Goal: Task Accomplishment & Management: Manage account settings

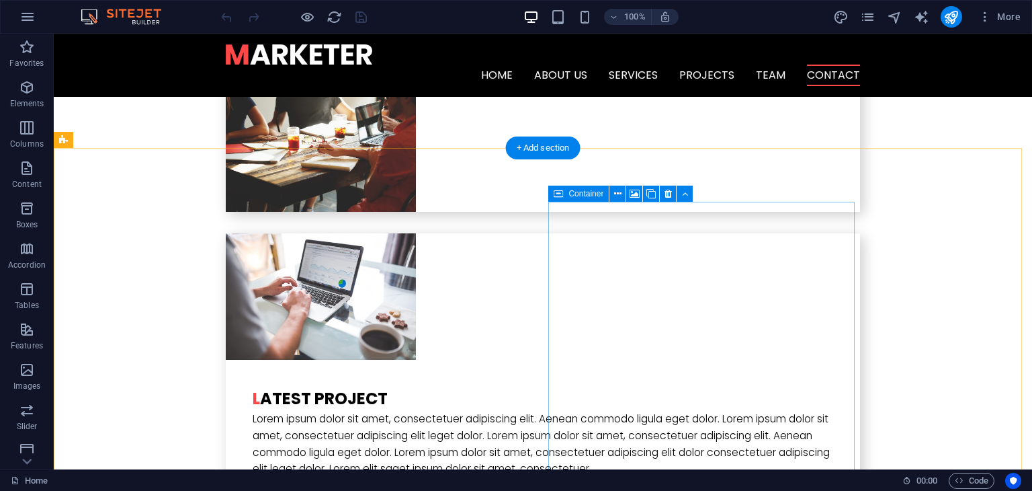
scroll to position [3137, 0]
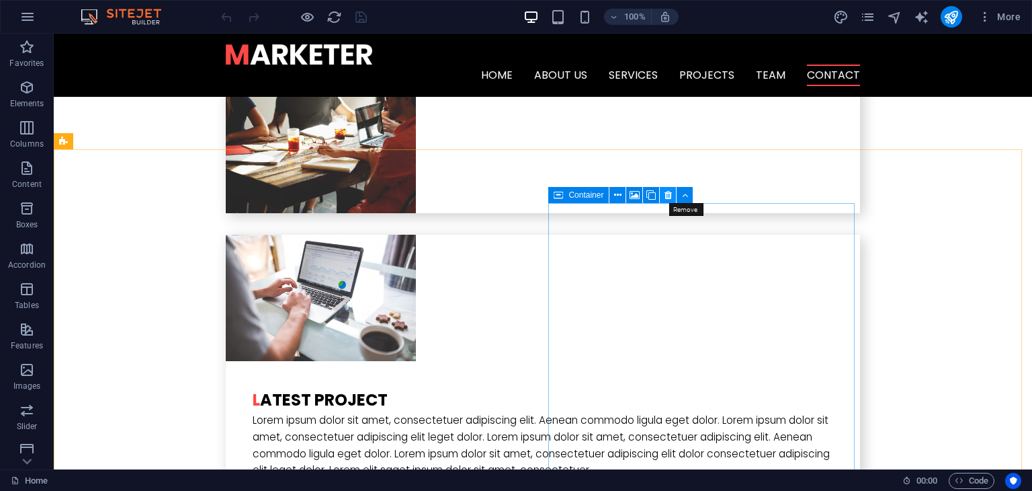
click at [663, 194] on button at bounding box center [668, 195] width 16 height 16
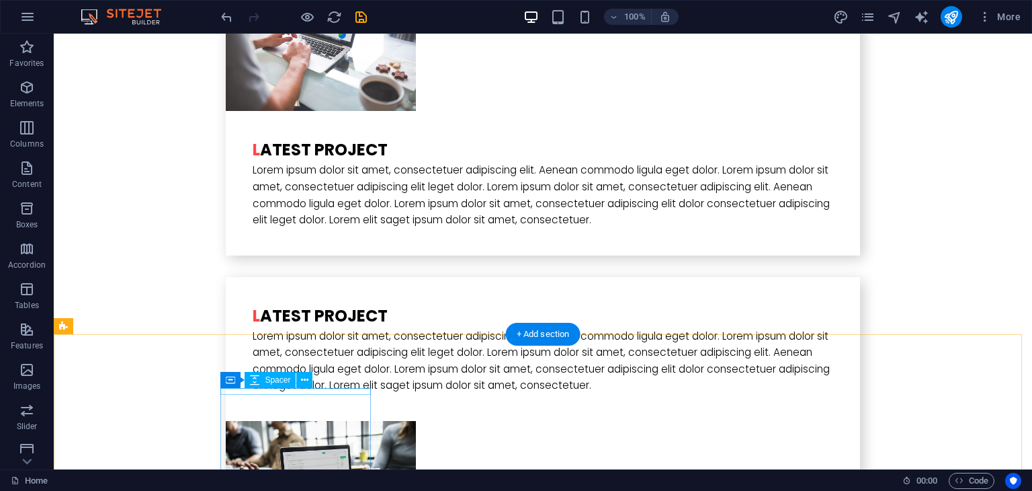
scroll to position [3514, 0]
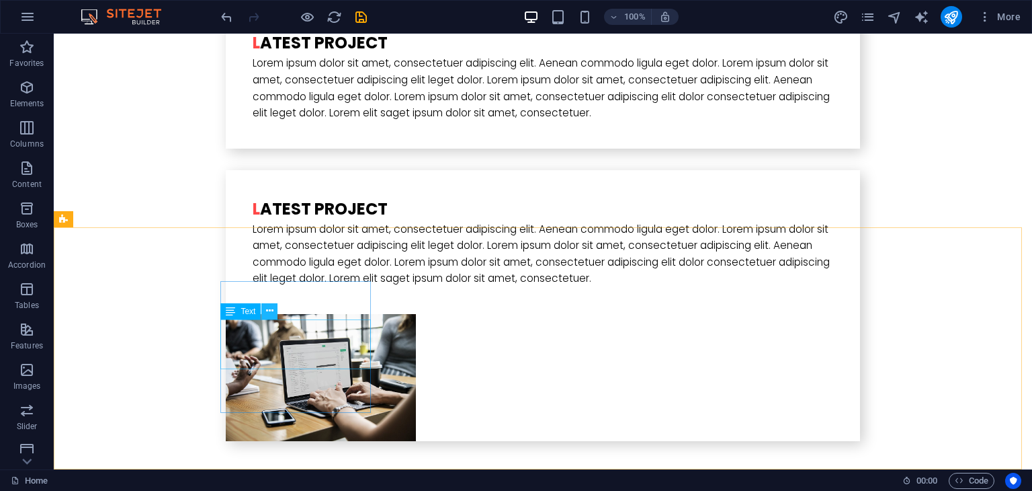
click at [266, 310] on icon at bounding box center [269, 311] width 7 height 14
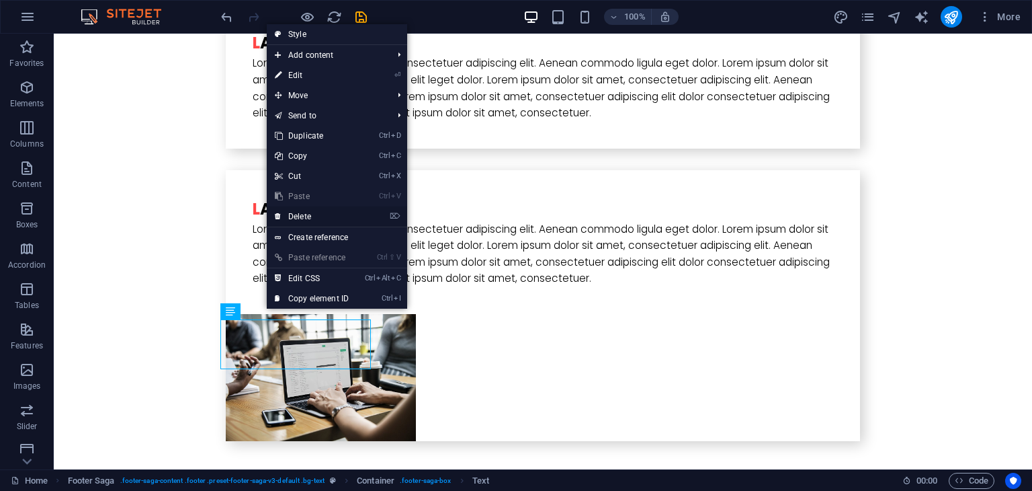
click at [311, 214] on link "⌦ Delete" at bounding box center [312, 216] width 90 height 20
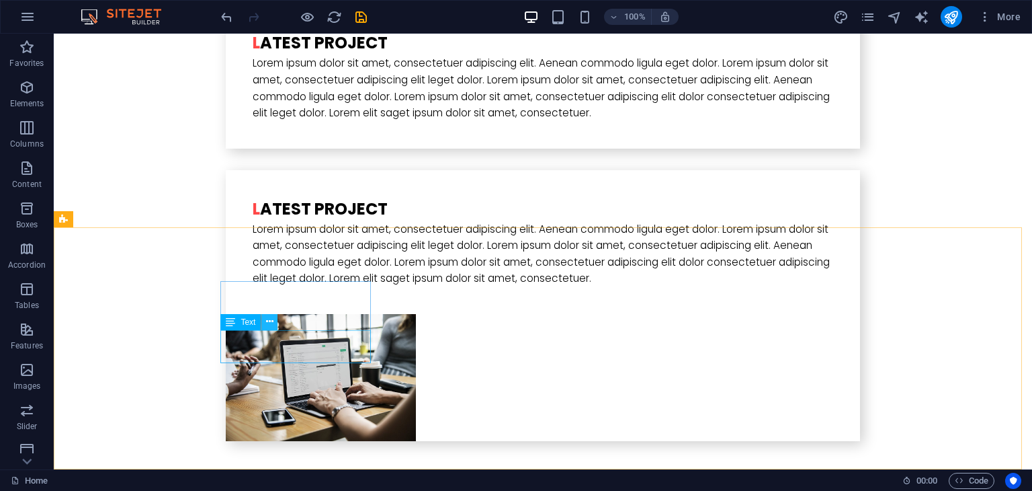
click at [271, 329] on icon at bounding box center [269, 322] width 7 height 14
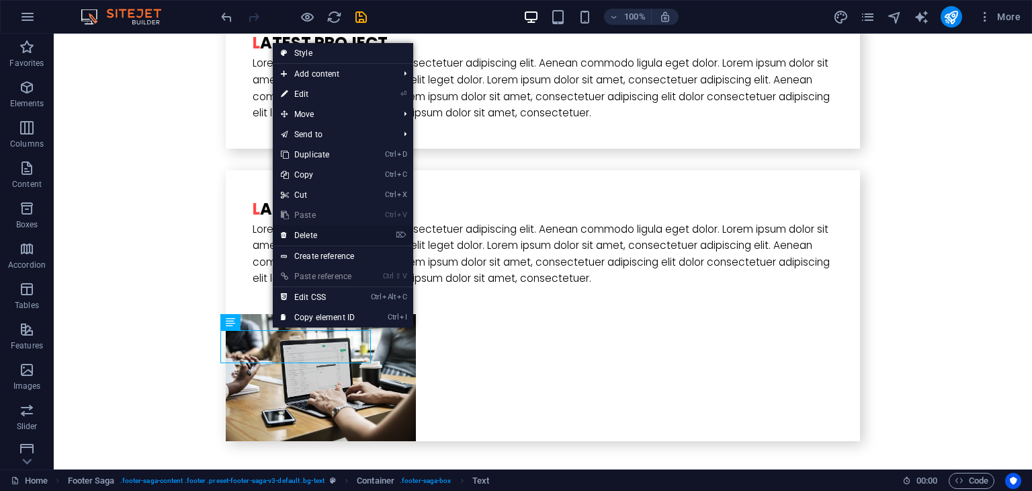
click at [315, 229] on link "⌦ Delete" at bounding box center [318, 235] width 90 height 20
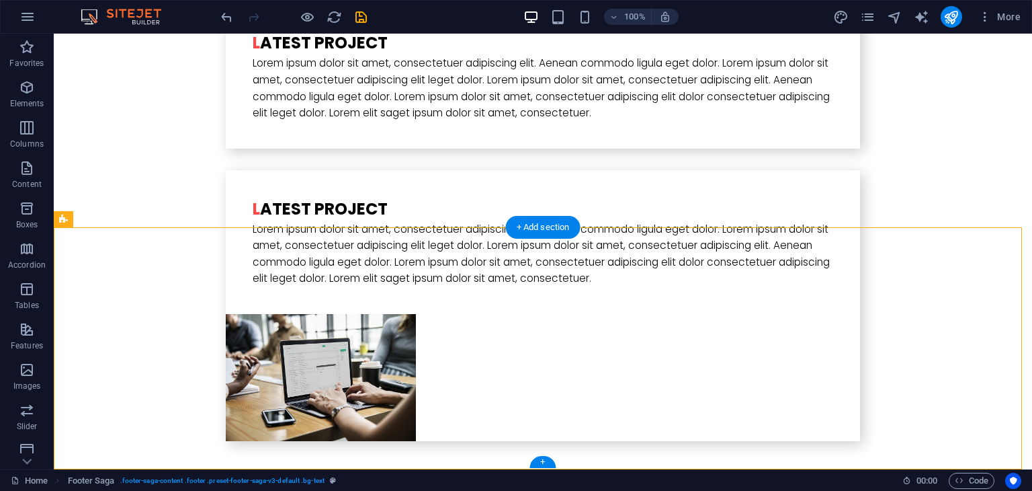
drag, startPoint x: 315, startPoint y: 294, endPoint x: 301, endPoint y: 329, distance: 37.7
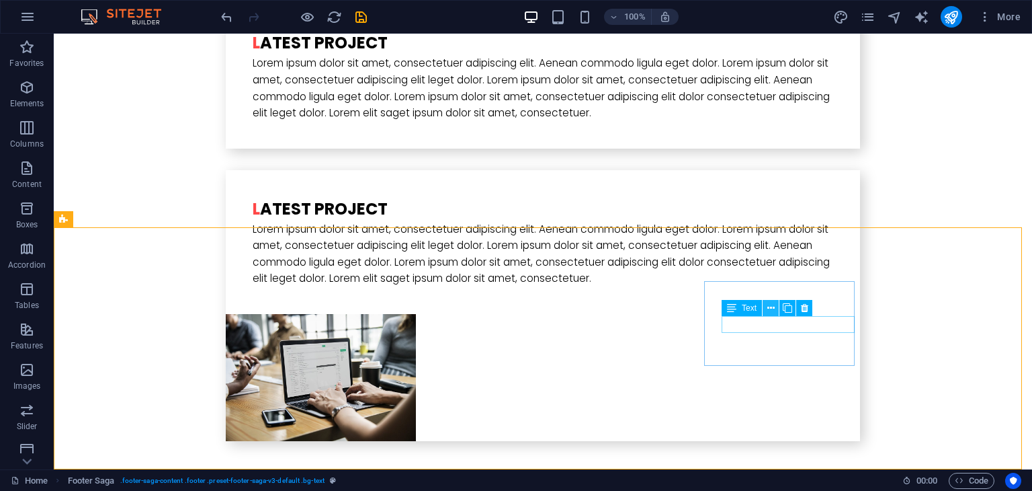
click at [769, 307] on icon at bounding box center [770, 308] width 7 height 14
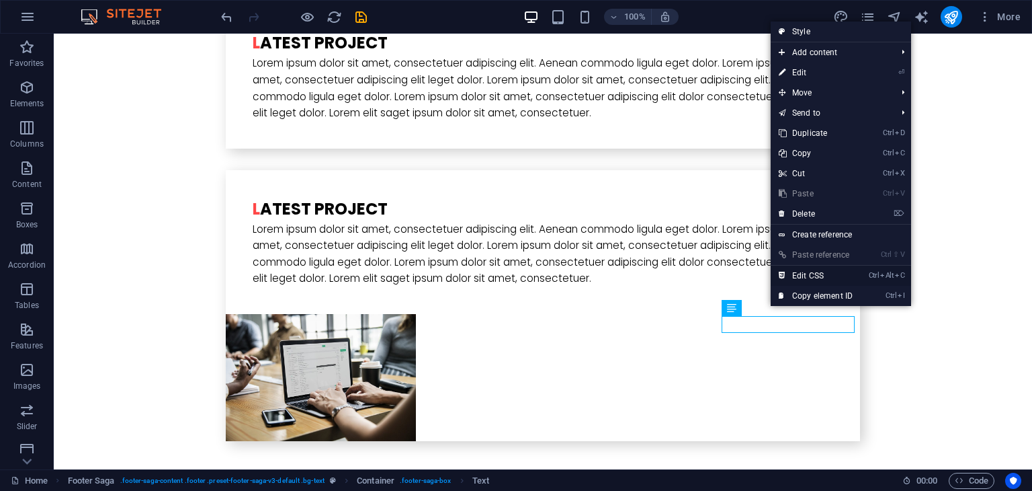
click at [796, 270] on link "Ctrl Alt C Edit CSS" at bounding box center [816, 275] width 90 height 20
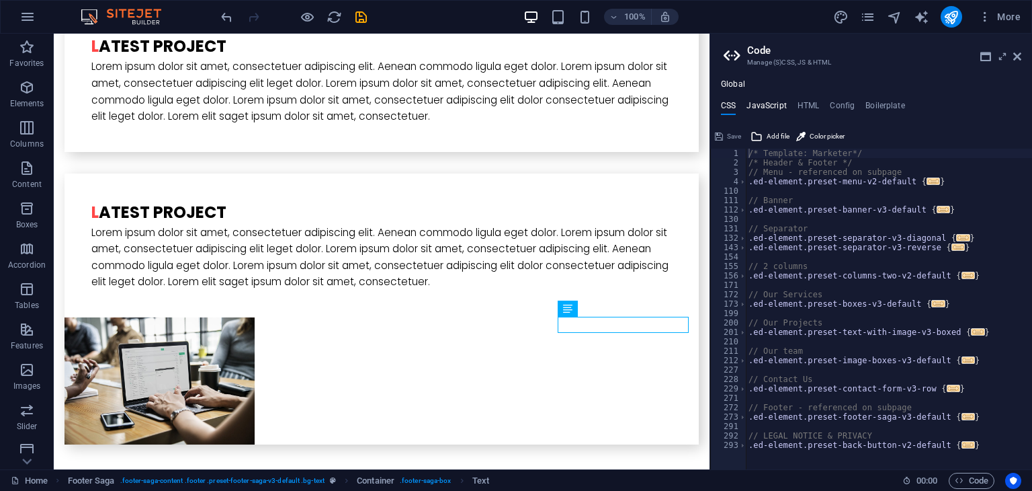
click at [769, 108] on h4 "JavaScript" at bounding box center [767, 108] width 40 height 15
type textarea "/* JS for preset "Menu V2" */"
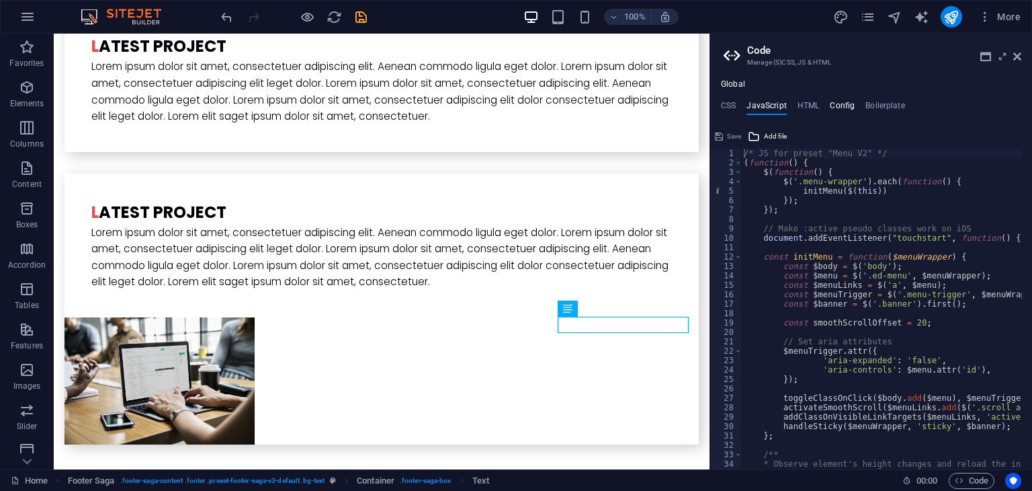
click at [831, 108] on h4 "Config" at bounding box center [842, 108] width 25 height 15
type textarea "$button-background-active: #000000;"
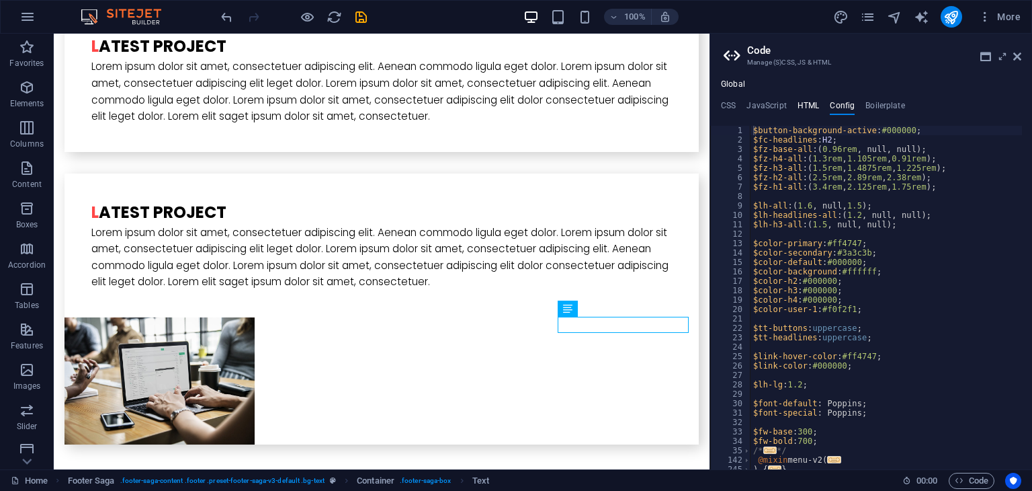
click at [817, 110] on h4 "HTML" at bounding box center [809, 108] width 22 height 15
type textarea "<a href="#main-content" class="wv-link-content button">Skip to main content</a>"
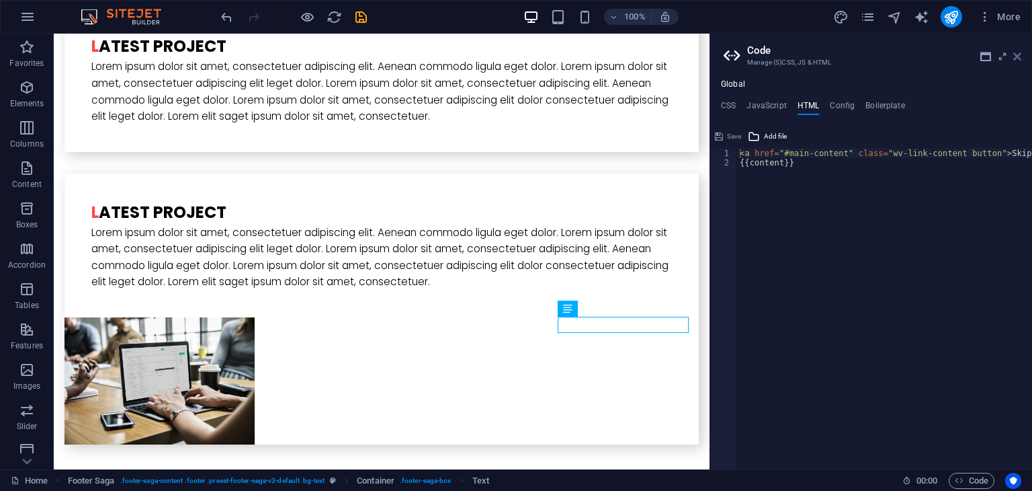
click at [1016, 51] on icon at bounding box center [1017, 56] width 8 height 11
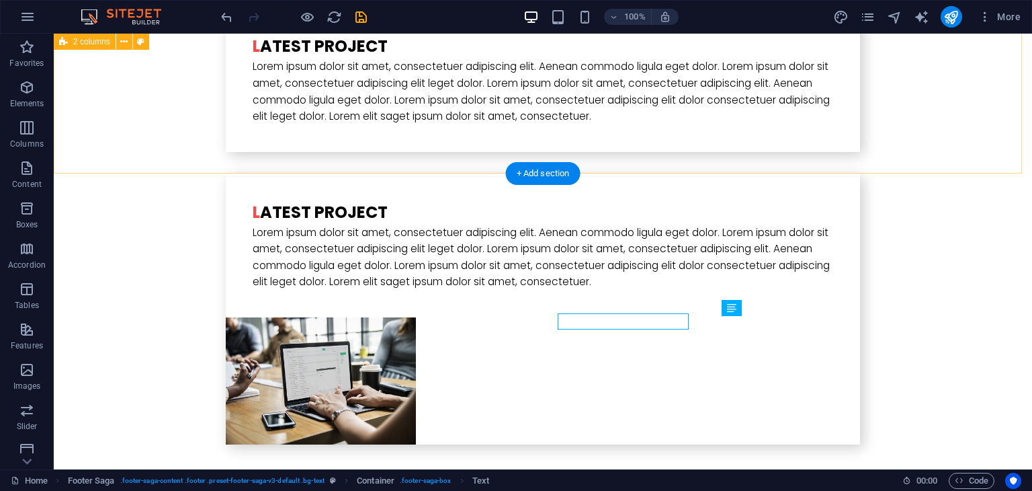
scroll to position [3514, 0]
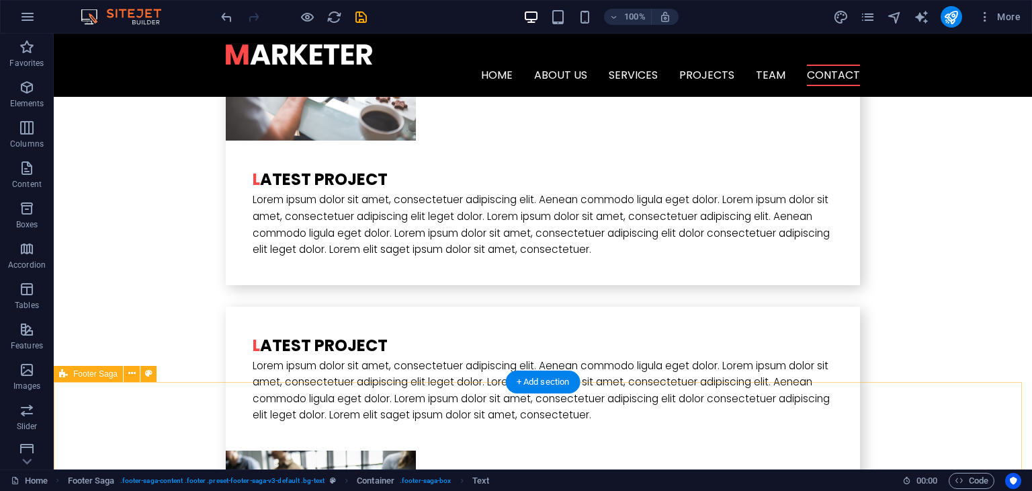
scroll to position [3357, 0]
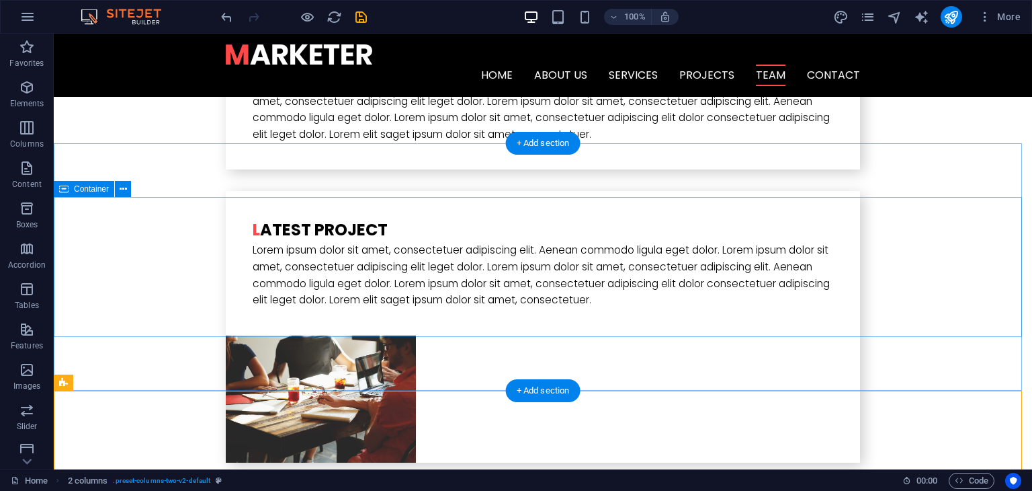
scroll to position [2875, 0]
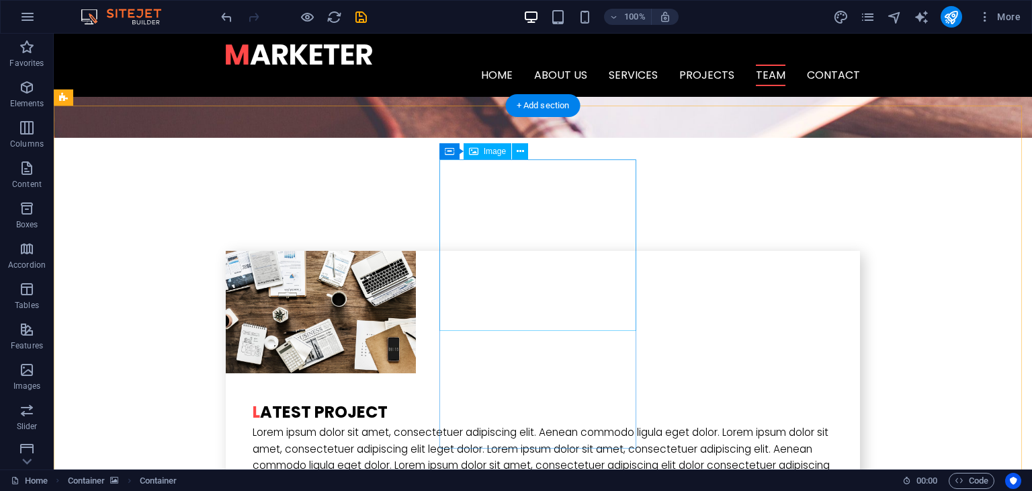
scroll to position [2536, 0]
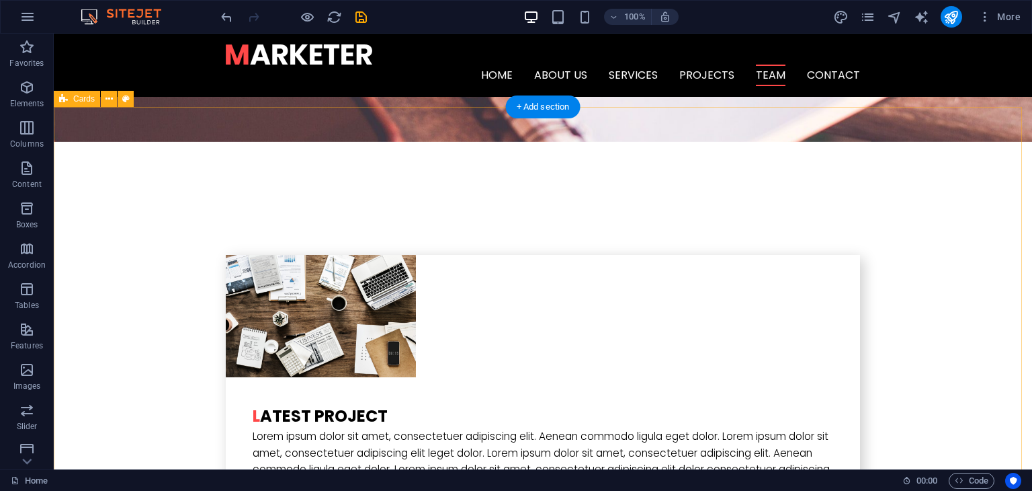
drag, startPoint x: 646, startPoint y: 138, endPoint x: 651, endPoint y: 219, distance: 80.7
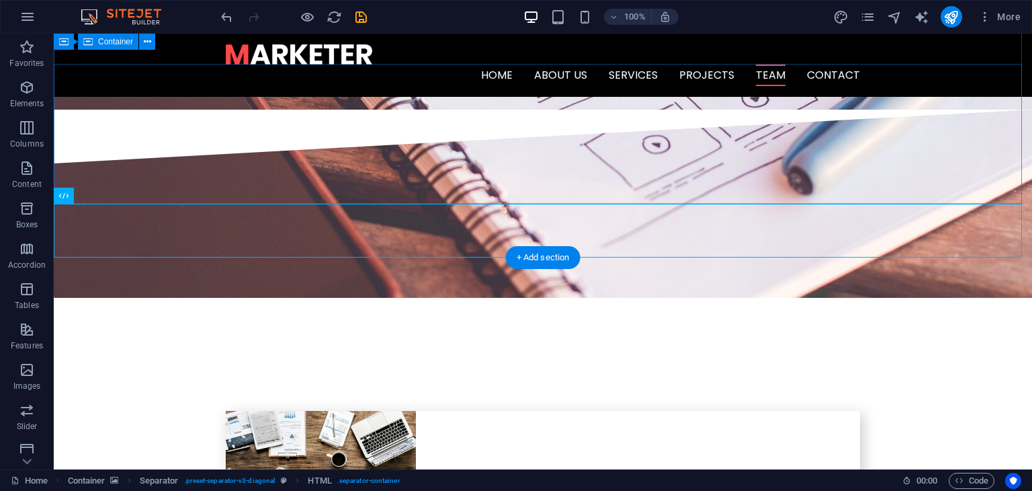
scroll to position [2379, 0]
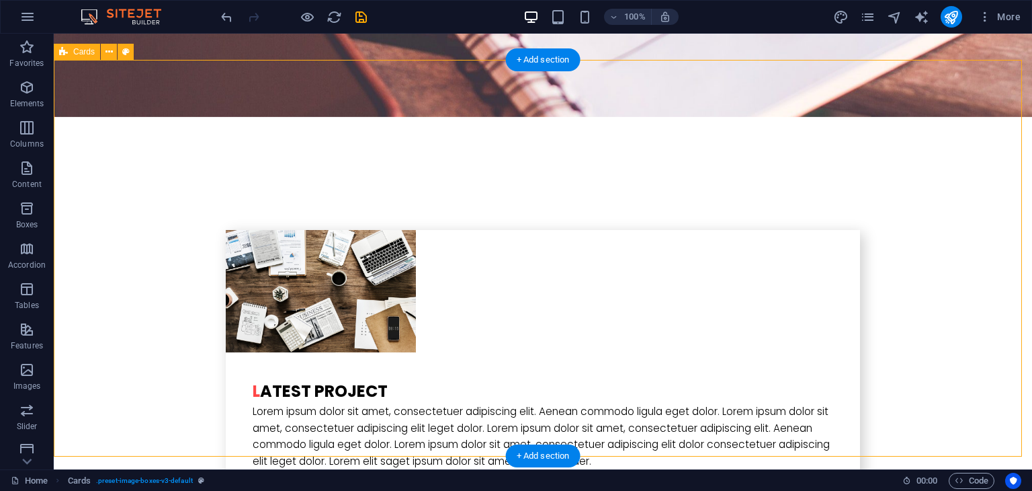
scroll to position [2595, 0]
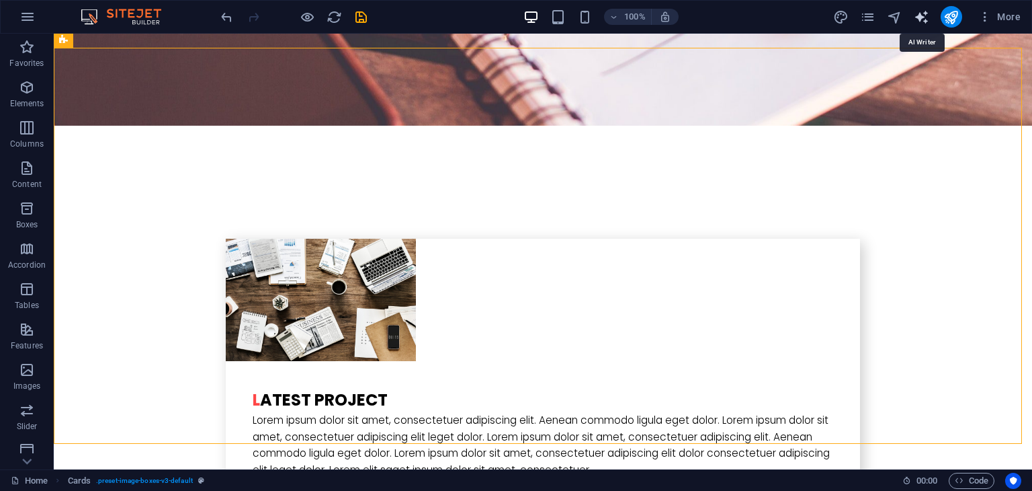
select select "English"
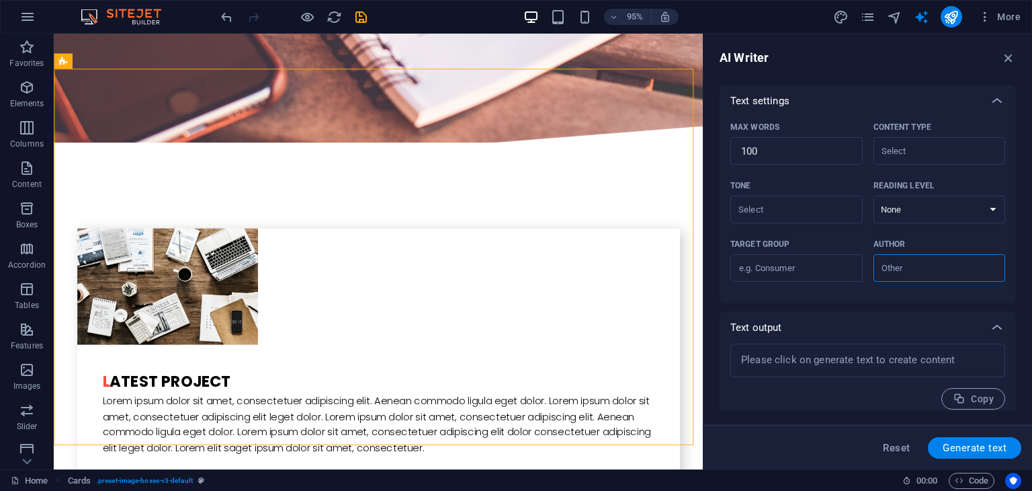
scroll to position [0, 0]
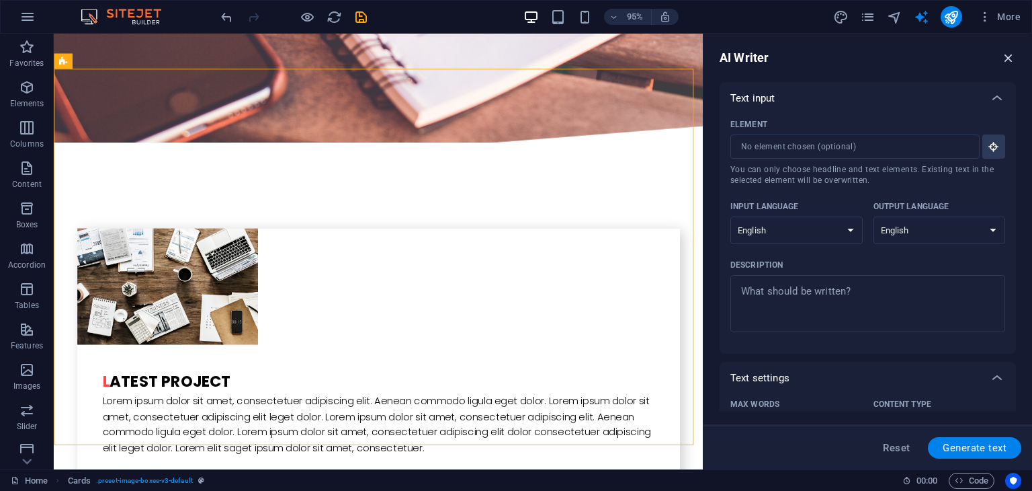
click at [1012, 52] on icon "button" at bounding box center [1008, 57] width 15 height 15
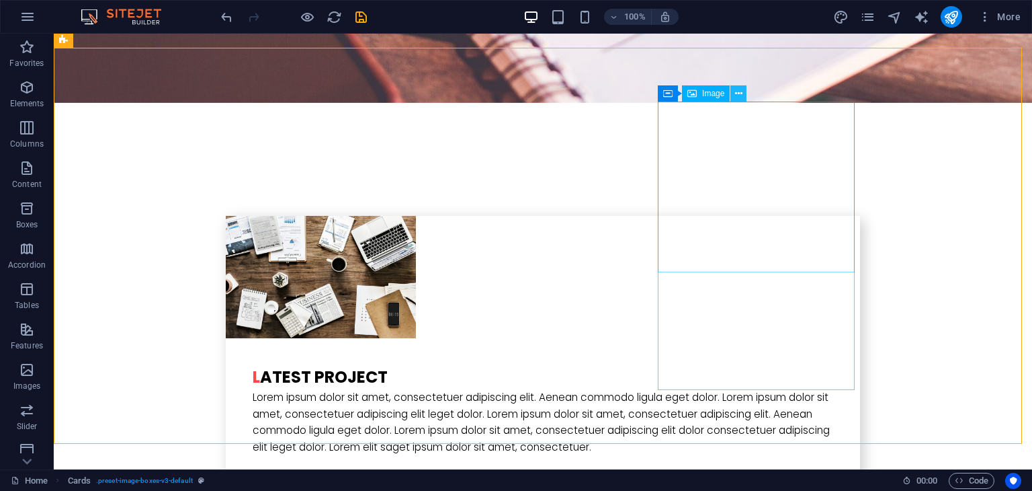
click at [741, 93] on icon at bounding box center [738, 94] width 7 height 14
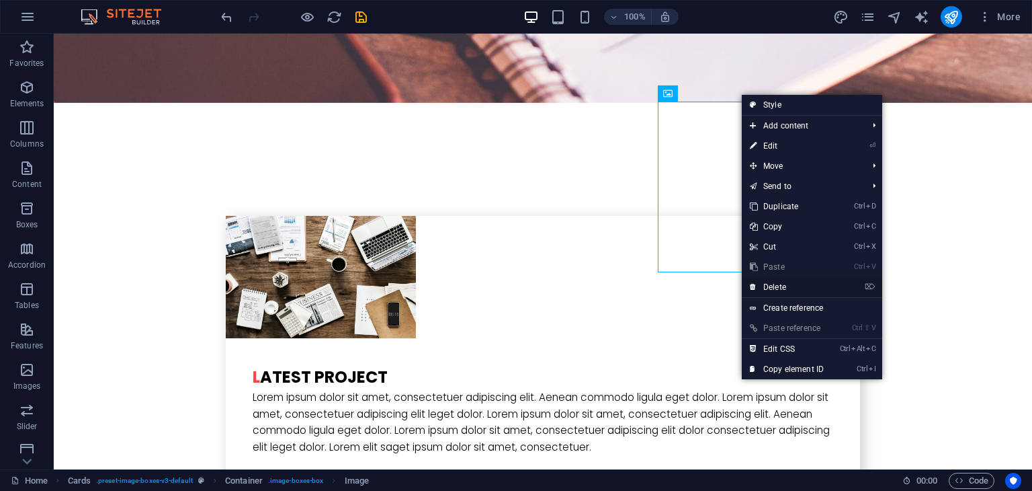
click at [761, 288] on link "⌦ Delete" at bounding box center [787, 287] width 90 height 20
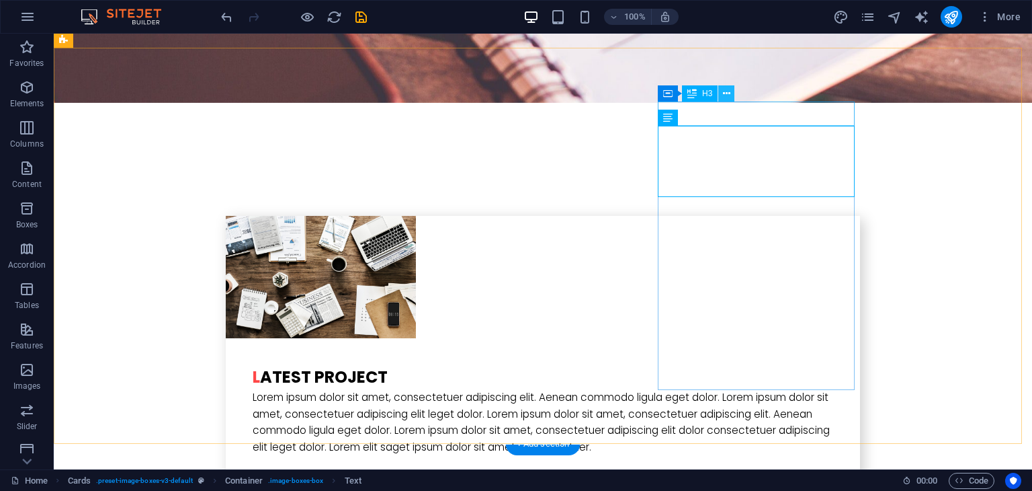
click at [728, 95] on icon at bounding box center [726, 94] width 7 height 14
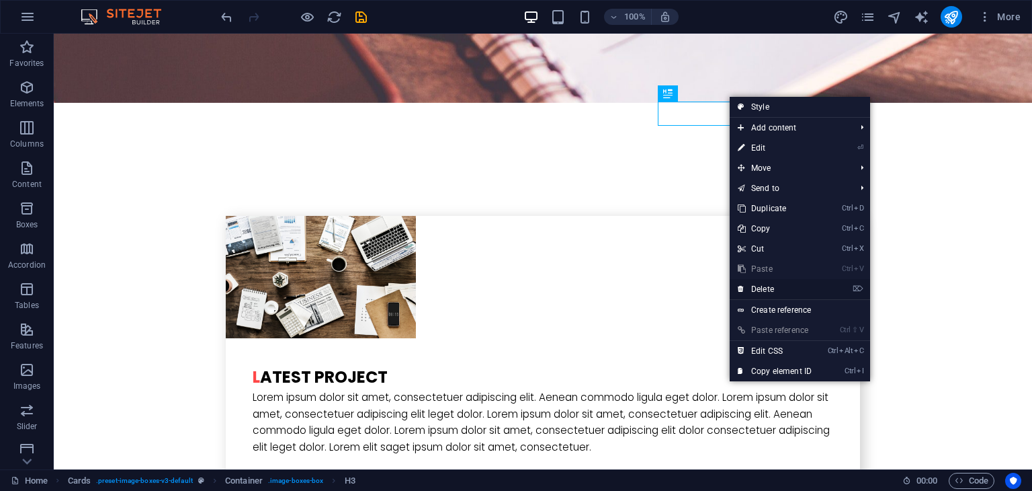
click at [761, 287] on link "⌦ Delete" at bounding box center [775, 289] width 90 height 20
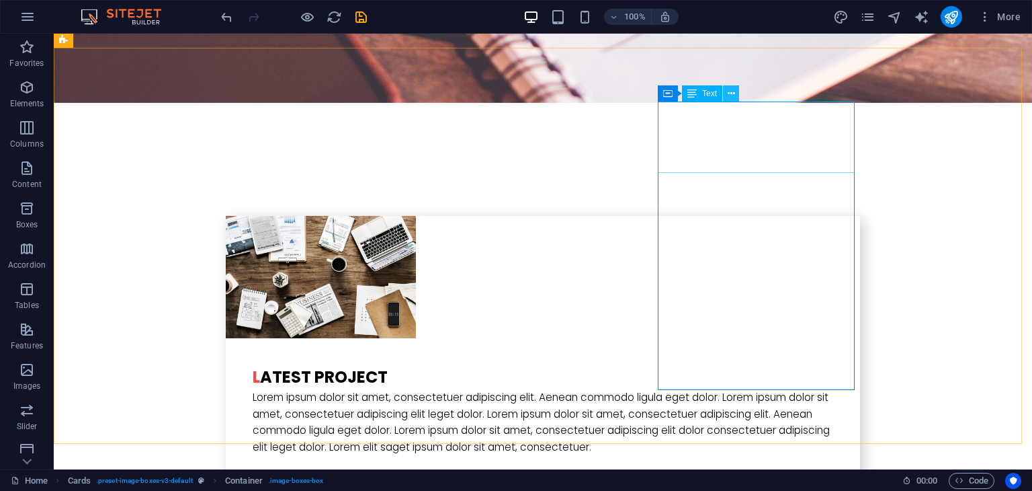
click at [733, 93] on icon at bounding box center [731, 94] width 7 height 14
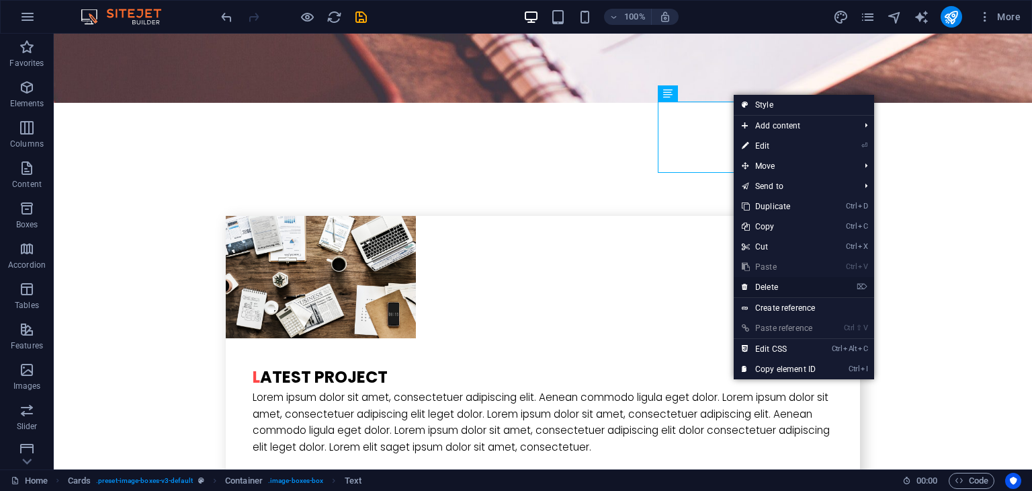
click at [769, 282] on link "⌦ Delete" at bounding box center [779, 287] width 90 height 20
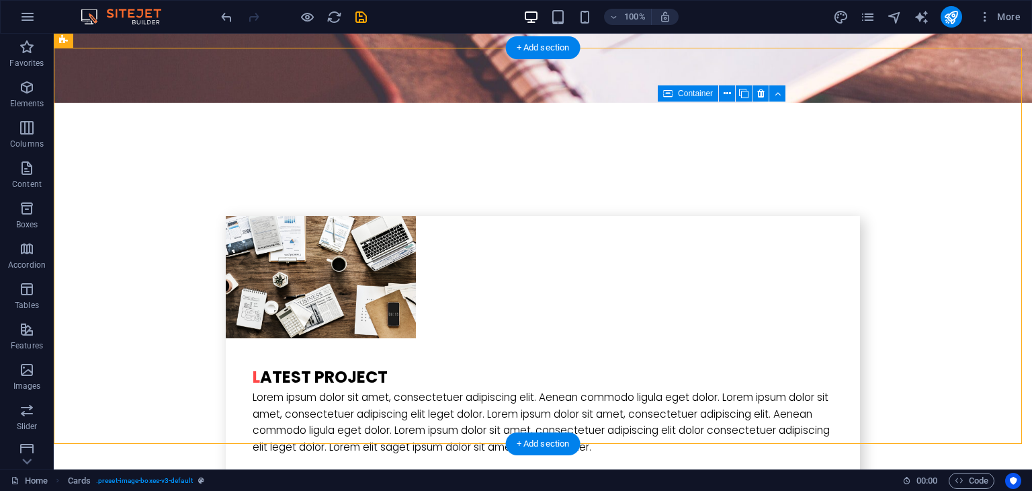
drag, startPoint x: 823, startPoint y: 316, endPoint x: 755, endPoint y: 345, distance: 73.8
click at [760, 97] on icon at bounding box center [760, 94] width 7 height 14
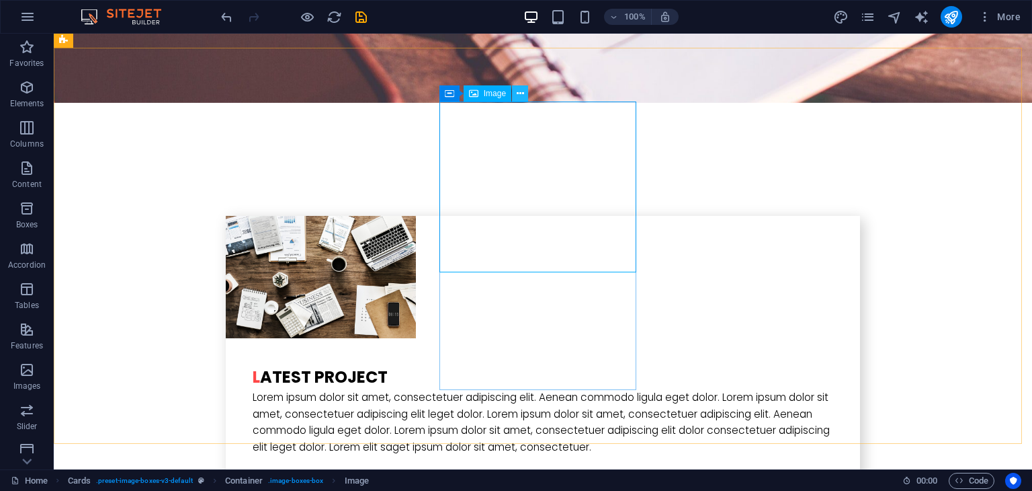
click at [522, 97] on icon at bounding box center [520, 94] width 7 height 14
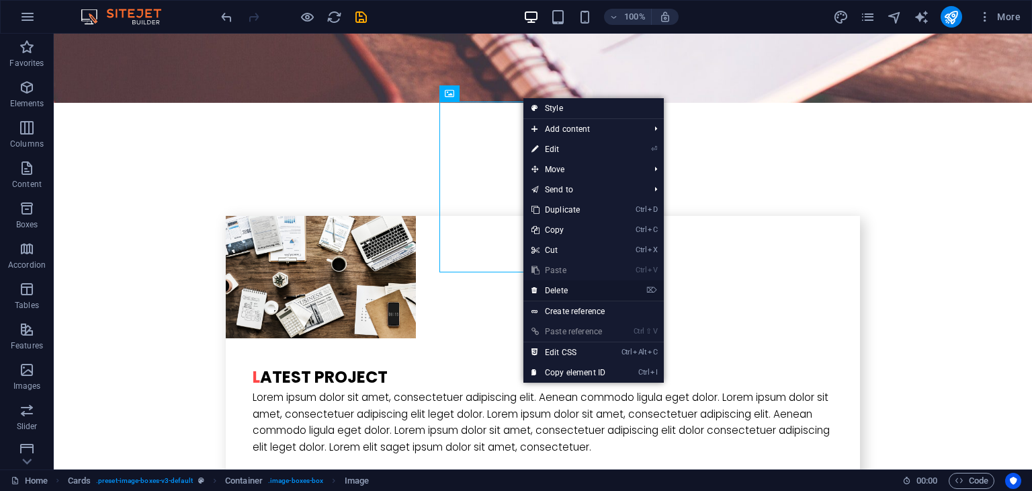
click at [562, 288] on link "⌦ Delete" at bounding box center [569, 290] width 90 height 20
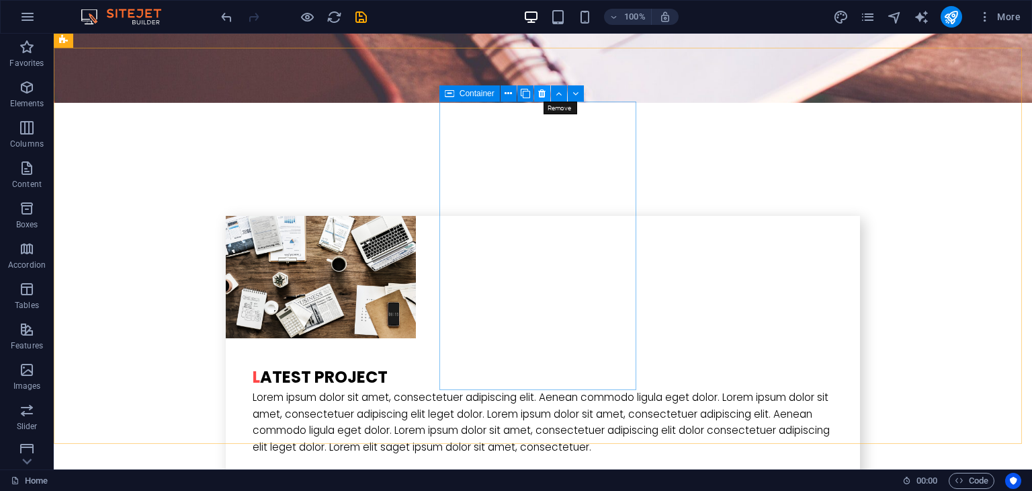
click at [542, 92] on icon at bounding box center [541, 94] width 7 height 14
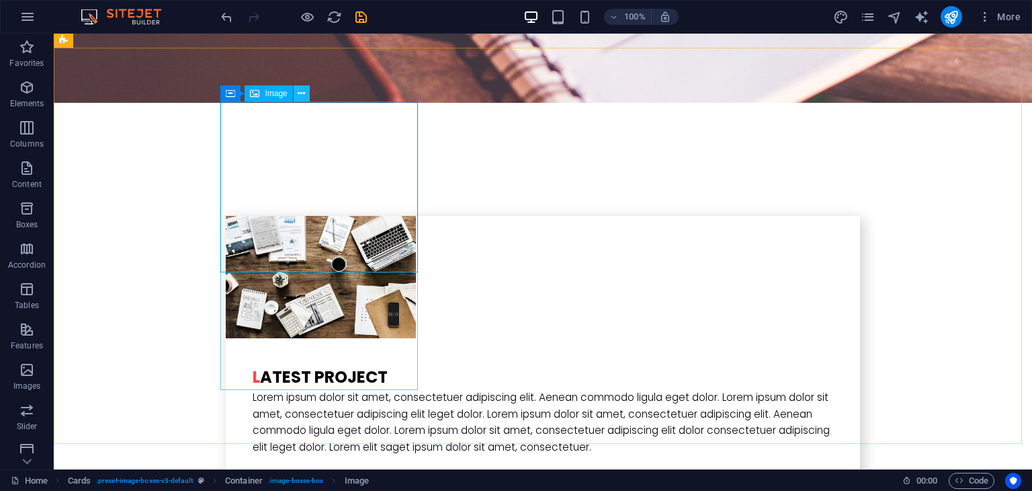
click at [303, 95] on icon at bounding box center [301, 94] width 7 height 14
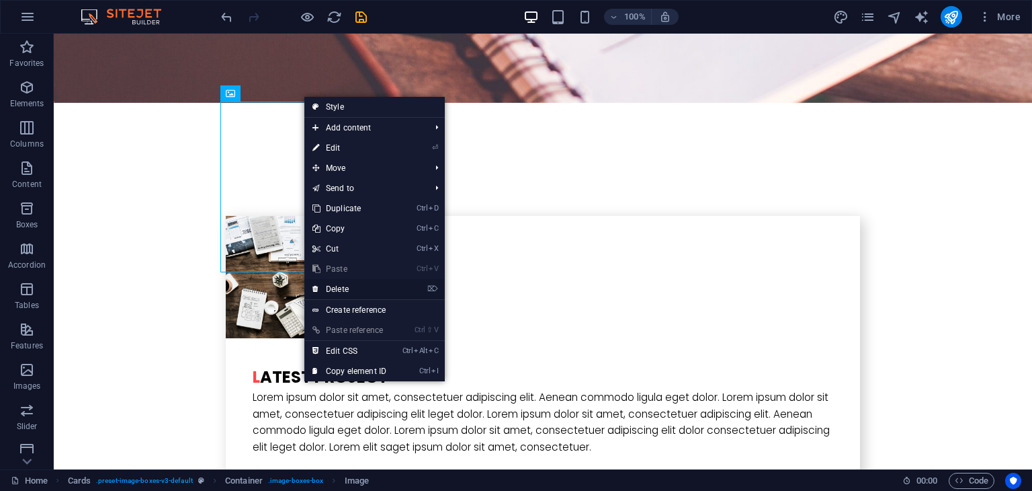
click at [362, 286] on link "⌦ Delete" at bounding box center [349, 289] width 90 height 20
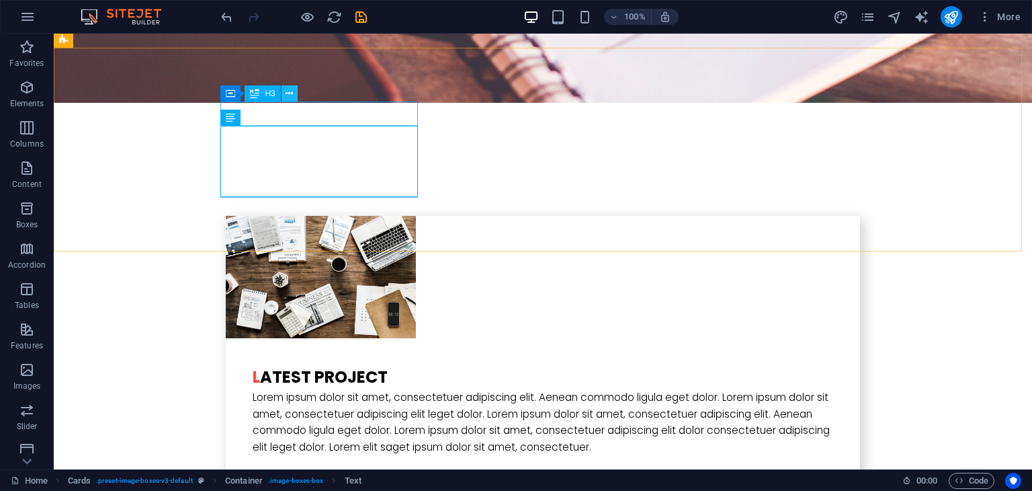
click at [293, 91] on icon at bounding box center [289, 94] width 7 height 14
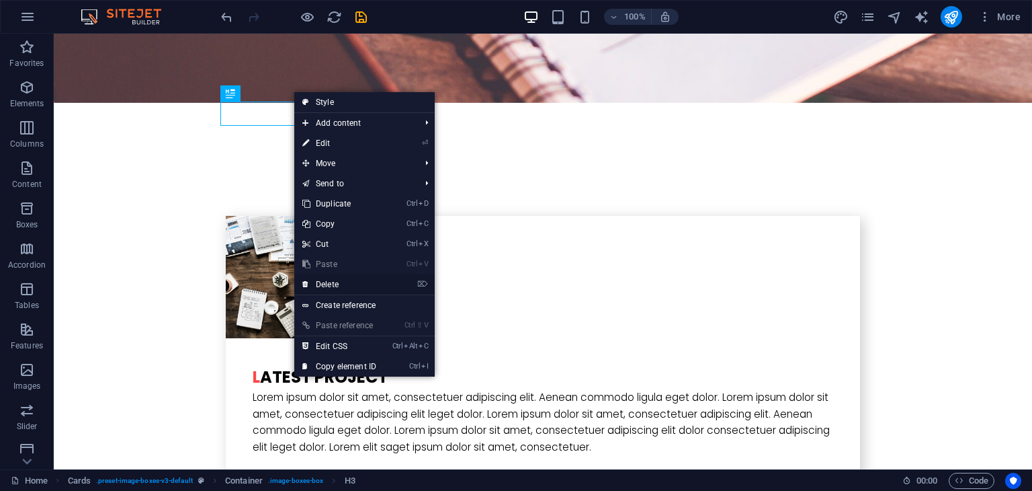
click at [342, 283] on link "⌦ Delete" at bounding box center [339, 284] width 90 height 20
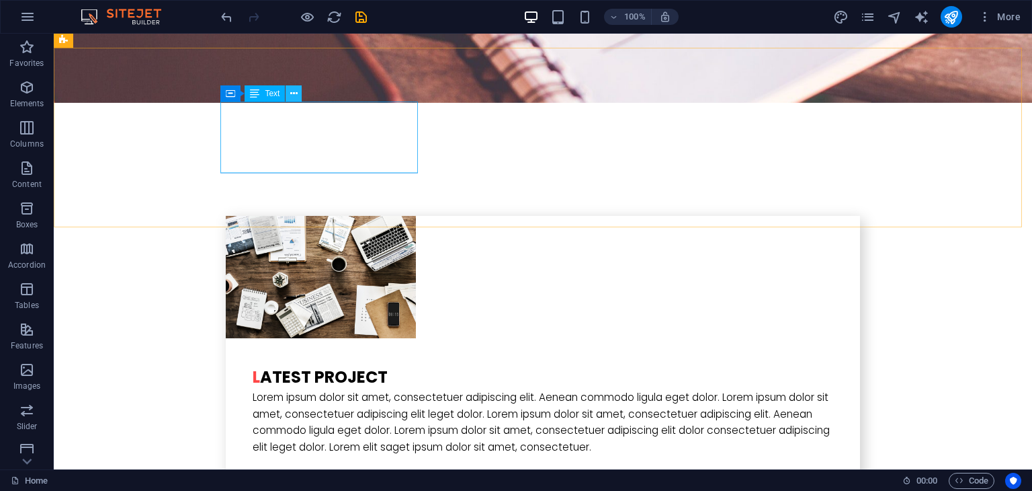
click at [296, 96] on icon at bounding box center [293, 94] width 7 height 14
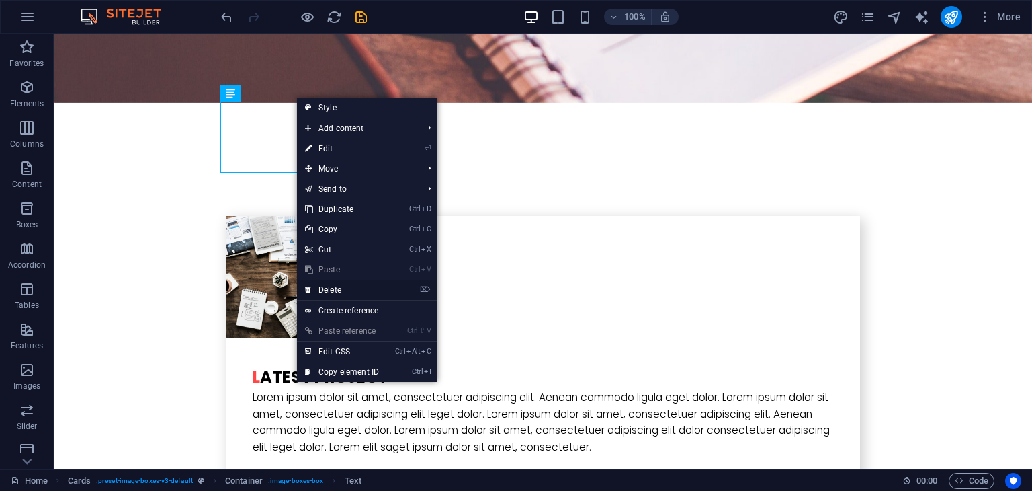
click at [344, 289] on link "⌦ Delete" at bounding box center [342, 290] width 90 height 20
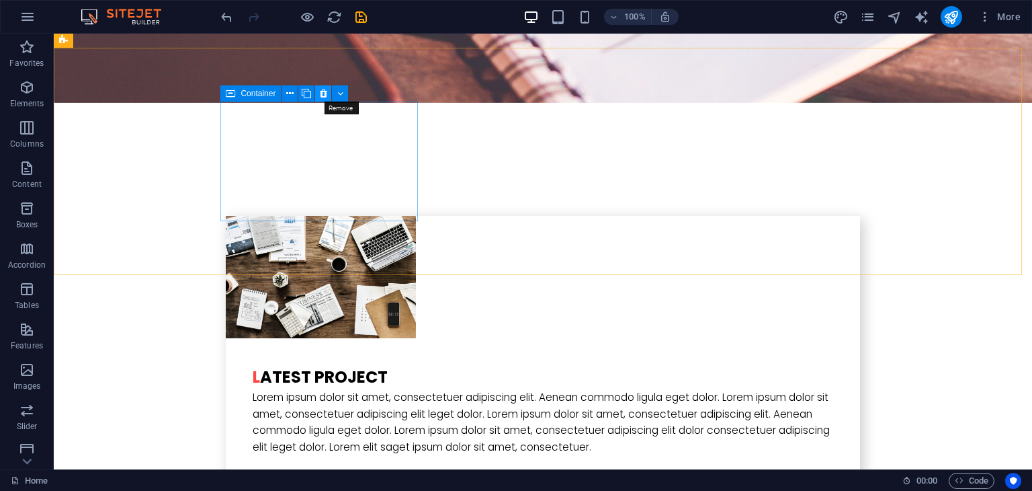
click at [323, 93] on icon at bounding box center [323, 94] width 7 height 14
click at [320, 95] on icon at bounding box center [323, 94] width 7 height 14
click at [317, 89] on button at bounding box center [323, 93] width 16 height 16
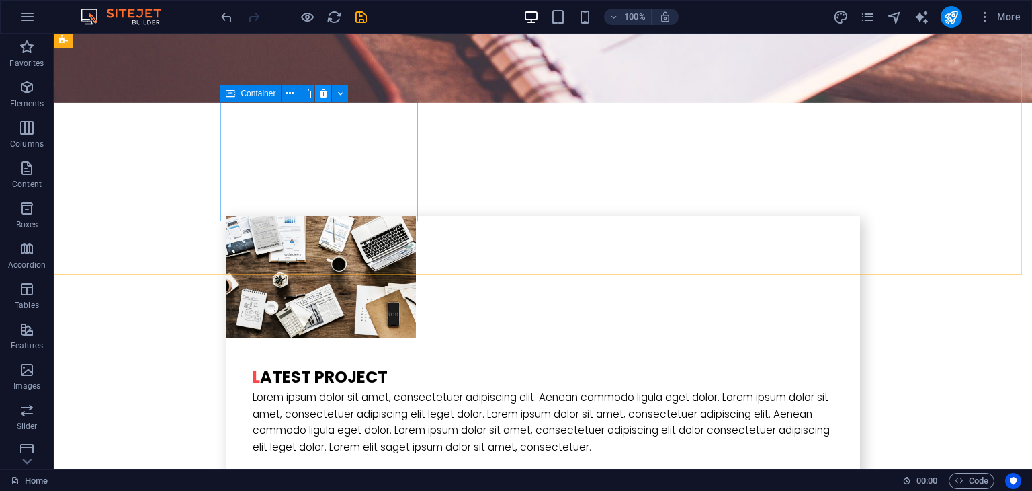
click at [317, 89] on button at bounding box center [323, 93] width 16 height 16
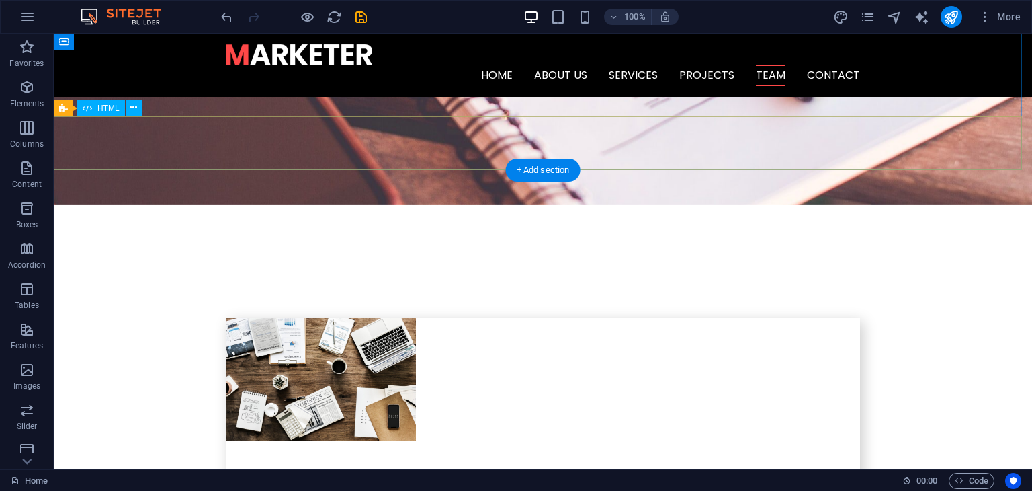
scroll to position [2473, 0]
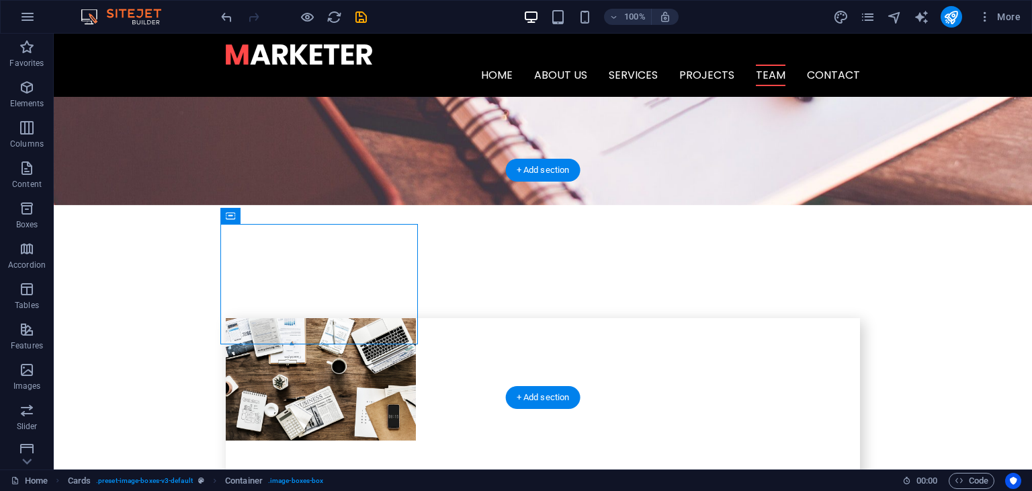
drag, startPoint x: 390, startPoint y: 291, endPoint x: 549, endPoint y: 290, distance: 158.6
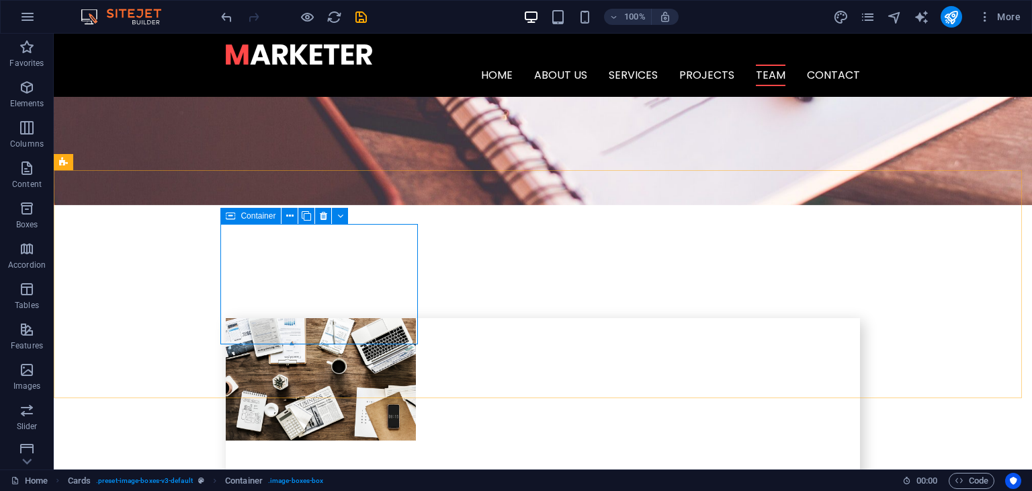
click at [256, 216] on span "Container" at bounding box center [258, 216] width 35 height 8
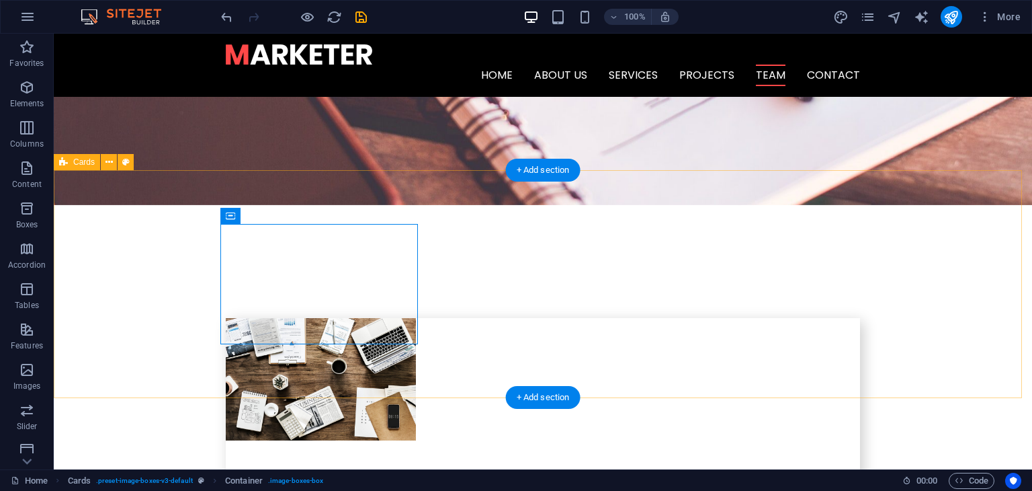
drag, startPoint x: 308, startPoint y: 250, endPoint x: 458, endPoint y: 224, distance: 152.0
drag, startPoint x: 390, startPoint y: 261, endPoint x: 477, endPoint y: 257, distance: 87.4
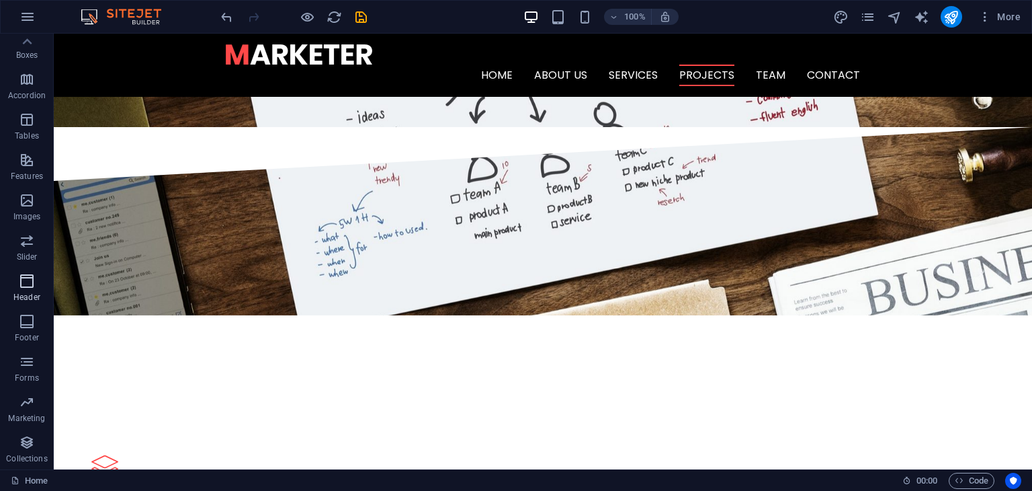
scroll to position [0, 0]
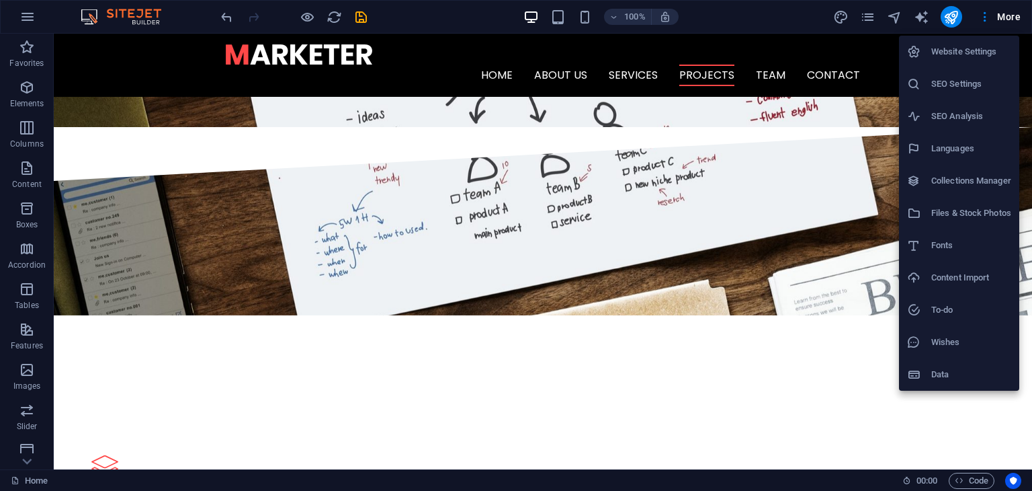
click at [24, 17] on div at bounding box center [516, 245] width 1032 height 491
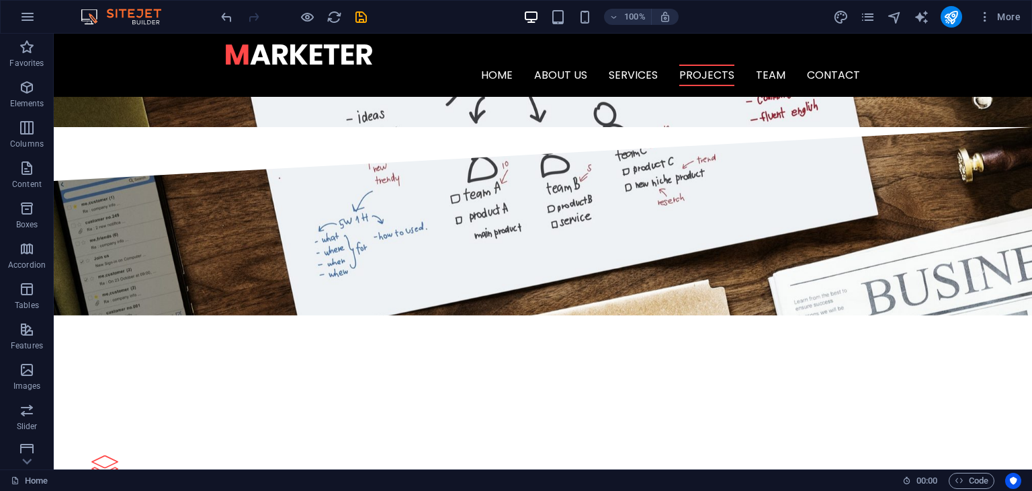
click at [24, 17] on icon "button" at bounding box center [27, 17] width 16 height 16
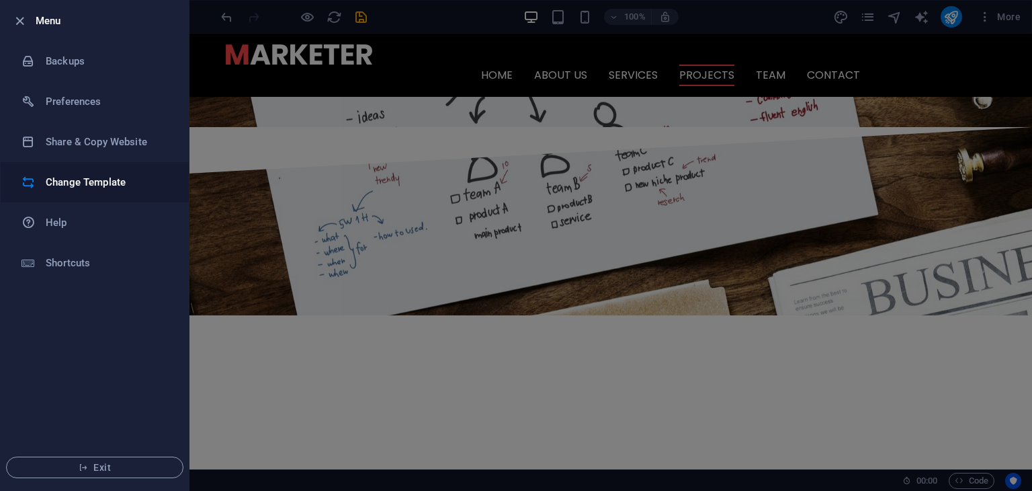
click at [94, 181] on h6 "Change Template" at bounding box center [108, 182] width 124 height 16
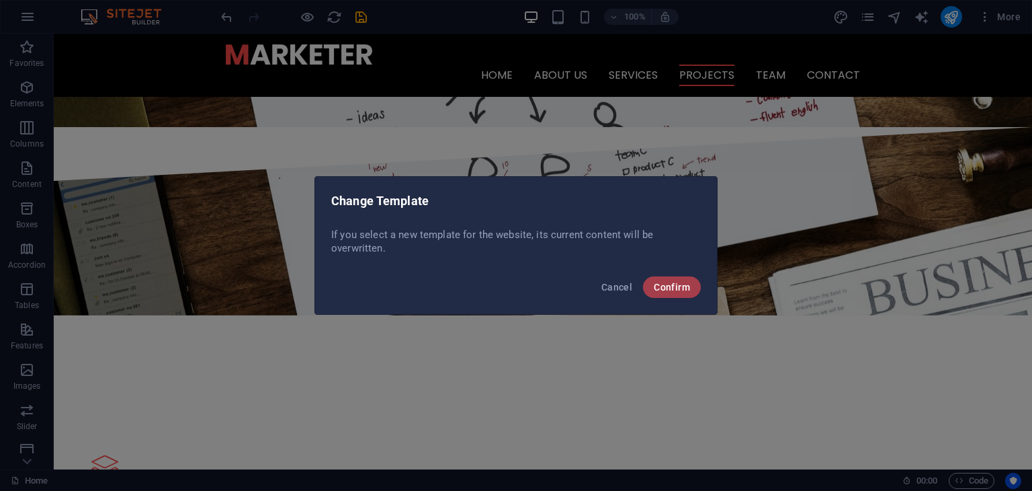
click at [660, 280] on button "Confirm" at bounding box center [672, 287] width 58 height 22
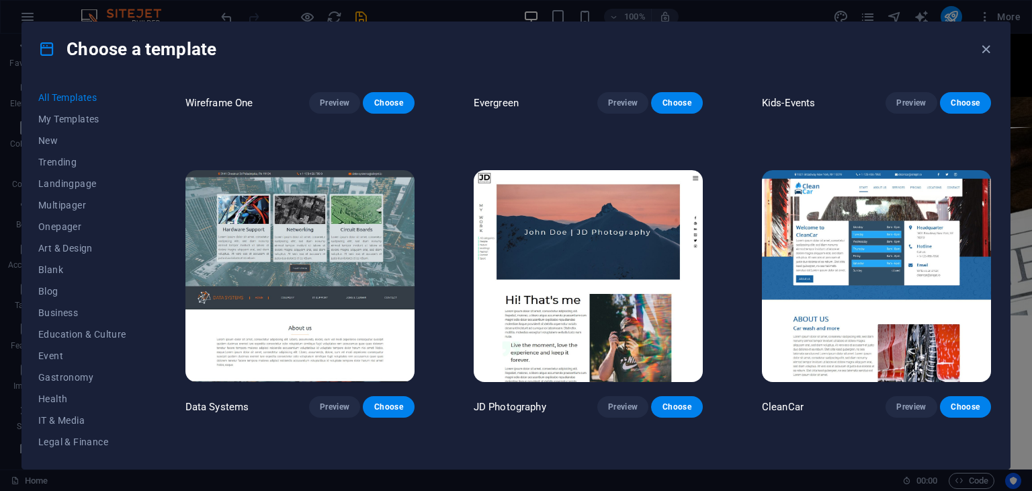
scroll to position [5185, 0]
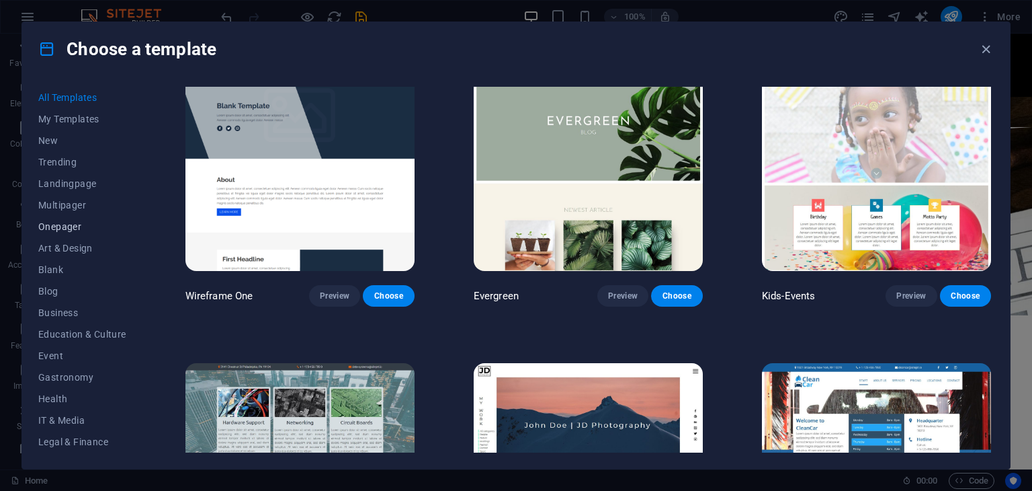
click at [69, 223] on span "Onepager" at bounding box center [82, 226] width 88 height 11
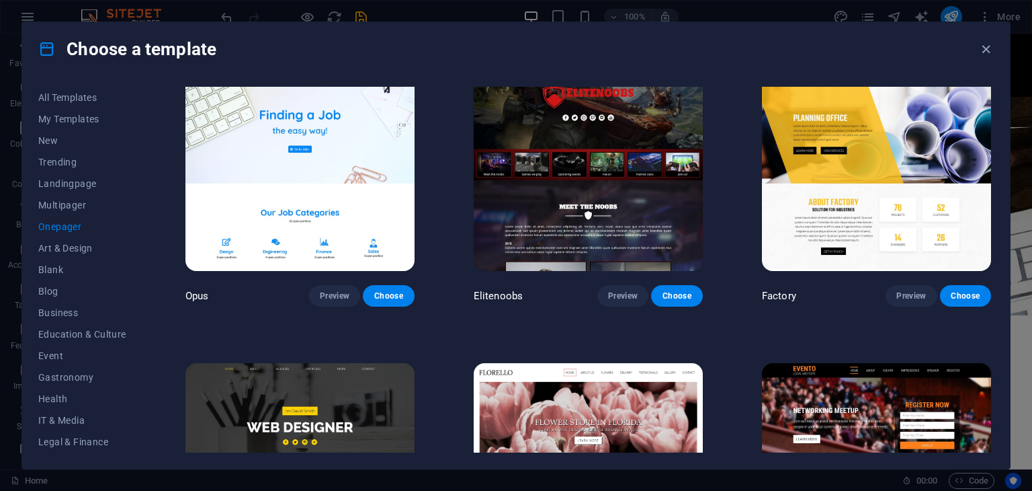
scroll to position [1863, 0]
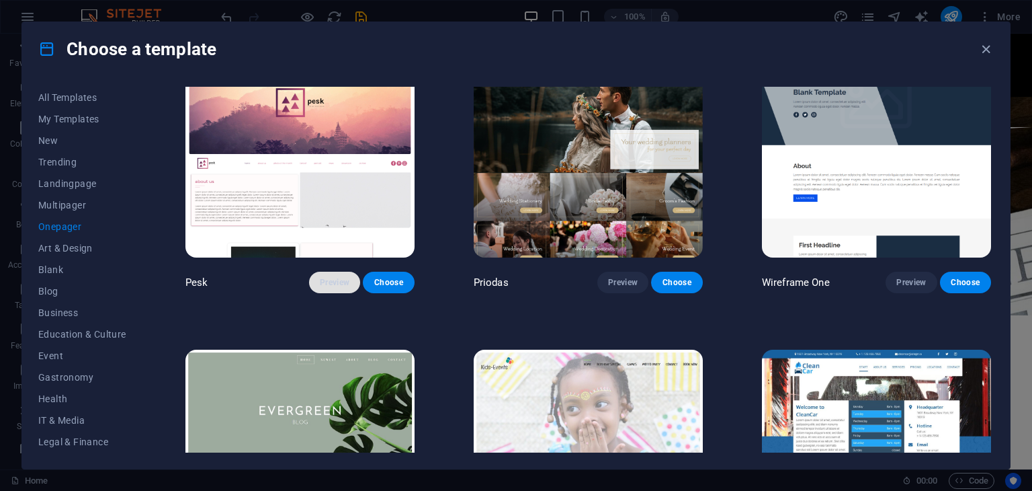
click at [329, 277] on span "Preview" at bounding box center [335, 282] width 30 height 11
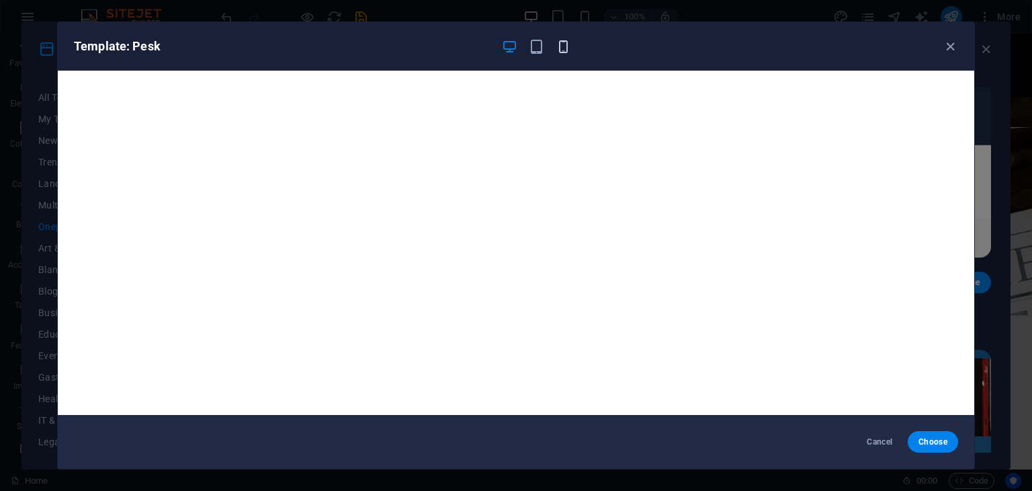
click at [560, 48] on icon "button" at bounding box center [563, 46] width 15 height 15
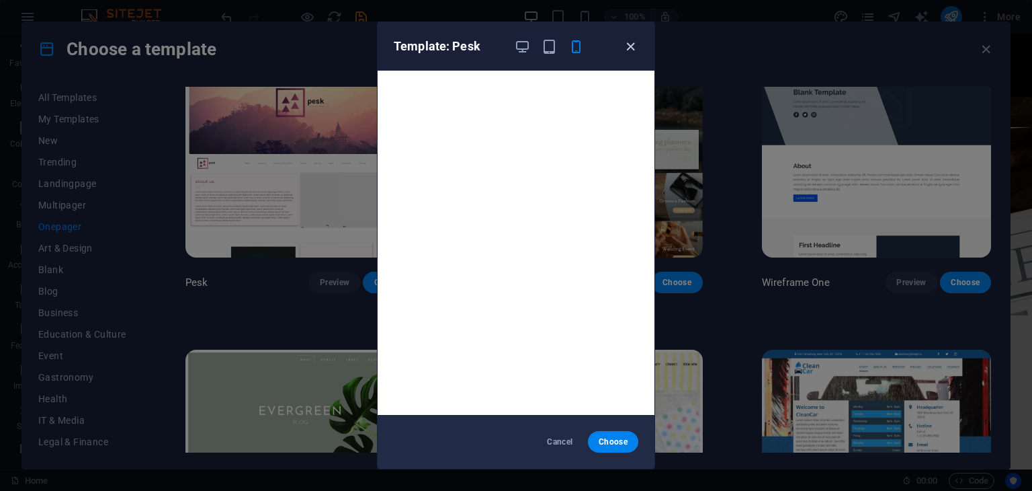
click at [622, 48] on span "button" at bounding box center [630, 46] width 16 height 15
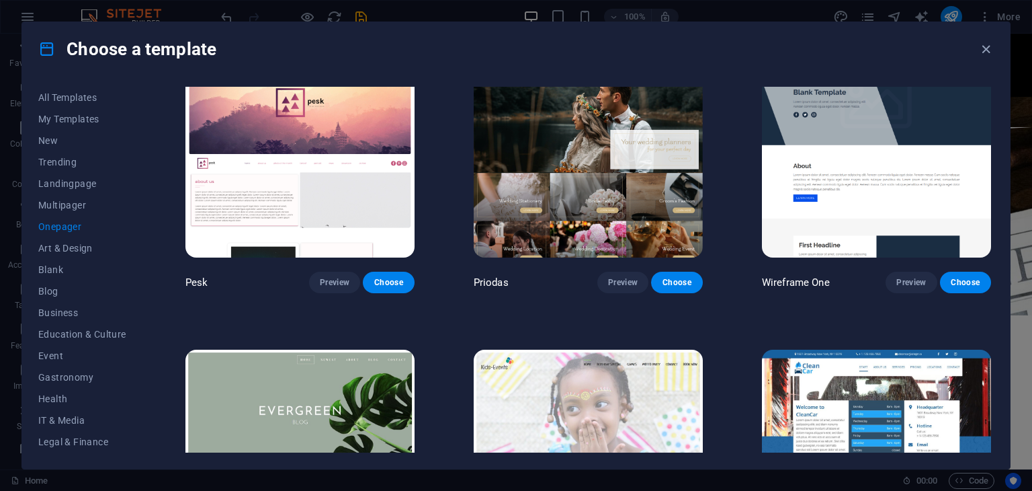
click at [615, 277] on span "Preview" at bounding box center [623, 282] width 30 height 11
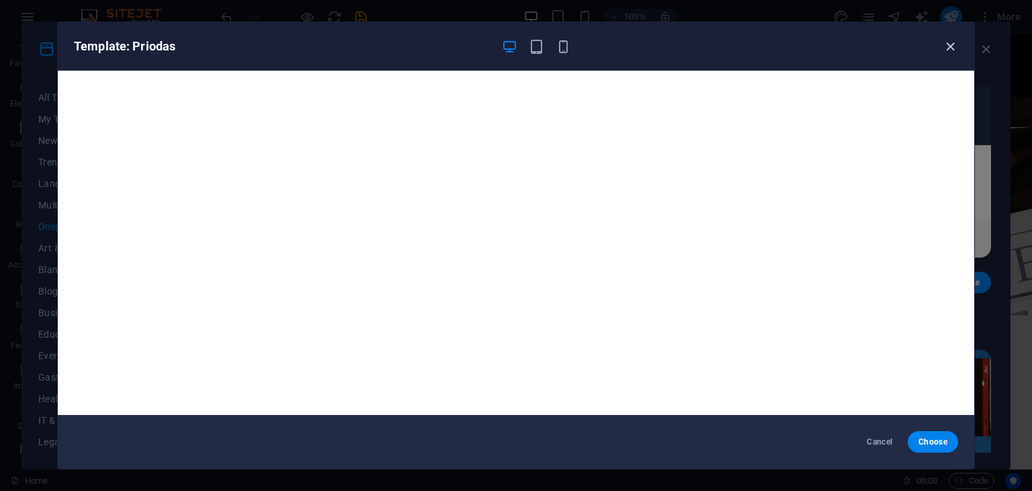
click at [951, 46] on icon "button" at bounding box center [950, 46] width 15 height 15
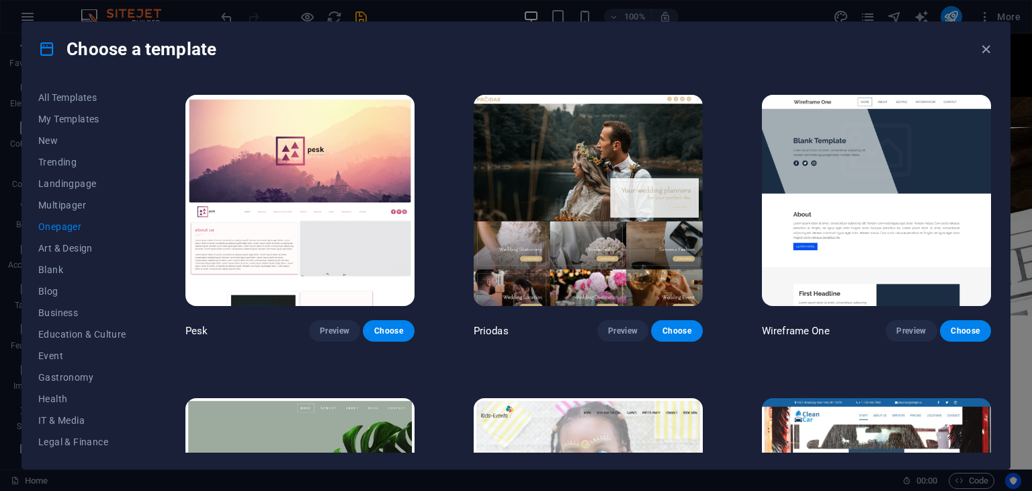
scroll to position [1808, 0]
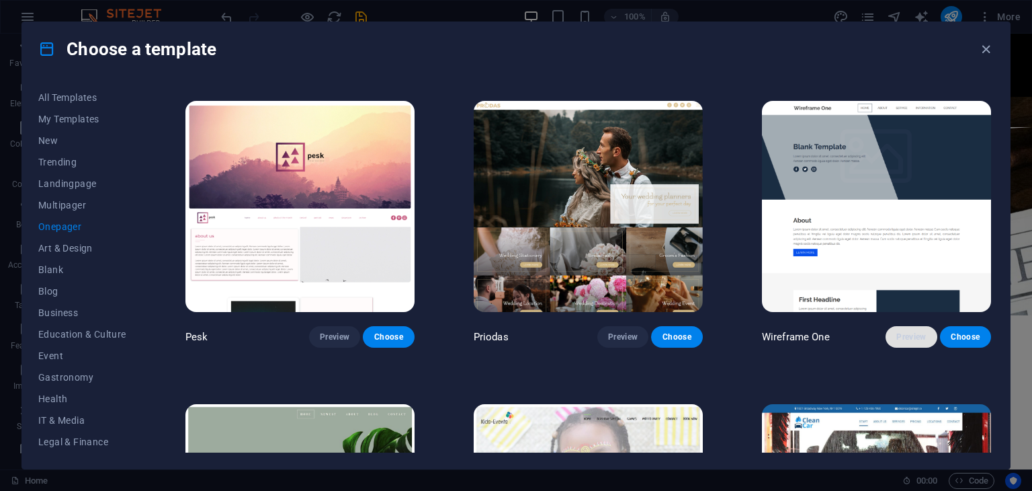
click at [903, 331] on span "Preview" at bounding box center [911, 336] width 30 height 11
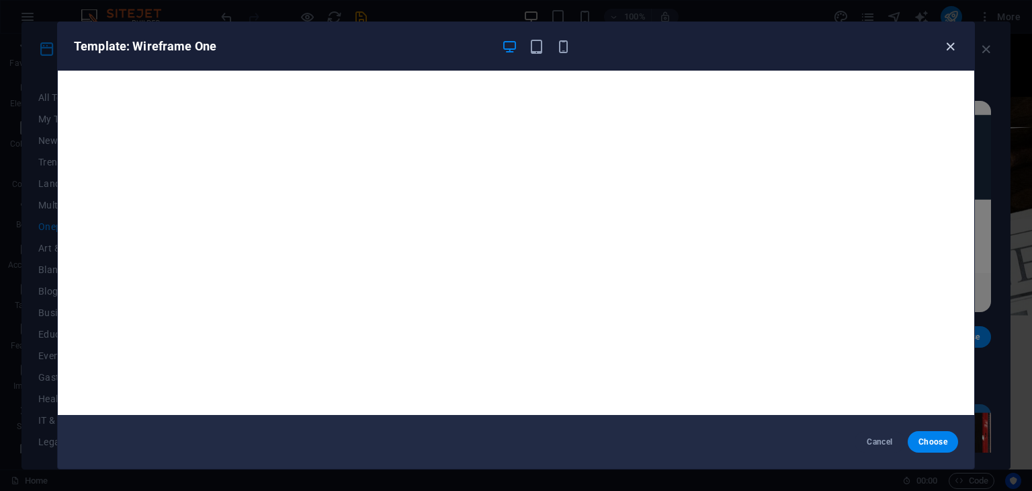
click at [944, 49] on icon "button" at bounding box center [950, 46] width 15 height 15
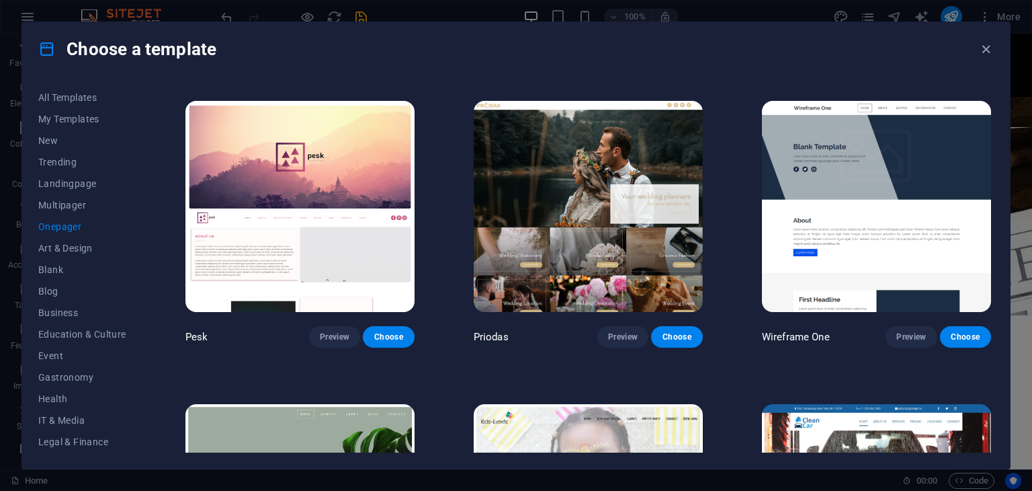
click at [994, 46] on div "Choose a template" at bounding box center [516, 49] width 988 height 54
click at [980, 47] on icon "button" at bounding box center [985, 49] width 15 height 15
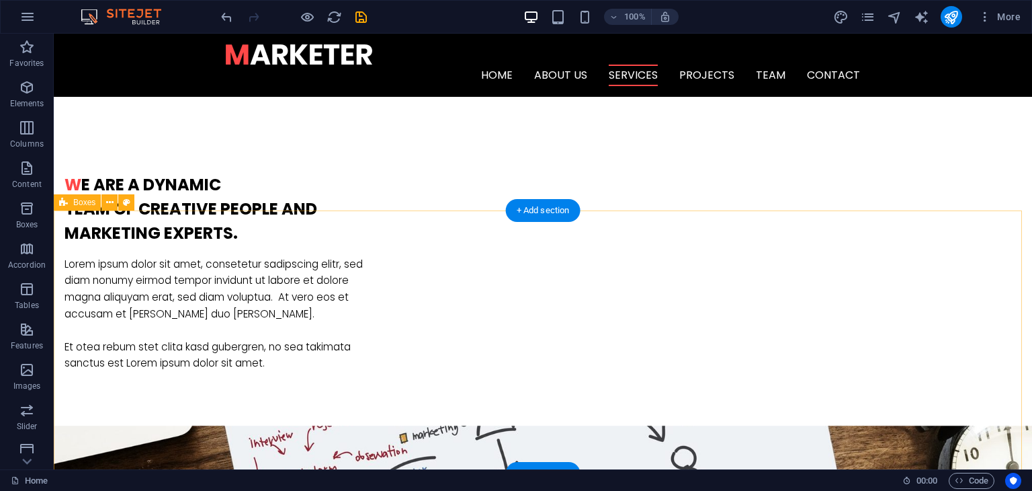
scroll to position [728, 0]
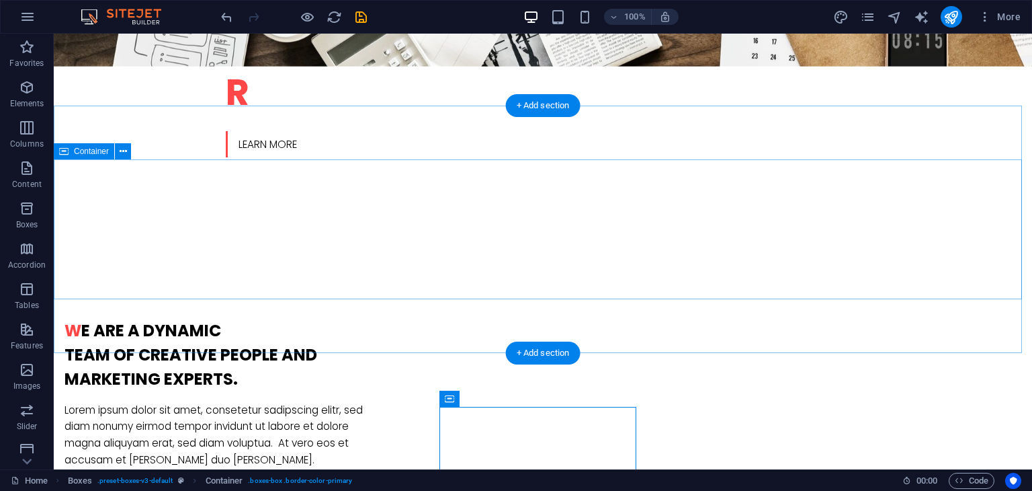
scroll to position [604, 0]
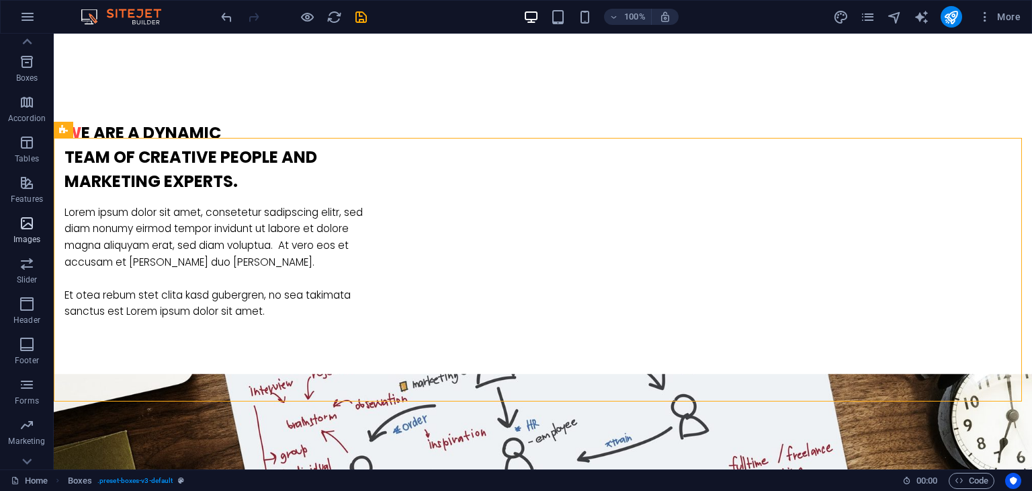
scroll to position [169, 0]
click at [19, 451] on span "Collections" at bounding box center [27, 450] width 54 height 32
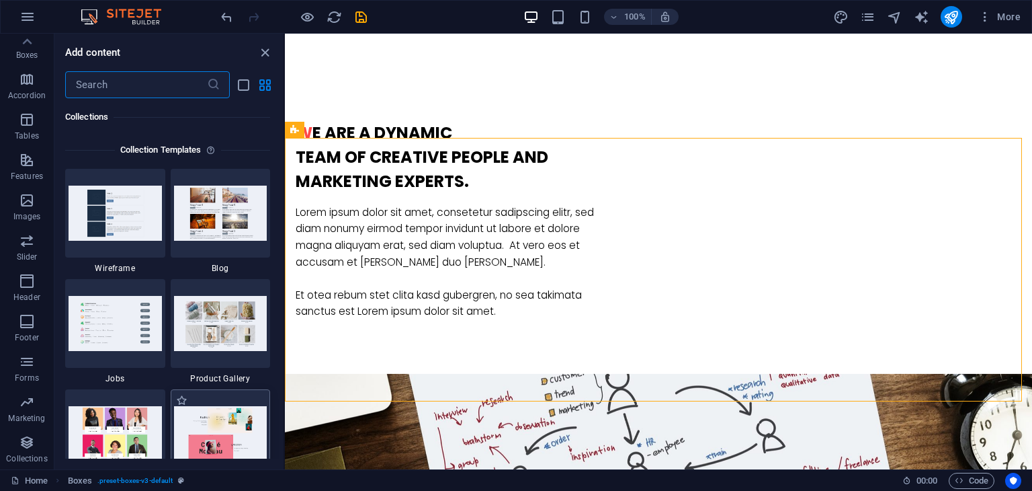
scroll to position [12302, 0]
click at [207, 190] on img at bounding box center [220, 212] width 93 height 54
click at [135, 205] on img at bounding box center [115, 212] width 93 height 54
click at [240, 204] on img at bounding box center [220, 212] width 93 height 54
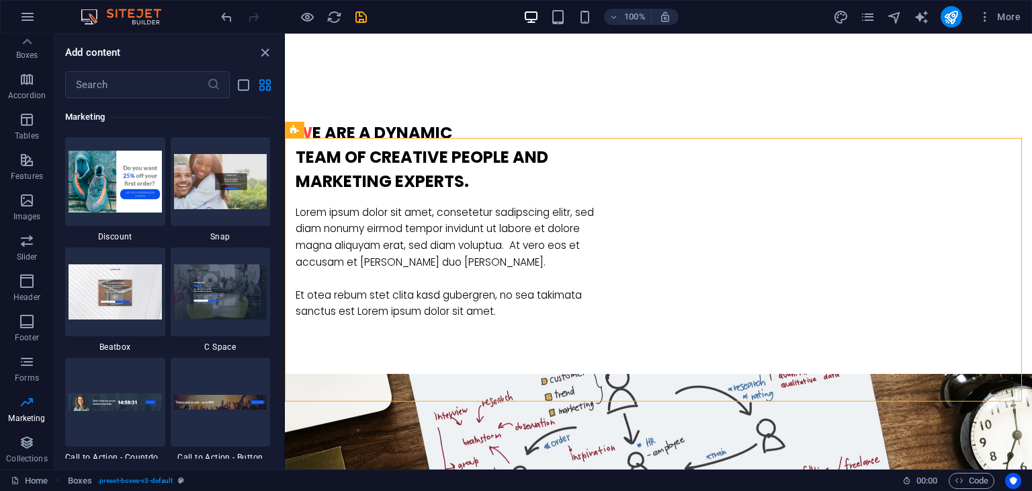
scroll to position [11828, 0]
click at [23, 366] on icon "button" at bounding box center [27, 361] width 16 height 16
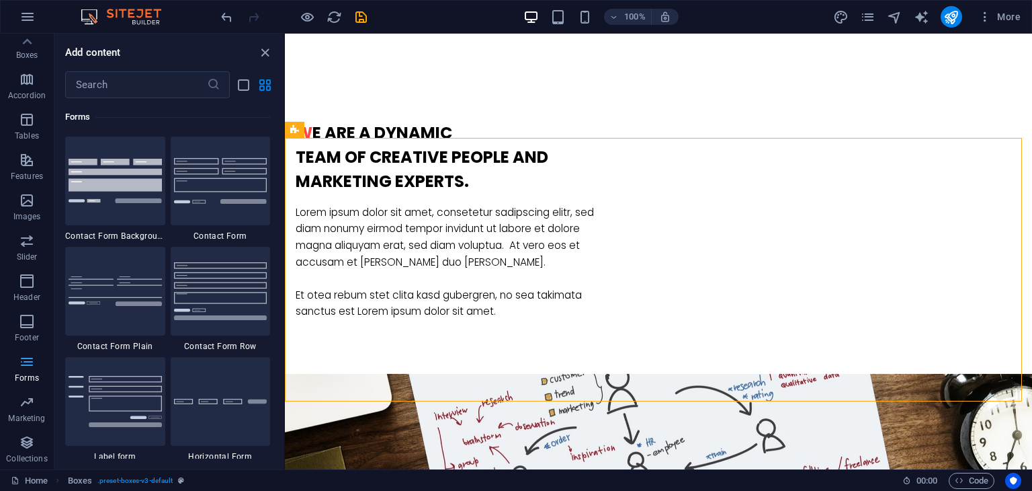
scroll to position [9812, 0]
click at [19, 452] on span "Collections" at bounding box center [27, 450] width 54 height 32
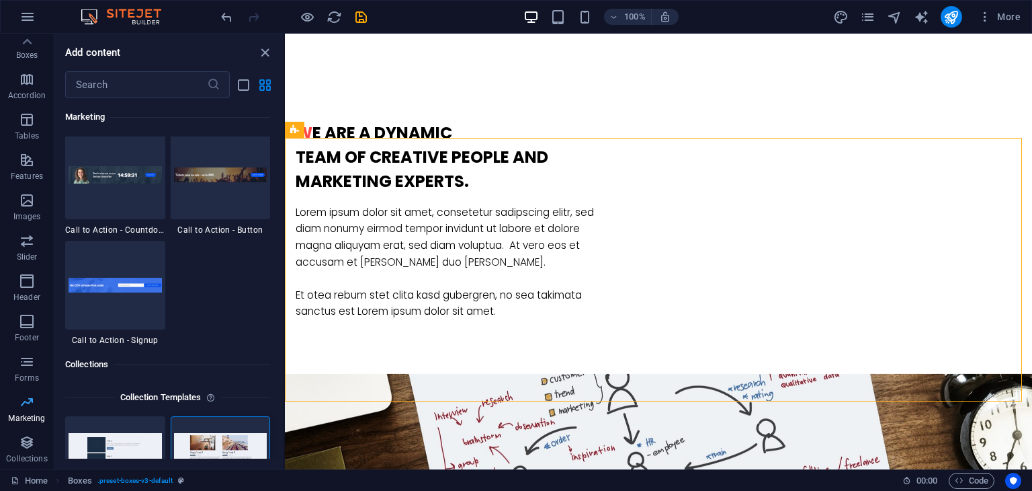
scroll to position [12302, 0]
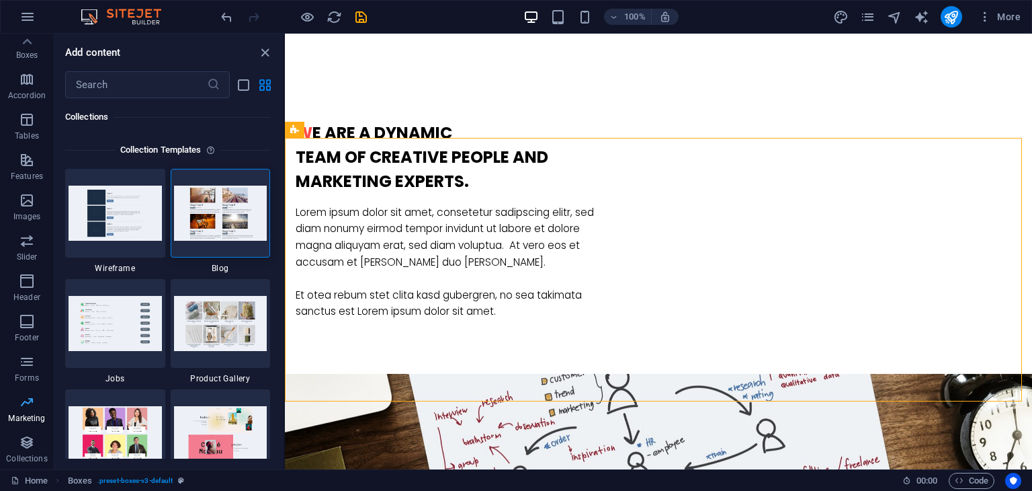
click at [26, 412] on span "Marketing" at bounding box center [27, 410] width 54 height 32
click at [30, 396] on icon "button" at bounding box center [27, 402] width 16 height 16
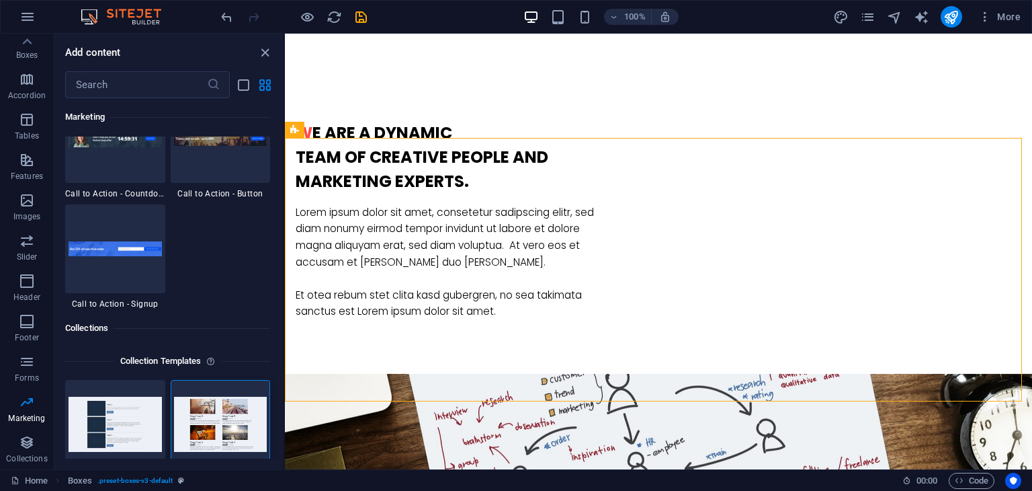
scroll to position [12092, 0]
click at [135, 275] on div at bounding box center [115, 248] width 100 height 89
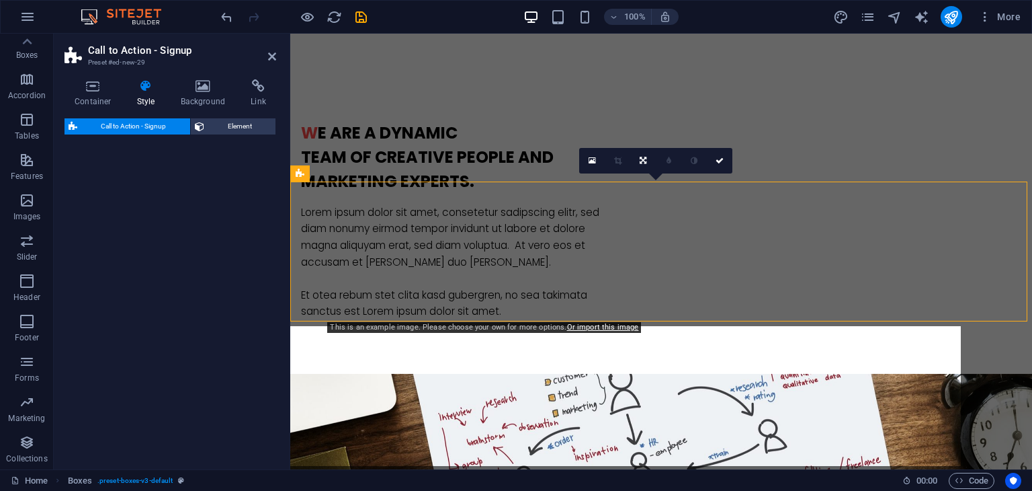
scroll to position [1021, 0]
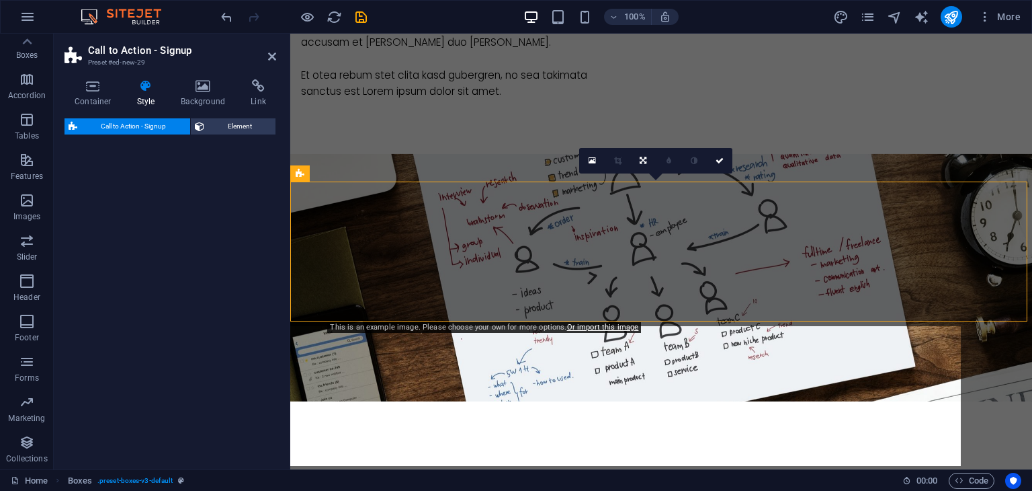
select select "rem"
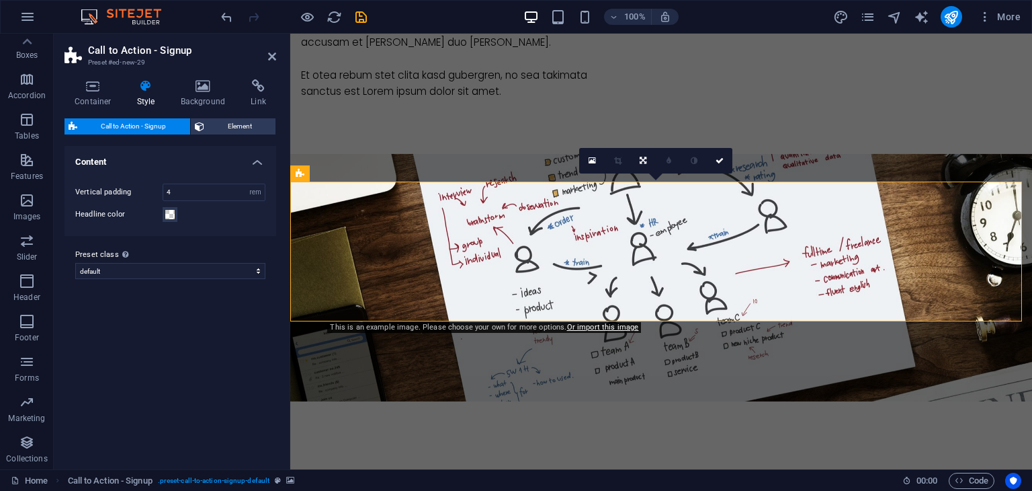
drag, startPoint x: 425, startPoint y: 308, endPoint x: 322, endPoint y: 274, distance: 109.2
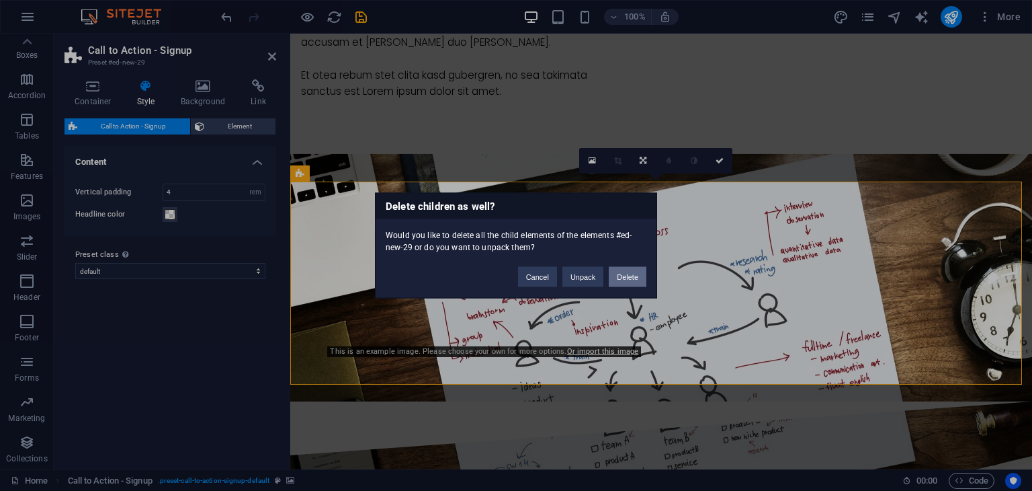
click at [627, 276] on button "Delete" at bounding box center [628, 277] width 38 height 20
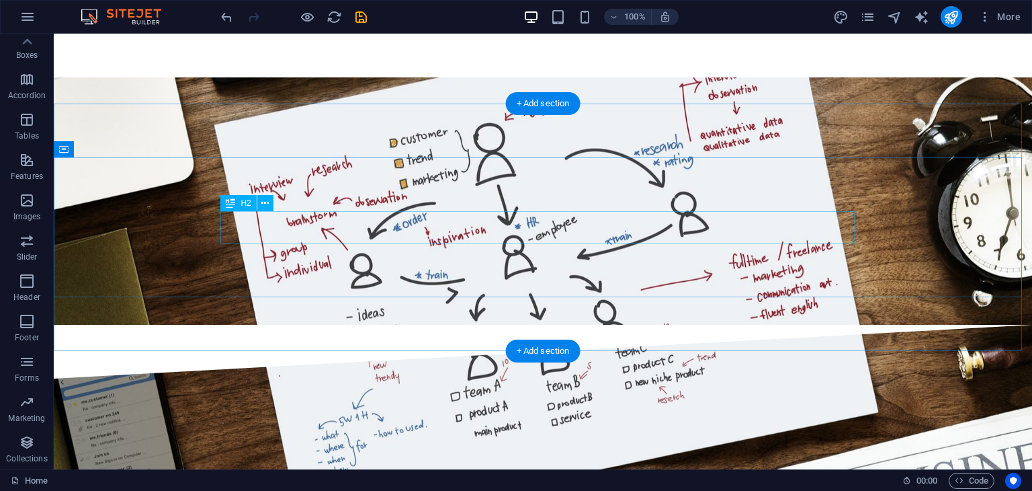
scroll to position [1099, 0]
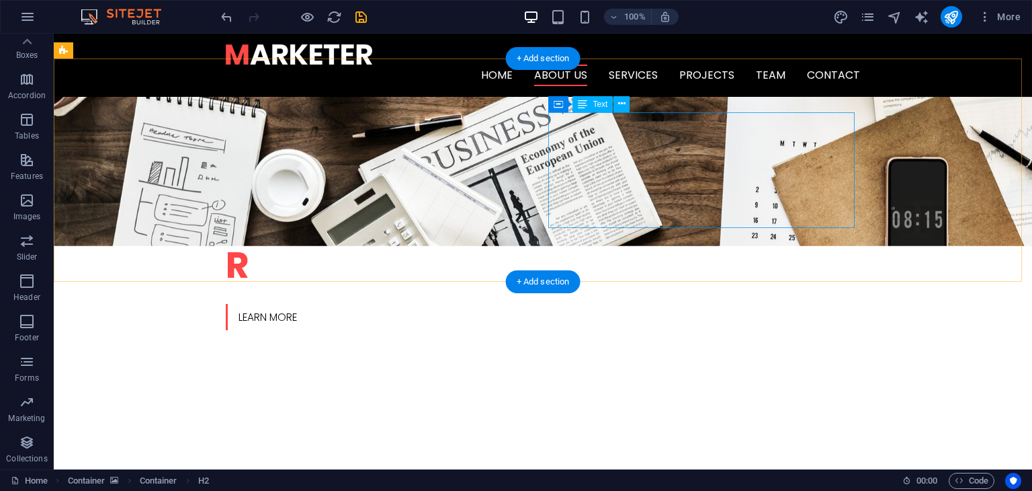
scroll to position [0, 0]
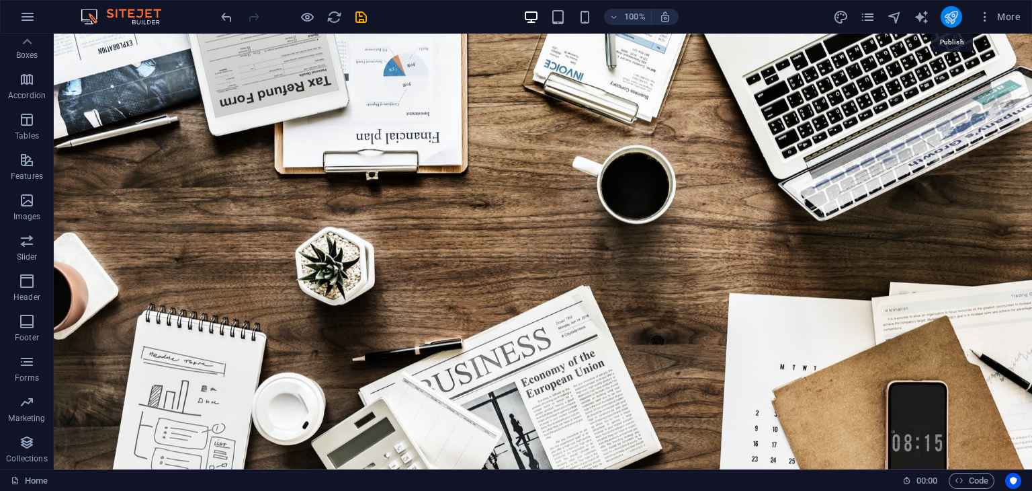
click at [950, 13] on icon "publish" at bounding box center [951, 16] width 15 height 15
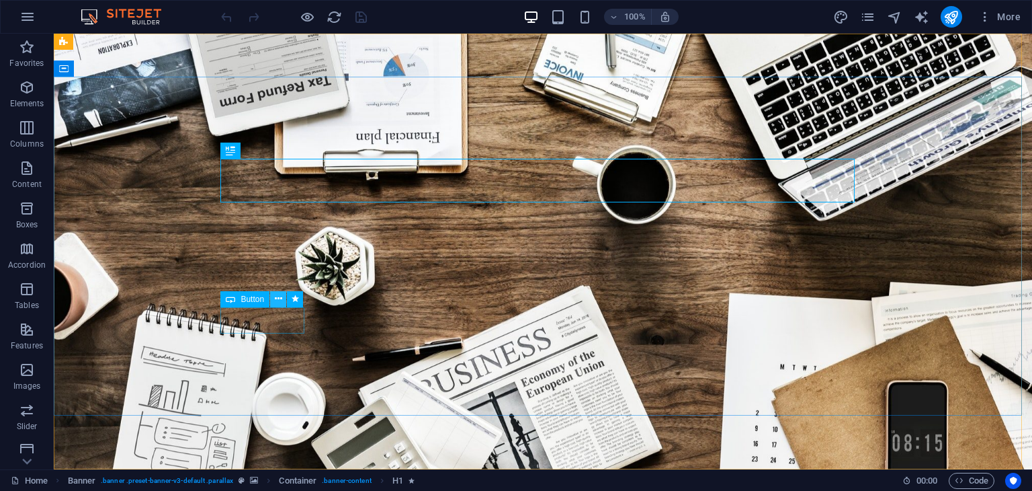
click at [276, 307] on button at bounding box center [278, 299] width 16 height 16
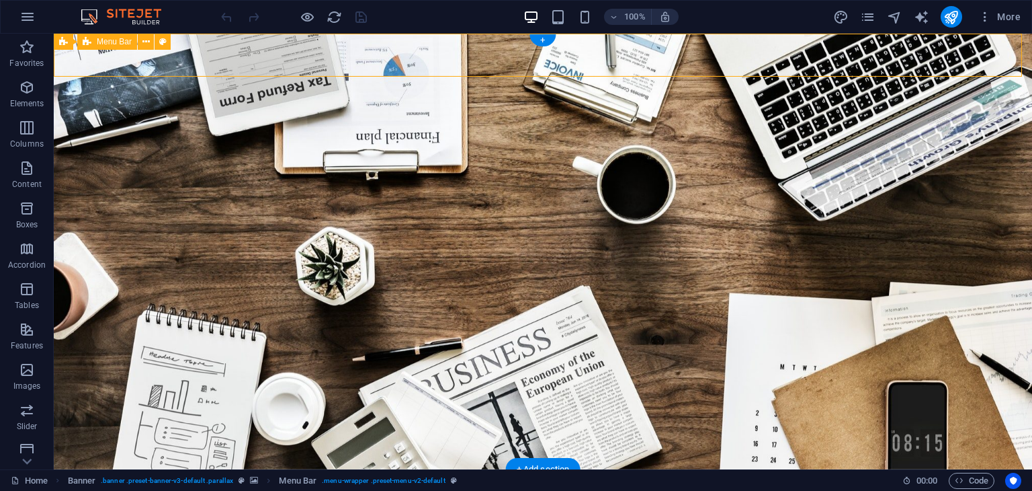
click at [0, 0] on icon at bounding box center [0, 0] width 0 height 0
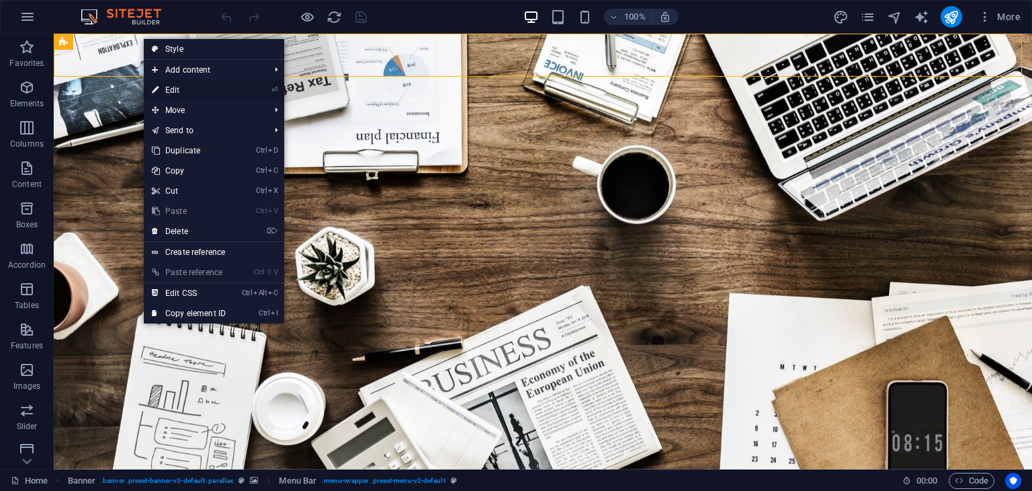
click at [164, 96] on link "⏎ Edit" at bounding box center [189, 90] width 90 height 20
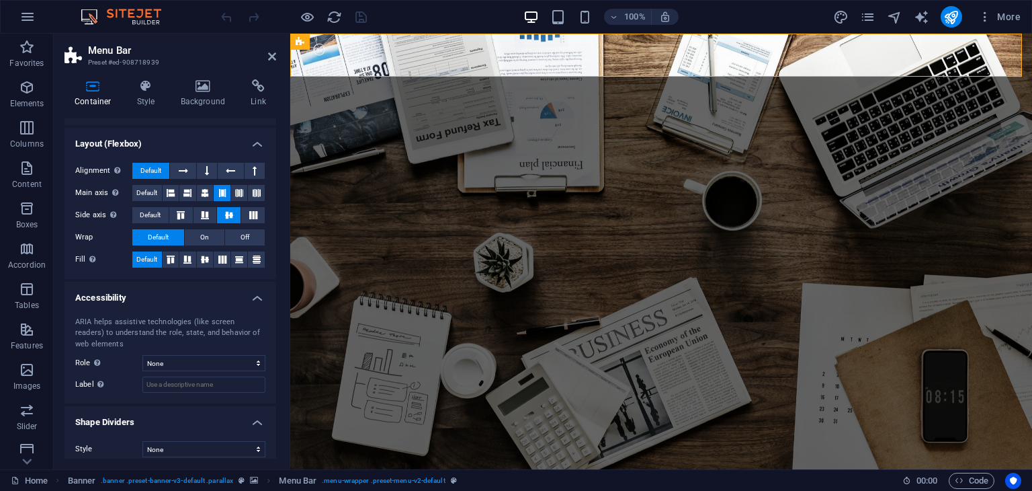
scroll to position [180, 0]
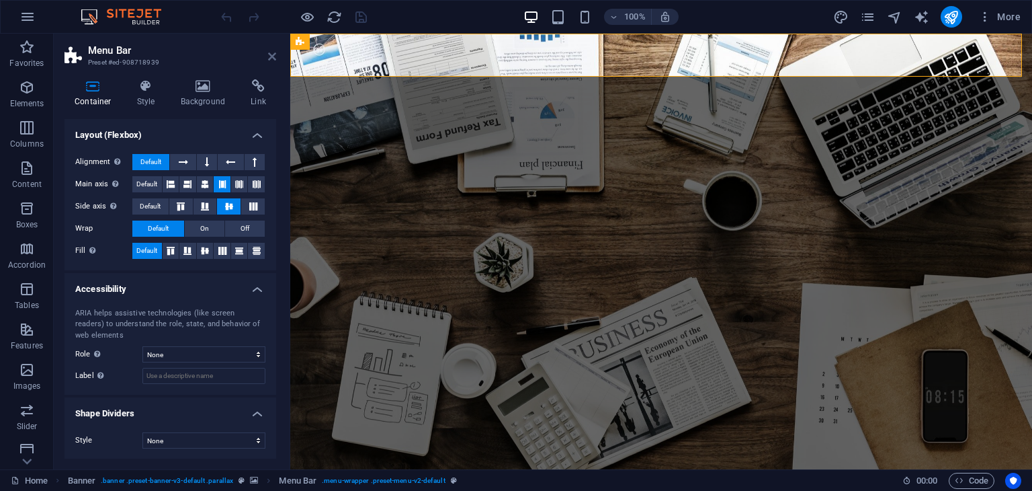
click at [268, 54] on icon at bounding box center [272, 56] width 8 height 11
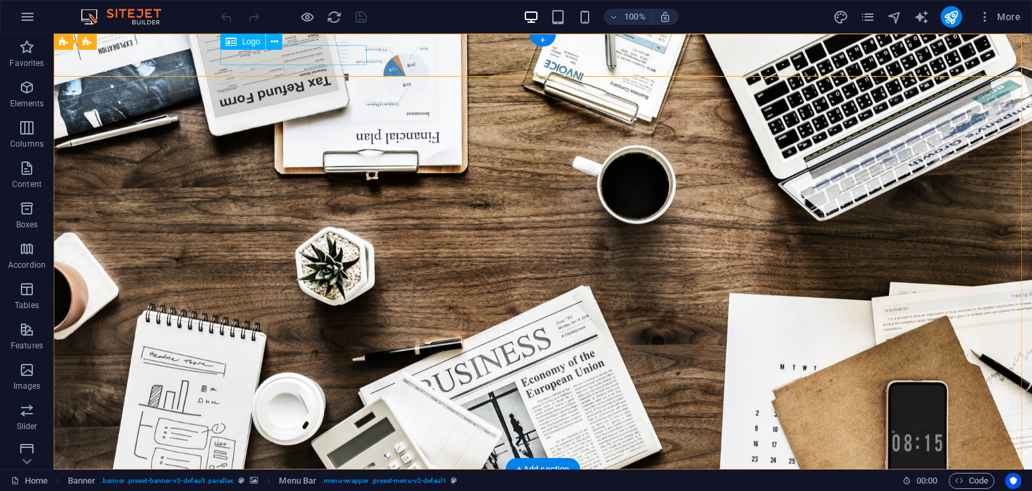
click at [312, 480] on div at bounding box center [543, 490] width 634 height 20
click at [276, 42] on icon at bounding box center [274, 42] width 7 height 14
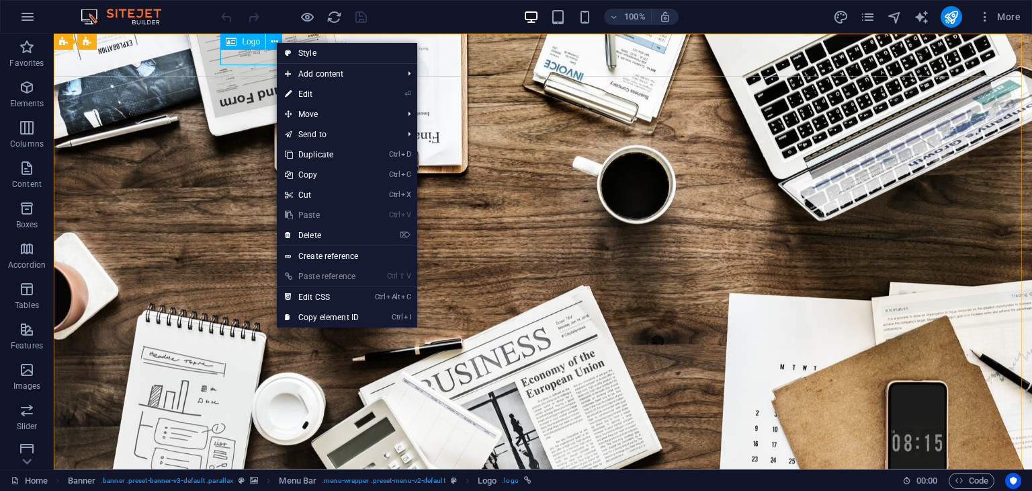
click at [247, 39] on span "Logo" at bounding box center [251, 42] width 18 height 8
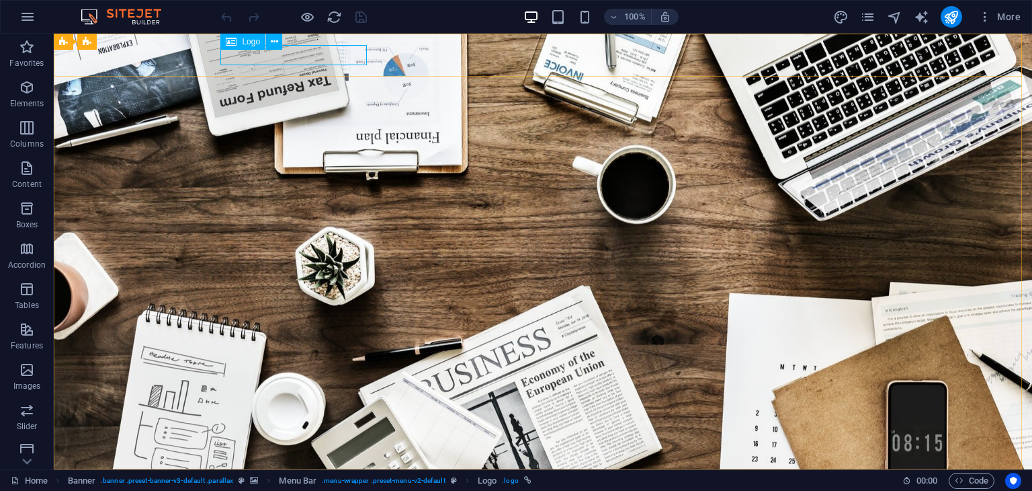
click at [247, 46] on div "Logo" at bounding box center [242, 42] width 45 height 16
click at [282, 45] on button at bounding box center [274, 42] width 16 height 16
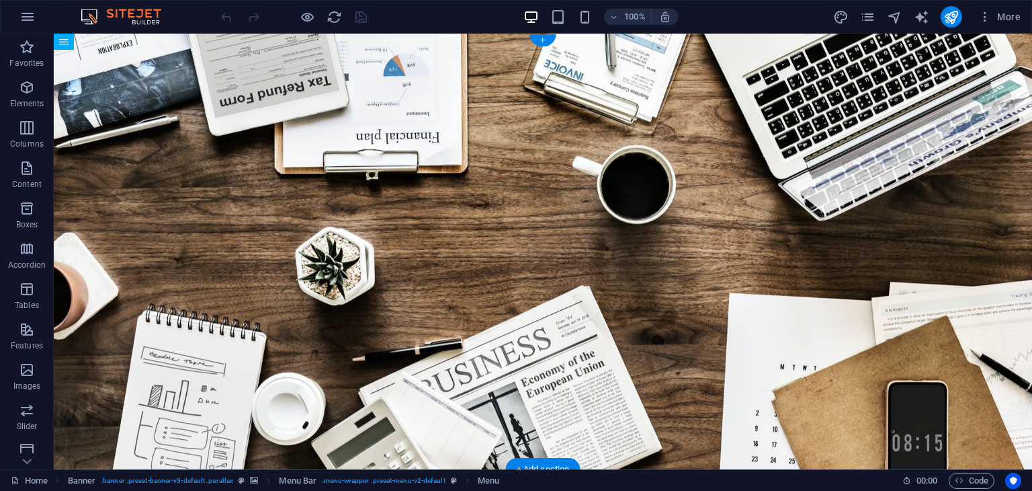
drag, startPoint x: 376, startPoint y: 60, endPoint x: 318, endPoint y: 57, distance: 57.9
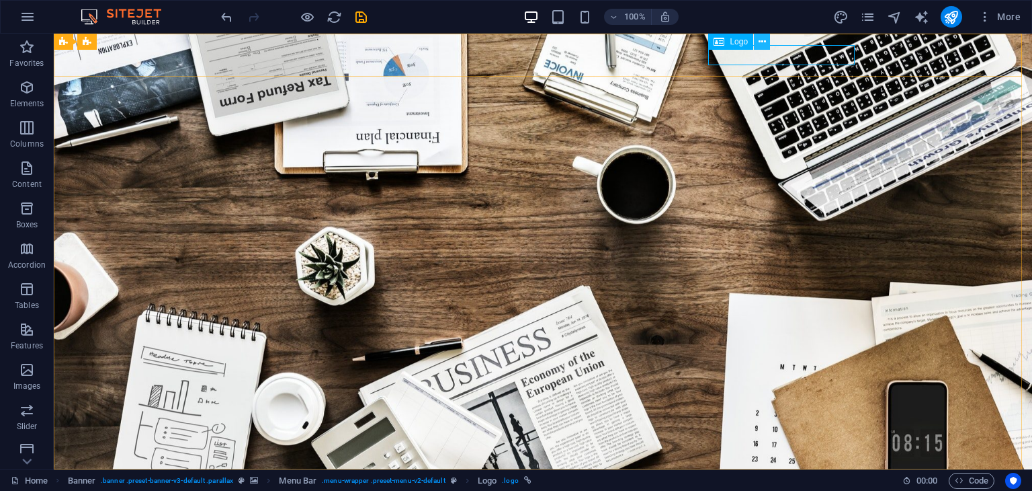
click at [764, 40] on icon at bounding box center [762, 42] width 7 height 14
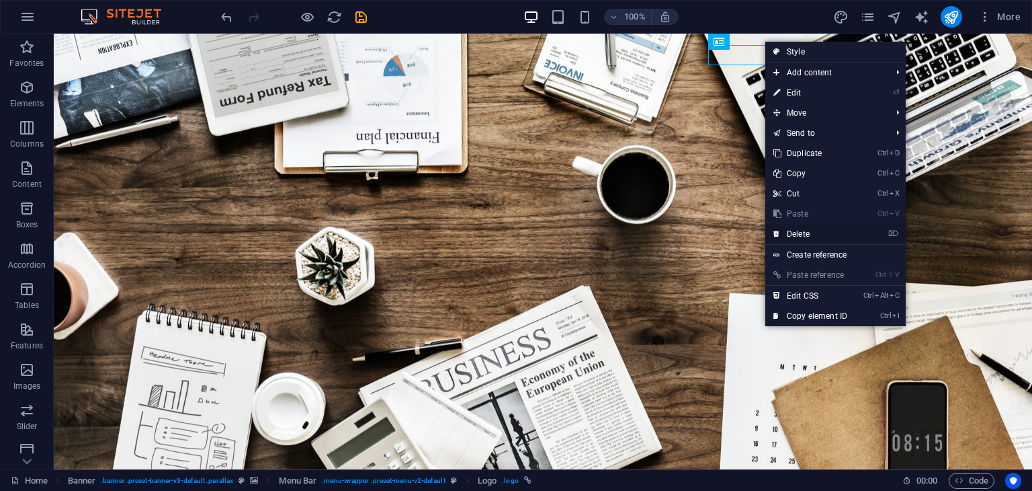
click at [786, 229] on link "⌦ Delete" at bounding box center [810, 234] width 90 height 20
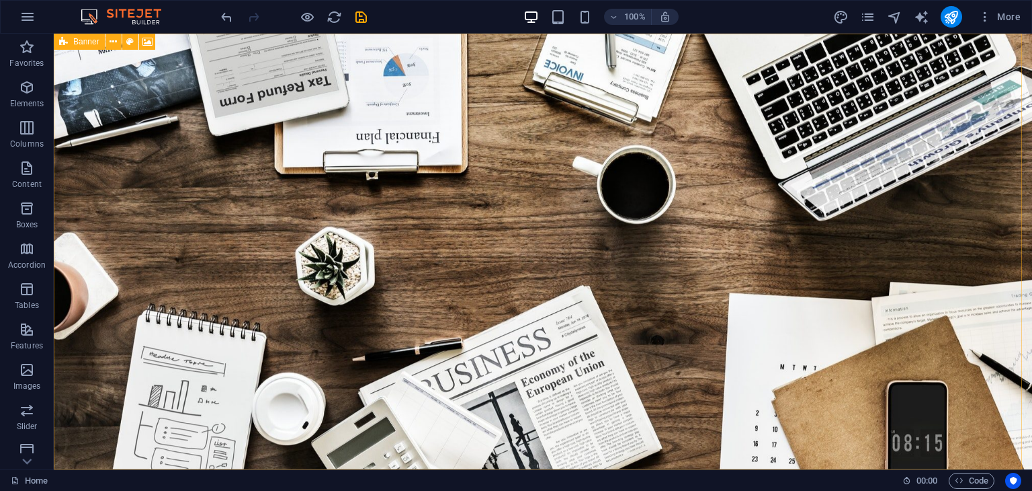
click at [0, 0] on span "Banner" at bounding box center [0, 0] width 0 height 0
click at [111, 44] on icon at bounding box center [113, 42] width 7 height 14
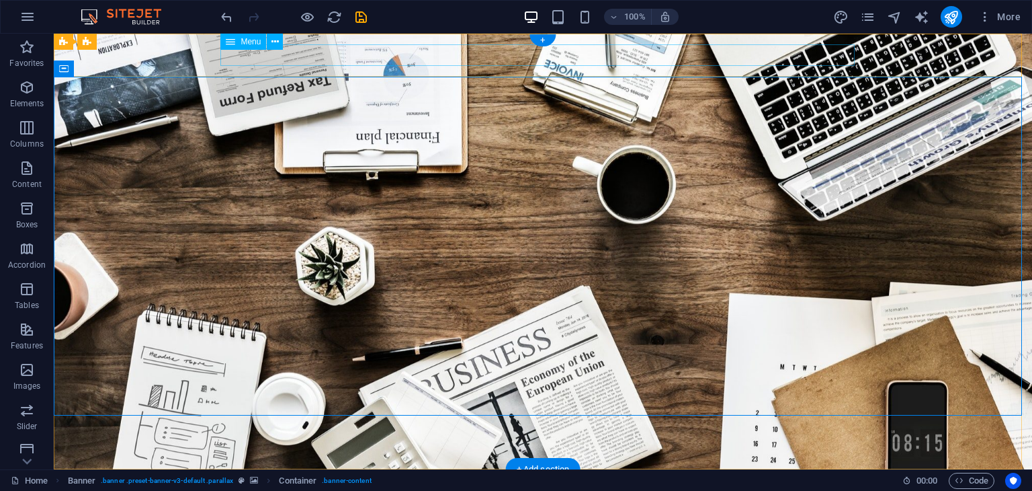
click at [226, 480] on nav "Home About us Services Projects Team Contact" at bounding box center [543, 491] width 634 height 22
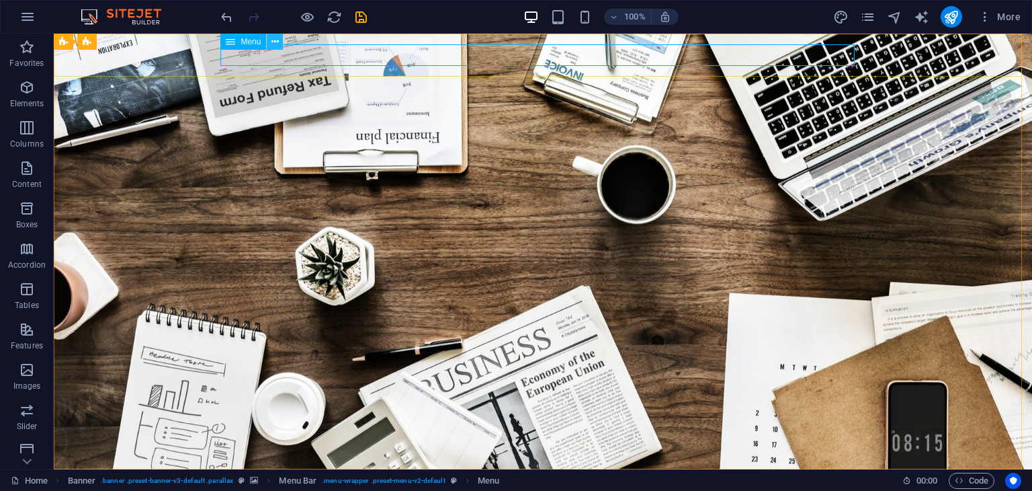
click at [273, 43] on icon at bounding box center [274, 42] width 7 height 14
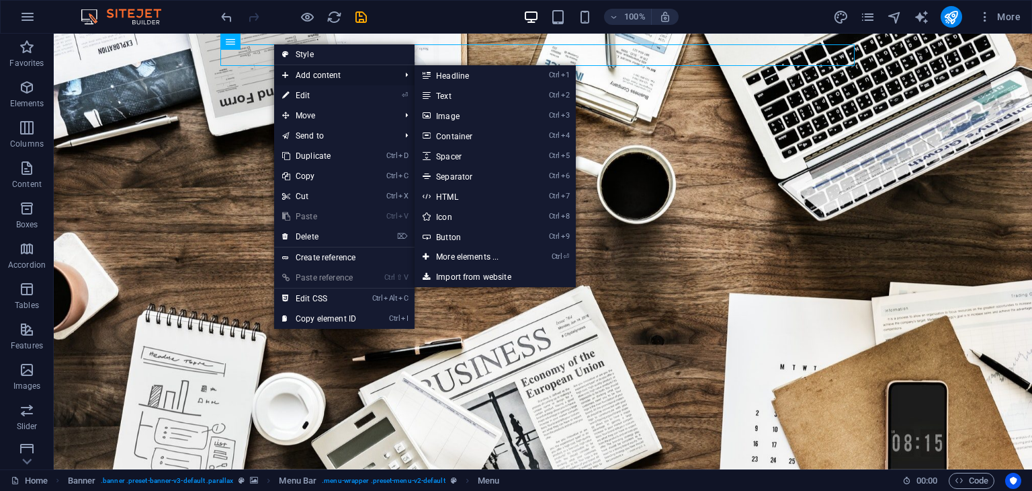
click at [288, 75] on icon at bounding box center [285, 75] width 7 height 20
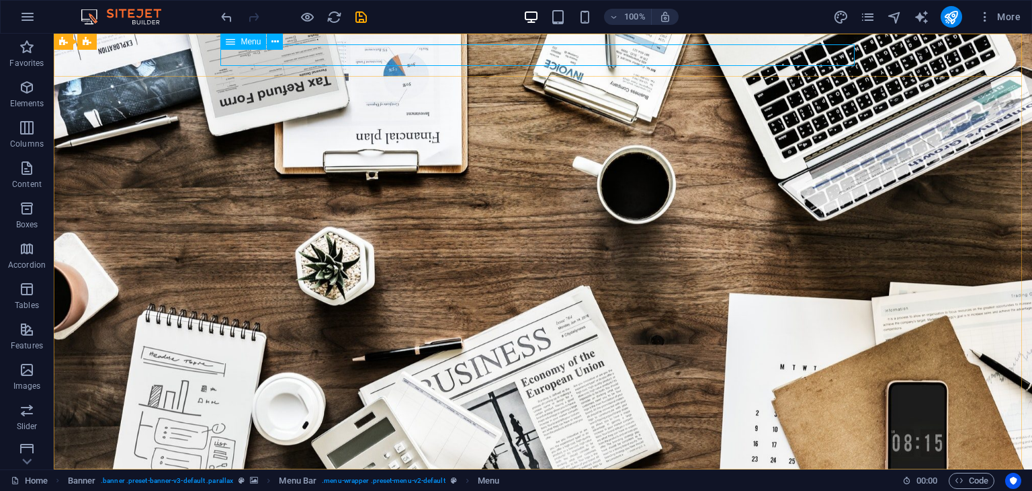
click at [233, 42] on icon at bounding box center [230, 42] width 9 height 16
click at [277, 43] on icon at bounding box center [274, 42] width 7 height 14
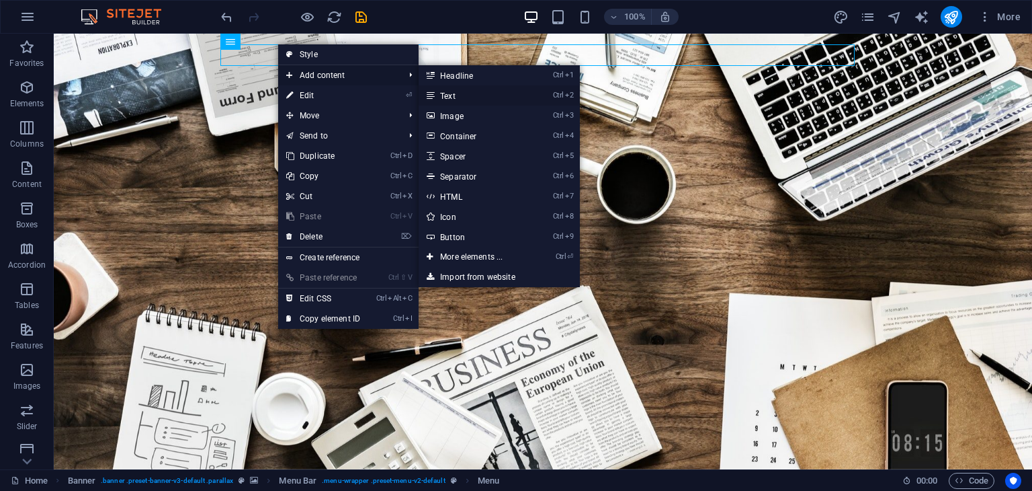
click at [433, 96] on icon at bounding box center [430, 95] width 7 height 20
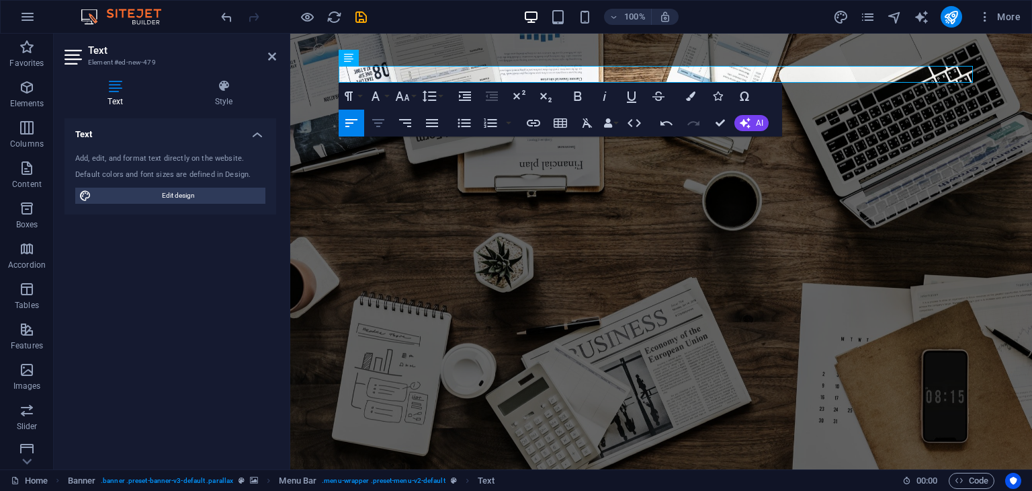
click at [378, 122] on icon "button" at bounding box center [378, 123] width 16 height 16
click at [411, 120] on icon "button" at bounding box center [405, 123] width 16 height 16
click at [360, 121] on button "Align Left" at bounding box center [352, 123] width 26 height 27
drag, startPoint x: 233, startPoint y: 190, endPoint x: 558, endPoint y: 168, distance: 325.3
click at [233, 190] on span "Edit design" at bounding box center [178, 195] width 166 height 16
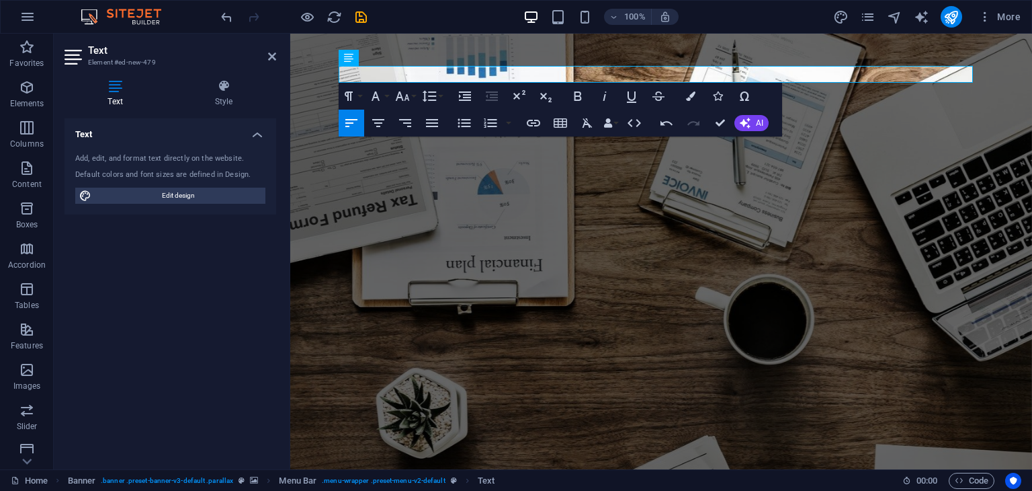
select select "rem"
select select "300"
select select "px"
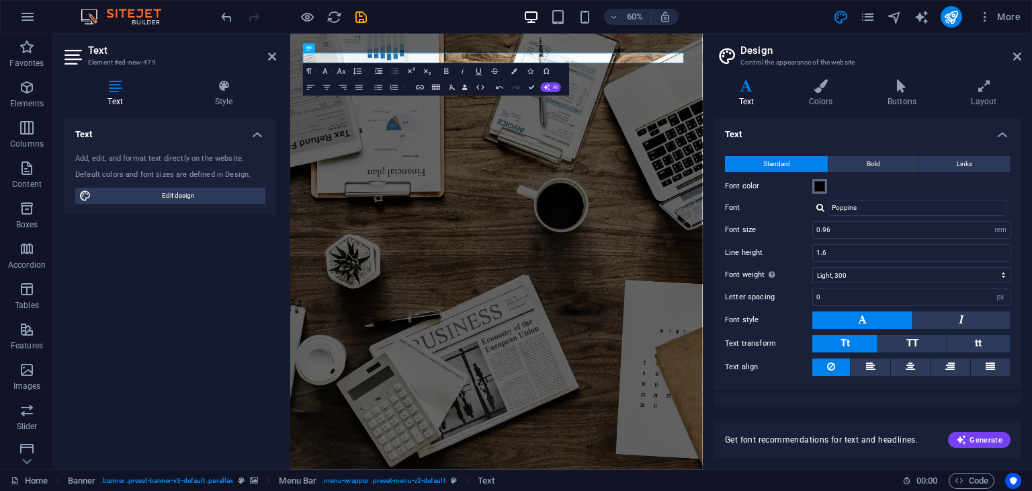
click at [817, 186] on span at bounding box center [819, 186] width 11 height 11
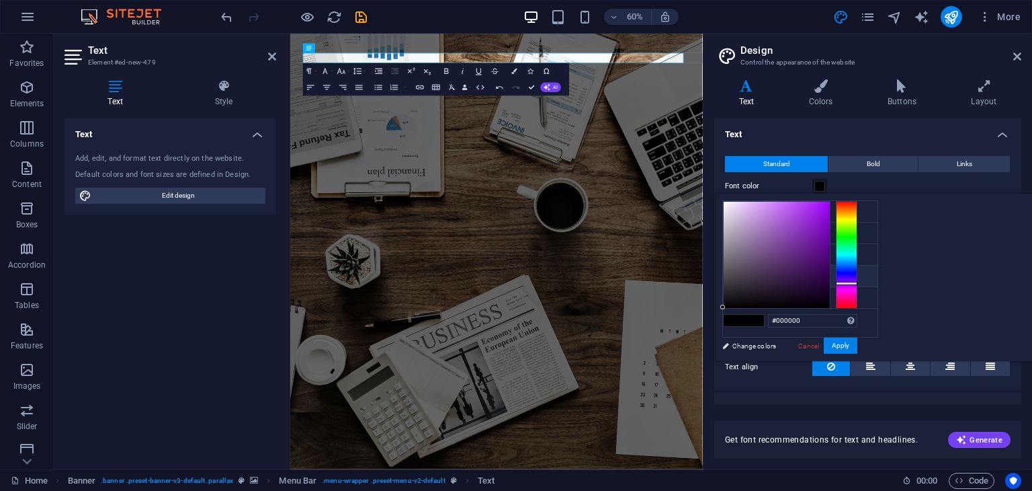
drag, startPoint x: 1008, startPoint y: 210, endPoint x: 1010, endPoint y: 282, distance: 71.9
click at [858, 282] on div at bounding box center [847, 255] width 22 height 108
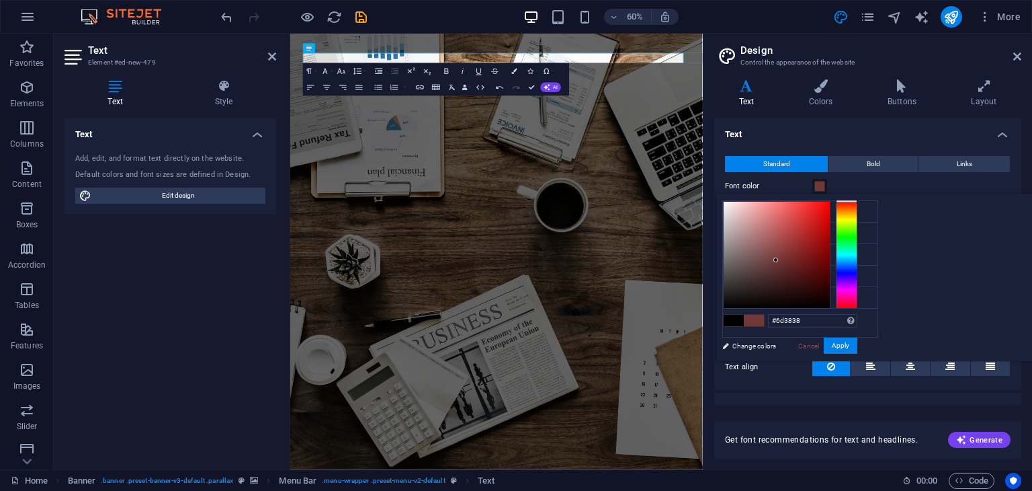
drag, startPoint x: 948, startPoint y: 255, endPoint x: 943, endPoint y: 261, distance: 7.1
click at [830, 261] on div at bounding box center [777, 255] width 106 height 106
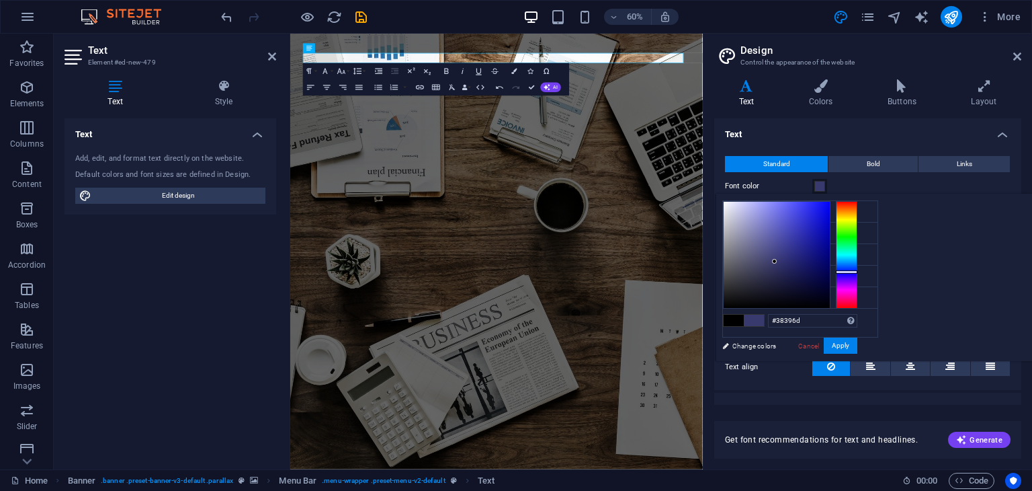
click at [858, 271] on div at bounding box center [847, 255] width 22 height 108
type input "#4a4bc6"
click at [830, 224] on div at bounding box center [777, 255] width 106 height 106
click at [858, 343] on button "Apply" at bounding box center [841, 345] width 34 height 16
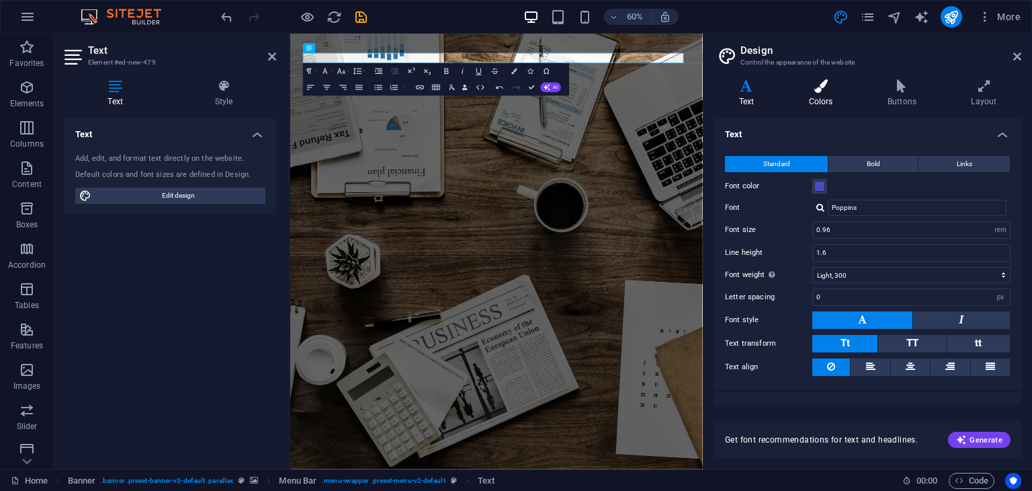
click at [835, 103] on h4 "Colors" at bounding box center [823, 93] width 79 height 28
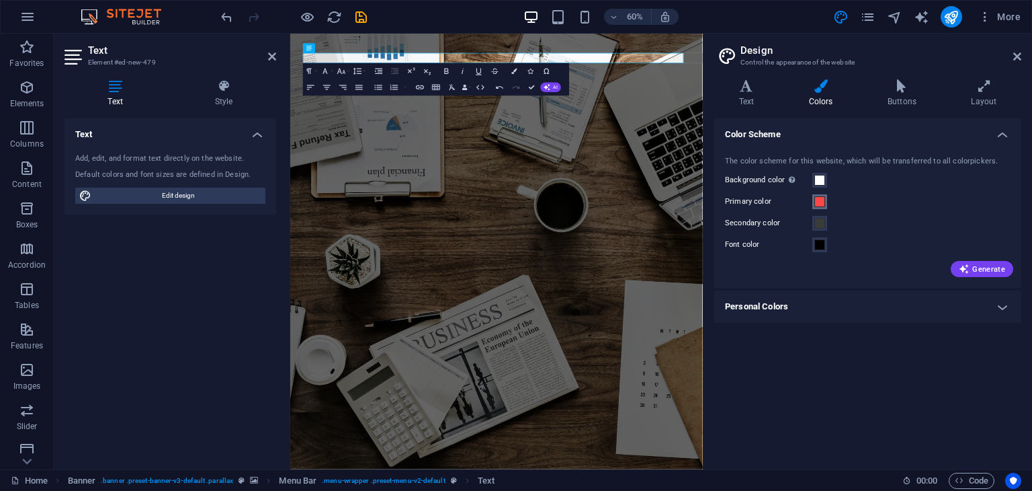
click at [820, 201] on span at bounding box center [819, 201] width 11 height 11
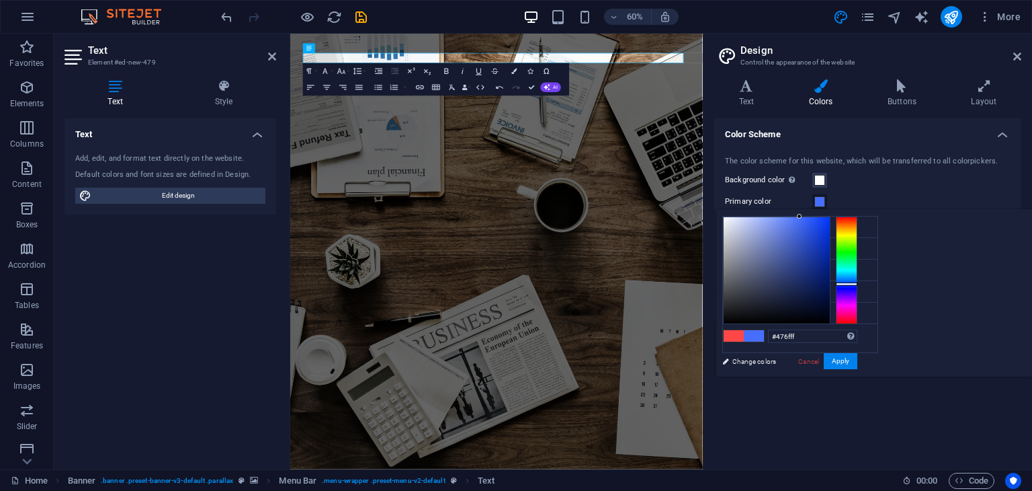
click at [858, 283] on div at bounding box center [847, 270] width 22 height 108
type input "#3051c7"
click at [830, 239] on div at bounding box center [777, 270] width 106 height 106
click at [900, 90] on icon at bounding box center [902, 85] width 78 height 13
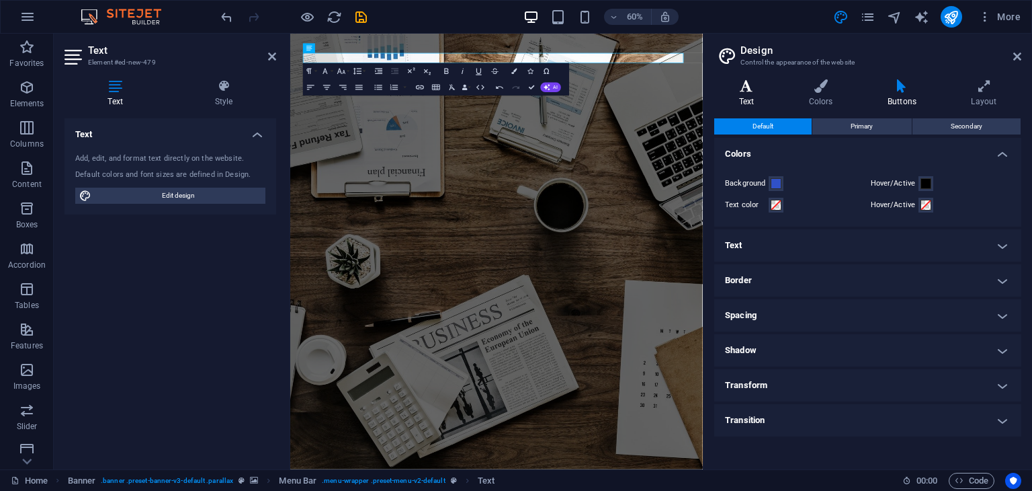
click at [749, 105] on h4 "Text" at bounding box center [749, 93] width 70 height 28
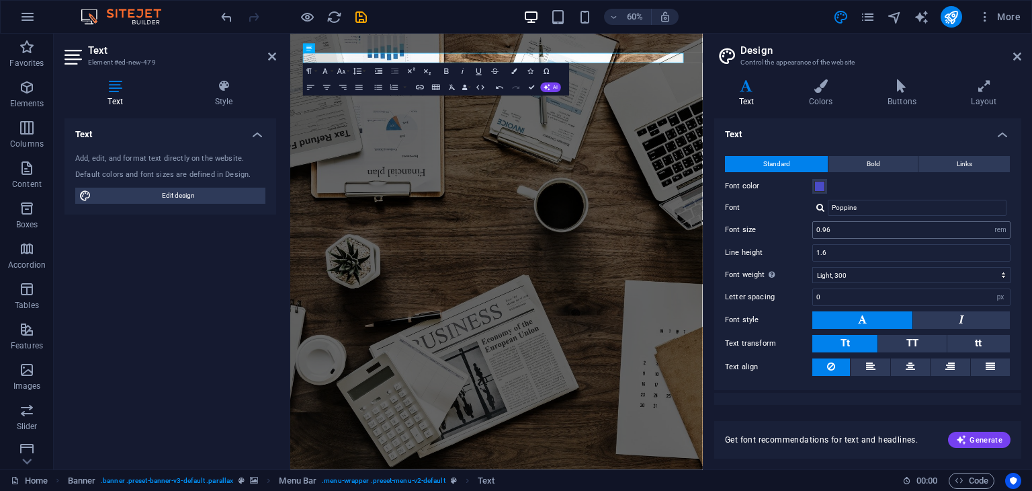
scroll to position [18, 0]
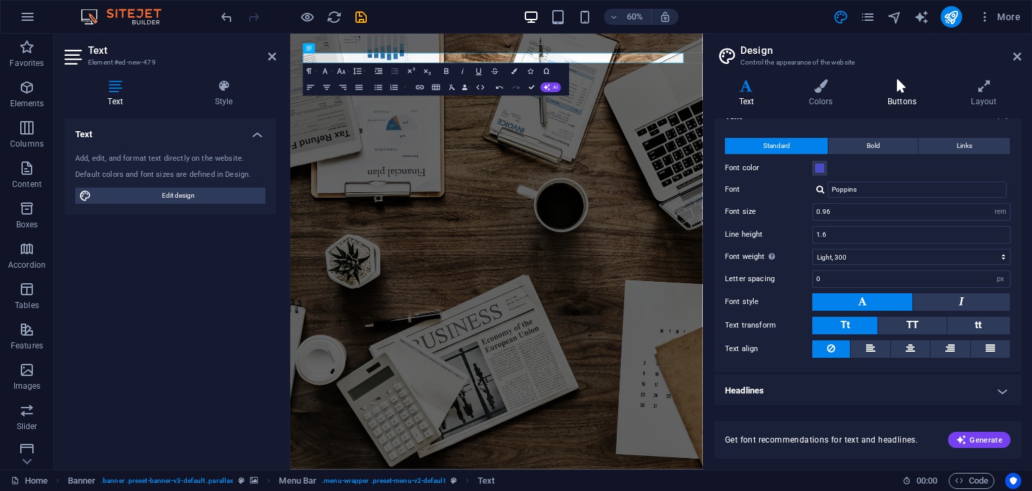
click at [910, 101] on h4 "Buttons" at bounding box center [904, 93] width 83 height 28
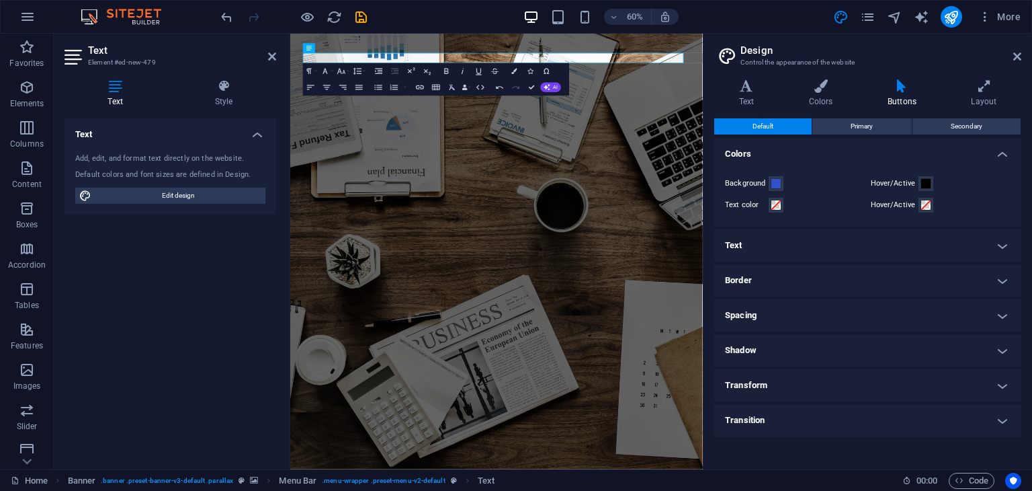
click at [1020, 64] on header "Design Control the appearance of the website" at bounding box center [869, 51] width 304 height 35
click at [1020, 64] on aside "Design Control the appearance of the website Variants Text Colors Buttons Layou…" at bounding box center [867, 251] width 329 height 435
click at [1020, 64] on header "Design Control the appearance of the website" at bounding box center [869, 51] width 304 height 35
click at [1014, 52] on icon at bounding box center [1017, 56] width 8 height 11
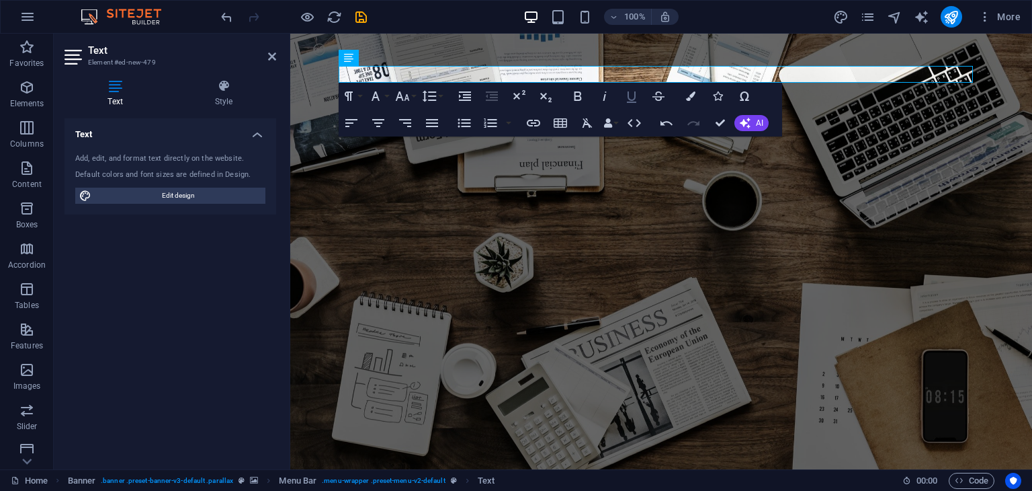
click at [629, 100] on icon "button" at bounding box center [632, 96] width 16 height 16
click at [571, 100] on icon "button" at bounding box center [578, 96] width 16 height 16
click at [227, 87] on icon at bounding box center [223, 85] width 105 height 13
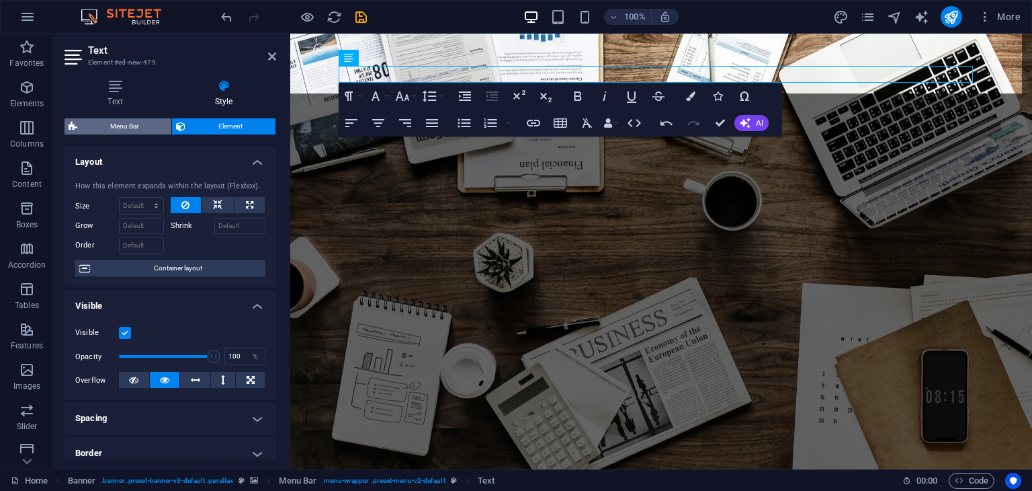
click at [144, 130] on span "Menu Bar" at bounding box center [124, 126] width 86 height 16
select select "rem"
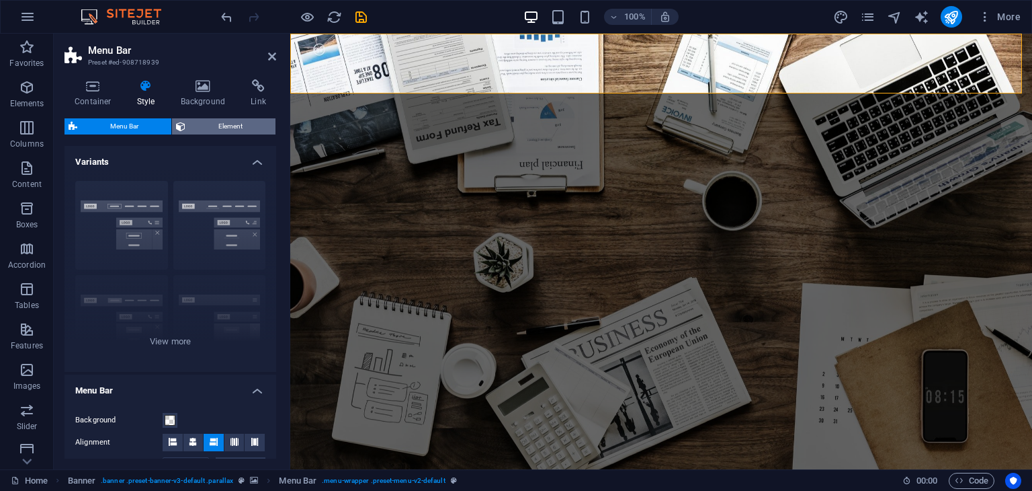
click at [202, 121] on span "Element" at bounding box center [231, 126] width 82 height 16
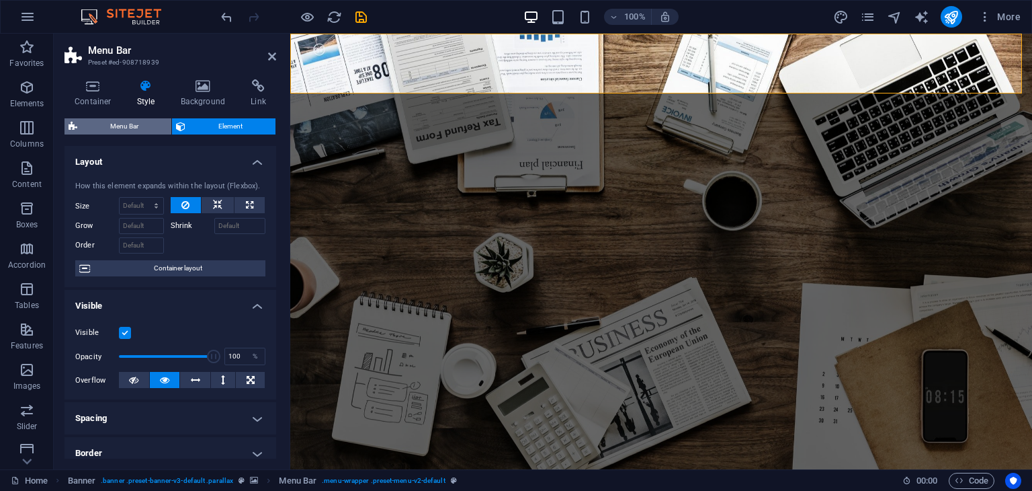
click at [150, 129] on span "Menu Bar" at bounding box center [124, 126] width 86 height 16
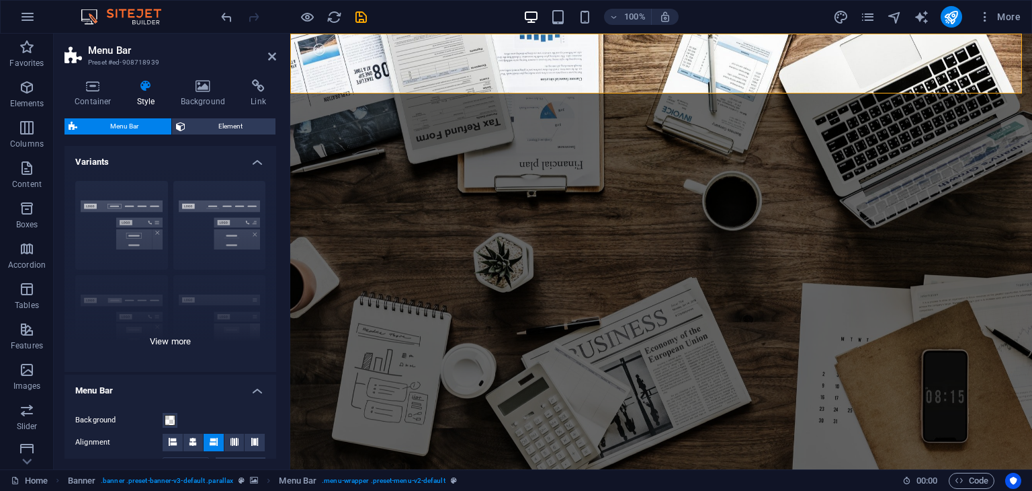
click at [151, 207] on div "Border Centered Default Fixed Loki Trigger Wide XXL" at bounding box center [171, 271] width 212 height 202
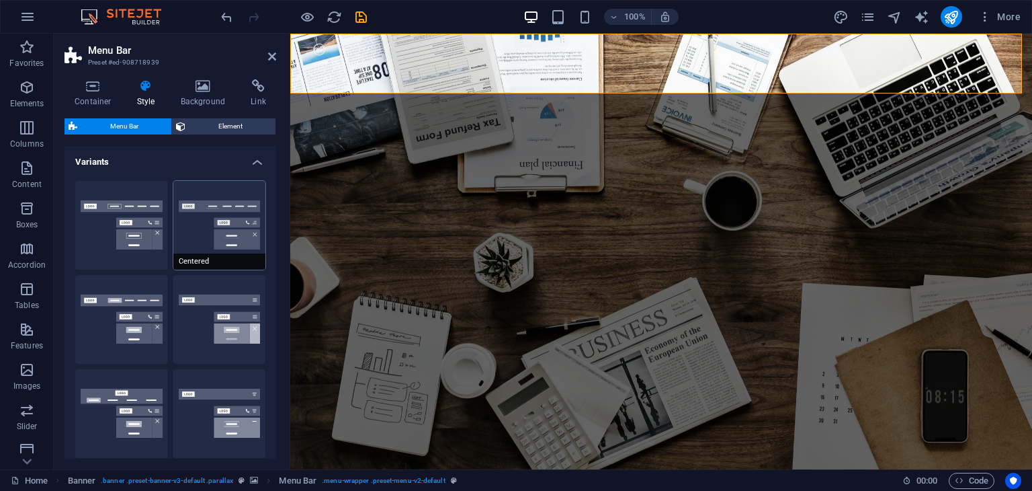
click at [204, 228] on button "Centered" at bounding box center [219, 225] width 93 height 89
click at [142, 231] on button "Border" at bounding box center [121, 225] width 93 height 89
click at [140, 319] on div "Default" at bounding box center [121, 319] width 93 height 89
click at [217, 332] on button "Fixed" at bounding box center [219, 319] width 93 height 89
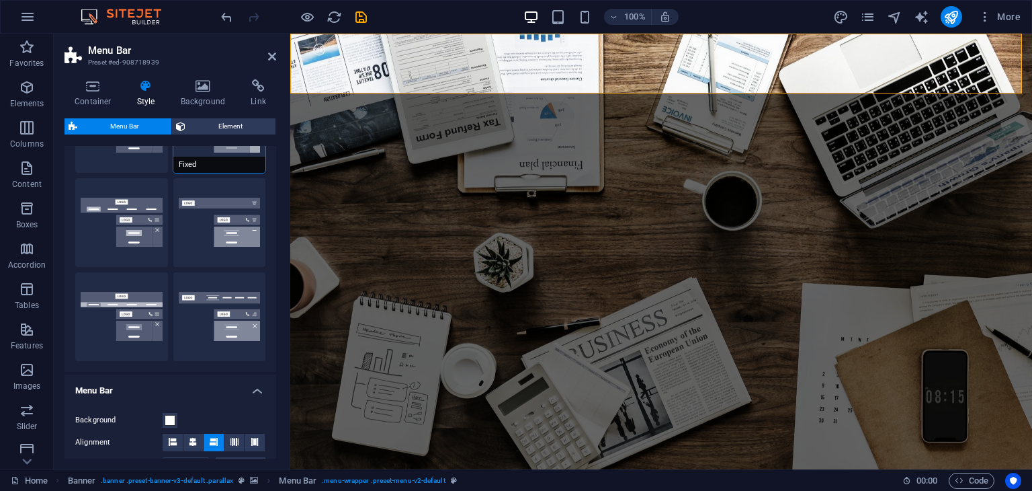
scroll to position [199, 0]
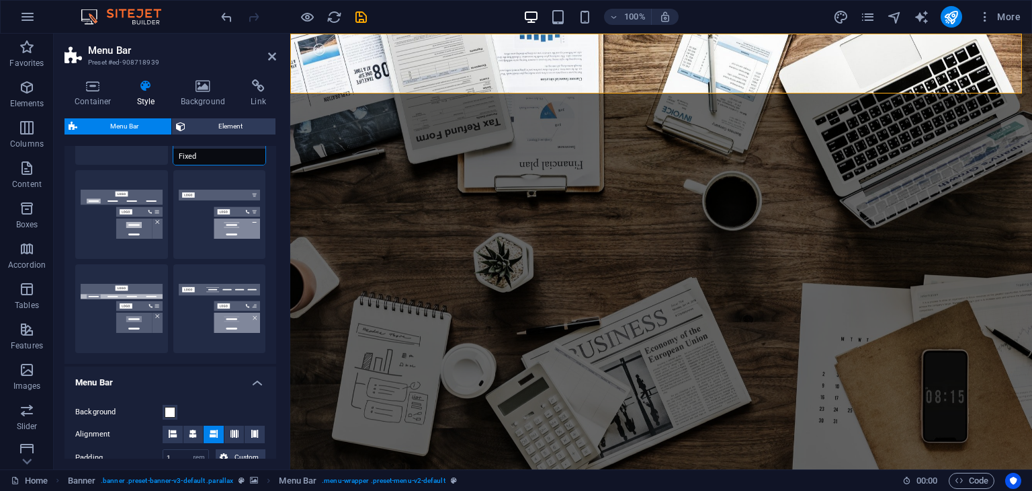
click at [217, 332] on button "XXL" at bounding box center [219, 308] width 93 height 89
click at [138, 330] on button "Wide" at bounding box center [121, 308] width 93 height 89
type input "0"
type input "2"
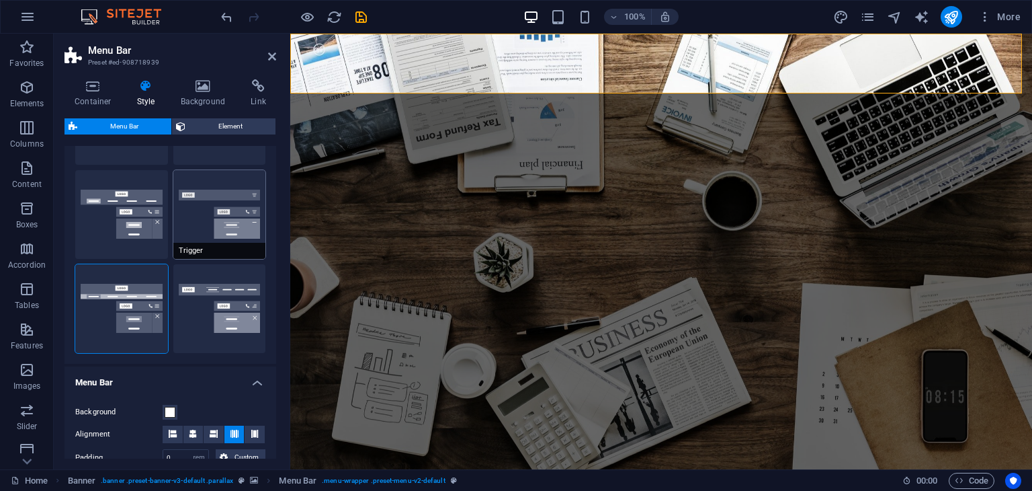
click at [219, 249] on span "Trigger" at bounding box center [219, 251] width 93 height 16
type input "1"
click at [97, 97] on h4 "Container" at bounding box center [96, 93] width 62 height 28
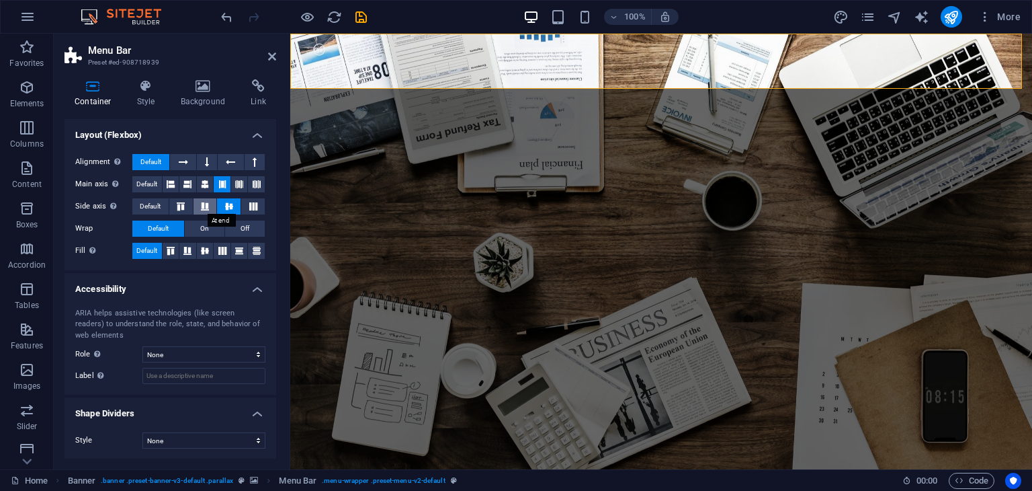
scroll to position [0, 0]
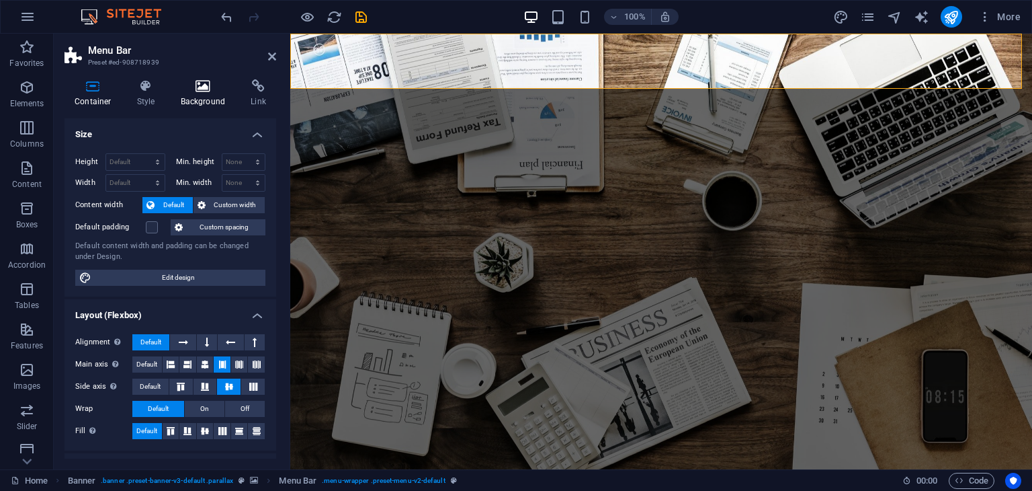
click at [198, 87] on icon at bounding box center [203, 85] width 65 height 13
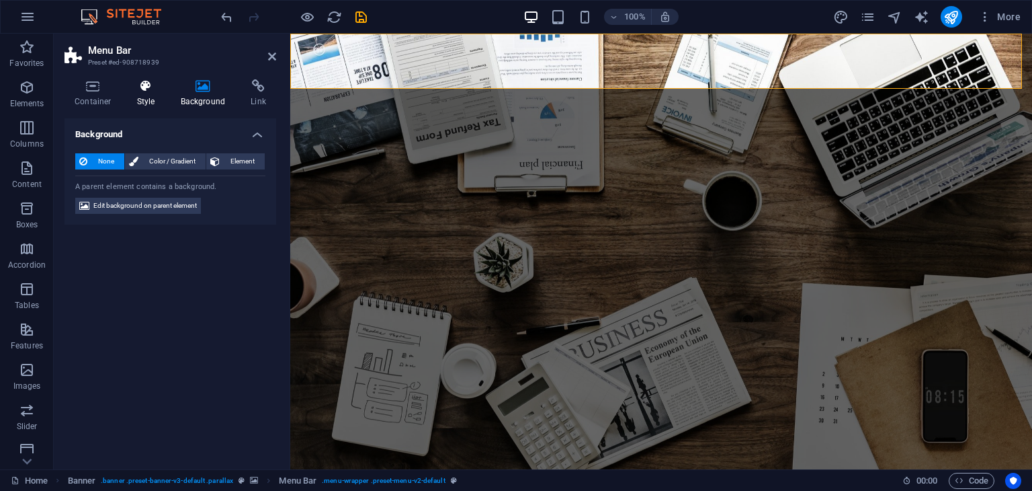
click at [149, 93] on h4 "Style" at bounding box center [149, 93] width 44 height 28
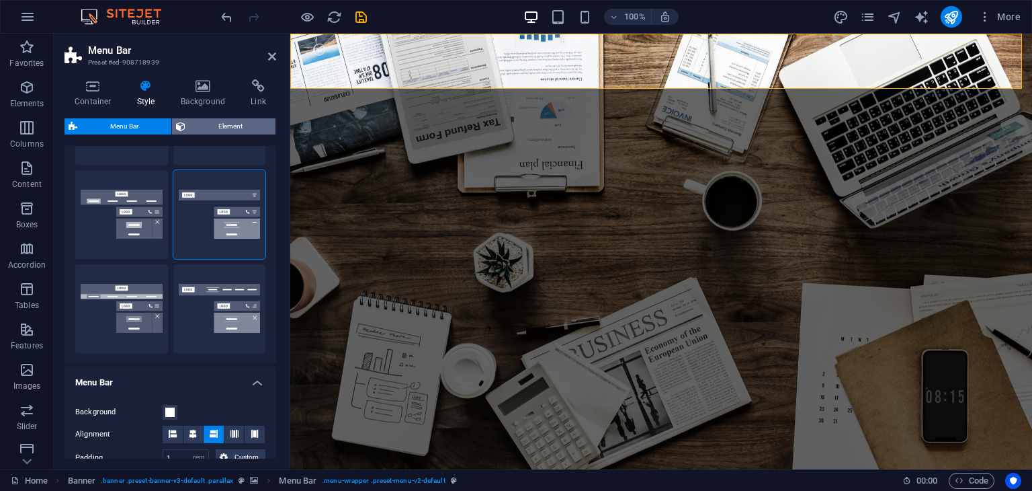
click at [196, 124] on span "Element" at bounding box center [231, 126] width 82 height 16
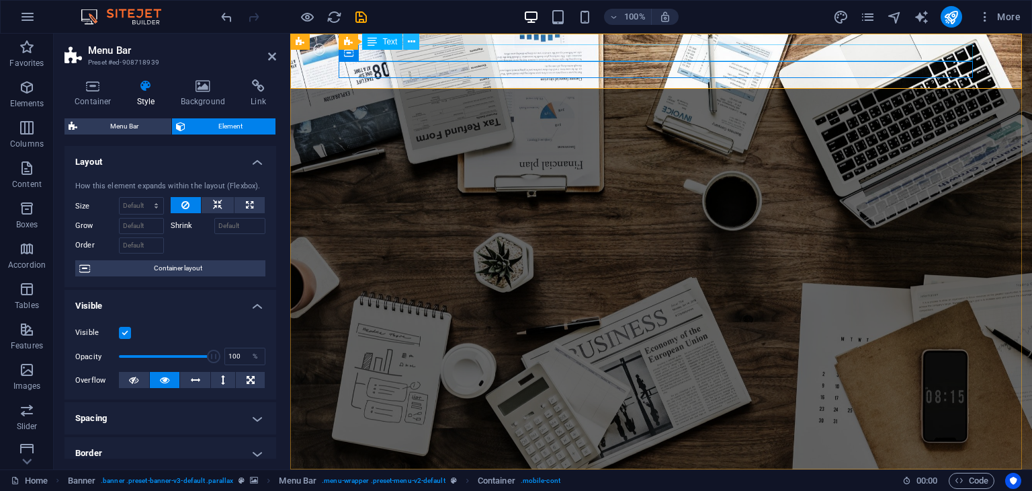
click at [408, 36] on icon at bounding box center [411, 42] width 7 height 14
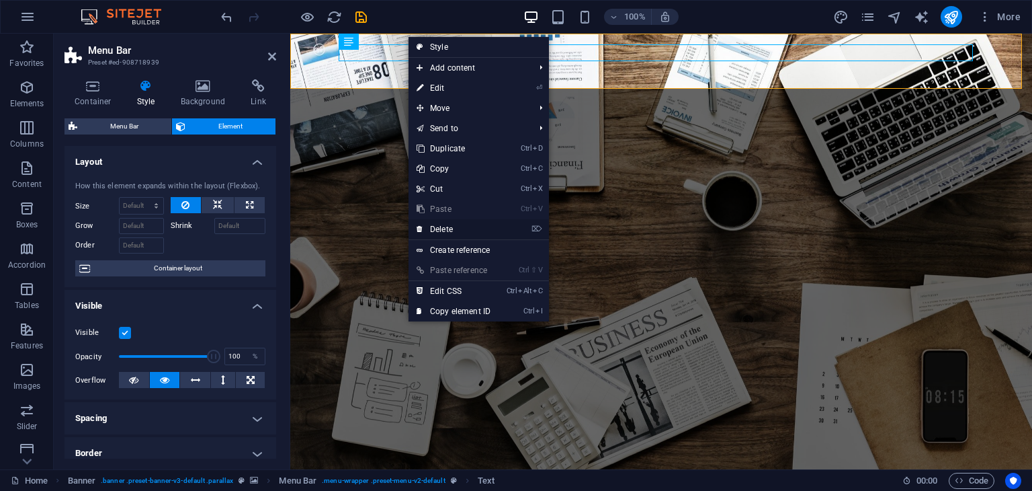
click at [434, 223] on link "⌦ Delete" at bounding box center [454, 229] width 90 height 20
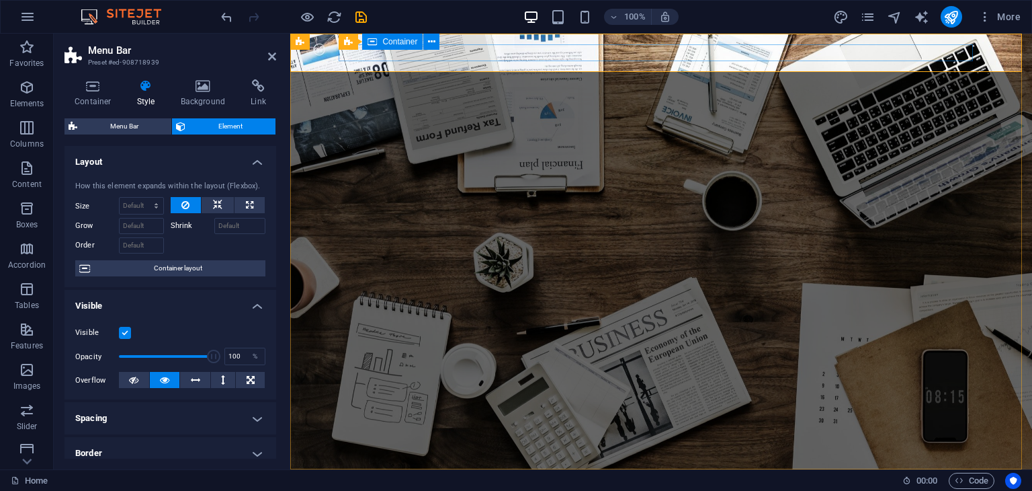
click at [380, 480] on div at bounding box center [661, 488] width 634 height 17
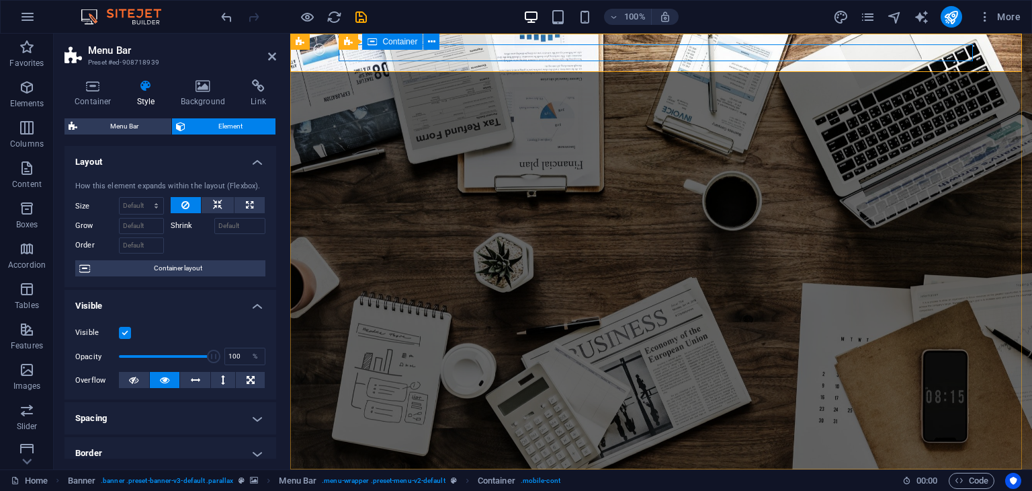
click at [392, 42] on span "Container" at bounding box center [399, 42] width 35 height 8
click at [143, 123] on span "Menu Bar" at bounding box center [124, 126] width 86 height 16
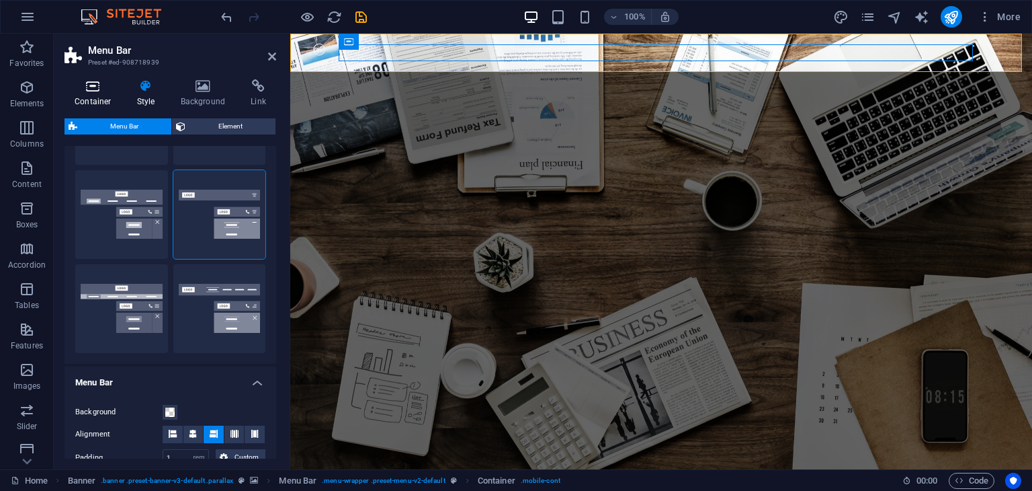
click at [81, 90] on icon at bounding box center [93, 85] width 57 height 13
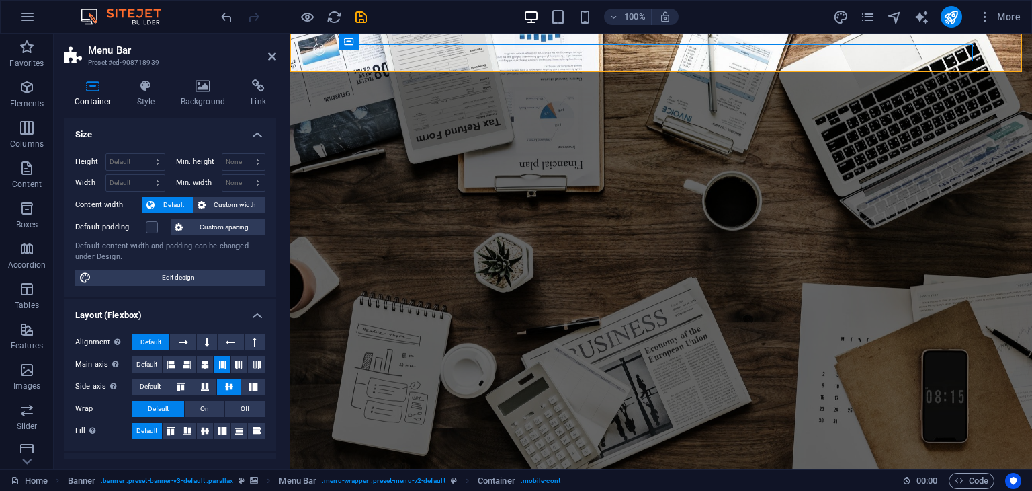
scroll to position [180, 0]
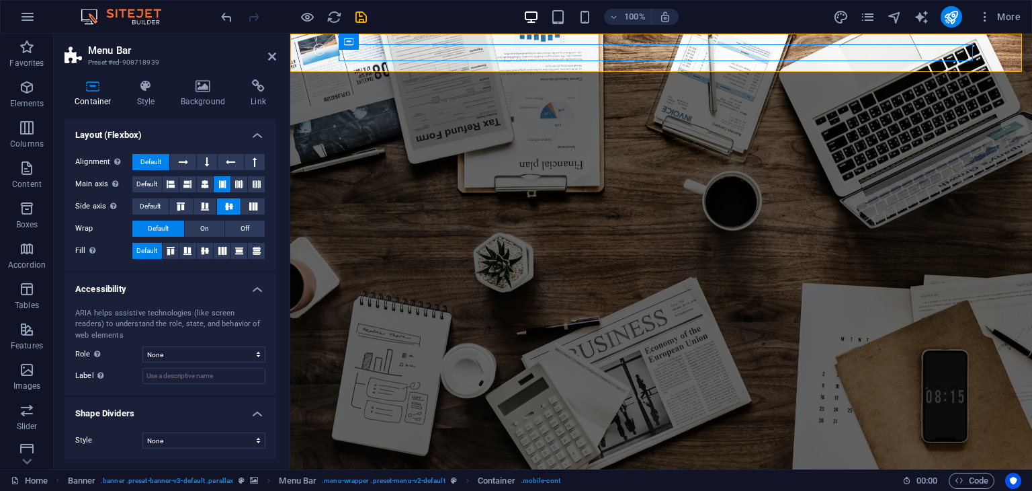
click at [263, 62] on header "Menu Bar Preset #ed-908718939" at bounding box center [171, 51] width 212 height 35
click at [277, 54] on aside "Menu Bar Preset #ed-908718939 Container Style Background Link Size Height Defau…" at bounding box center [172, 251] width 237 height 435
click at [452, 480] on div at bounding box center [661, 488] width 634 height 17
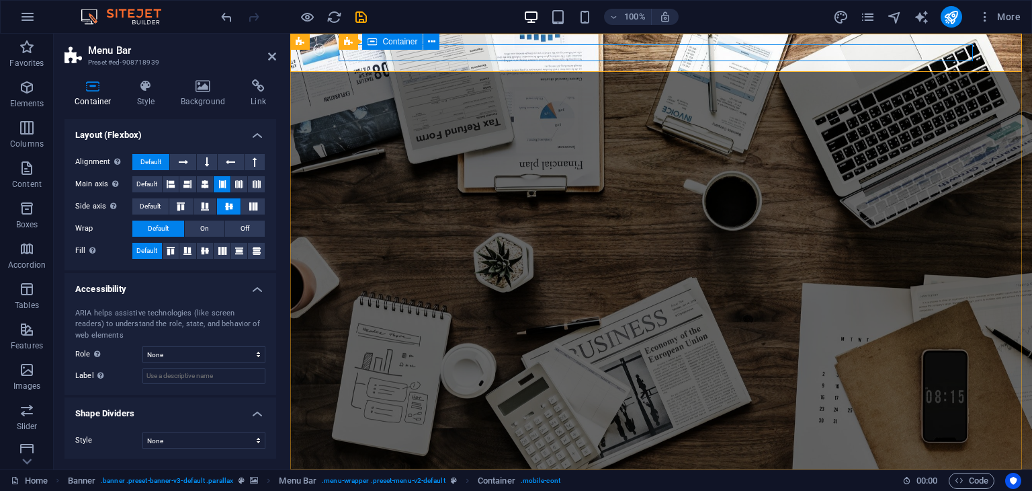
click at [452, 480] on div at bounding box center [661, 488] width 634 height 17
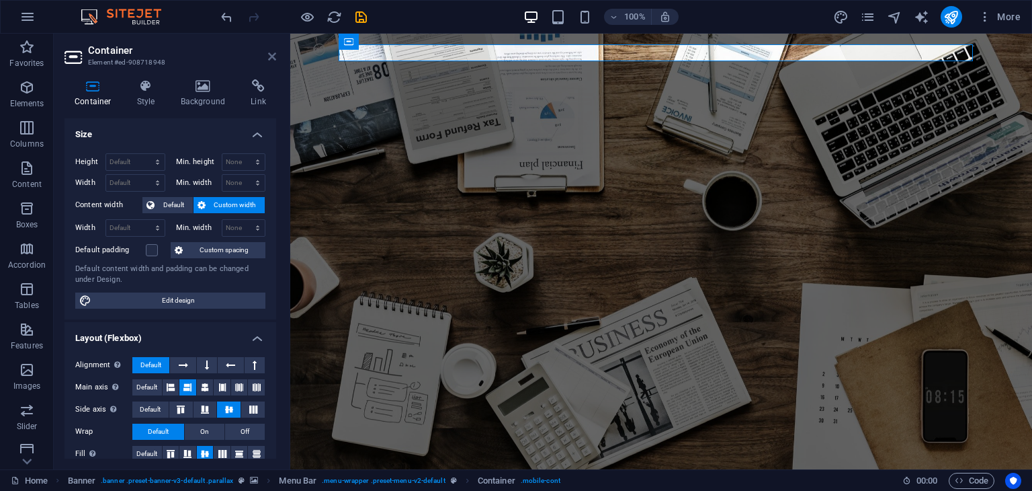
click at [273, 51] on icon at bounding box center [272, 56] width 8 height 11
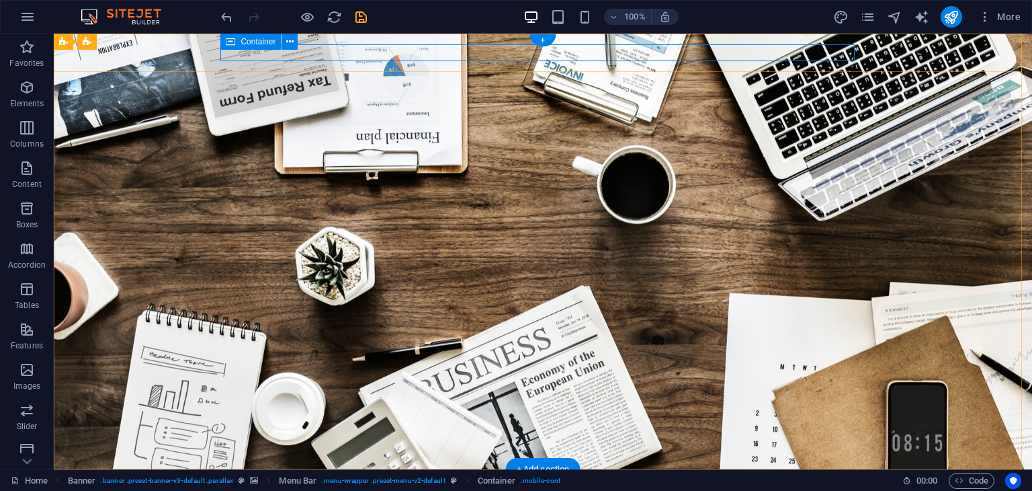
click at [331, 480] on div at bounding box center [543, 488] width 634 height 17
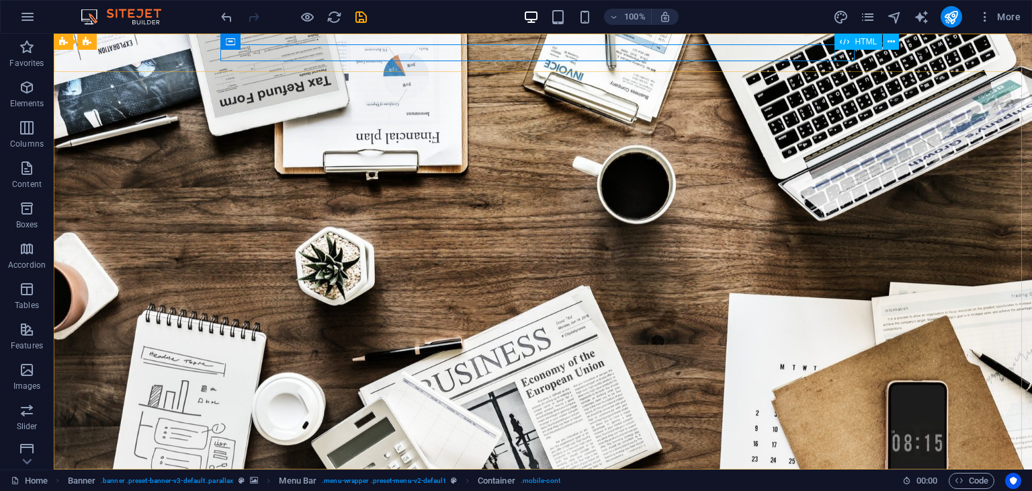
click at [839, 49] on div "HTML" at bounding box center [859, 42] width 48 height 16
click at [885, 44] on button at bounding box center [891, 42] width 16 height 16
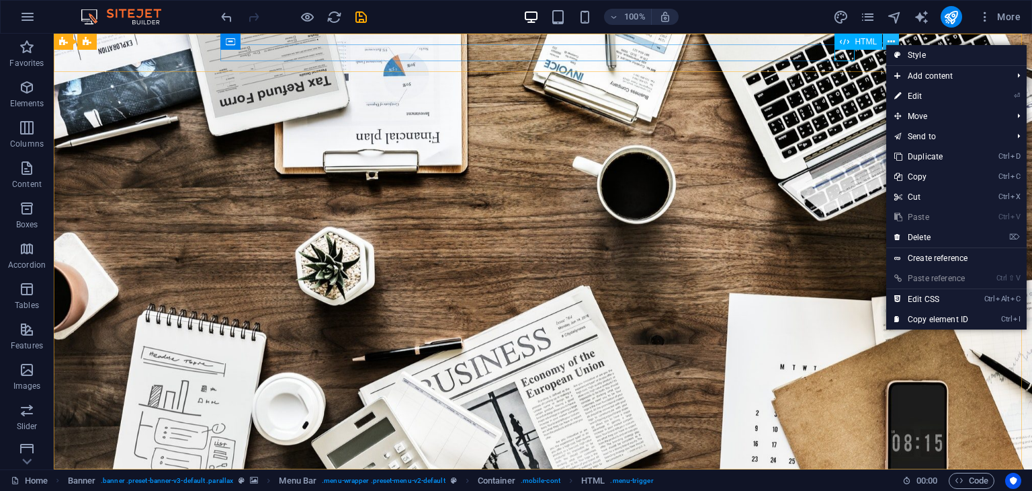
click at [885, 44] on button at bounding box center [891, 42] width 16 height 16
click at [500, 480] on div at bounding box center [543, 488] width 634 height 17
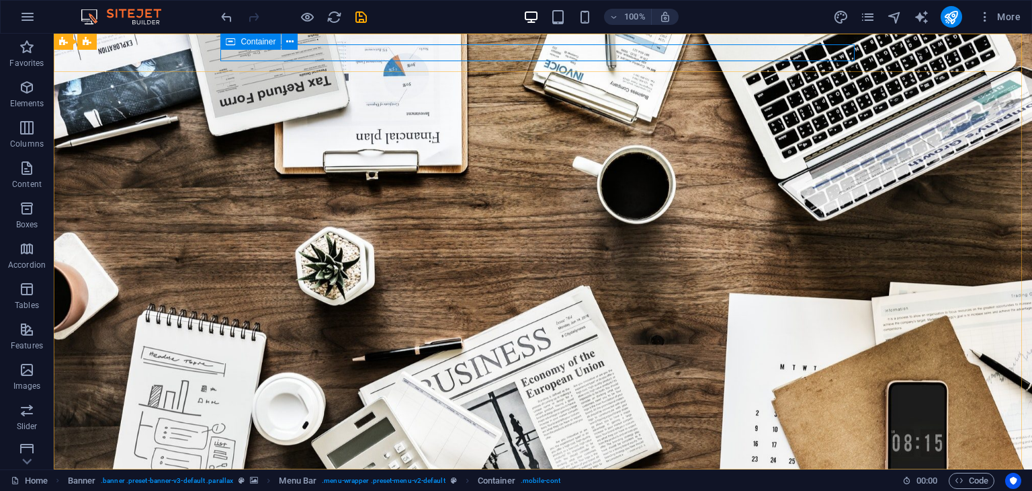
click at [241, 40] on span "Container" at bounding box center [258, 42] width 35 height 8
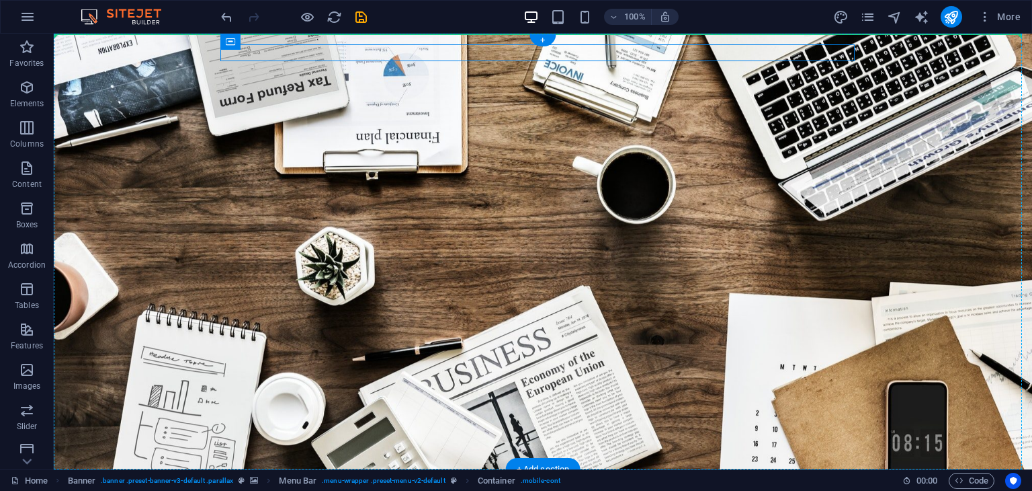
drag, startPoint x: 296, startPoint y: 75, endPoint x: 207, endPoint y: 49, distance: 92.3
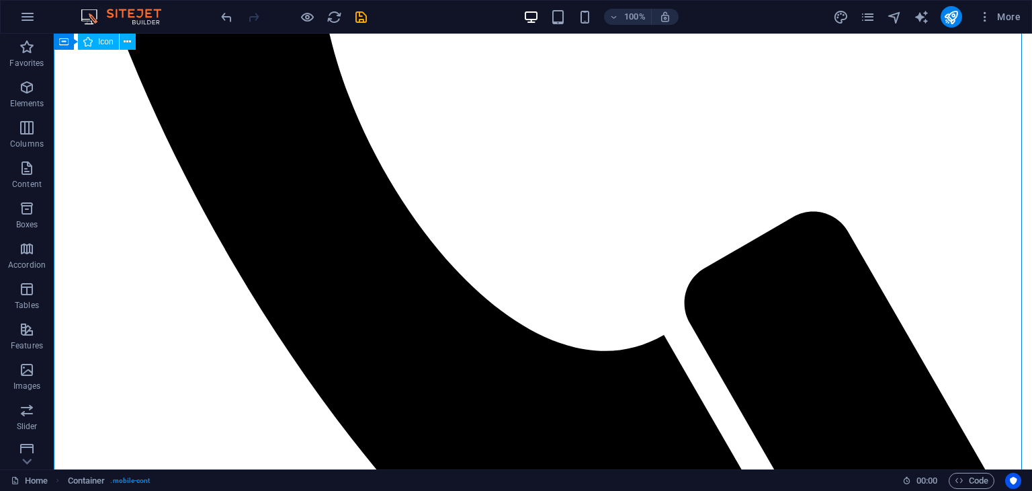
scroll to position [631, 0]
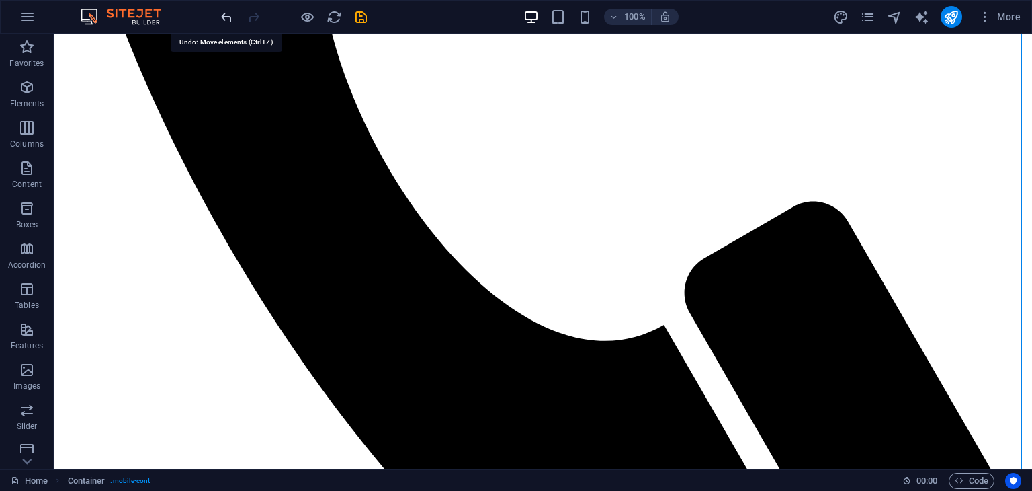
click at [0, 0] on icon "undo" at bounding box center [0, 0] width 0 height 0
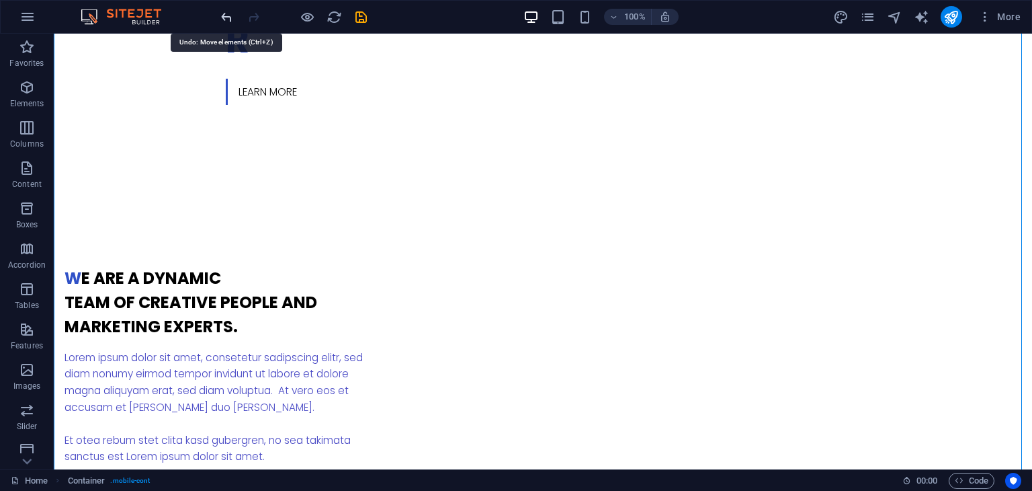
scroll to position [0, 0]
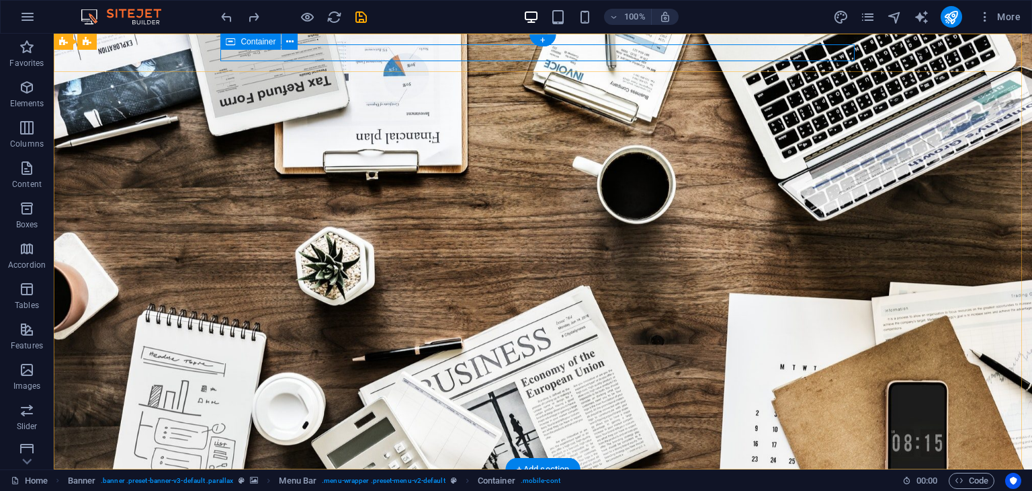
click at [287, 480] on div at bounding box center [543, 488] width 634 height 17
click at [431, 480] on div at bounding box center [543, 488] width 634 height 17
click at [288, 42] on icon at bounding box center [289, 42] width 7 height 14
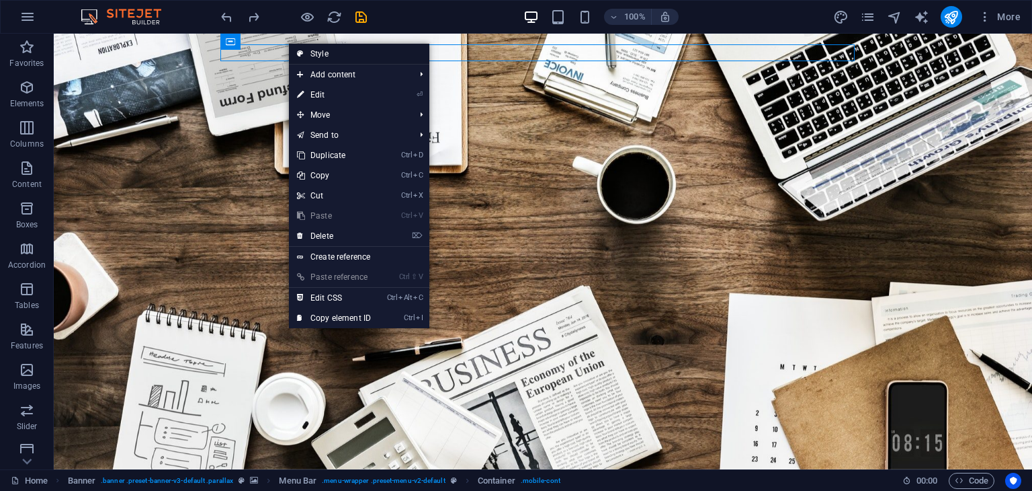
click at [341, 49] on link "Style" at bounding box center [359, 54] width 140 height 20
select select "rem"
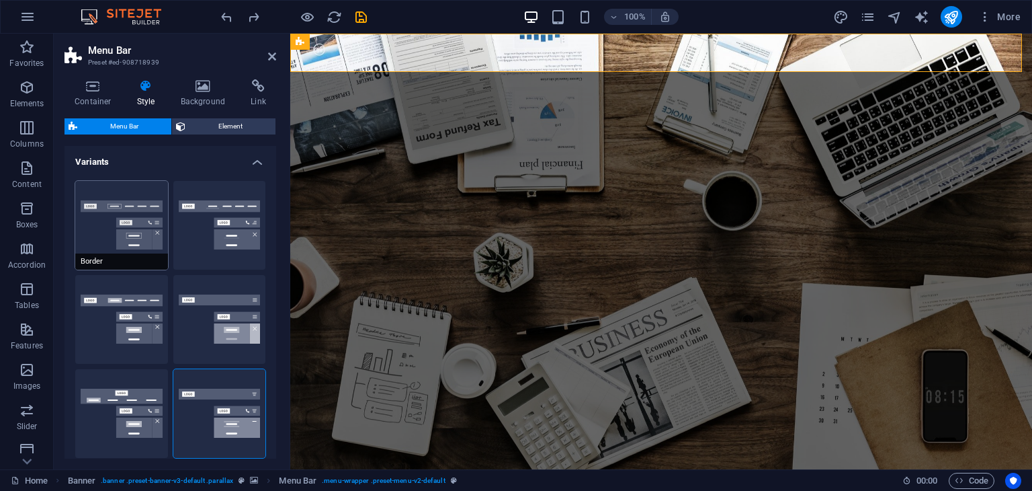
click at [151, 235] on button "Border" at bounding box center [121, 225] width 93 height 89
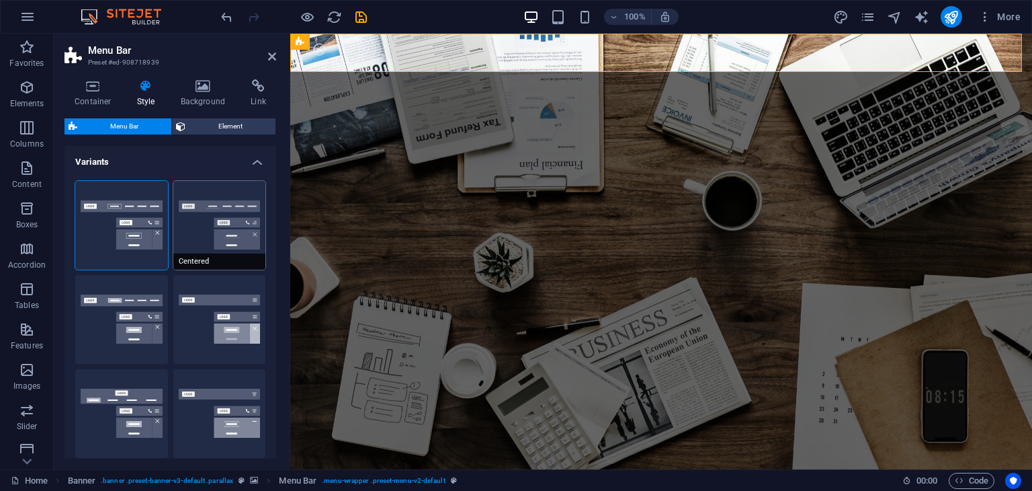
click at [224, 216] on button "Centered" at bounding box center [219, 225] width 93 height 89
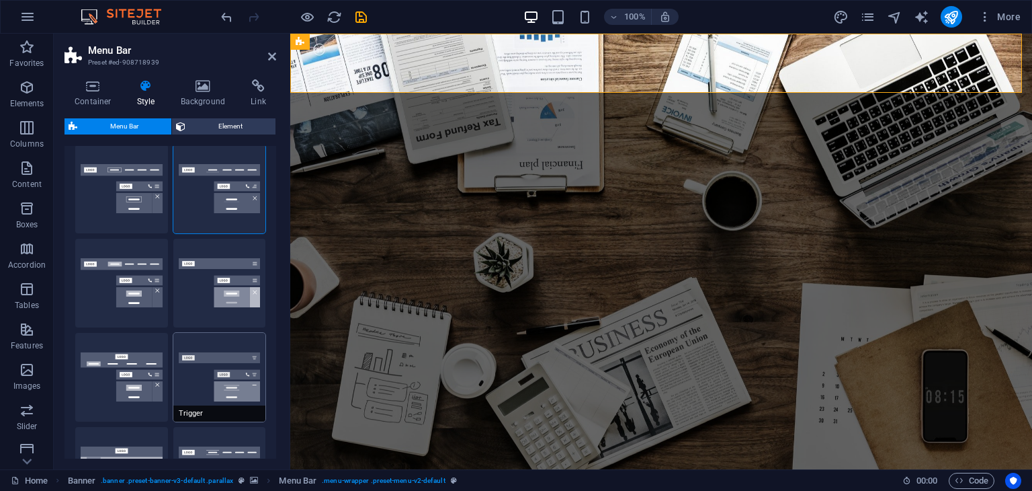
scroll to position [30, 0]
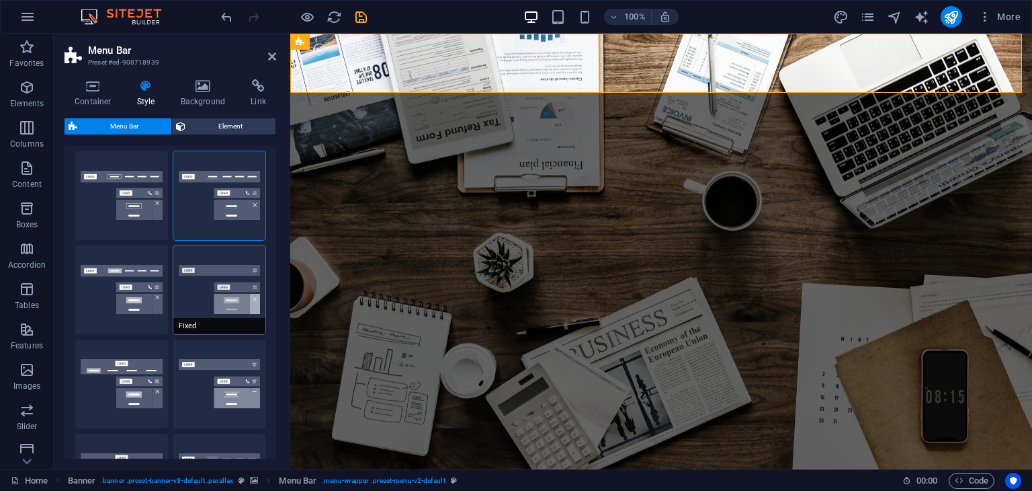
click at [225, 269] on button "Fixed" at bounding box center [219, 289] width 93 height 89
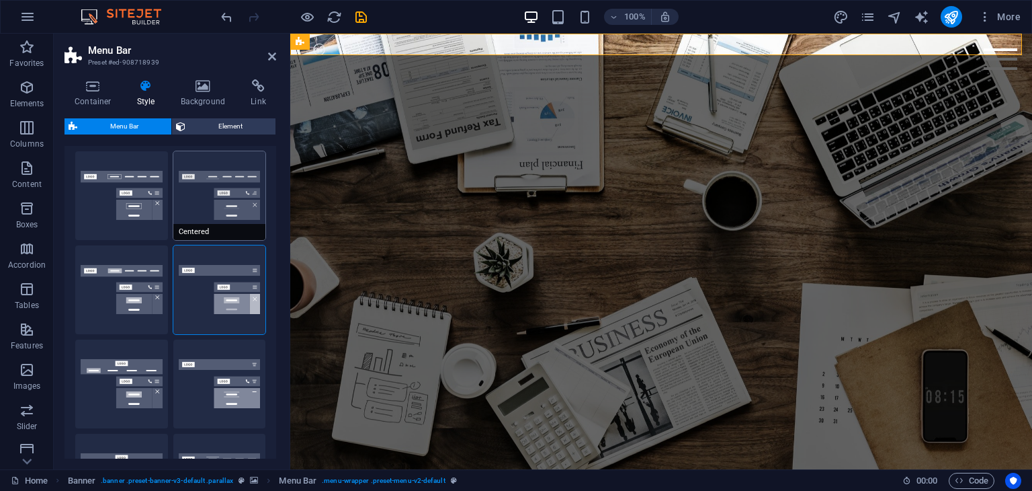
click at [233, 170] on button "Centered" at bounding box center [219, 195] width 93 height 89
click at [142, 186] on button "Border" at bounding box center [121, 195] width 93 height 89
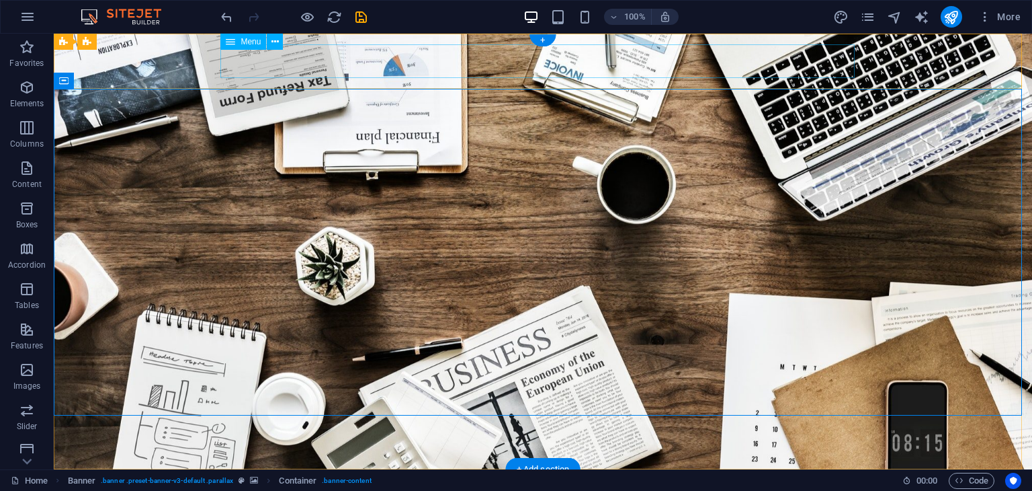
click at [309, 480] on nav "Home About us Services Projects Team Contact" at bounding box center [543, 497] width 634 height 34
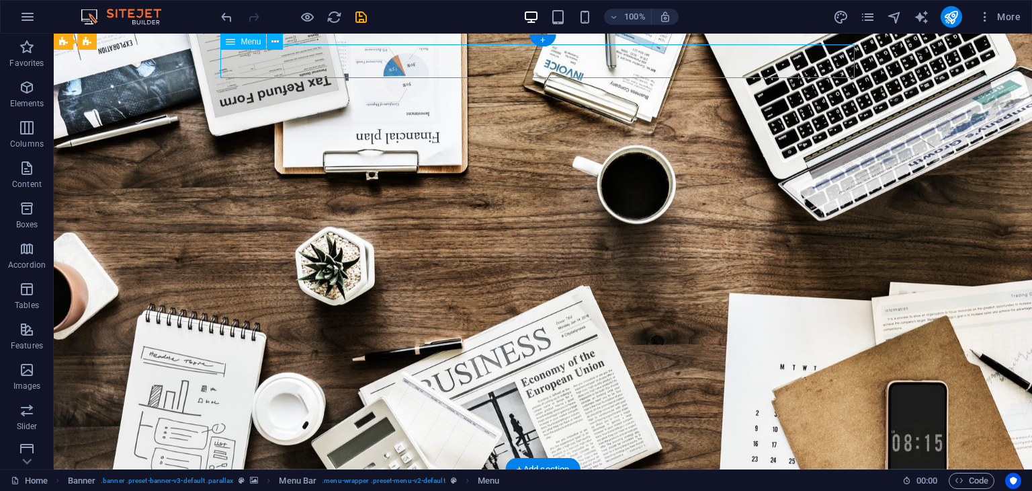
click at [309, 480] on nav "Home About us Services Projects Team Contact" at bounding box center [543, 497] width 634 height 34
click at [471, 480] on nav "Home About us Services Projects Team Contact" at bounding box center [543, 497] width 634 height 34
click at [557, 480] on nav "Home About us Services Projects Team Contact" at bounding box center [543, 497] width 634 height 34
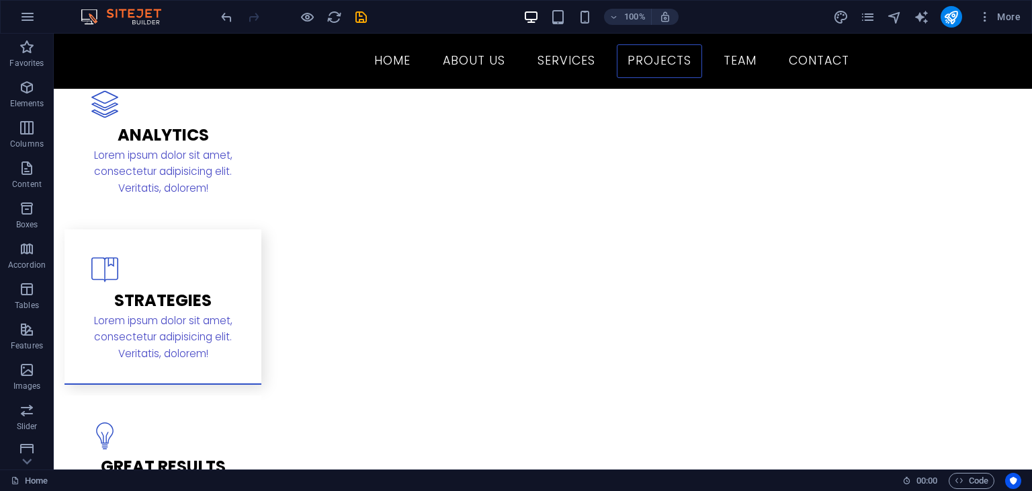
scroll to position [1615, 0]
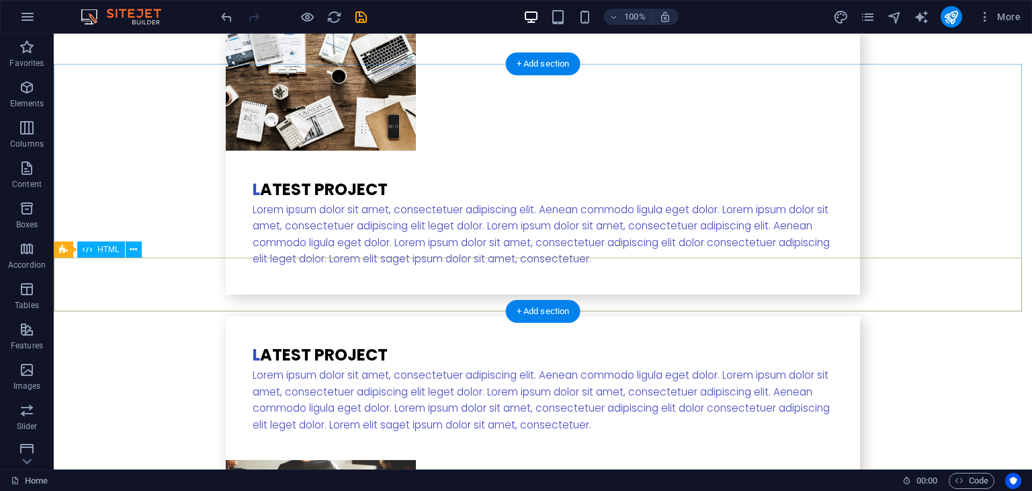
scroll to position [2806, 0]
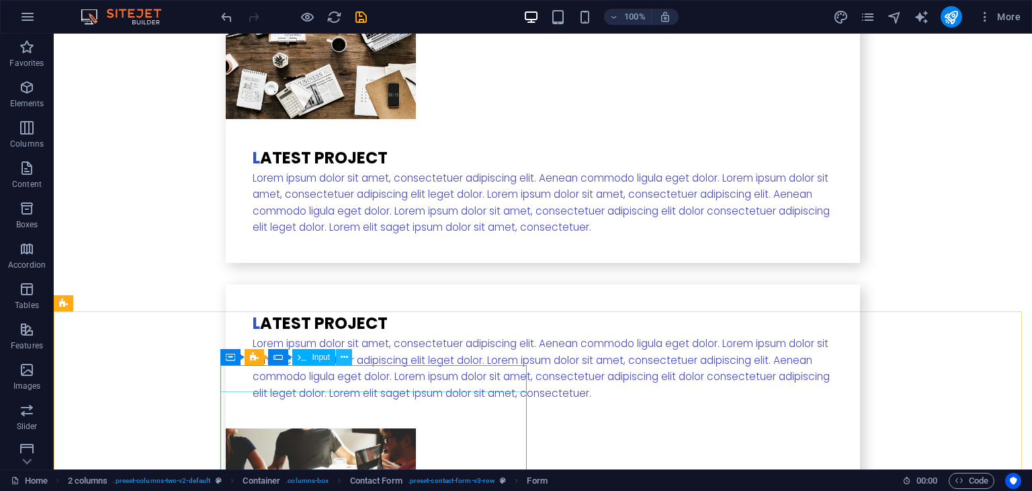
click at [341, 356] on icon at bounding box center [344, 357] width 7 height 14
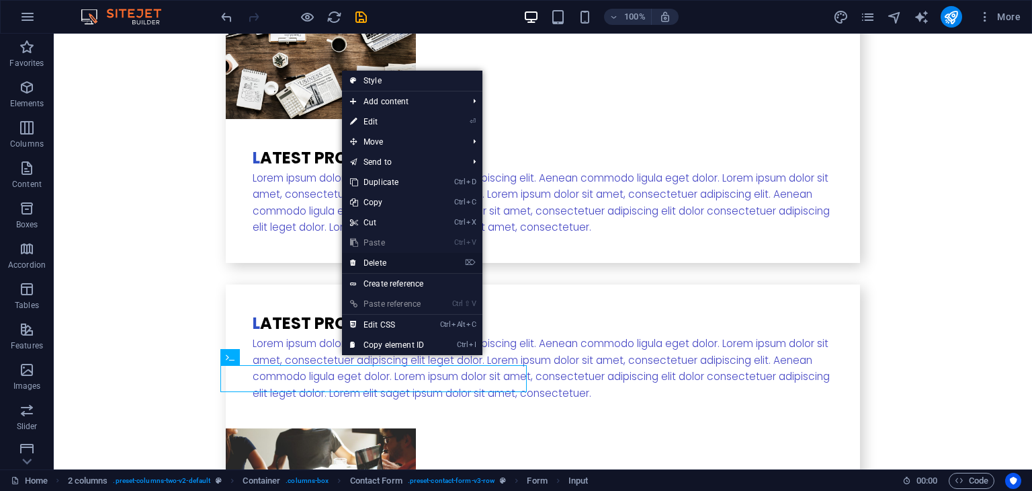
click at [394, 261] on link "⌦ Delete" at bounding box center [387, 263] width 90 height 20
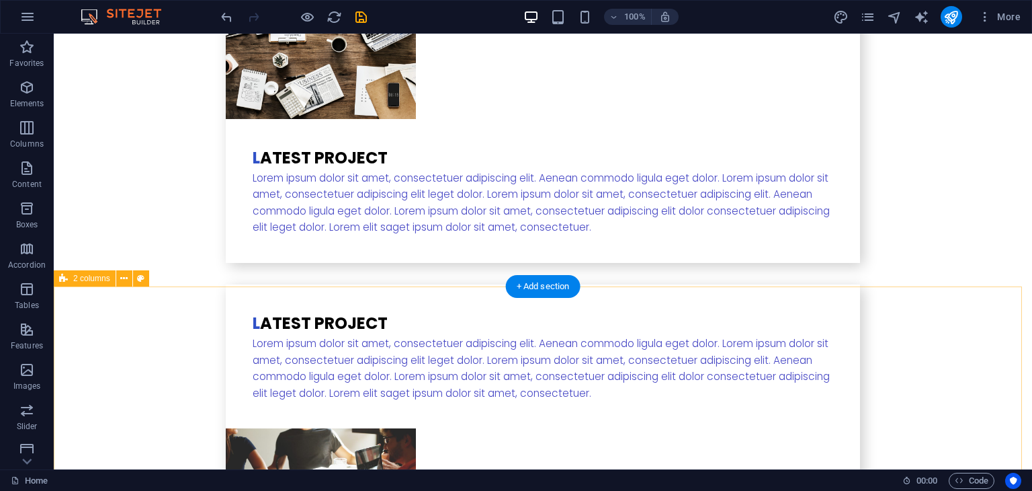
scroll to position [2916, 0]
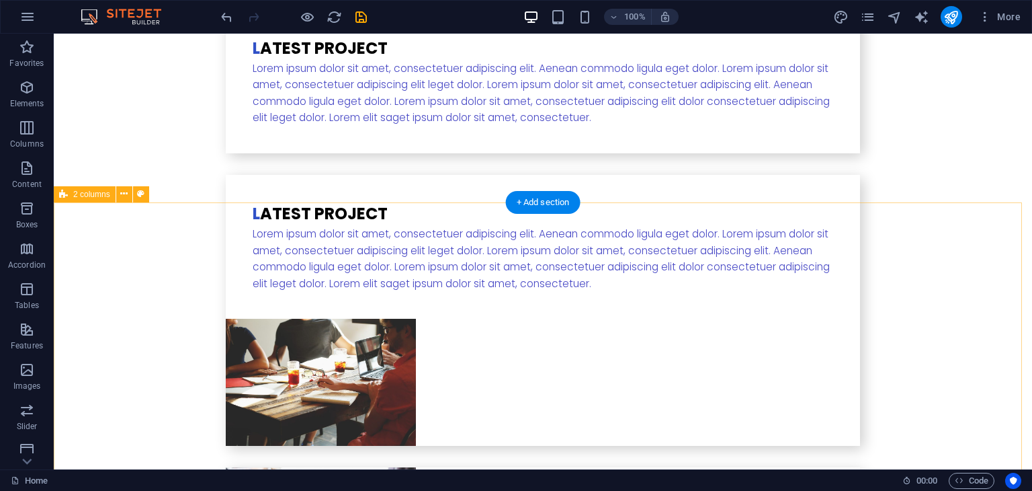
drag, startPoint x: 419, startPoint y: 244, endPoint x: 438, endPoint y: 358, distance: 115.8
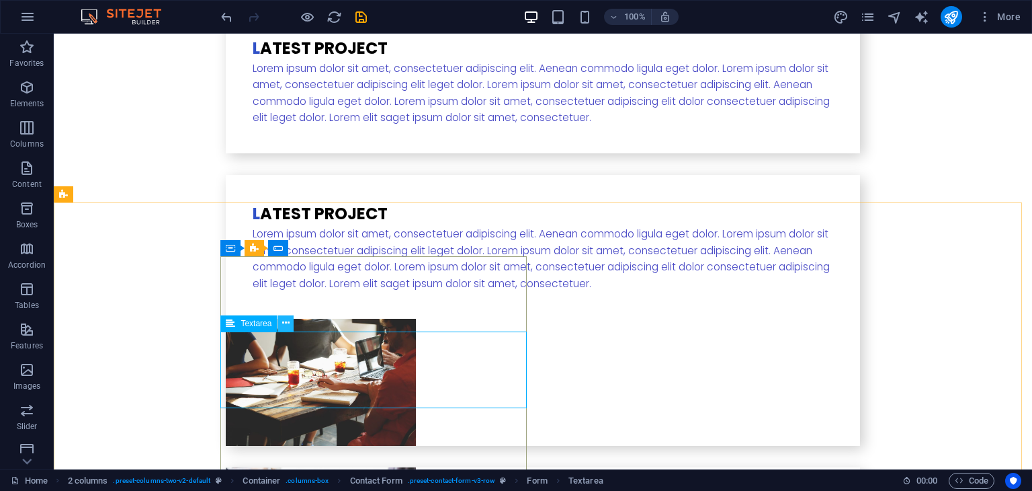
click at [288, 321] on icon at bounding box center [285, 323] width 7 height 14
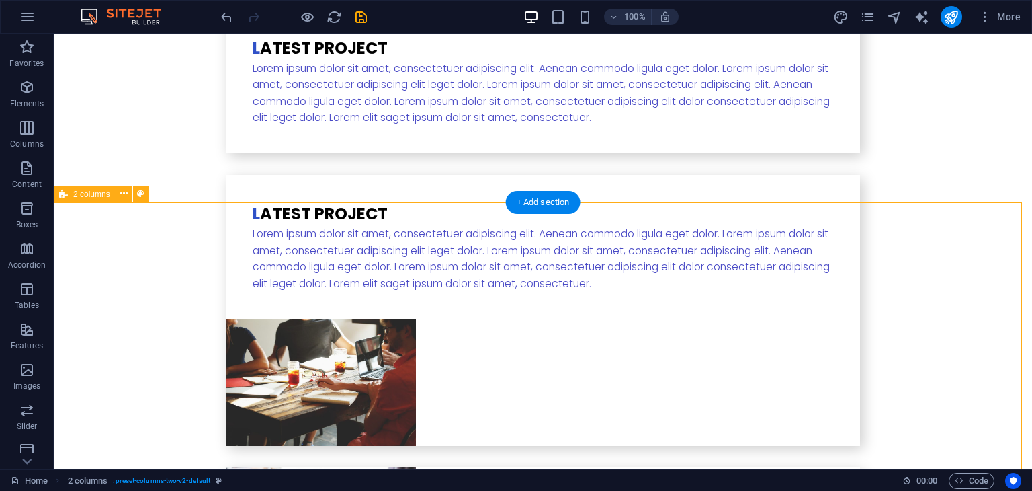
drag, startPoint x: 579, startPoint y: 232, endPoint x: 441, endPoint y: 243, distance: 138.9
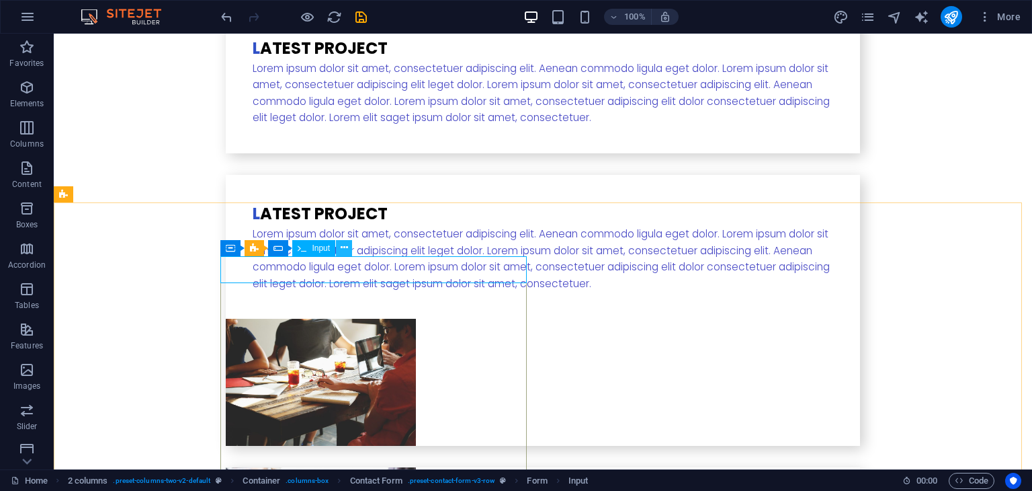
click at [344, 247] on icon at bounding box center [344, 248] width 7 height 14
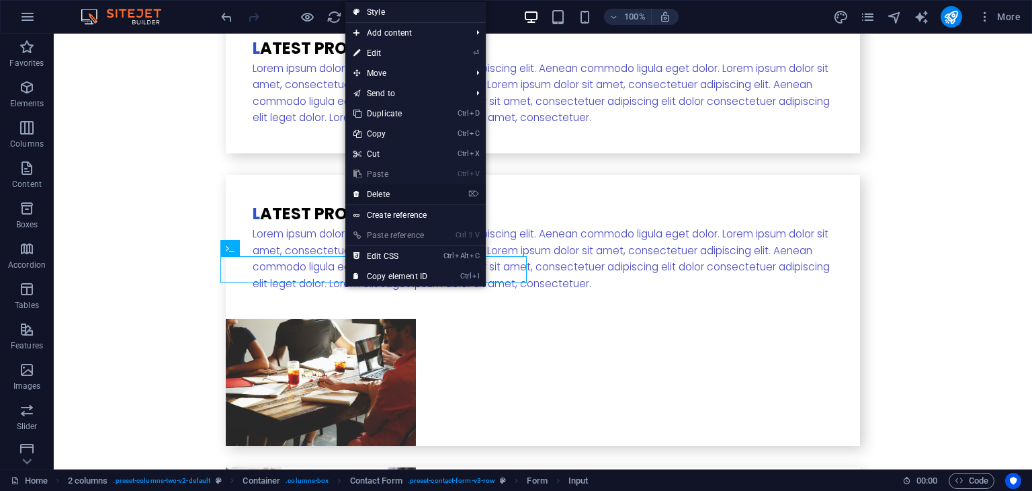
click at [389, 187] on link "⌦ Delete" at bounding box center [390, 194] width 90 height 20
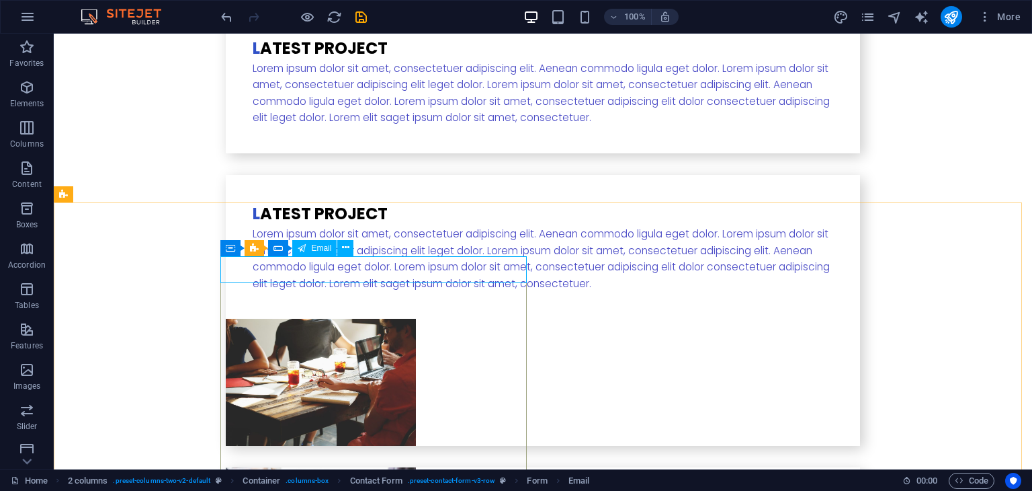
click at [312, 248] on span "Email" at bounding box center [321, 248] width 20 height 8
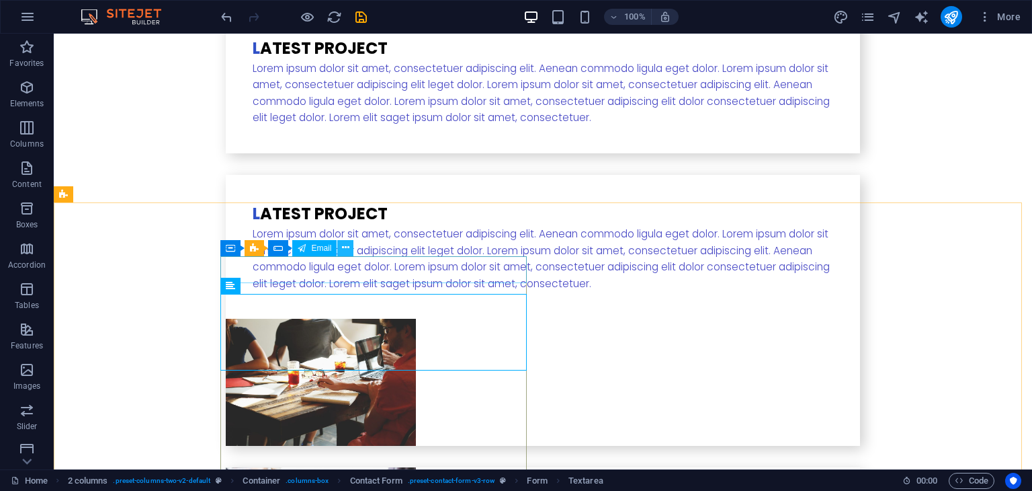
click at [350, 249] on button at bounding box center [345, 248] width 16 height 16
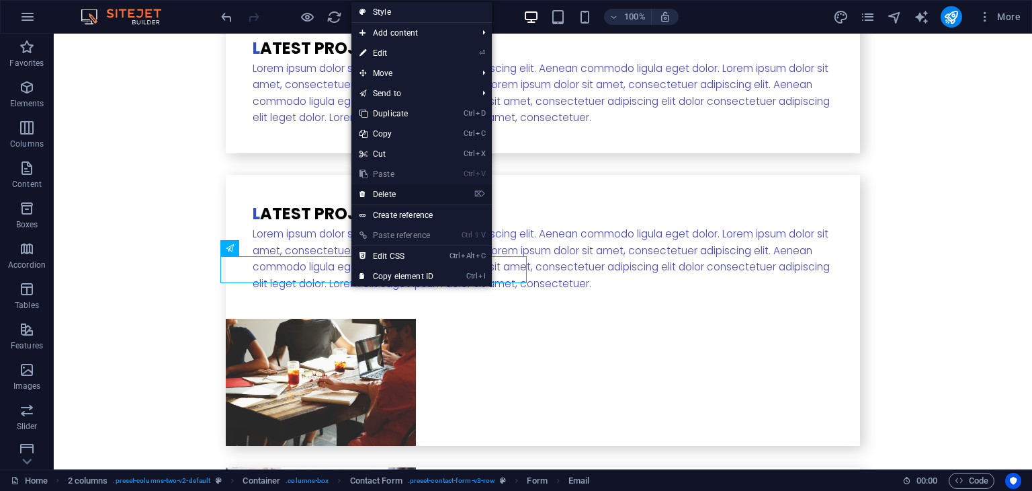
click at [407, 187] on link "⌦ Delete" at bounding box center [396, 194] width 90 height 20
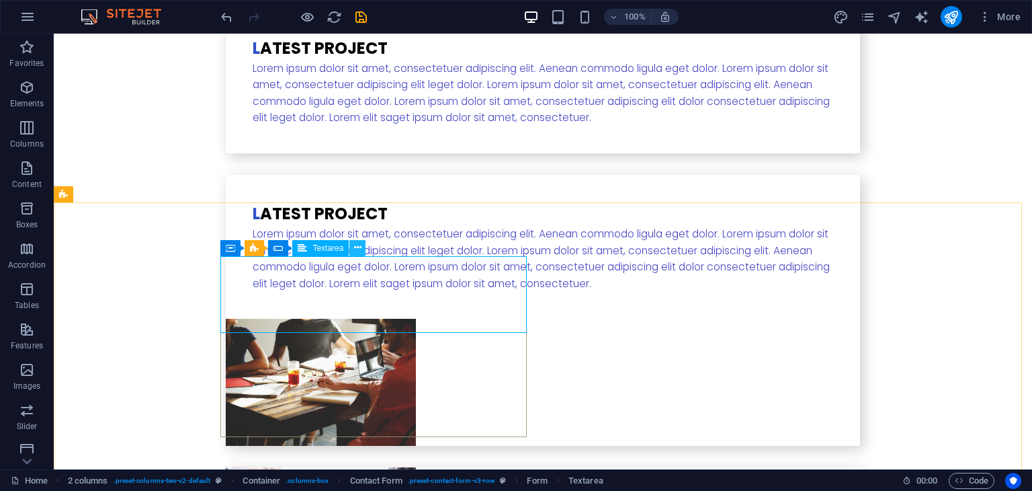
click at [358, 245] on icon at bounding box center [357, 248] width 7 height 14
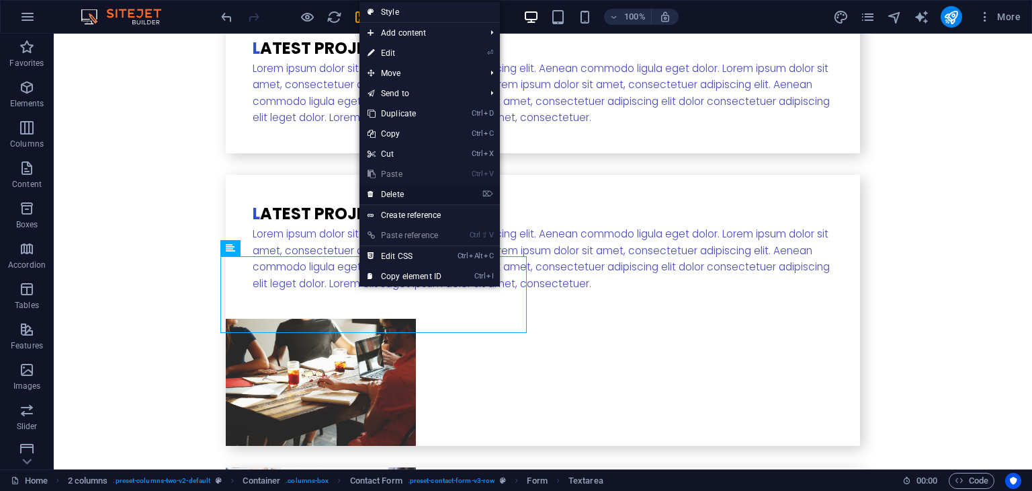
click at [406, 185] on link "⌦ Delete" at bounding box center [405, 194] width 90 height 20
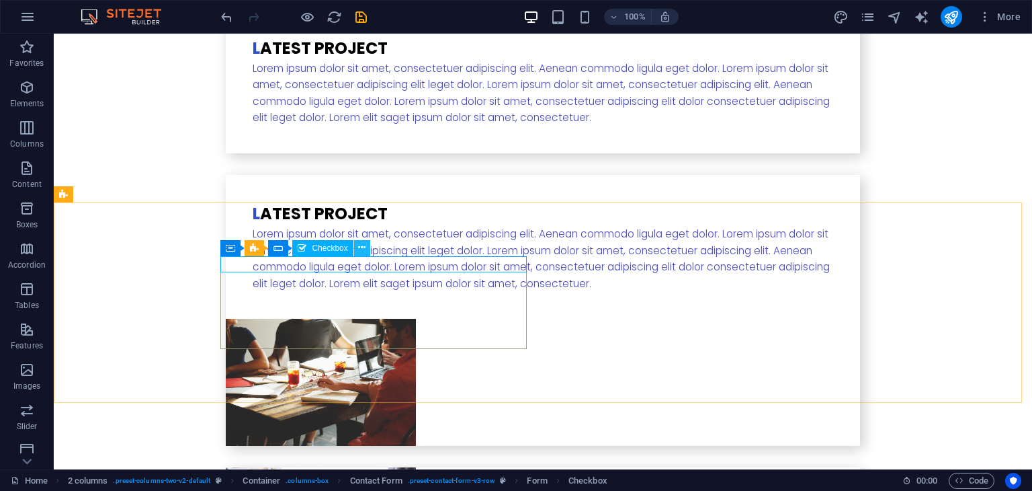
click at [360, 251] on icon at bounding box center [361, 248] width 7 height 14
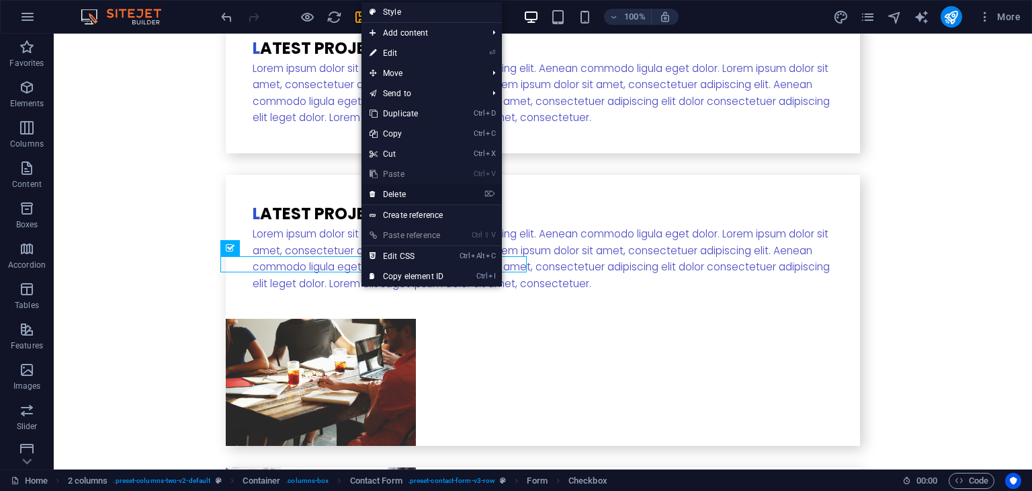
click at [393, 192] on link "⌦ Delete" at bounding box center [407, 194] width 90 height 20
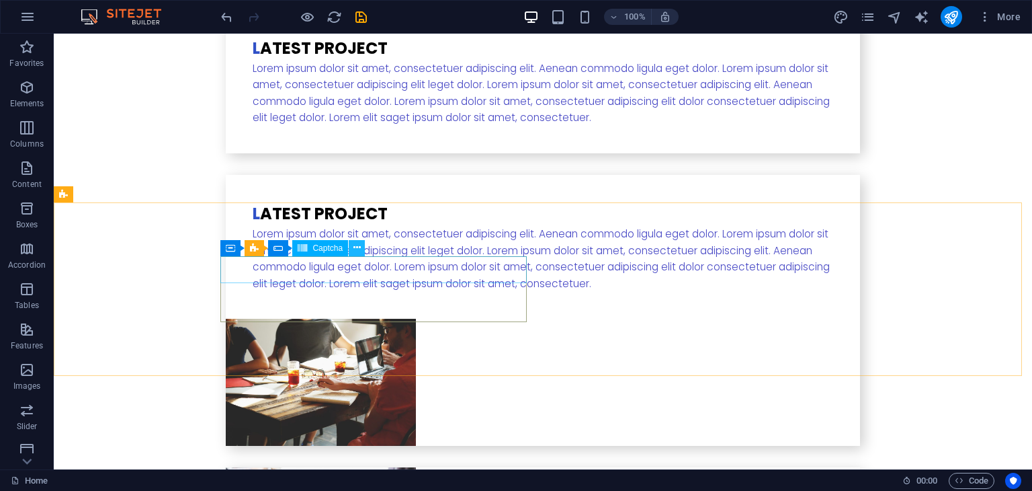
click at [360, 249] on icon at bounding box center [356, 248] width 7 height 14
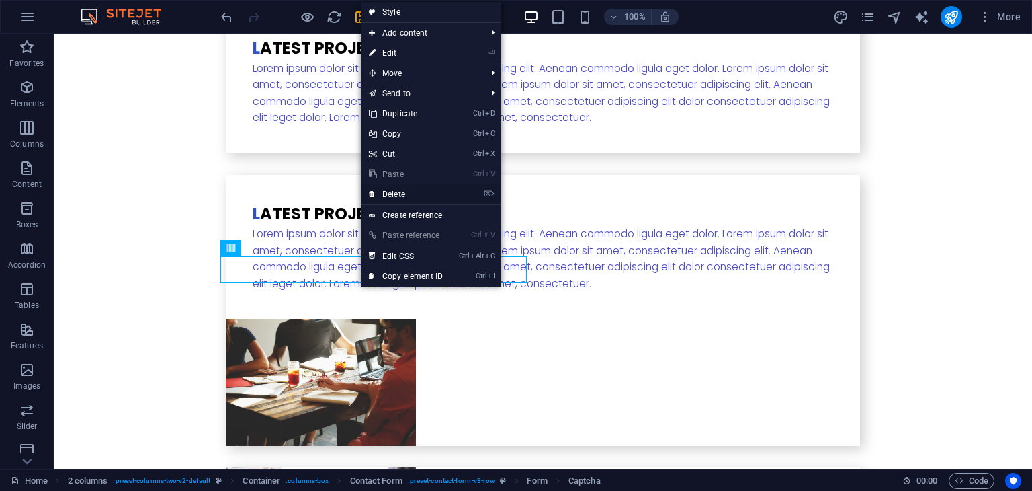
click at [416, 190] on link "⌦ Delete" at bounding box center [406, 194] width 90 height 20
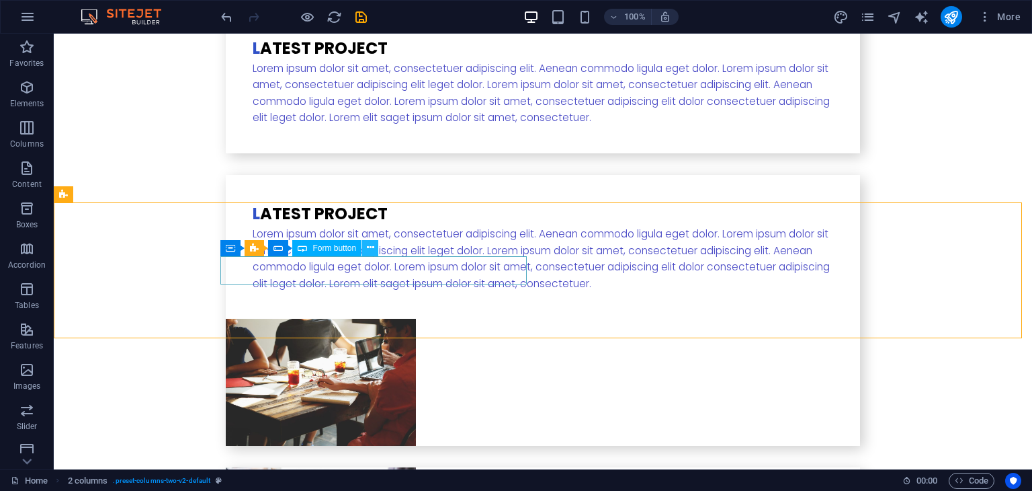
click at [375, 251] on button at bounding box center [370, 248] width 16 height 16
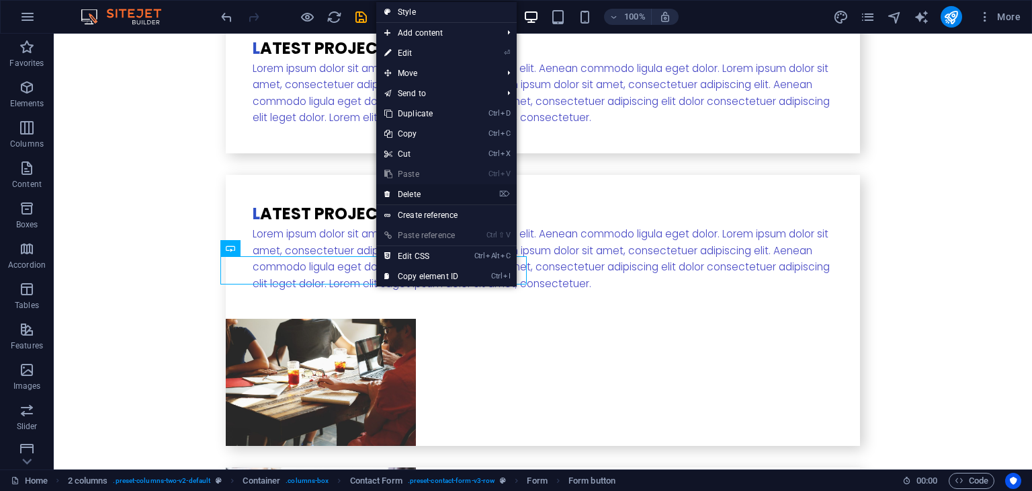
click at [423, 192] on link "⌦ Delete" at bounding box center [421, 194] width 90 height 20
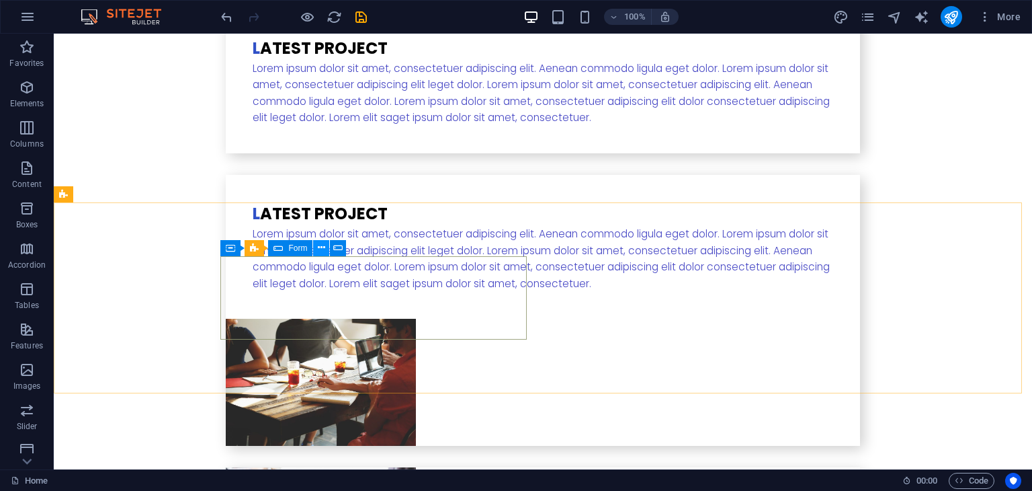
click at [322, 245] on icon at bounding box center [321, 248] width 7 height 14
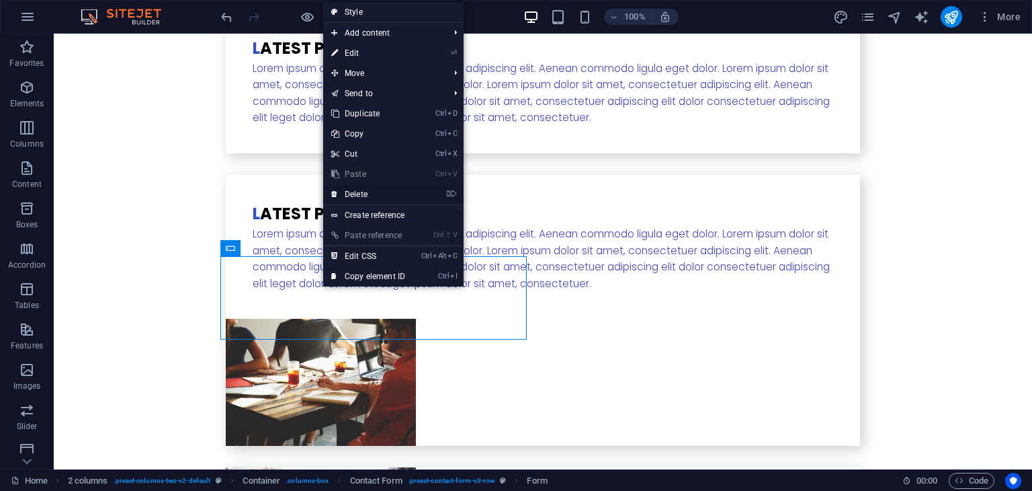
click at [364, 194] on link "⌦ Delete" at bounding box center [368, 194] width 90 height 20
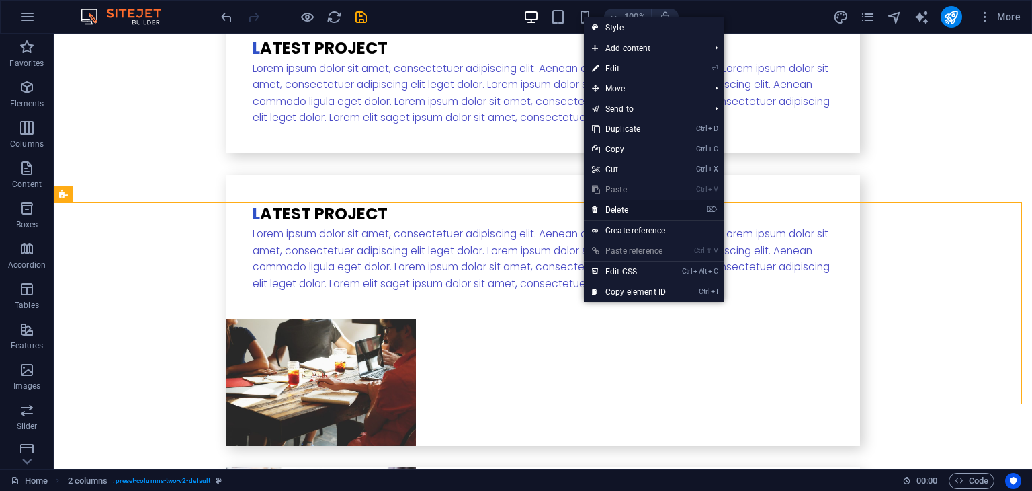
click at [632, 209] on link "⌦ Delete" at bounding box center [629, 210] width 90 height 20
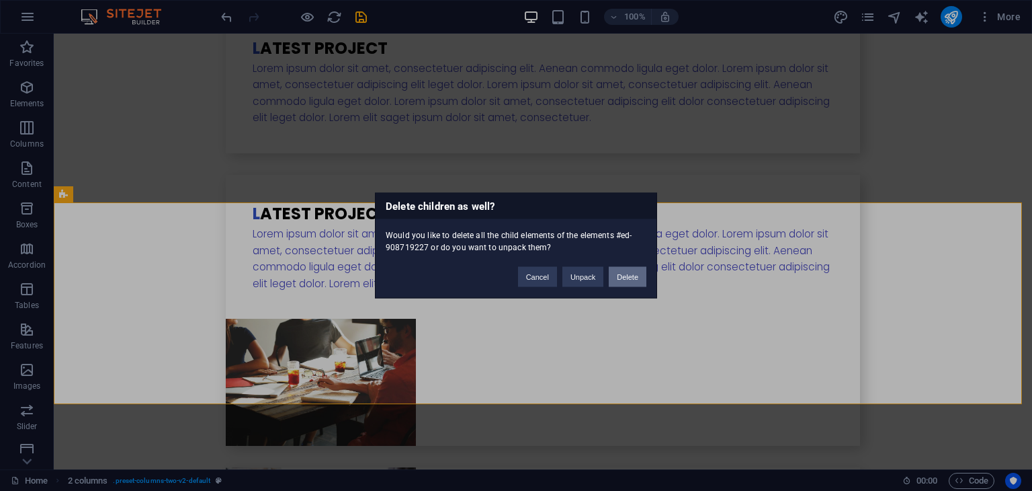
click at [619, 280] on button "Delete" at bounding box center [628, 277] width 38 height 20
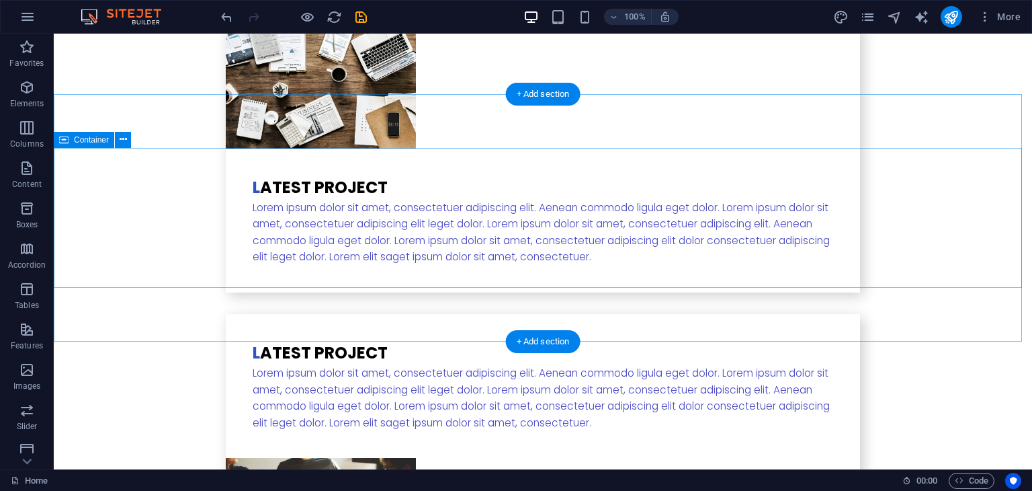
scroll to position [2777, 0]
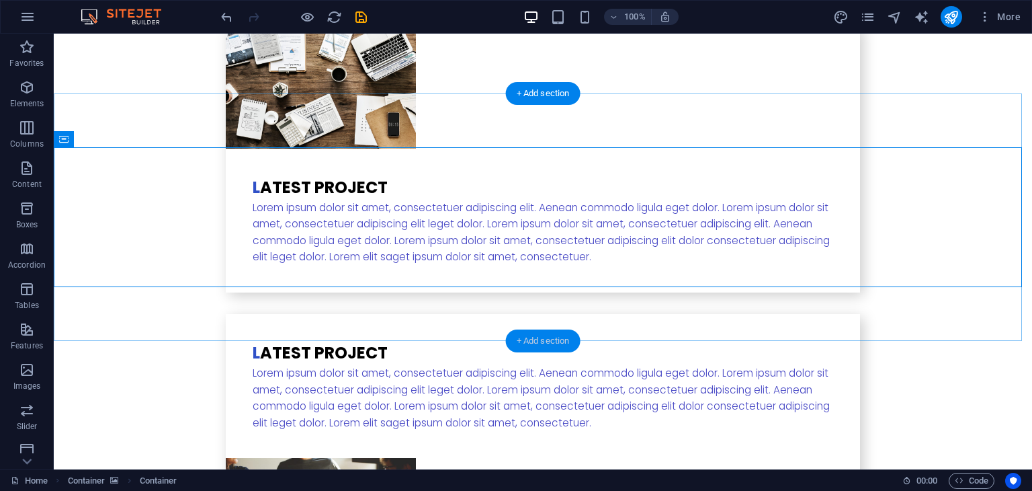
click at [524, 345] on div "+ Add section" at bounding box center [543, 340] width 75 height 23
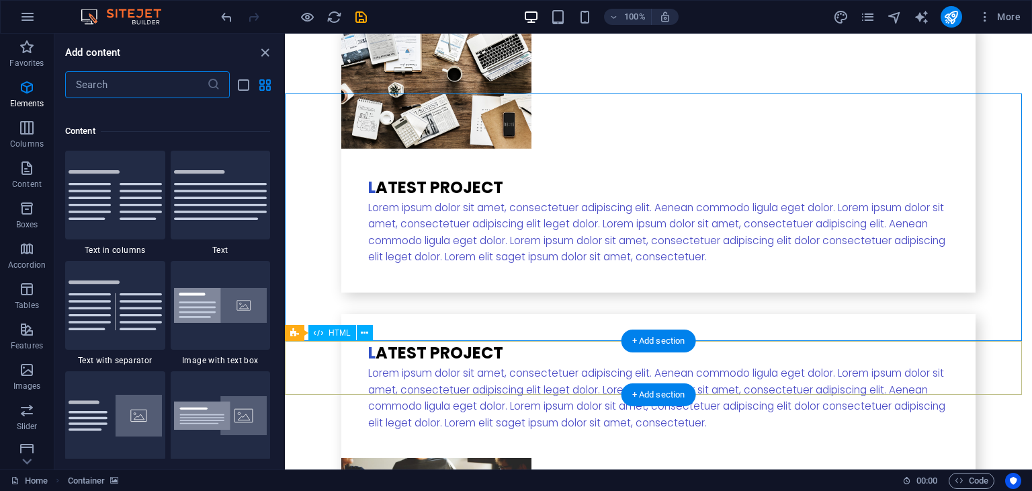
scroll to position [2351, 0]
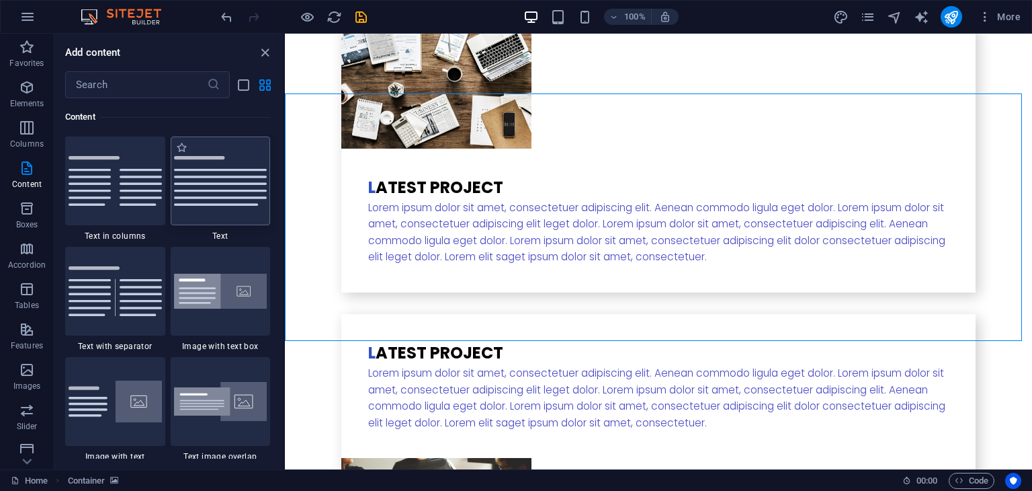
click at [198, 200] on div at bounding box center [221, 180] width 100 height 89
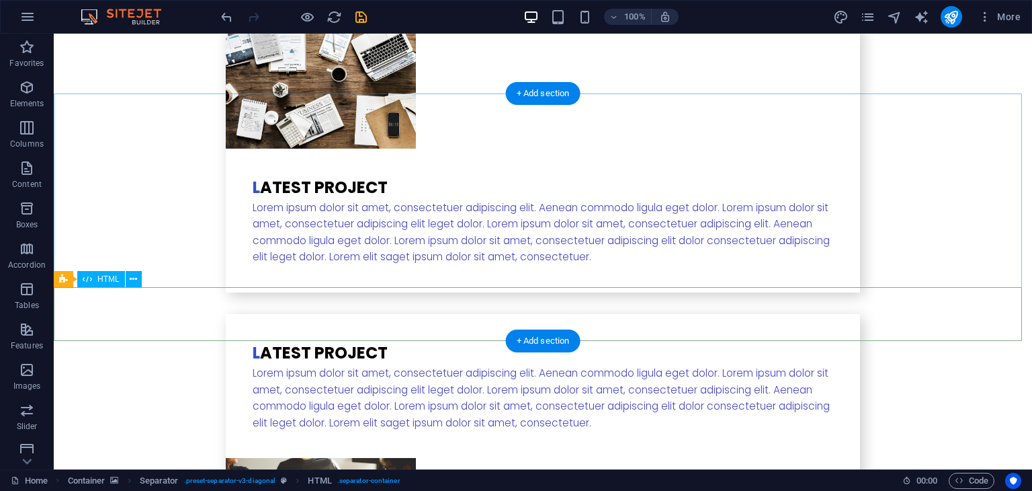
click at [134, 276] on icon at bounding box center [133, 279] width 7 height 14
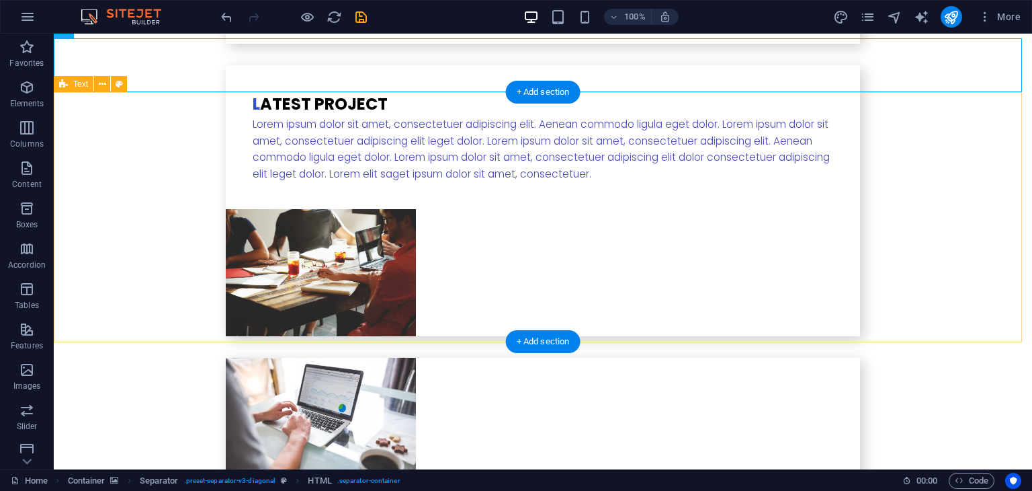
scroll to position [3193, 0]
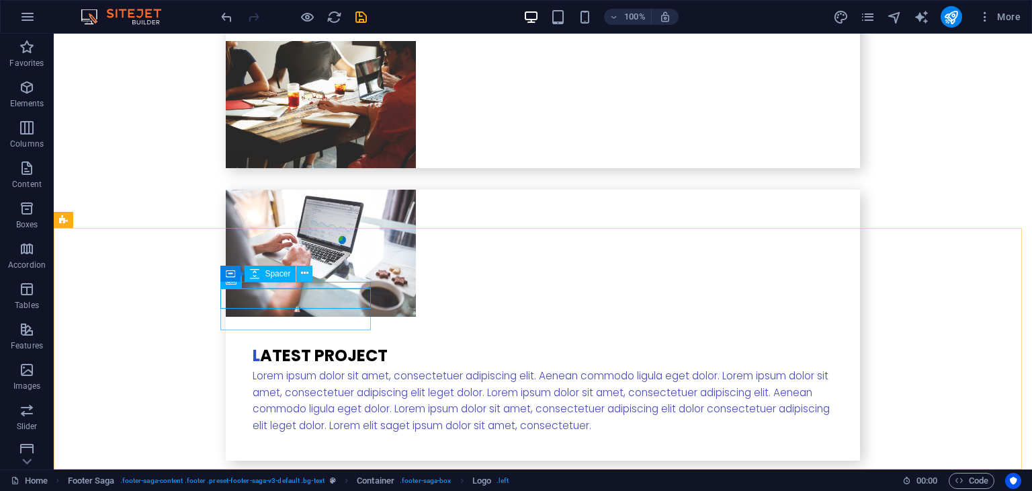
click at [312, 271] on button at bounding box center [304, 273] width 16 height 16
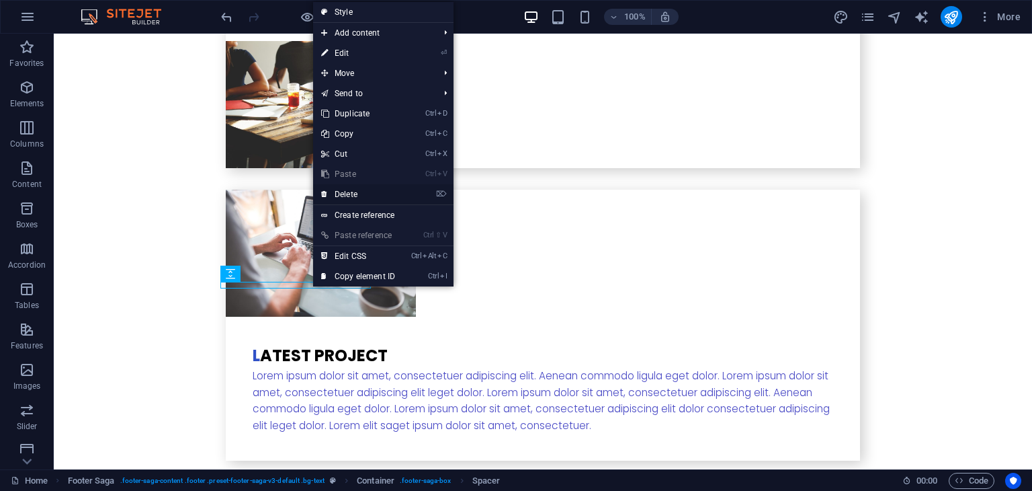
click at [361, 190] on link "⌦ Delete" at bounding box center [358, 194] width 90 height 20
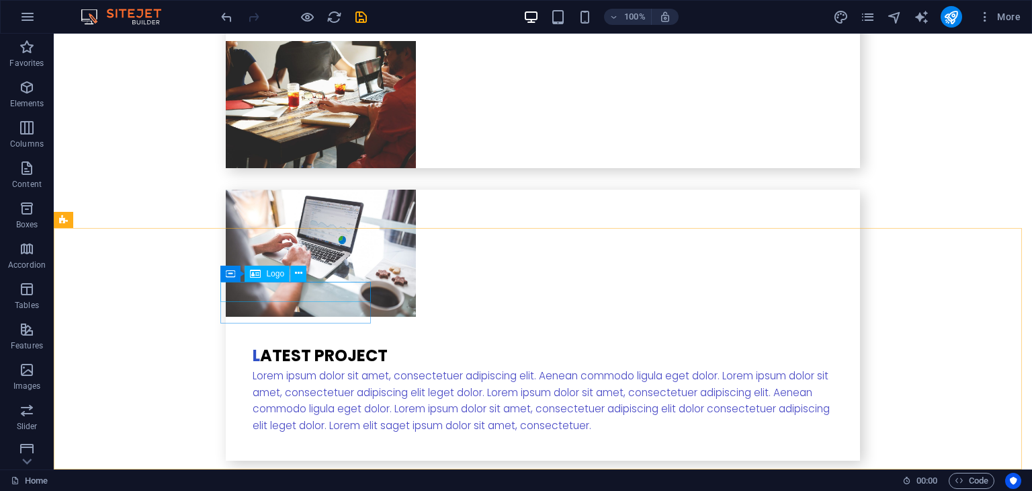
click at [267, 267] on div "Logo" at bounding box center [267, 273] width 45 height 16
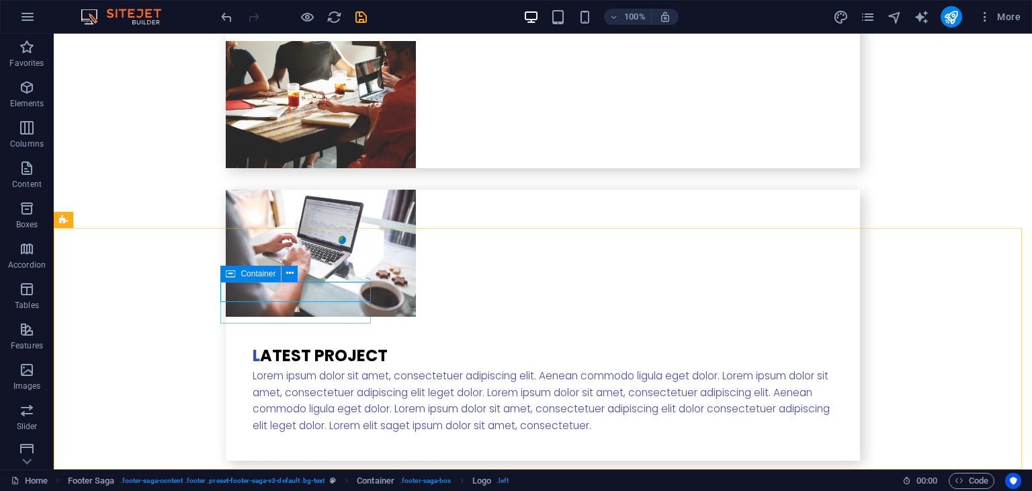
click at [231, 272] on icon at bounding box center [230, 273] width 9 height 16
click at [290, 274] on icon at bounding box center [289, 273] width 7 height 14
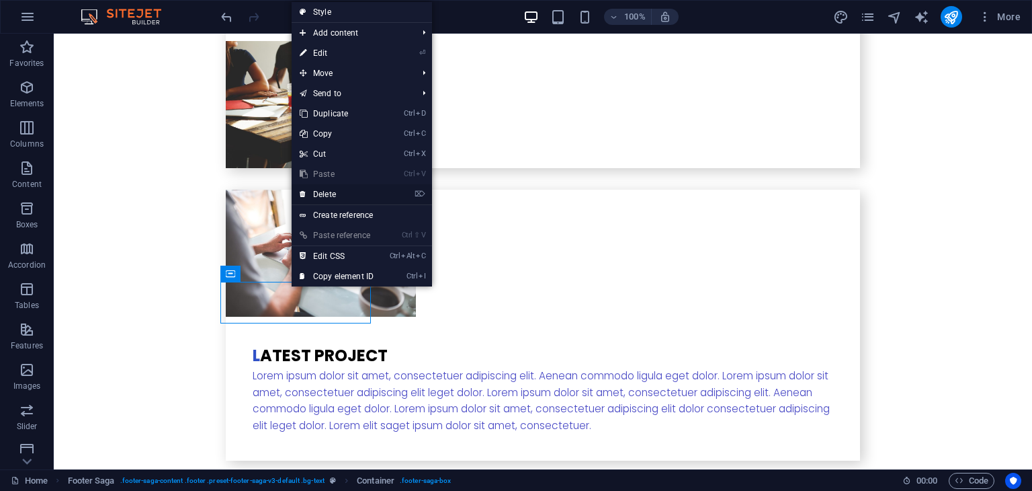
click at [339, 192] on link "⌦ Delete" at bounding box center [337, 194] width 90 height 20
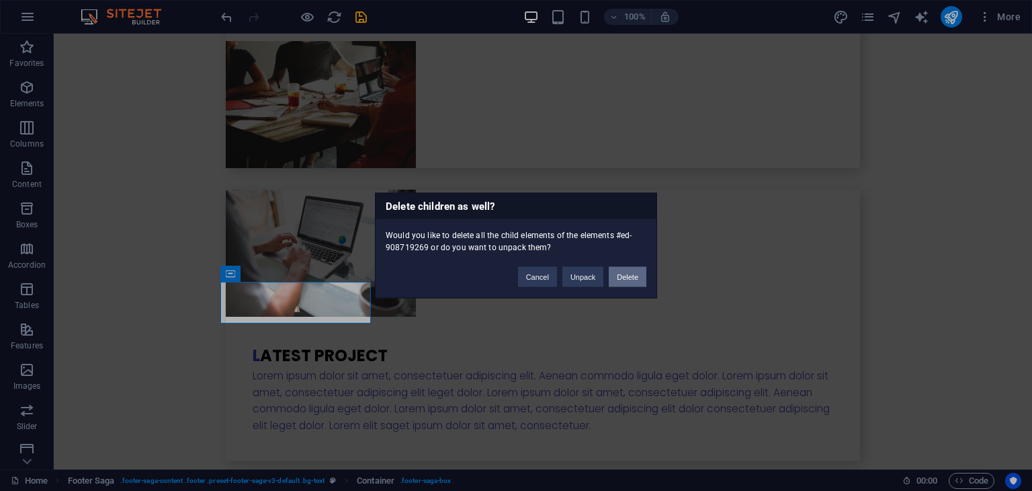
click at [626, 274] on button "Delete" at bounding box center [628, 277] width 38 height 20
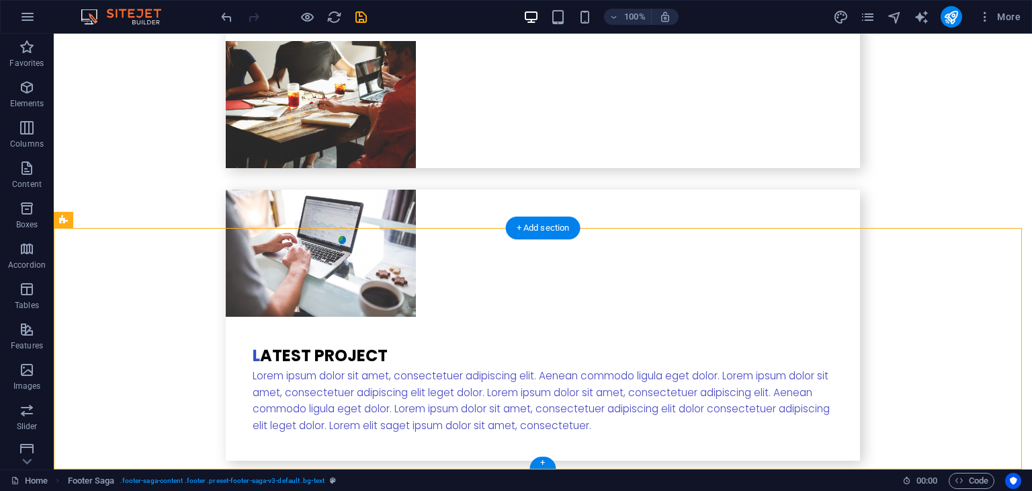
drag, startPoint x: 747, startPoint y: 302, endPoint x: 751, endPoint y: 319, distance: 18.1
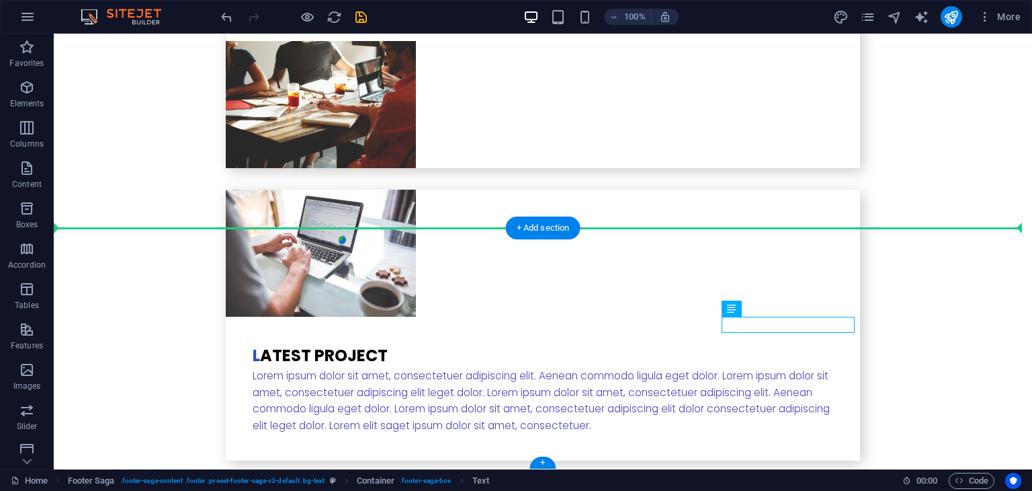
drag, startPoint x: 751, startPoint y: 319, endPoint x: 694, endPoint y: 328, distance: 58.5
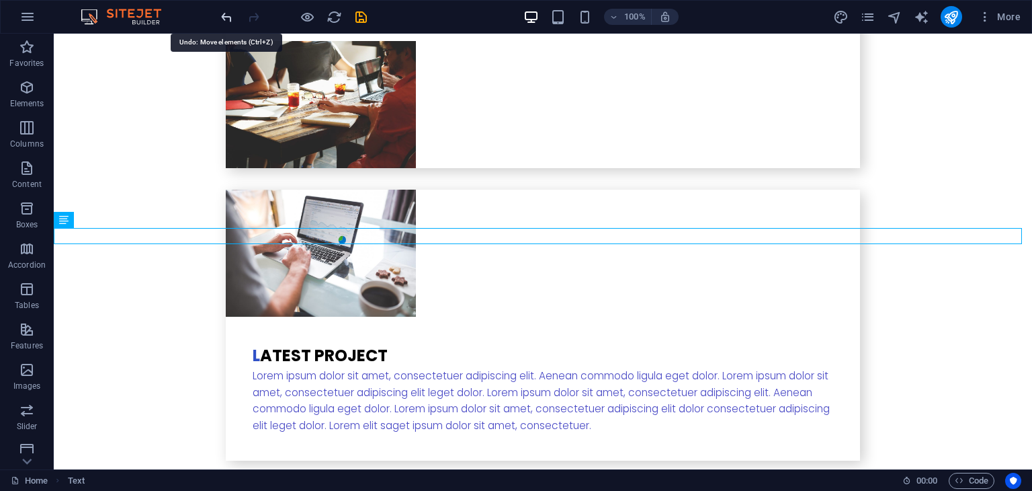
click at [0, 0] on icon "undo" at bounding box center [0, 0] width 0 height 0
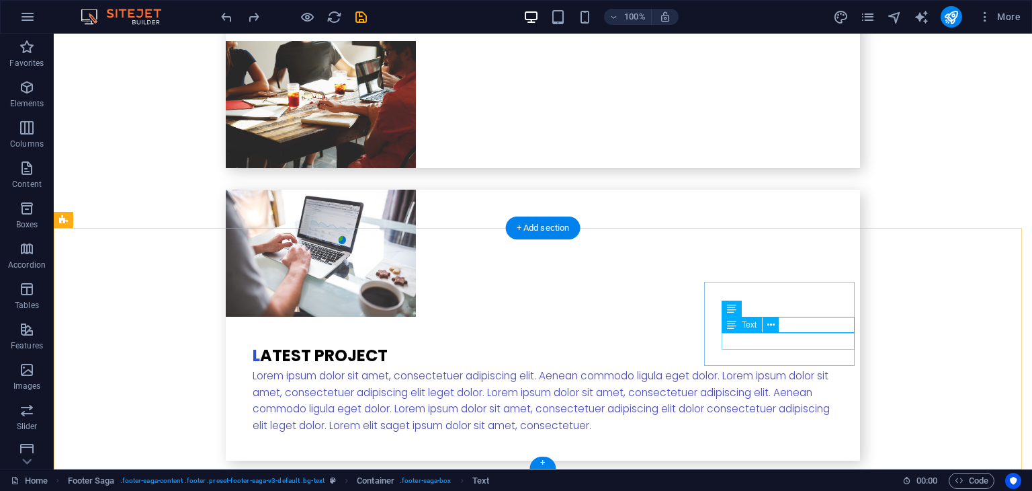
click at [769, 324] on icon at bounding box center [770, 325] width 7 height 14
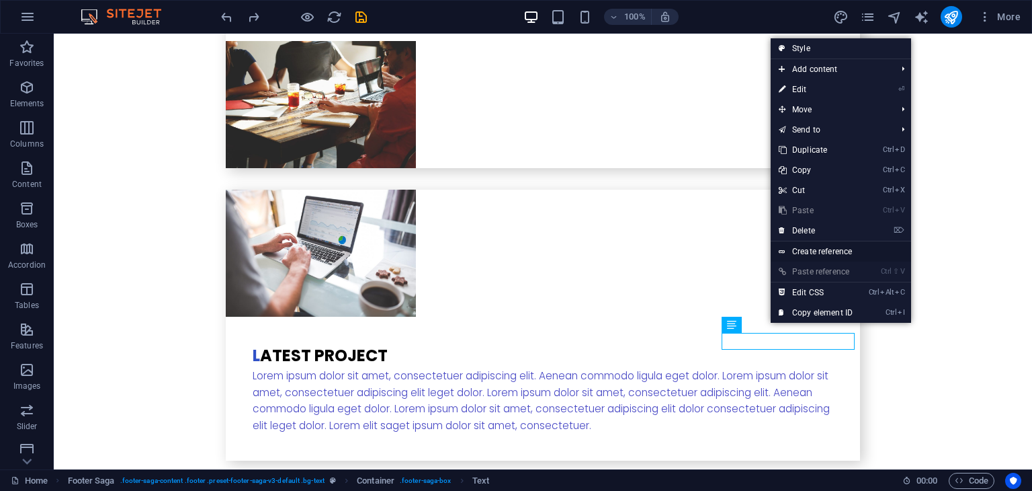
click at [802, 249] on link "Create reference" at bounding box center [841, 251] width 140 height 20
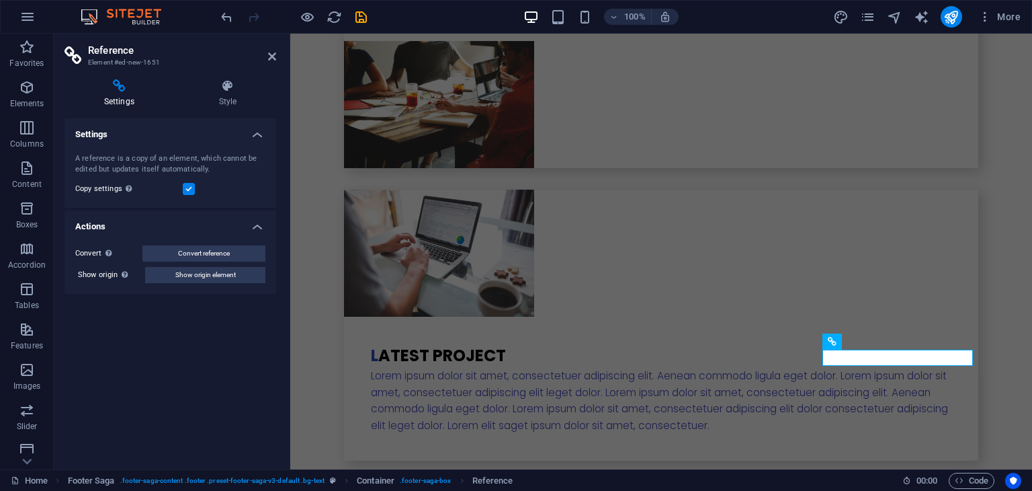
click at [244, 224] on h4 "Actions" at bounding box center [171, 222] width 212 height 24
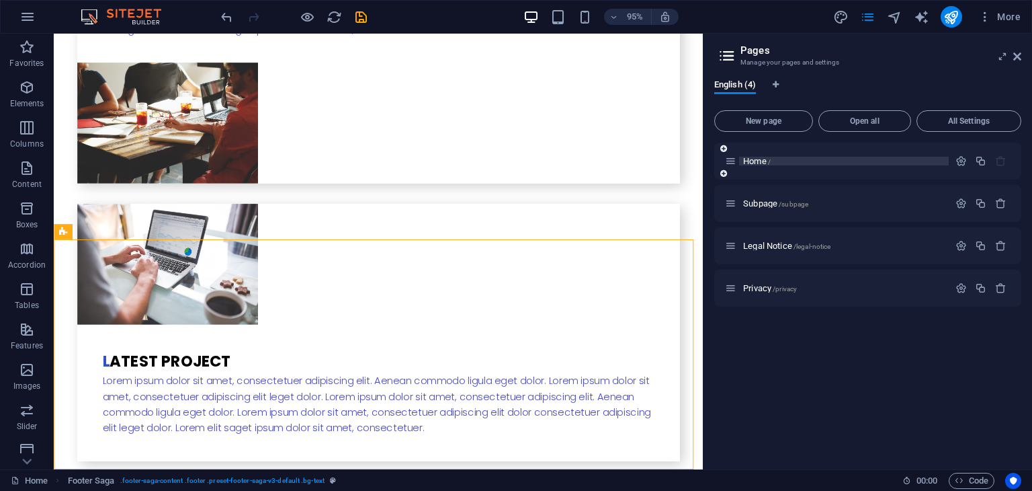
click at [794, 157] on p "Home /" at bounding box center [844, 161] width 202 height 9
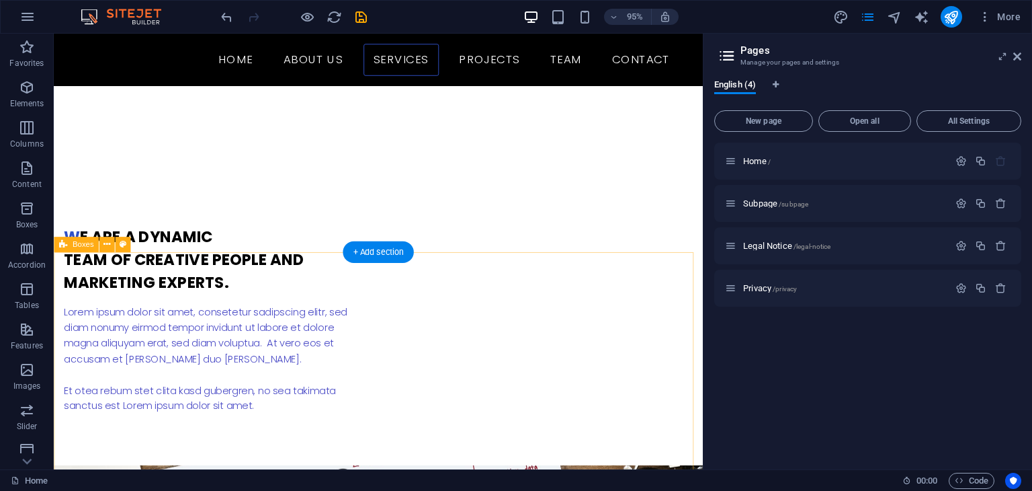
scroll to position [698, 0]
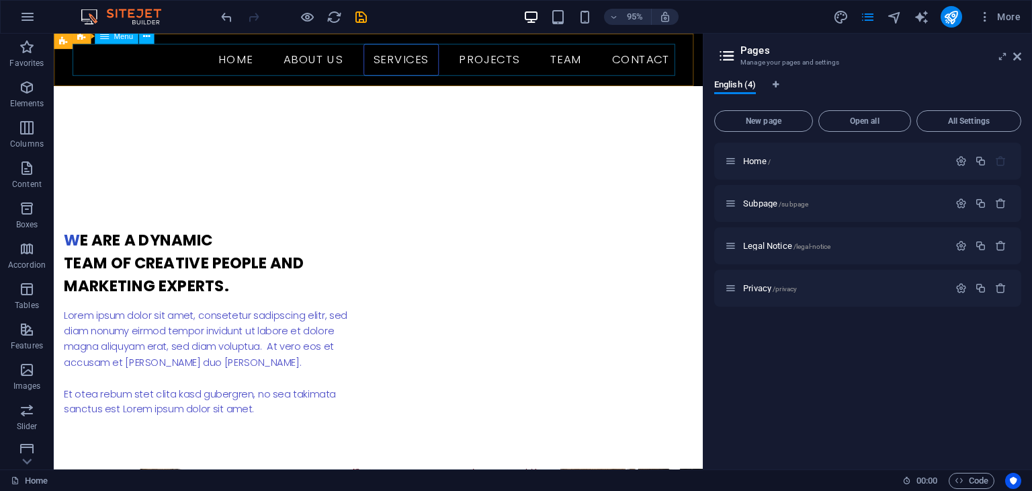
click at [501, 65] on nav "Home About us Services Projects Team Contact" at bounding box center [396, 61] width 634 height 34
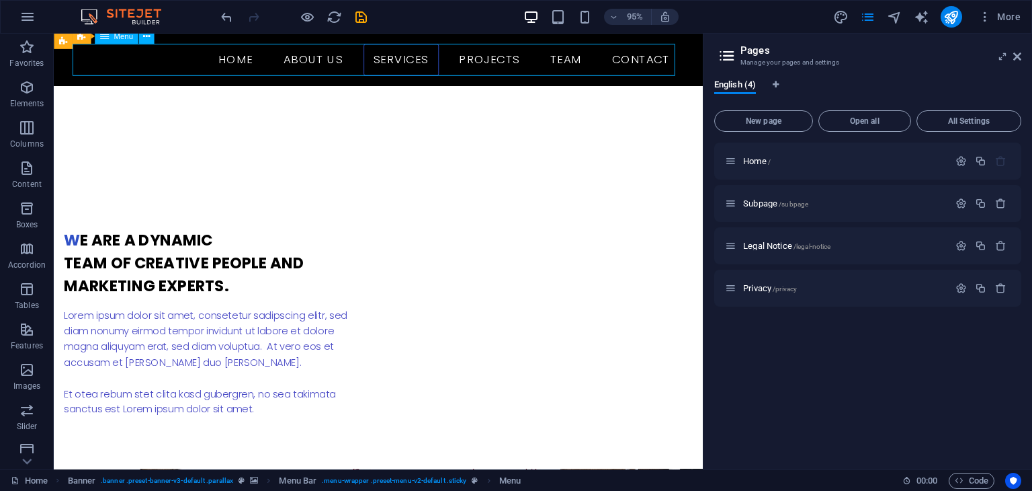
click at [571, 65] on nav "Home About us Services Projects Team Contact" at bounding box center [396, 61] width 634 height 34
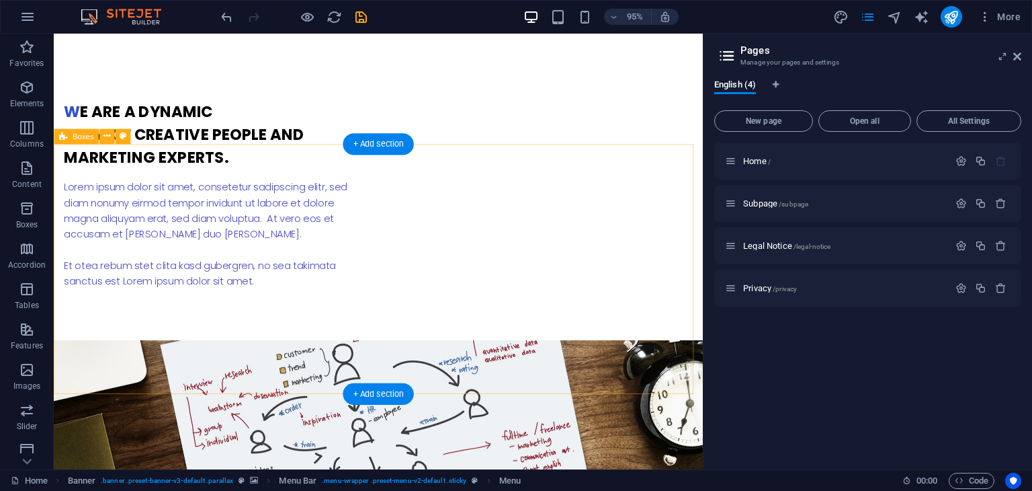
scroll to position [925, 0]
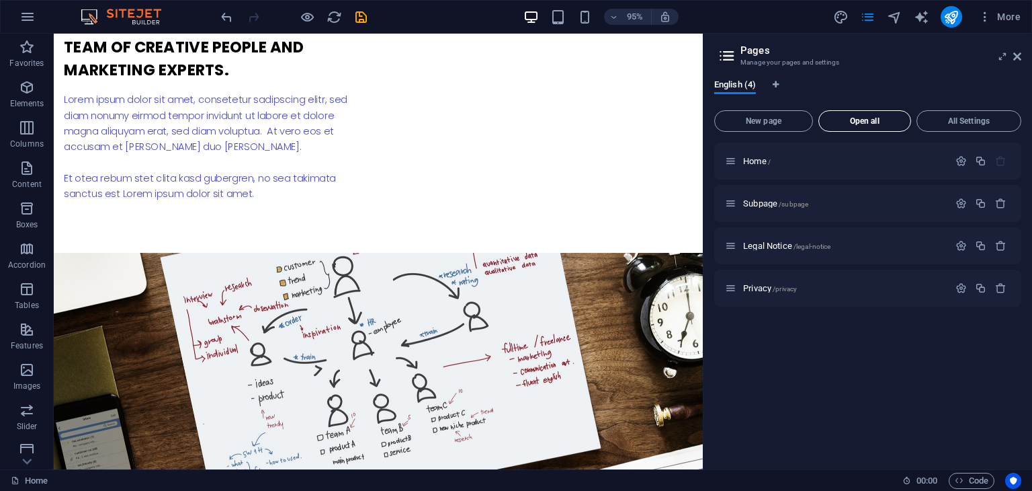
click at [851, 120] on span "Open all" at bounding box center [865, 121] width 81 height 8
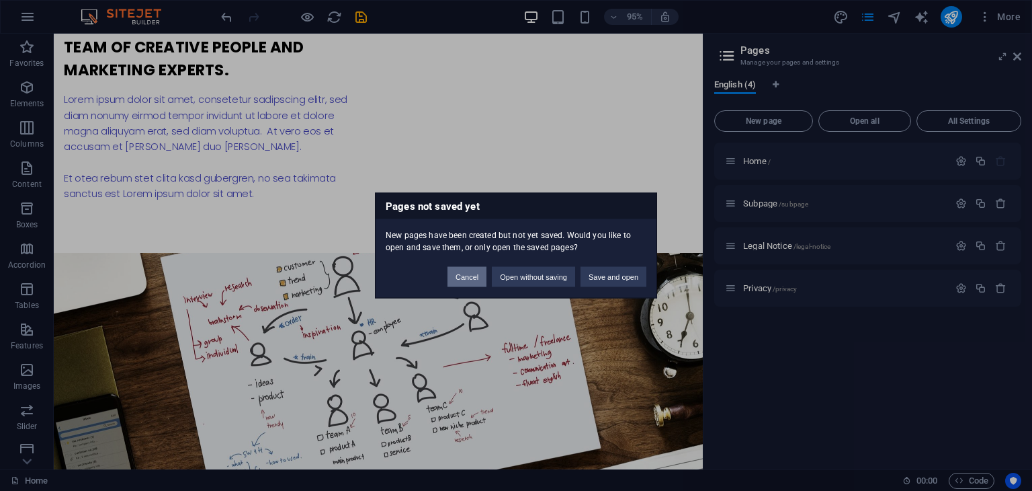
click at [466, 280] on button "Cancel" at bounding box center [467, 277] width 39 height 20
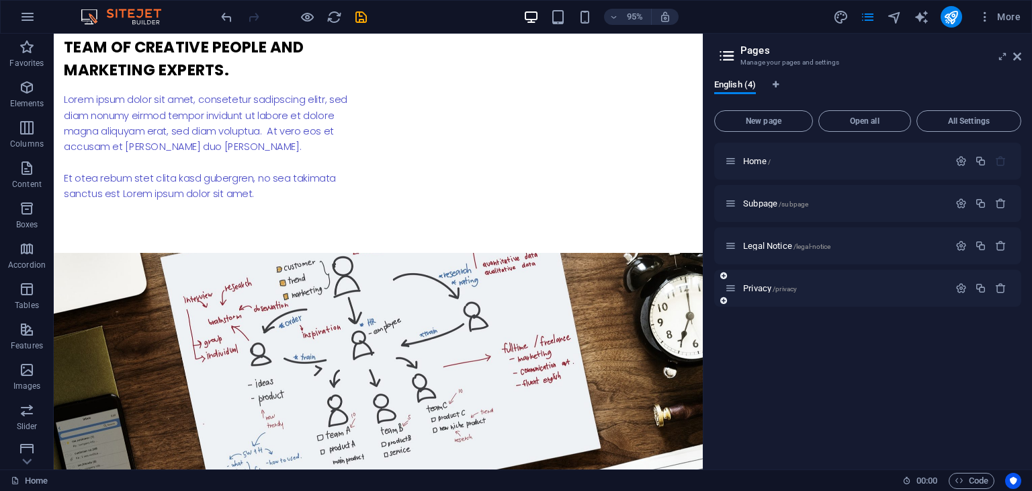
click at [817, 293] on div "Privacy /privacy" at bounding box center [837, 287] width 224 height 15
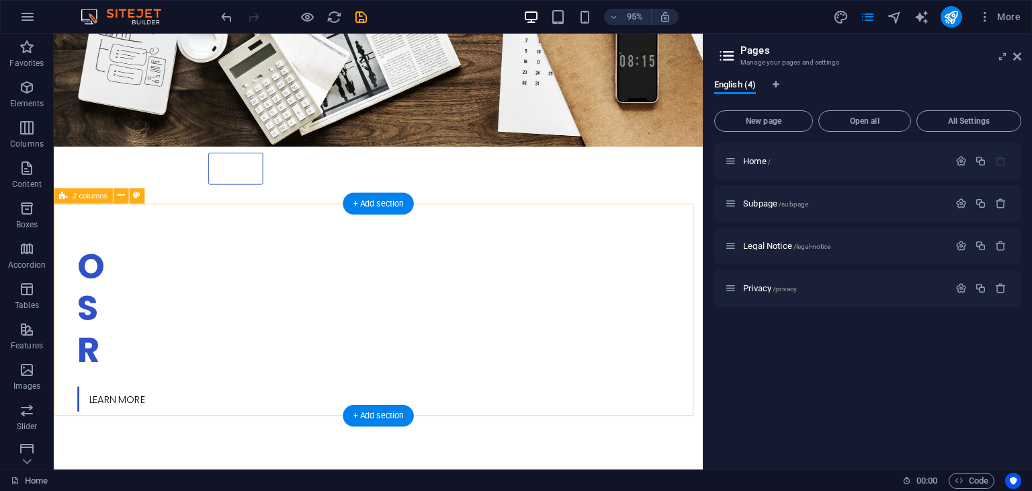
scroll to position [0, 0]
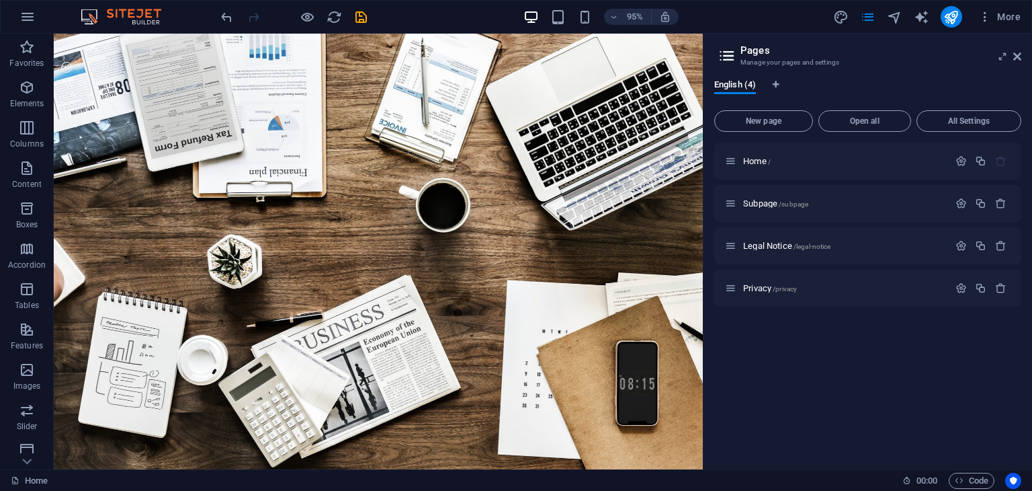
click at [726, 56] on icon at bounding box center [727, 55] width 20 height 19
click at [1003, 56] on icon at bounding box center [1003, 56] width 0 height 11
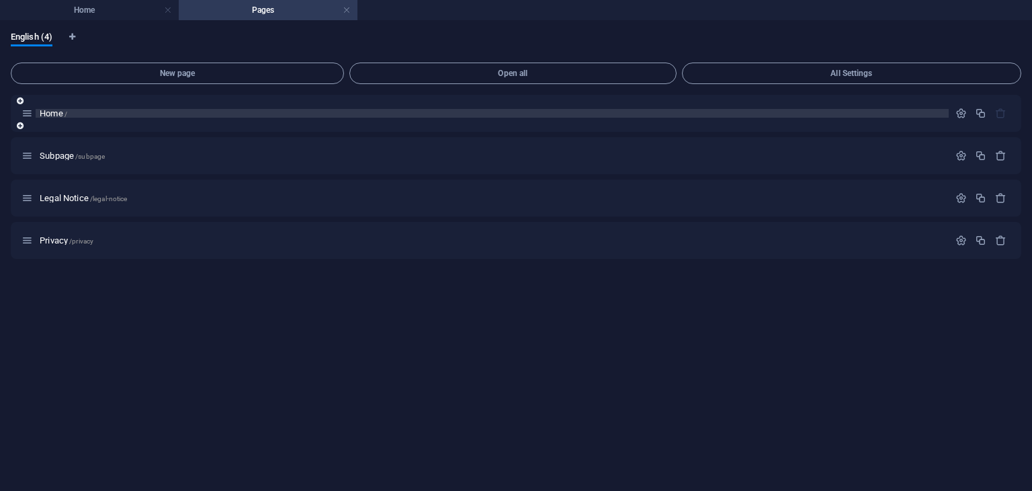
click at [681, 110] on p "Home /" at bounding box center [492, 113] width 905 height 9
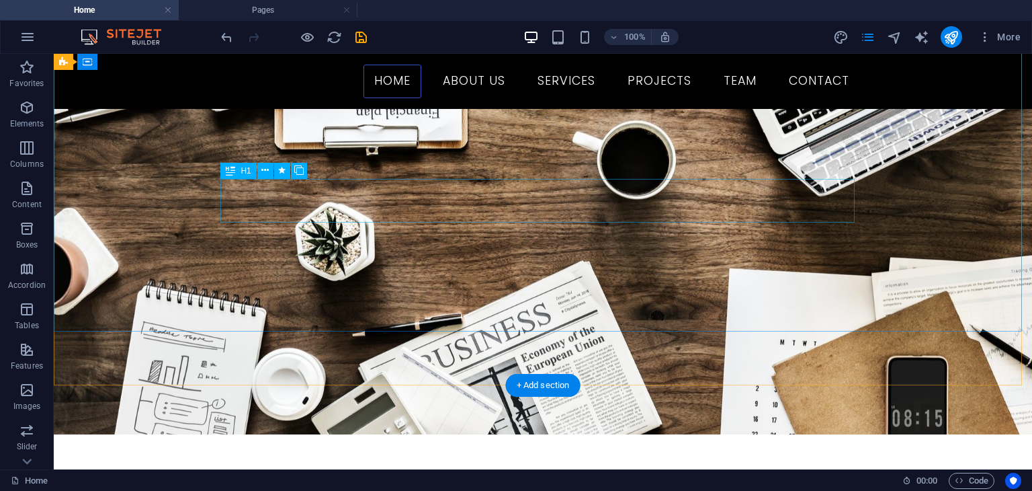
scroll to position [83, 0]
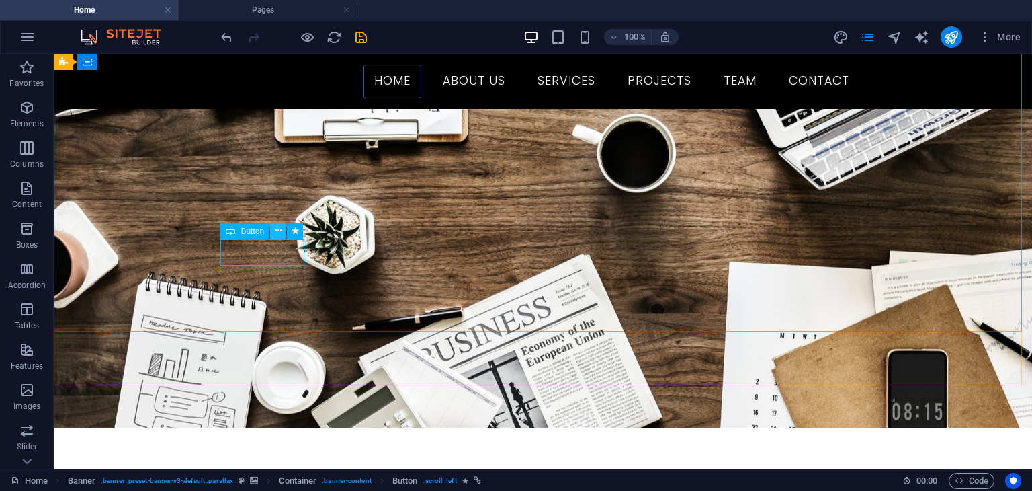
click at [280, 228] on icon at bounding box center [278, 231] width 7 height 14
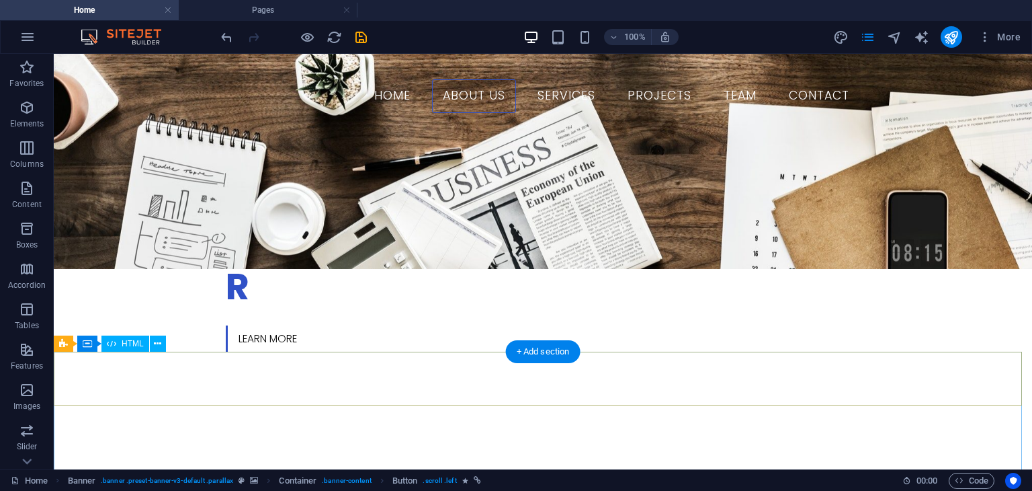
scroll to position [403, 0]
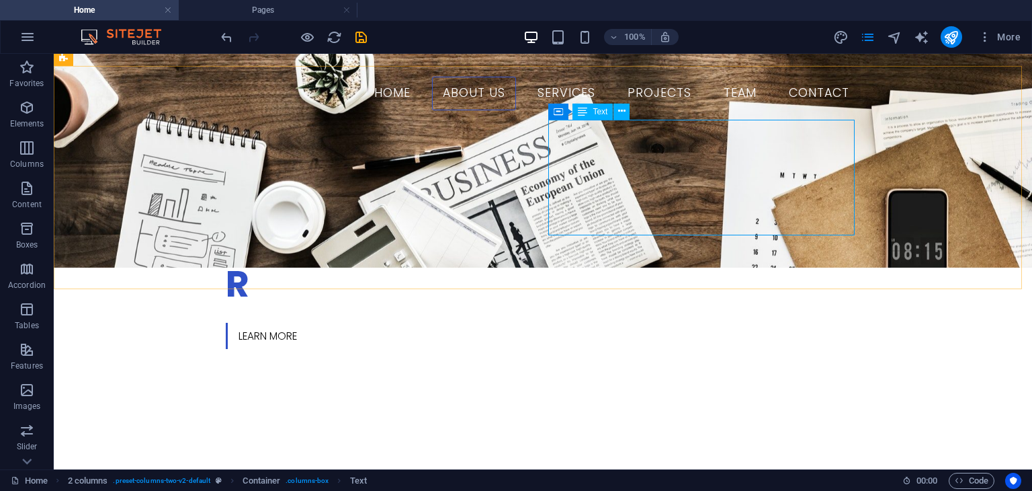
click at [587, 109] on icon at bounding box center [582, 111] width 9 height 16
click at [621, 113] on icon at bounding box center [621, 111] width 7 height 14
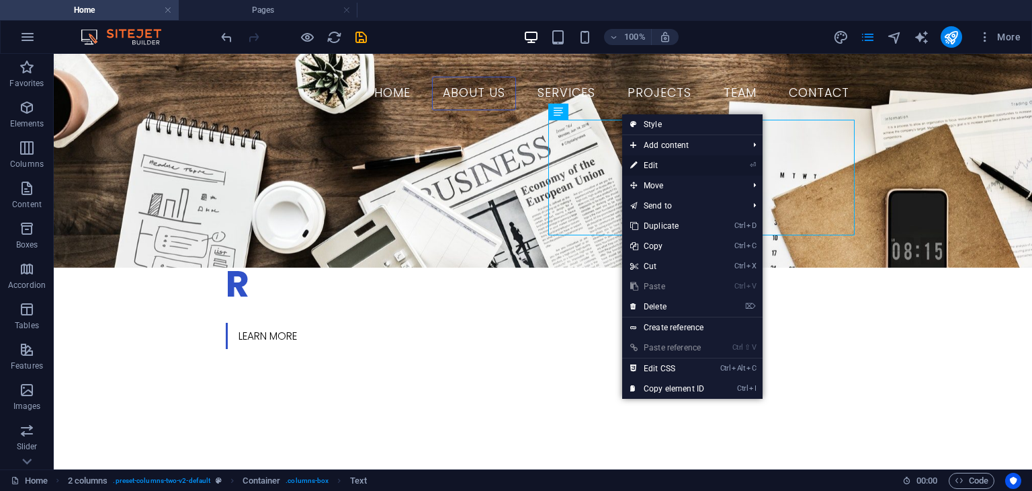
click at [651, 165] on link "⏎ Edit" at bounding box center [667, 165] width 90 height 20
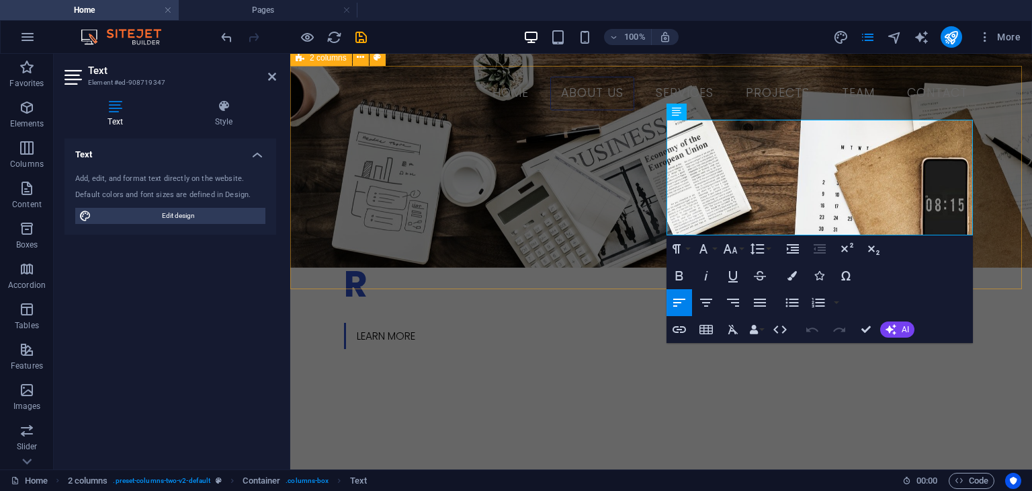
drag, startPoint x: 878, startPoint y: 229, endPoint x: 664, endPoint y: 130, distance: 236.0
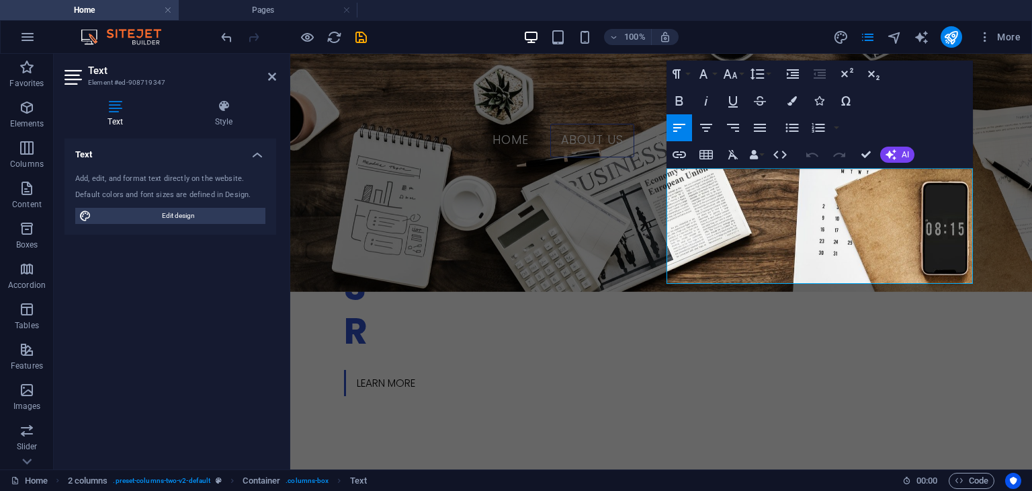
scroll to position [358, 0]
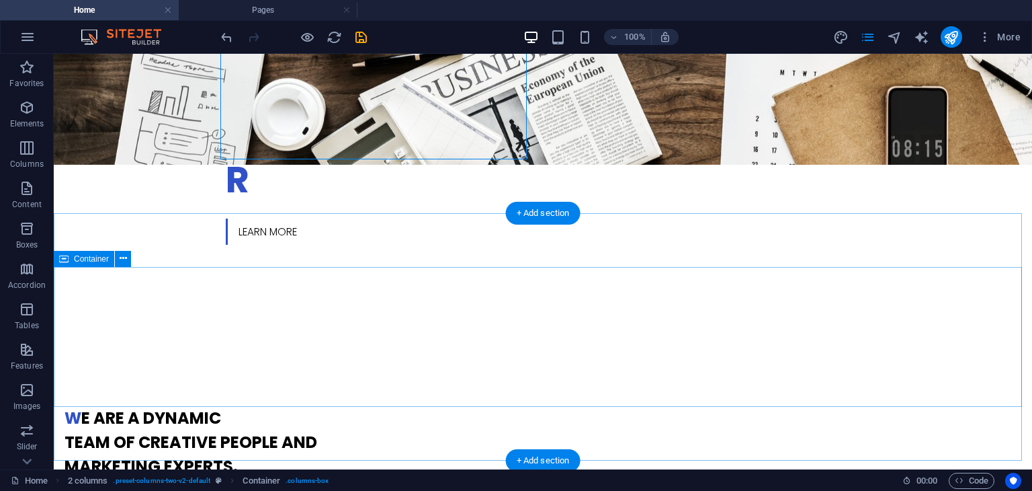
scroll to position [573, 0]
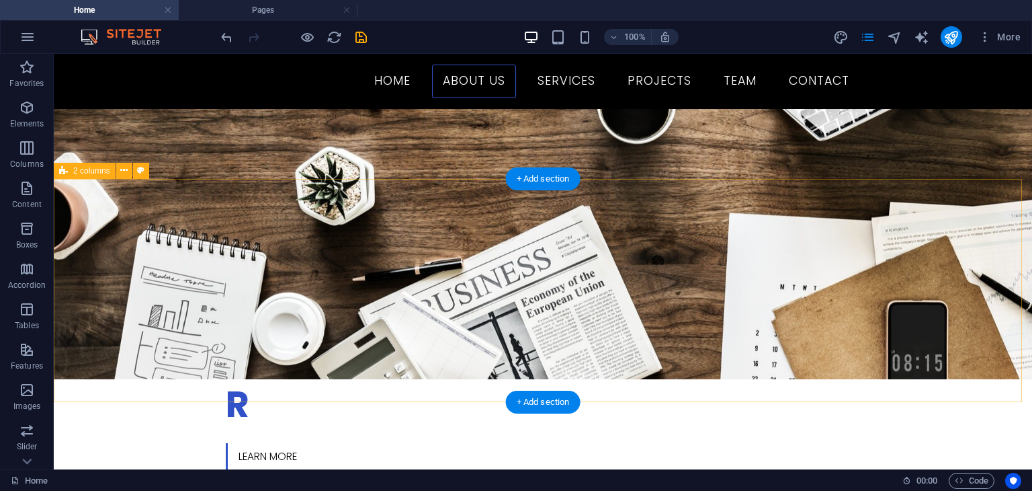
scroll to position [258, 0]
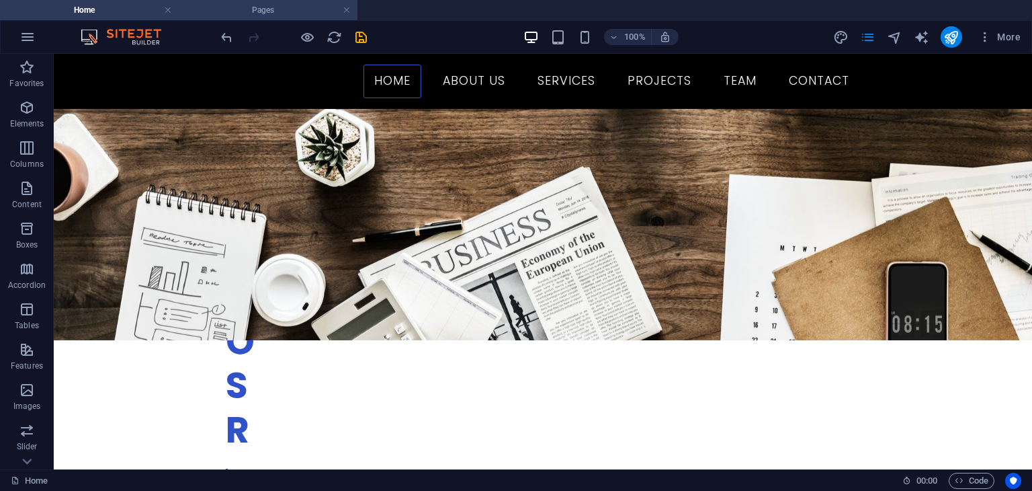
click at [293, 11] on h4 "Pages" at bounding box center [268, 10] width 179 height 15
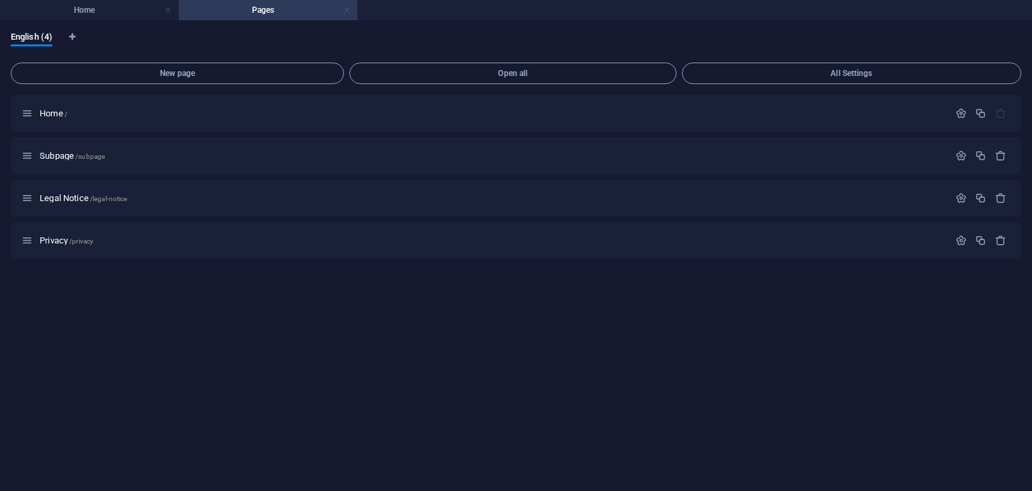
click at [348, 12] on link at bounding box center [347, 10] width 8 height 13
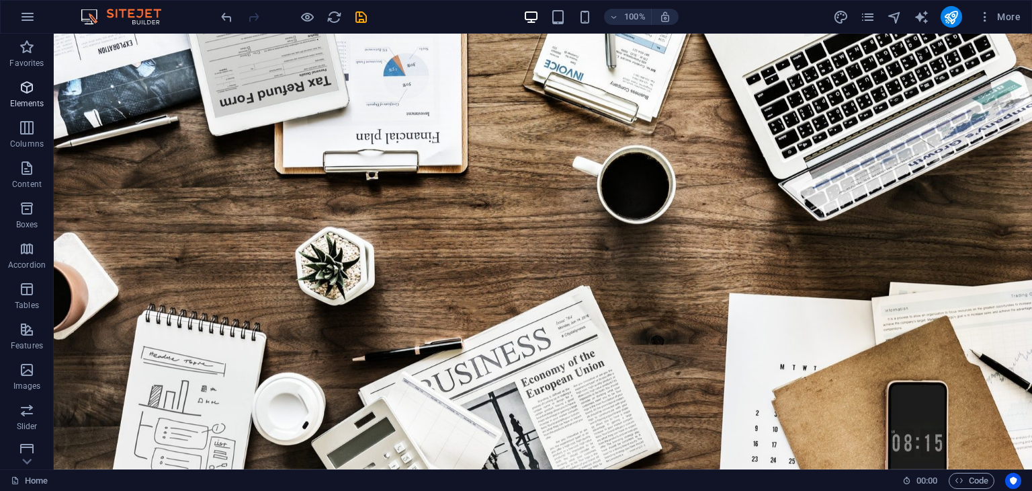
click at [24, 92] on icon "button" at bounding box center [27, 87] width 16 height 16
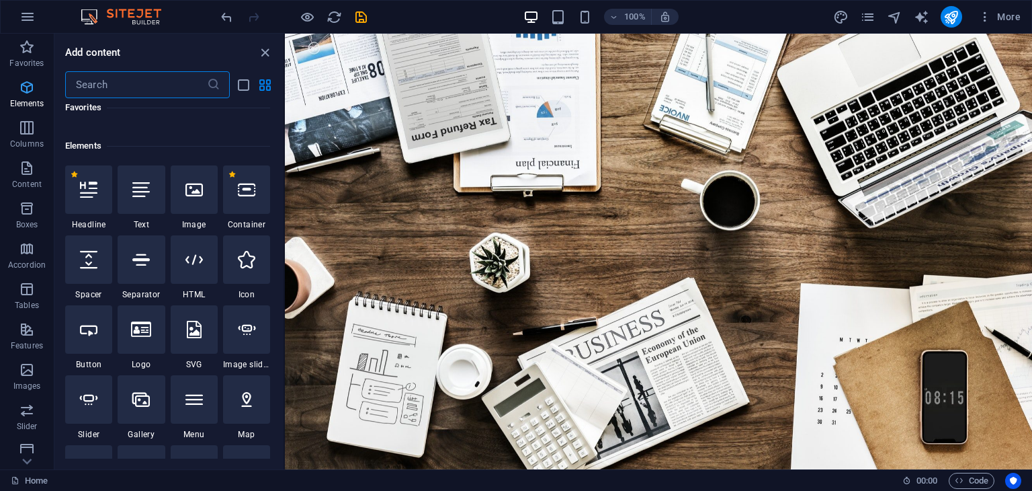
scroll to position [142, 0]
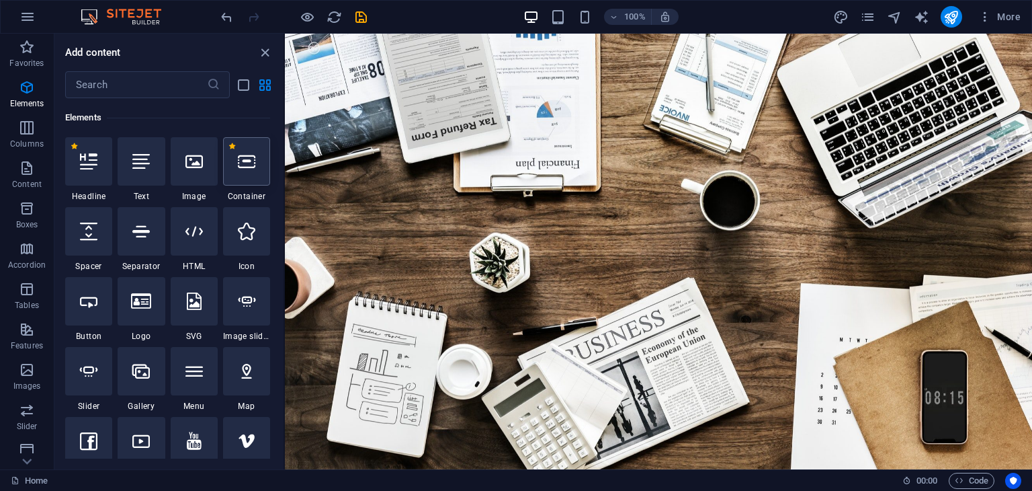
click at [235, 165] on div at bounding box center [246, 161] width 47 height 48
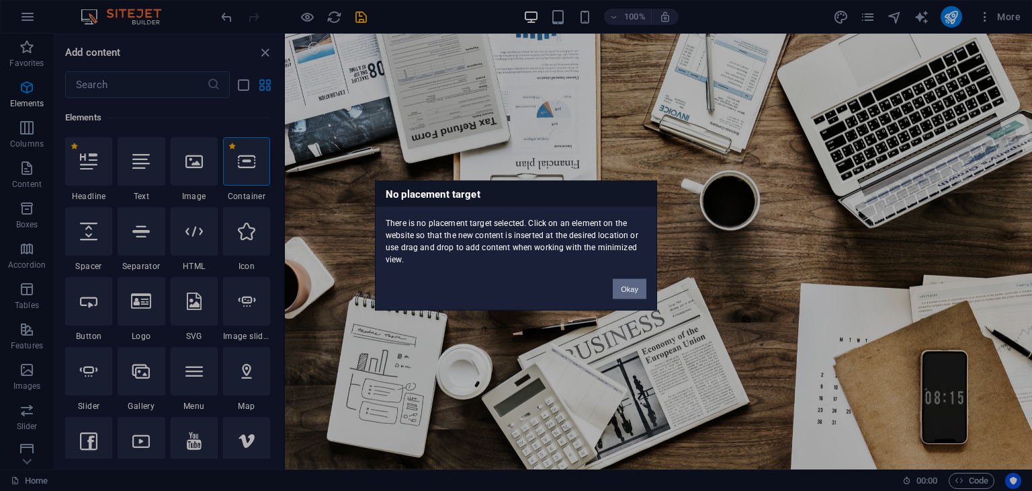
click at [646, 288] on button "Okay" at bounding box center [630, 289] width 34 height 20
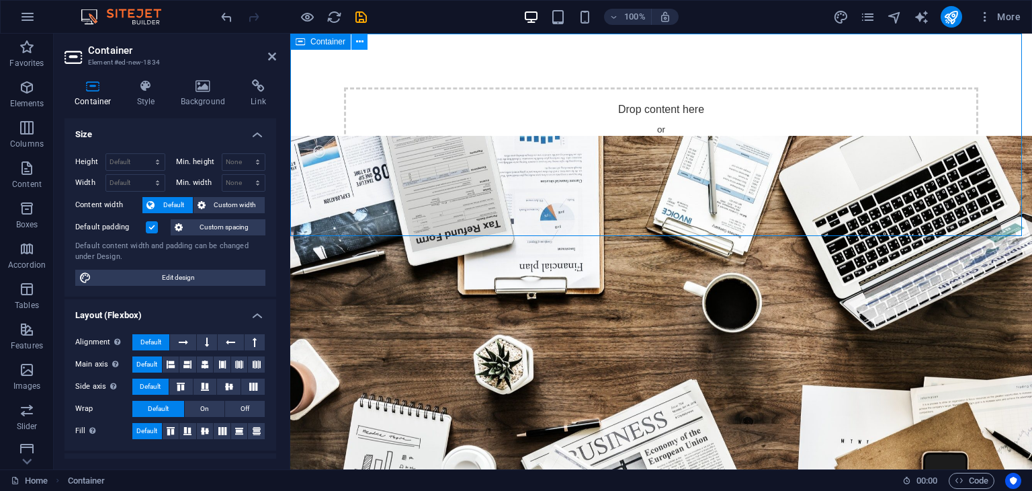
click at [361, 47] on icon at bounding box center [359, 42] width 7 height 14
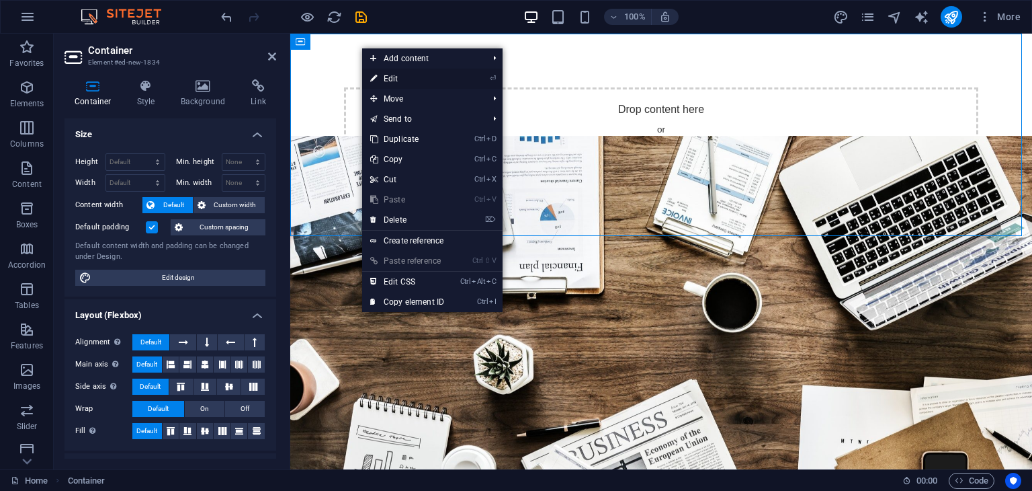
click at [376, 80] on icon at bounding box center [373, 79] width 7 height 20
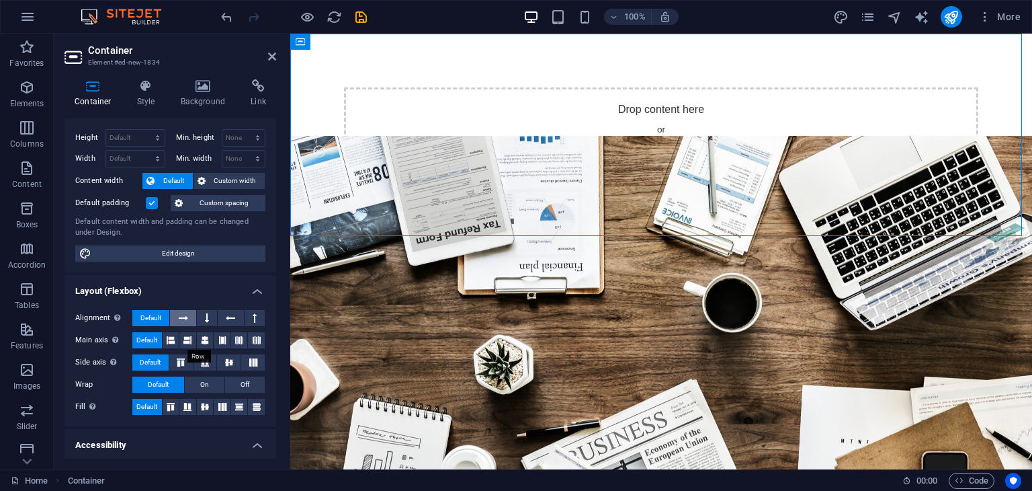
scroll to position [0, 0]
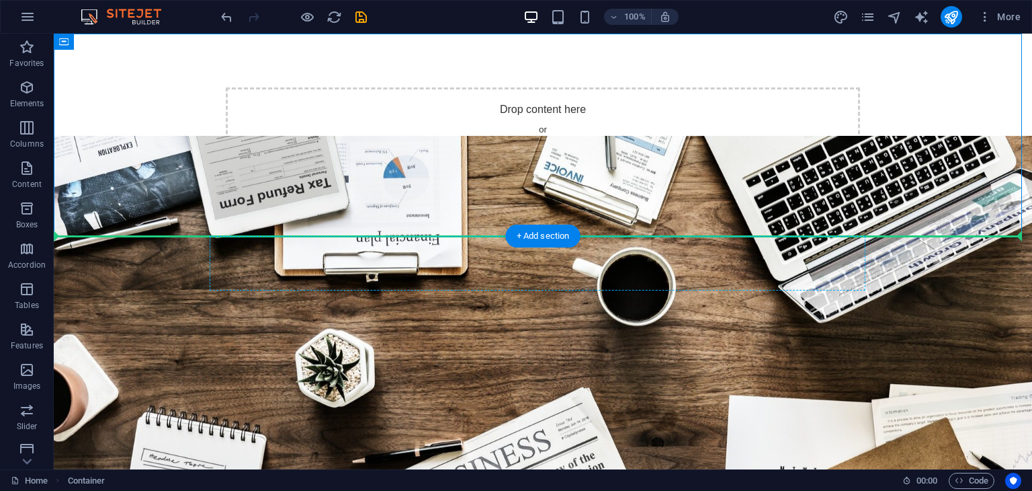
drag, startPoint x: 440, startPoint y: 132, endPoint x: 308, endPoint y: 261, distance: 184.9
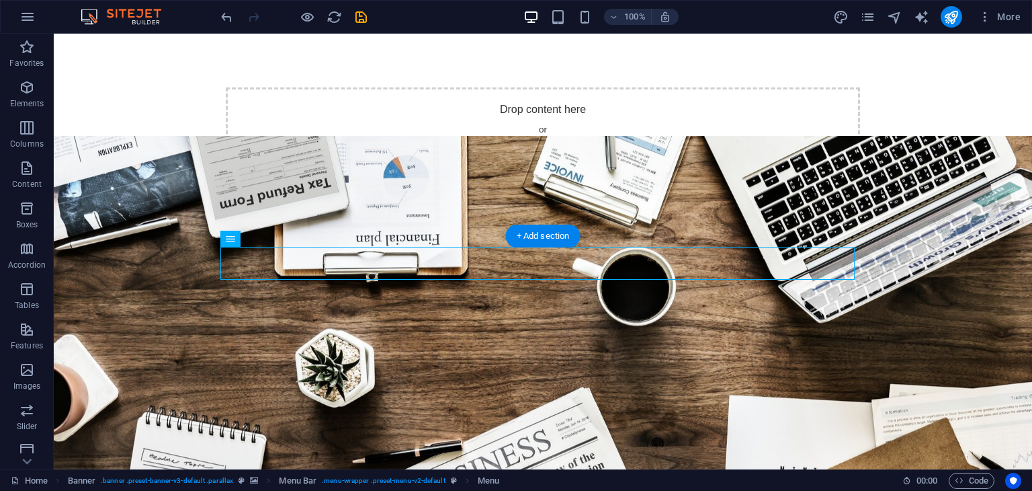
click at [578, 135] on div "Drop content here or Add elements Paste clipboard" at bounding box center [543, 134] width 634 height 95
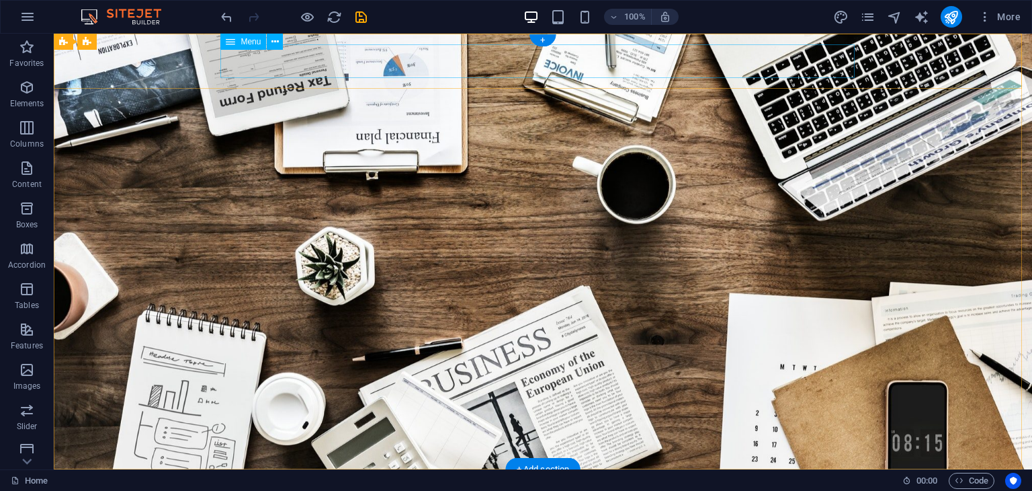
click at [289, 480] on nav "Home About us Services Projects Team Contact" at bounding box center [543, 497] width 634 height 34
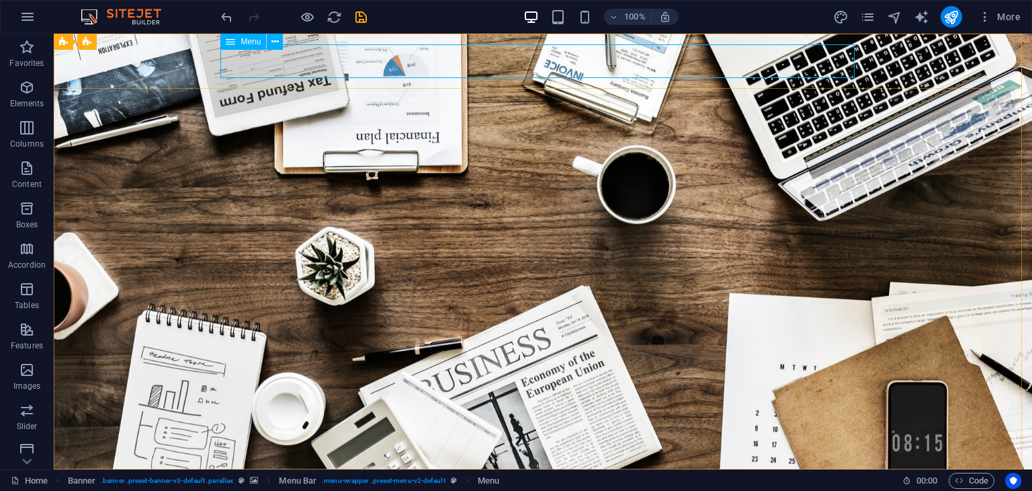
click at [228, 39] on icon at bounding box center [230, 42] width 9 height 16
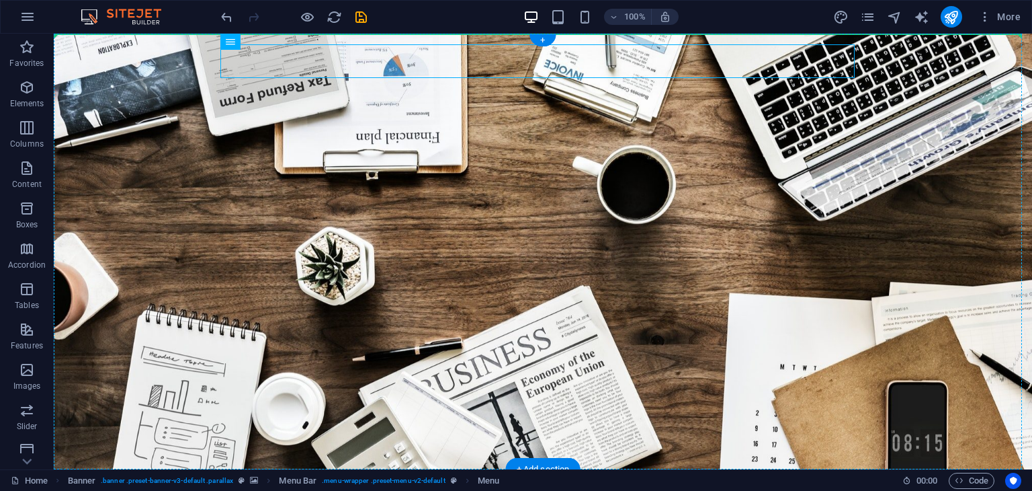
drag, startPoint x: 289, startPoint y: 80, endPoint x: 93, endPoint y: 48, distance: 198.9
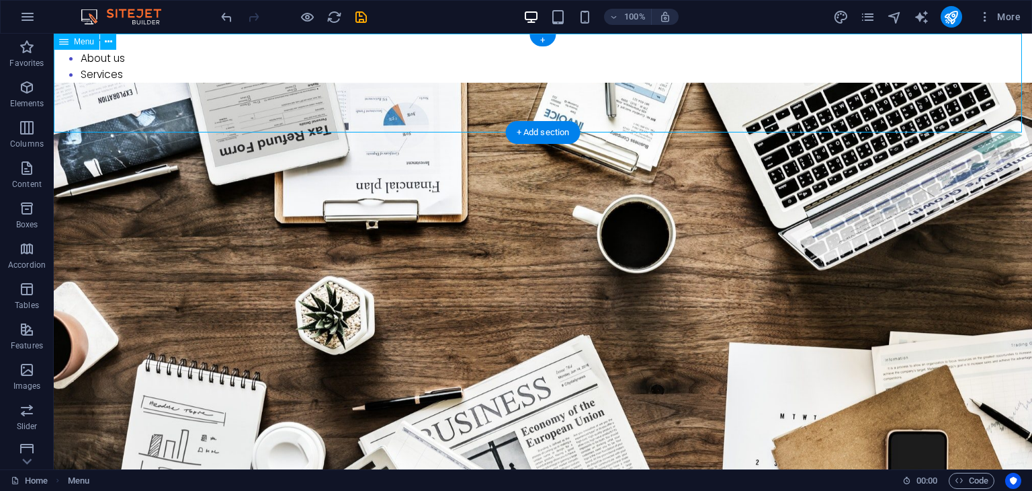
click at [116, 60] on nav "Home About us Services Projects Team Contact" at bounding box center [543, 83] width 978 height 99
click at [112, 46] on icon at bounding box center [108, 42] width 7 height 14
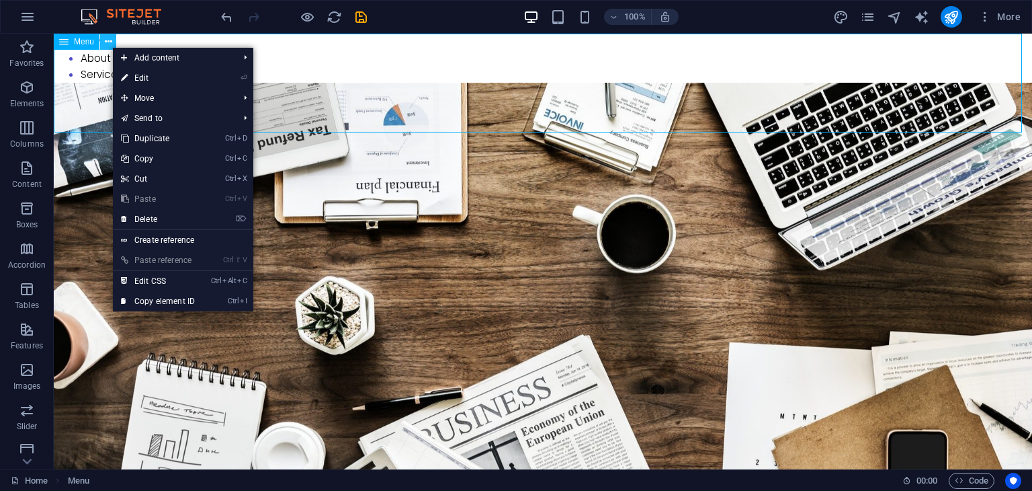
click at [112, 46] on icon at bounding box center [108, 42] width 7 height 14
drag, startPoint x: 206, startPoint y: 21, endPoint x: 218, endPoint y: 19, distance: 11.5
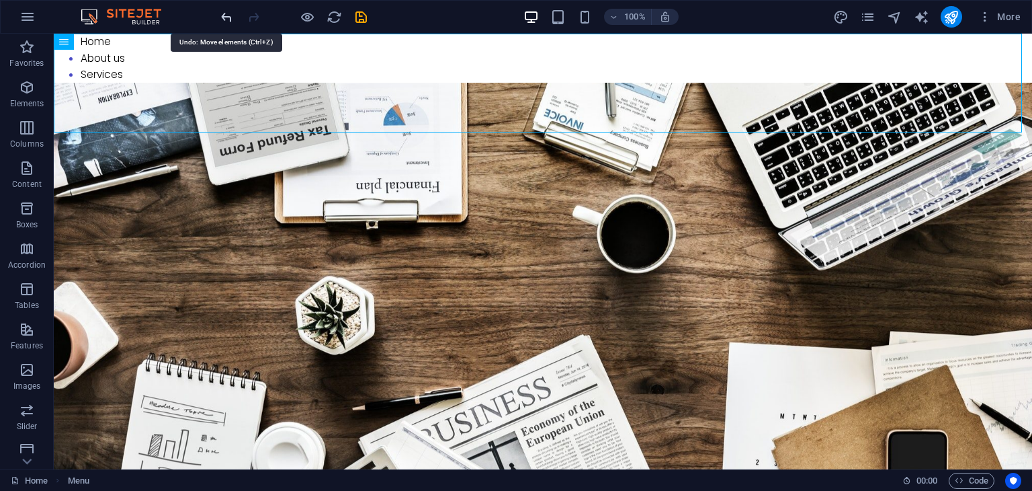
click at [0, 0] on icon "undo" at bounding box center [0, 0] width 0 height 0
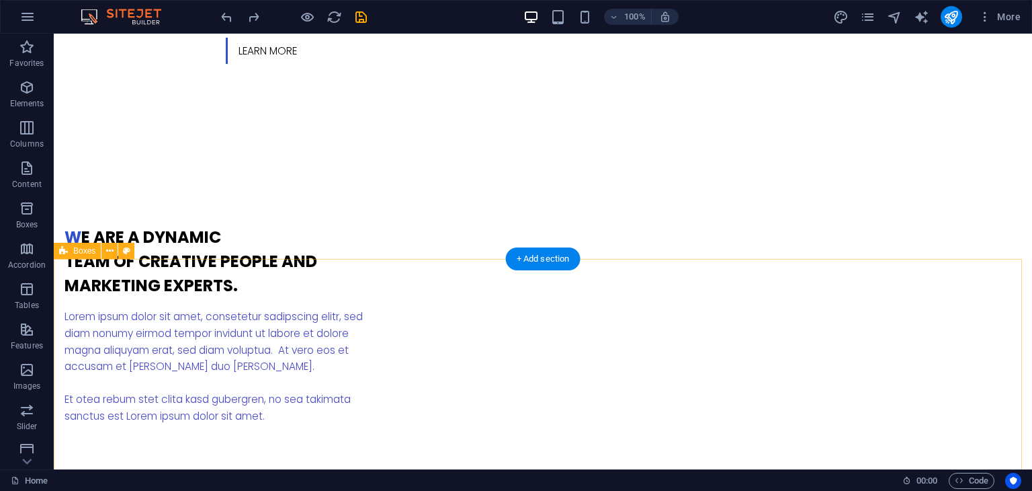
scroll to position [690, 0]
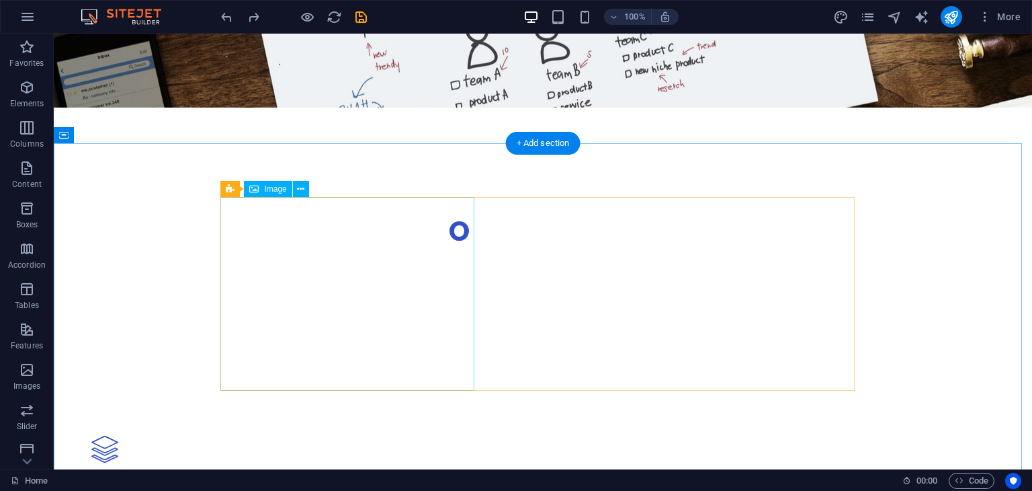
scroll to position [1306, 0]
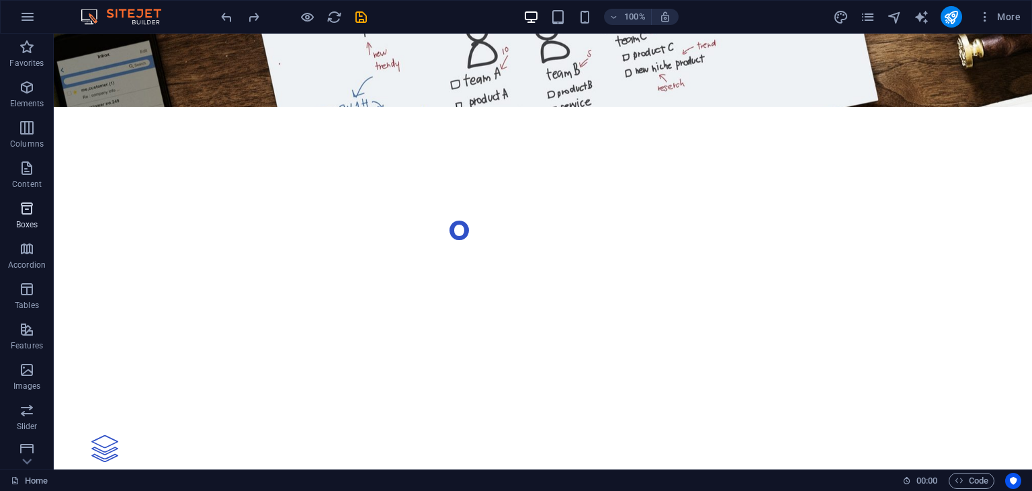
click at [27, 200] on icon "button" at bounding box center [27, 208] width 16 height 16
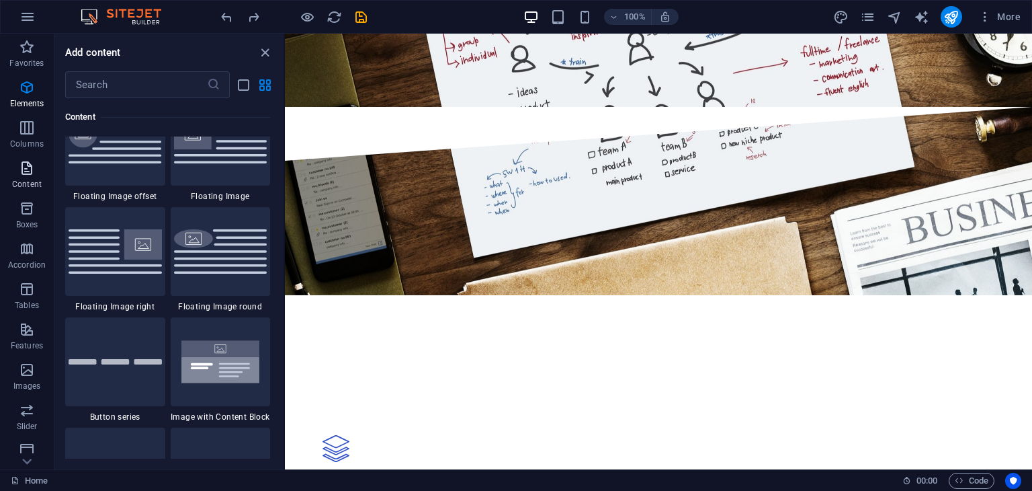
click at [28, 175] on icon "button" at bounding box center [27, 168] width 16 height 16
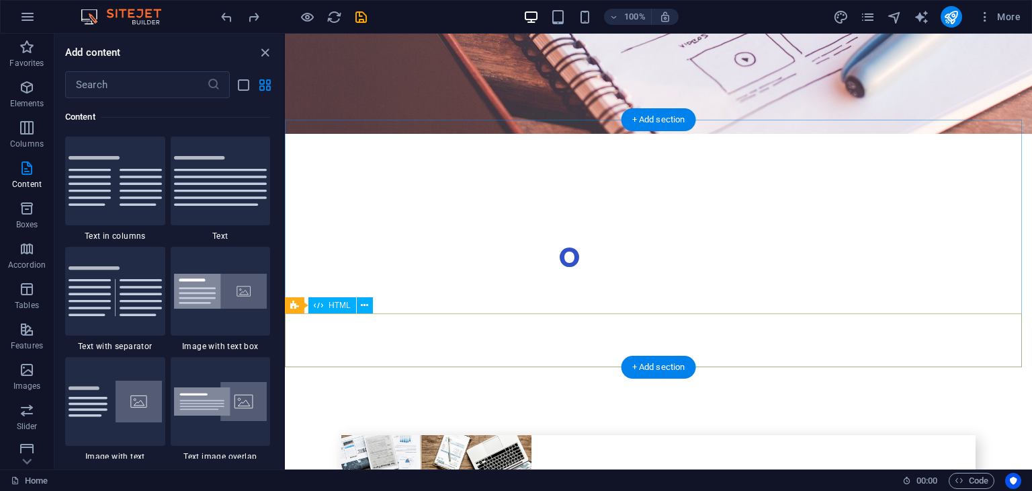
scroll to position [2376, 0]
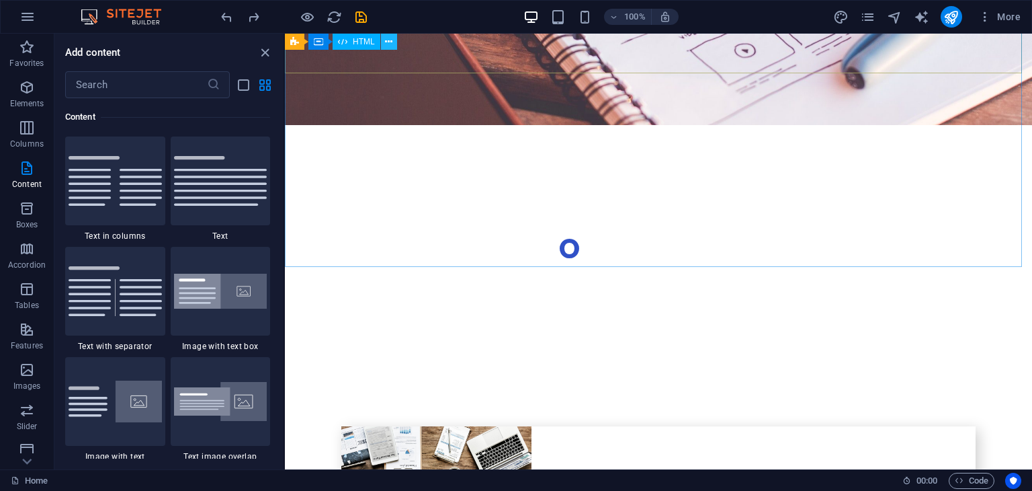
click at [389, 43] on icon at bounding box center [388, 42] width 7 height 14
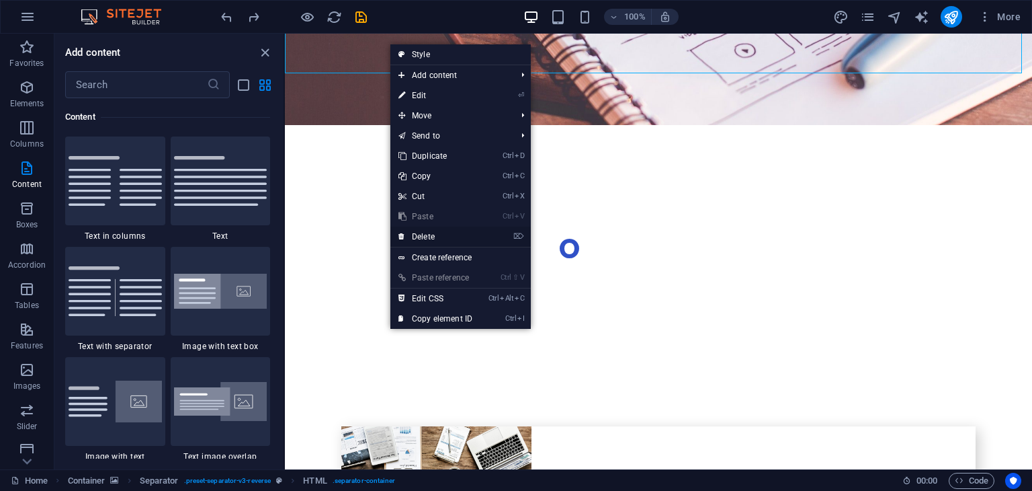
click at [435, 229] on link "⌦ Delete" at bounding box center [435, 236] width 90 height 20
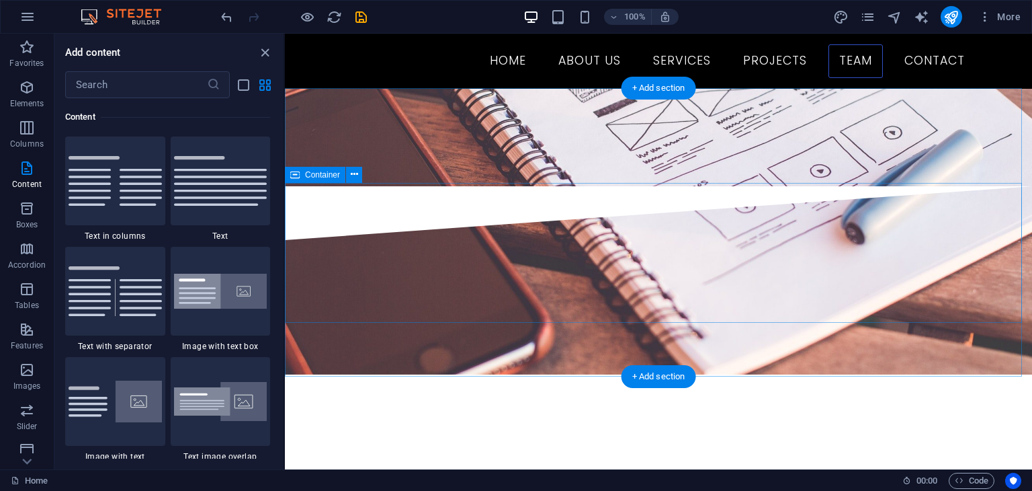
scroll to position [2288, 0]
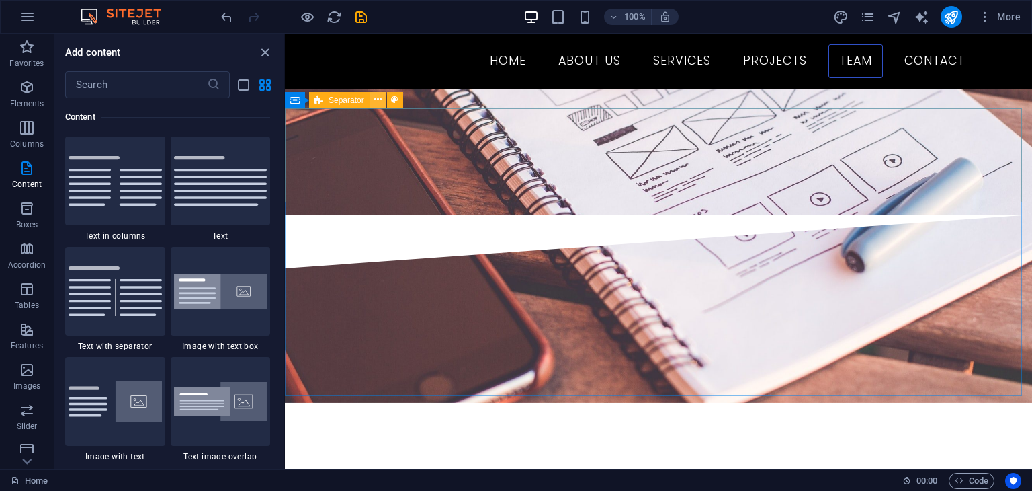
click at [376, 101] on icon at bounding box center [377, 100] width 7 height 14
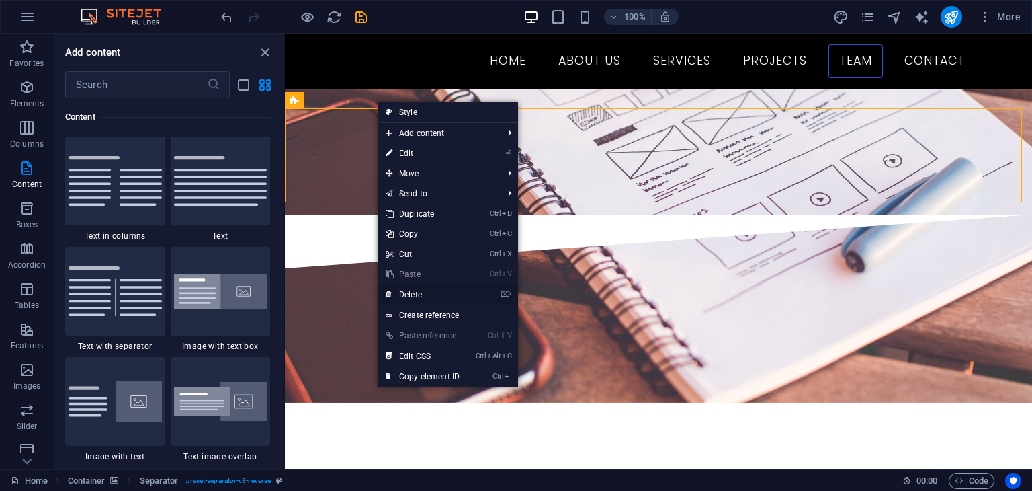
click at [413, 288] on link "⌦ Delete" at bounding box center [423, 294] width 90 height 20
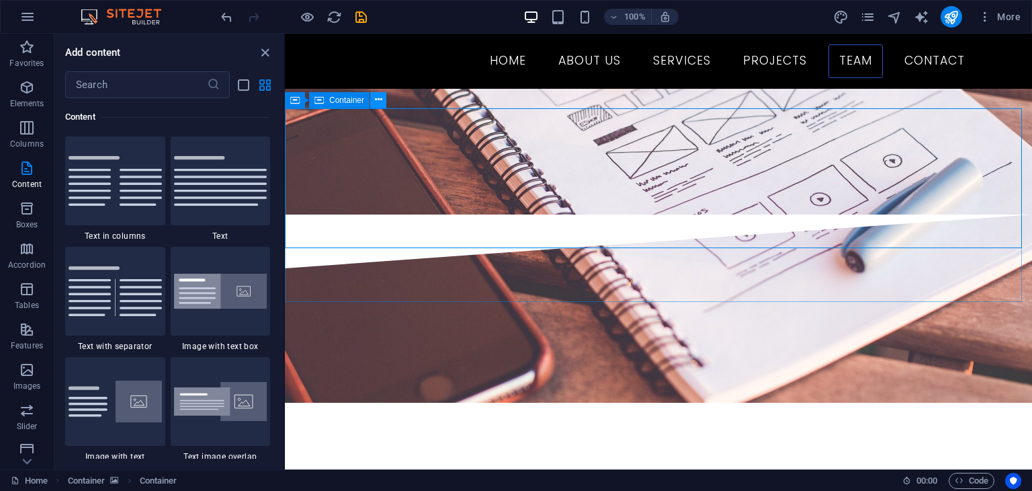
click at [379, 97] on icon at bounding box center [378, 100] width 7 height 14
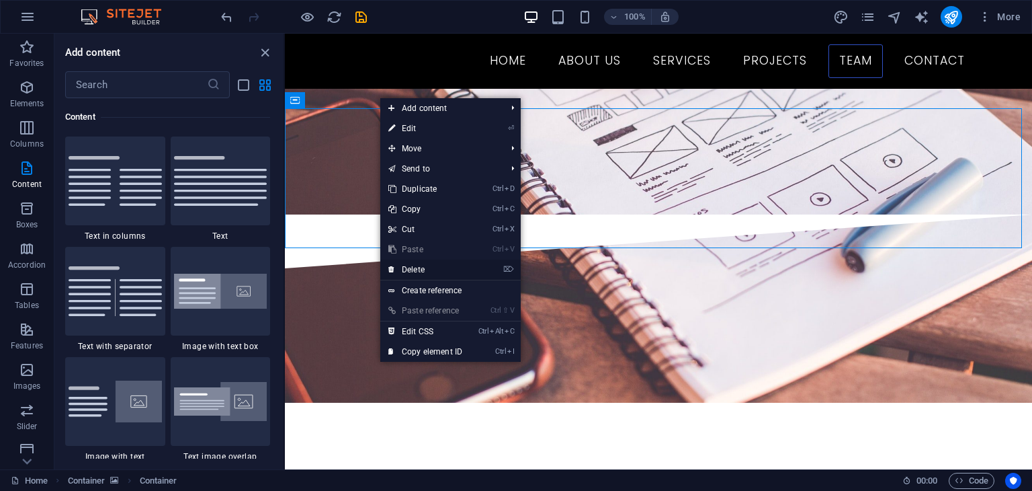
click at [408, 266] on link "⌦ Delete" at bounding box center [425, 269] width 90 height 20
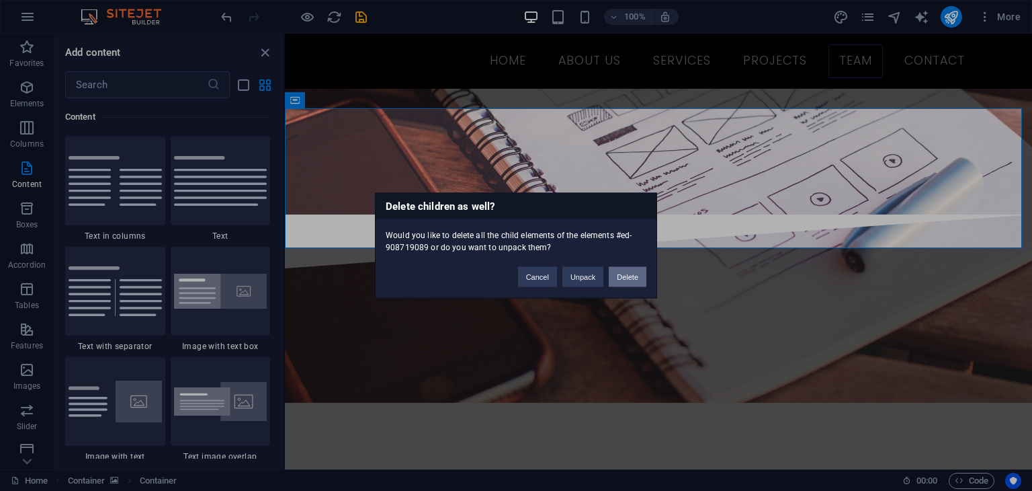
click at [644, 271] on button "Delete" at bounding box center [628, 277] width 38 height 20
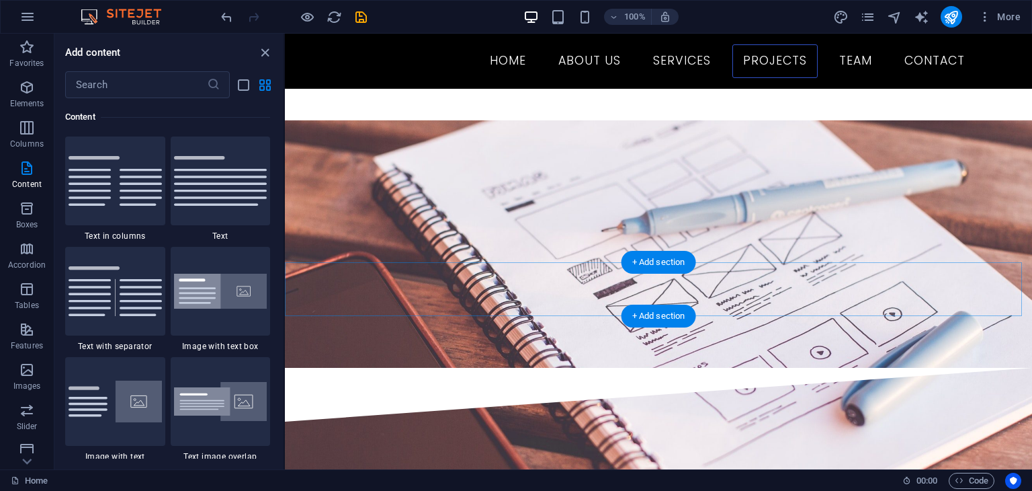
scroll to position [2134, 0]
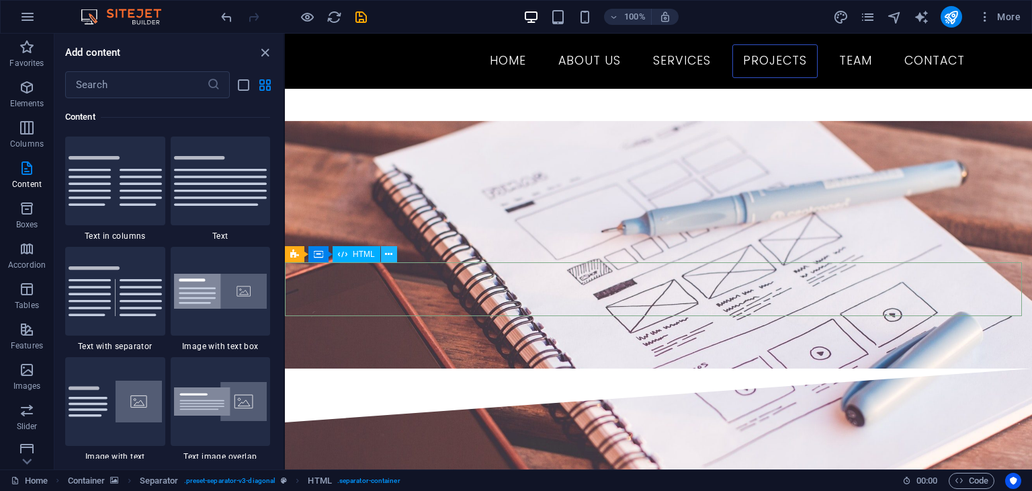
click at [388, 254] on icon at bounding box center [388, 254] width 7 height 14
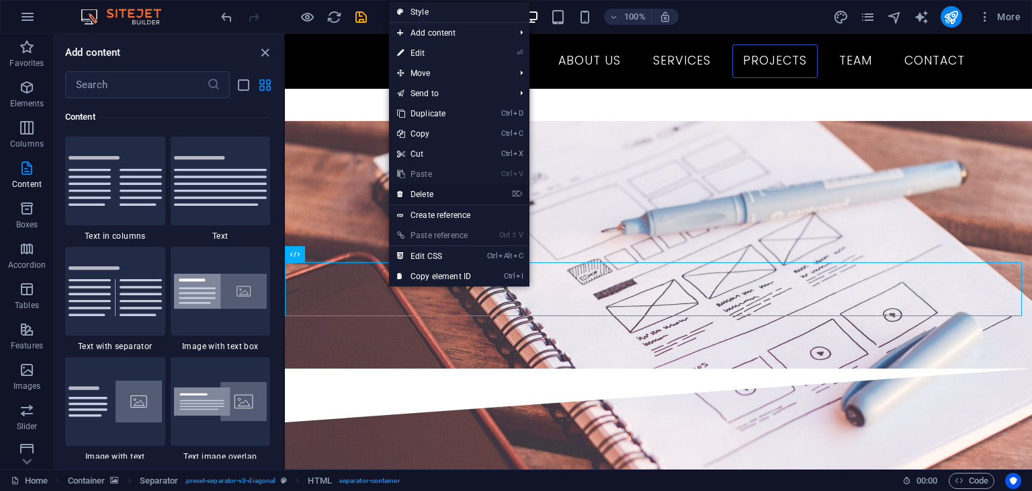
click at [424, 186] on link "⌦ Delete" at bounding box center [434, 194] width 90 height 20
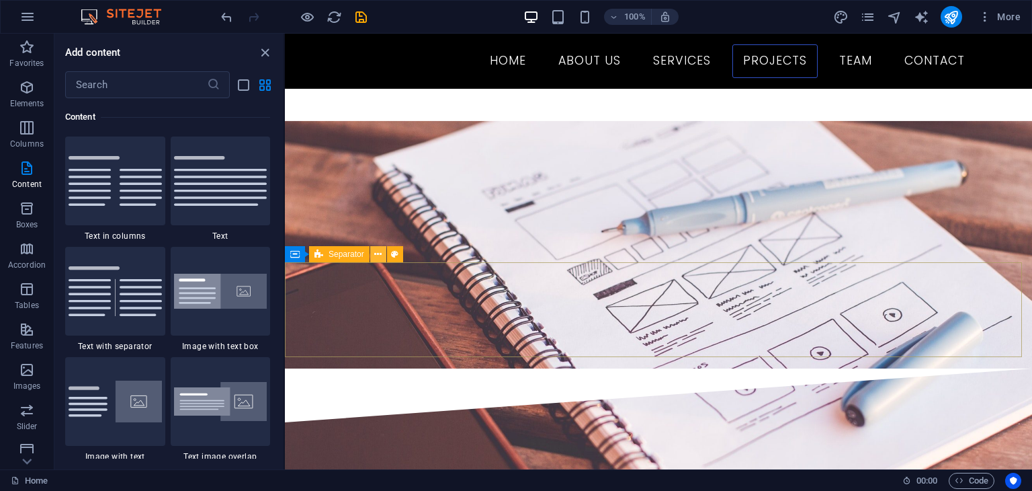
click at [380, 250] on icon at bounding box center [377, 254] width 7 height 14
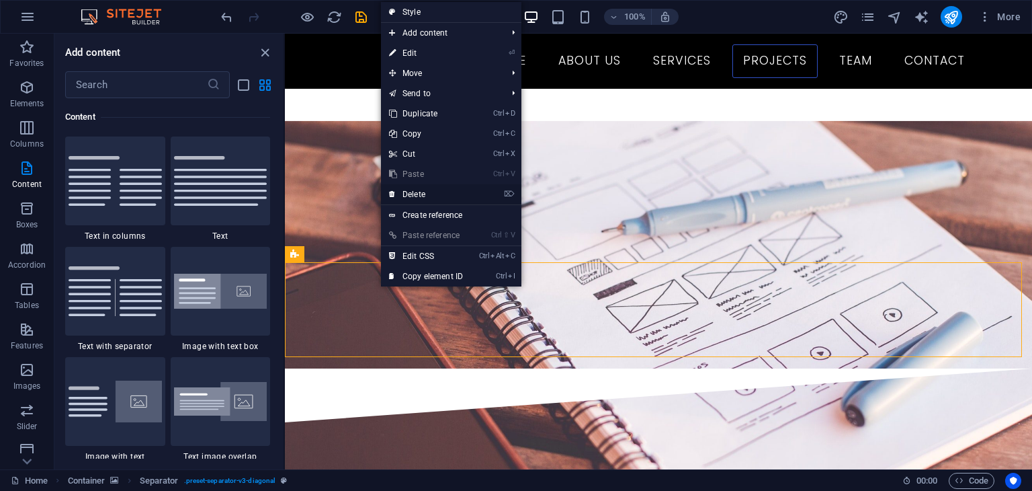
click at [422, 196] on link "⌦ Delete" at bounding box center [426, 194] width 90 height 20
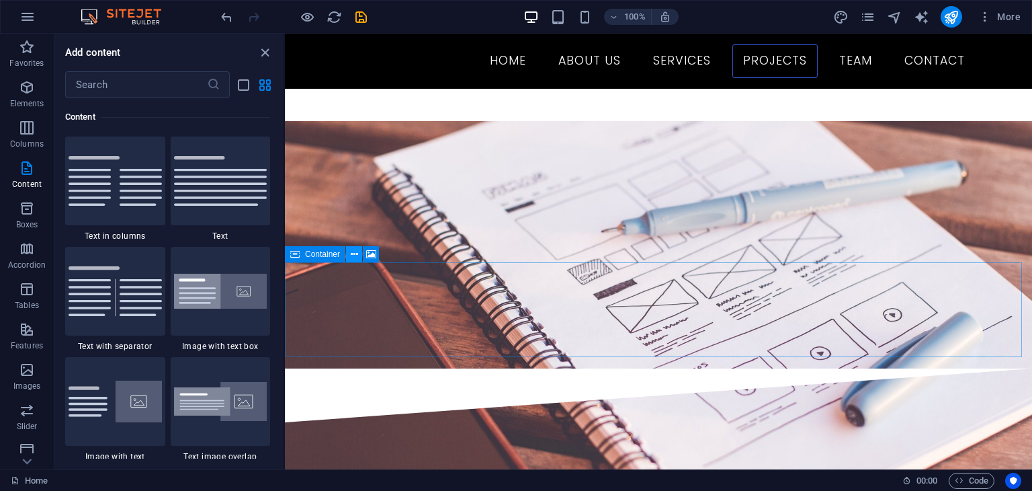
click at [355, 249] on icon at bounding box center [354, 254] width 7 height 14
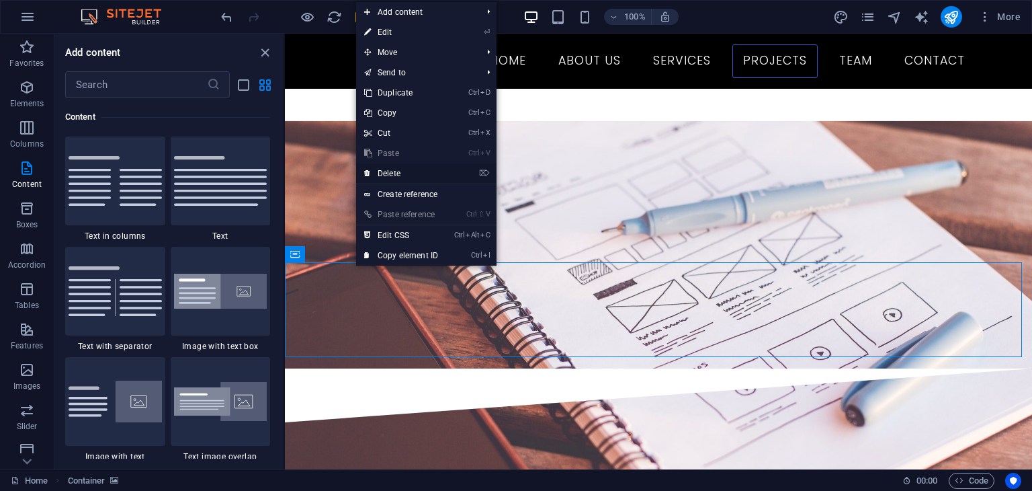
click at [406, 175] on link "⌦ Delete" at bounding box center [401, 173] width 90 height 20
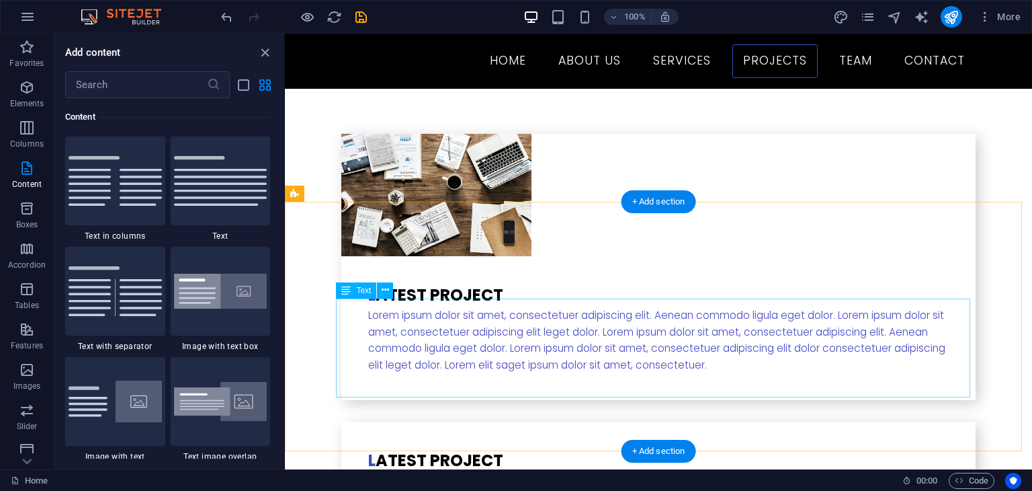
scroll to position [2578, 0]
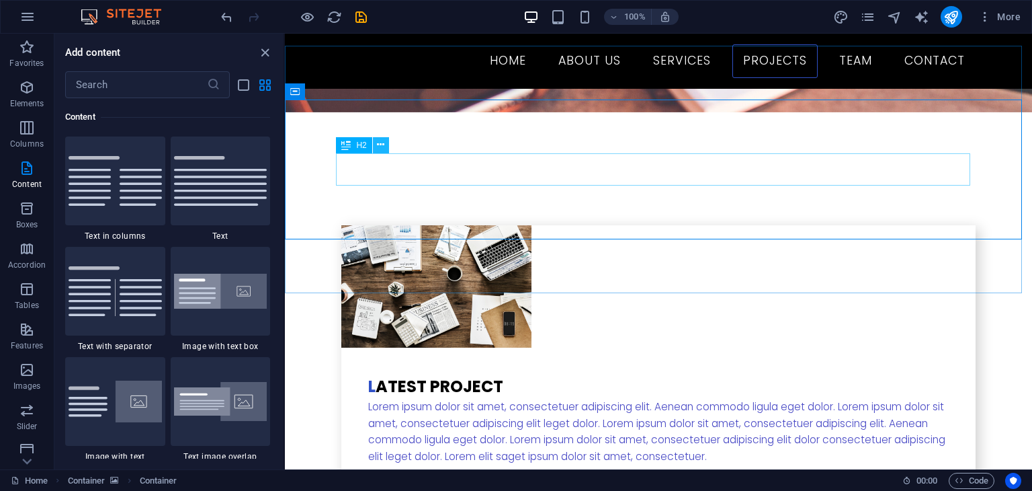
click at [376, 145] on button at bounding box center [381, 145] width 16 height 16
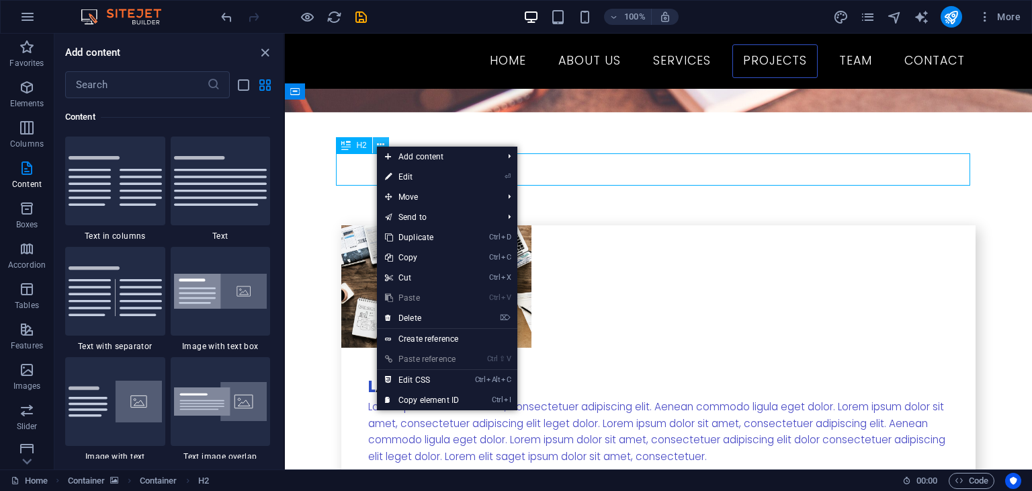
click at [376, 145] on button at bounding box center [381, 145] width 16 height 16
click at [27, 122] on icon "button" at bounding box center [27, 128] width 16 height 16
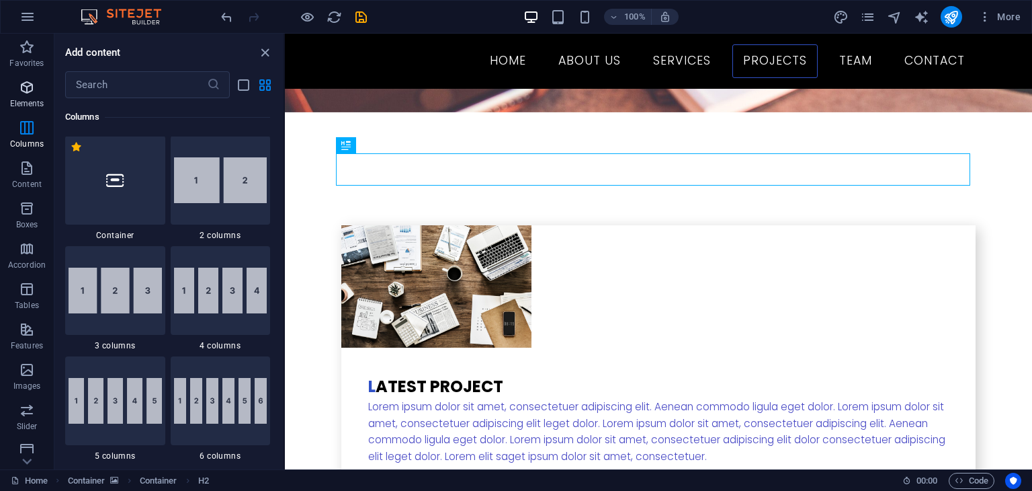
click at [27, 97] on span "Elements" at bounding box center [27, 95] width 54 height 32
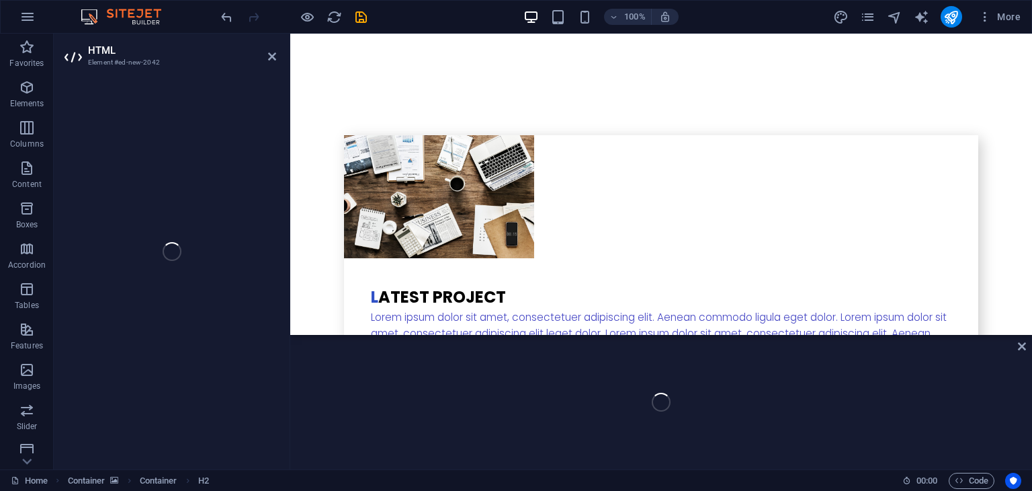
scroll to position [2533, 0]
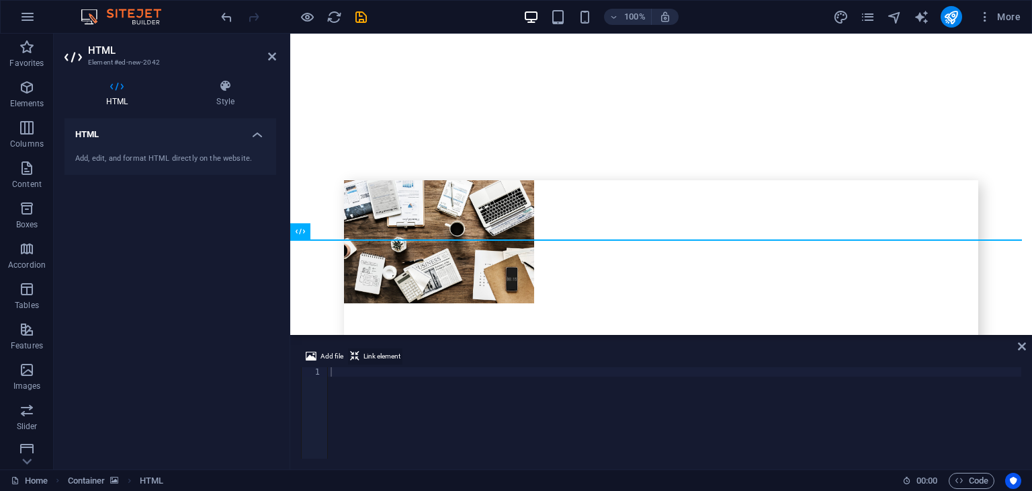
click at [375, 349] on span "Link element" at bounding box center [382, 356] width 37 height 16
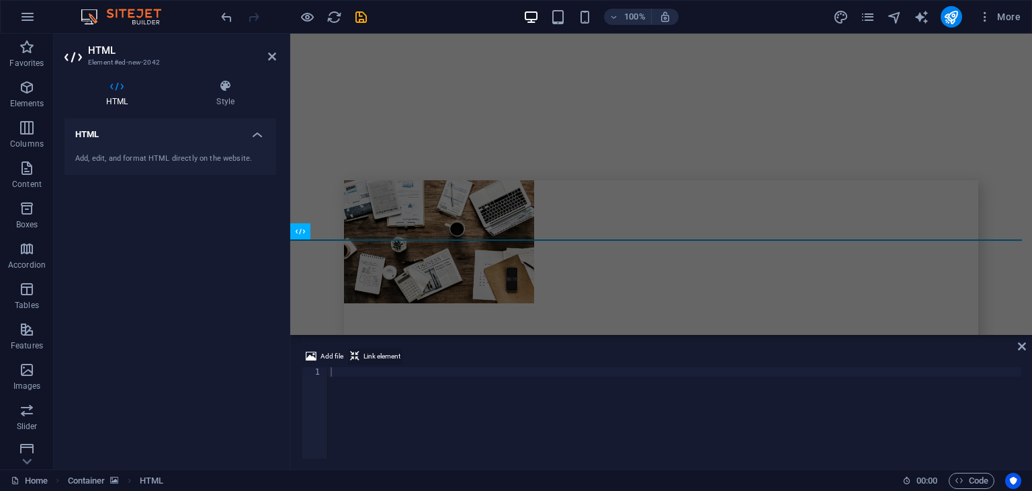
click at [375, 349] on span "Link element" at bounding box center [382, 356] width 37 height 16
click at [337, 352] on span "Add file" at bounding box center [332, 356] width 23 height 16
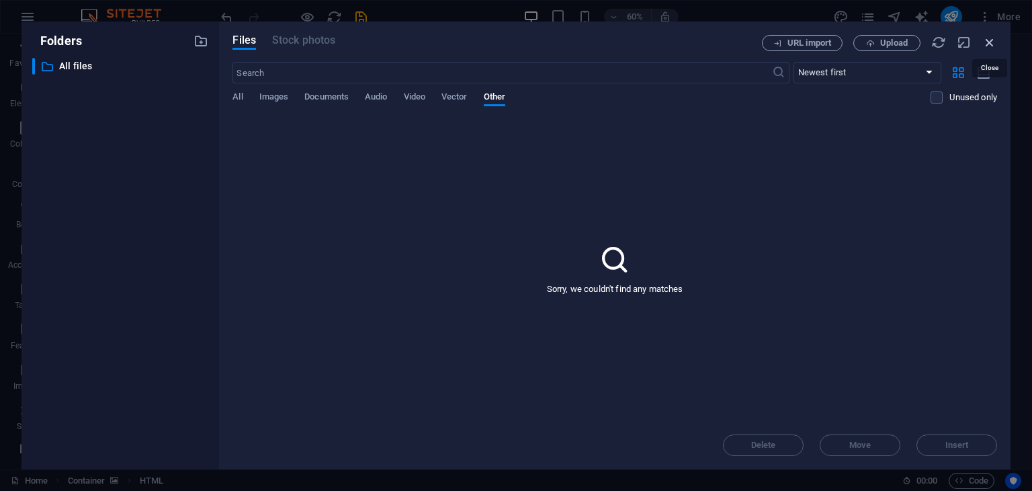
click at [990, 39] on icon "button" at bounding box center [990, 42] width 15 height 15
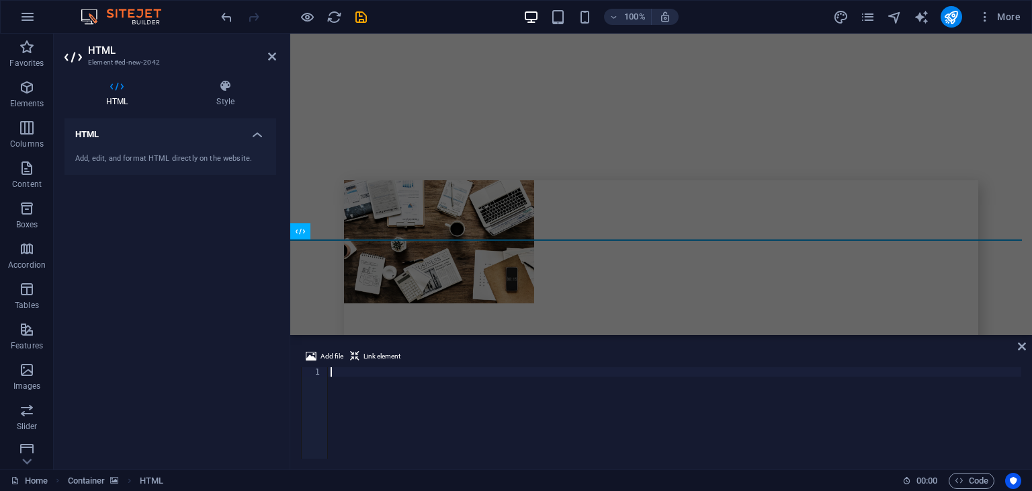
click at [403, 421] on div at bounding box center [675, 422] width 694 height 110
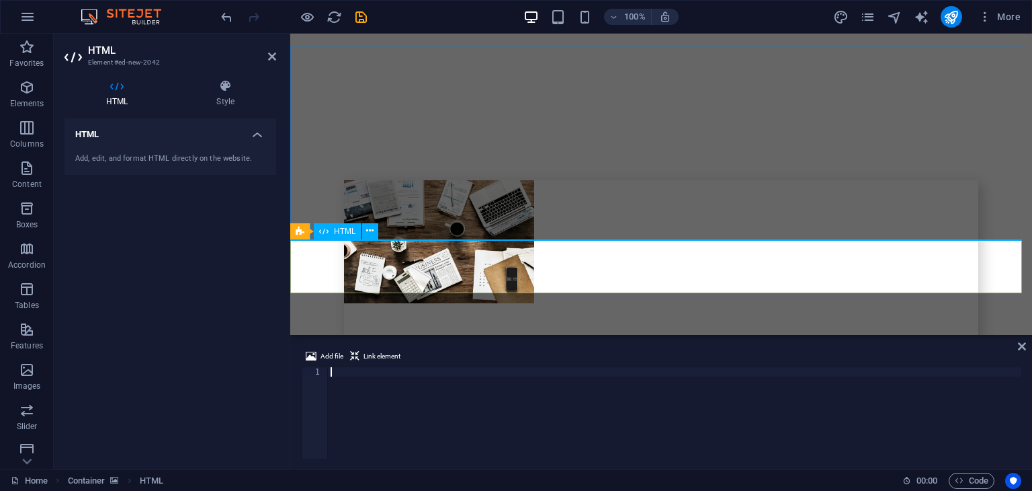
paste textarea "[EMAIL_ADDRESS][DOMAIN_NAME]"
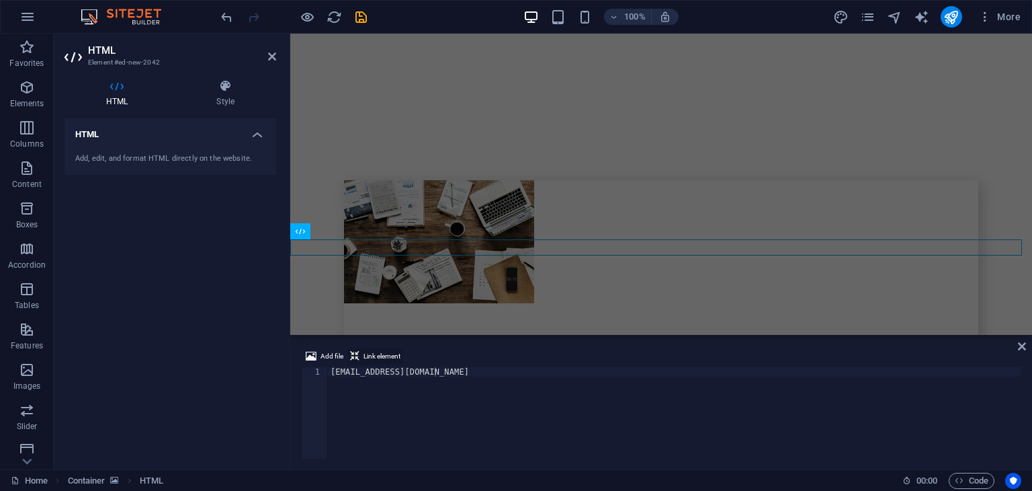
click at [382, 355] on span "Link element" at bounding box center [382, 356] width 37 height 16
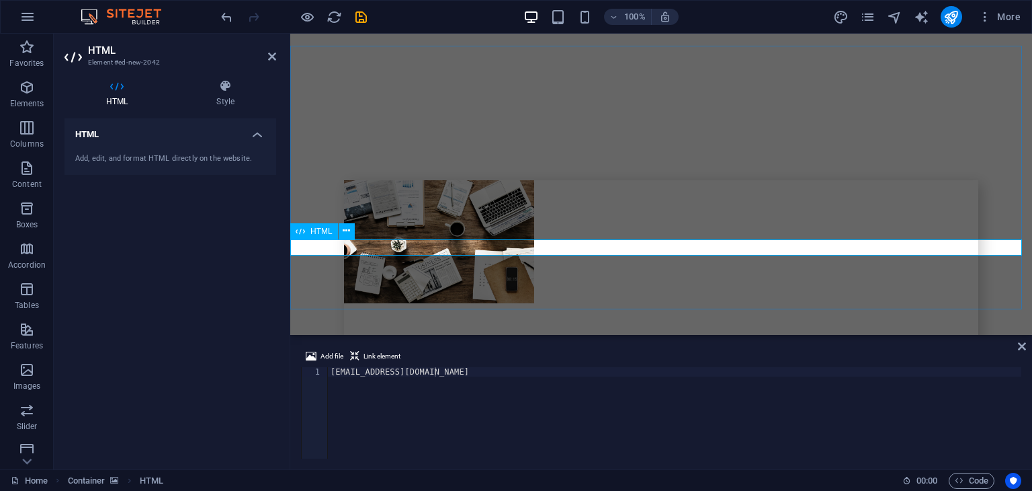
type textarea "adsforcreator@gmail.com<a href="#ed-new-2042" class="wv-link-elm"></a>"
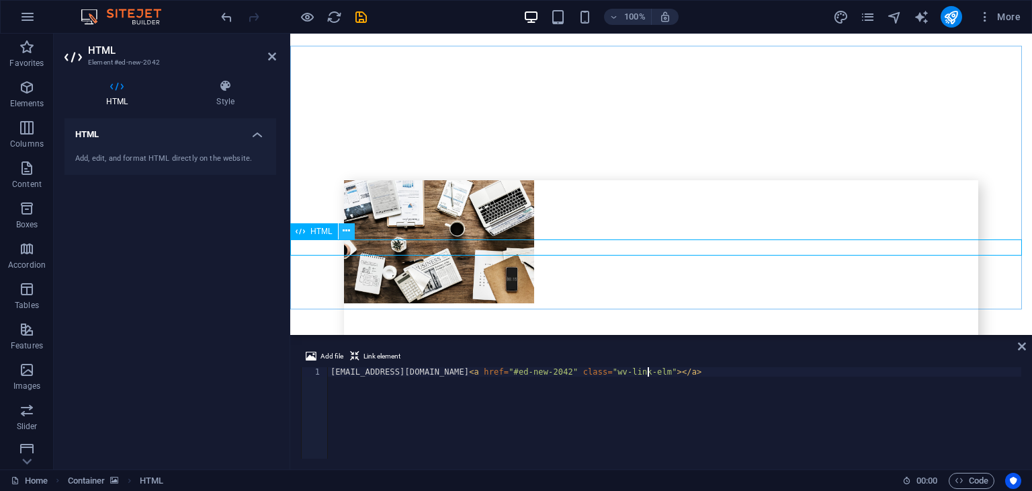
click at [343, 229] on icon at bounding box center [346, 231] width 7 height 14
drag, startPoint x: 414, startPoint y: 247, endPoint x: 630, endPoint y: 249, distance: 215.7
drag, startPoint x: 393, startPoint y: 245, endPoint x: 567, endPoint y: 251, distance: 174.2
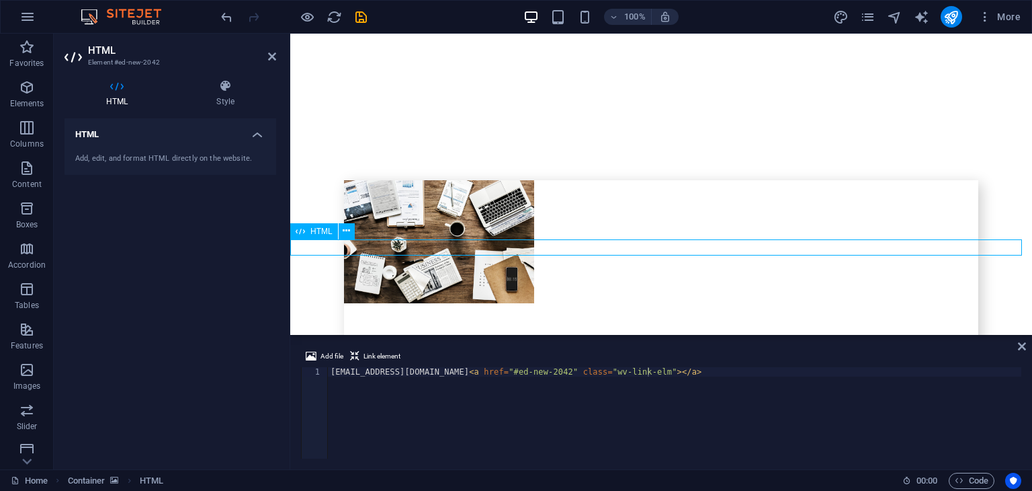
click at [343, 230] on icon at bounding box center [346, 231] width 7 height 14
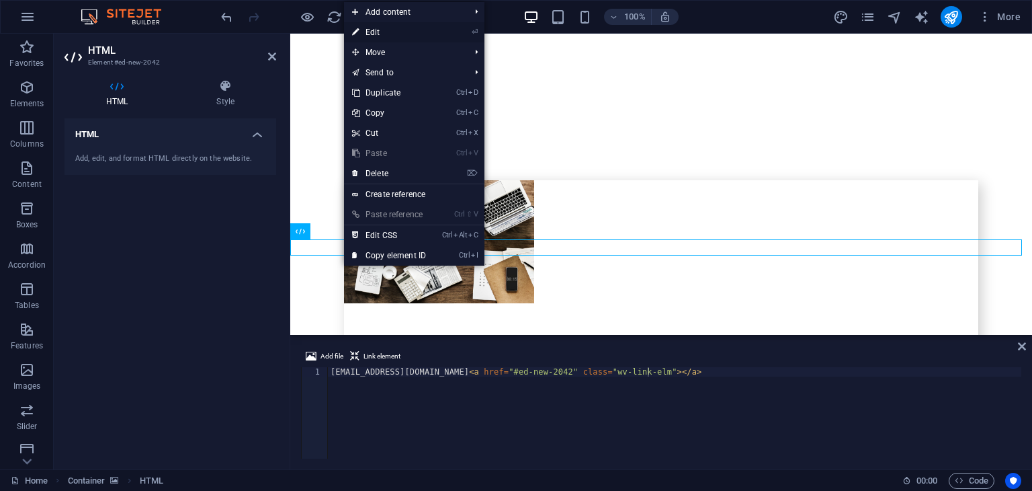
click at [386, 28] on link "⏎ Edit" at bounding box center [389, 32] width 90 height 20
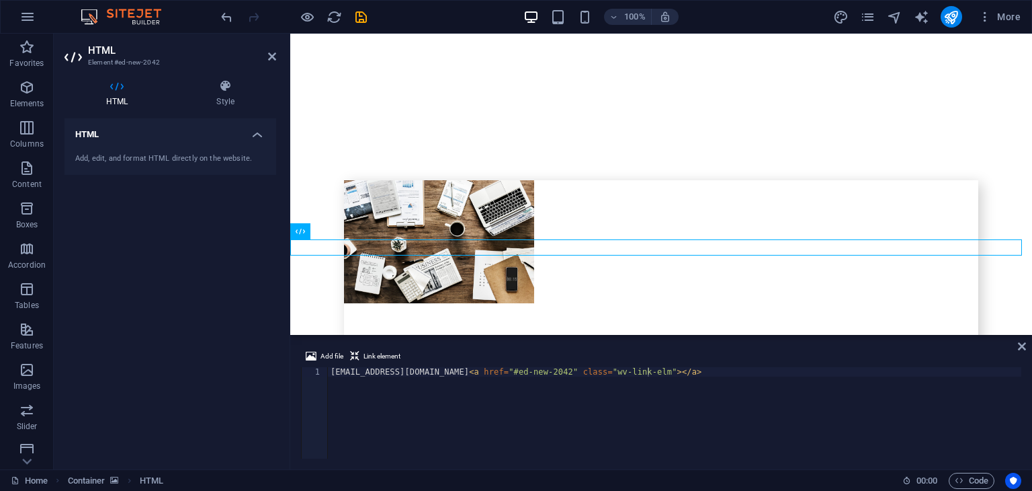
click at [233, 132] on h4 "HTML" at bounding box center [171, 130] width 212 height 24
click at [212, 92] on icon at bounding box center [225, 85] width 101 height 13
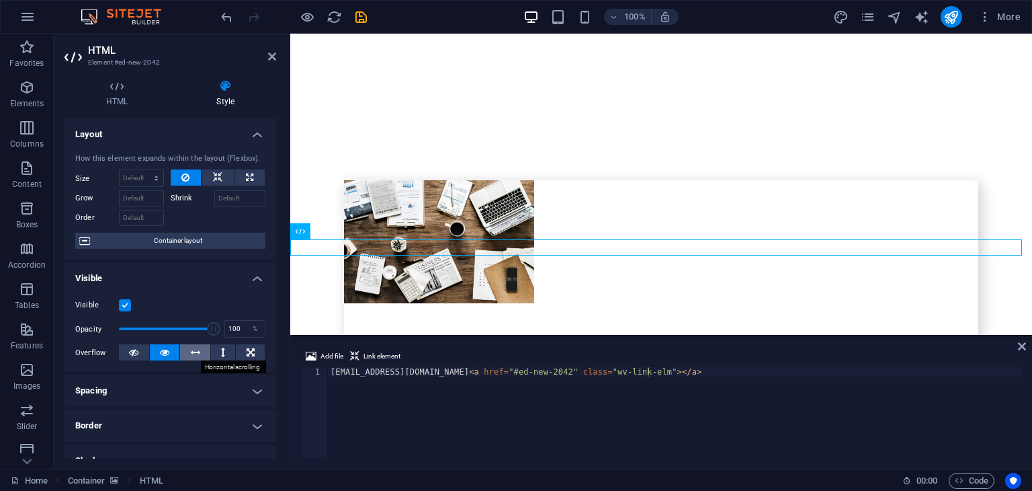
click at [185, 349] on button at bounding box center [195, 352] width 30 height 16
click at [163, 352] on icon at bounding box center [164, 352] width 9 height 16
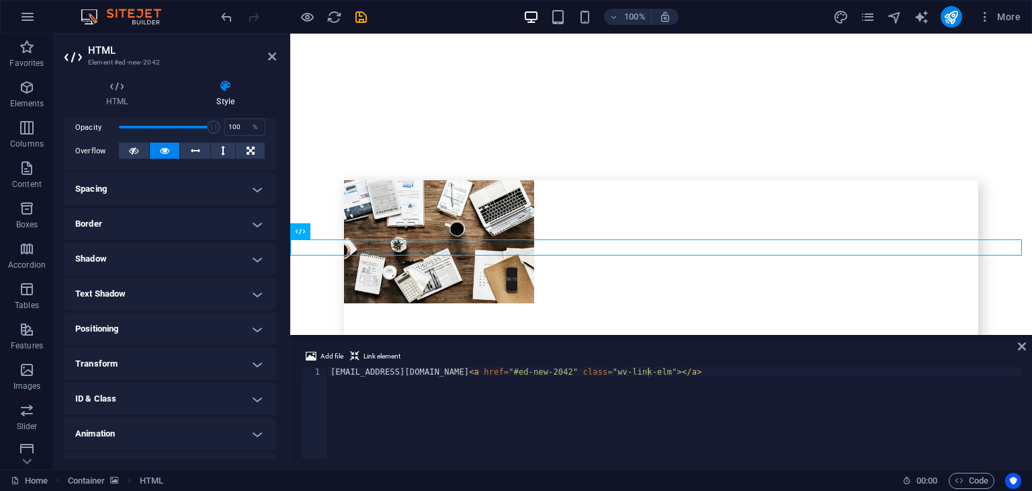
scroll to position [212, 0]
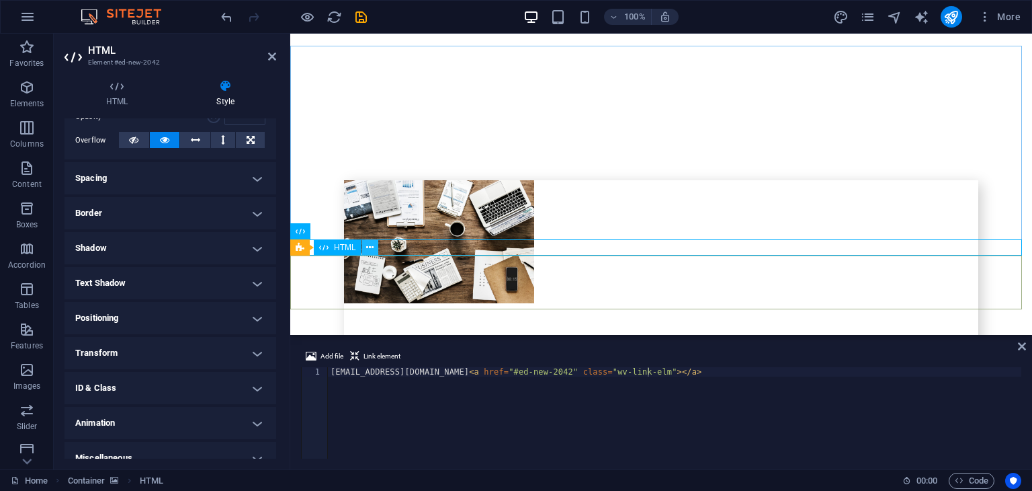
click at [365, 248] on button at bounding box center [370, 247] width 16 height 16
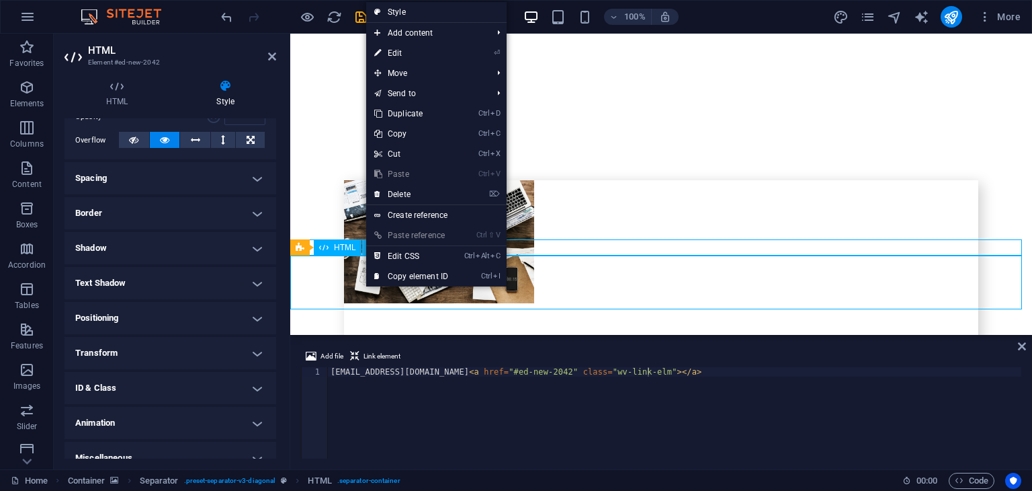
scroll to position [2578, 0]
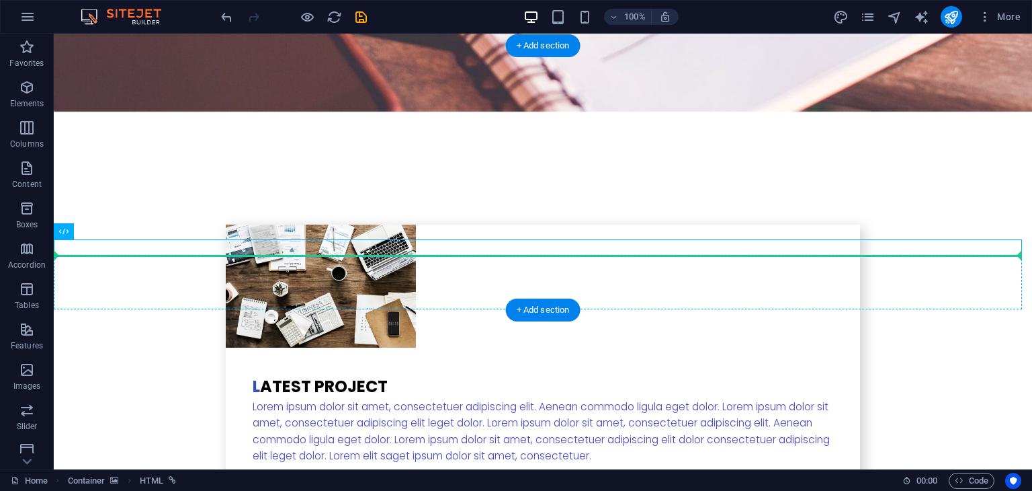
drag, startPoint x: 302, startPoint y: 248, endPoint x: 438, endPoint y: 255, distance: 136.0
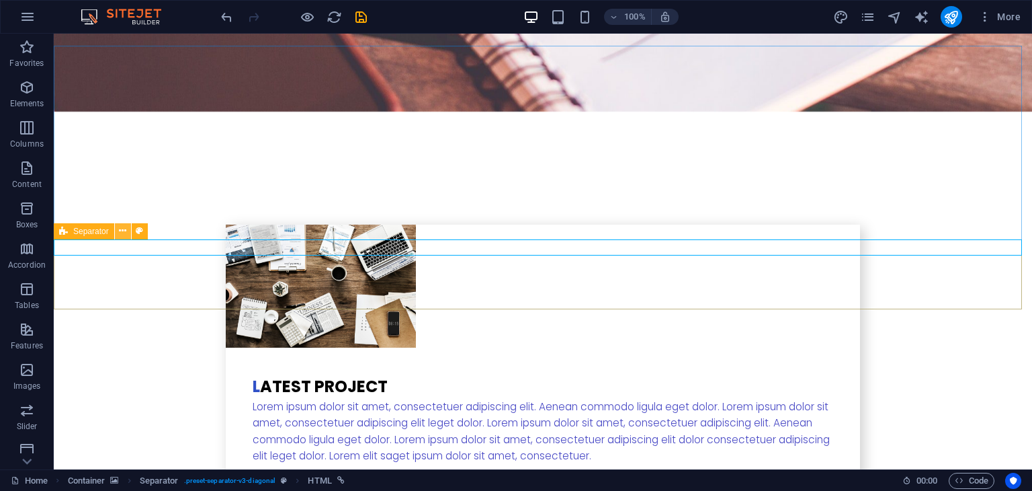
click at [124, 228] on icon at bounding box center [122, 231] width 7 height 14
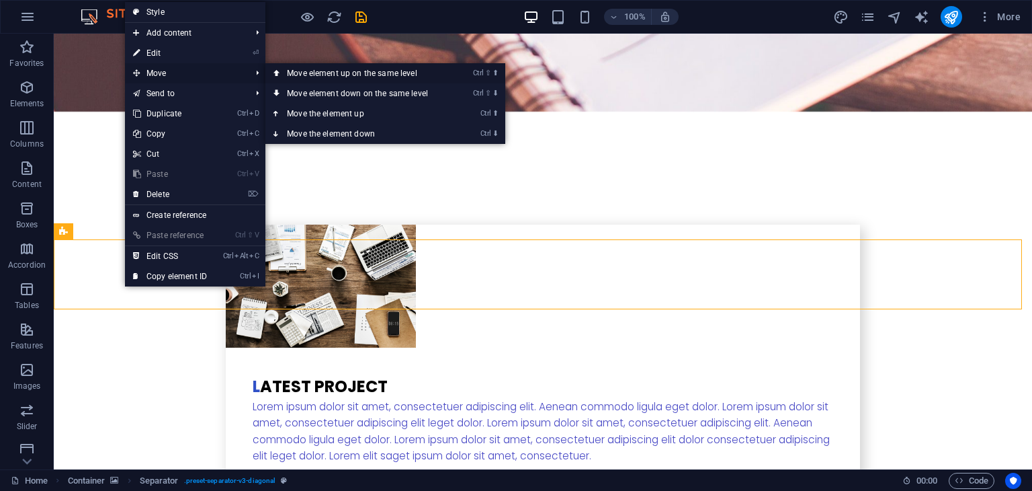
click at [312, 76] on link "Ctrl ⇧ ⬆ Move element up on the same level" at bounding box center [360, 73] width 190 height 20
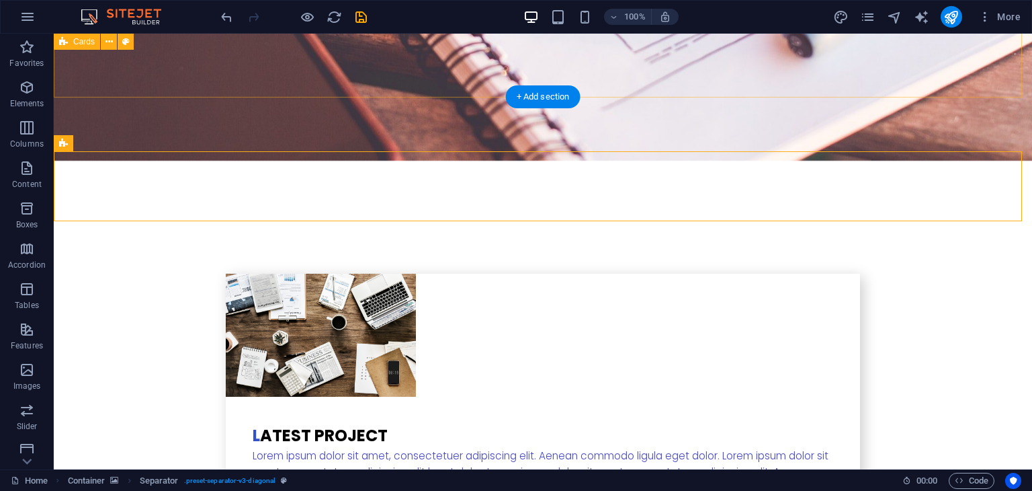
scroll to position [2530, 0]
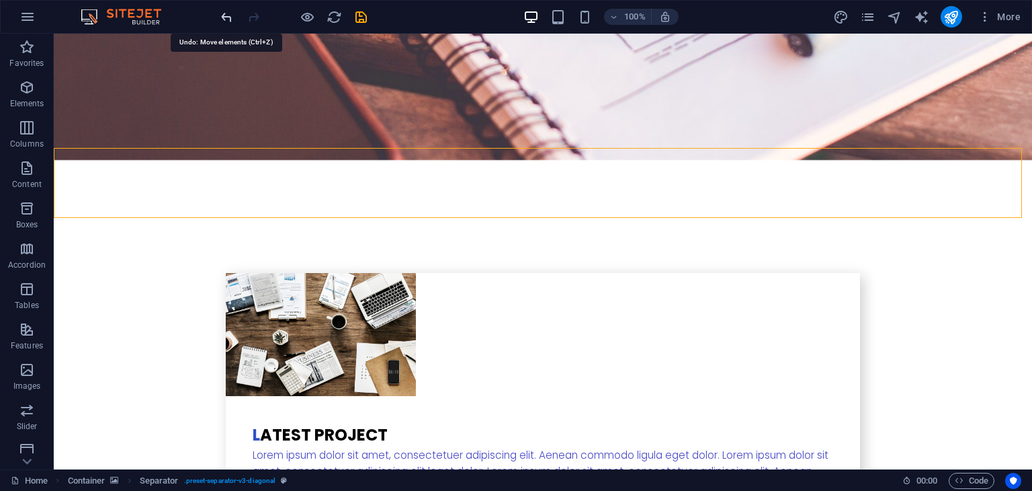
click at [0, 0] on icon "undo" at bounding box center [0, 0] width 0 height 0
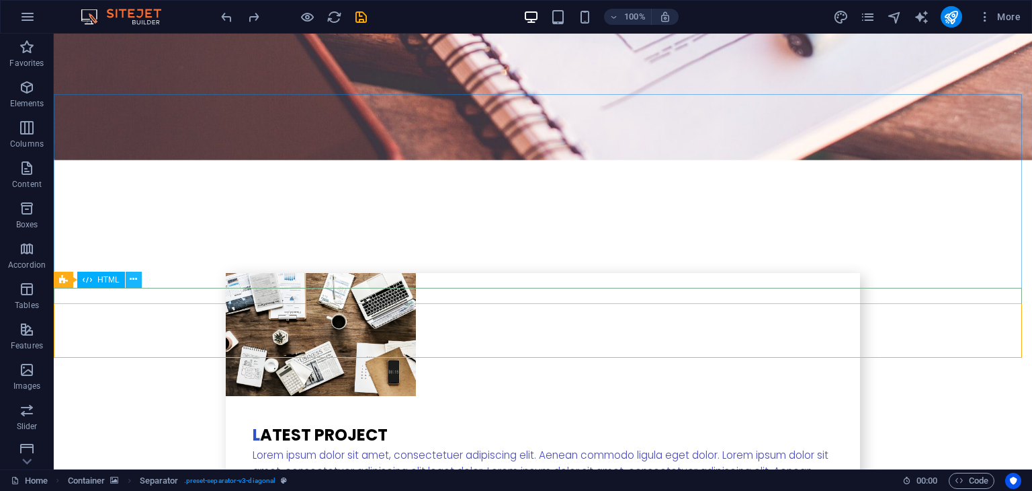
click at [134, 281] on icon at bounding box center [133, 279] width 7 height 14
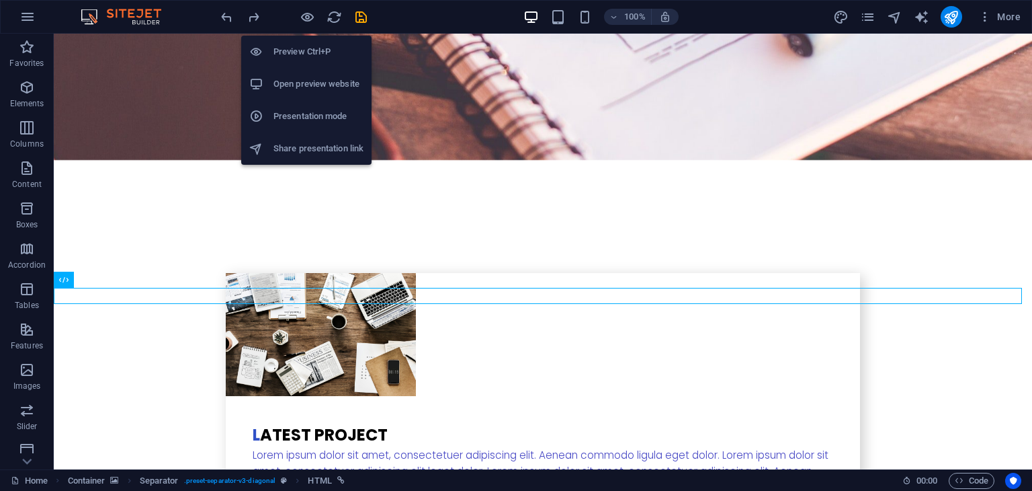
click at [321, 75] on li "Open preview website" at bounding box center [306, 84] width 130 height 32
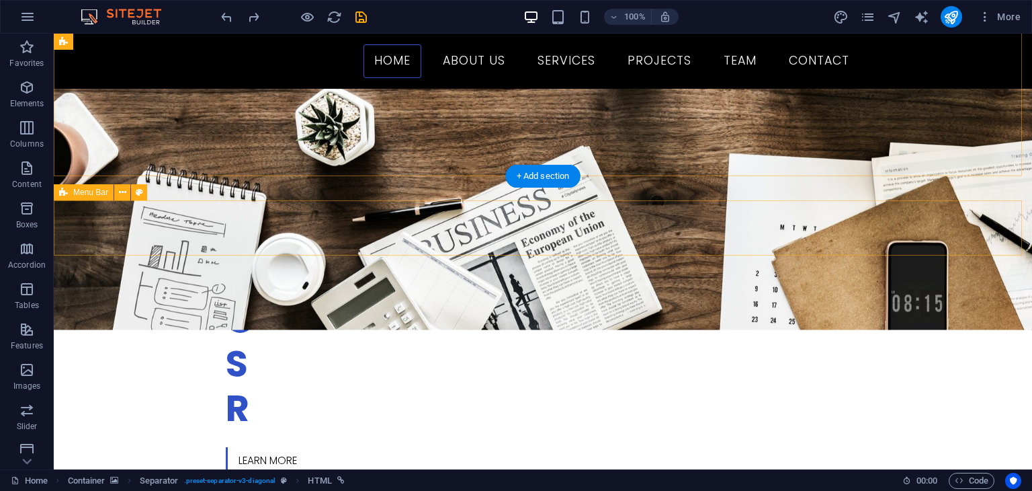
scroll to position [277, 0]
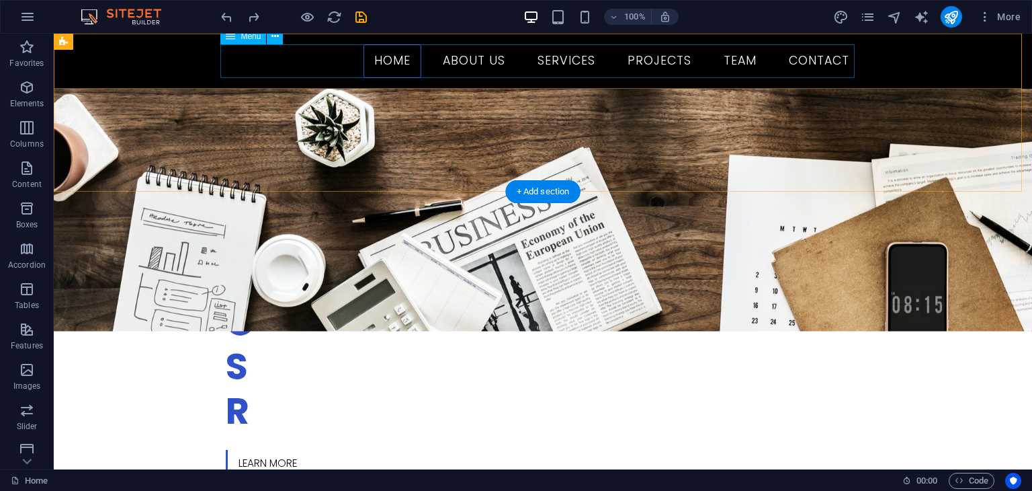
click at [386, 65] on nav "Home About us Services Projects Team Contact" at bounding box center [543, 61] width 634 height 34
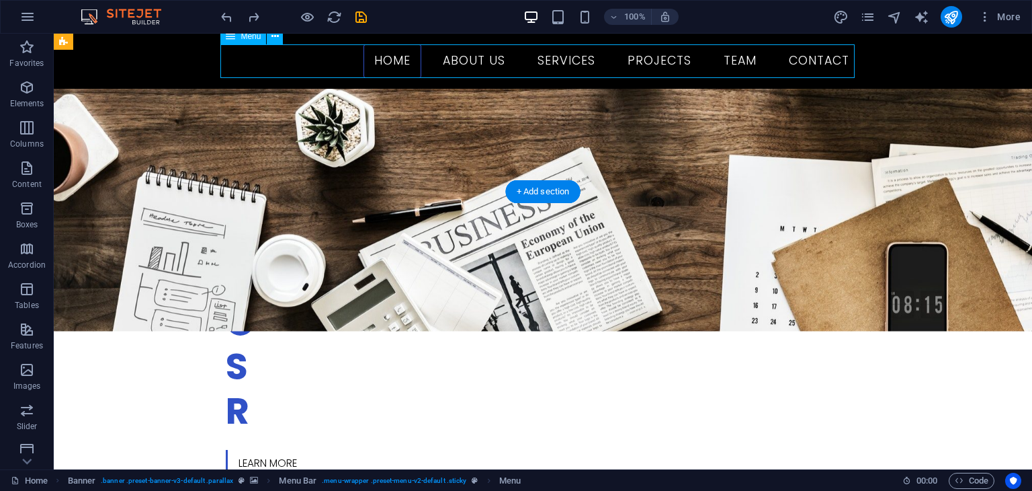
click at [462, 65] on nav "Home About us Services Projects Team Contact" at bounding box center [543, 61] width 634 height 34
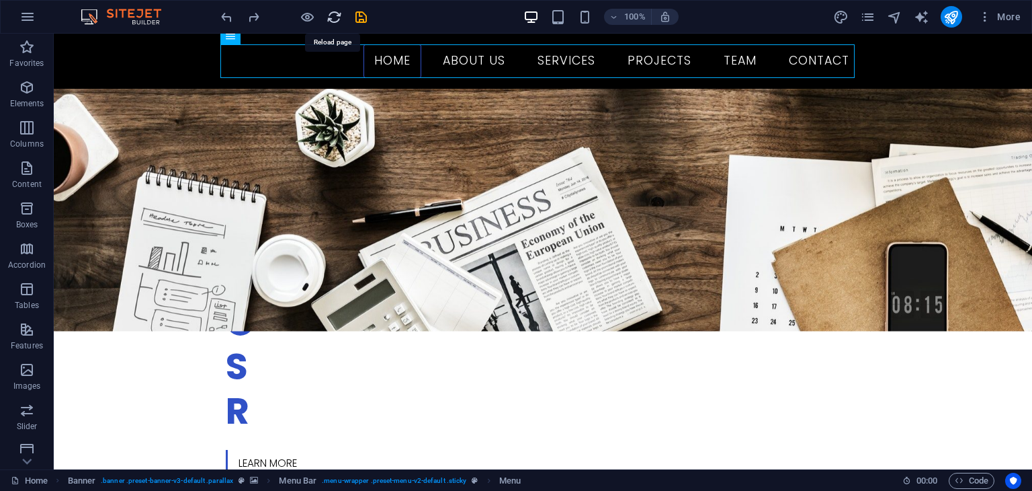
click at [333, 18] on icon "reload" at bounding box center [334, 16] width 15 height 15
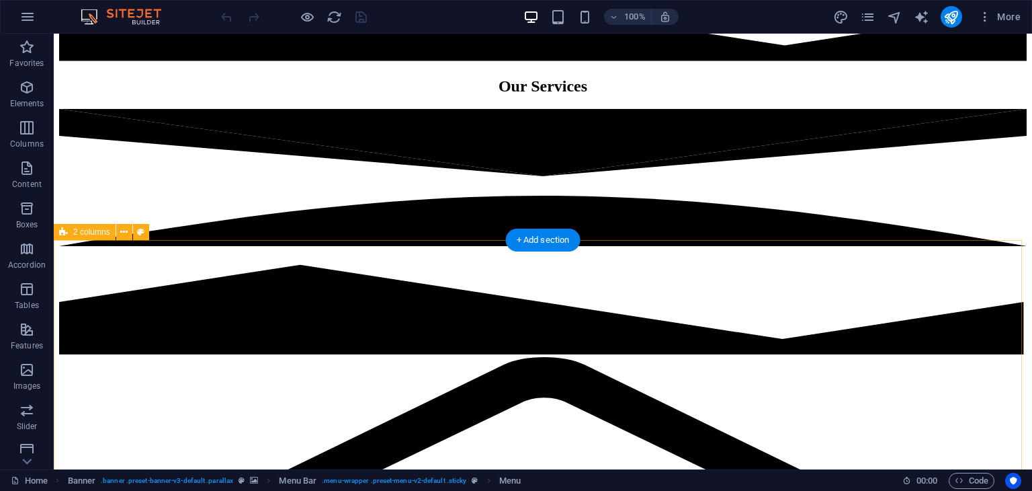
scroll to position [2878, 0]
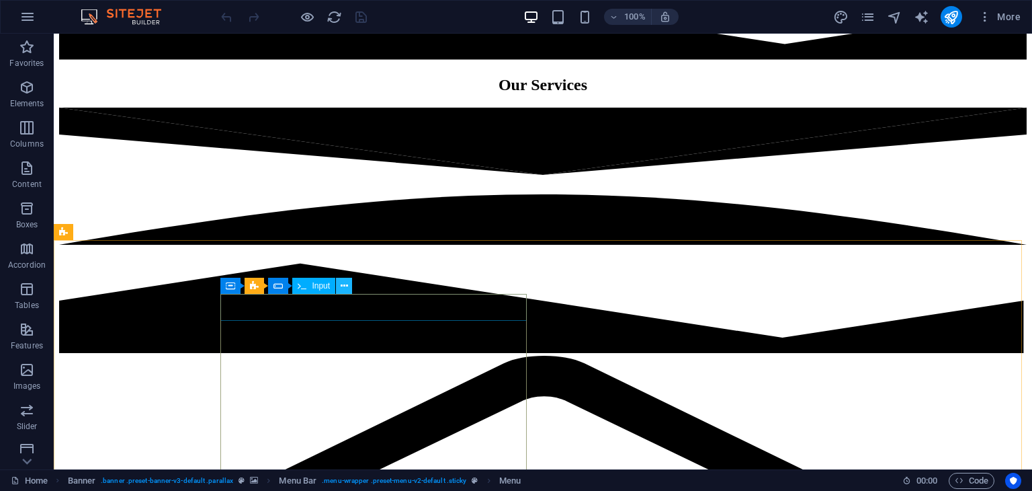
click at [345, 289] on icon at bounding box center [344, 286] width 7 height 14
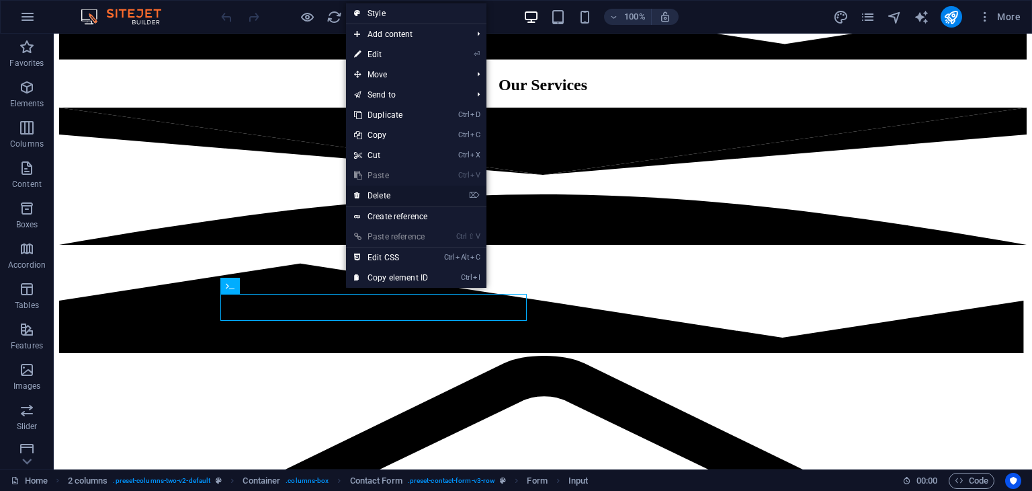
click at [395, 196] on link "⌦ Delete" at bounding box center [391, 195] width 90 height 20
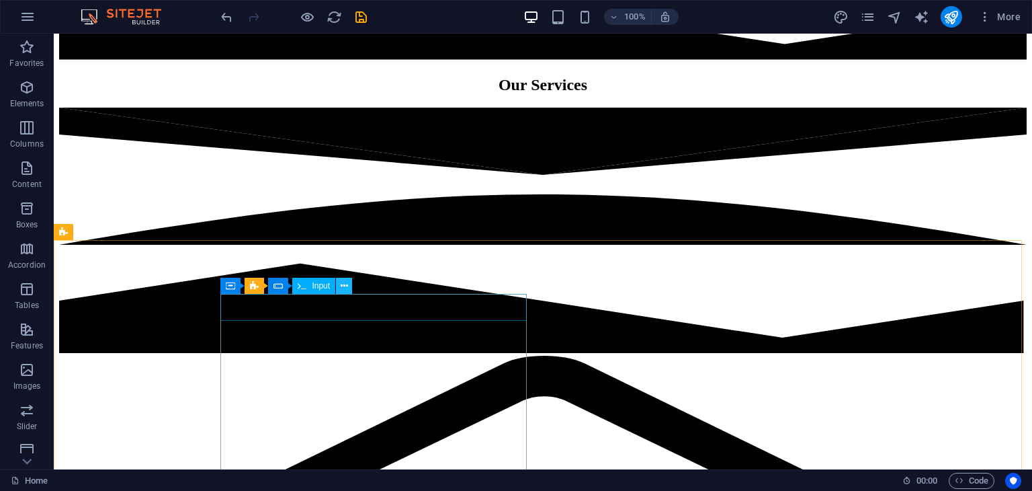
click at [347, 285] on icon at bounding box center [344, 286] width 7 height 14
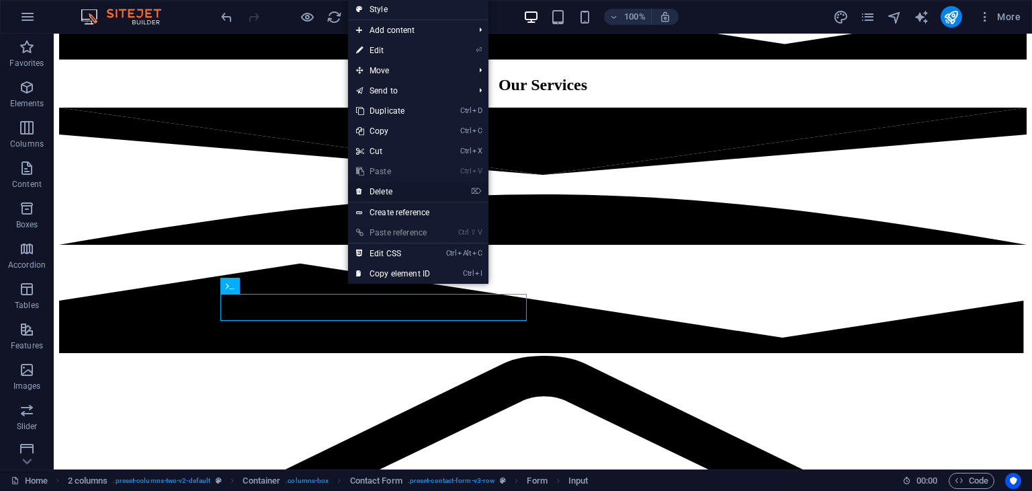
click at [401, 190] on link "⌦ Delete" at bounding box center [393, 191] width 90 height 20
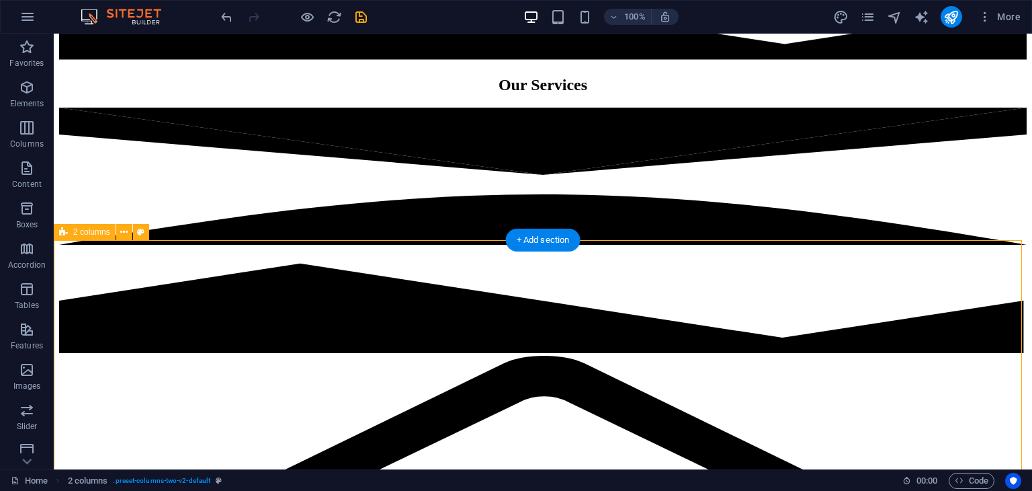
drag, startPoint x: 305, startPoint y: 277, endPoint x: 313, endPoint y: 399, distance: 122.6
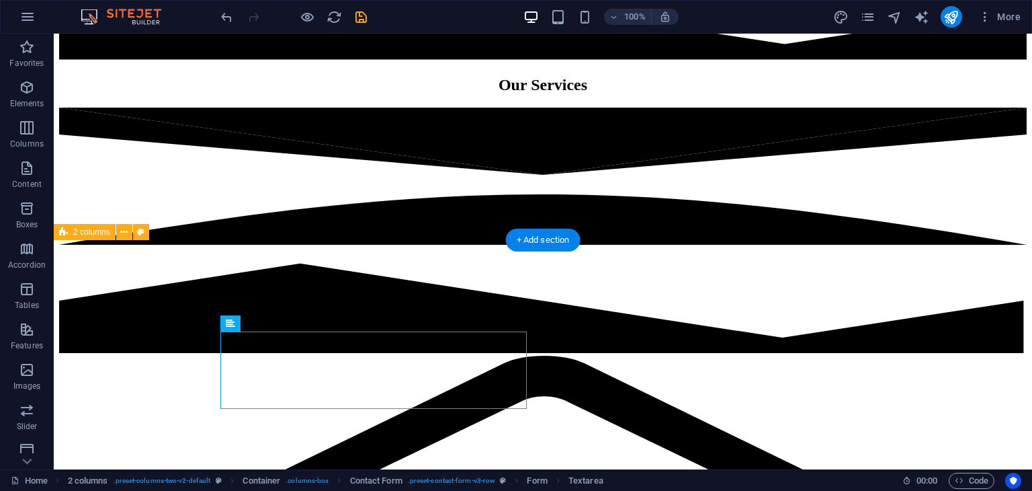
drag, startPoint x: 313, startPoint y: 399, endPoint x: 413, endPoint y: 390, distance: 100.5
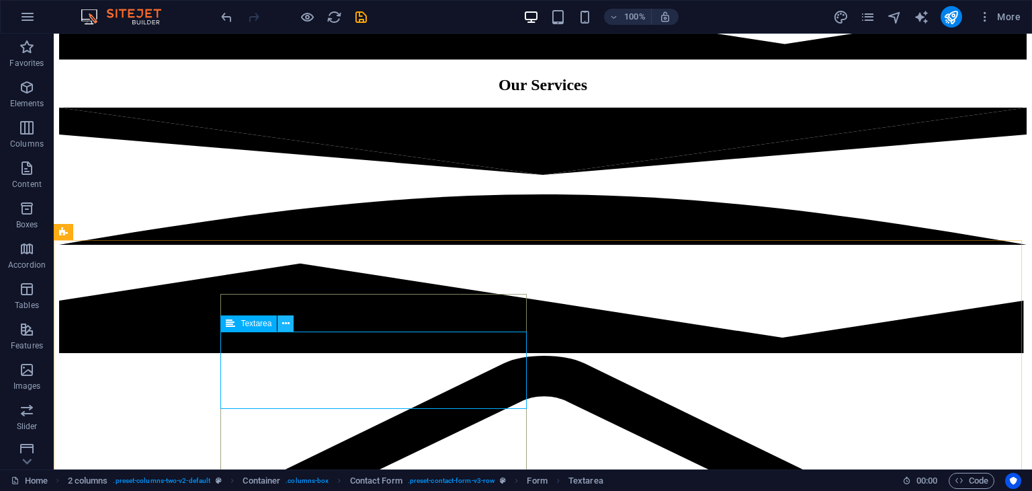
click at [288, 324] on icon at bounding box center [285, 324] width 7 height 14
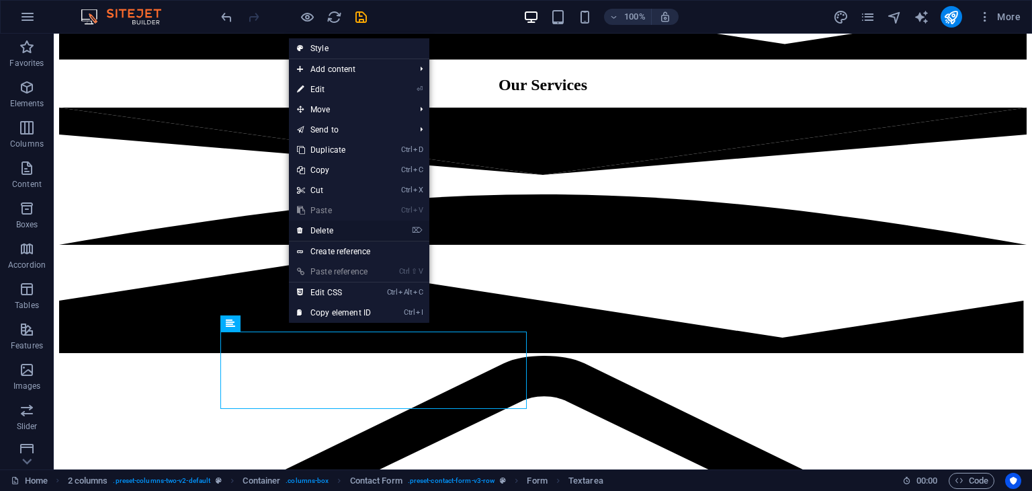
click at [332, 226] on link "⌦ Delete" at bounding box center [334, 230] width 90 height 20
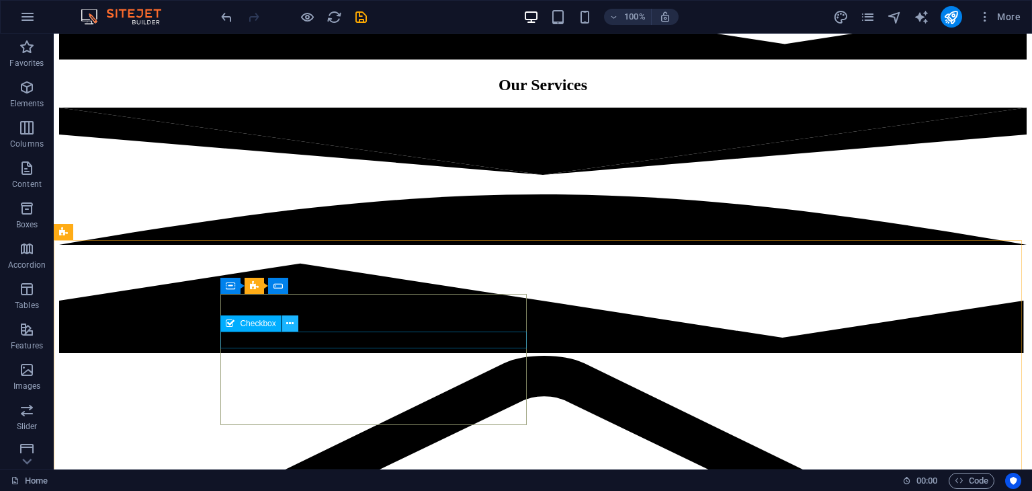
click at [290, 321] on icon at bounding box center [289, 324] width 7 height 14
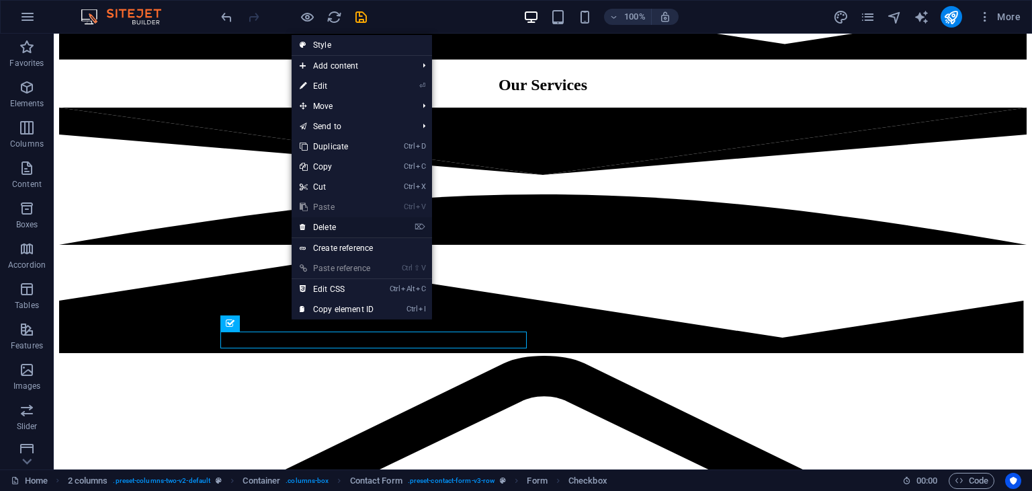
click at [336, 226] on link "⌦ Delete" at bounding box center [337, 227] width 90 height 20
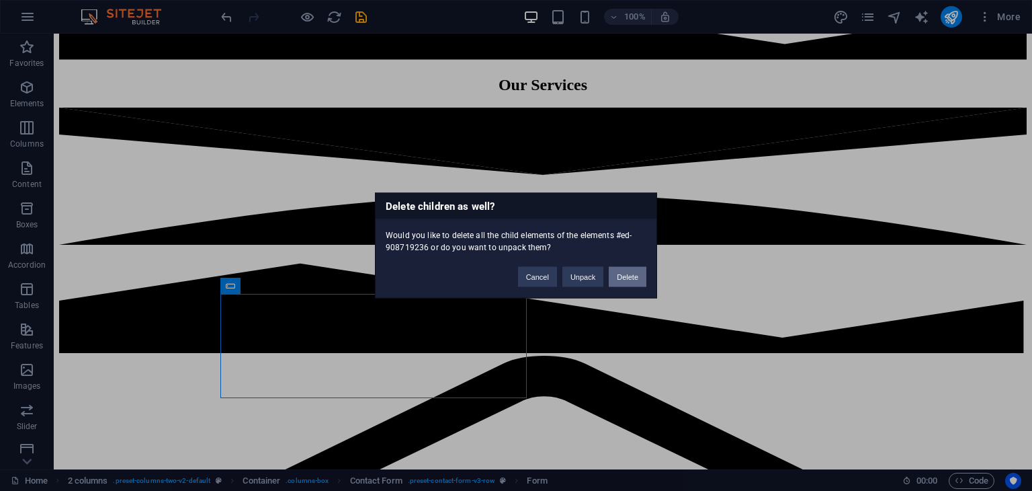
click at [610, 280] on button "Delete" at bounding box center [628, 277] width 38 height 20
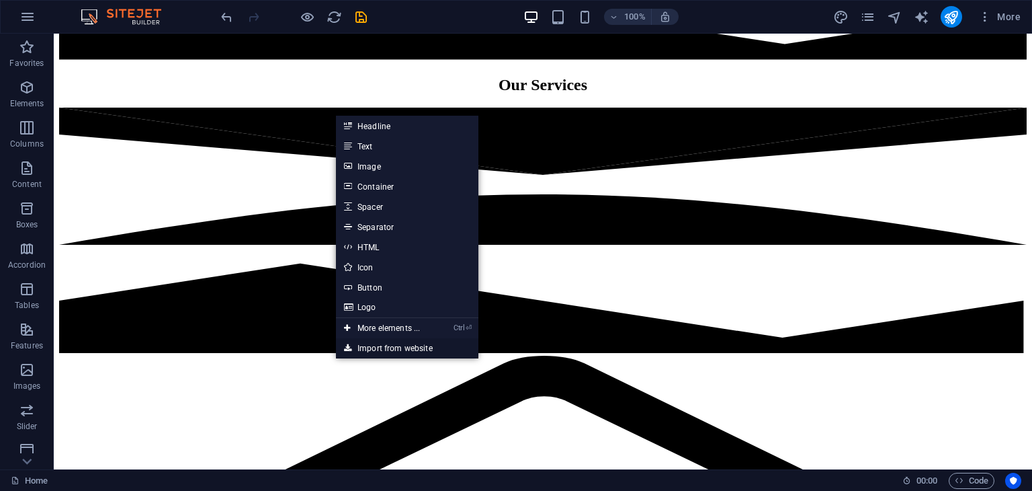
click at [401, 342] on link "Import from website" at bounding box center [407, 348] width 142 height 20
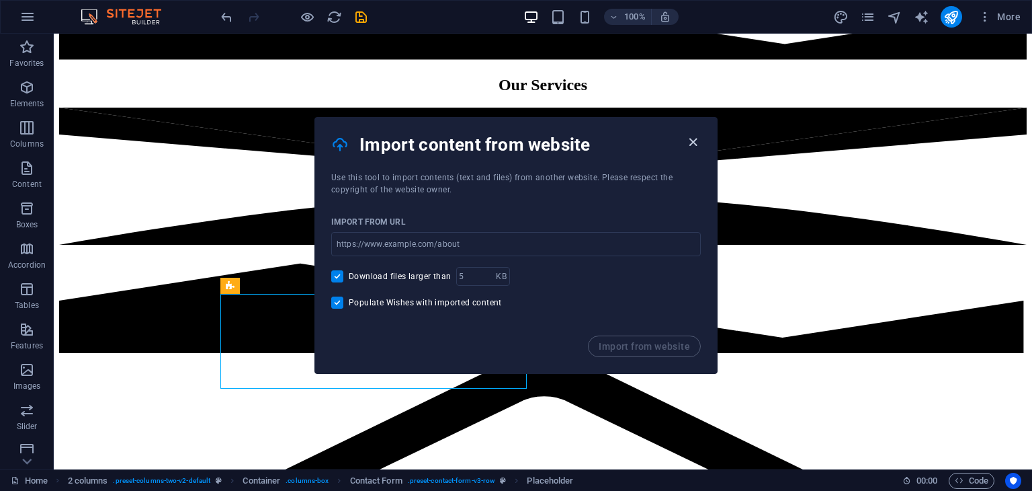
click at [698, 138] on icon "button" at bounding box center [692, 141] width 15 height 15
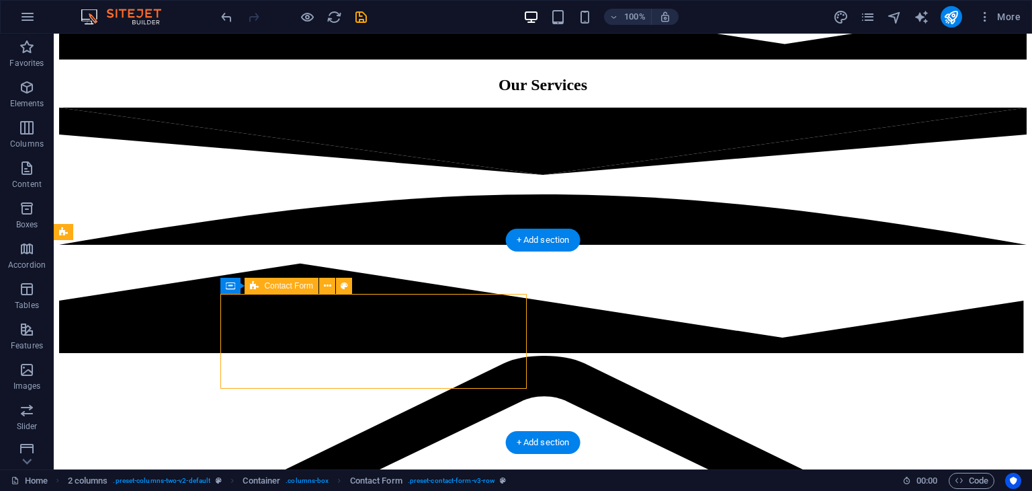
drag, startPoint x: 520, startPoint y: 358, endPoint x: 424, endPoint y: 363, distance: 96.2
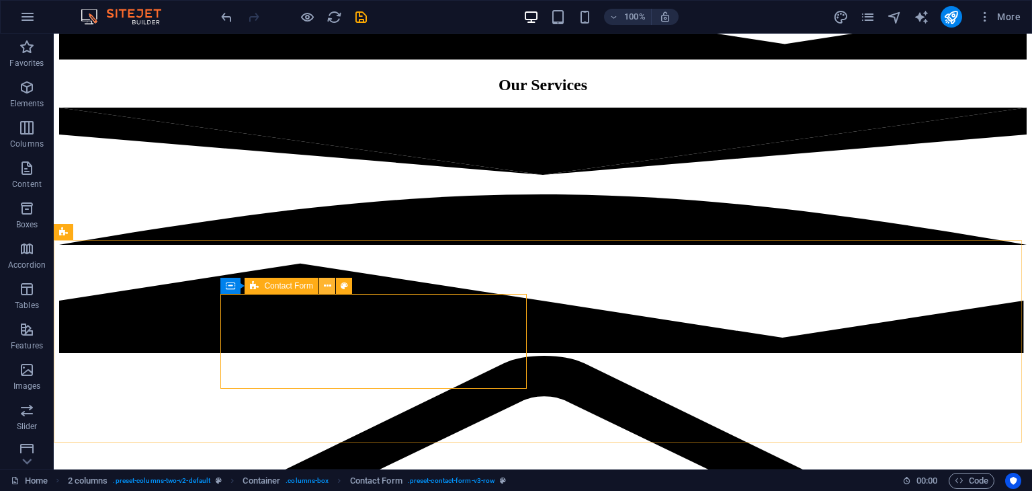
click at [330, 286] on icon at bounding box center [327, 286] width 7 height 14
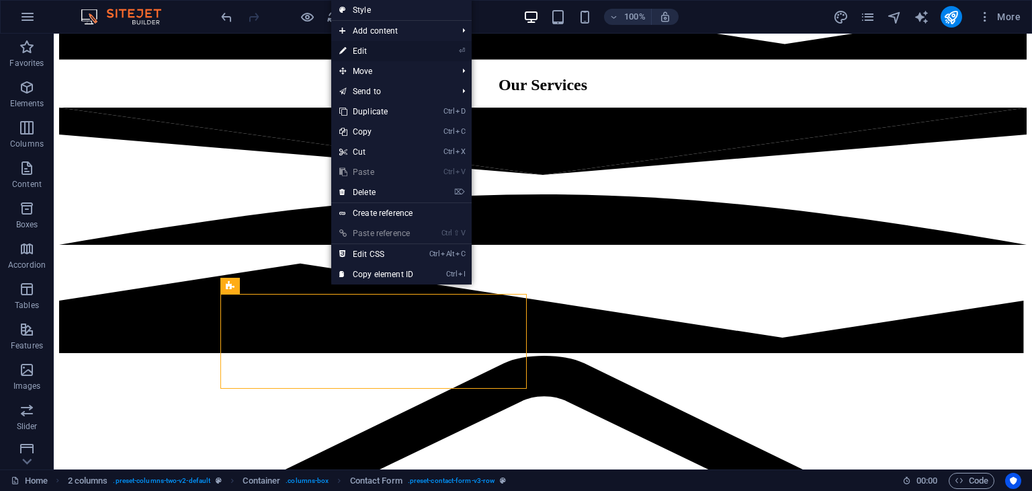
drag, startPoint x: 377, startPoint y: 47, endPoint x: 106, endPoint y: 55, distance: 271.6
click at [377, 47] on link "⏎ Edit" at bounding box center [376, 51] width 90 height 20
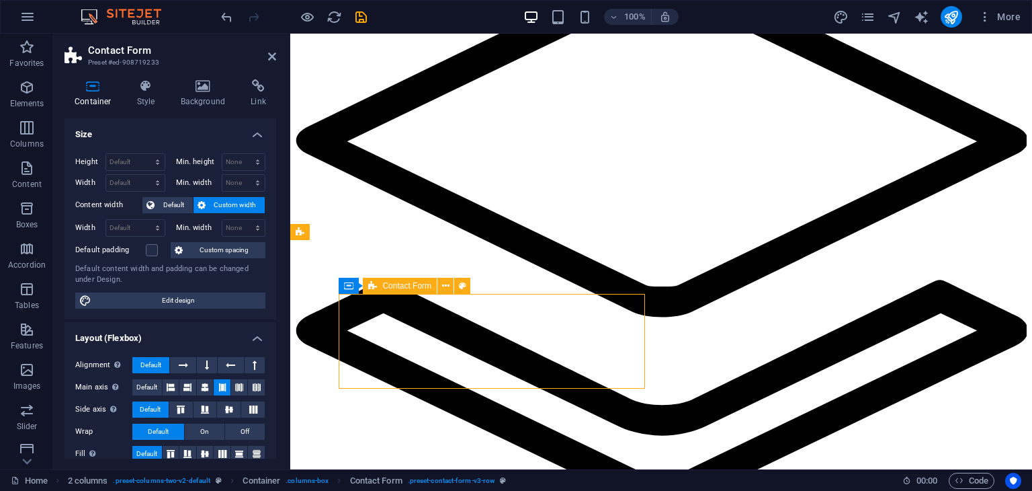
drag, startPoint x: 478, startPoint y: 323, endPoint x: 603, endPoint y: 333, distance: 126.1
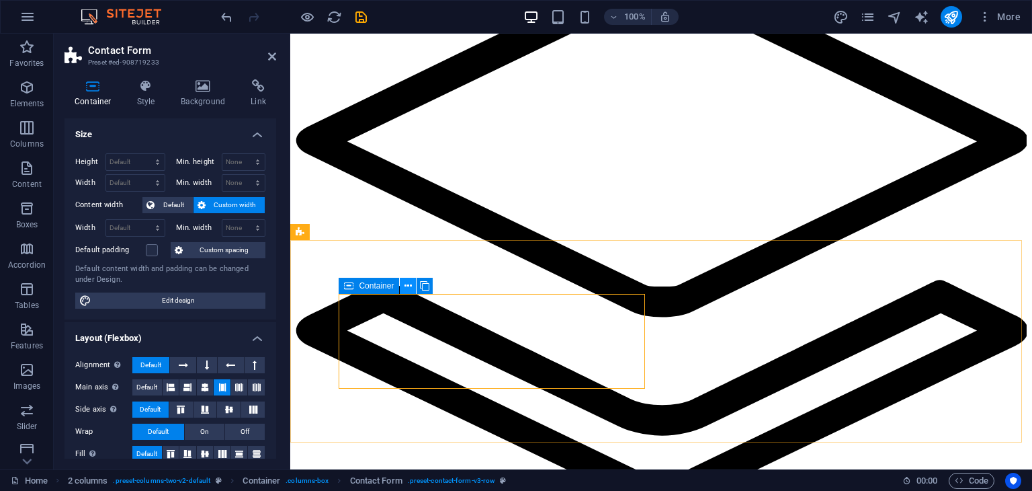
click at [403, 285] on button at bounding box center [408, 286] width 16 height 16
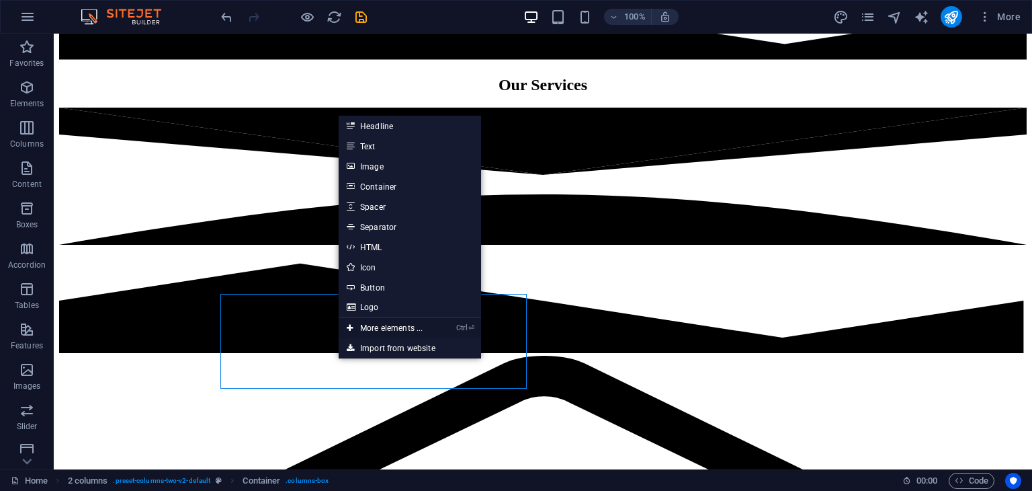
click at [395, 323] on link "Ctrl ⏎ More elements ..." at bounding box center [385, 328] width 92 height 20
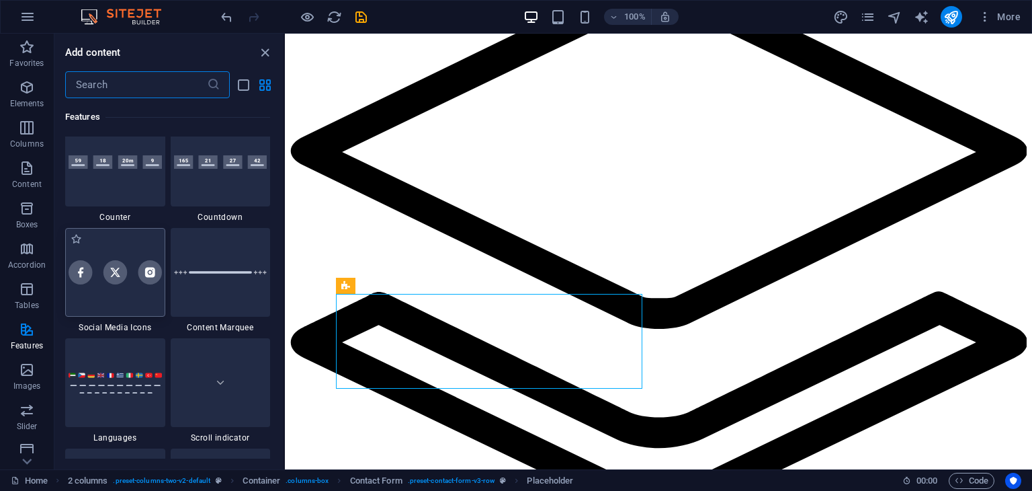
scroll to position [6027, 0]
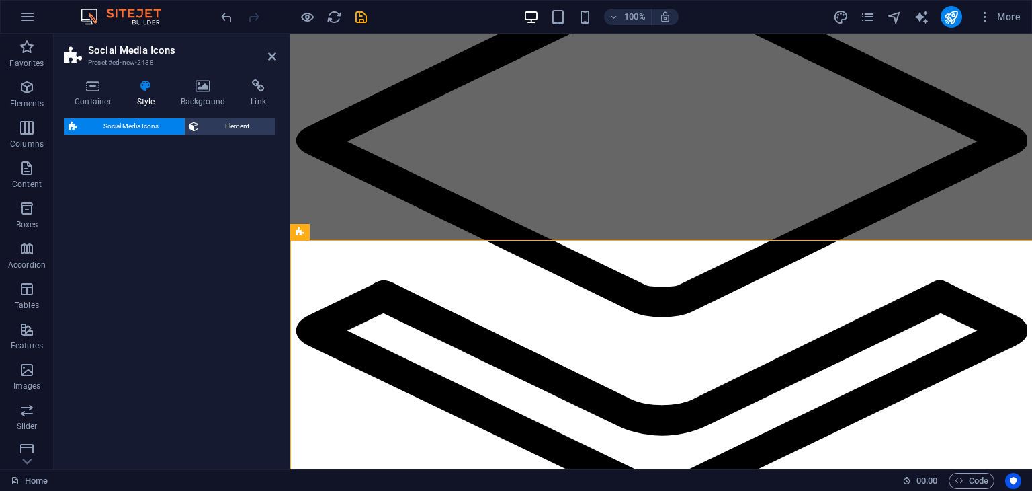
select select "rem"
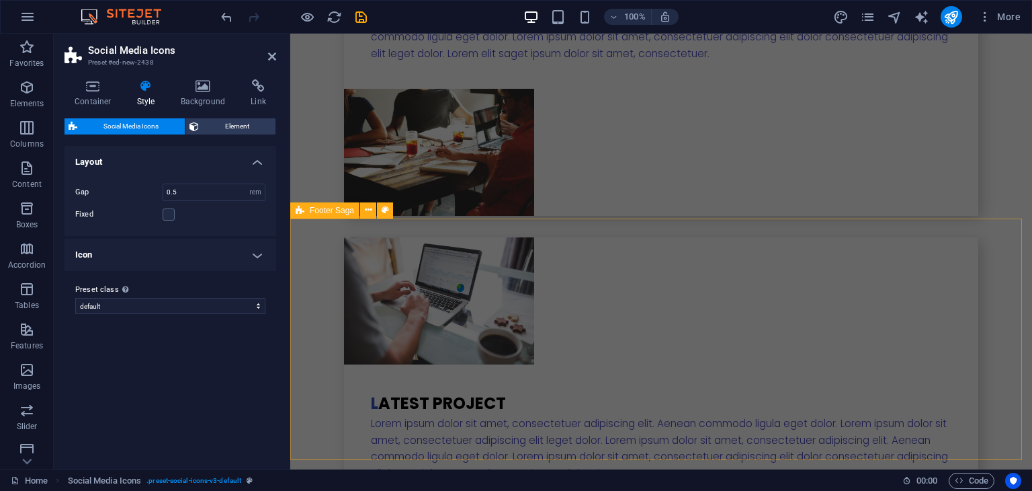
scroll to position [3167, 0]
click at [273, 55] on icon at bounding box center [272, 56] width 8 height 11
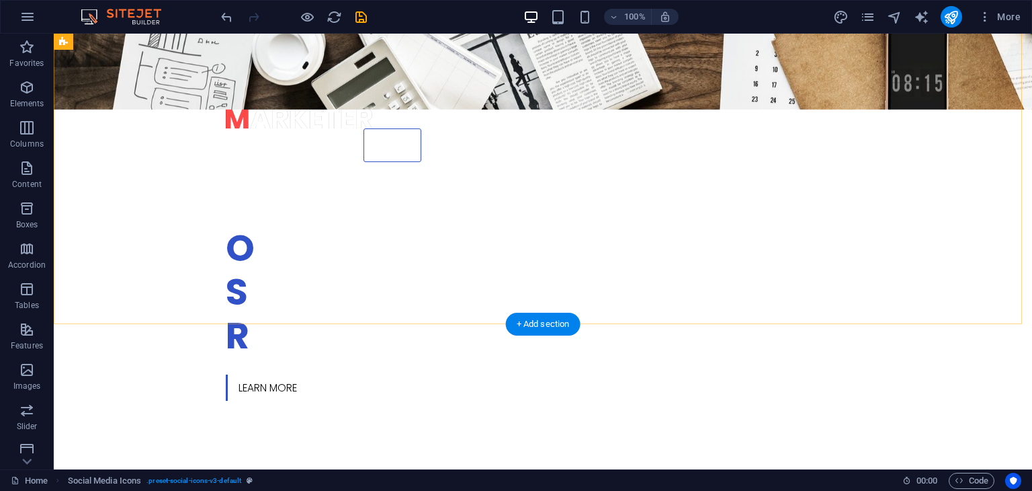
scroll to position [0, 0]
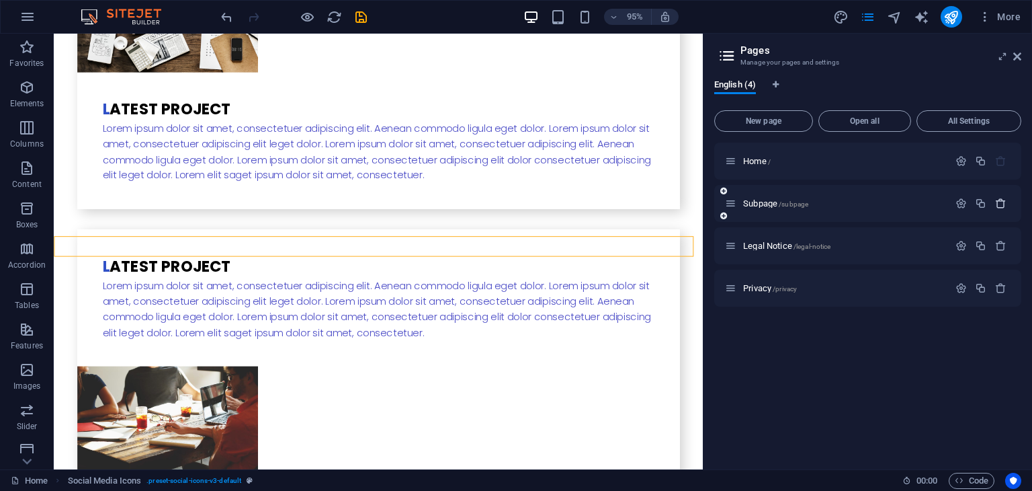
click at [1005, 202] on icon "button" at bounding box center [1000, 203] width 11 height 11
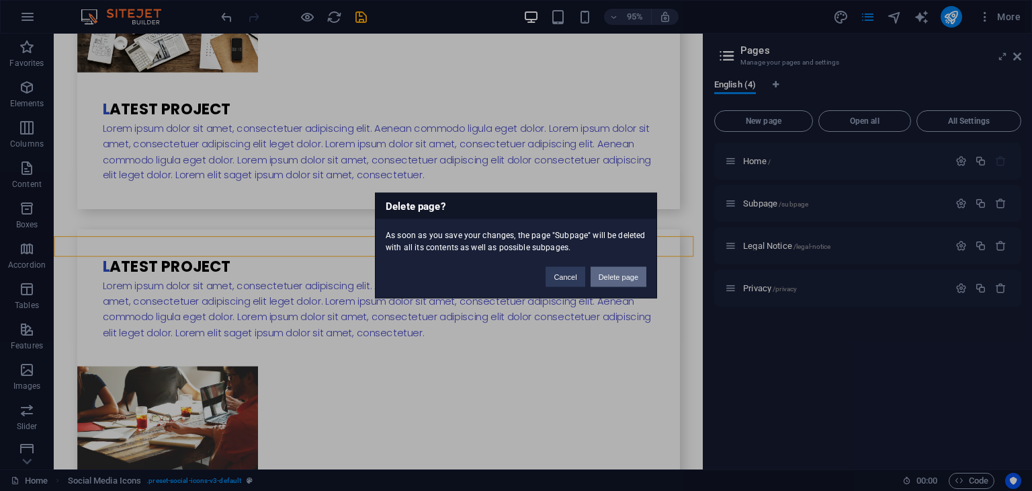
click at [638, 269] on button "Delete page" at bounding box center [619, 277] width 56 height 20
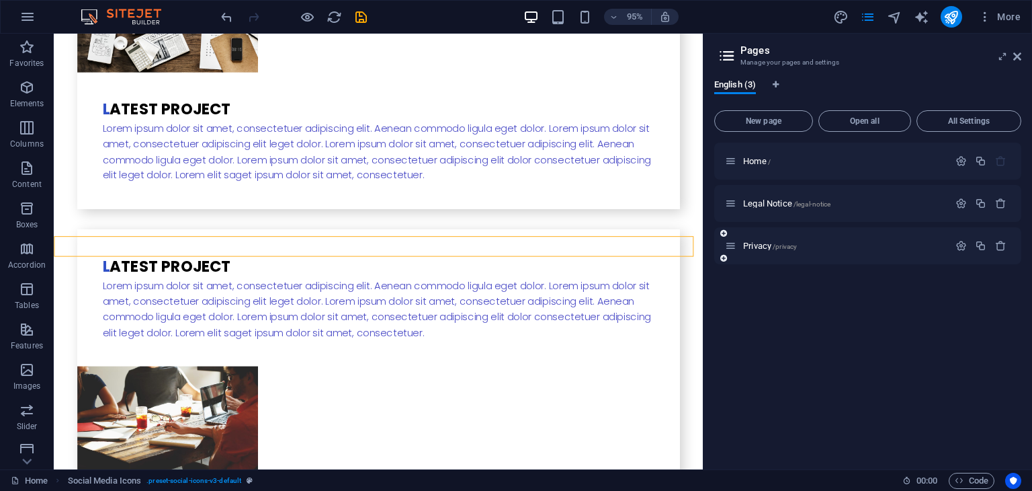
click at [999, 253] on div at bounding box center [981, 246] width 59 height 15
click at [1001, 243] on icon "button" at bounding box center [1000, 245] width 11 height 11
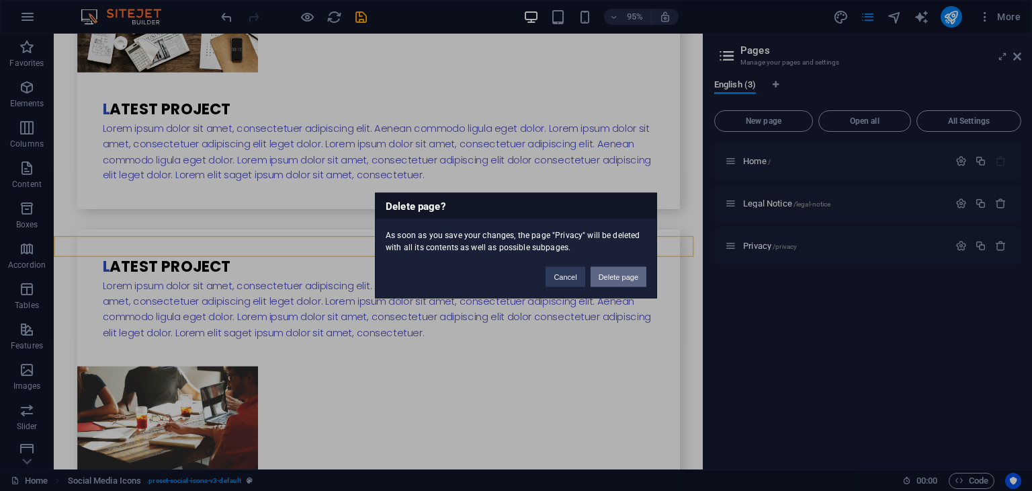
click at [639, 269] on button "Delete page" at bounding box center [619, 277] width 56 height 20
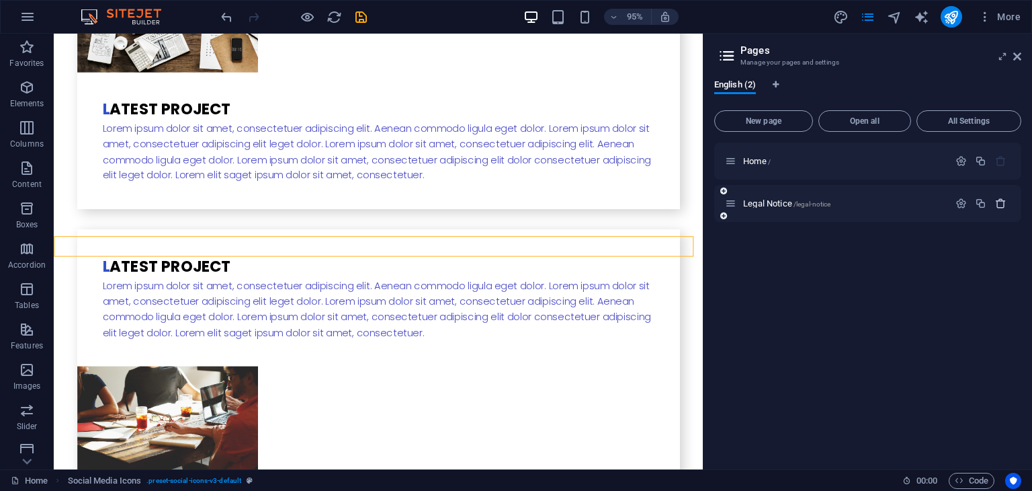
click at [999, 205] on icon "button" at bounding box center [1000, 203] width 11 height 11
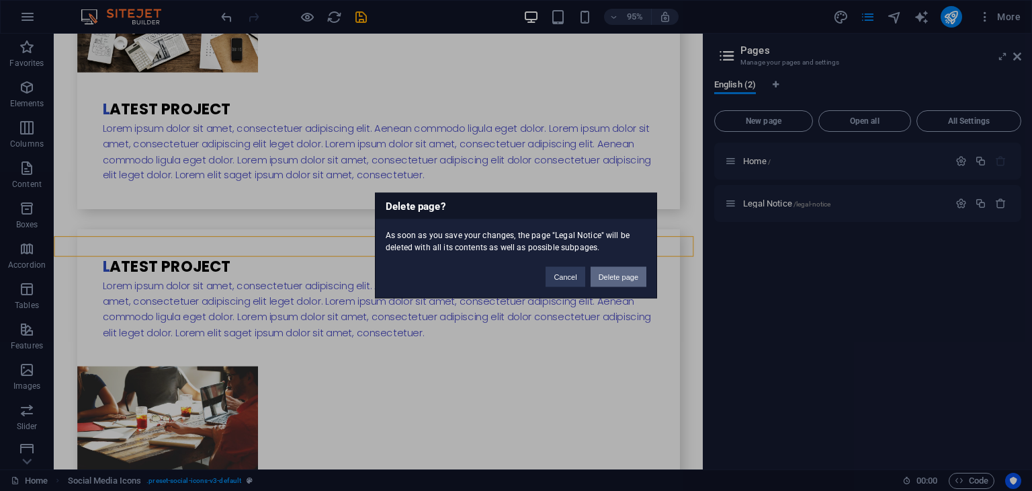
click at [626, 275] on button "Delete page" at bounding box center [619, 277] width 56 height 20
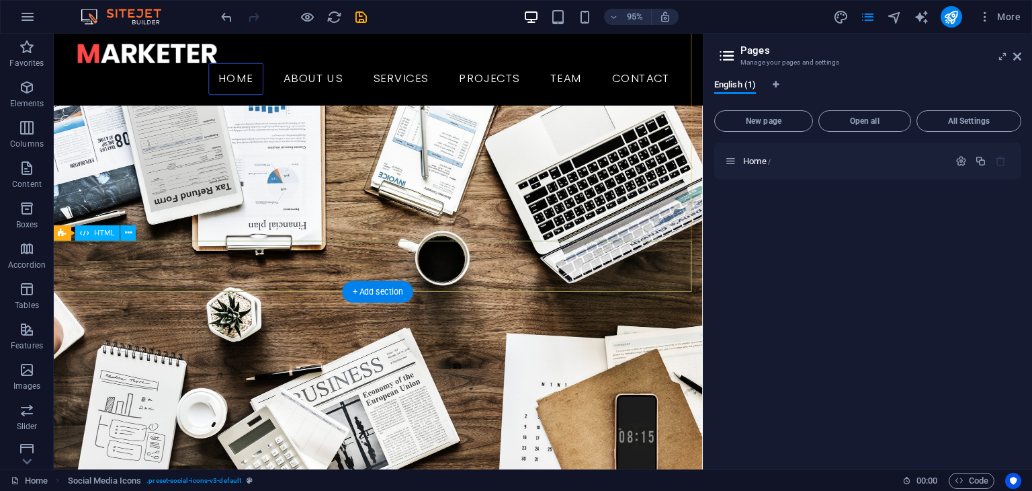
scroll to position [0, 1]
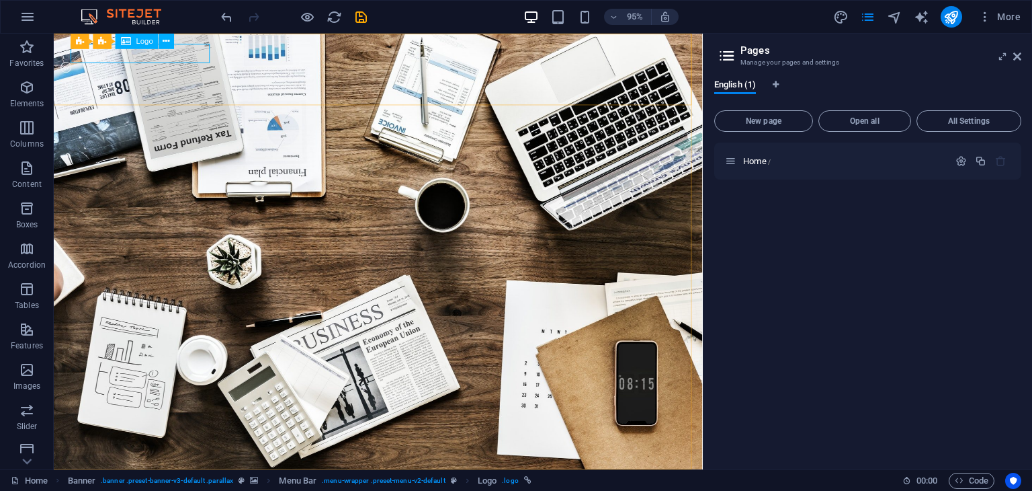
click at [137, 40] on span "Logo" at bounding box center [144, 41] width 17 height 7
click at [171, 40] on button at bounding box center [166, 41] width 15 height 15
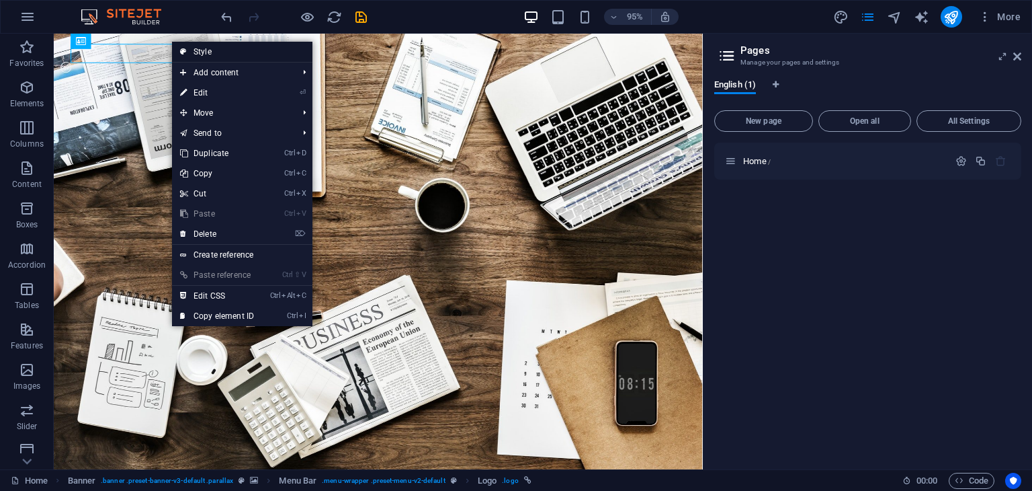
click at [247, 49] on link "Style" at bounding box center [242, 52] width 140 height 20
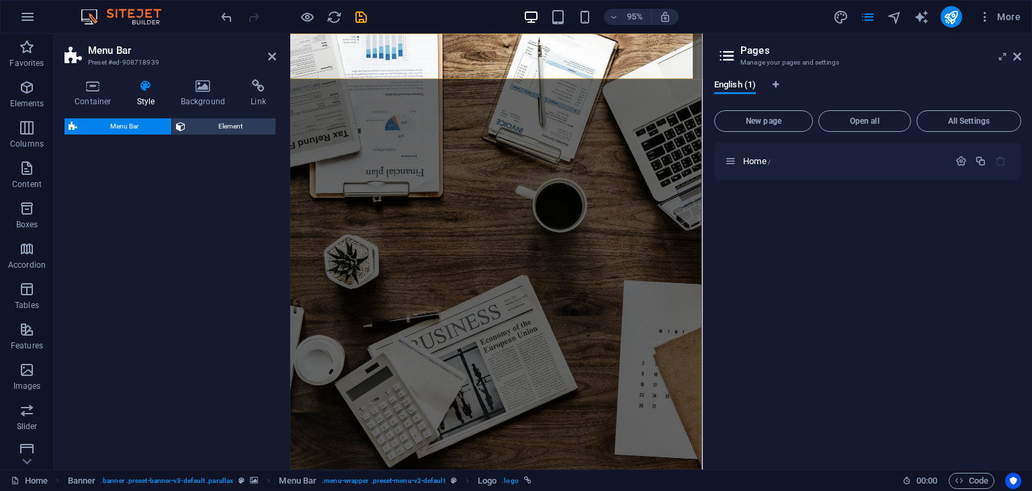
select select "rem"
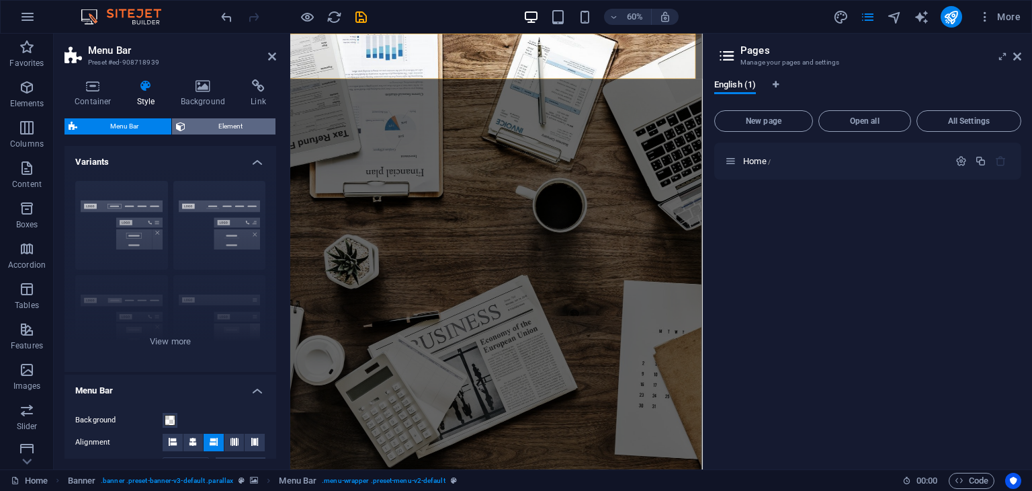
click at [209, 125] on span "Element" at bounding box center [231, 126] width 82 height 16
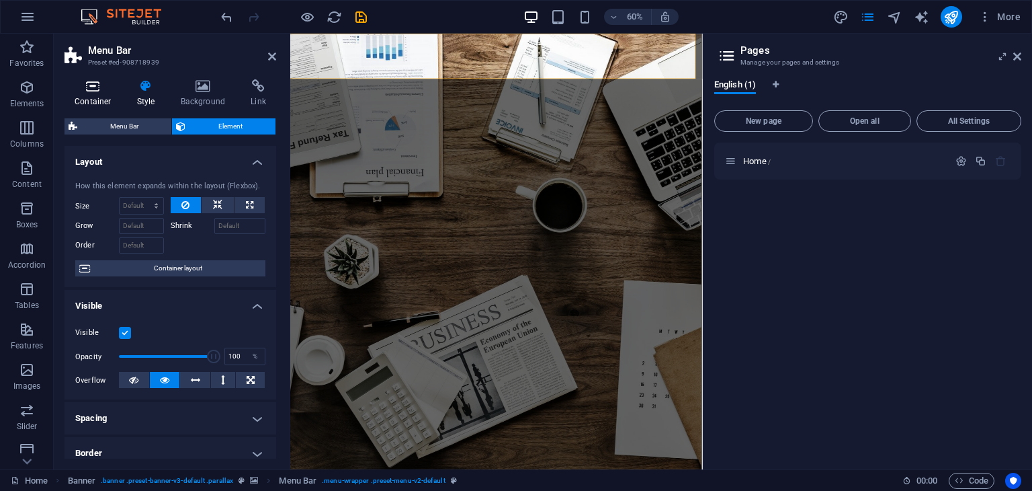
click at [93, 93] on h4 "Container" at bounding box center [96, 93] width 62 height 28
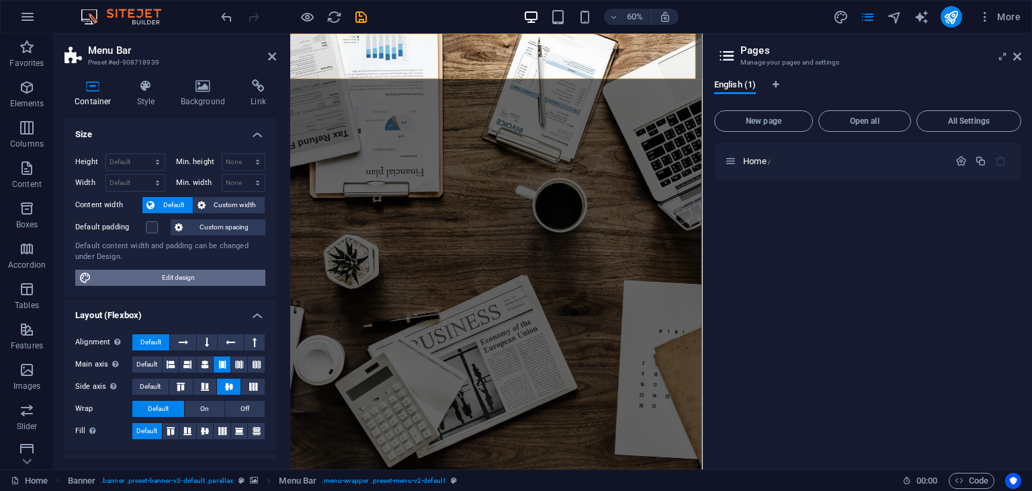
click at [174, 282] on span "Edit design" at bounding box center [178, 277] width 166 height 16
select select "rem"
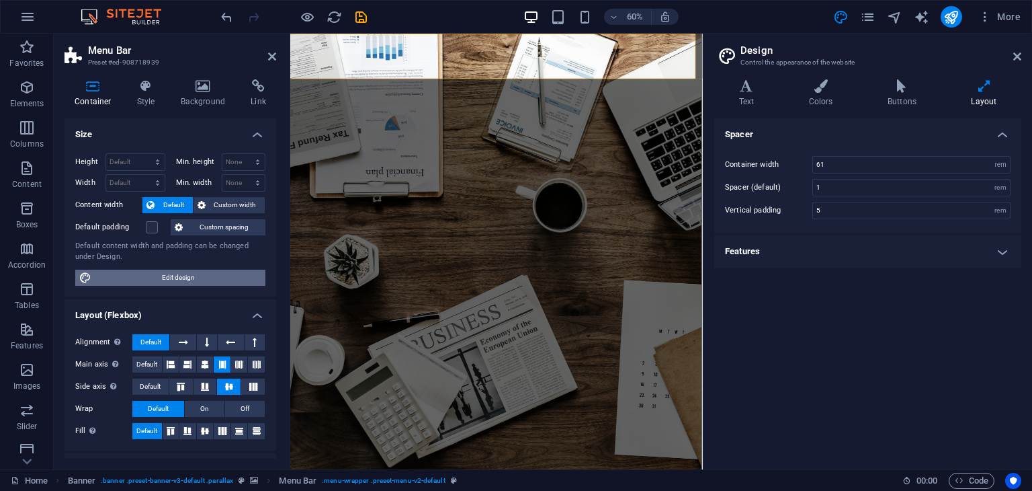
click at [174, 282] on span "Edit design" at bounding box center [178, 277] width 166 height 16
click at [745, 93] on h4 "Text" at bounding box center [749, 93] width 70 height 28
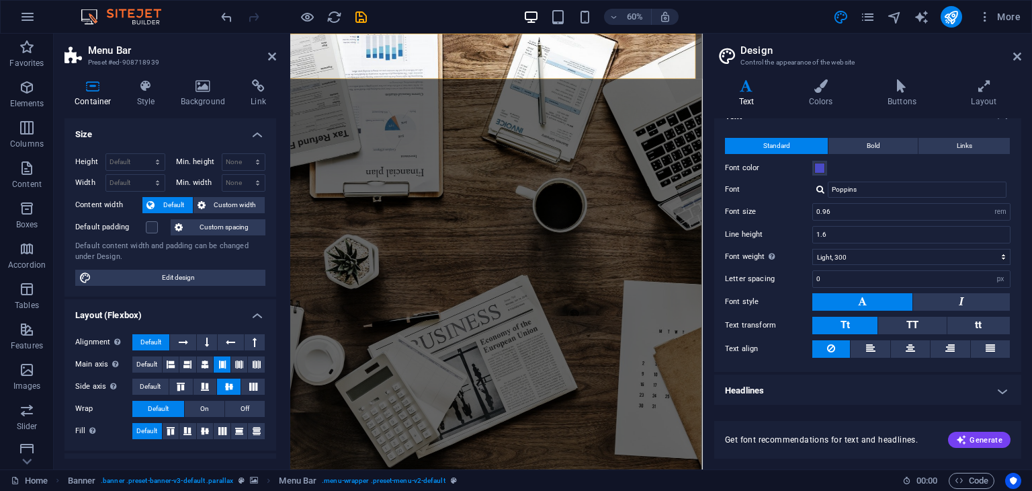
scroll to position [0, 0]
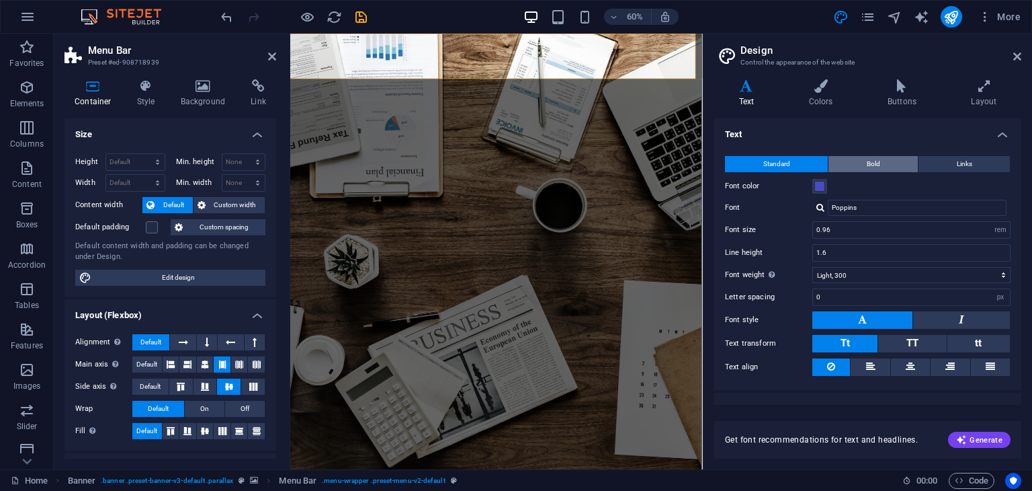
click at [869, 159] on span "Bold" at bounding box center [873, 164] width 13 height 16
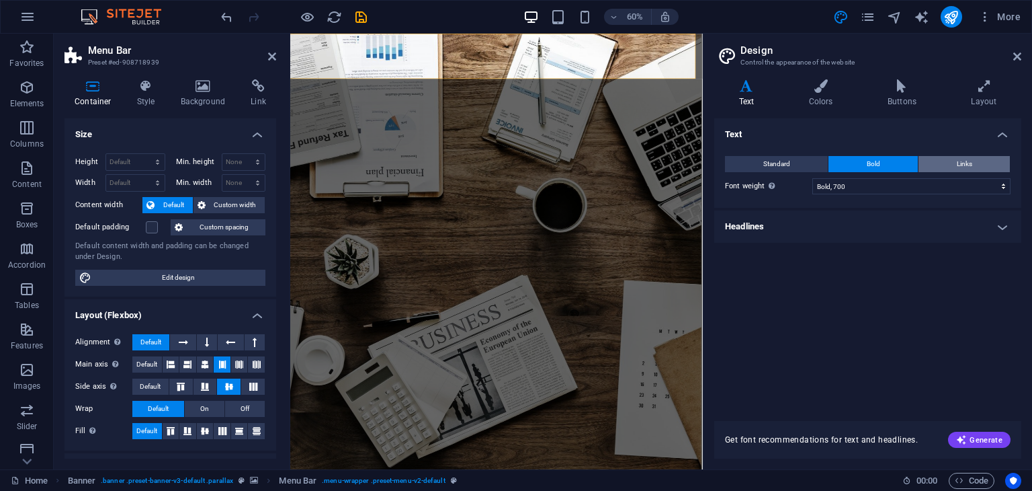
click at [946, 165] on button "Links" at bounding box center [964, 164] width 91 height 16
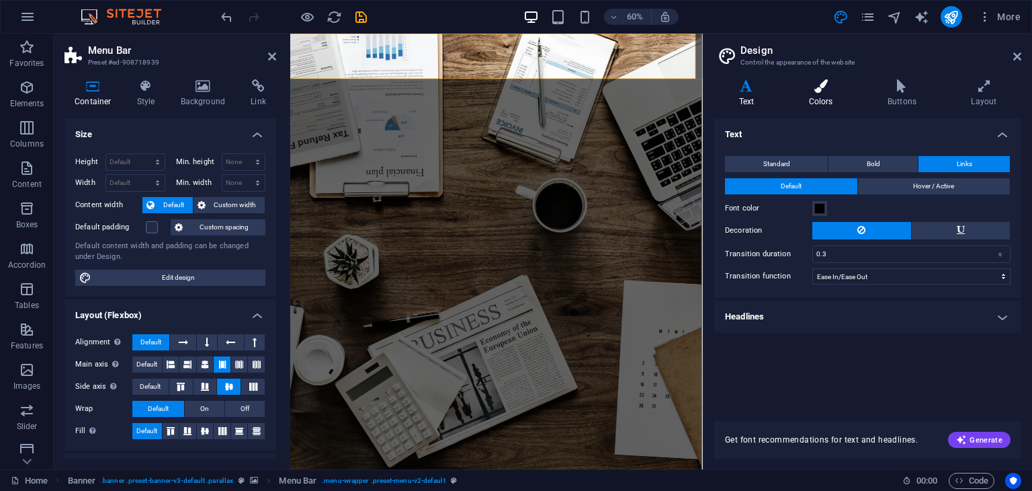
click at [800, 79] on div "Variants Text Colors Buttons Layout Text Standard Bold Links Font color Font Po…" at bounding box center [868, 269] width 329 height 401
click at [828, 82] on icon at bounding box center [820, 85] width 73 height 13
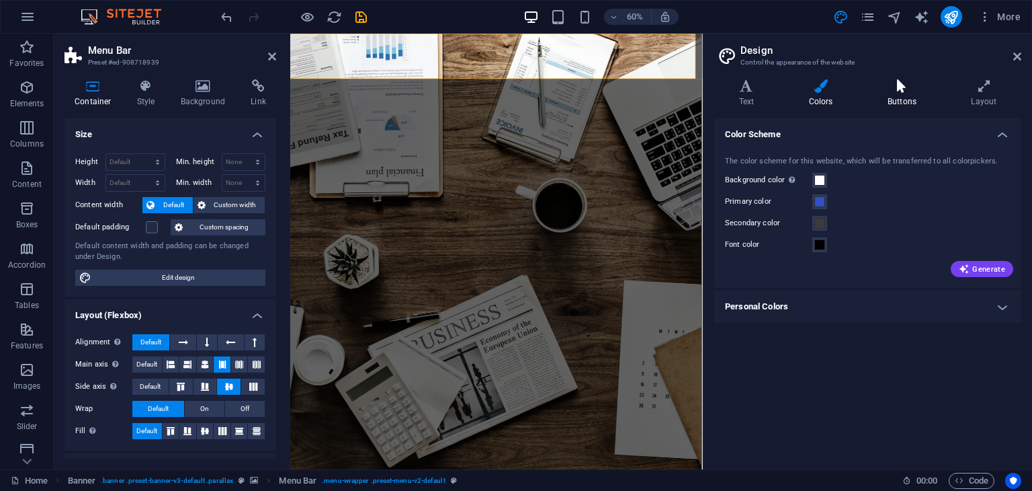
click at [893, 102] on h4 "Buttons" at bounding box center [904, 93] width 83 height 28
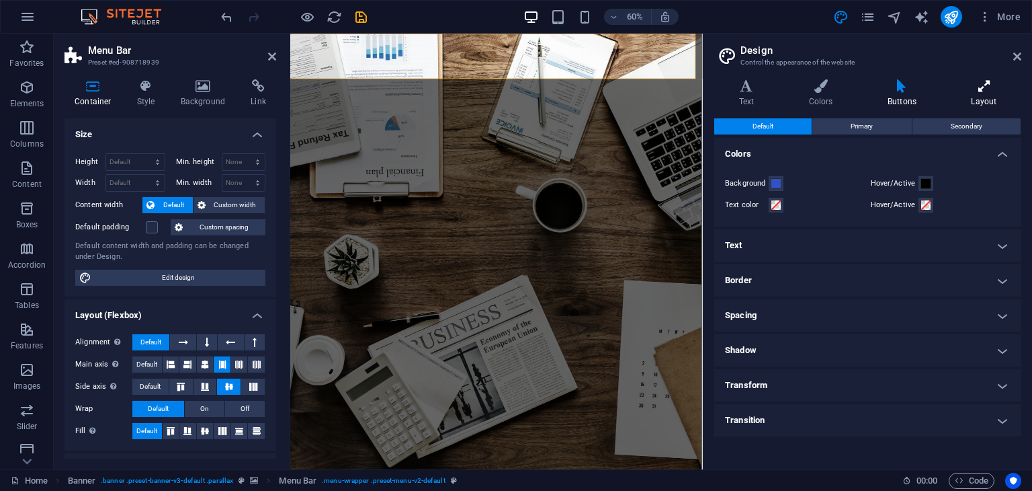
click at [973, 99] on h4 "Layout" at bounding box center [984, 93] width 75 height 28
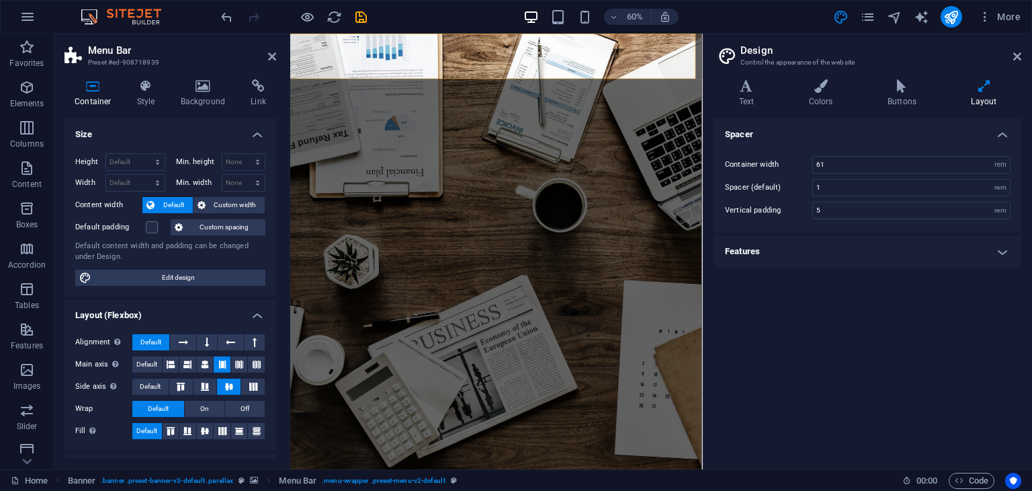
click at [1017, 62] on header "Design Control the appearance of the website" at bounding box center [869, 51] width 304 height 35
click at [1017, 56] on icon at bounding box center [1017, 56] width 8 height 11
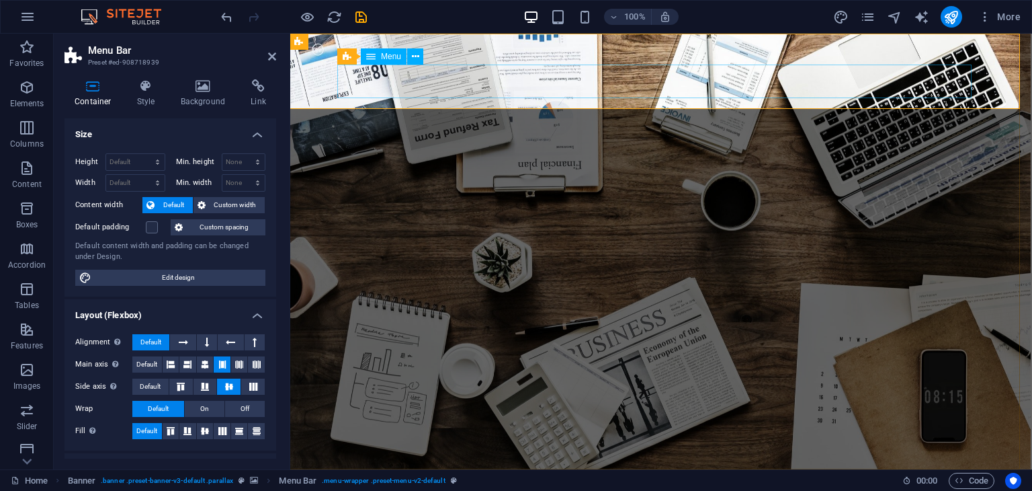
click at [446, 480] on div at bounding box center [660, 490] width 634 height 20
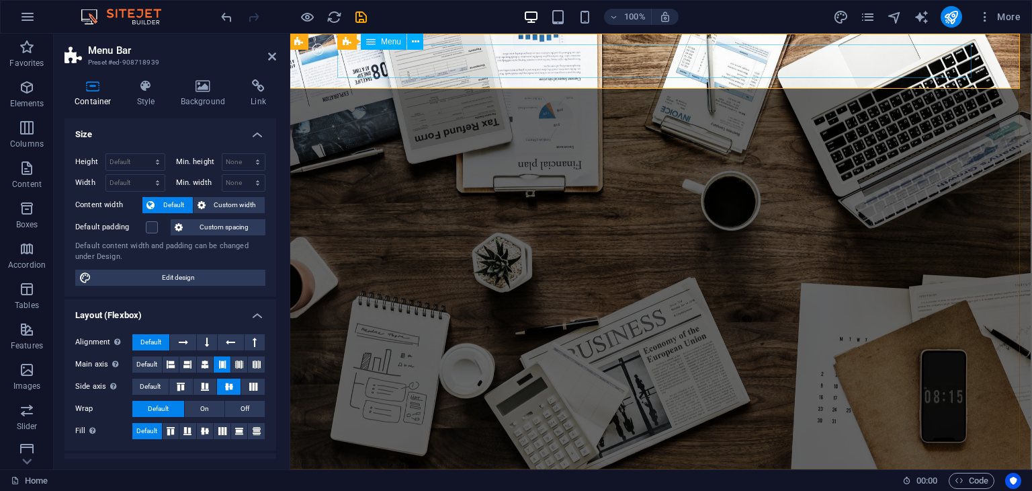
click at [406, 40] on div "Menu" at bounding box center [384, 42] width 46 height 16
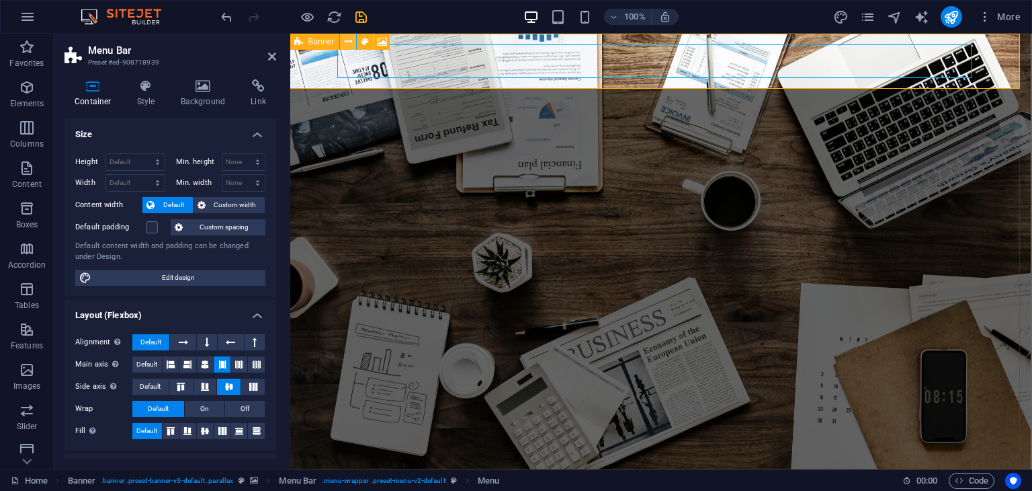
click at [345, 41] on icon at bounding box center [348, 42] width 7 height 14
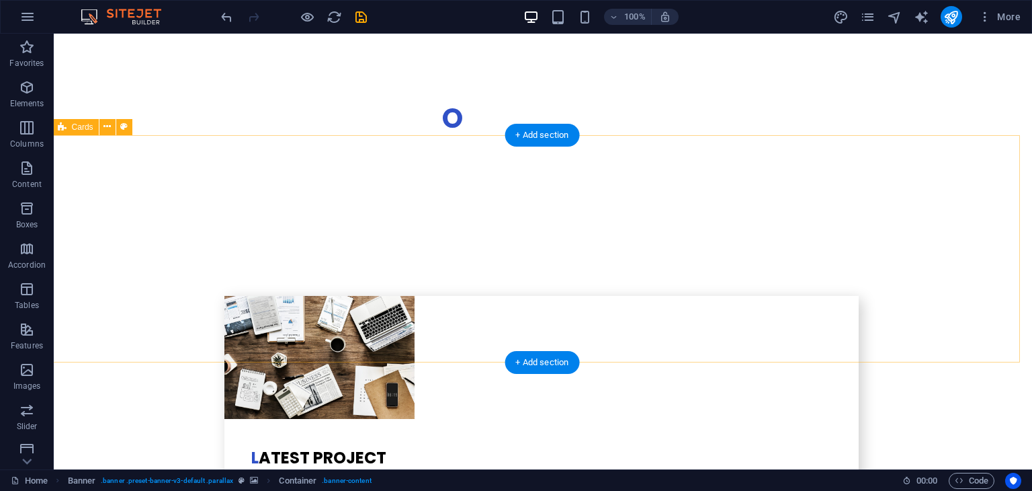
scroll to position [2511, 1]
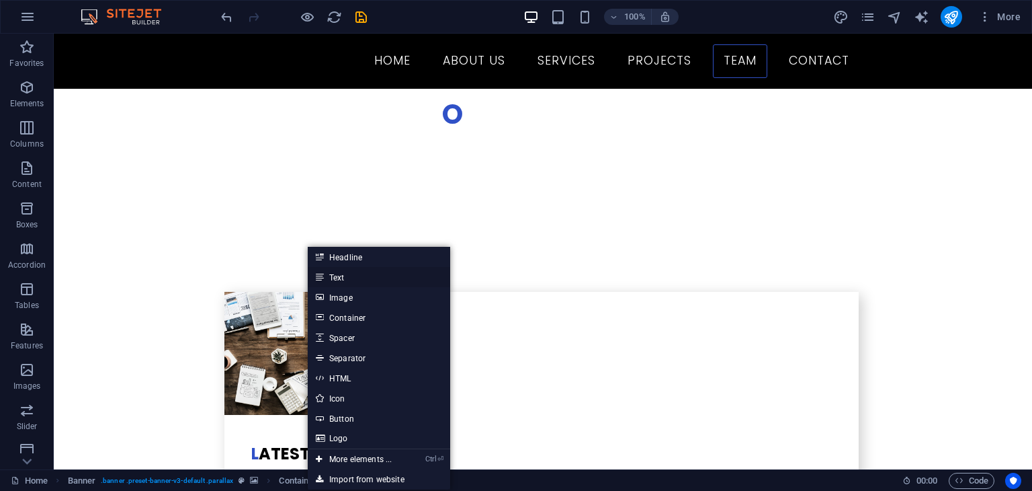
click at [343, 276] on link "Text" at bounding box center [379, 277] width 142 height 20
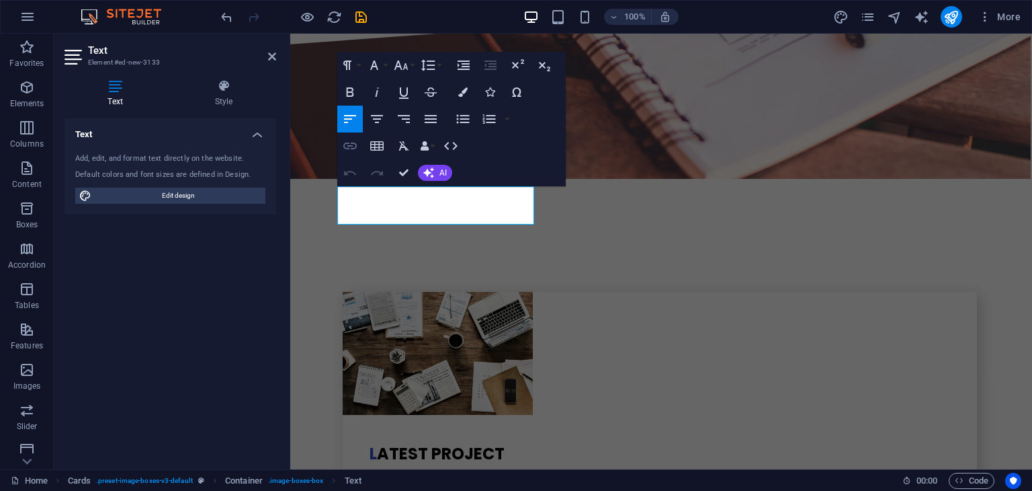
click at [349, 144] on icon "button" at bounding box center [350, 146] width 16 height 16
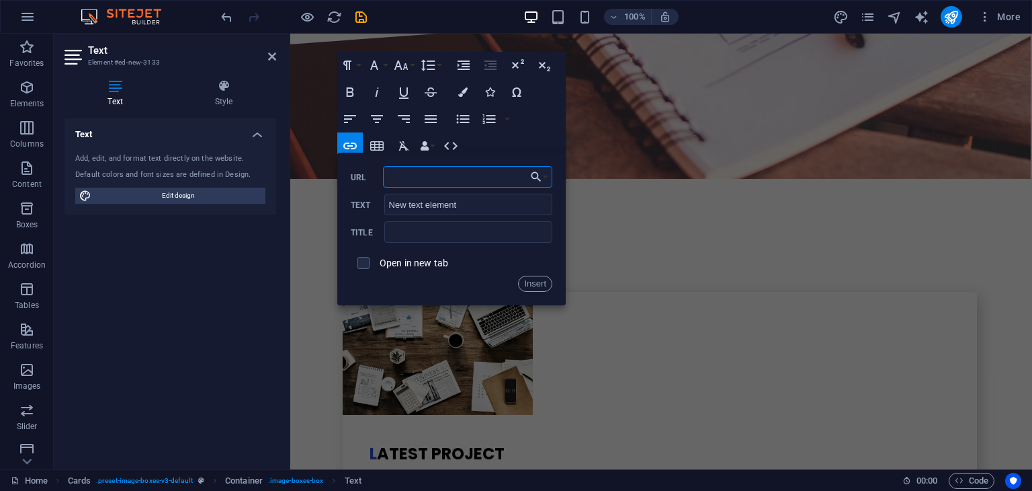
click at [403, 169] on input "URL" at bounding box center [467, 177] width 169 height 22
paste input "<a href="mailto:adsforcreator@gmail.com">adsforcreator@gmail.com</a>"
type input "<a href="mailto:adsforcreator@gmail.com">adsforcreator@gmail.com</a>"
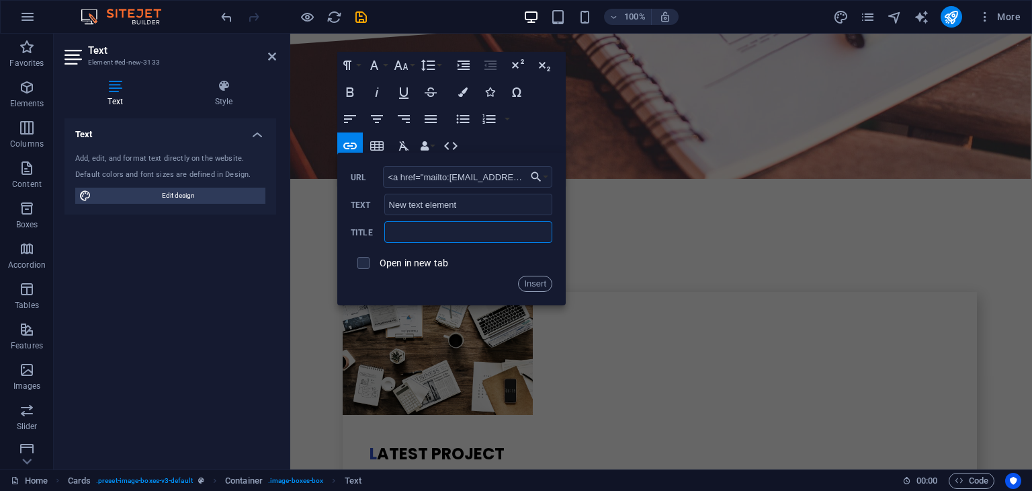
click at [451, 228] on input "text" at bounding box center [468, 232] width 168 height 22
type input "mail us"
click at [529, 291] on button "Insert" at bounding box center [535, 284] width 34 height 16
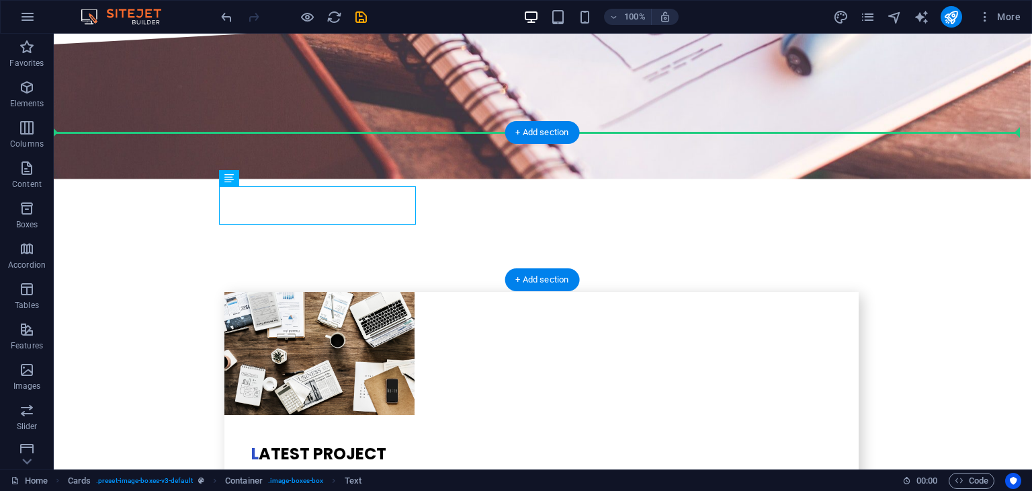
drag, startPoint x: 356, startPoint y: 196, endPoint x: 530, endPoint y: 200, distance: 174.1
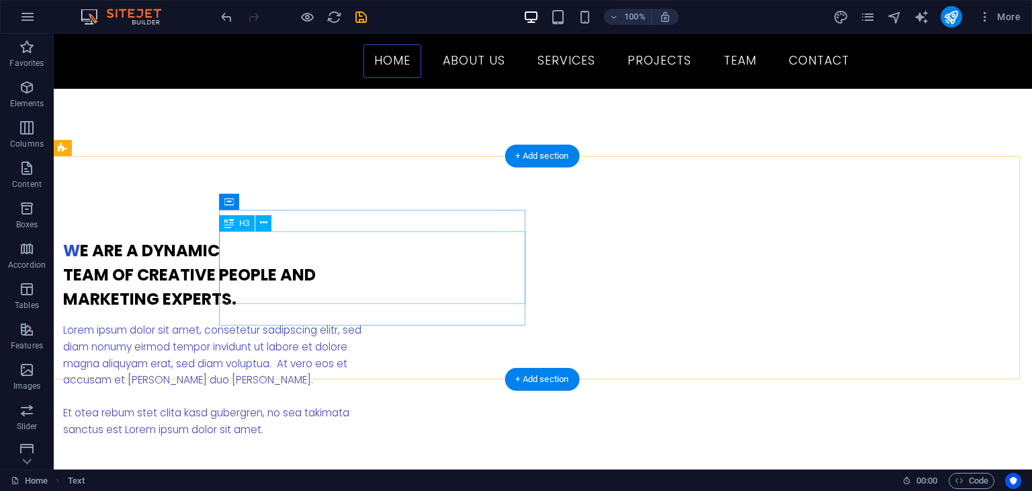
scroll to position [0, 1]
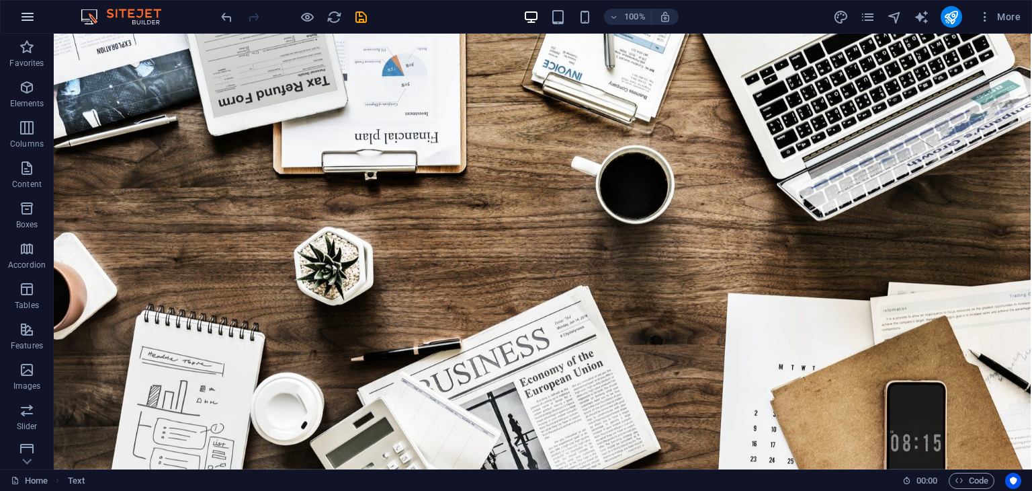
click at [29, 13] on icon "button" at bounding box center [27, 17] width 16 height 16
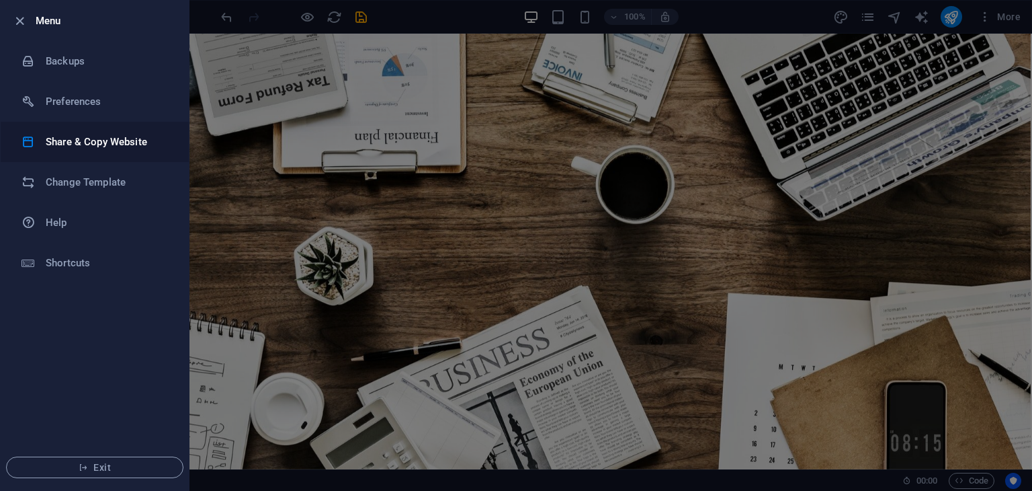
click at [94, 147] on h6 "Share & Copy Website" at bounding box center [108, 142] width 124 height 16
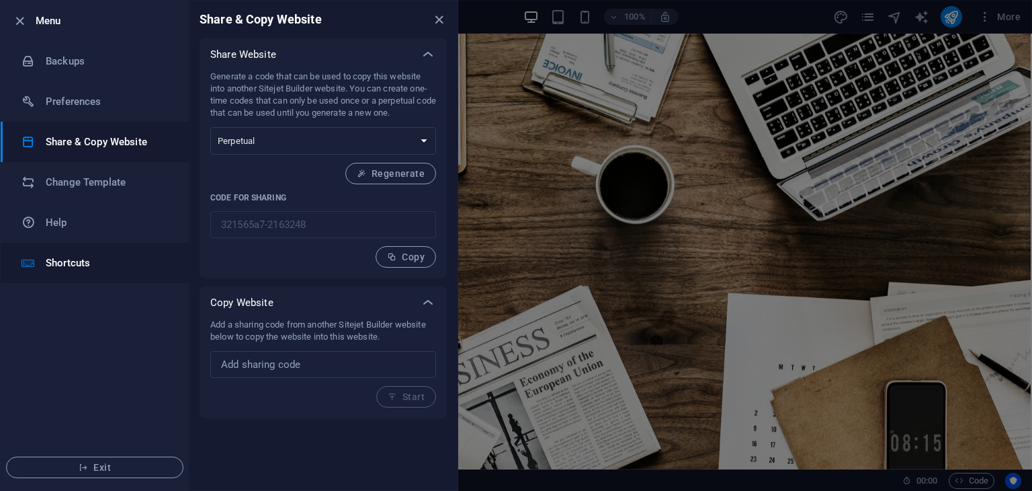
click at [44, 272] on li "Shortcuts" at bounding box center [95, 263] width 188 height 40
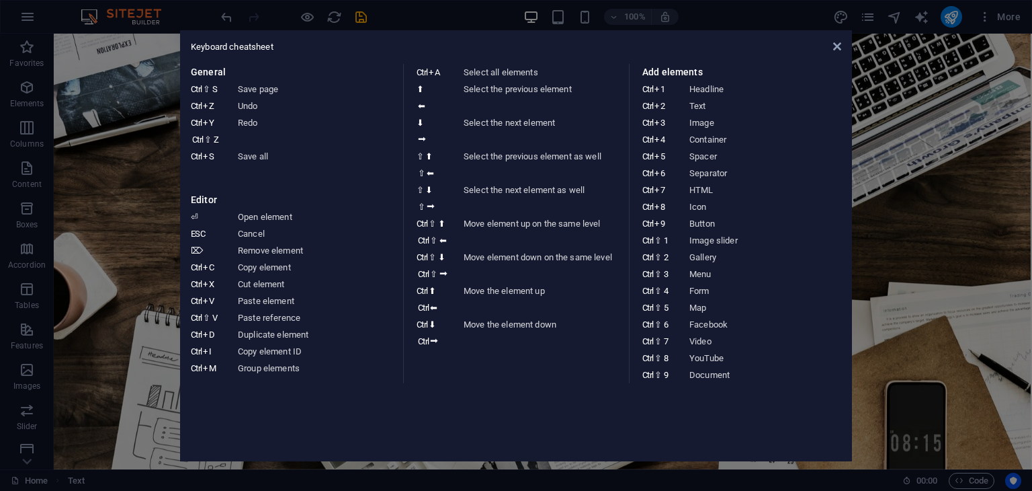
click at [26, 20] on aside "Keyboard cheatsheet General Ctrl ⇧ S Save page Ctrl Z Undo Ctrl Y Ctrl ⇧ Z Redo…" at bounding box center [516, 245] width 1032 height 491
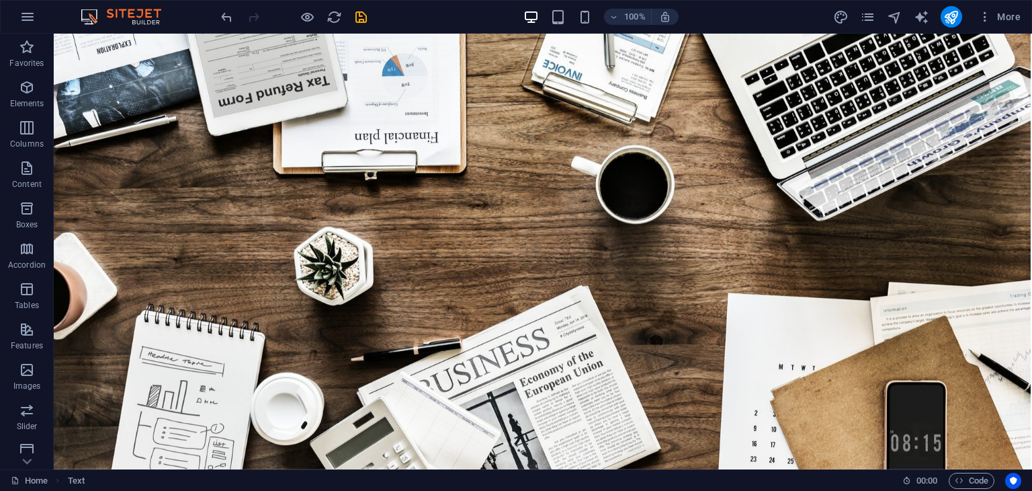
click at [26, 20] on icon "button" at bounding box center [27, 17] width 16 height 16
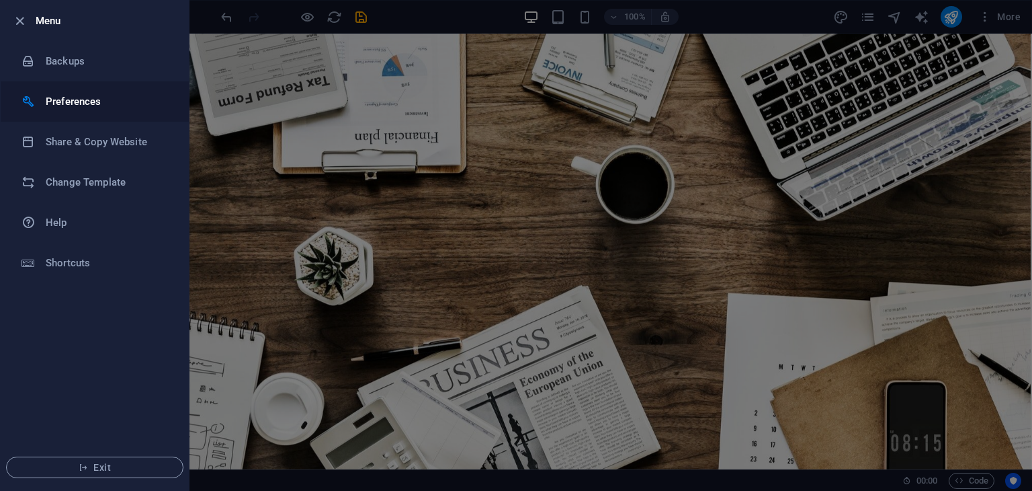
click at [67, 96] on h6 "Preferences" at bounding box center [108, 101] width 124 height 16
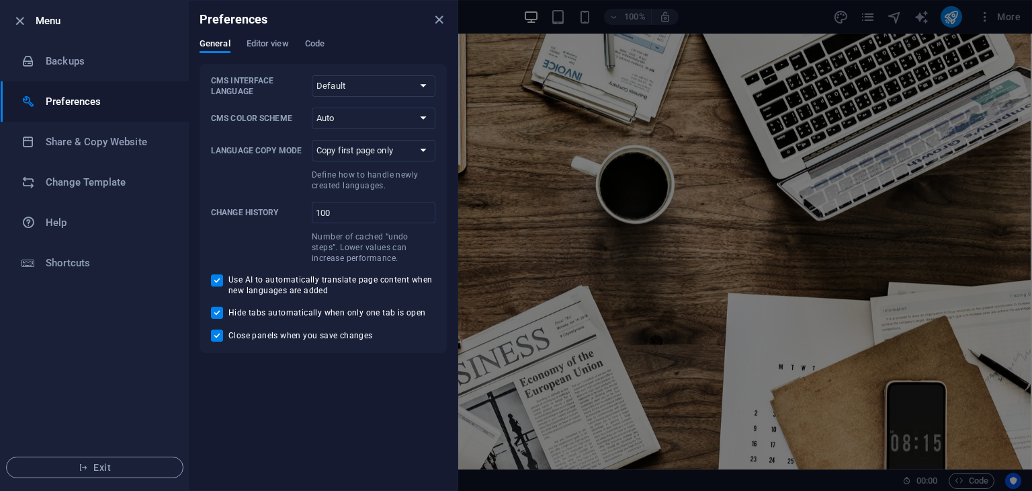
click at [288, 32] on div "Preferences" at bounding box center [323, 20] width 269 height 38
click at [280, 38] on span "Editor view" at bounding box center [268, 45] width 42 height 19
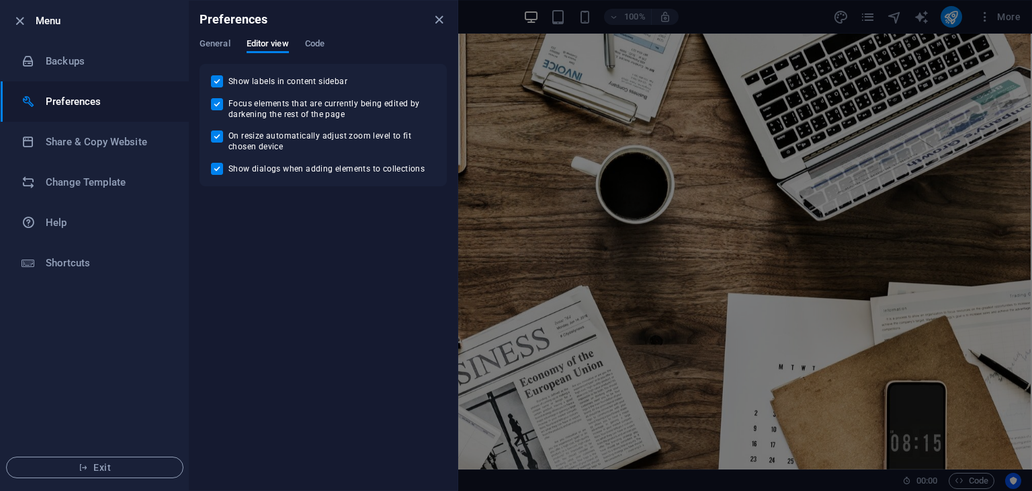
click at [304, 44] on div "General Editor view Code" at bounding box center [323, 51] width 247 height 26
click at [309, 46] on span "Code" at bounding box center [314, 45] width 19 height 19
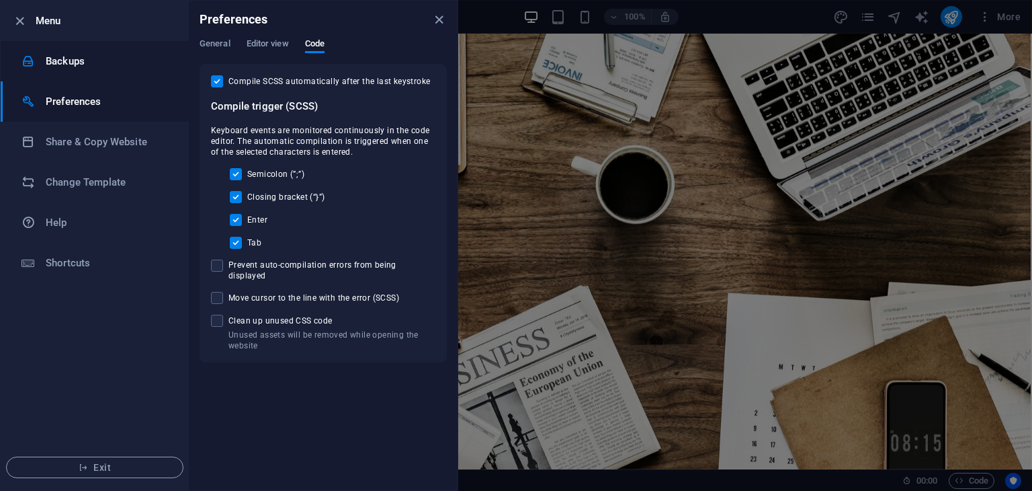
click at [118, 49] on li "Backups" at bounding box center [95, 61] width 188 height 40
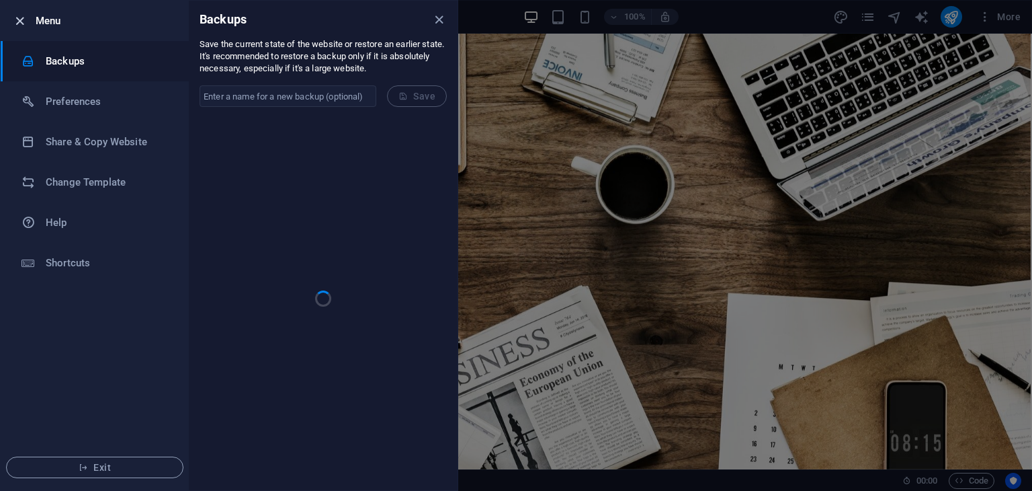
click at [20, 15] on icon "button" at bounding box center [19, 20] width 15 height 15
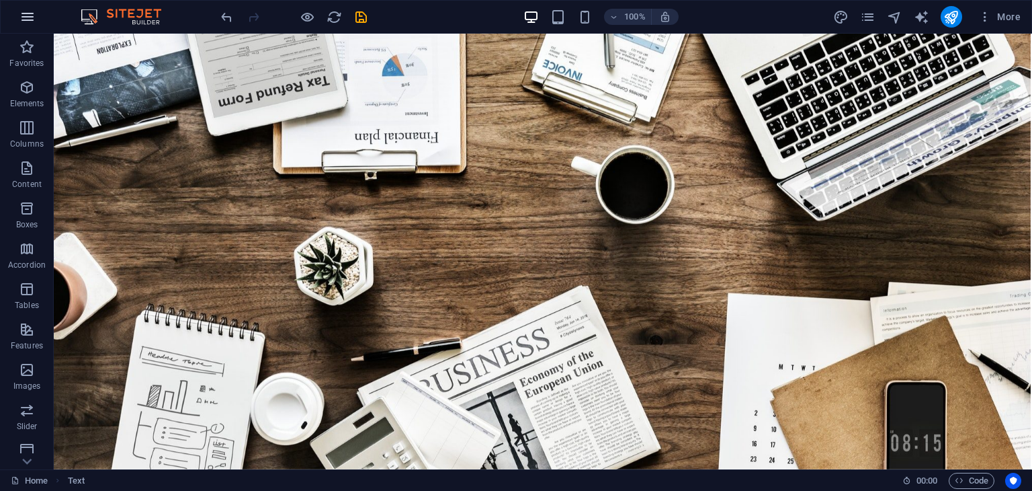
click at [26, 17] on icon "button" at bounding box center [27, 17] width 16 height 16
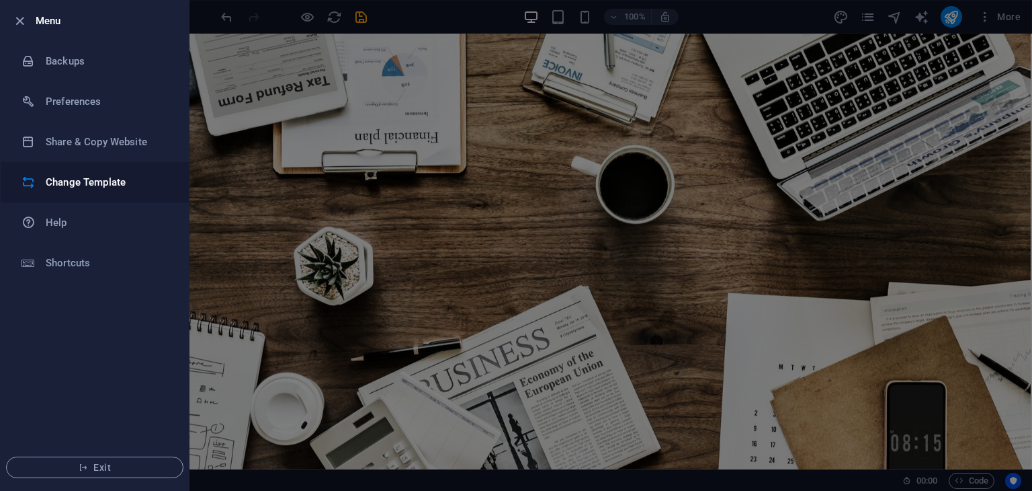
click at [86, 190] on li "Change Template" at bounding box center [95, 182] width 188 height 40
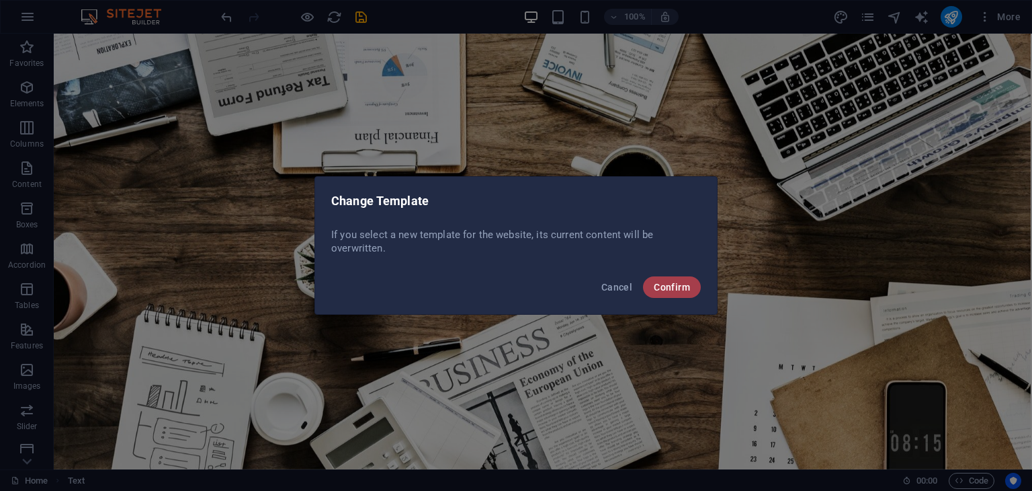
click at [678, 288] on span "Confirm" at bounding box center [672, 287] width 36 height 11
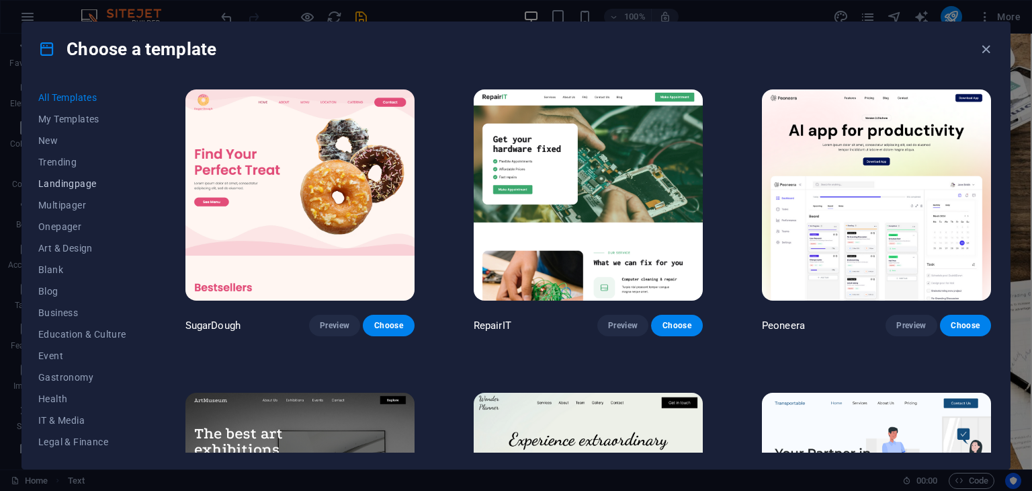
click at [81, 187] on span "Landingpage" at bounding box center [82, 183] width 88 height 11
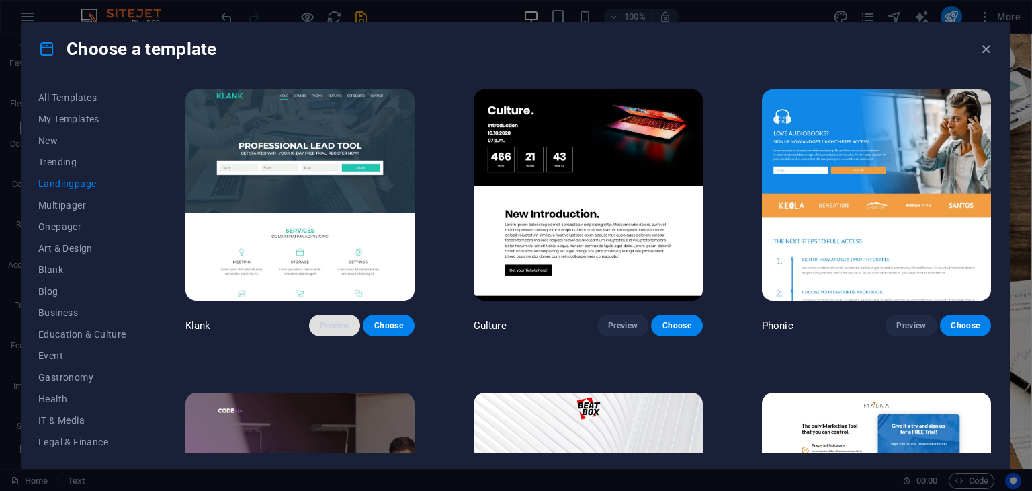
click at [348, 320] on span "Preview" at bounding box center [335, 325] width 30 height 11
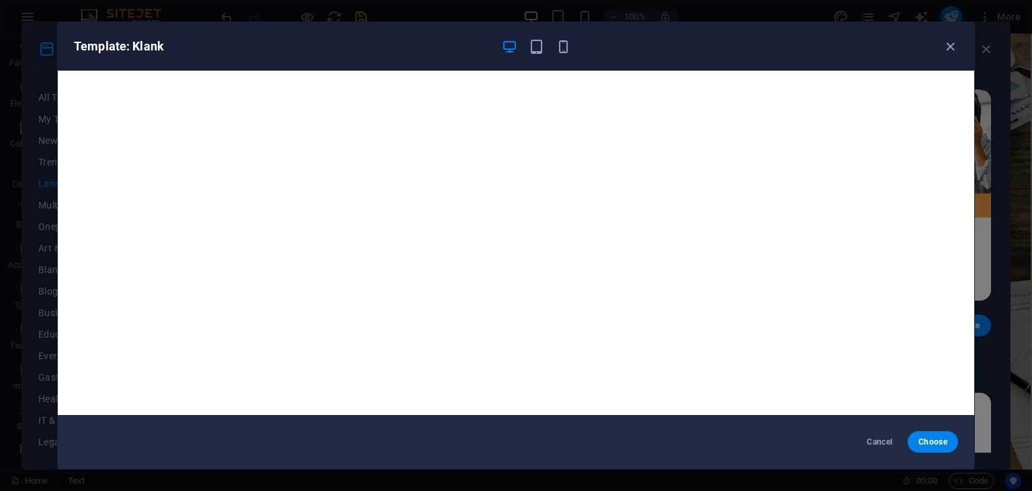
scroll to position [3, 0]
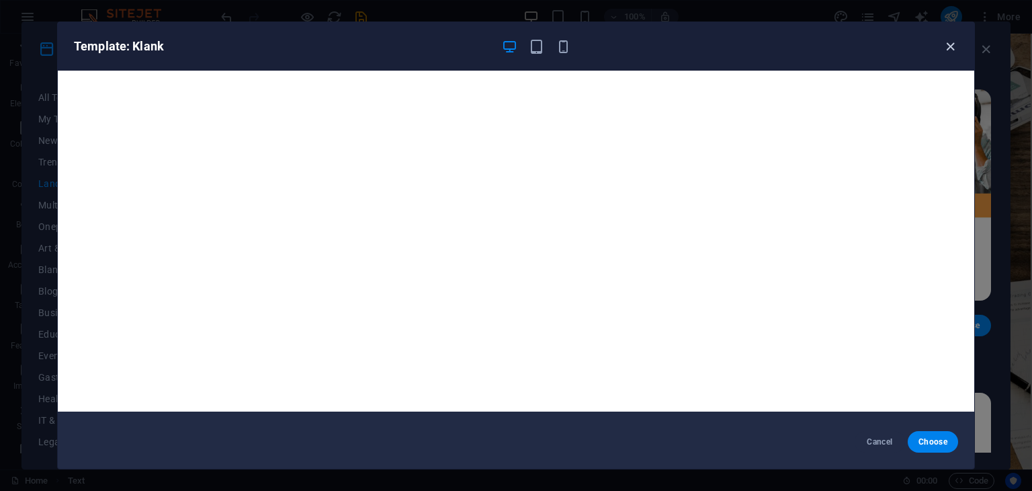
click at [952, 44] on icon "button" at bounding box center [950, 46] width 15 height 15
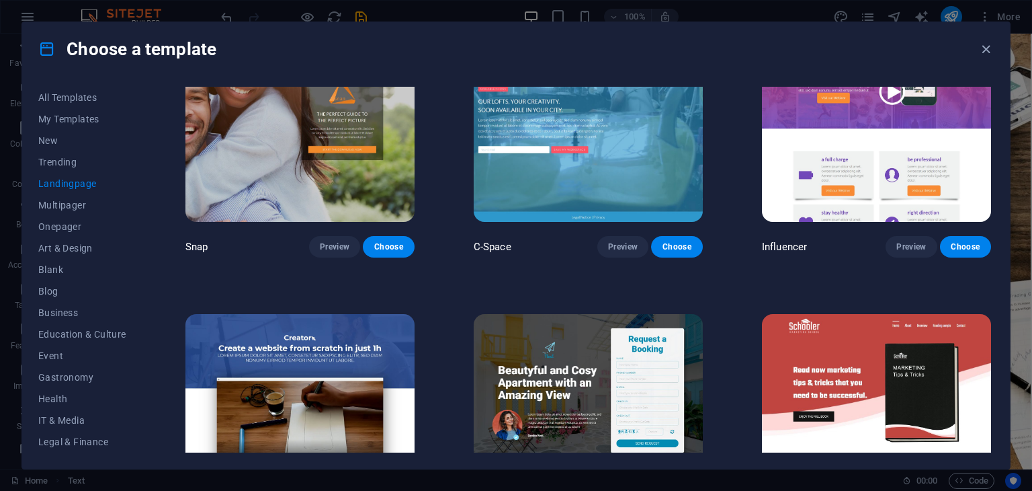
scroll to position [1195, 0]
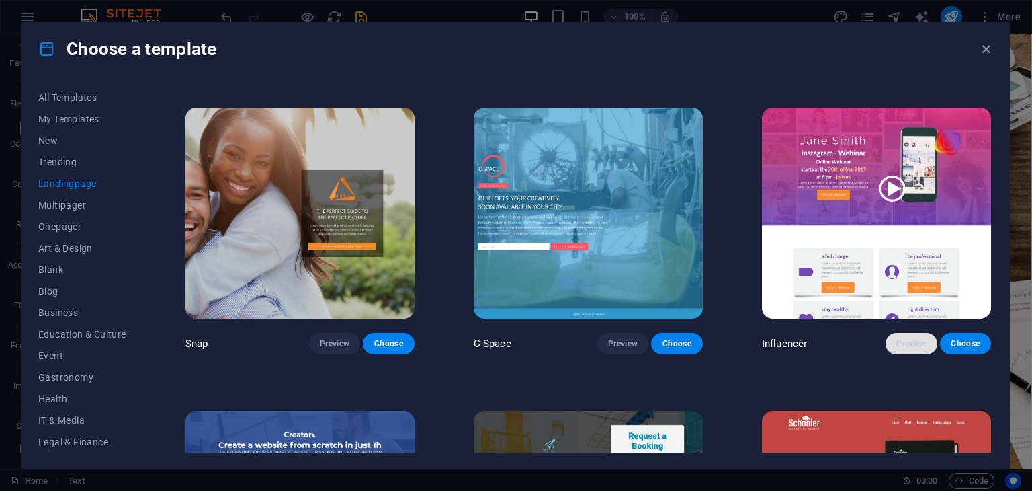
click at [897, 338] on span "Preview" at bounding box center [911, 343] width 30 height 11
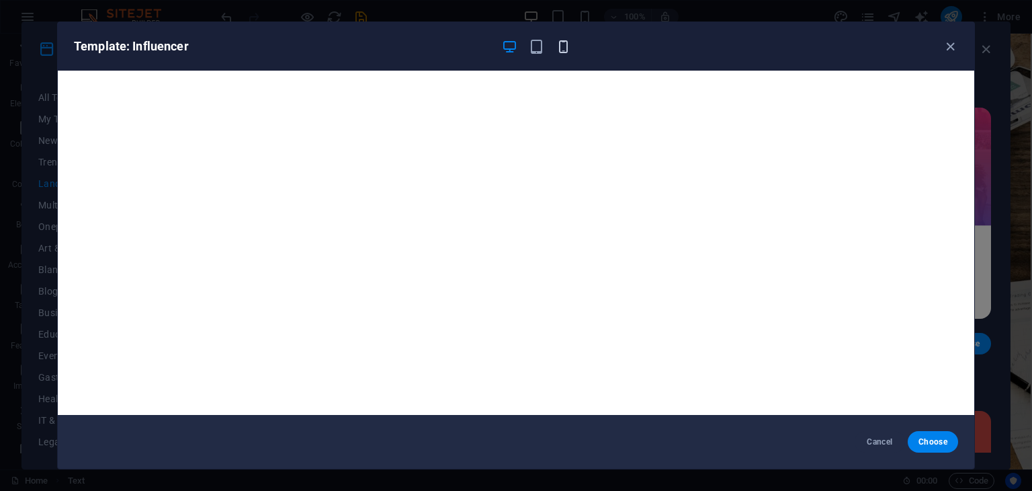
click at [562, 46] on icon "button" at bounding box center [563, 46] width 15 height 15
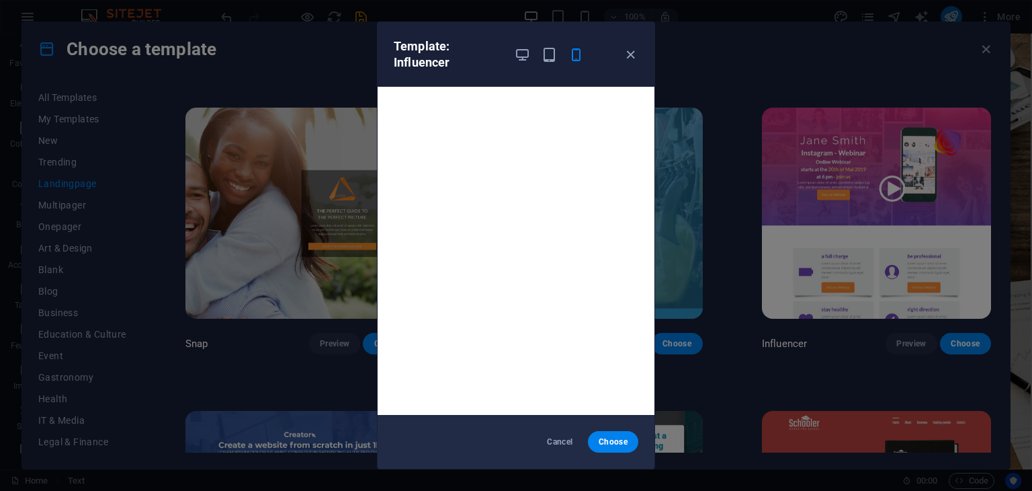
scroll to position [3, 0]
click at [624, 437] on span "Choose" at bounding box center [613, 441] width 29 height 11
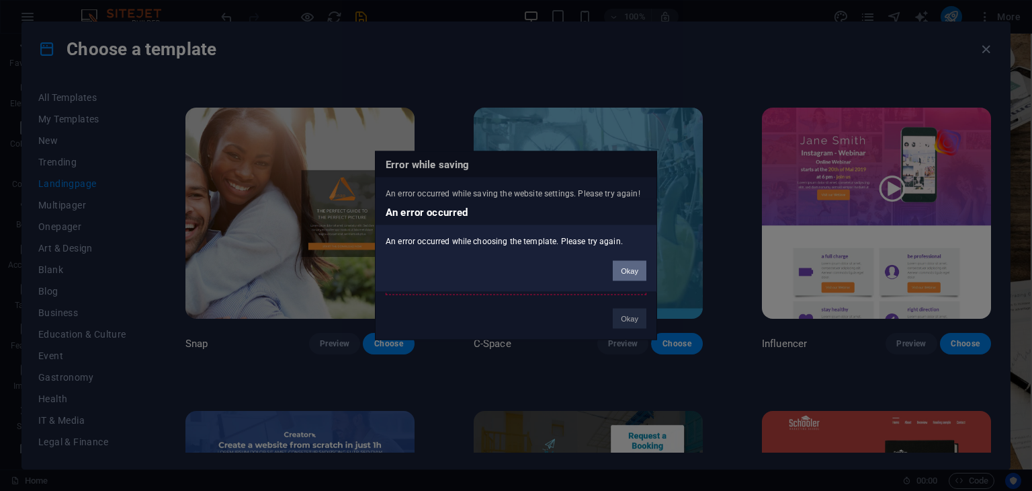
click at [618, 275] on button "Okay" at bounding box center [630, 271] width 34 height 20
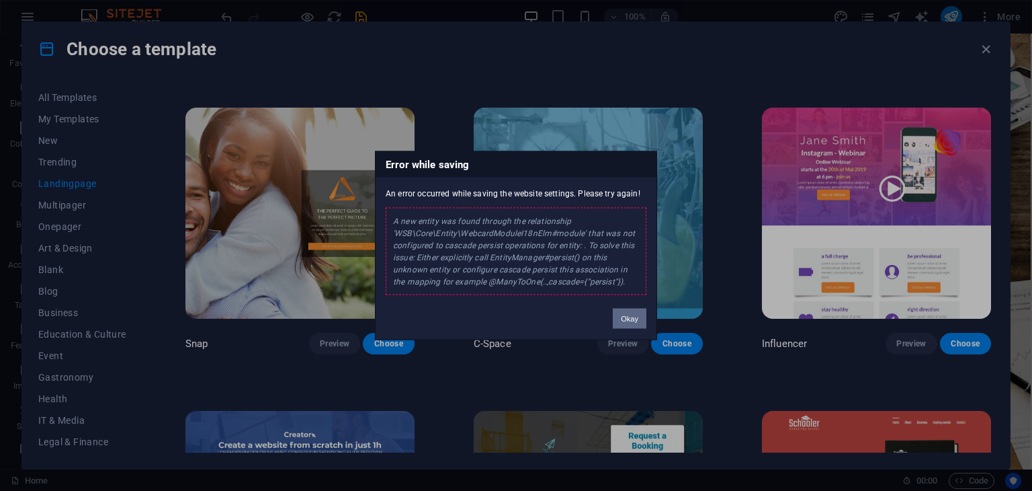
drag, startPoint x: 618, startPoint y: 276, endPoint x: 626, endPoint y: 323, distance: 47.7
click at [626, 323] on div "Error while saving An error occurred while saving the website settings. Please …" at bounding box center [516, 245] width 282 height 189
click at [626, 323] on button "Okay" at bounding box center [630, 318] width 34 height 20
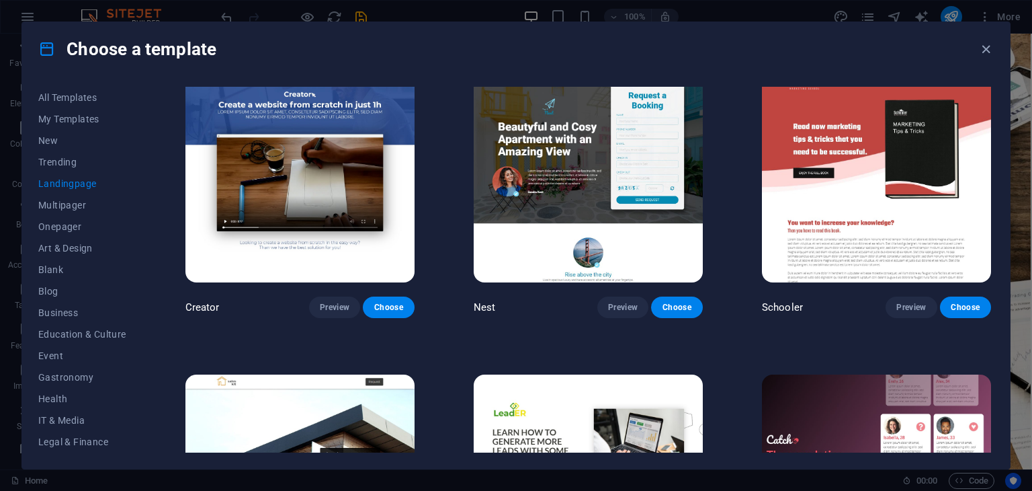
scroll to position [1535, 0]
click at [320, 302] on span "Preview" at bounding box center [335, 307] width 30 height 11
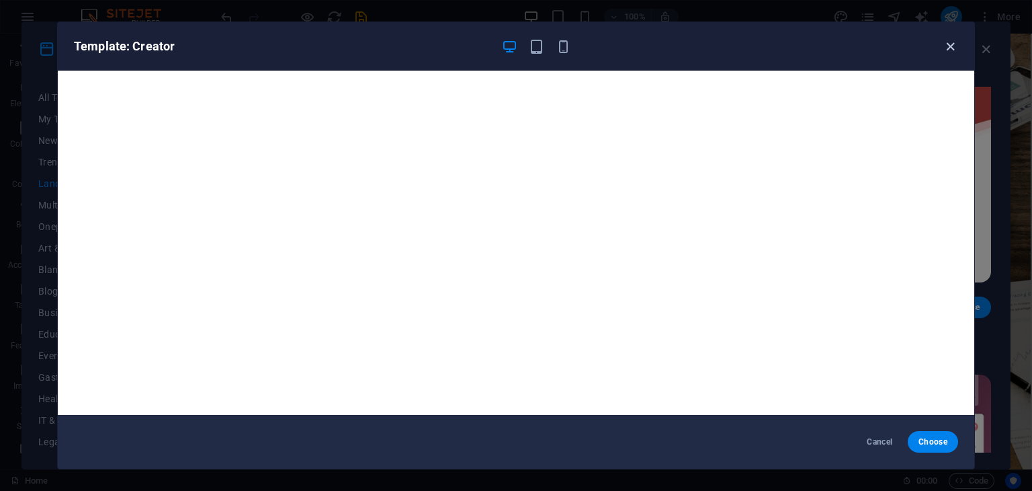
click at [948, 45] on icon "button" at bounding box center [950, 46] width 15 height 15
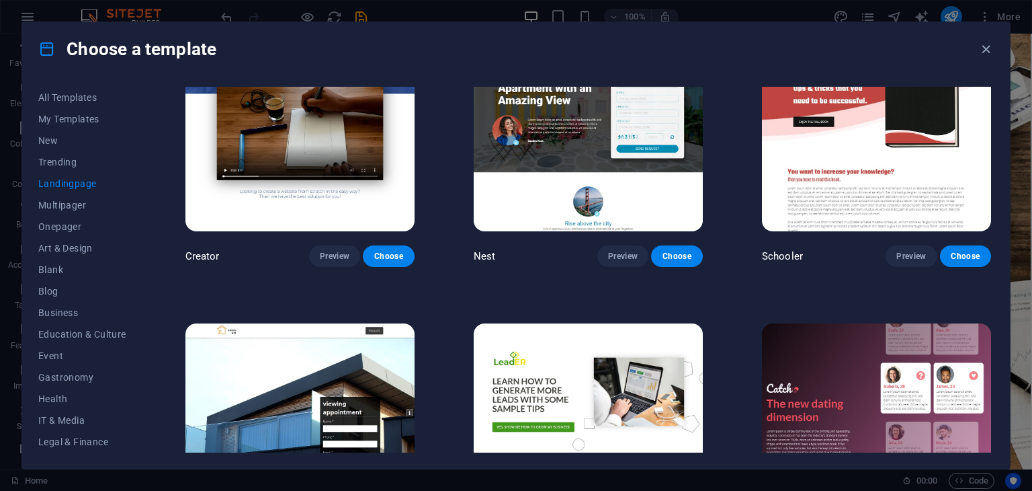
scroll to position [1443, 0]
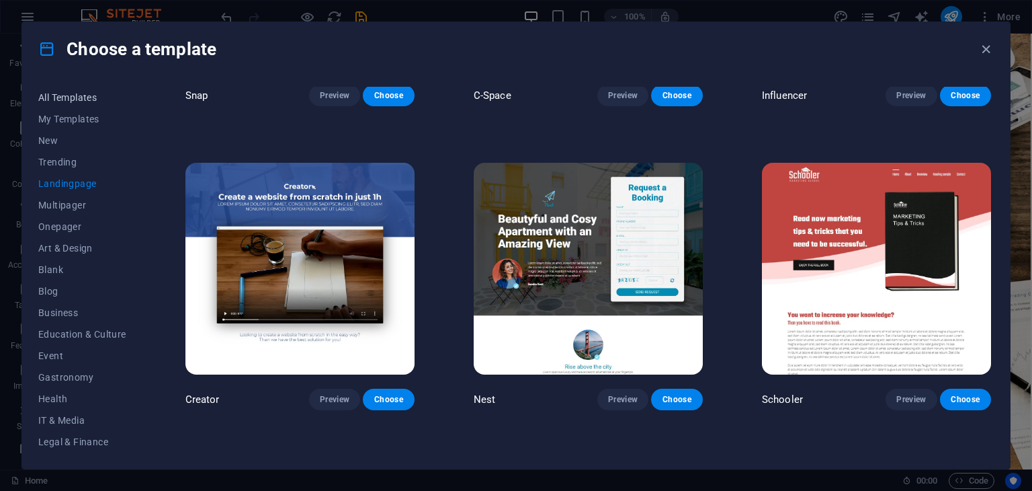
click at [47, 101] on span "All Templates" at bounding box center [82, 97] width 88 height 11
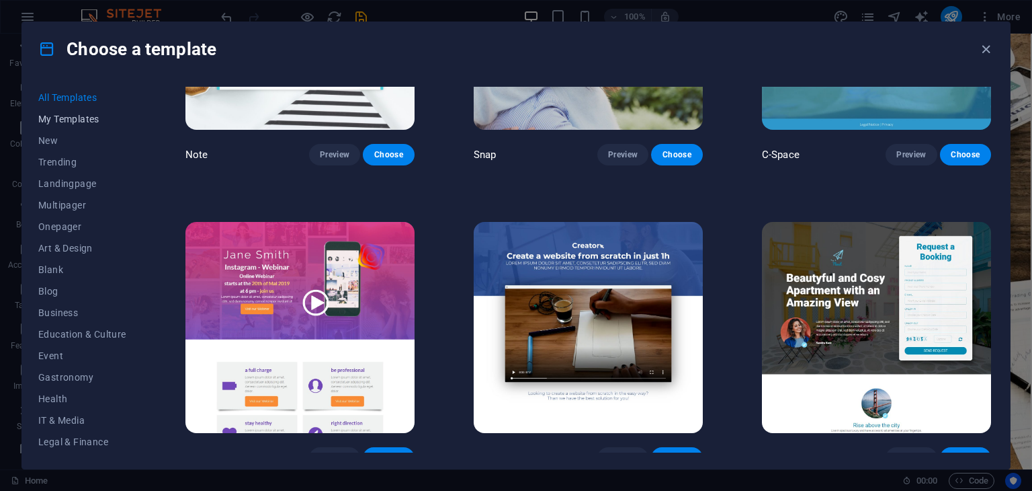
click at [54, 118] on span "My Templates" at bounding box center [82, 119] width 88 height 11
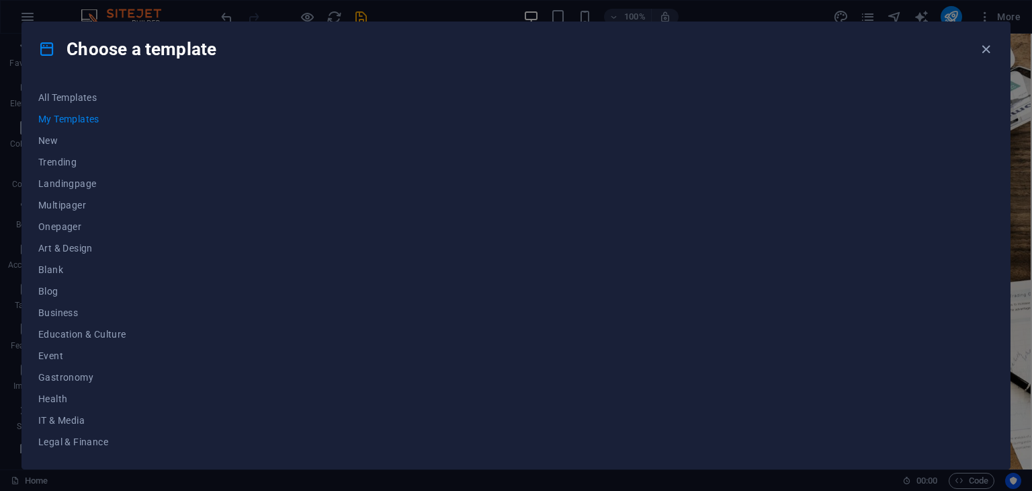
click at [46, 48] on icon at bounding box center [46, 48] width 17 height 17
click at [64, 133] on button "New" at bounding box center [82, 141] width 88 height 22
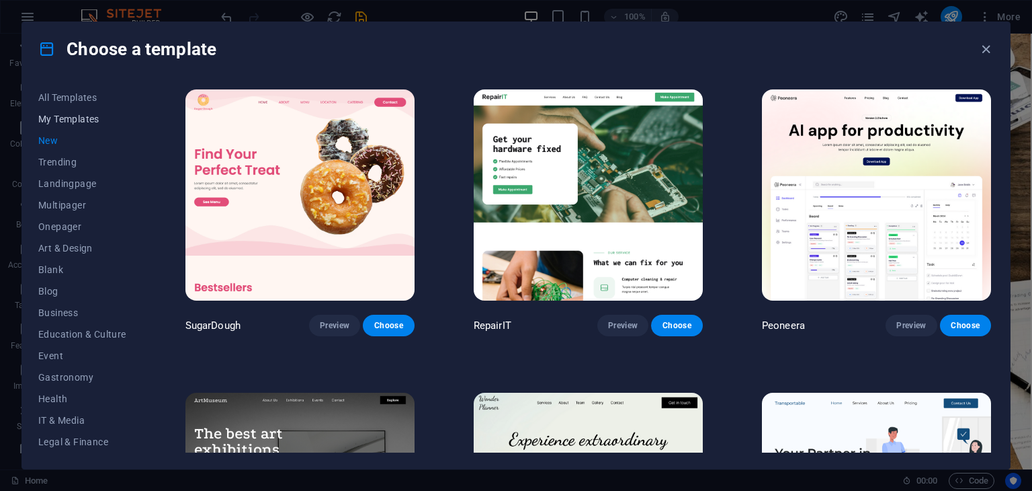
click at [64, 114] on span "My Templates" at bounding box center [82, 119] width 88 height 11
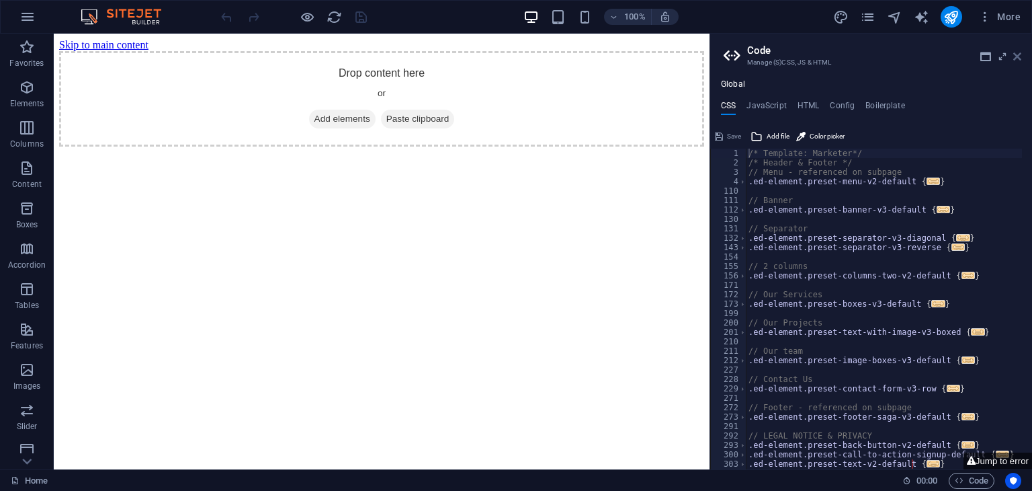
click at [1016, 55] on icon at bounding box center [1017, 56] width 8 height 11
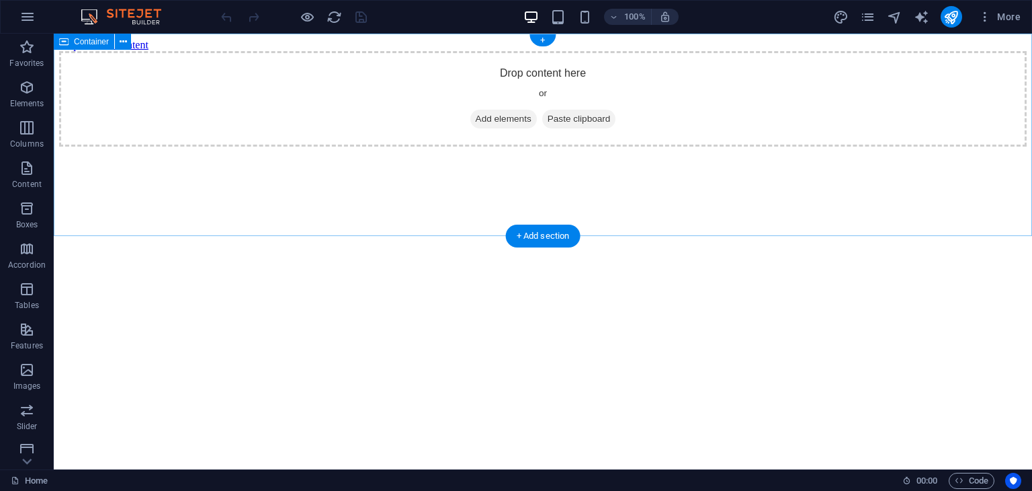
click at [556, 115] on div "Drop content here or Add elements Paste clipboard" at bounding box center [543, 98] width 968 height 95
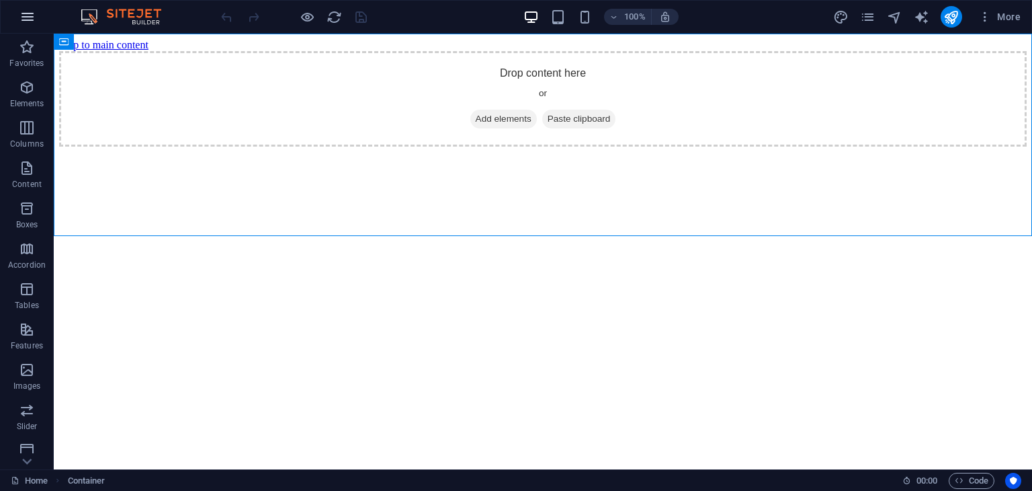
click at [31, 17] on icon "button" at bounding box center [27, 17] width 16 height 16
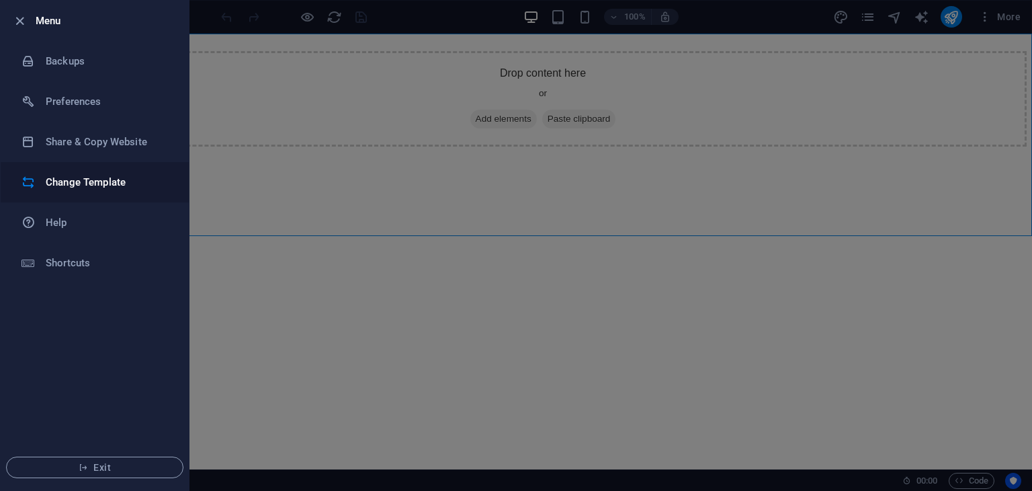
click at [68, 172] on li "Change Template" at bounding box center [95, 182] width 188 height 40
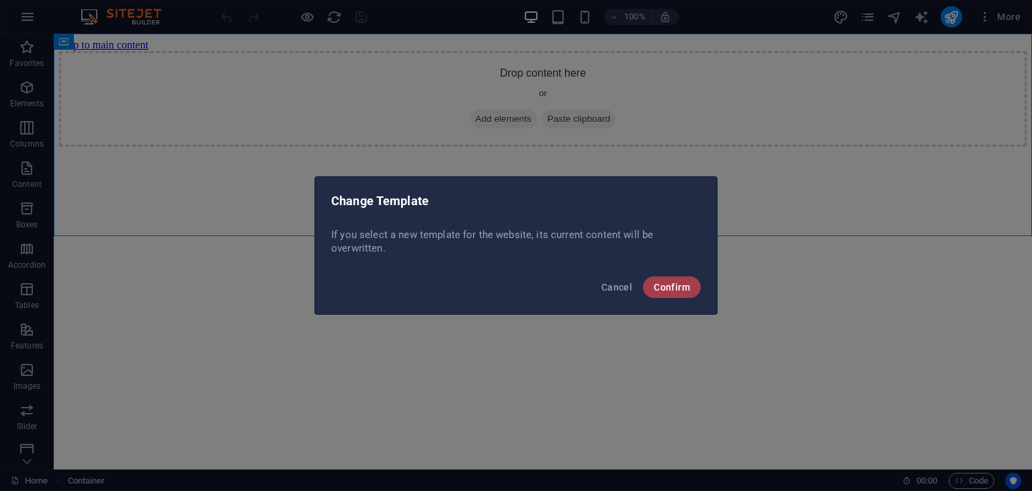
click at [694, 281] on button "Confirm" at bounding box center [672, 287] width 58 height 22
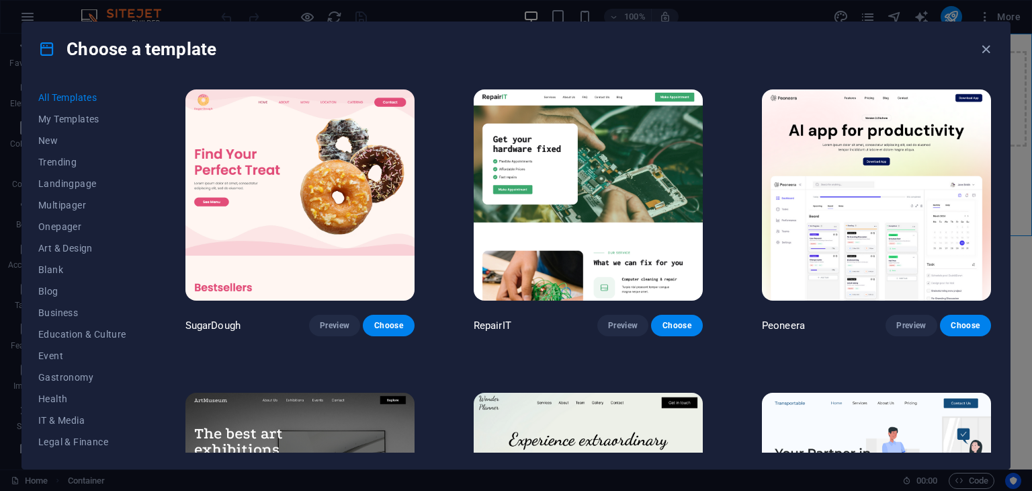
click at [35, 117] on div "All Templates My Templates New Trending Landingpage Multipager Onepager Art & D…" at bounding box center [516, 272] width 988 height 392
click at [72, 116] on span "My Templates" at bounding box center [82, 119] width 88 height 11
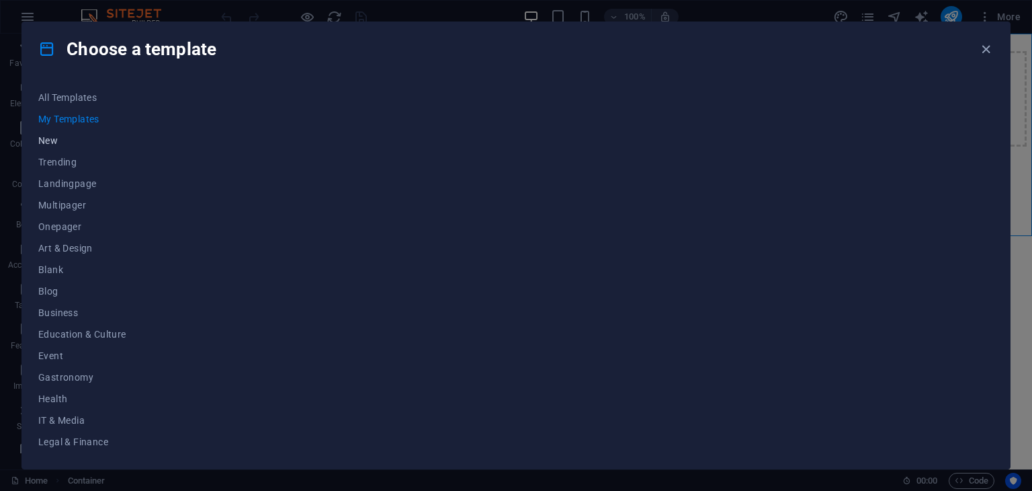
click at [83, 135] on span "New" at bounding box center [82, 140] width 88 height 11
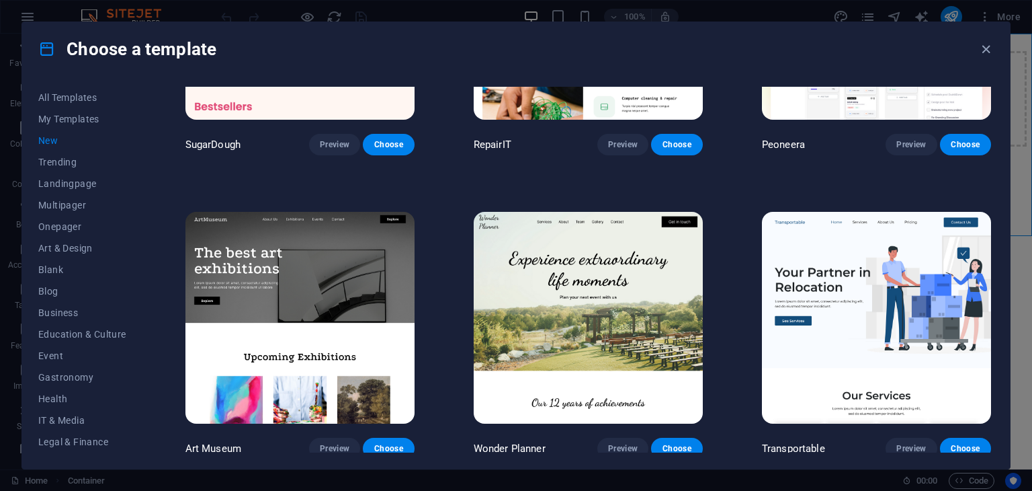
scroll to position [2, 0]
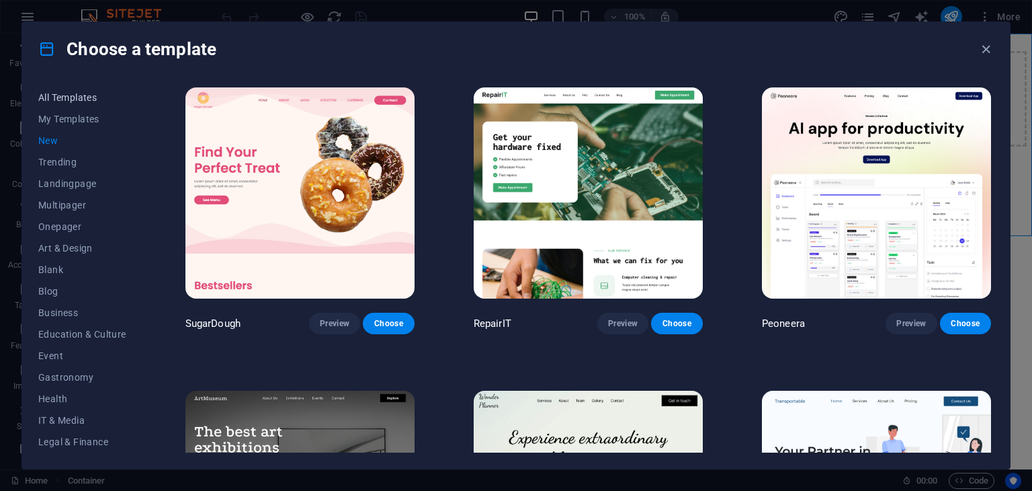
click at [102, 89] on button "All Templates" at bounding box center [82, 98] width 88 height 22
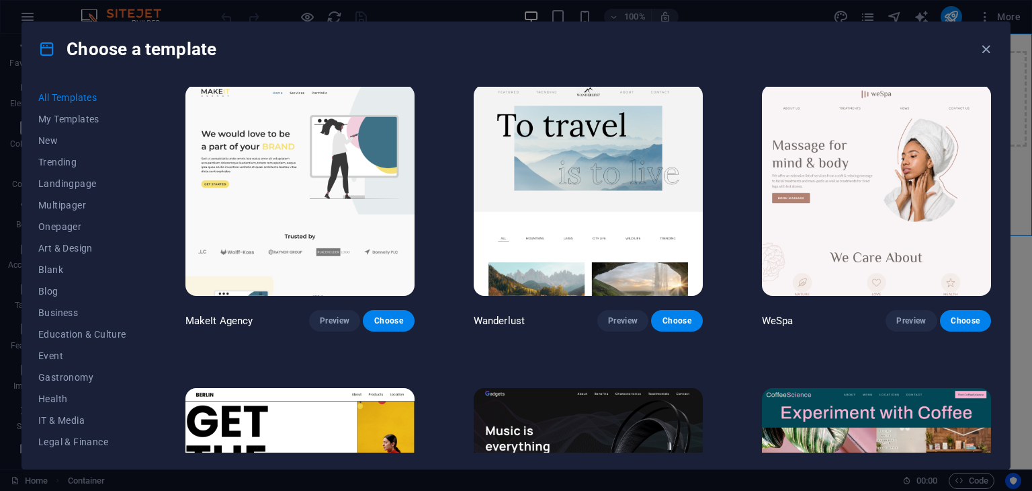
scroll to position [3037, 0]
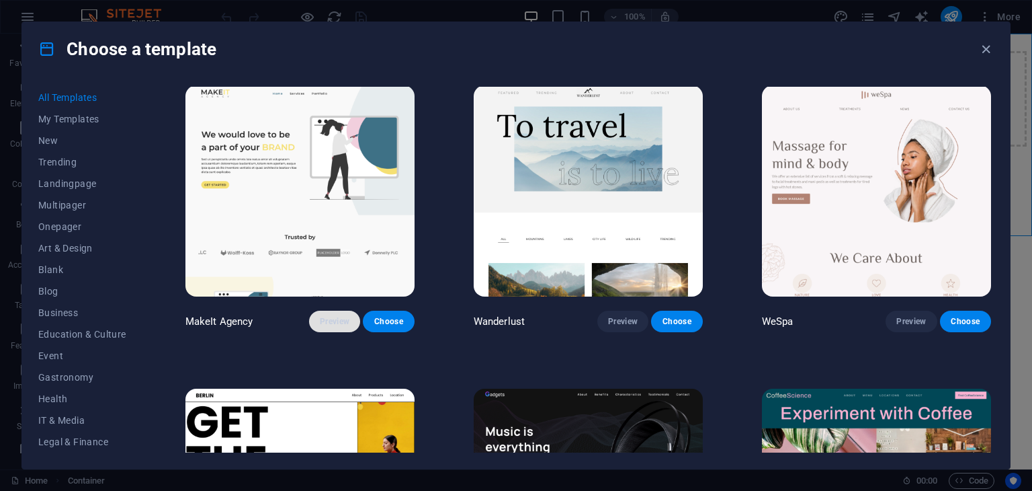
click at [328, 312] on button "Preview" at bounding box center [334, 321] width 51 height 22
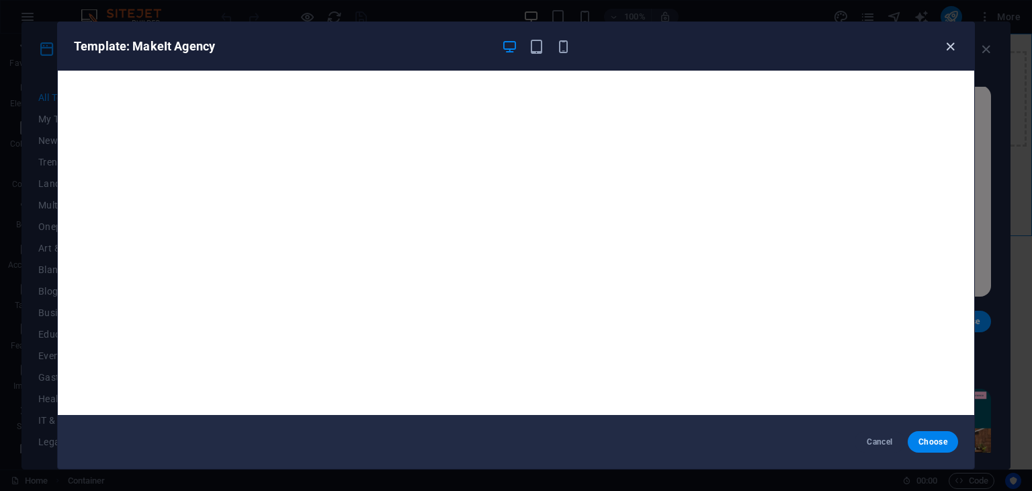
click at [954, 43] on icon "button" at bounding box center [950, 46] width 15 height 15
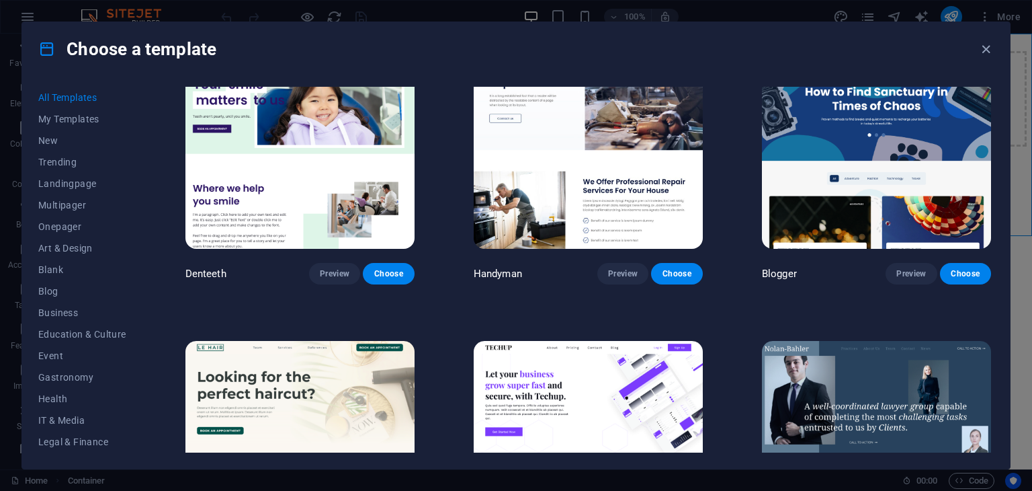
scroll to position [4187, 0]
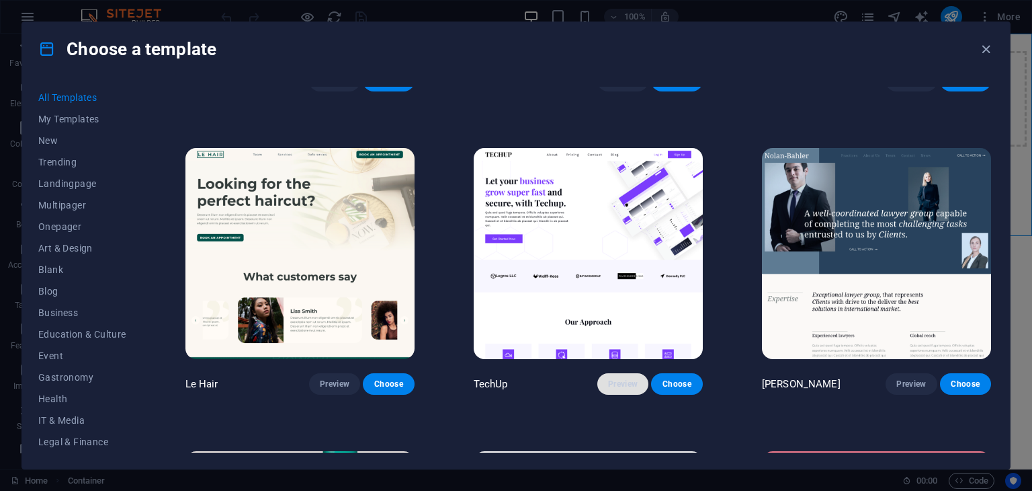
click at [642, 373] on button "Preview" at bounding box center [622, 384] width 51 height 22
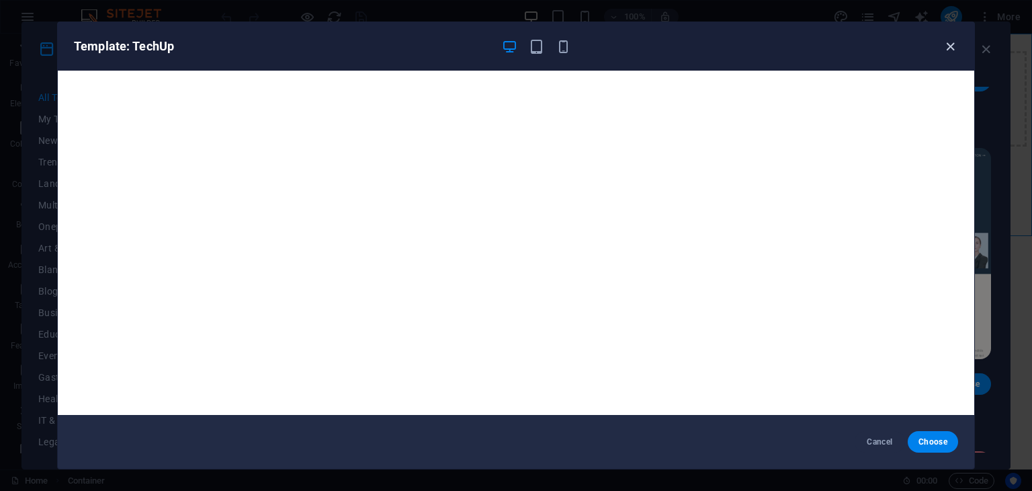
click at [943, 43] on icon "button" at bounding box center [950, 46] width 15 height 15
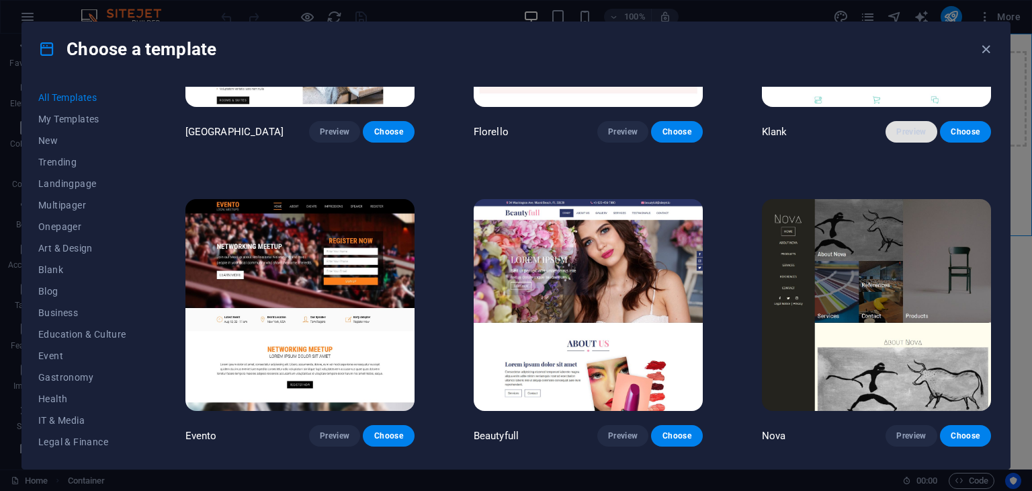
scroll to position [11414, 0]
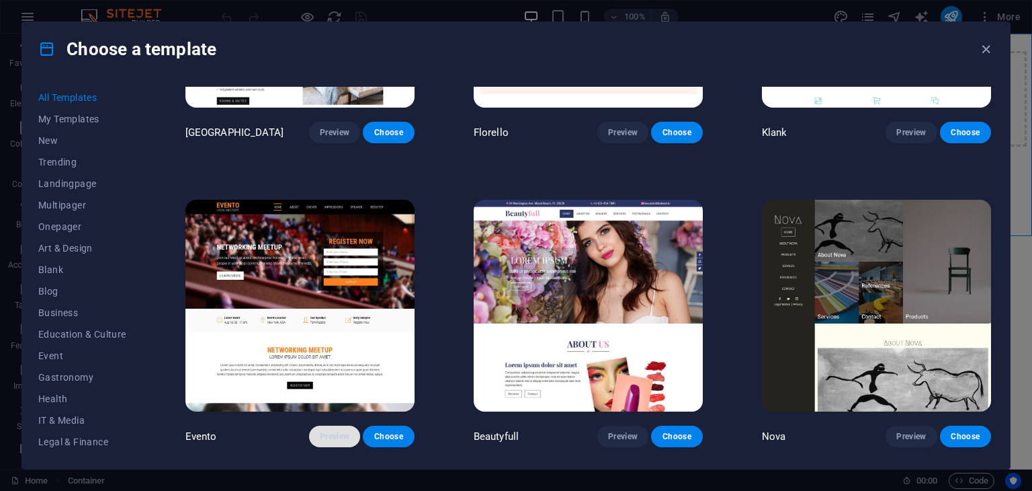
click at [326, 431] on span "Preview" at bounding box center [335, 436] width 30 height 11
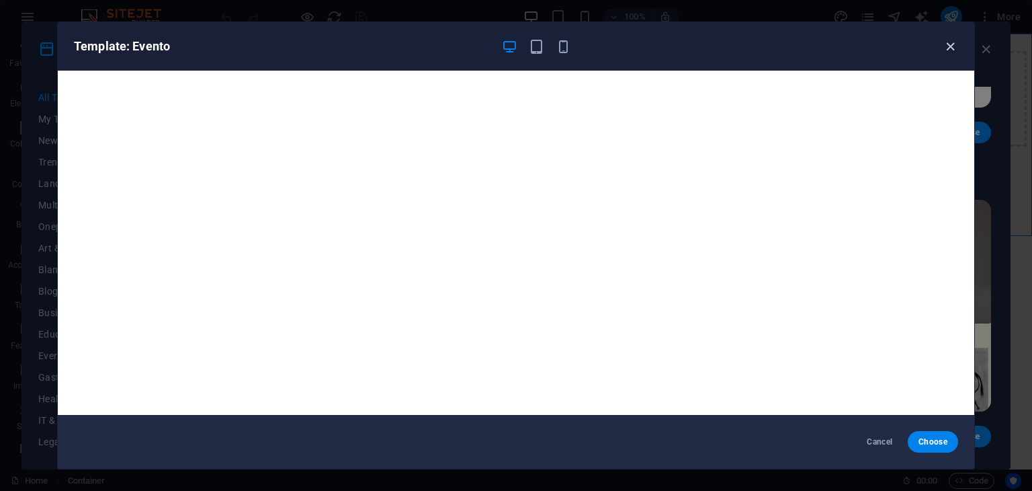
click at [952, 48] on icon "button" at bounding box center [950, 46] width 15 height 15
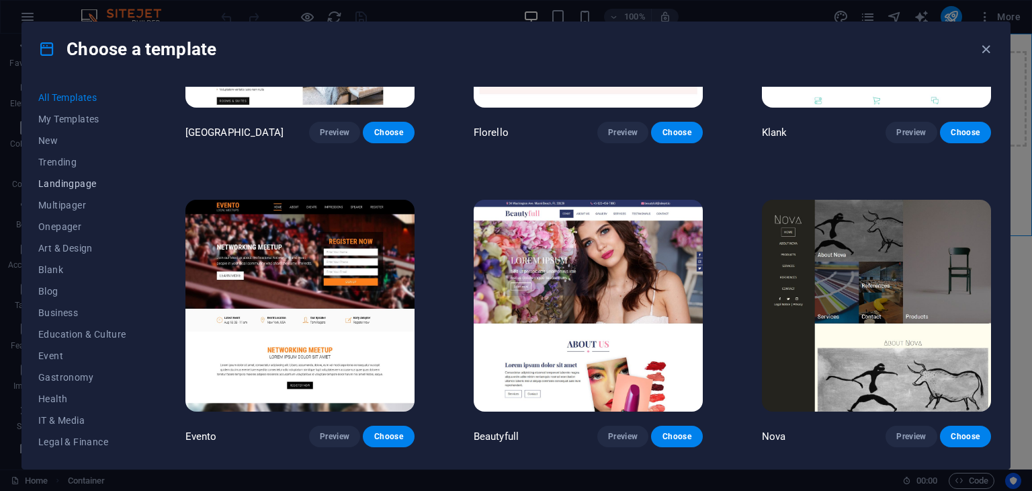
click at [54, 179] on span "Landingpage" at bounding box center [82, 183] width 88 height 11
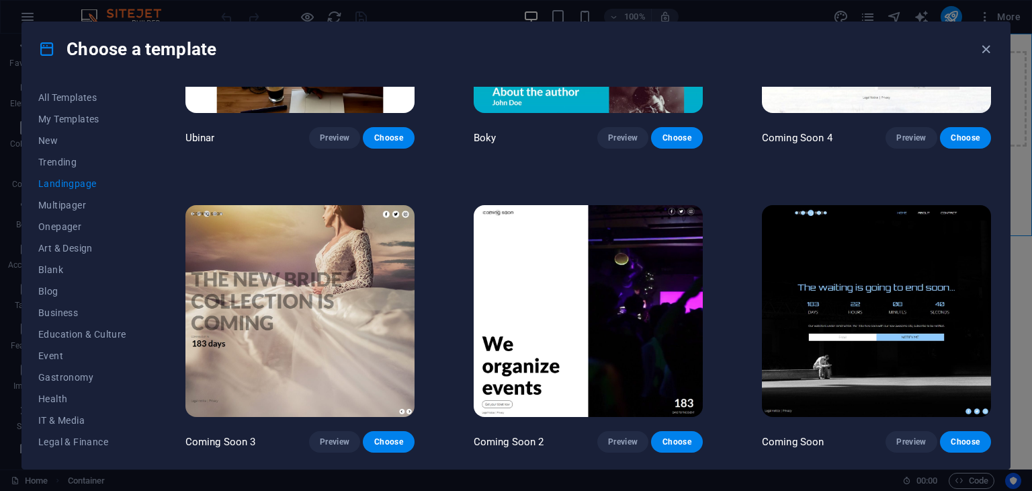
scroll to position [241, 0]
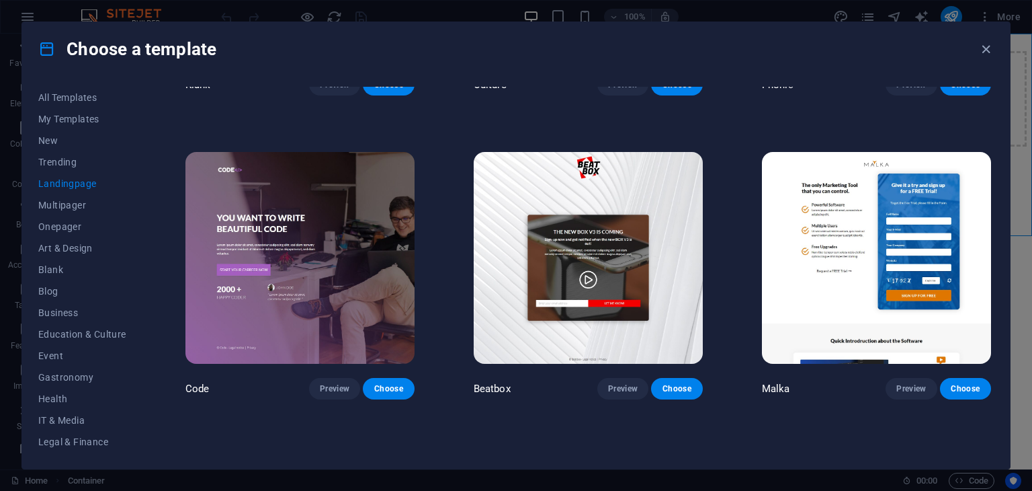
click at [54, 179] on span "Landingpage" at bounding box center [82, 183] width 88 height 11
click at [325, 379] on button "Preview" at bounding box center [334, 389] width 51 height 22
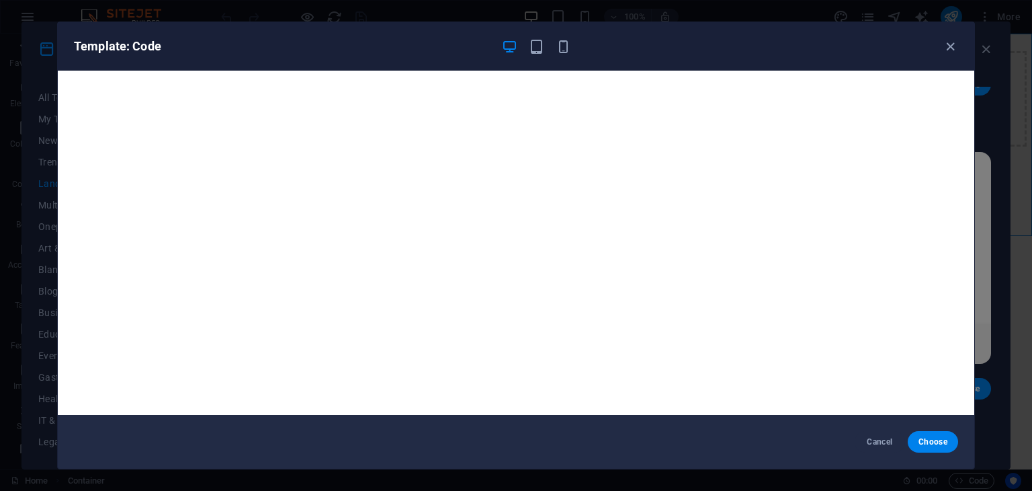
scroll to position [3, 0]
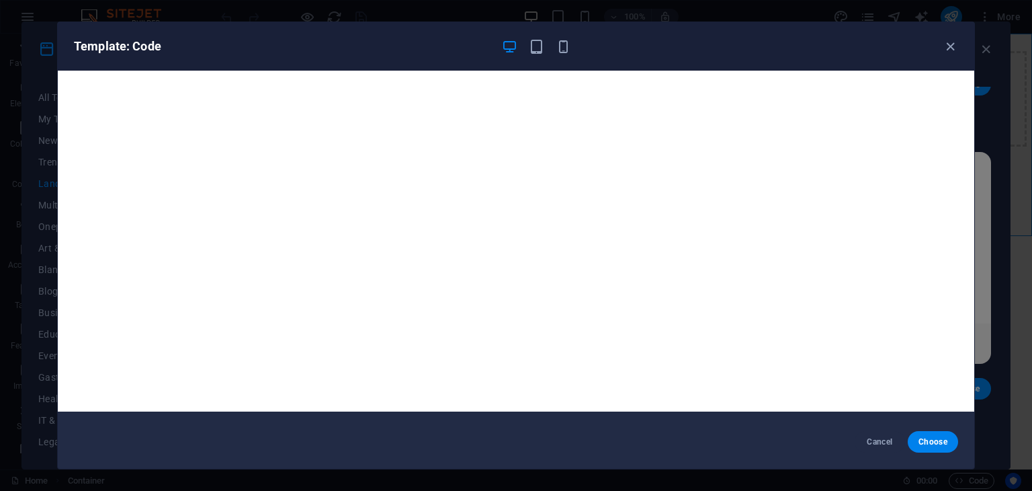
click at [941, 53] on div "Template: Code" at bounding box center [508, 46] width 868 height 16
click at [944, 50] on icon "button" at bounding box center [950, 46] width 15 height 15
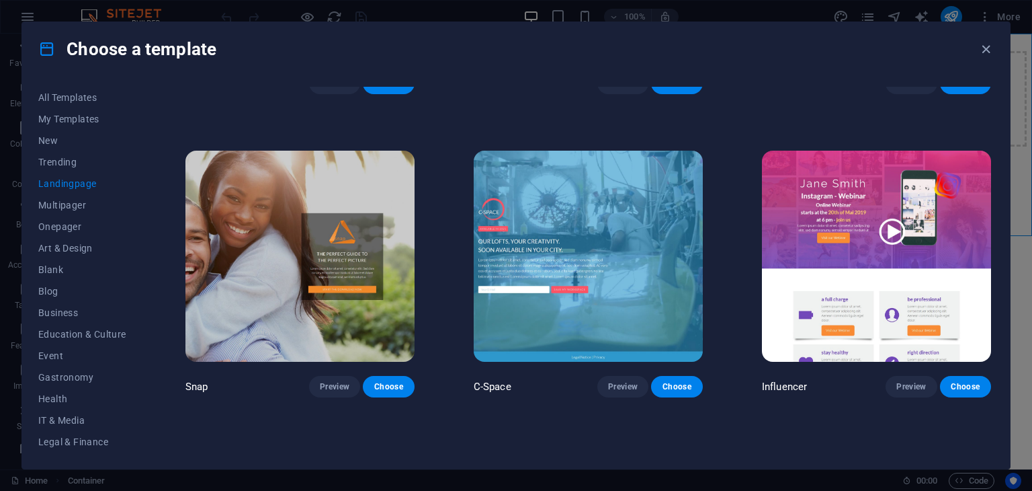
scroll to position [1157, 0]
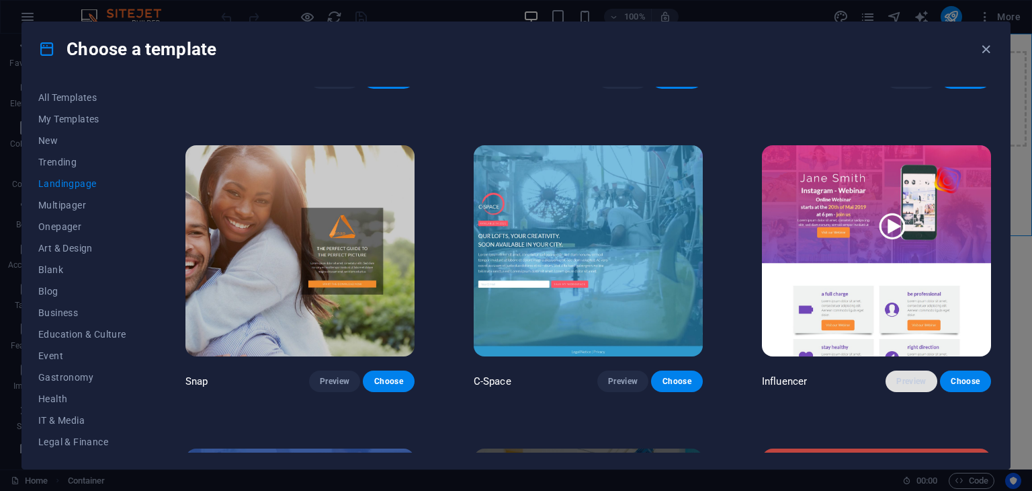
click at [901, 376] on span "Preview" at bounding box center [911, 381] width 30 height 11
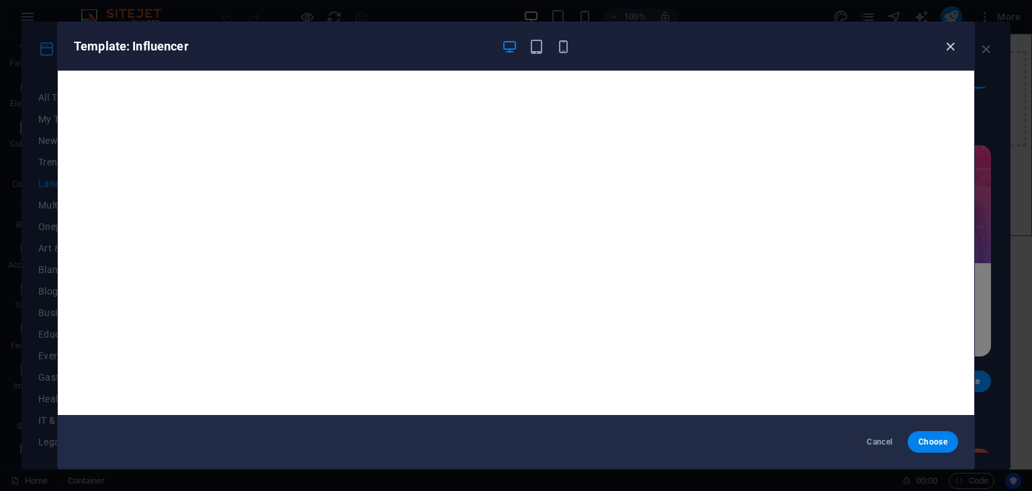
click at [943, 48] on icon "button" at bounding box center [950, 46] width 15 height 15
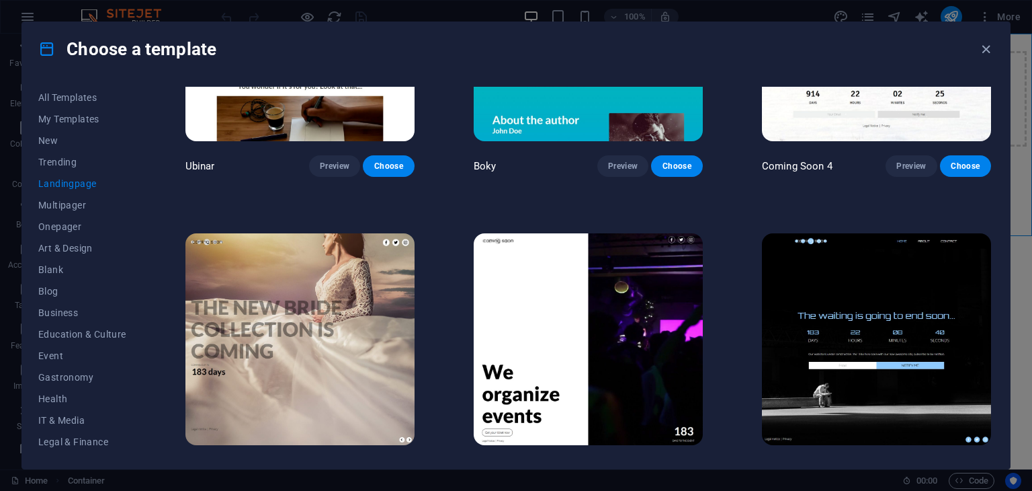
scroll to position [2298, 0]
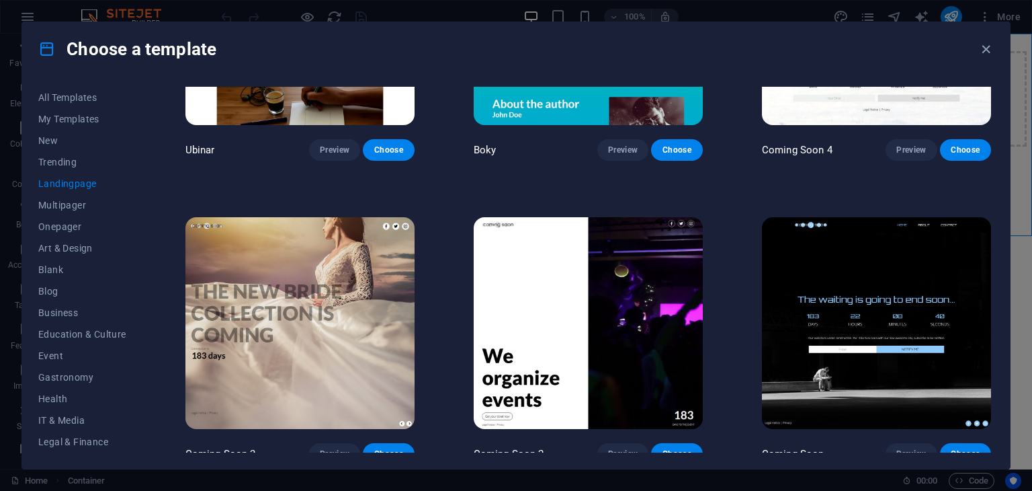
click at [774, 294] on img at bounding box center [876, 322] width 229 height 211
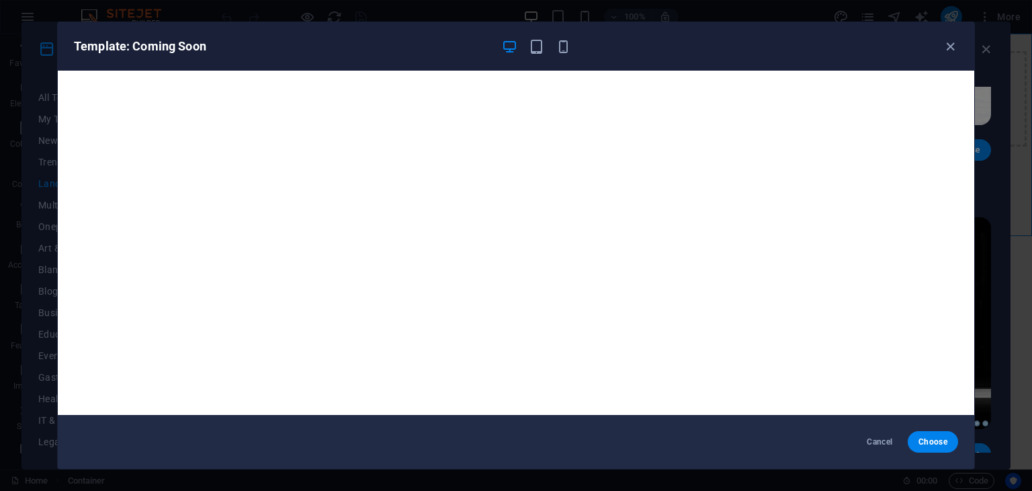
scroll to position [3, 0]
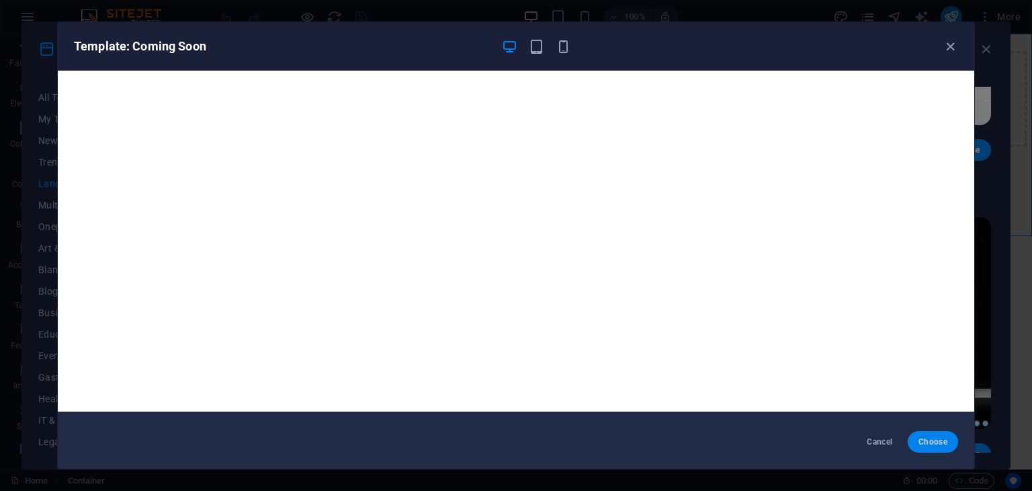
click at [929, 443] on span "Choose" at bounding box center [933, 441] width 29 height 11
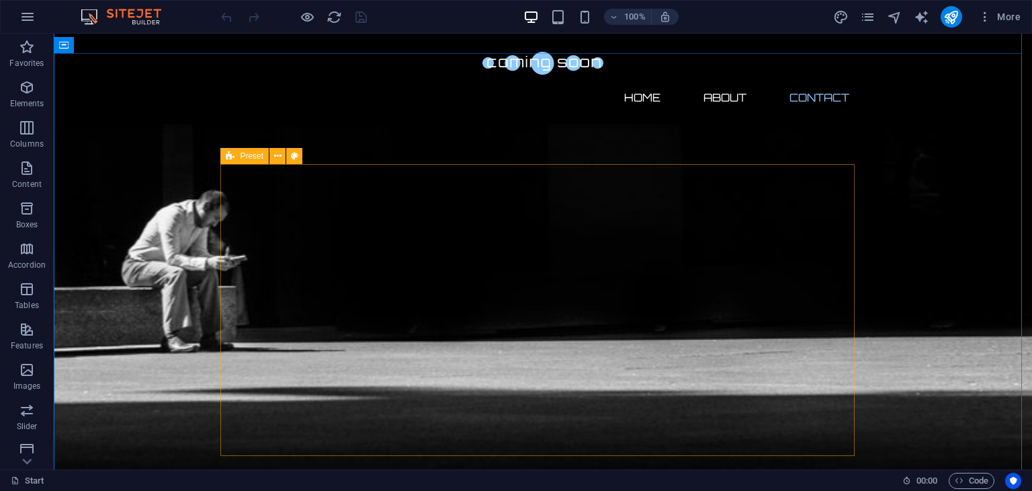
scroll to position [968, 0]
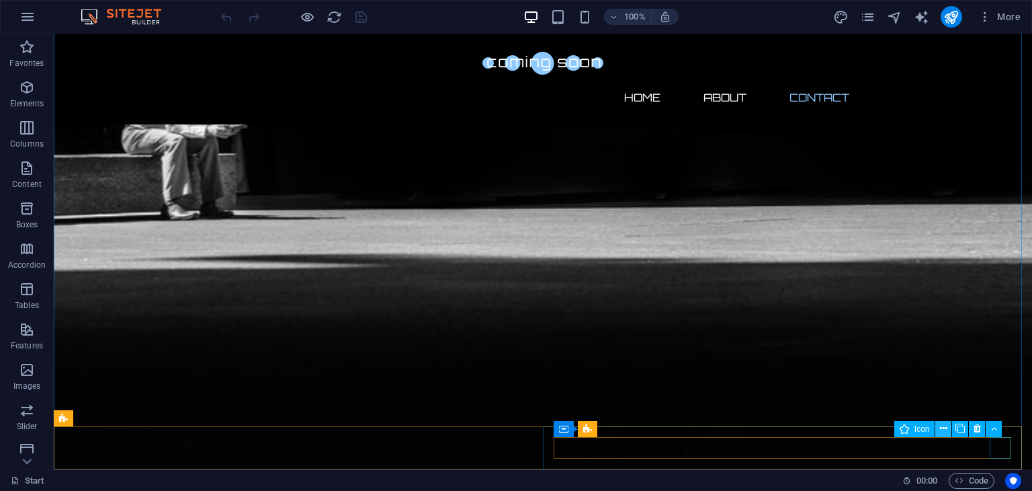
click at [943, 423] on icon at bounding box center [943, 428] width 7 height 14
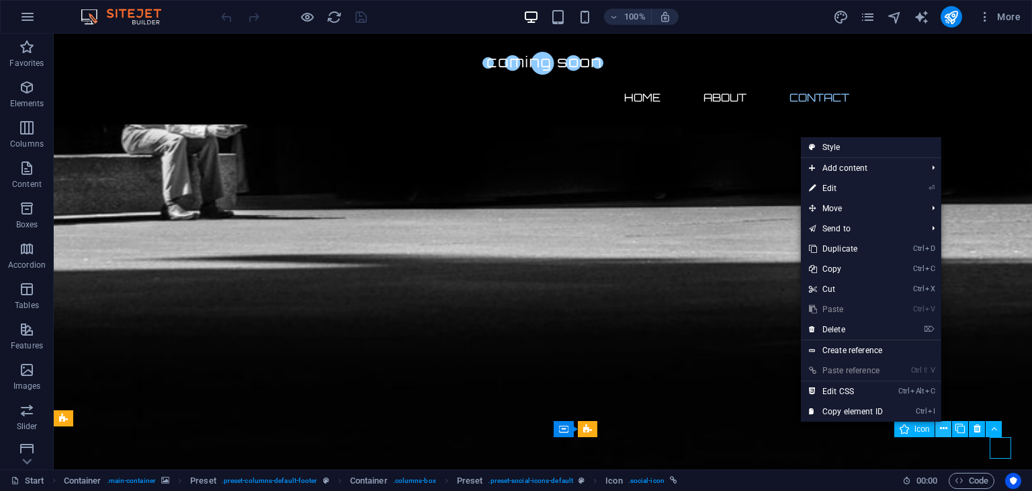
click at [943, 423] on icon at bounding box center [943, 428] width 7 height 14
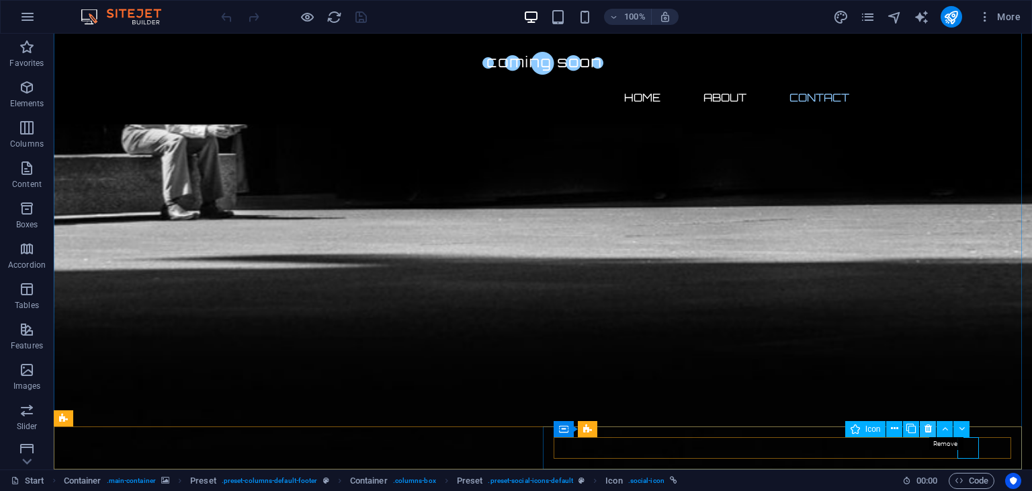
click at [929, 425] on icon at bounding box center [928, 428] width 7 height 14
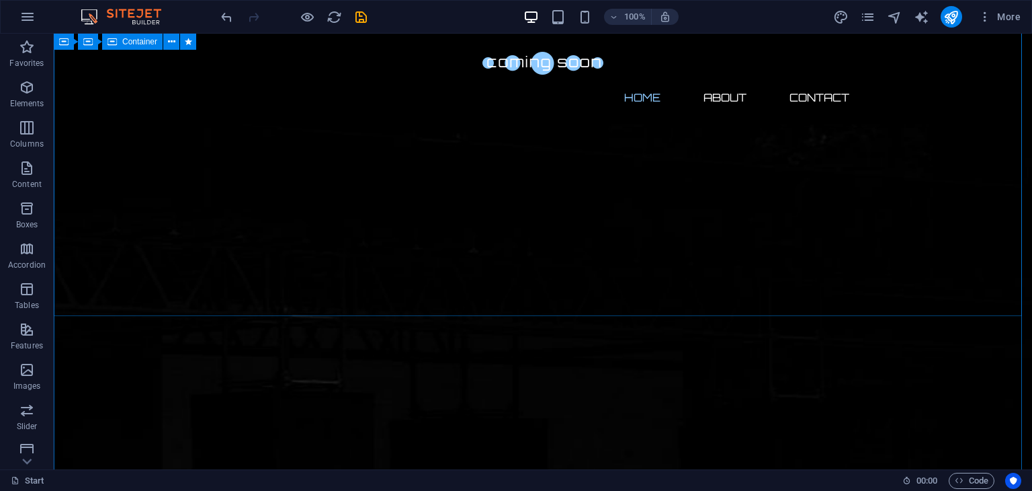
scroll to position [0, 0]
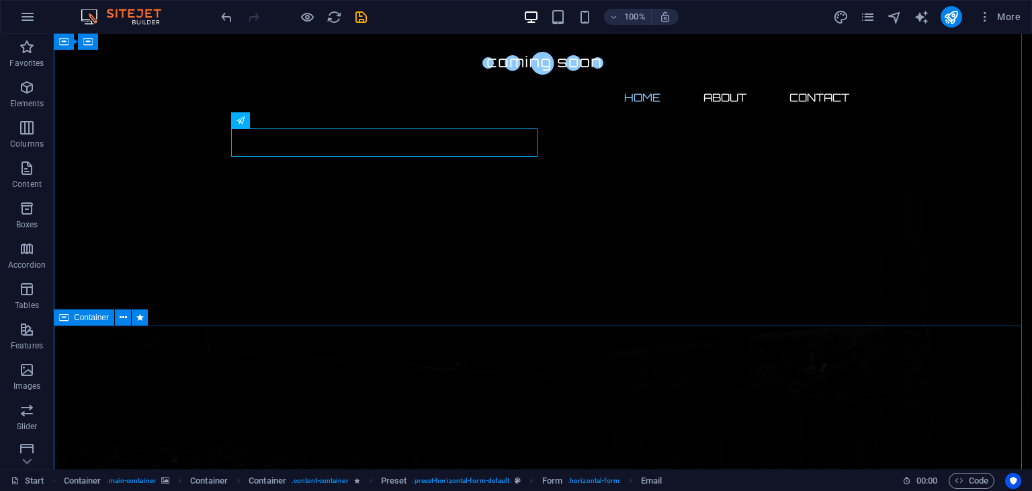
scroll to position [223, 0]
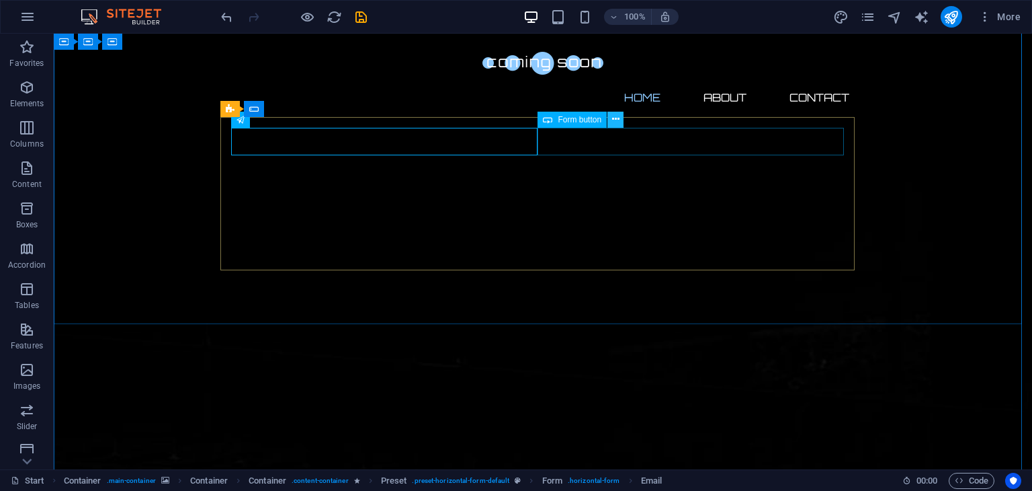
click at [618, 119] on icon at bounding box center [615, 119] width 7 height 14
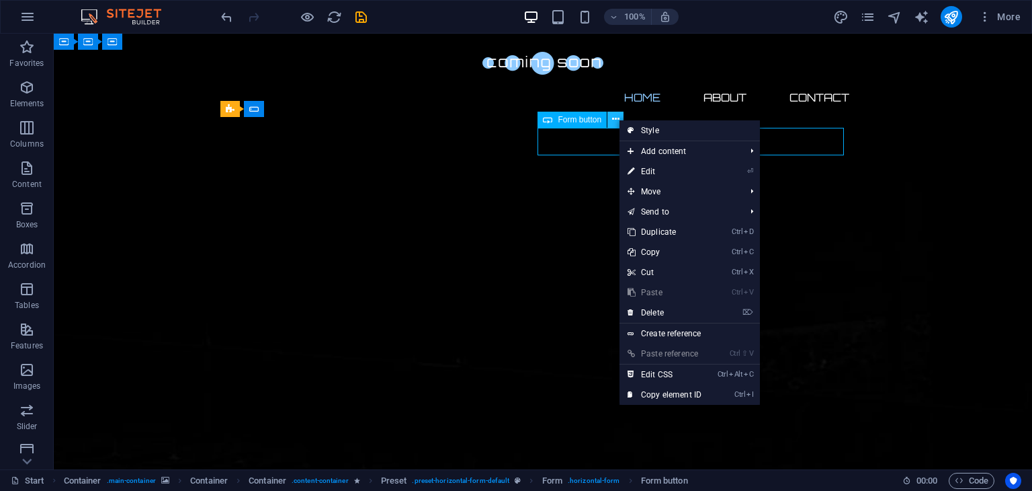
click at [618, 119] on icon at bounding box center [615, 119] width 7 height 14
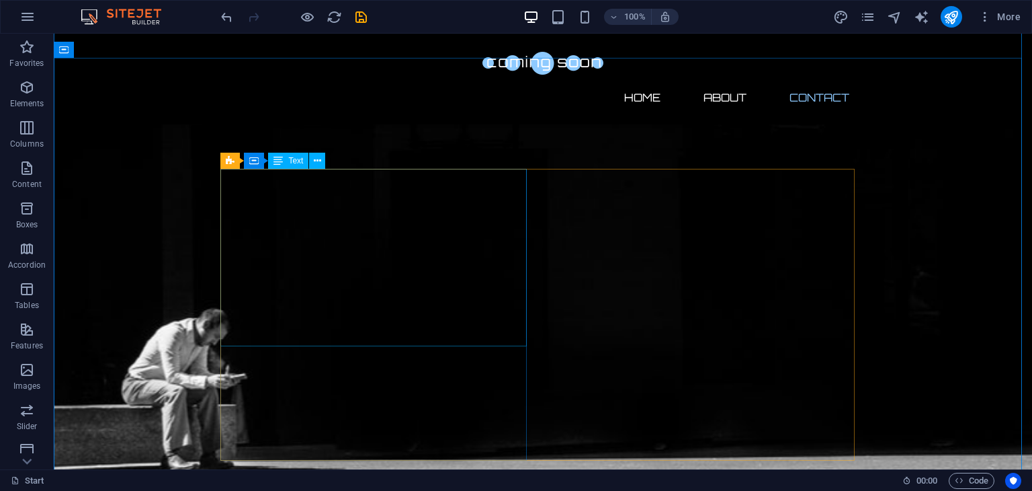
scroll to position [968, 0]
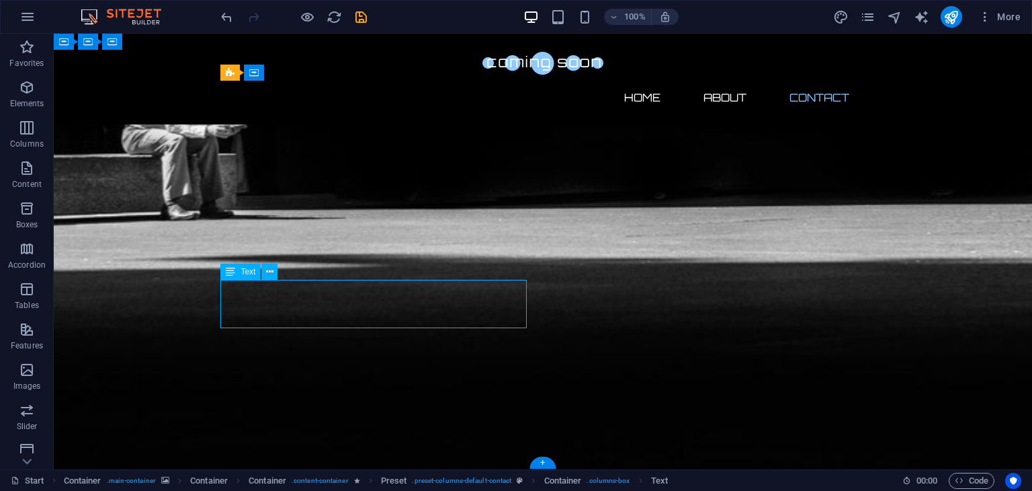
click at [269, 269] on icon at bounding box center [269, 272] width 7 height 14
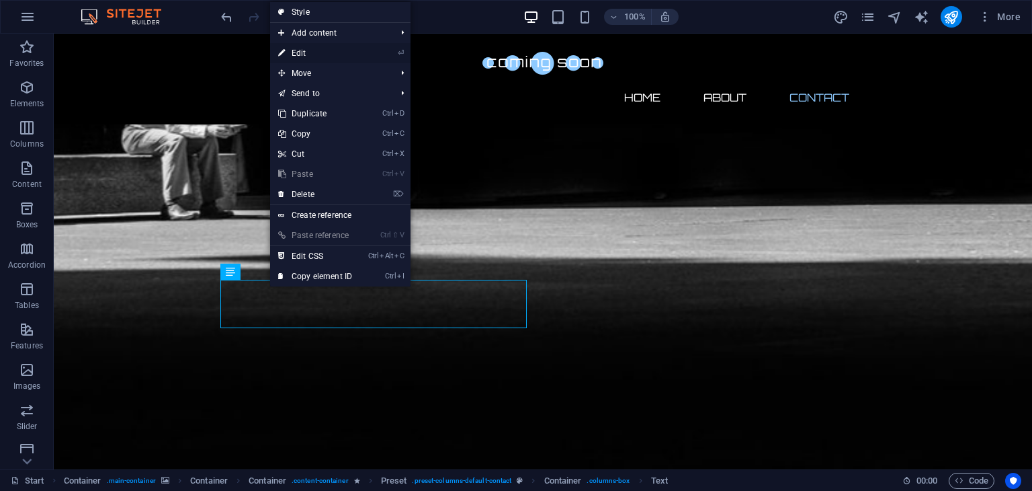
click at [339, 46] on link "⏎ Edit" at bounding box center [315, 53] width 90 height 20
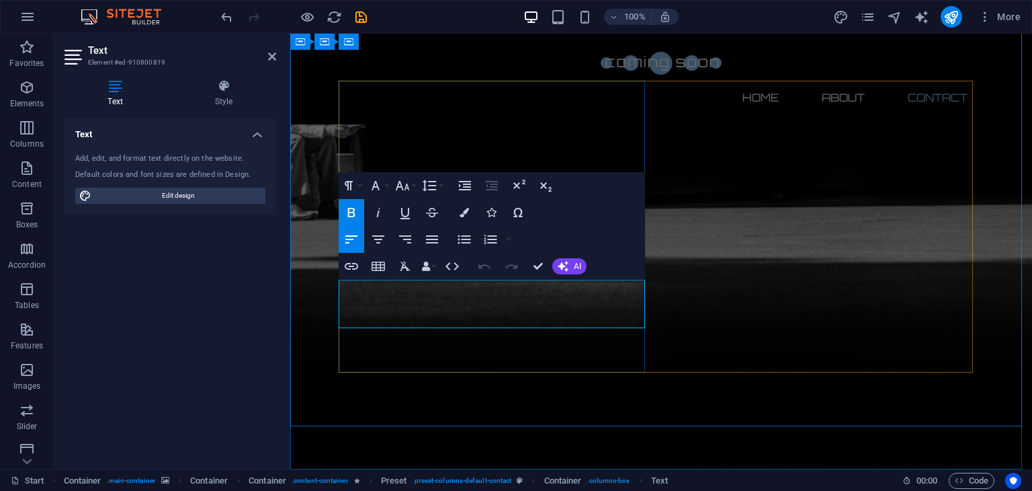
drag, startPoint x: 476, startPoint y: 299, endPoint x: 341, endPoint y: 288, distance: 134.9
drag, startPoint x: 492, startPoint y: 298, endPoint x: 516, endPoint y: 300, distance: 24.2
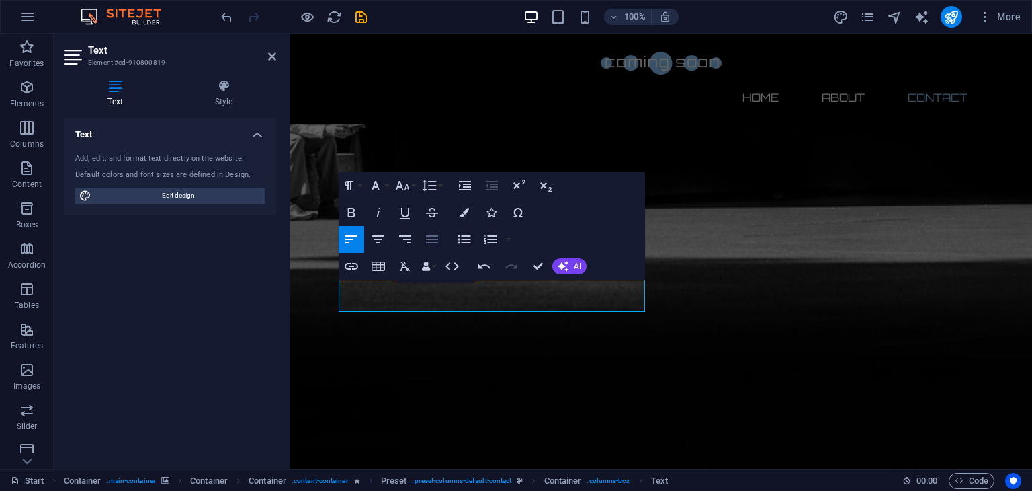
click at [429, 231] on icon "button" at bounding box center [432, 239] width 16 height 16
click at [459, 232] on icon "button" at bounding box center [464, 239] width 16 height 16
click at [382, 230] on button "Align Center" at bounding box center [379, 239] width 26 height 27
click at [352, 234] on icon "button" at bounding box center [351, 239] width 16 height 16
click at [427, 186] on icon "button" at bounding box center [429, 185] width 16 height 16
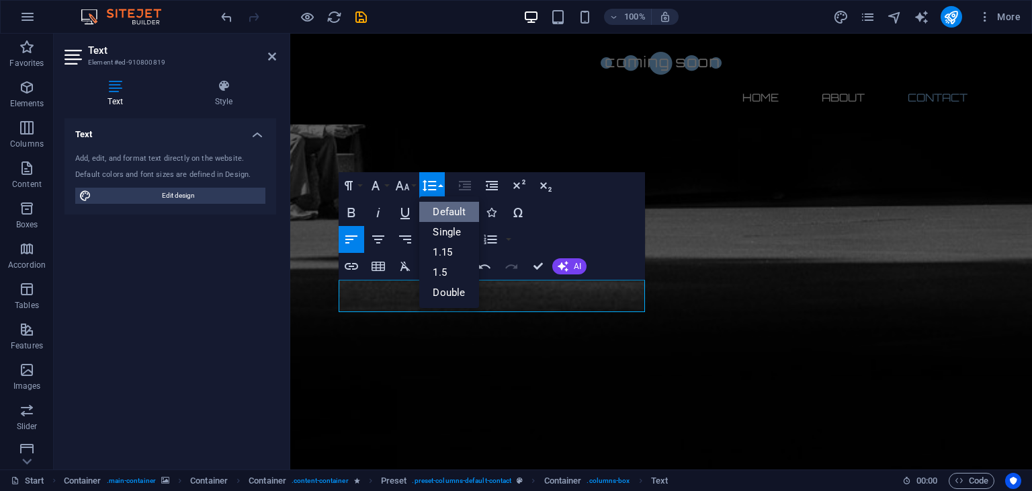
scroll to position [0, 0]
click at [452, 231] on link "Single" at bounding box center [449, 232] width 60 height 20
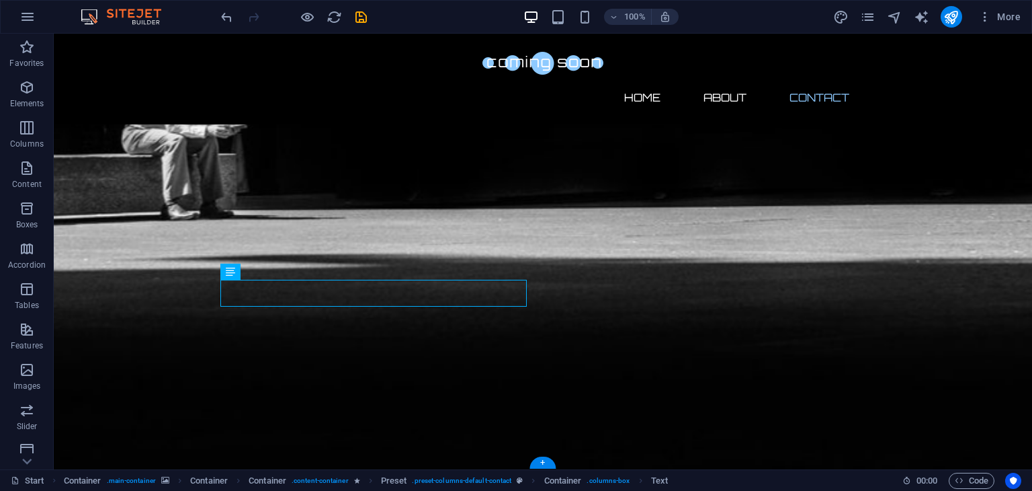
drag, startPoint x: 399, startPoint y: 299, endPoint x: 452, endPoint y: 298, distance: 53.1
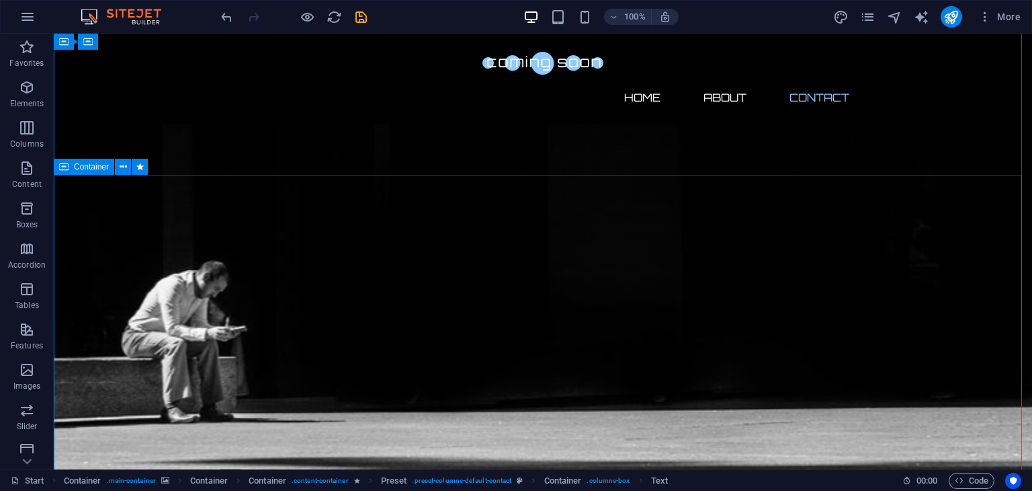
scroll to position [763, 0]
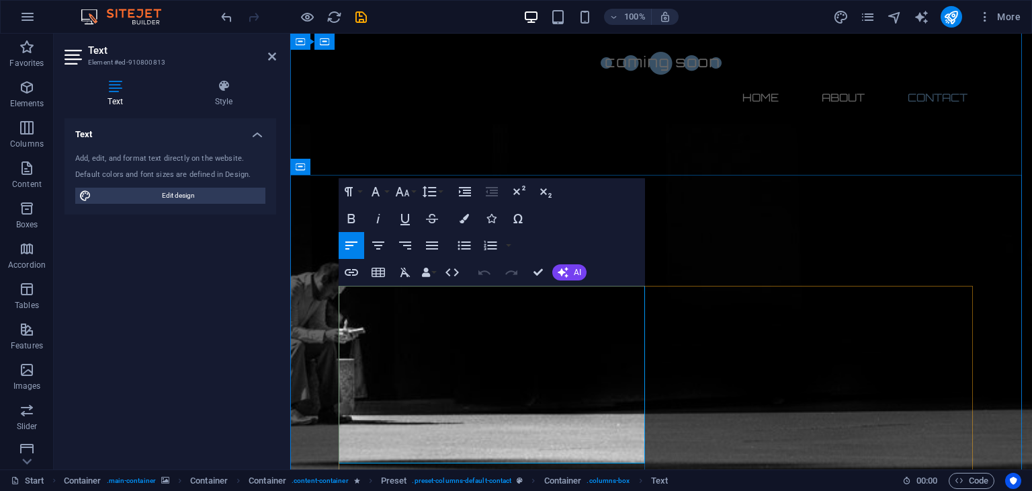
drag, startPoint x: 433, startPoint y: 450, endPoint x: 337, endPoint y: 292, distance: 185.4
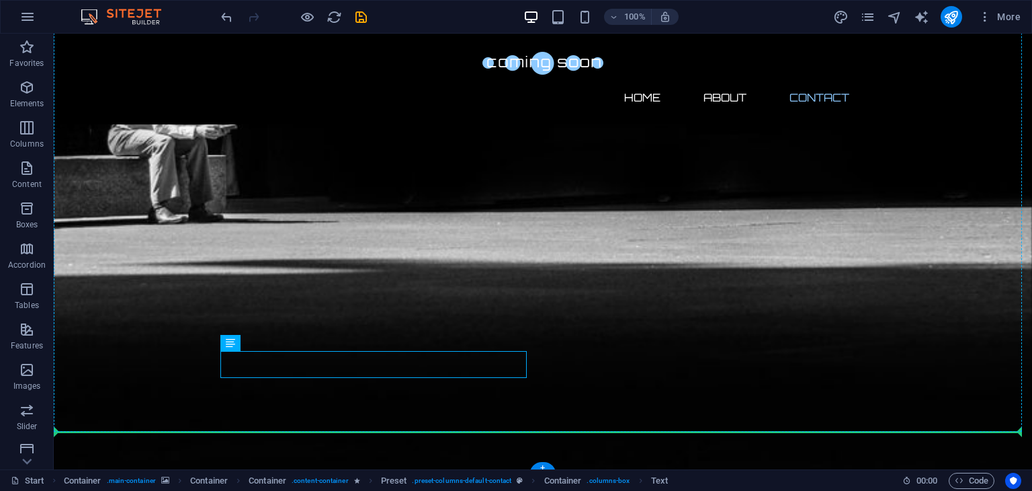
scroll to position [1015, 0]
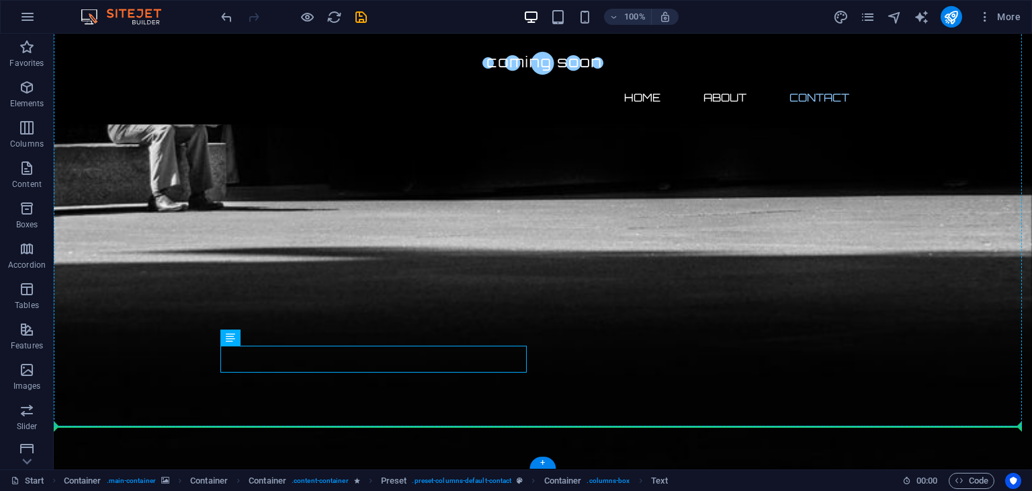
drag, startPoint x: 376, startPoint y: 377, endPoint x: 550, endPoint y: 405, distance: 176.3
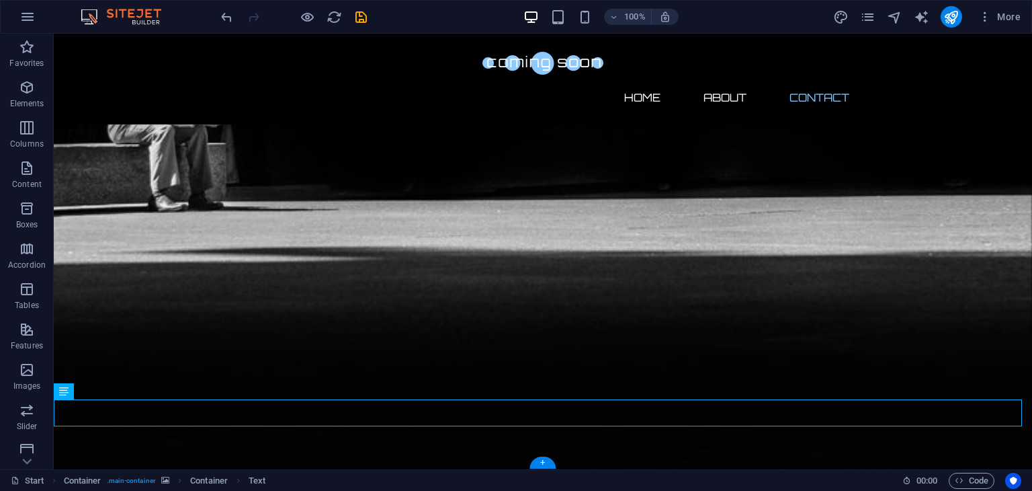
drag, startPoint x: 351, startPoint y: 406, endPoint x: 232, endPoint y: 415, distance: 119.9
click at [104, 386] on icon at bounding box center [102, 391] width 7 height 14
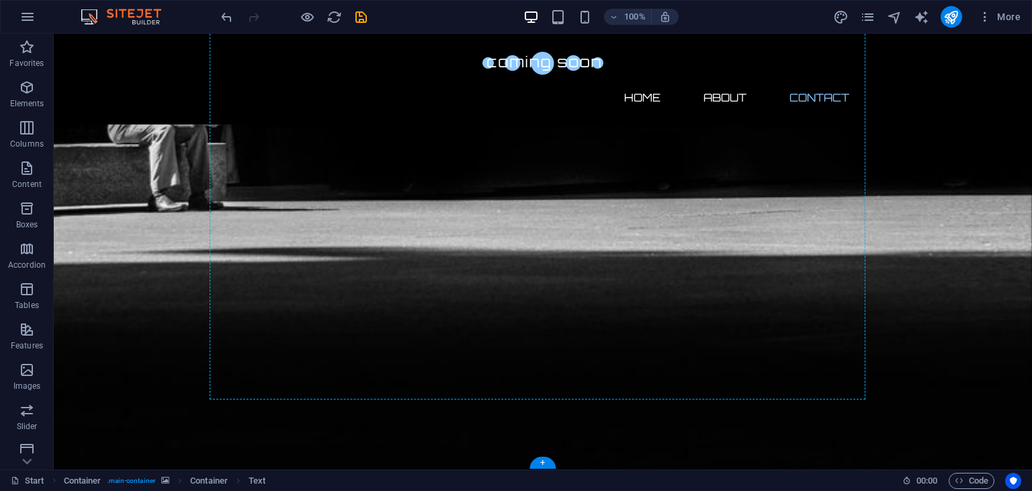
drag, startPoint x: 254, startPoint y: 407, endPoint x: 532, endPoint y: 377, distance: 279.9
drag, startPoint x: 300, startPoint y: 251, endPoint x: 357, endPoint y: 382, distance: 142.7
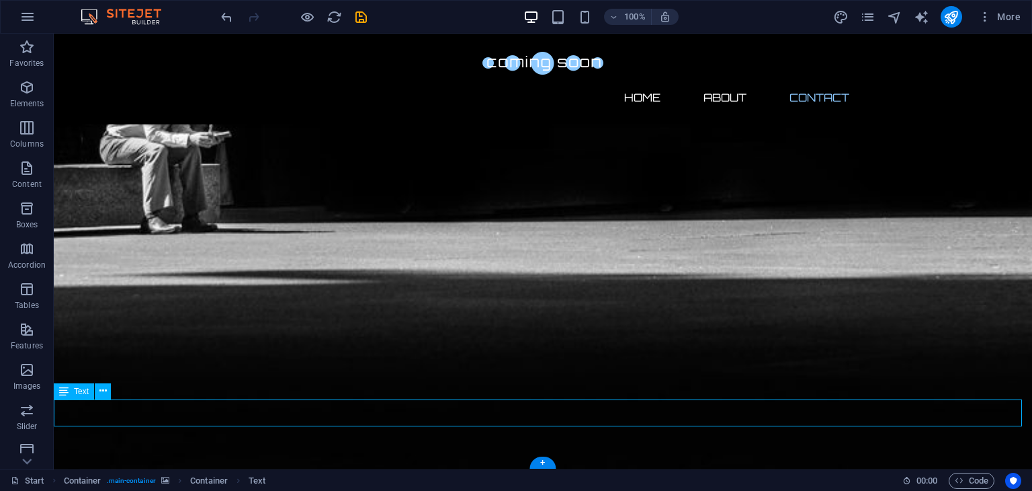
drag, startPoint x: 56, startPoint y: 413, endPoint x: 156, endPoint y: 406, distance: 100.4
click at [102, 388] on icon at bounding box center [102, 391] width 7 height 14
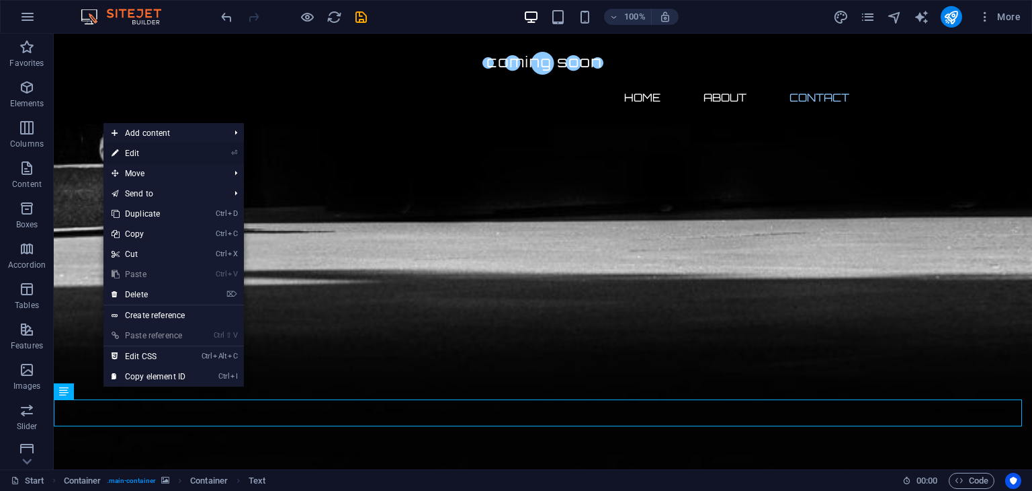
click at [173, 148] on link "⏎ Edit" at bounding box center [148, 153] width 90 height 20
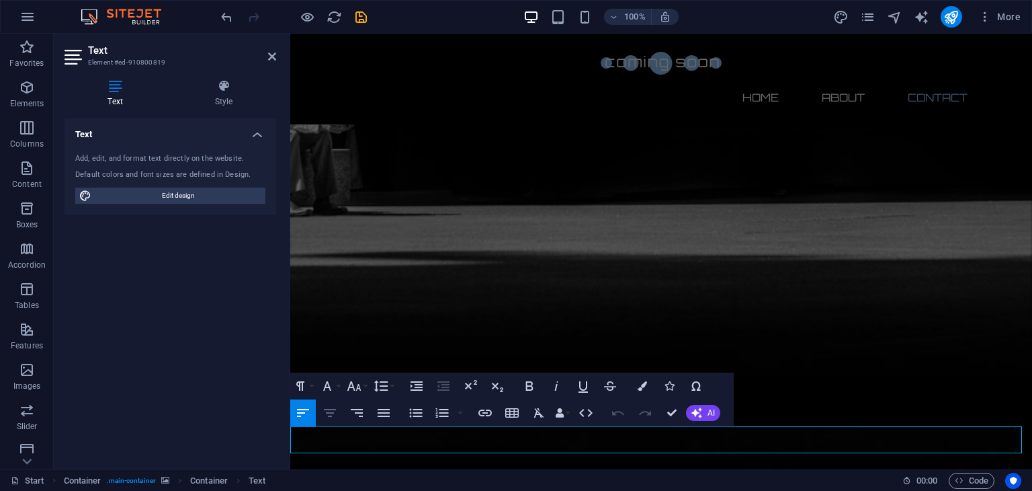
click at [326, 403] on button "Align Center" at bounding box center [330, 412] width 26 height 27
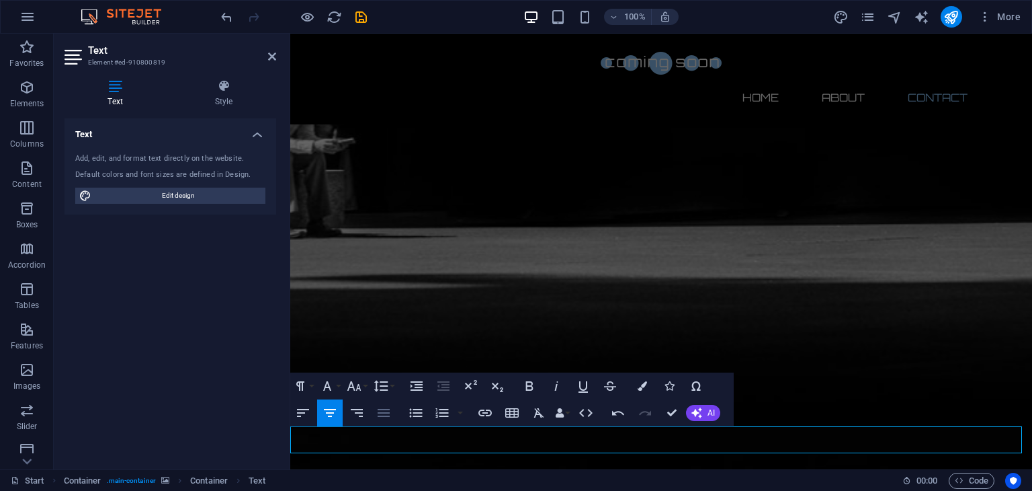
click at [386, 403] on button "Align Justify" at bounding box center [384, 412] width 26 height 27
click at [453, 402] on button "Ordered List" at bounding box center [442, 412] width 26 height 27
click at [433, 405] on button "Ordered List" at bounding box center [442, 412] width 26 height 27
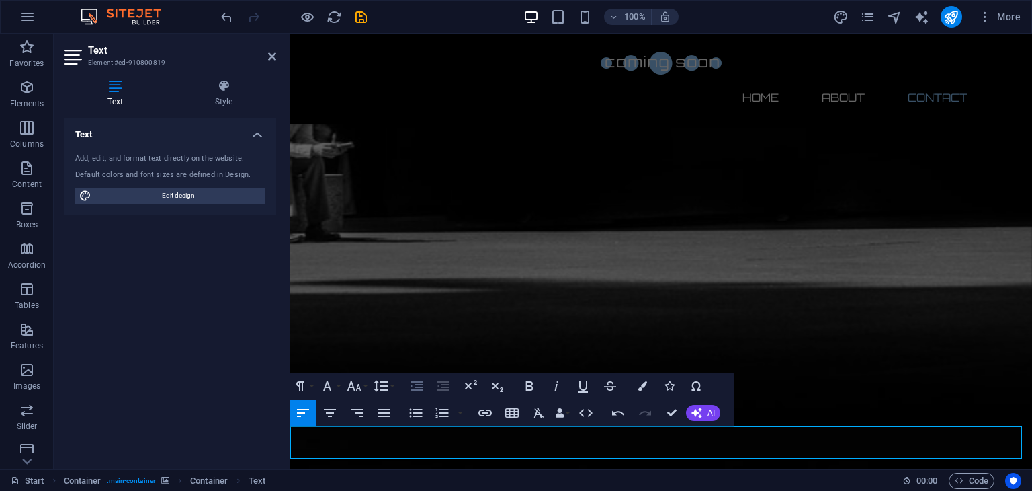
click at [415, 384] on icon "button" at bounding box center [417, 385] width 12 height 9
click at [304, 385] on icon "button" at bounding box center [300, 386] width 16 height 16
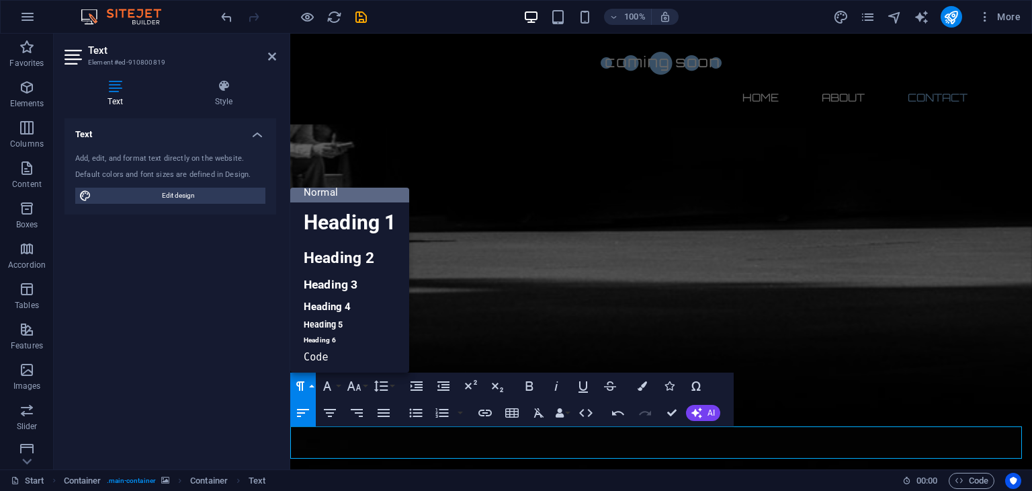
scroll to position [11, 0]
click at [378, 216] on link "Heading 1" at bounding box center [349, 222] width 119 height 40
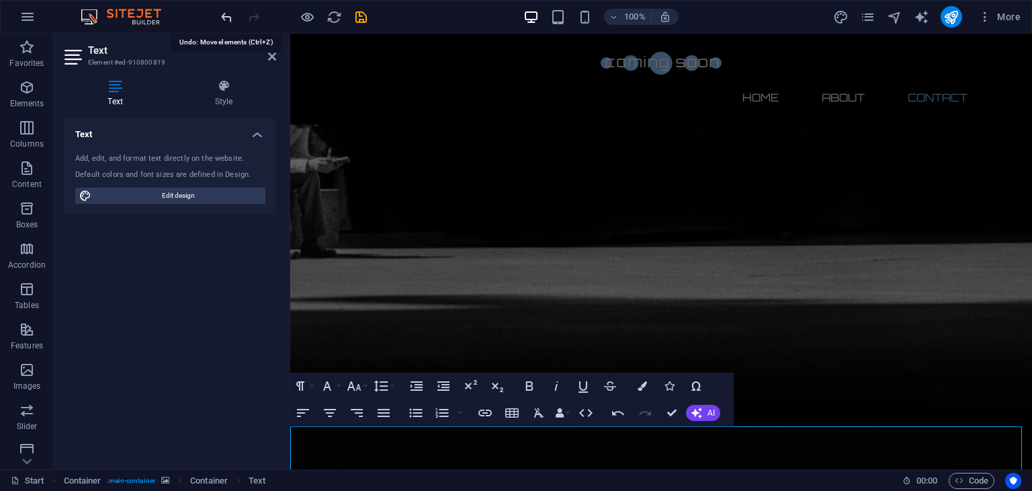
click at [226, 19] on icon "undo" at bounding box center [226, 16] width 15 height 15
click at [612, 407] on icon "button" at bounding box center [618, 413] width 16 height 16
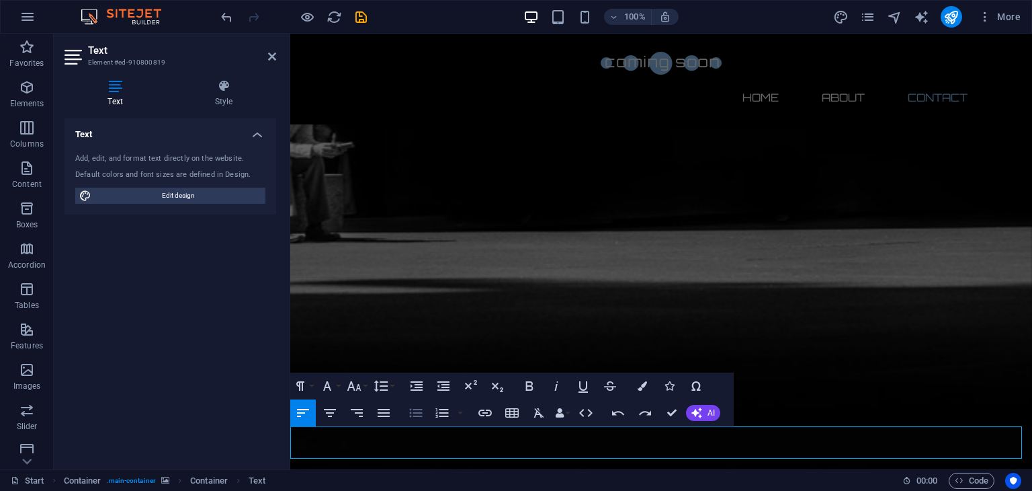
click at [414, 407] on icon "button" at bounding box center [416, 413] width 16 height 16
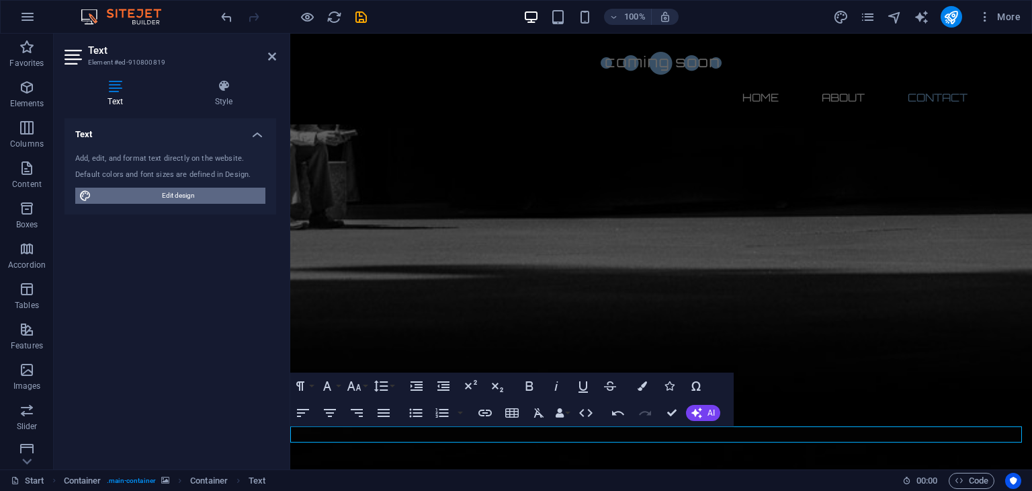
drag, startPoint x: 208, startPoint y: 199, endPoint x: 367, endPoint y: 333, distance: 207.5
click at [208, 199] on span "Edit design" at bounding box center [178, 195] width 166 height 16
select select "px"
select select "300"
select select "px"
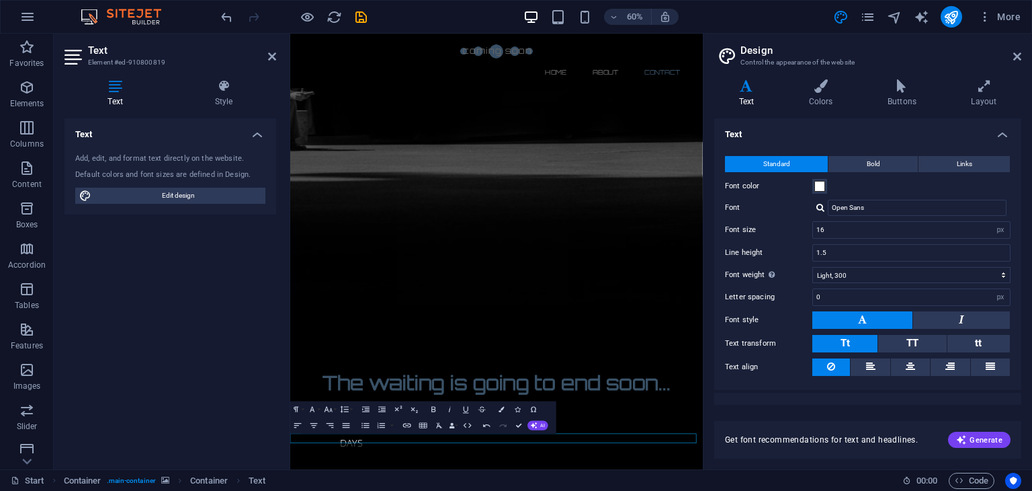
scroll to position [714, 0]
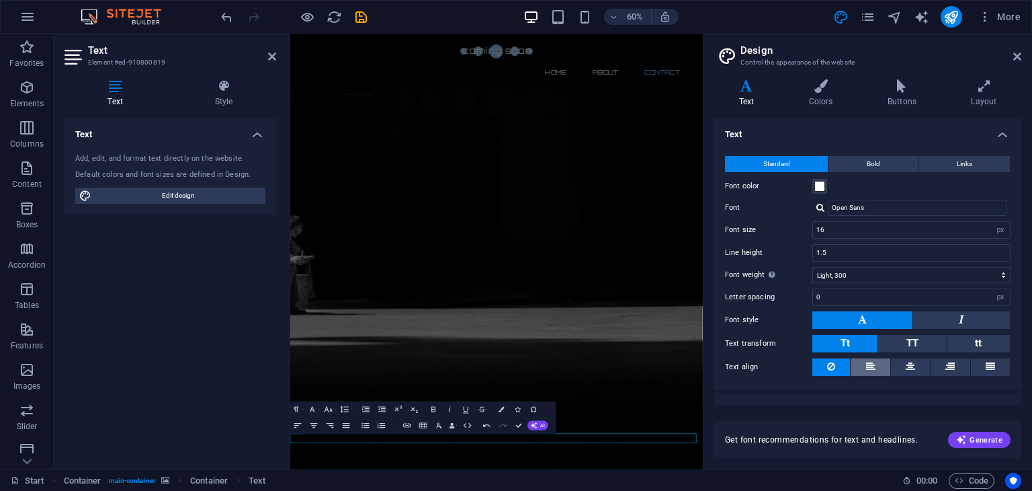
click at [860, 359] on button at bounding box center [870, 366] width 39 height 17
click at [919, 366] on button at bounding box center [910, 366] width 39 height 17
click at [948, 366] on icon at bounding box center [950, 366] width 9 height 16
click at [989, 363] on icon at bounding box center [990, 366] width 9 height 16
click at [848, 362] on button at bounding box center [831, 366] width 38 height 17
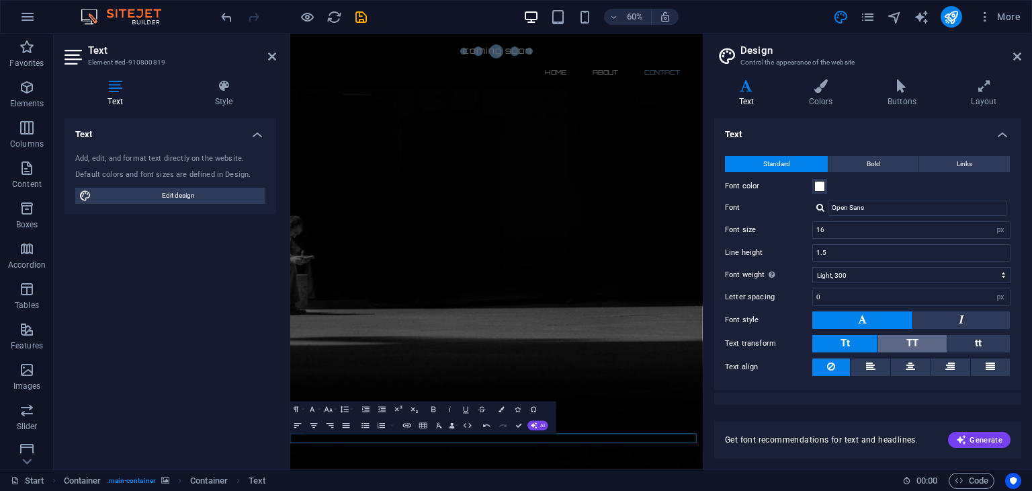
click at [888, 340] on button "TT" at bounding box center [912, 343] width 68 height 17
click at [849, 345] on button "Tt" at bounding box center [844, 343] width 65 height 17
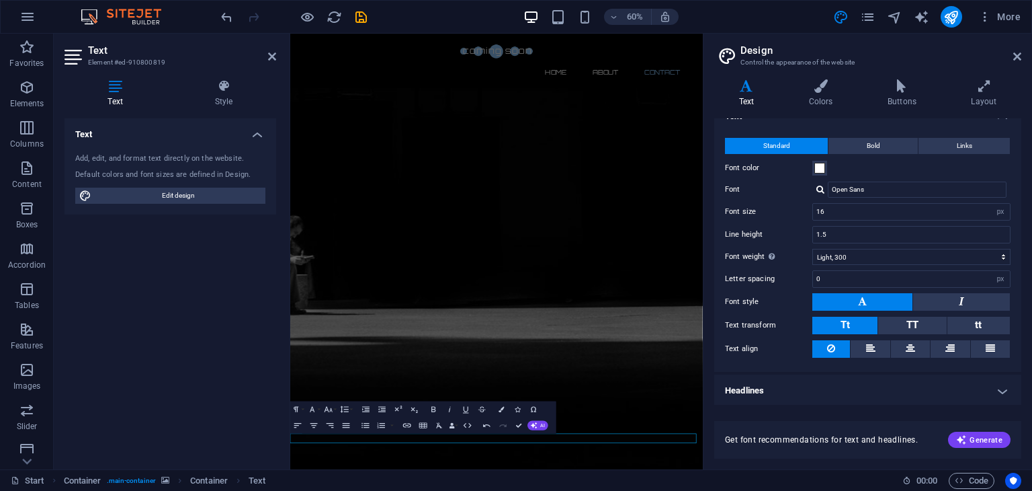
click at [841, 386] on h4 "Headlines" at bounding box center [867, 390] width 307 height 32
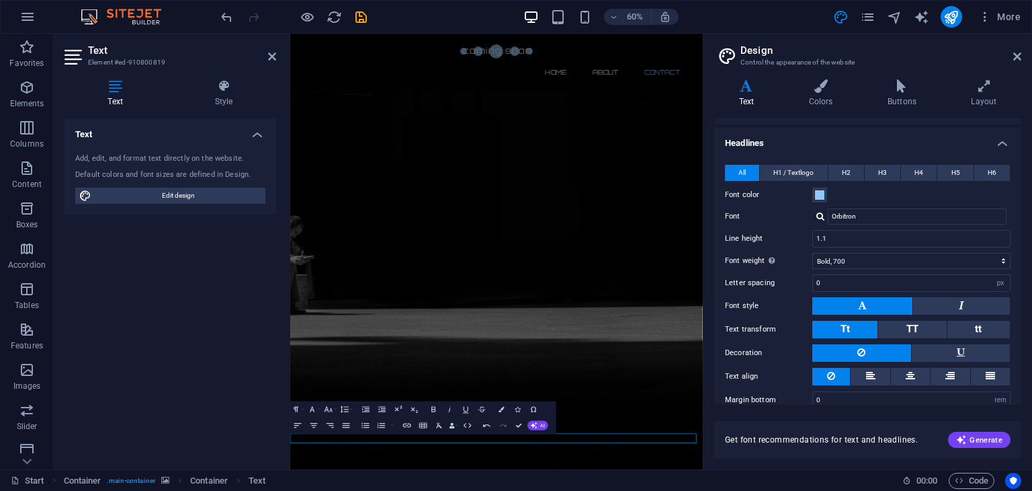
scroll to position [279, 0]
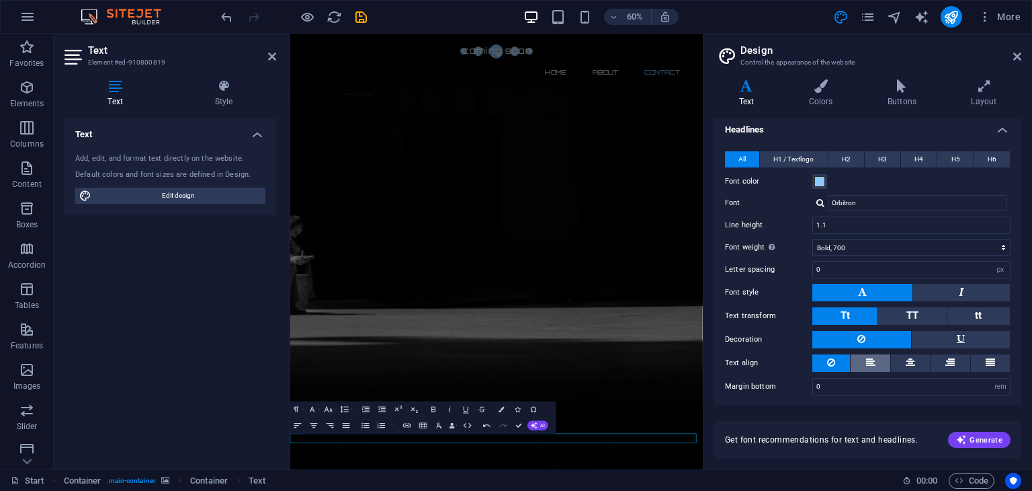
click at [864, 362] on button at bounding box center [870, 362] width 39 height 17
click at [838, 361] on button at bounding box center [831, 362] width 38 height 17
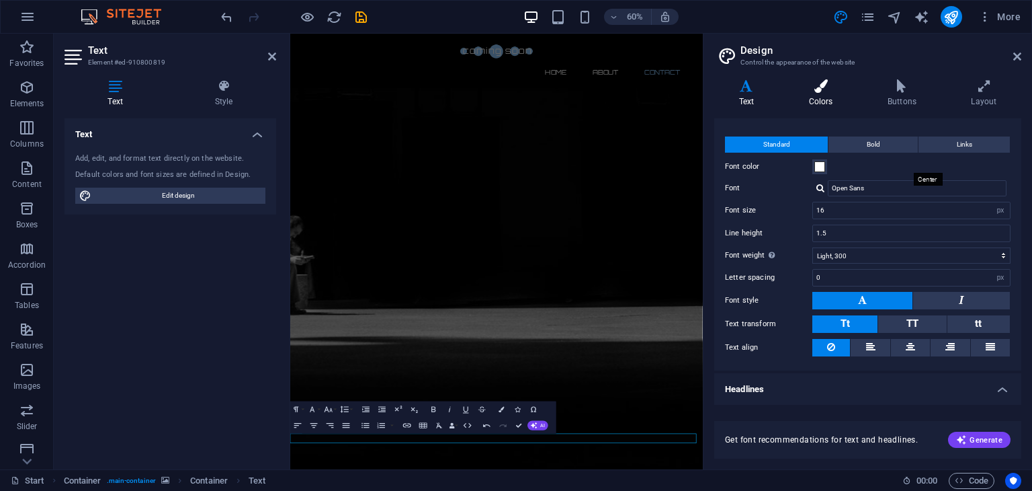
scroll to position [14, 0]
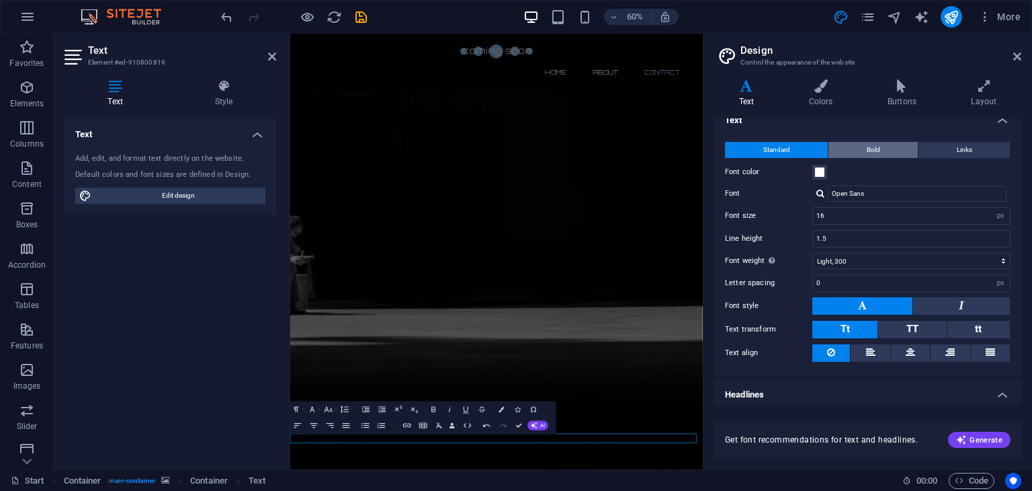
click at [868, 150] on span "Bold" at bounding box center [873, 150] width 13 height 16
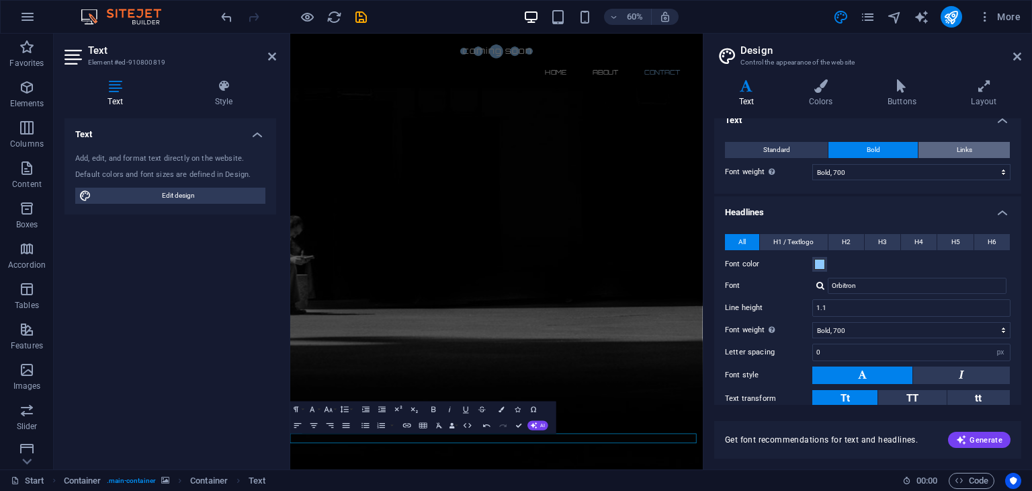
click at [937, 147] on button "Links" at bounding box center [964, 150] width 91 height 16
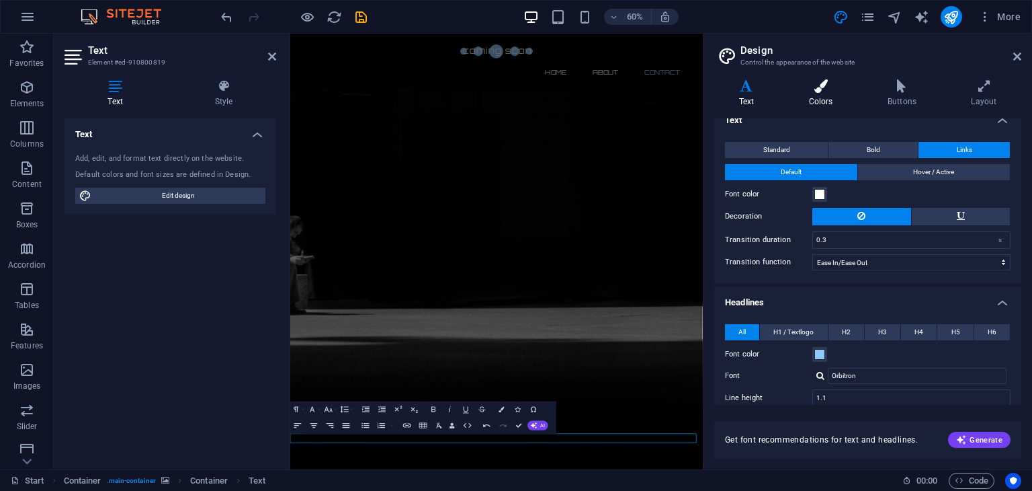
click at [825, 93] on h4 "Colors" at bounding box center [823, 93] width 79 height 28
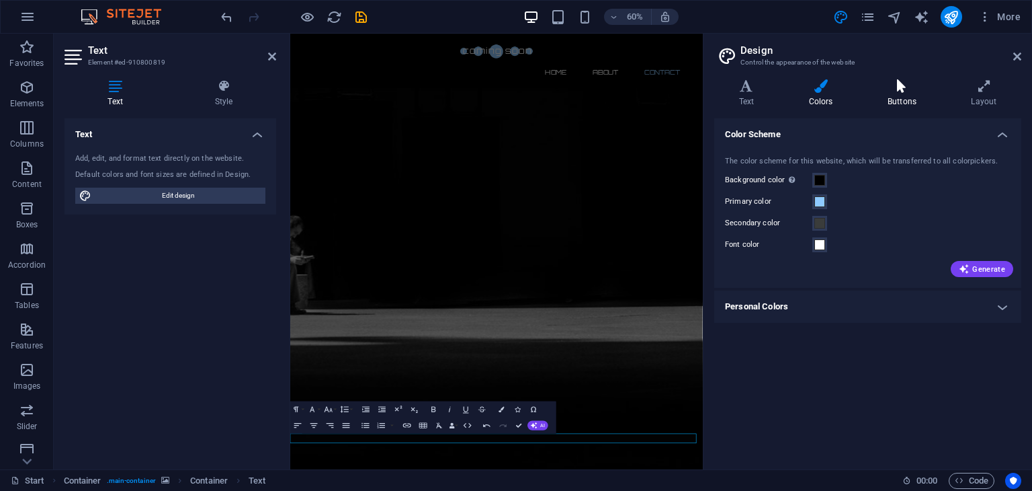
click at [890, 82] on icon at bounding box center [902, 85] width 78 height 13
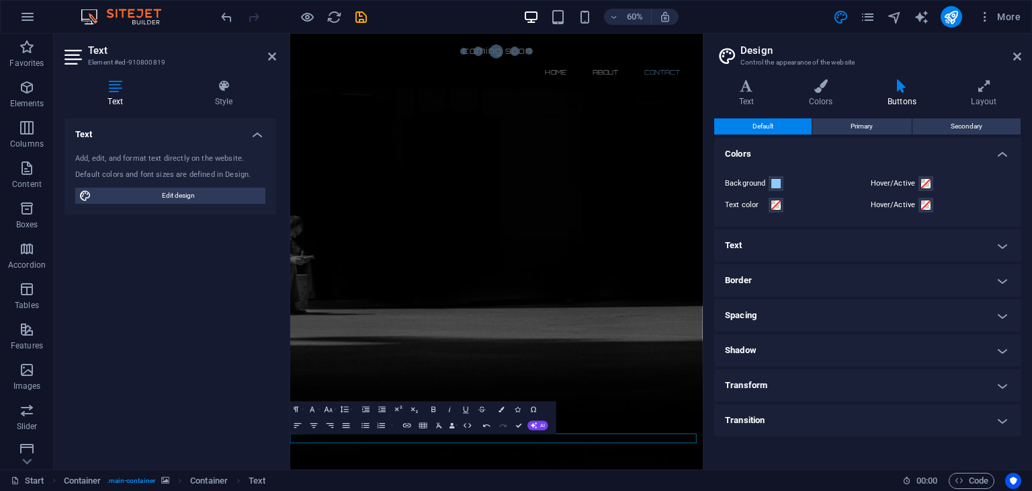
click at [796, 372] on h4 "Transform" at bounding box center [867, 385] width 307 height 32
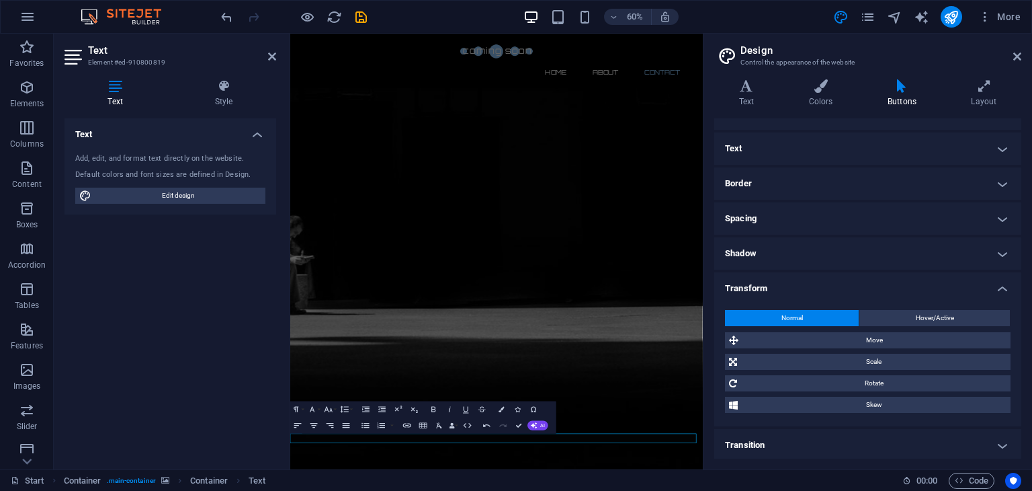
scroll to position [99, 0]
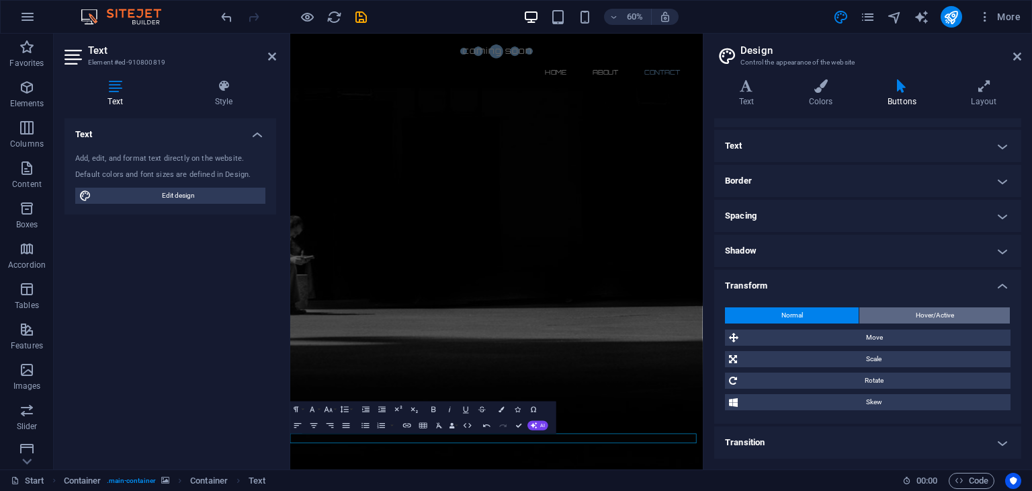
click at [916, 316] on span "Hover/Active" at bounding box center [935, 315] width 38 height 16
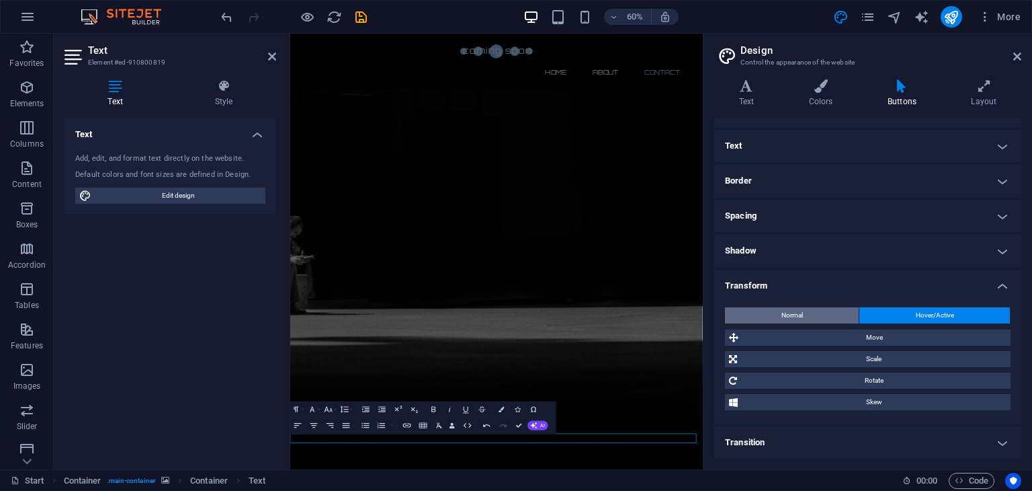
click at [830, 312] on button "Normal" at bounding box center [792, 315] width 134 height 16
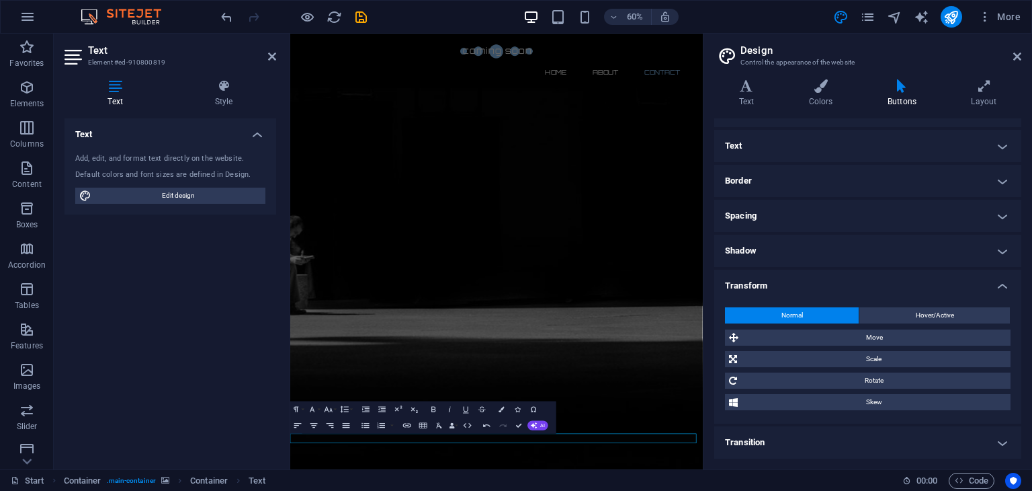
click at [838, 282] on h4 "Transform" at bounding box center [867, 281] width 307 height 24
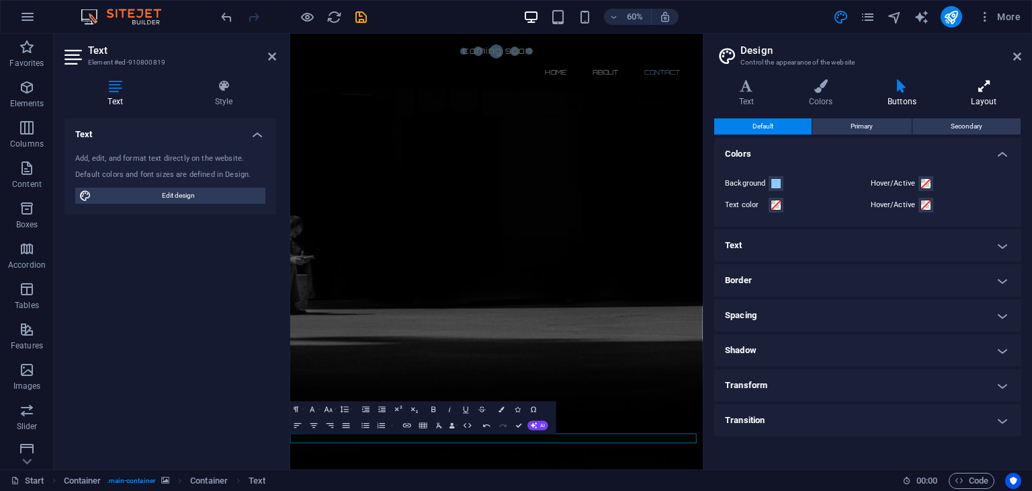
click at [976, 81] on icon at bounding box center [984, 85] width 75 height 13
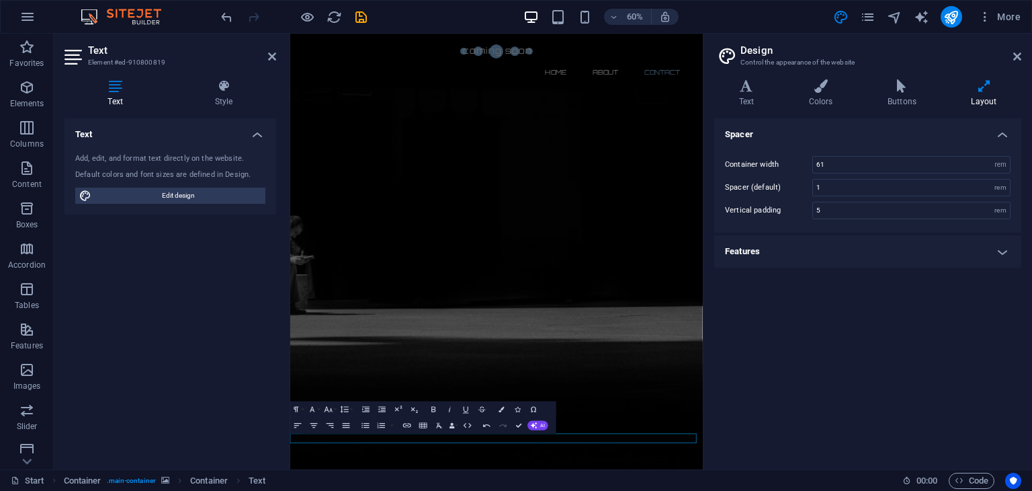
click at [1012, 62] on header "Design Control the appearance of the website" at bounding box center [869, 51] width 304 height 35
click at [1017, 60] on icon at bounding box center [1017, 56] width 8 height 11
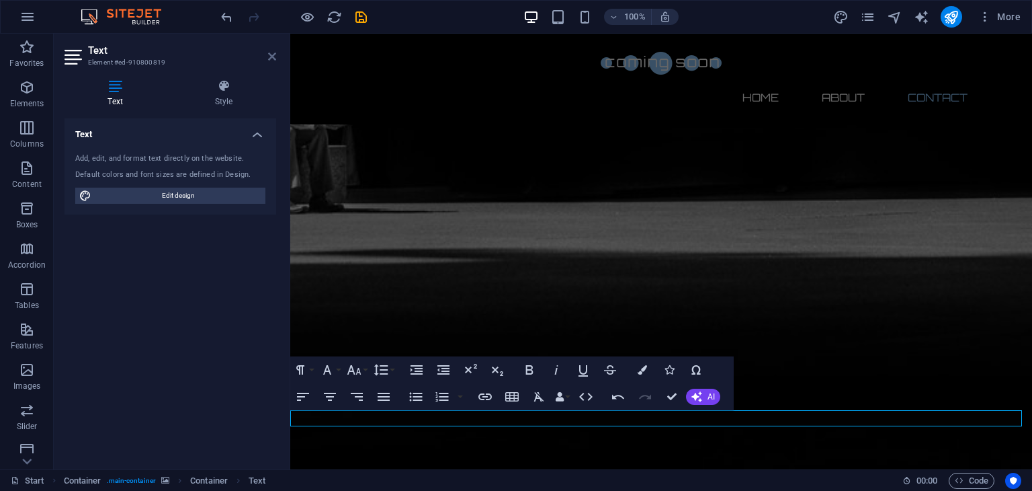
click at [274, 58] on icon at bounding box center [272, 56] width 8 height 11
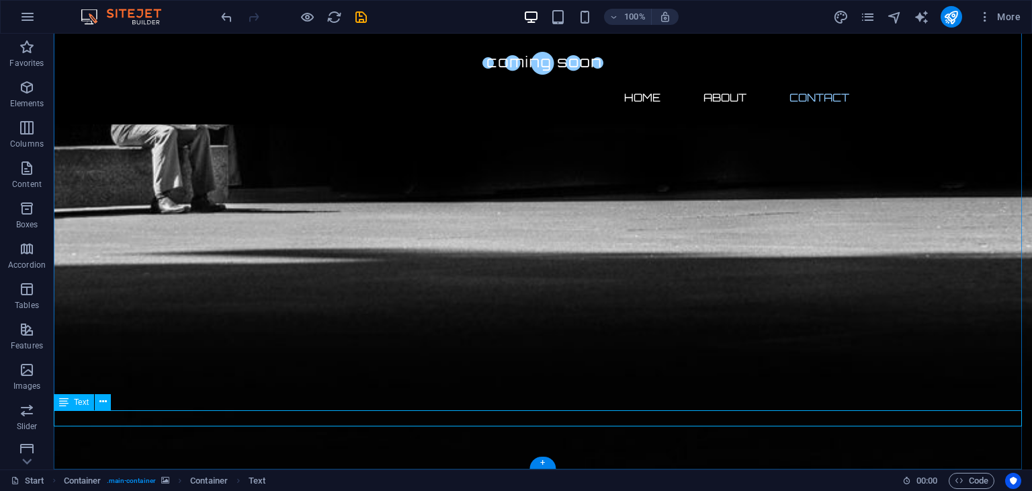
click at [102, 402] on icon at bounding box center [102, 401] width 7 height 14
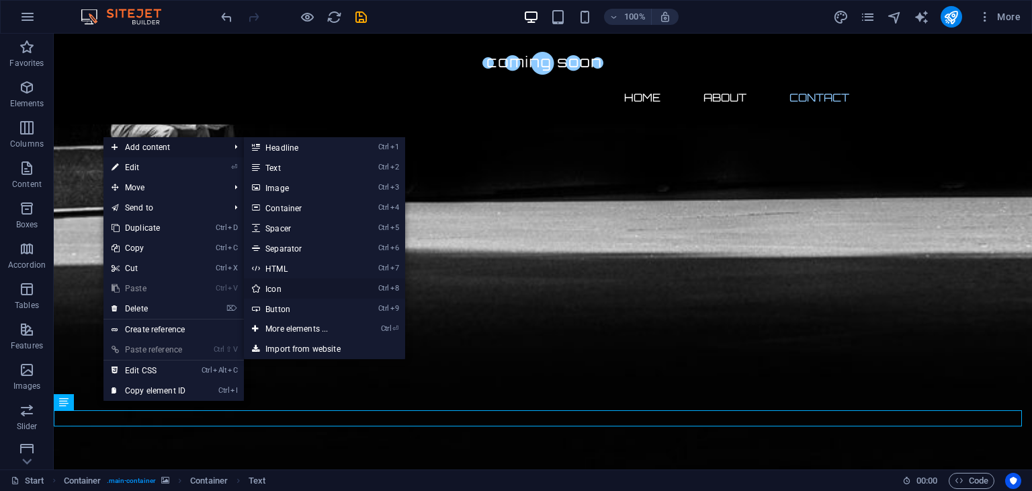
click at [271, 286] on link "Ctrl 8 Icon" at bounding box center [299, 288] width 111 height 20
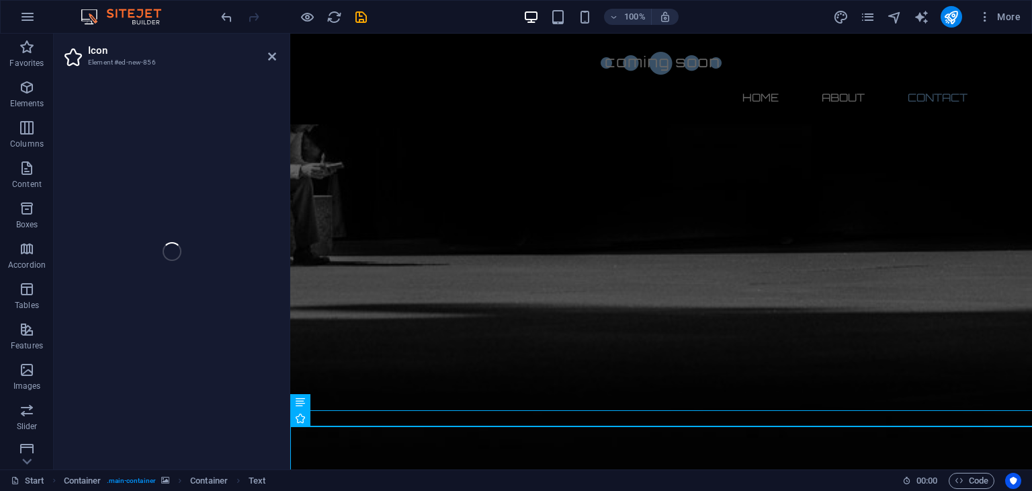
select select "xMidYMid"
select select "px"
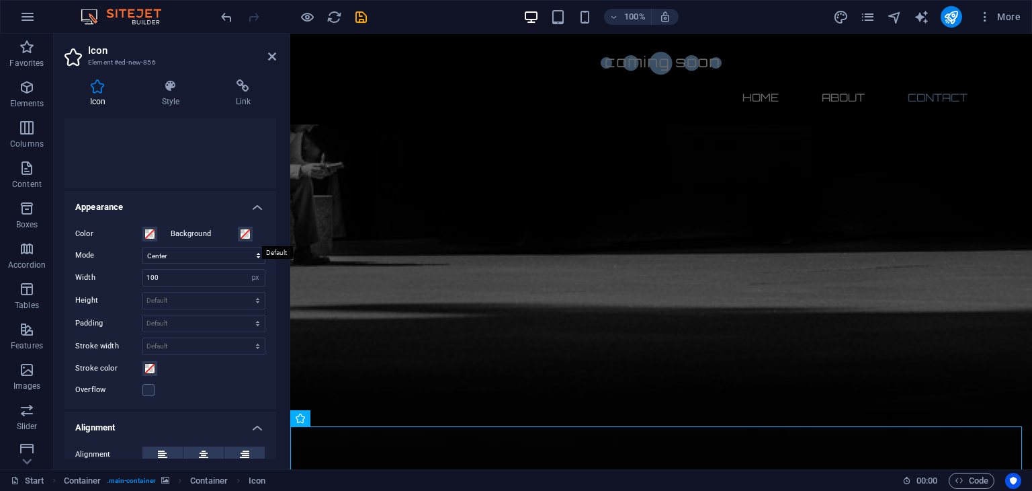
scroll to position [0, 0]
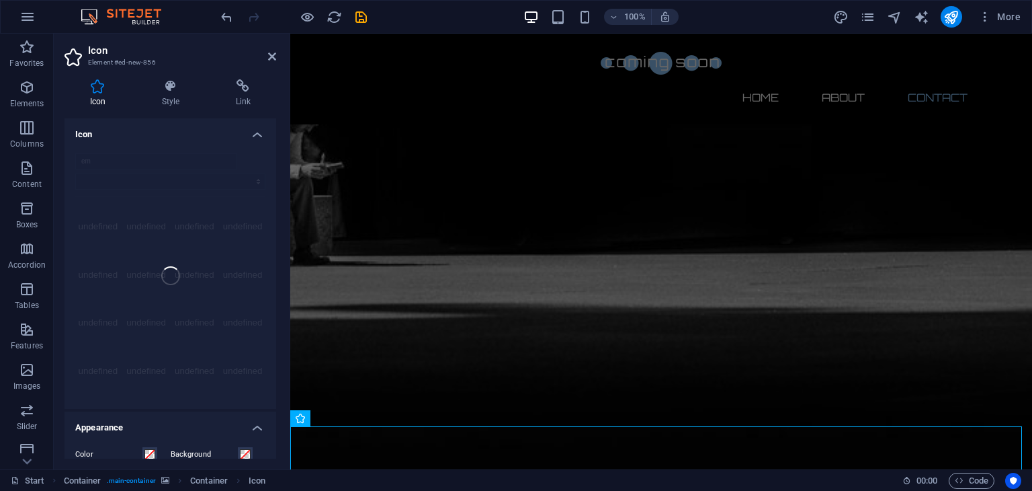
type input "e"
click at [252, 179] on select "All icon sets... IcoFont Ionicons FontAwesome Brands FontAwesome Duotone FontAw…" at bounding box center [170, 181] width 190 height 16
click at [253, 158] on icon at bounding box center [254, 161] width 11 height 10
click at [179, 158] on input "mail" at bounding box center [156, 161] width 162 height 16
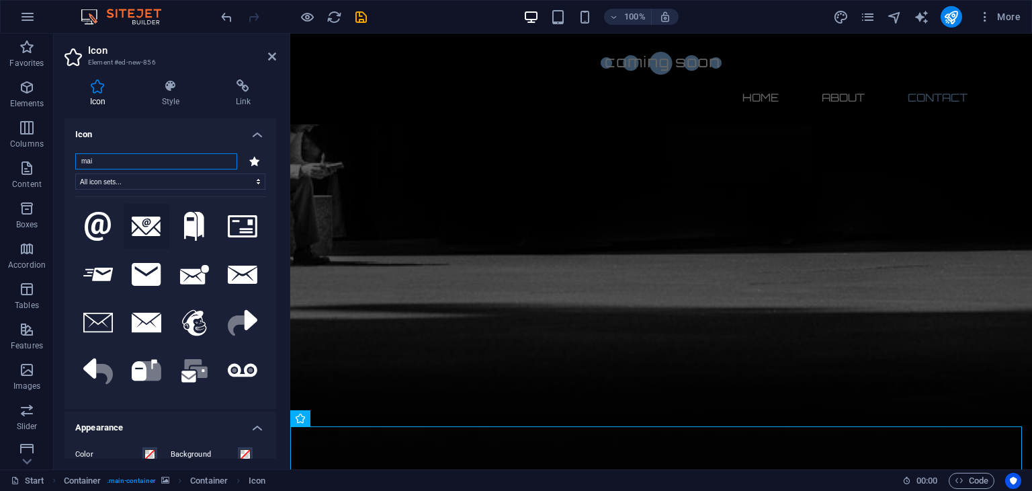
type input "mai"
click at [147, 235] on button at bounding box center [147, 227] width 46 height 46
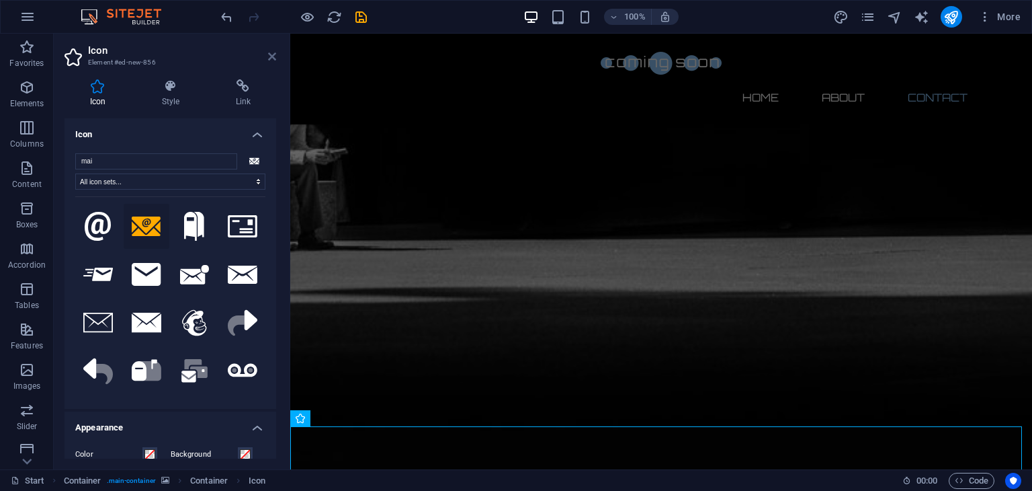
click at [276, 51] on icon at bounding box center [272, 56] width 8 height 11
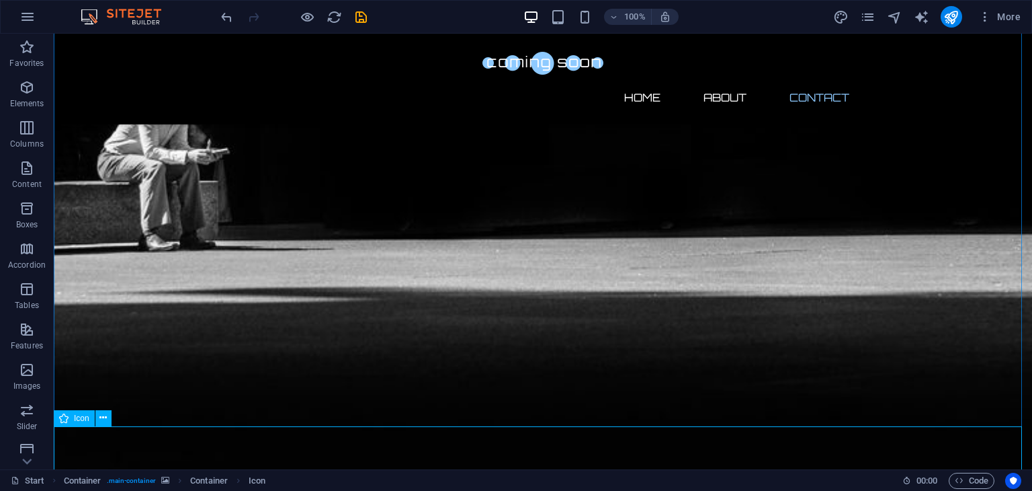
drag, startPoint x: 288, startPoint y: 409, endPoint x: 257, endPoint y: 458, distance: 58.0
click at [57, 415] on div "Icon" at bounding box center [74, 418] width 41 height 16
click at [75, 417] on span "Icon" at bounding box center [81, 418] width 15 height 8
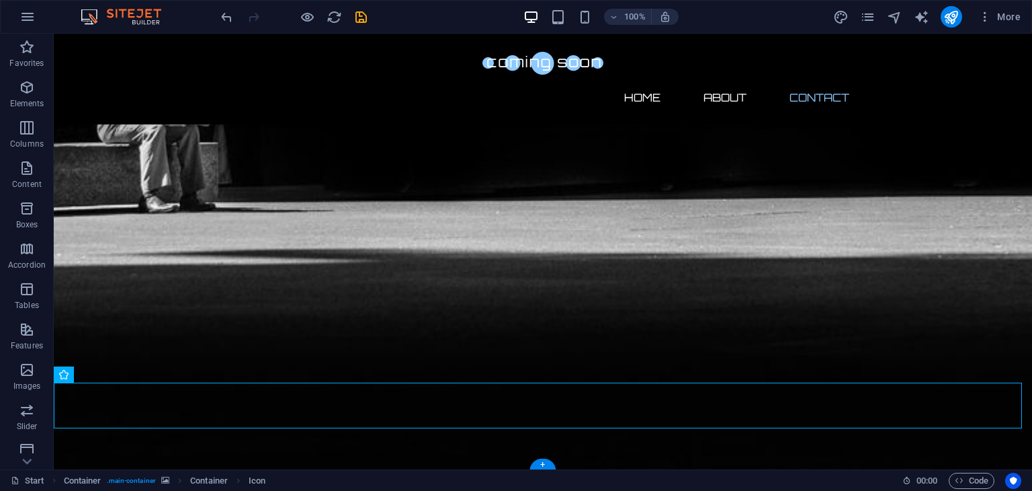
scroll to position [1049, 0]
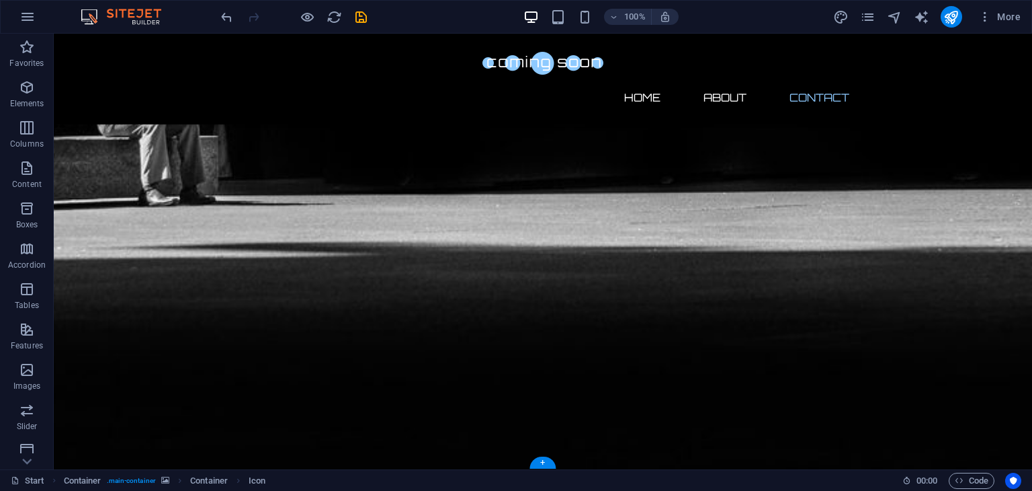
drag, startPoint x: 129, startPoint y: 451, endPoint x: 95, endPoint y: 405, distance: 57.1
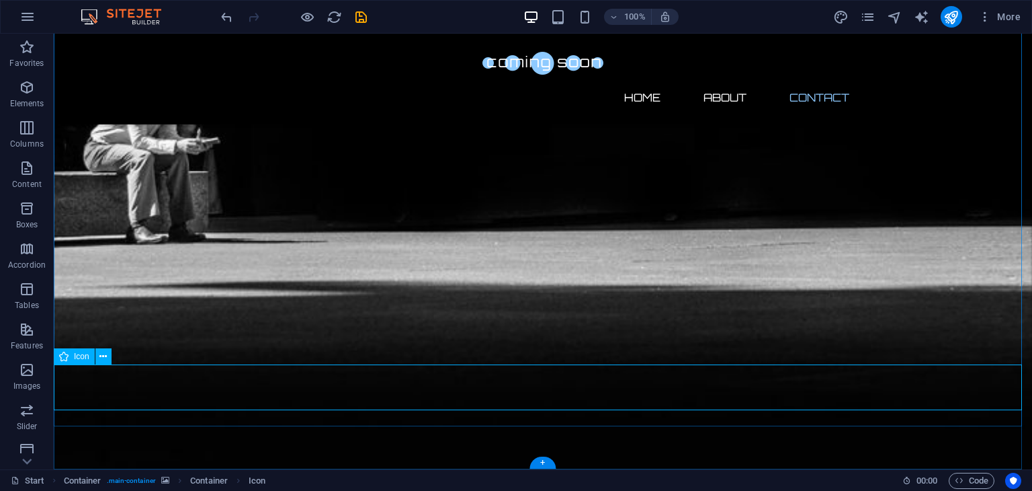
click at [106, 355] on icon at bounding box center [102, 356] width 7 height 14
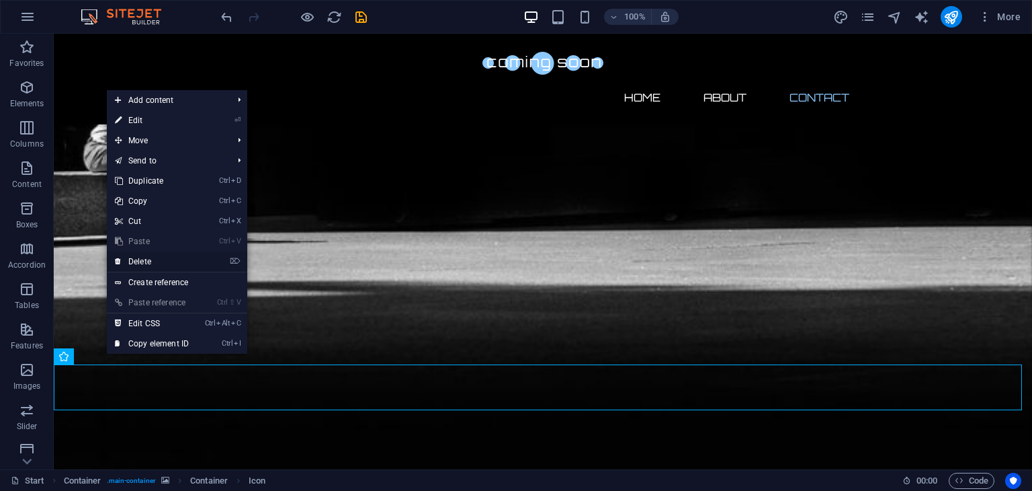
click at [155, 256] on link "⌦ Delete" at bounding box center [152, 261] width 90 height 20
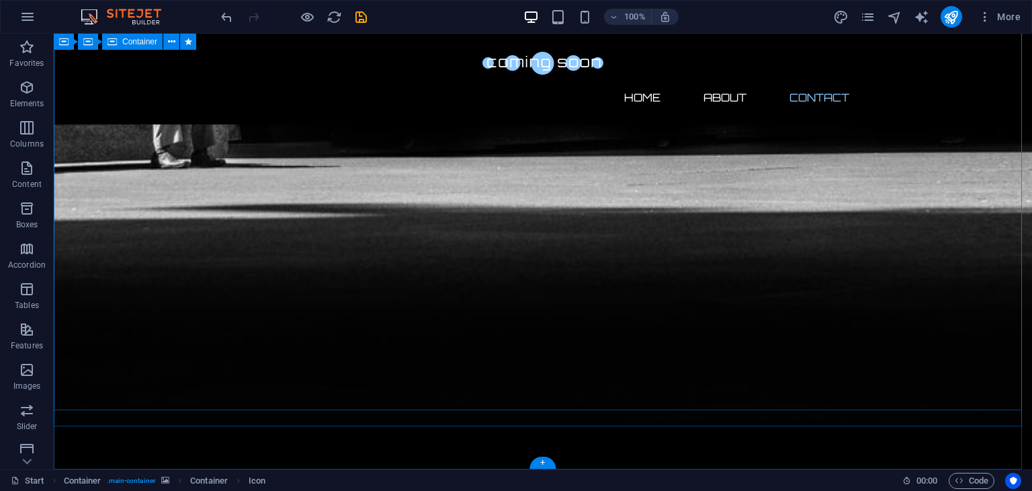
scroll to position [1004, 0]
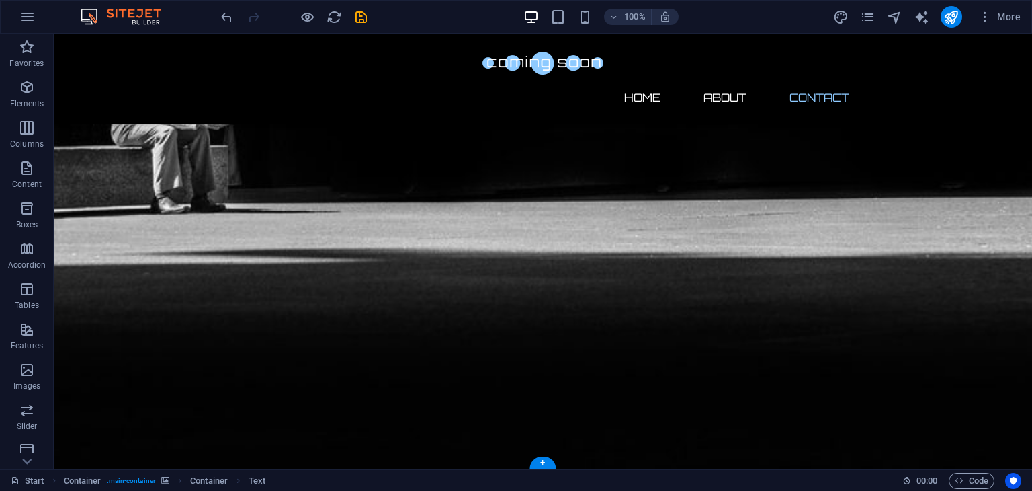
drag, startPoint x: 62, startPoint y: 414, endPoint x: 157, endPoint y: 374, distance: 103.0
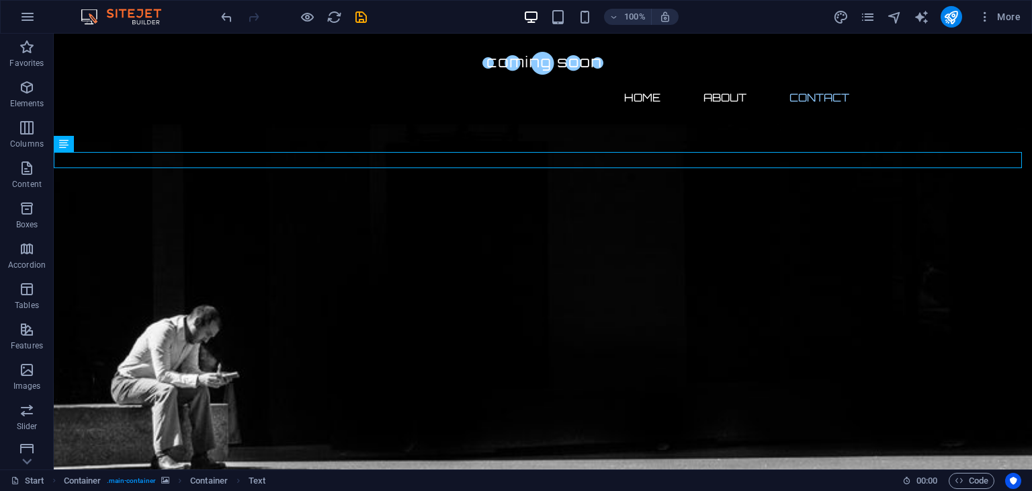
scroll to position [694, 0]
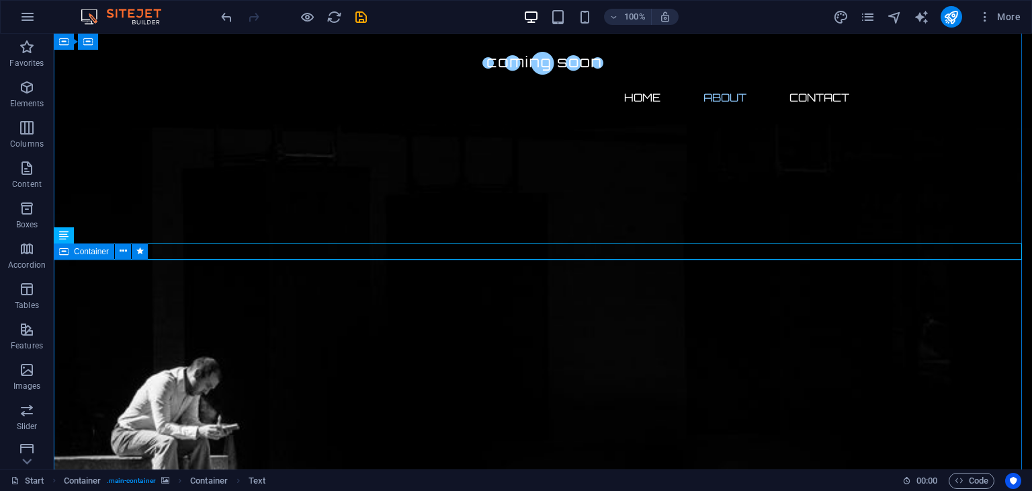
drag, startPoint x: 226, startPoint y: 245, endPoint x: 209, endPoint y: 405, distance: 160.8
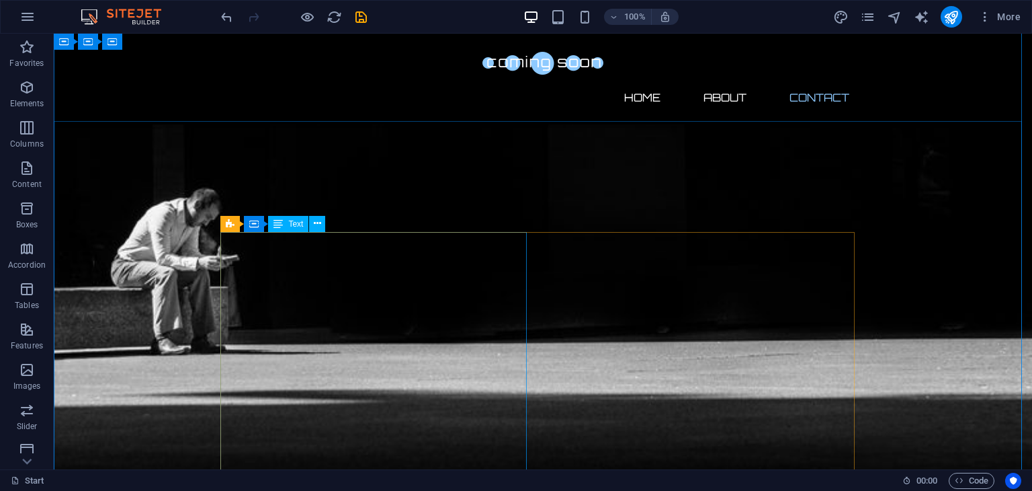
scroll to position [815, 0]
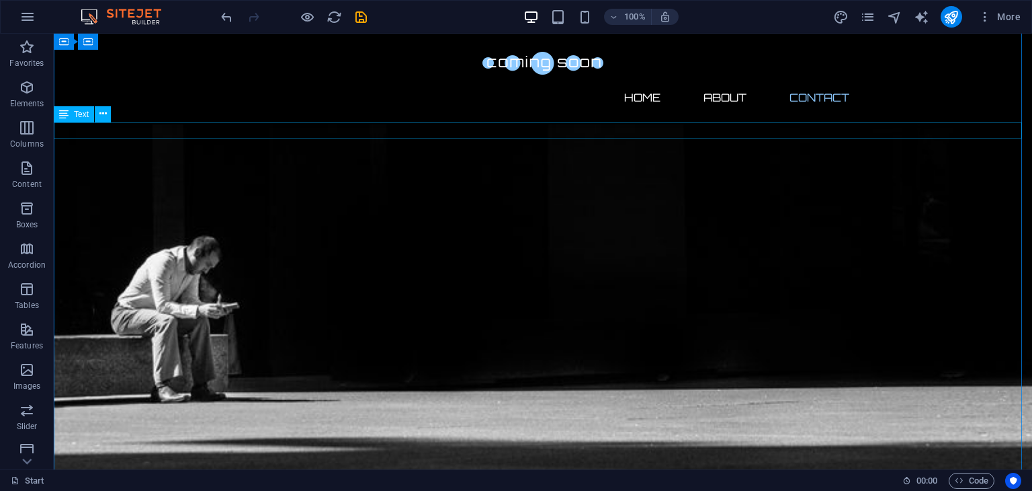
drag, startPoint x: 85, startPoint y: 125, endPoint x: 116, endPoint y: 132, distance: 31.1
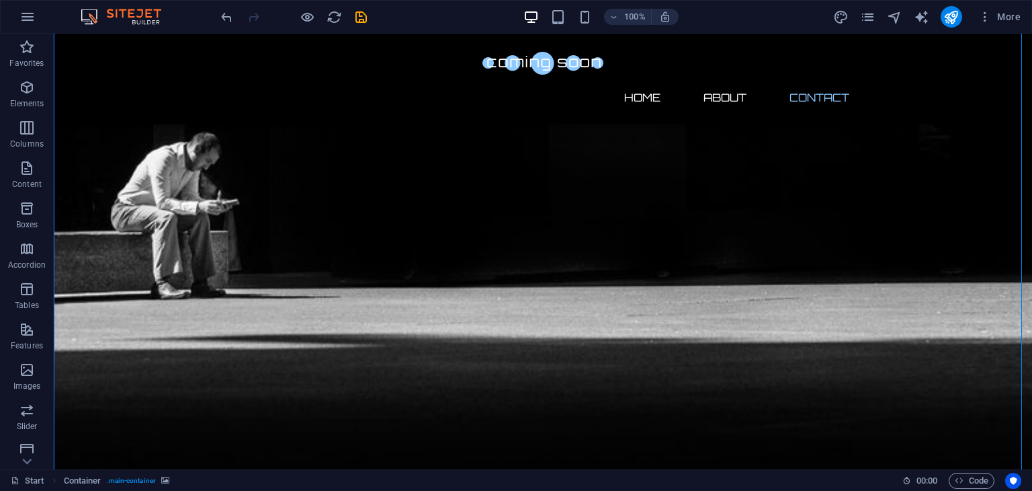
scroll to position [1004, 0]
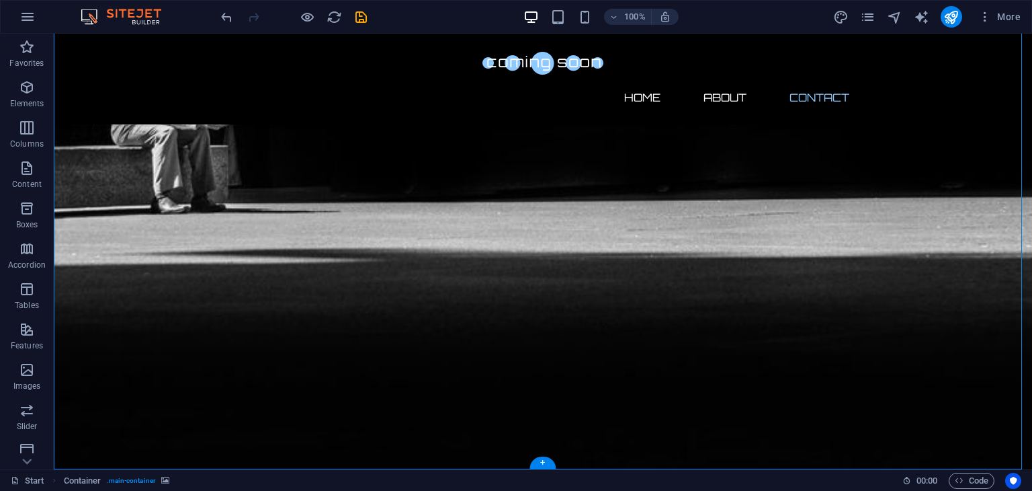
drag, startPoint x: 298, startPoint y: 127, endPoint x: 348, endPoint y: 381, distance: 259.0
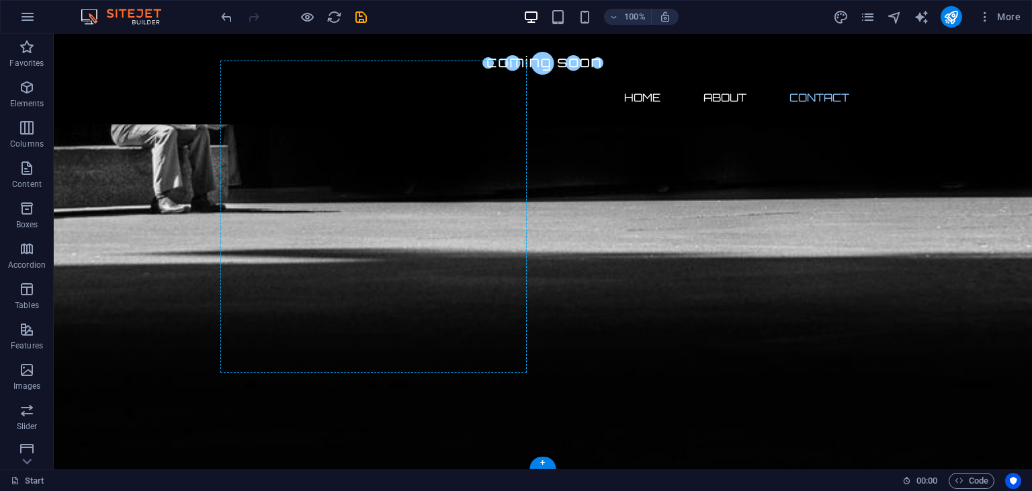
drag, startPoint x: 58, startPoint y: 195, endPoint x: 316, endPoint y: 378, distance: 315.7
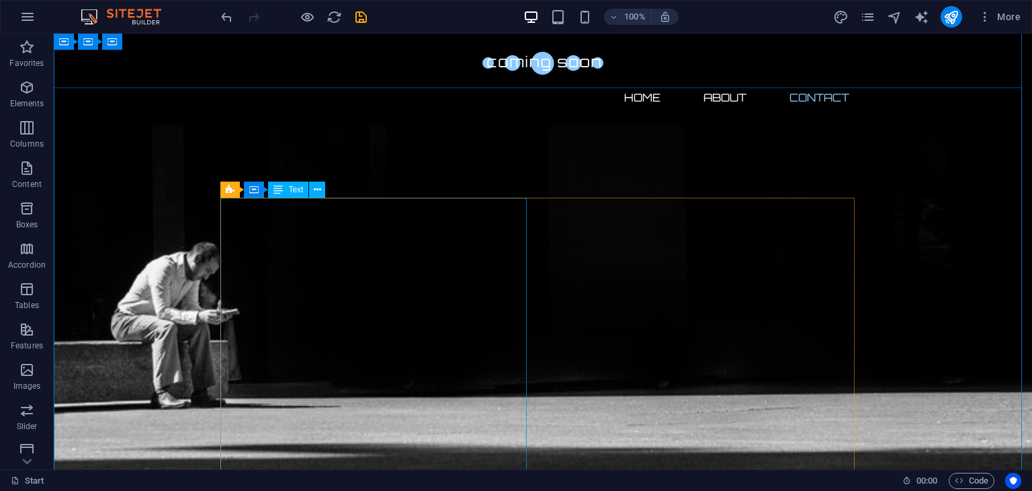
scroll to position [803, 0]
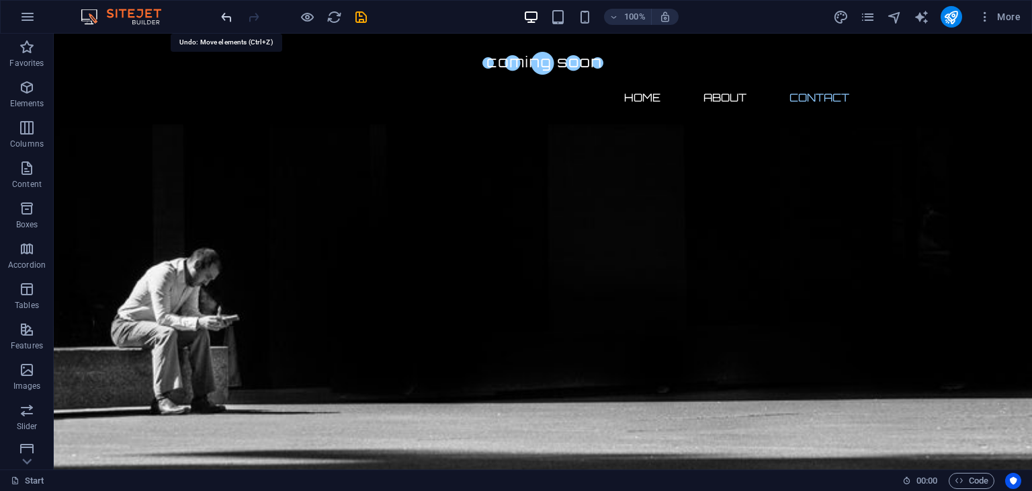
click at [224, 13] on icon "undo" at bounding box center [226, 16] width 15 height 15
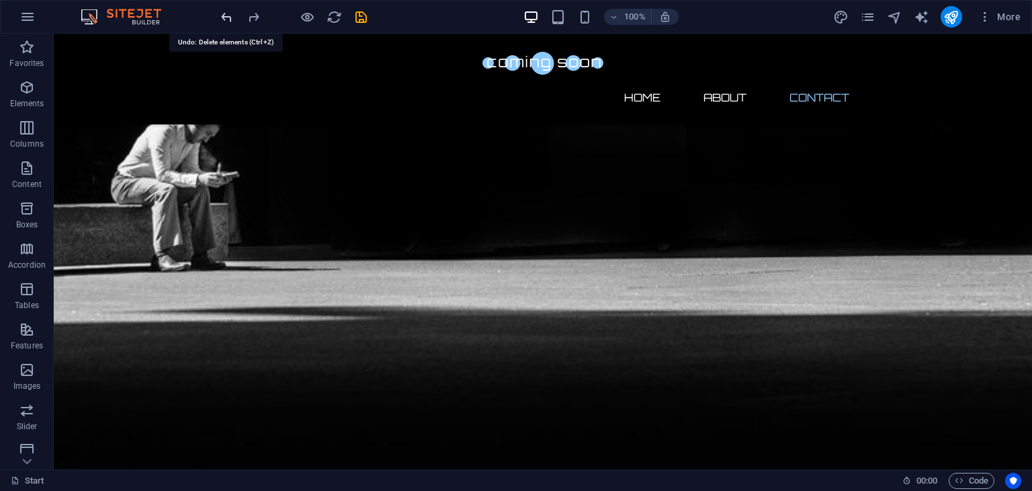
scroll to position [1004, 0]
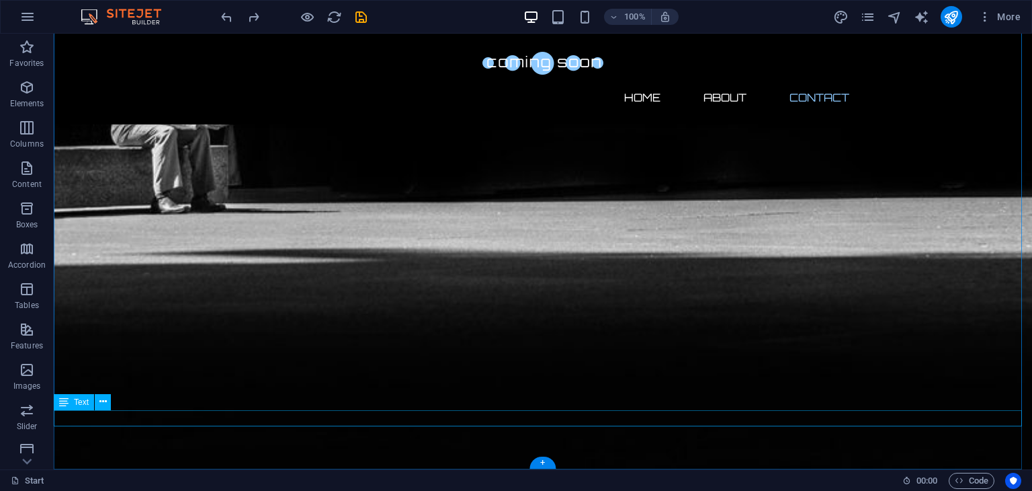
click at [83, 404] on span "Text" at bounding box center [81, 402] width 15 height 8
click at [108, 399] on button at bounding box center [103, 402] width 16 height 16
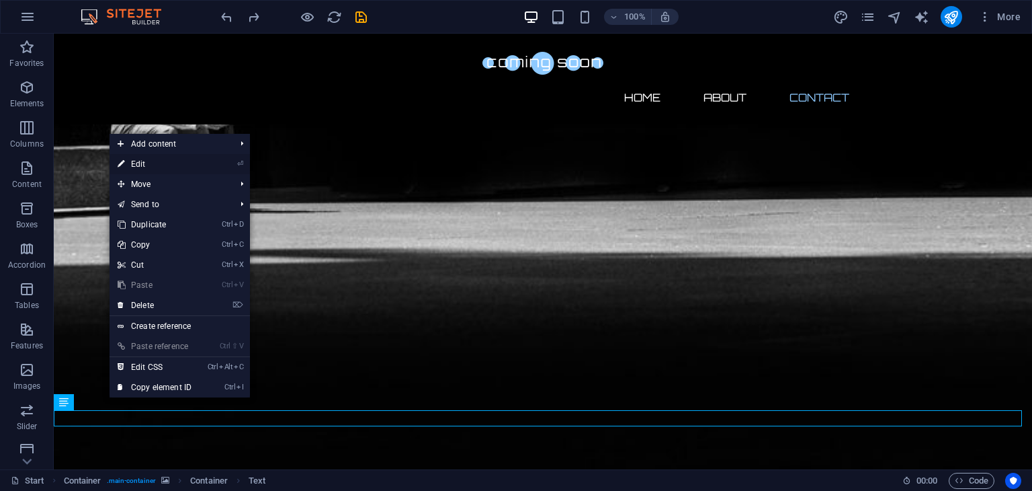
click at [167, 159] on link "⏎ Edit" at bounding box center [155, 164] width 90 height 20
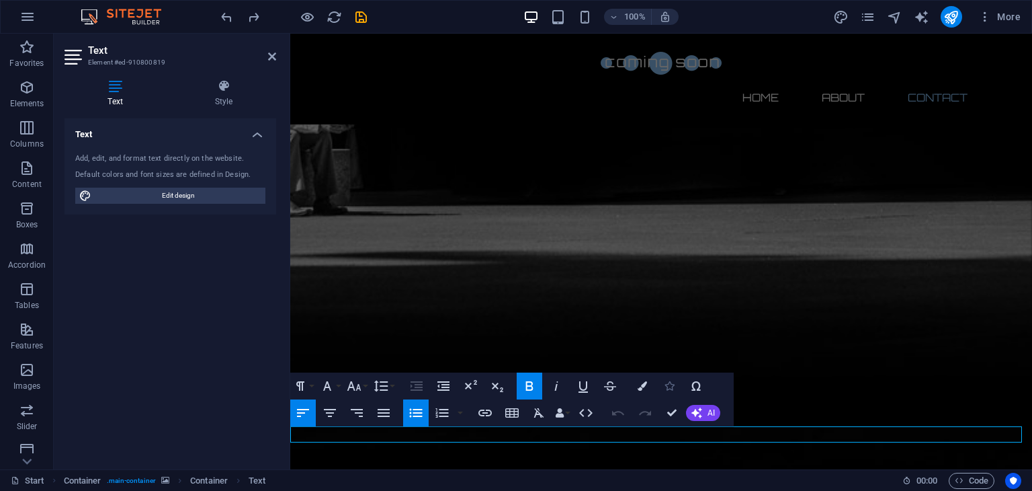
click at [667, 388] on icon "button" at bounding box center [669, 385] width 9 height 9
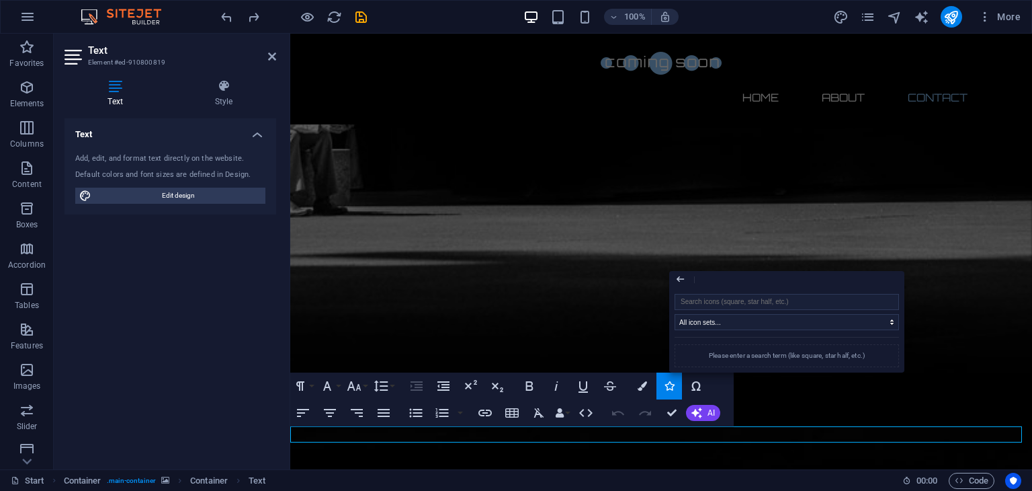
click at [734, 312] on div "All icon sets... IcoFont Ionicons FontAwesome Brands FontAwesome Duotone FontAw…" at bounding box center [787, 330] width 224 height 73
click at [742, 302] on input "search" at bounding box center [787, 302] width 224 height 16
type input "n"
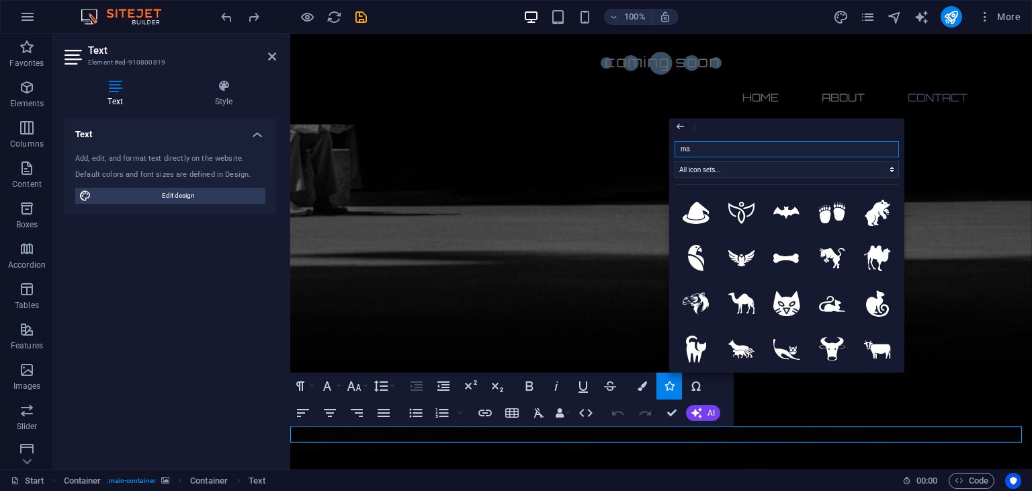
type input "mai"
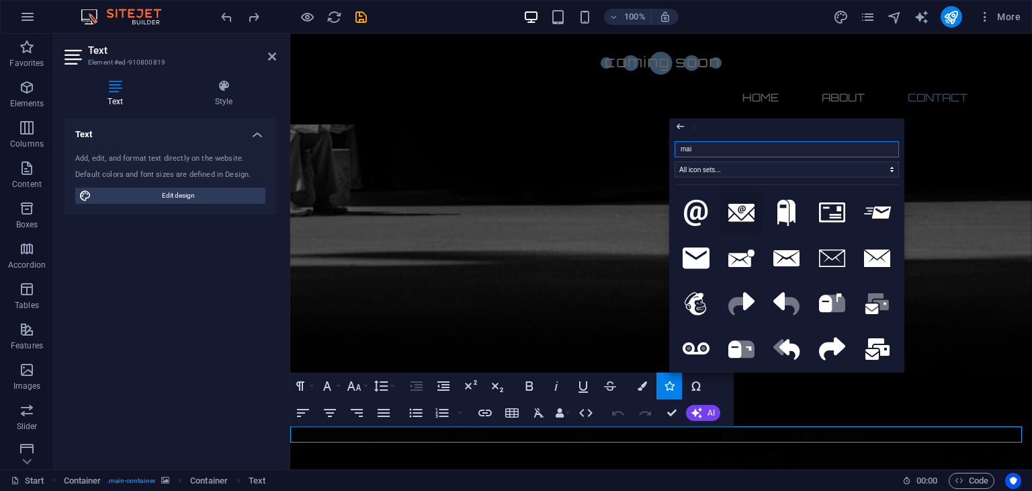
click at [734, 212] on icon at bounding box center [741, 213] width 27 height 18
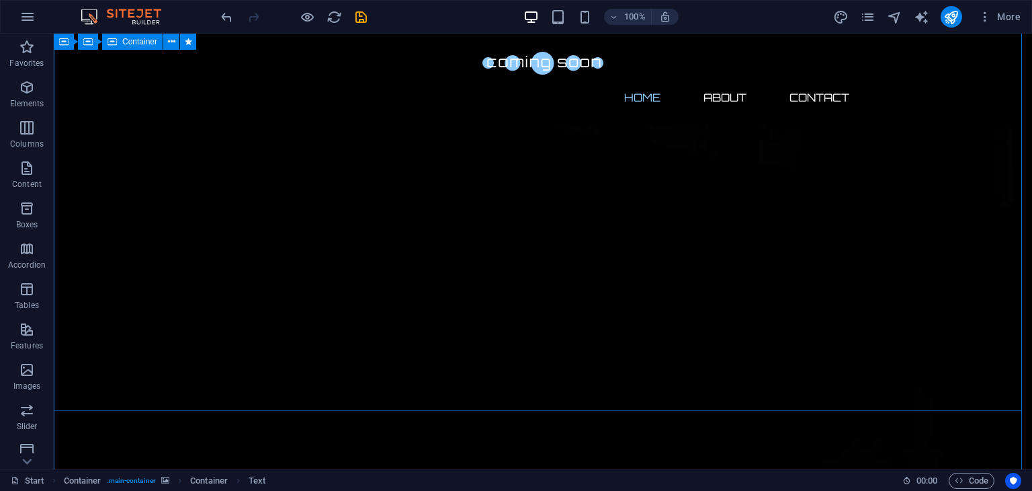
scroll to position [0, 0]
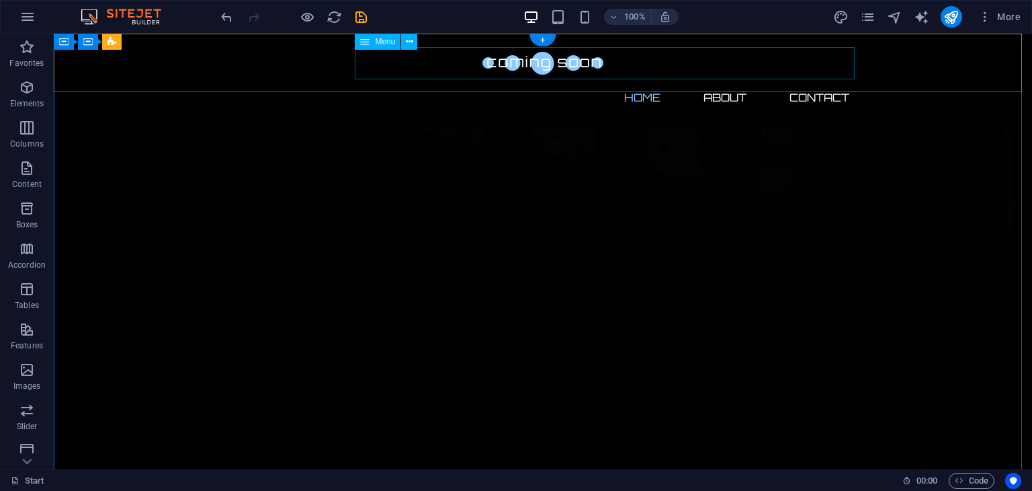
click at [637, 81] on nav "Home About Contact" at bounding box center [543, 97] width 634 height 32
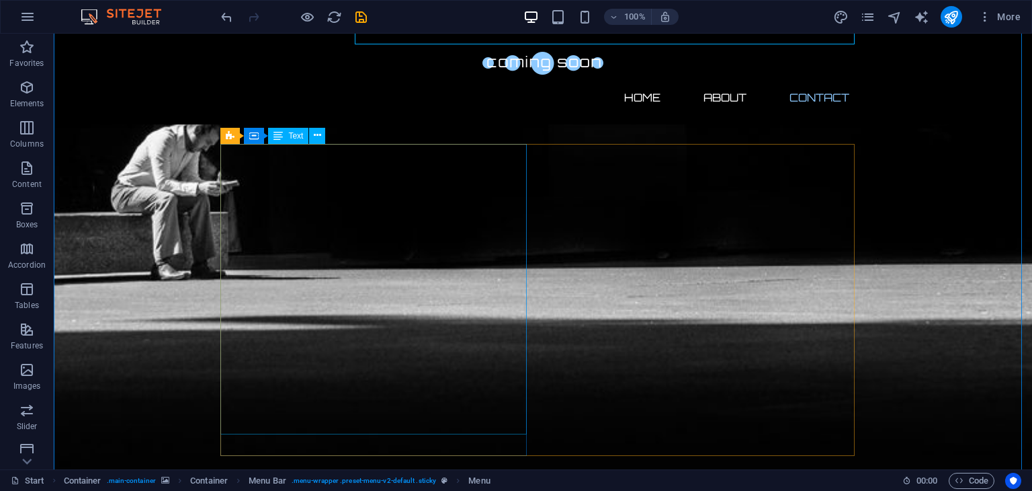
scroll to position [939, 0]
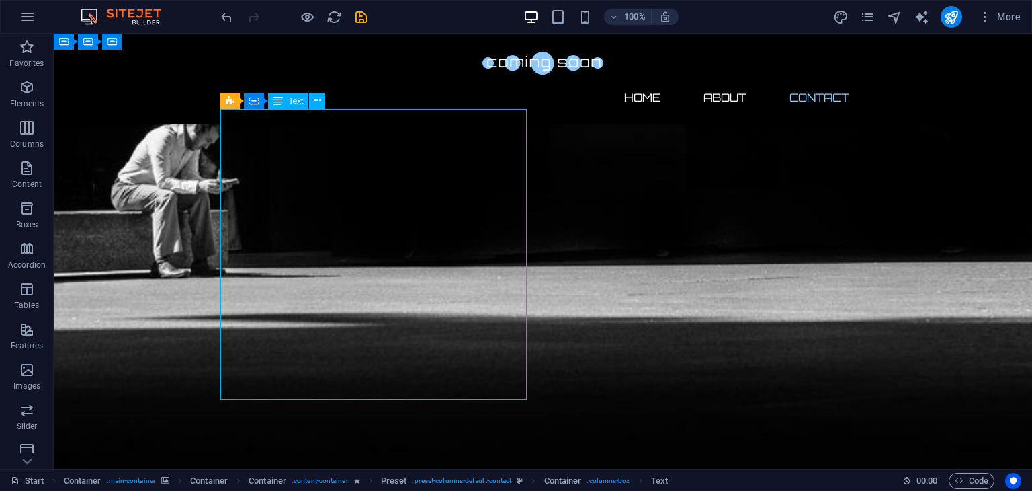
drag, startPoint x: 507, startPoint y: 393, endPoint x: 376, endPoint y: 334, distance: 143.2
click at [292, 97] on span "Text" at bounding box center [295, 101] width 15 height 8
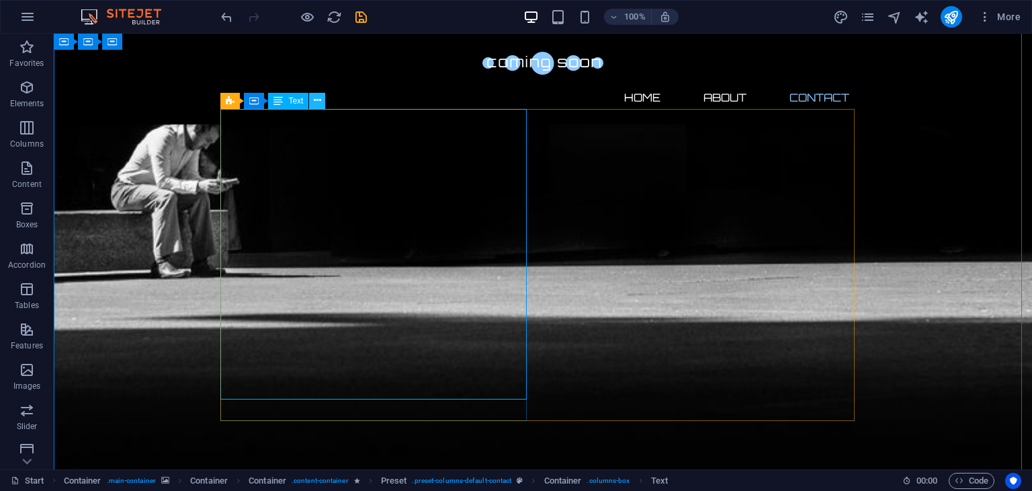
click at [310, 97] on button at bounding box center [317, 101] width 16 height 16
click at [317, 100] on icon at bounding box center [317, 100] width 7 height 14
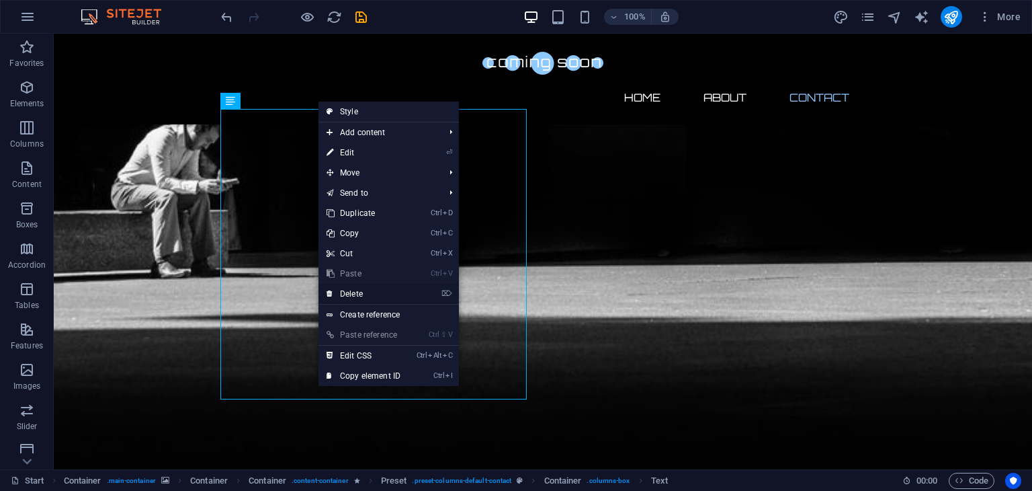
click at [361, 292] on link "⌦ Delete" at bounding box center [364, 294] width 90 height 20
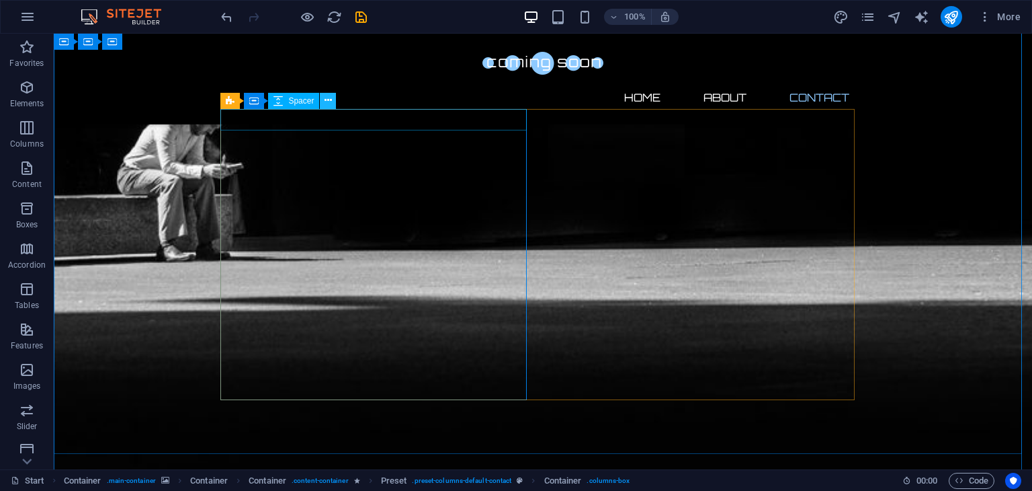
click at [332, 97] on button at bounding box center [328, 101] width 16 height 16
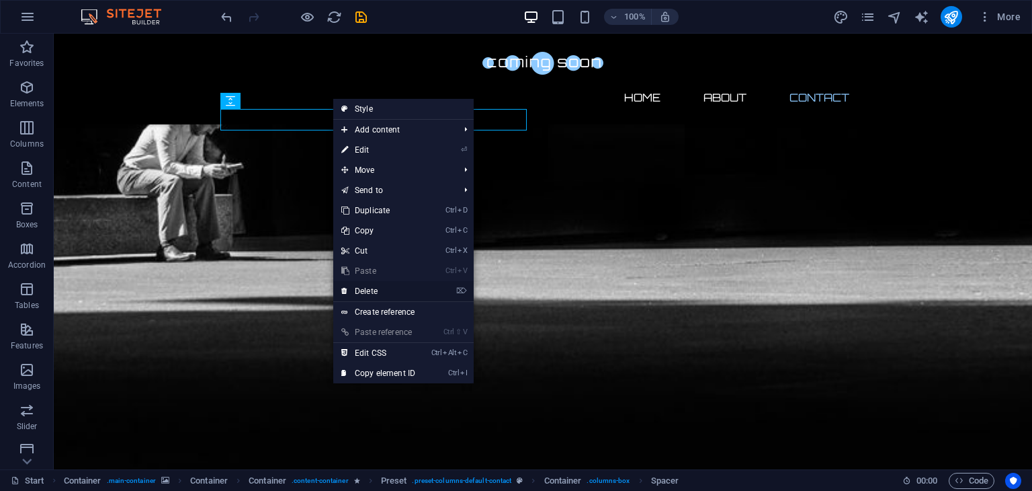
click at [360, 288] on link "⌦ Delete" at bounding box center [378, 291] width 90 height 20
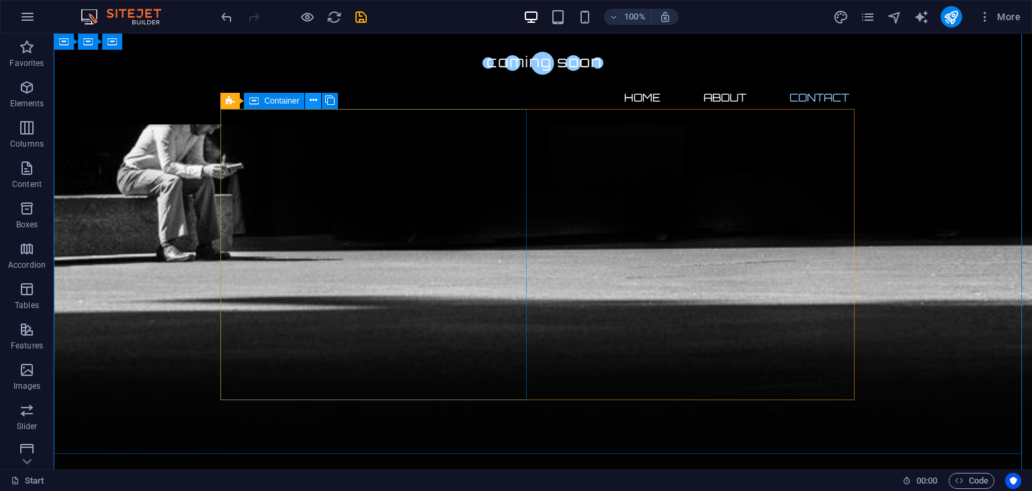
click at [315, 98] on icon at bounding box center [313, 100] width 7 height 14
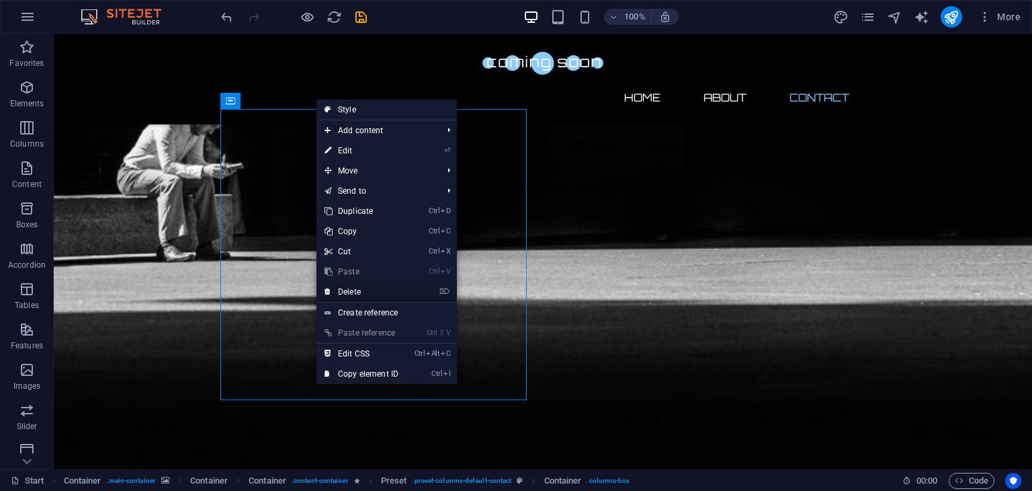
click at [351, 289] on link "⌦ Delete" at bounding box center [362, 292] width 90 height 20
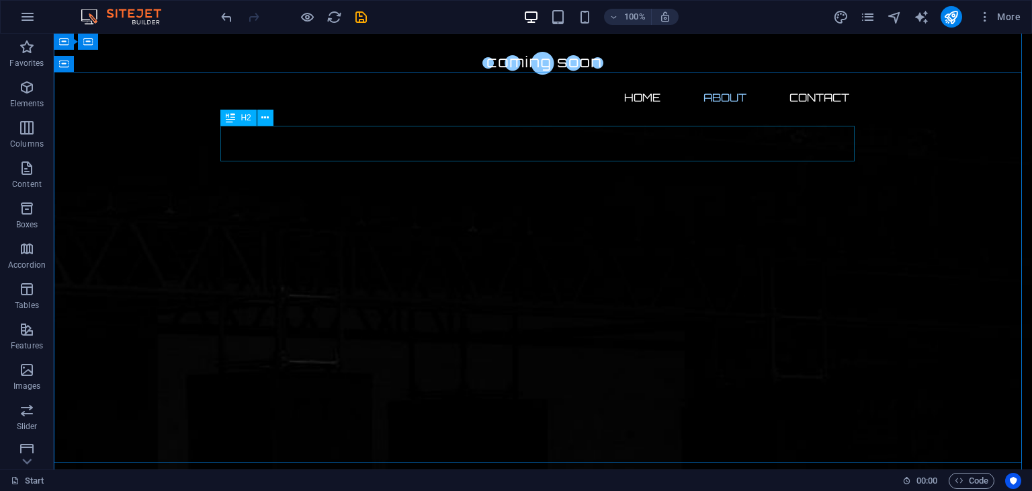
scroll to position [480, 0]
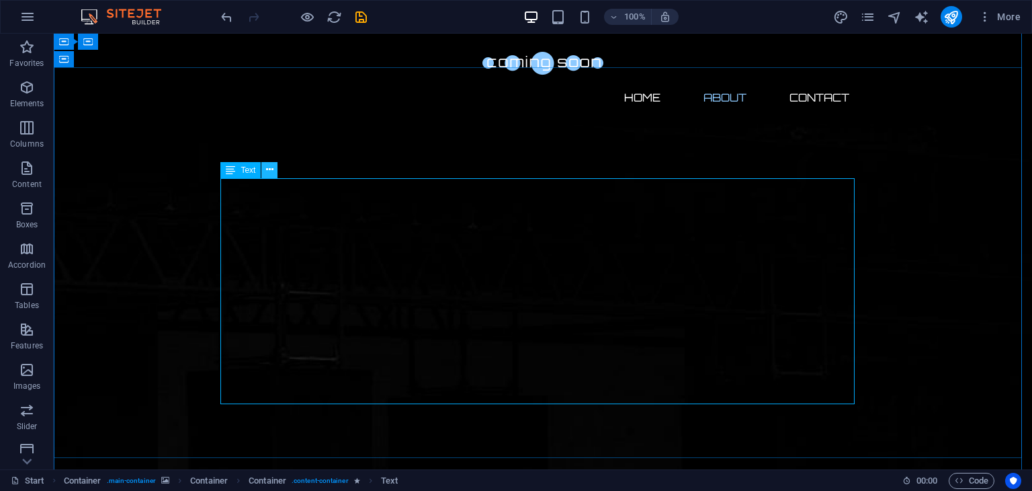
click at [269, 171] on icon at bounding box center [269, 170] width 7 height 14
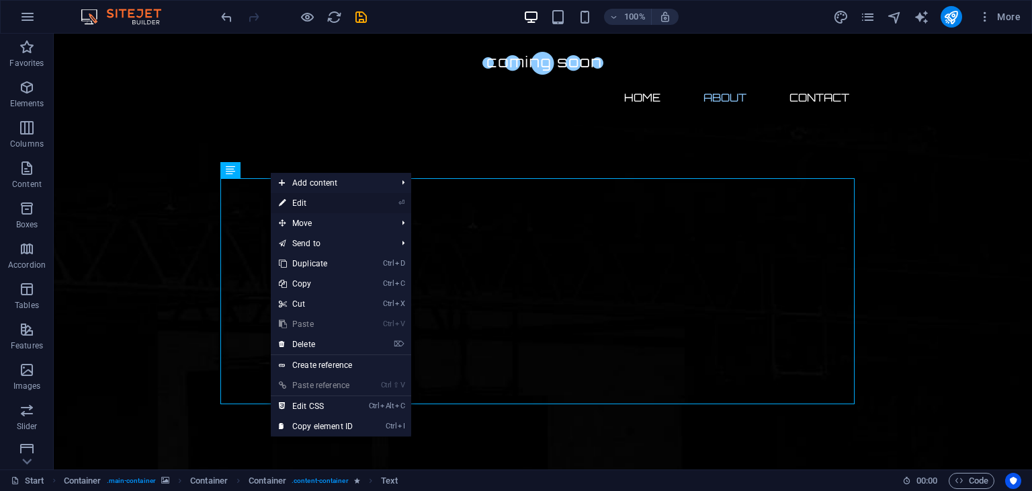
click at [306, 206] on link "⏎ Edit" at bounding box center [316, 203] width 90 height 20
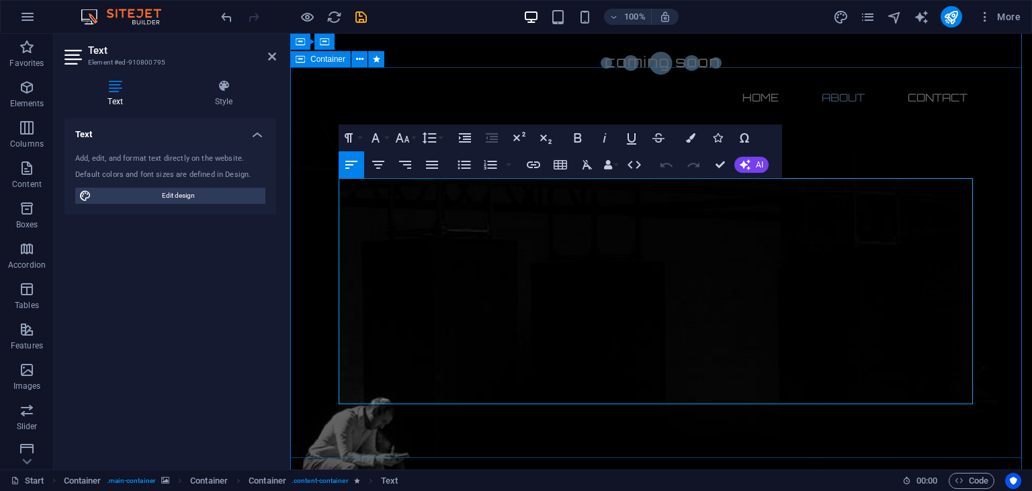
drag, startPoint x: 482, startPoint y: 374, endPoint x: 336, endPoint y: 183, distance: 240.2
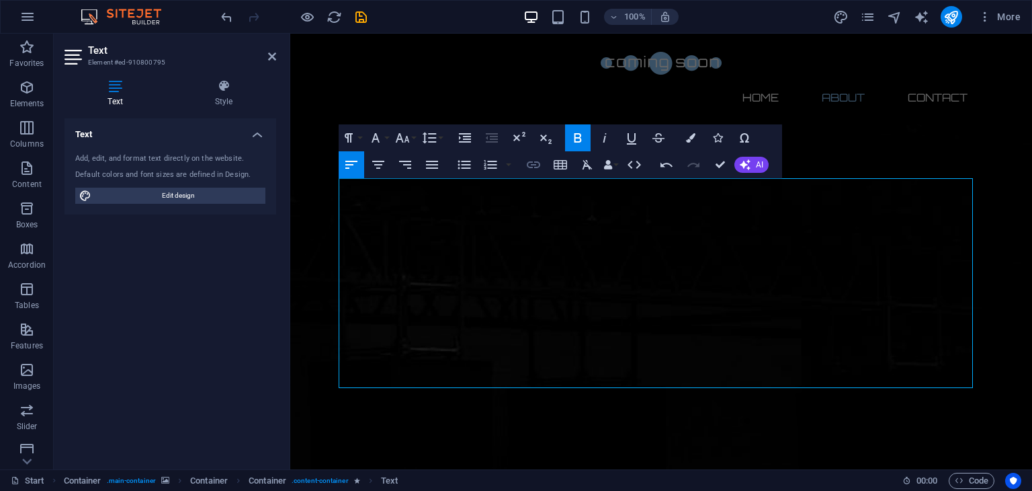
click at [538, 162] on icon "button" at bounding box center [533, 164] width 13 height 7
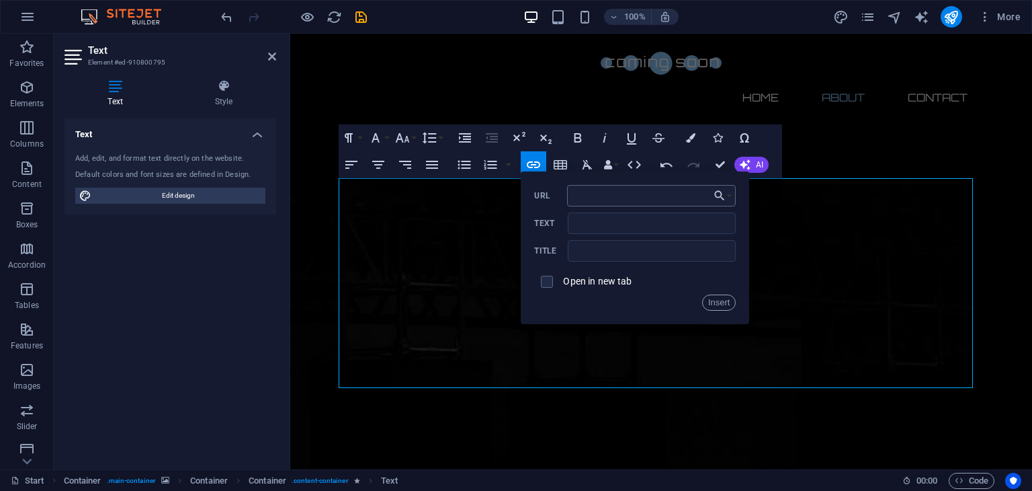
click at [593, 190] on input "URL" at bounding box center [651, 196] width 169 height 22
click at [602, 239] on div "URL Text Title Open in new tab Insert" at bounding box center [635, 248] width 202 height 126
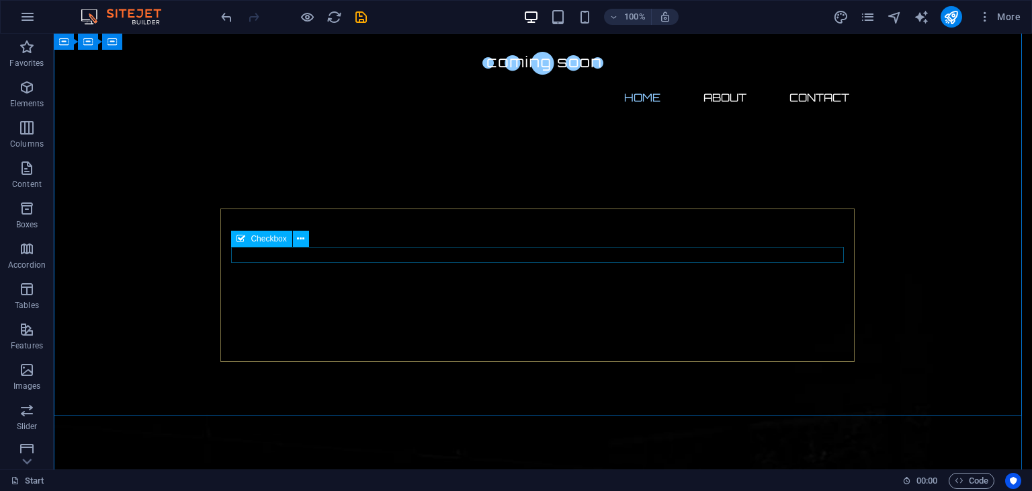
scroll to position [0, 0]
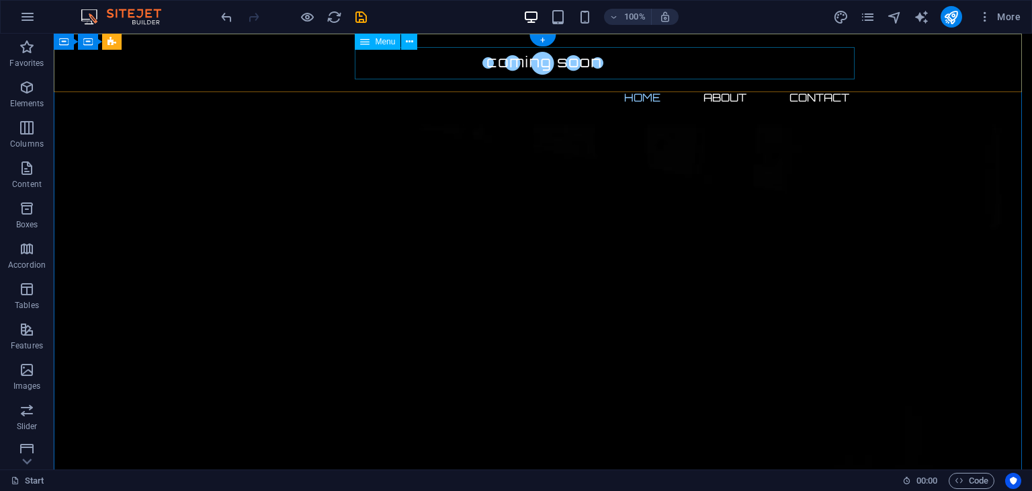
click at [628, 81] on nav "Home About Contact" at bounding box center [543, 97] width 634 height 32
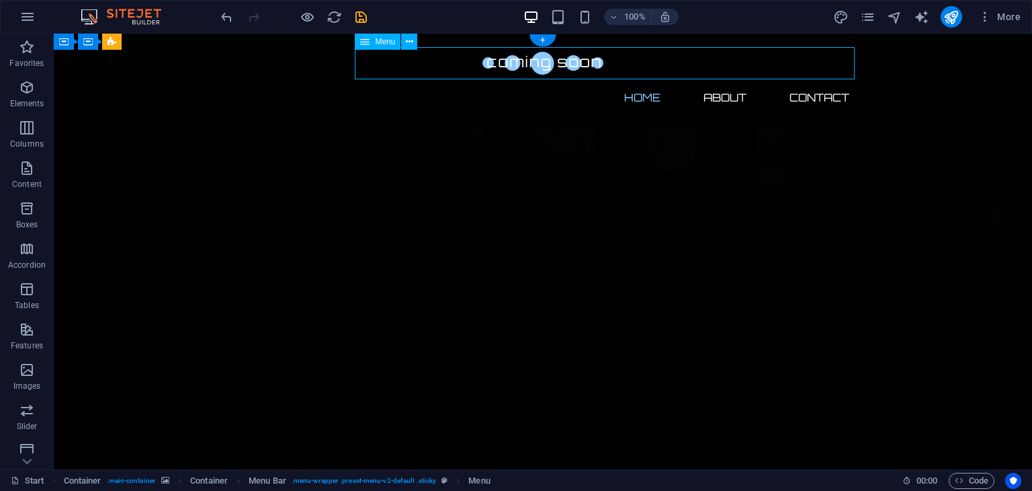
click at [703, 81] on nav "Home About Contact" at bounding box center [543, 97] width 634 height 32
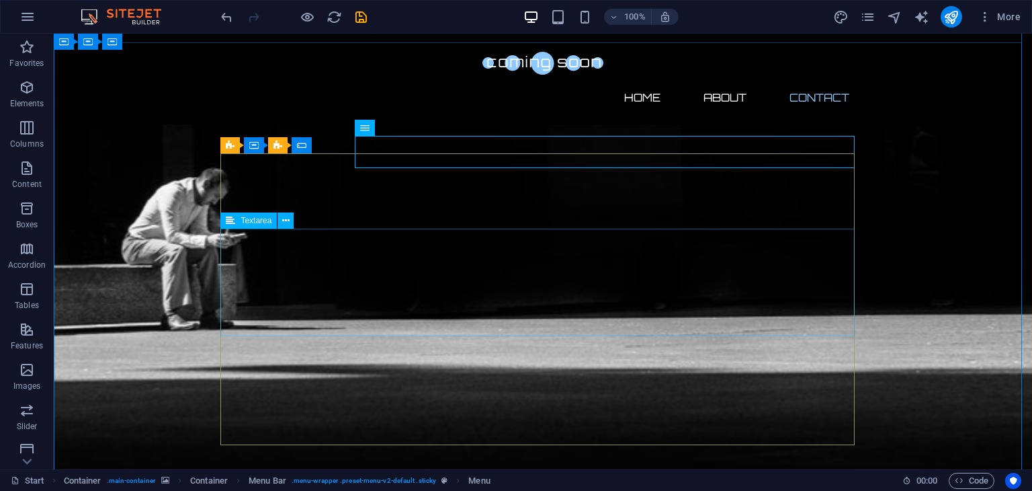
scroll to position [844, 0]
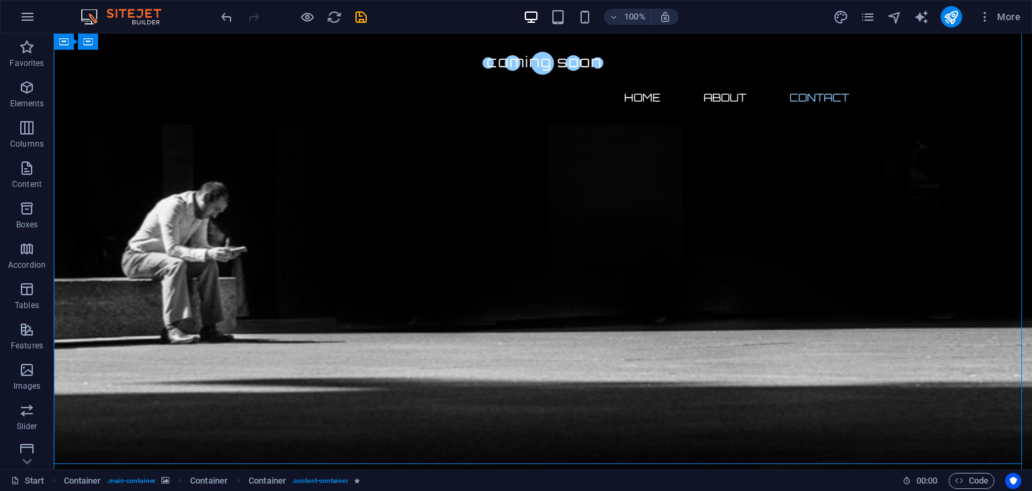
scroll to position [968, 0]
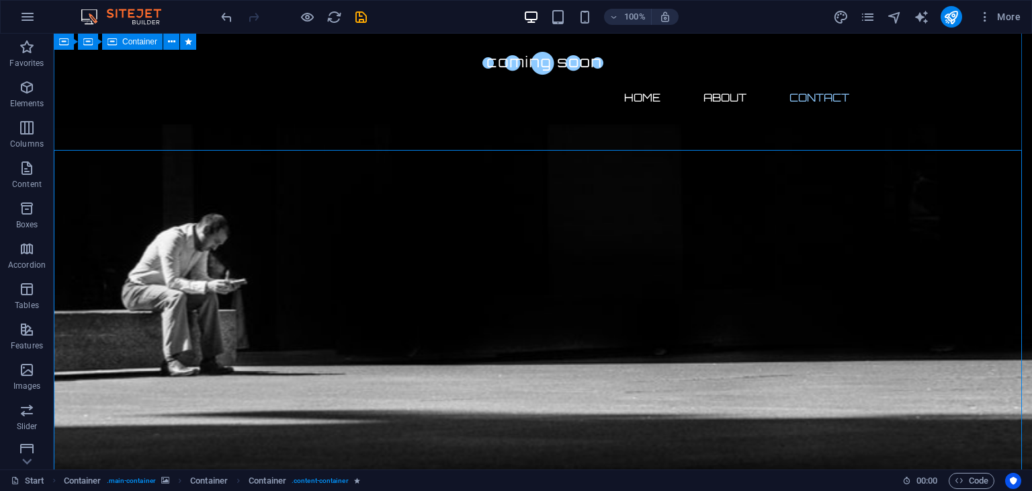
scroll to position [746, 0]
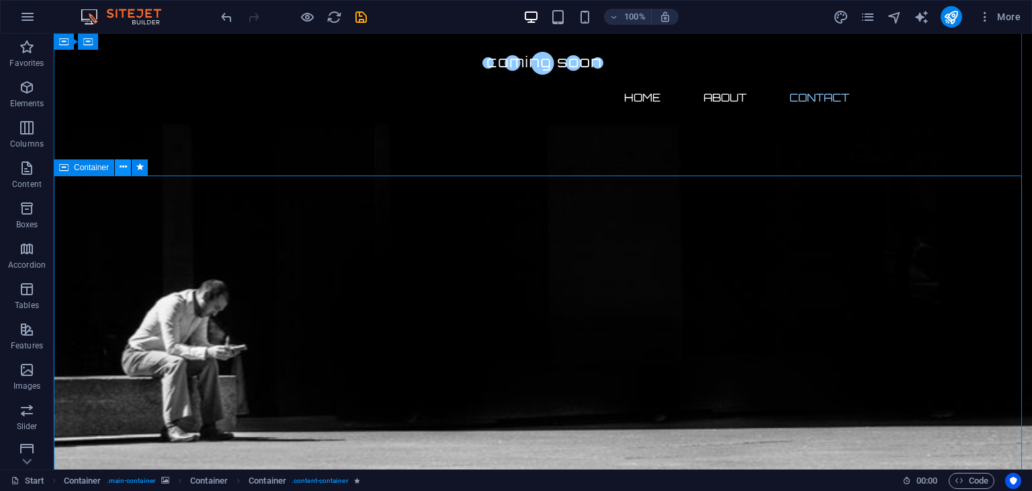
click at [126, 167] on button at bounding box center [123, 167] width 16 height 16
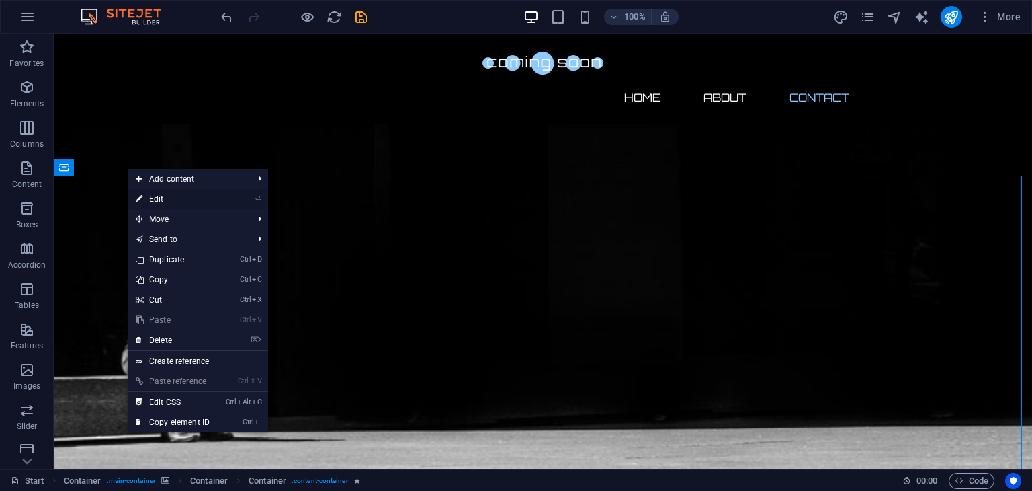
click at [173, 194] on link "⏎ Edit" at bounding box center [173, 199] width 90 height 20
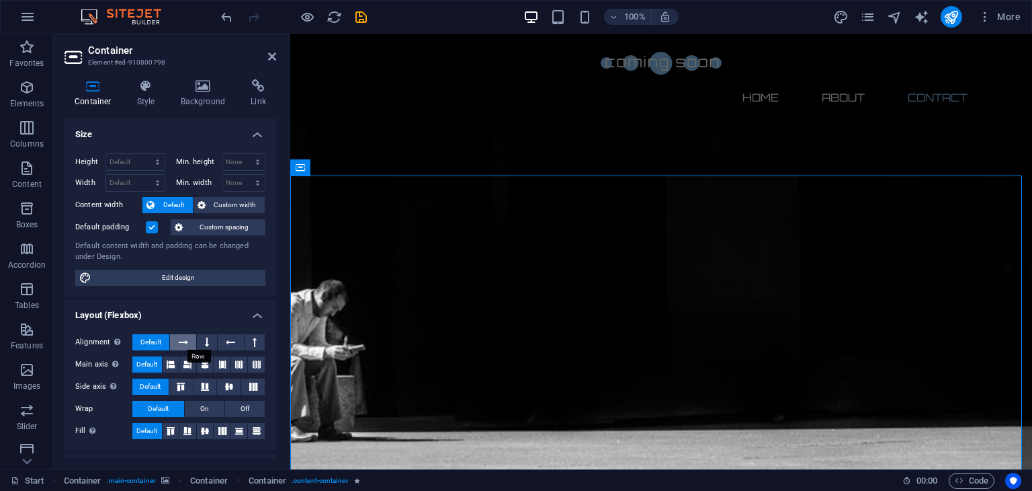
scroll to position [180, 0]
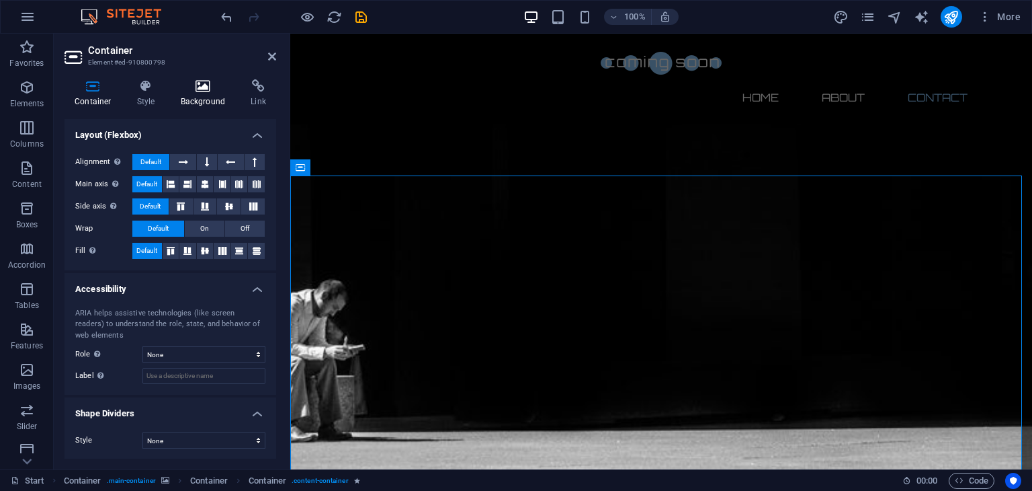
click at [212, 87] on icon at bounding box center [203, 85] width 65 height 13
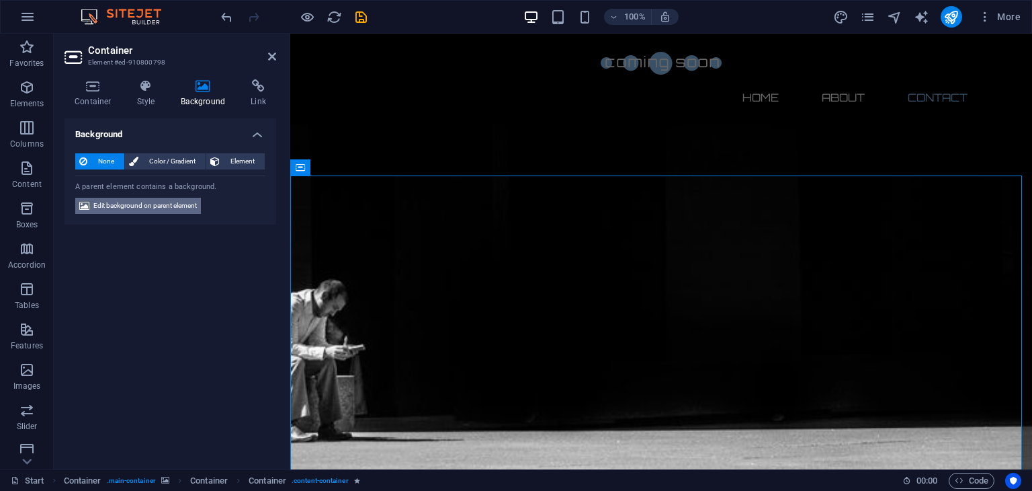
click at [172, 208] on span "Edit background on parent element" at bounding box center [144, 206] width 103 height 16
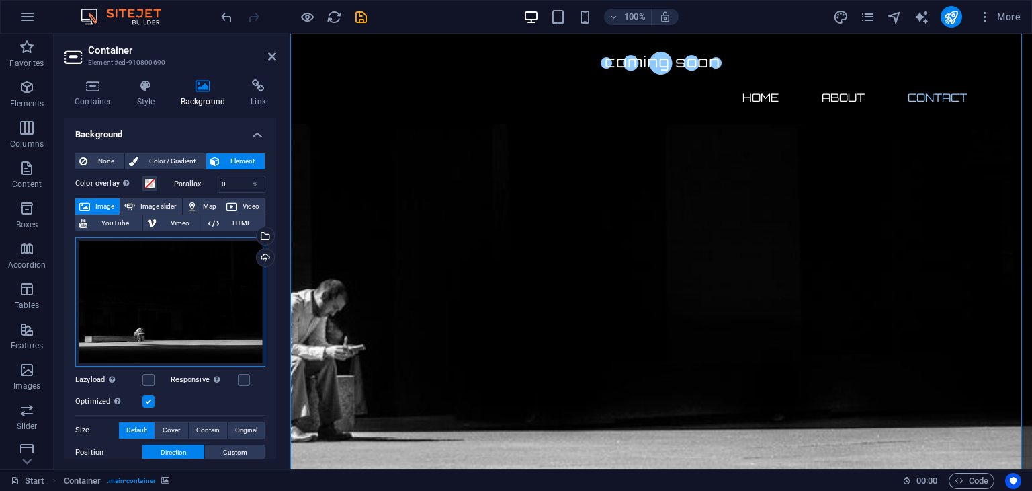
click at [193, 287] on div "Drag files here, click to choose files or select files from Files or our free s…" at bounding box center [170, 301] width 190 height 129
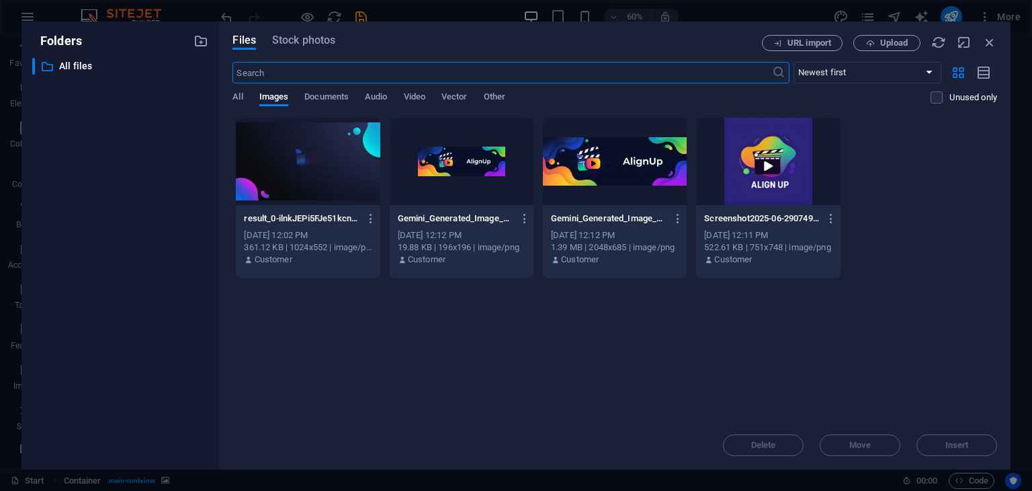
scroll to position [677, 0]
click at [344, 167] on div at bounding box center [308, 161] width 144 height 87
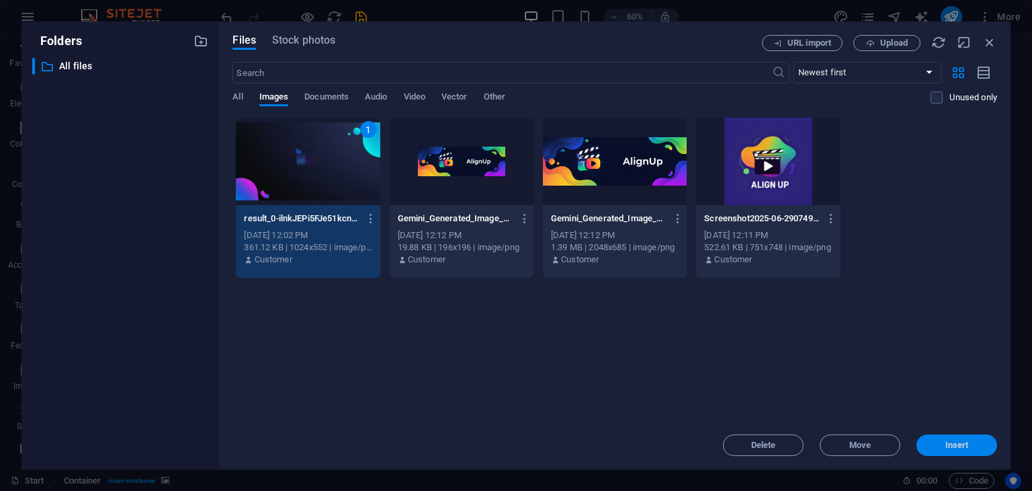
click at [920, 440] on button "Insert" at bounding box center [957, 445] width 81 height 22
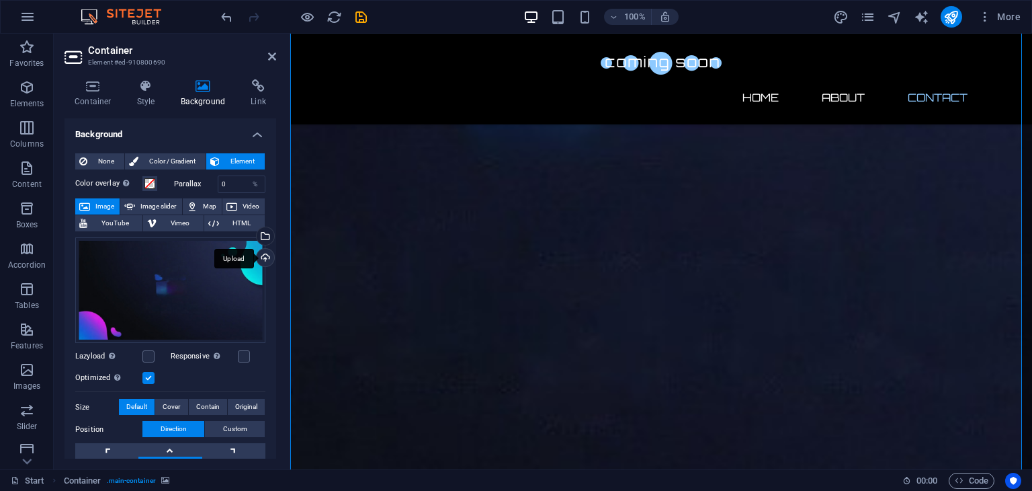
click at [263, 251] on div "Upload" at bounding box center [264, 259] width 20 height 20
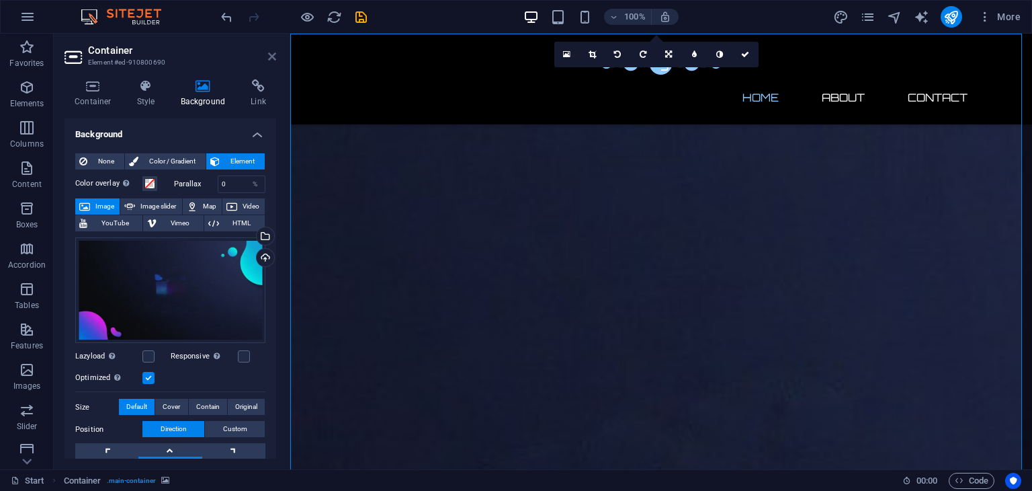
click at [274, 52] on icon at bounding box center [272, 56] width 8 height 11
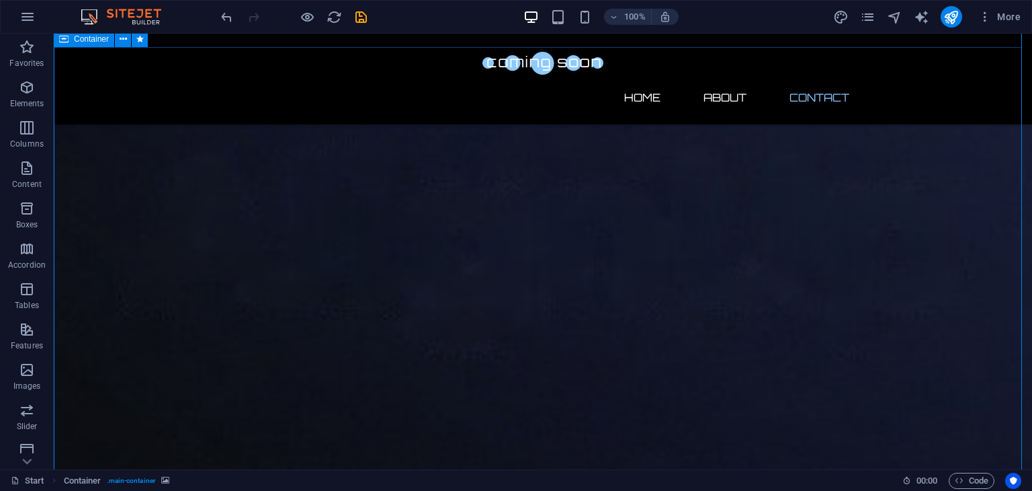
scroll to position [968, 0]
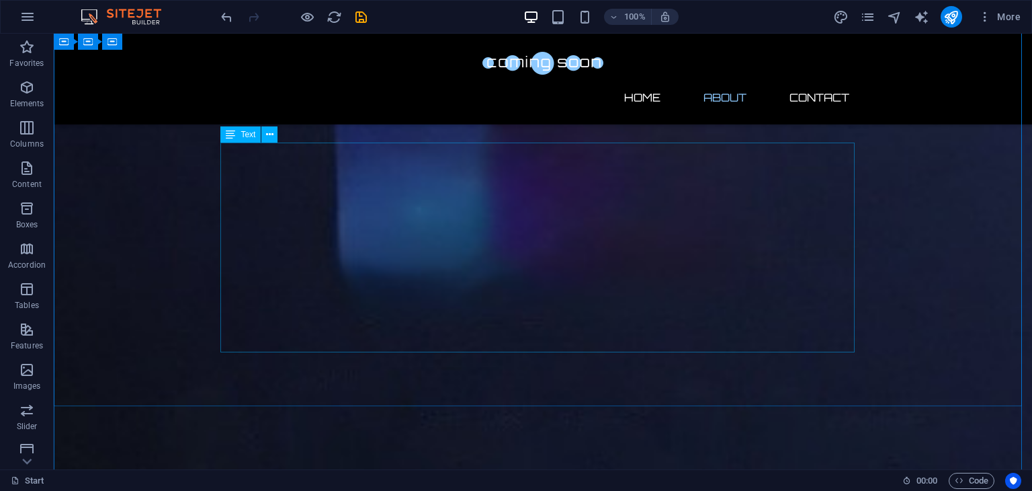
scroll to position [515, 0]
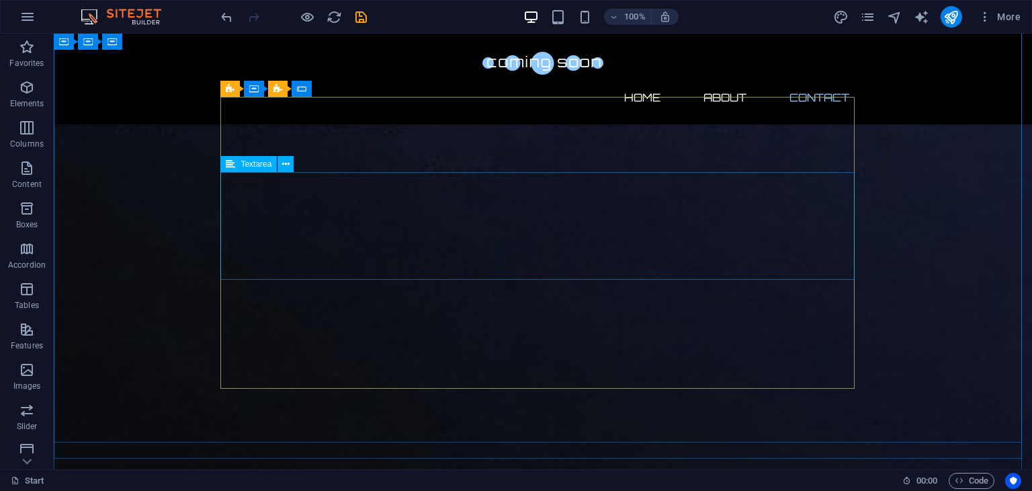
scroll to position [935, 0]
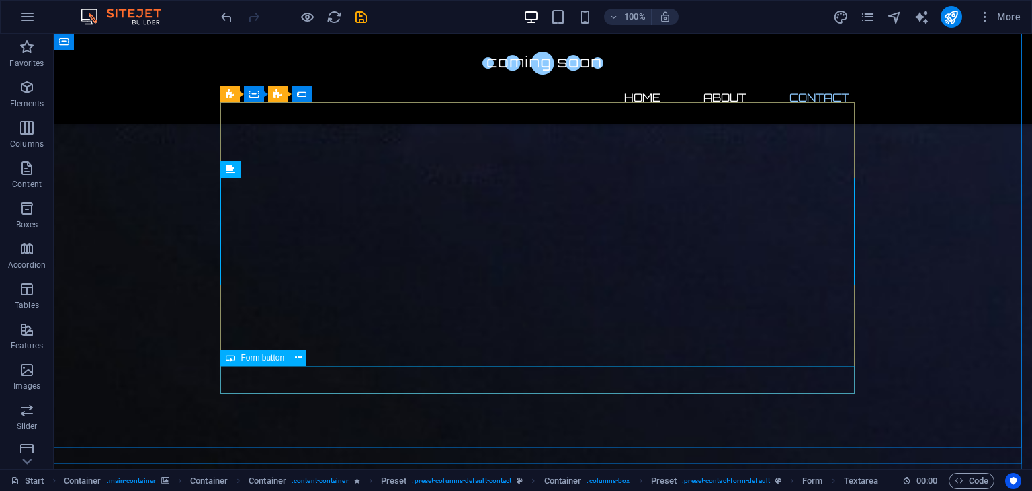
scroll to position [930, 0]
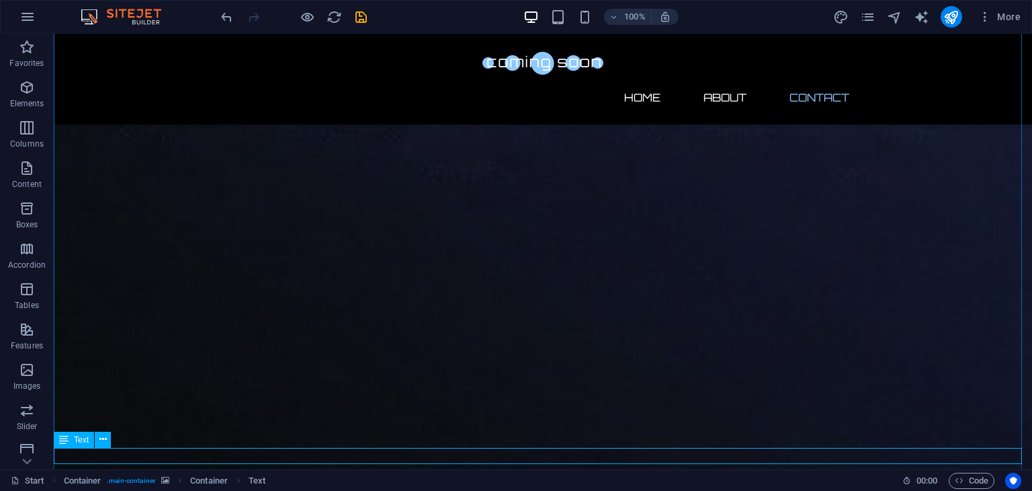
drag, startPoint x: 220, startPoint y: 455, endPoint x: 70, endPoint y: 456, distance: 149.9
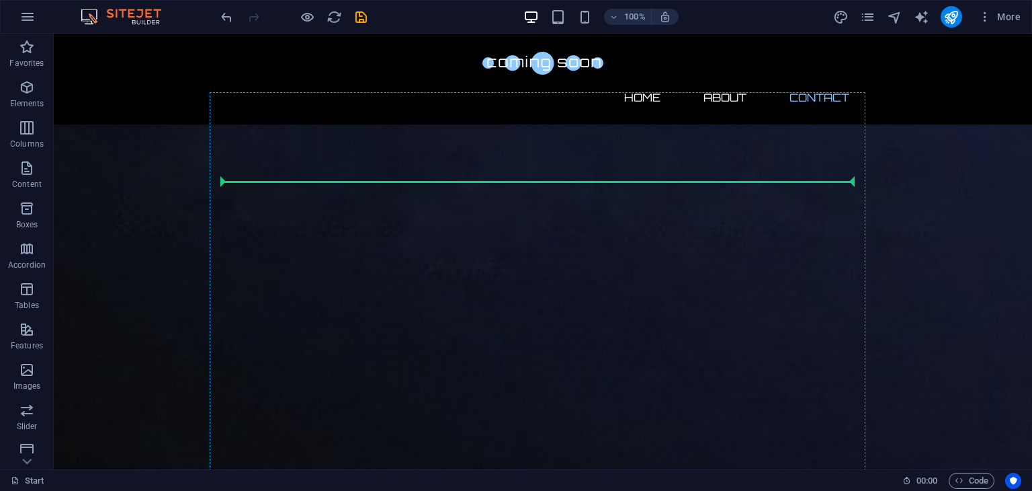
scroll to position [829, 0]
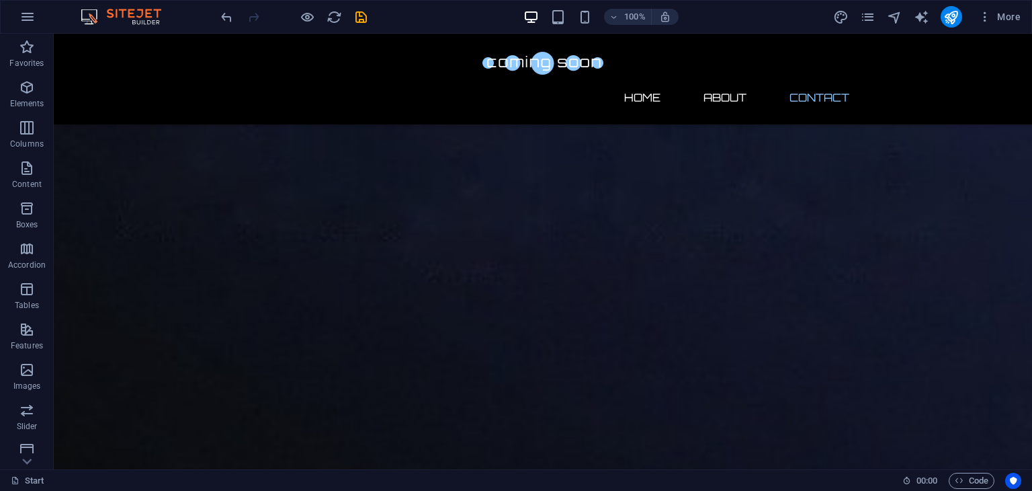
drag, startPoint x: 70, startPoint y: 456, endPoint x: 353, endPoint y: 110, distance: 447.5
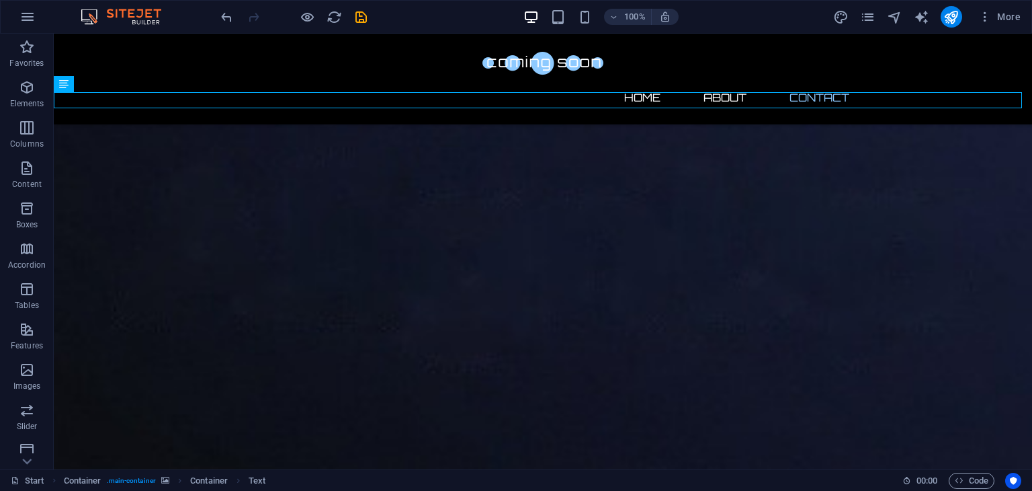
scroll to position [705, 0]
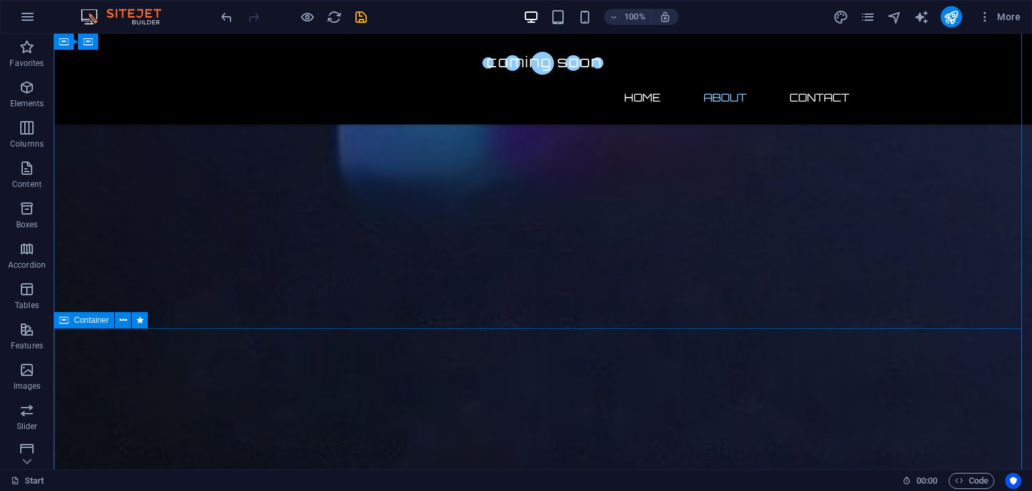
scroll to position [615, 0]
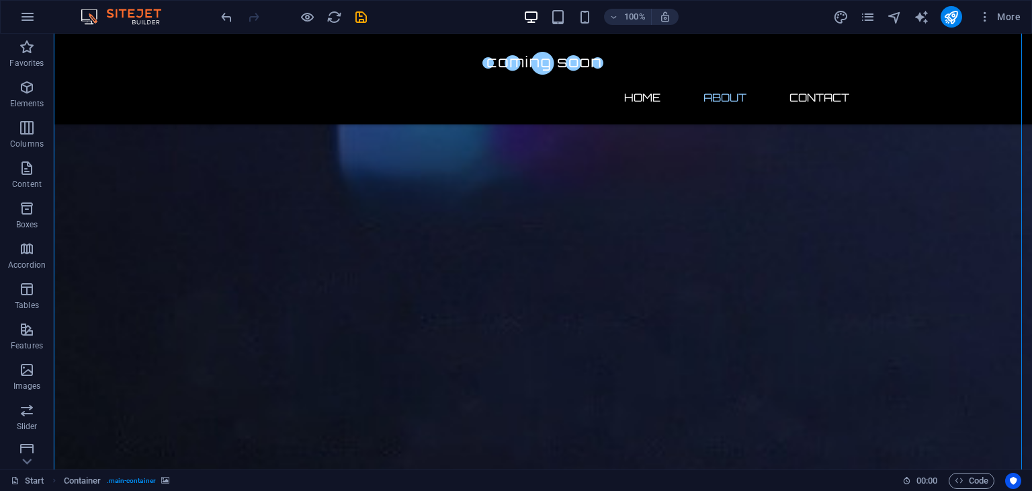
drag, startPoint x: 237, startPoint y: 312, endPoint x: 312, endPoint y: 245, distance: 100.4
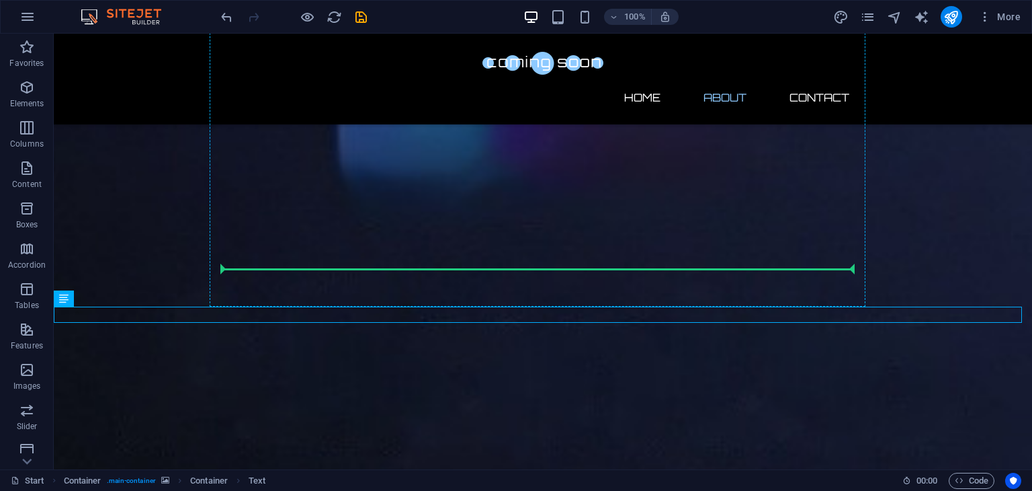
drag, startPoint x: 248, startPoint y: 315, endPoint x: 382, endPoint y: 257, distance: 145.7
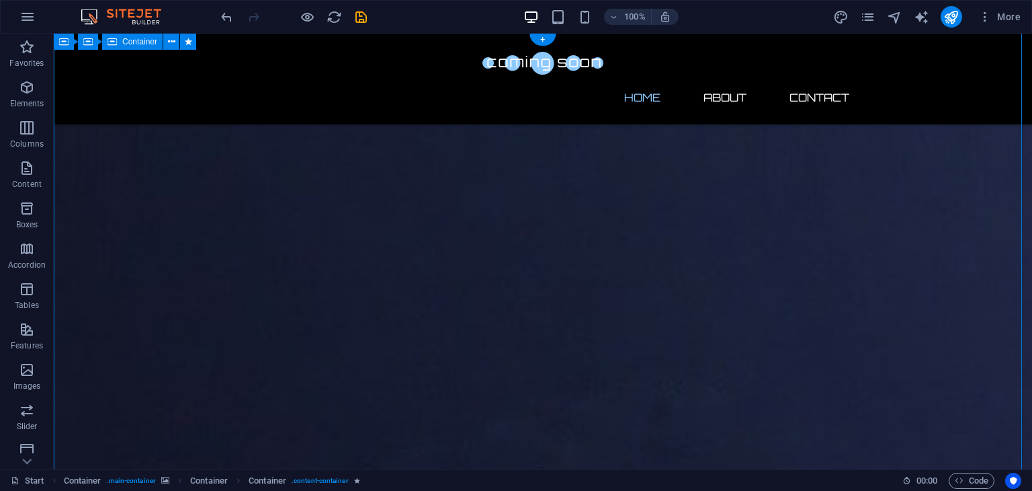
scroll to position [0, 0]
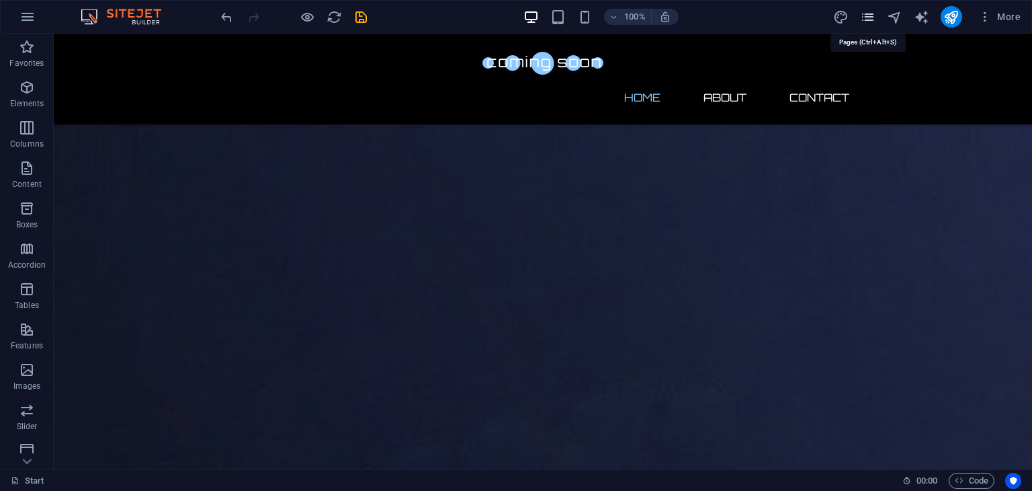
click at [876, 15] on icon "pages" at bounding box center [867, 16] width 15 height 15
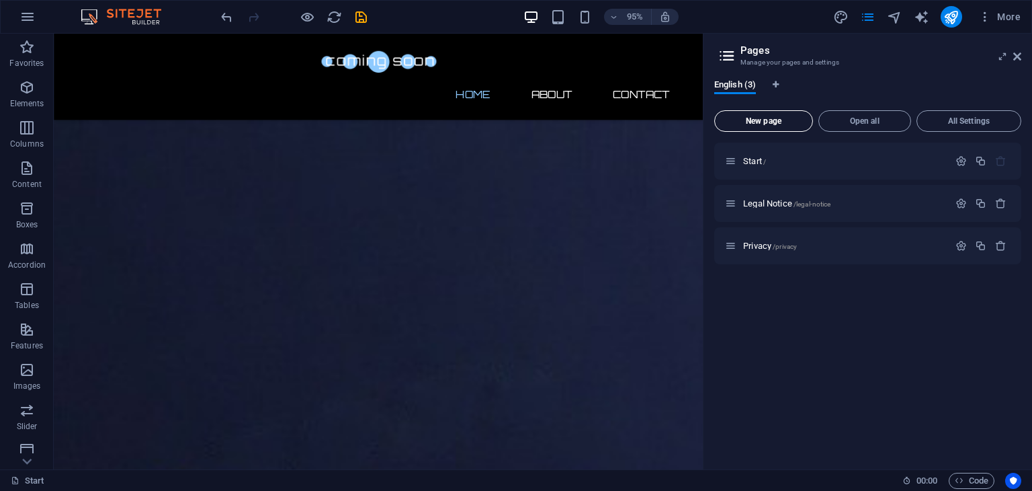
click at [774, 114] on button "New page" at bounding box center [763, 121] width 99 height 22
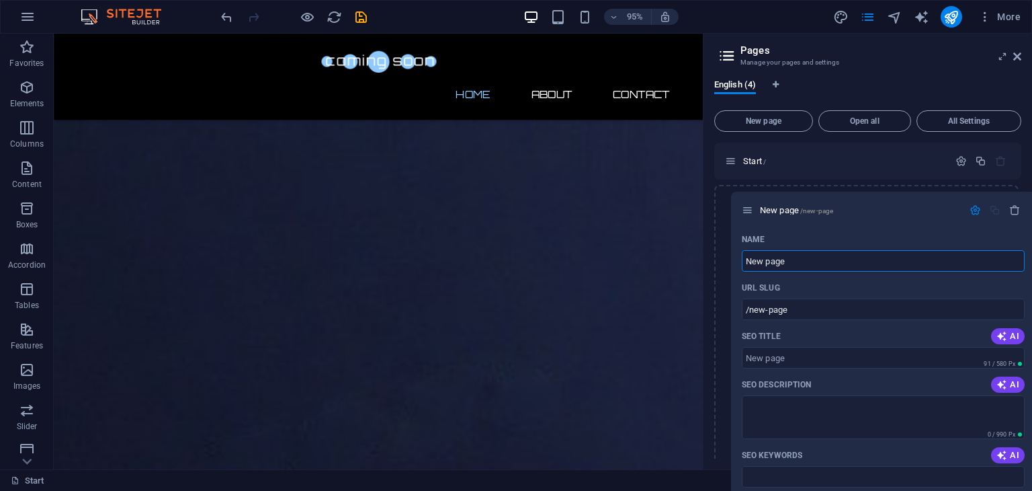
drag, startPoint x: 733, startPoint y: 290, endPoint x: 750, endPoint y: 207, distance: 84.5
click at [750, 207] on div "Start / Legal Notice /legal-notice Privacy /privacy New page /new-page Name New…" at bounding box center [867, 458] width 307 height 632
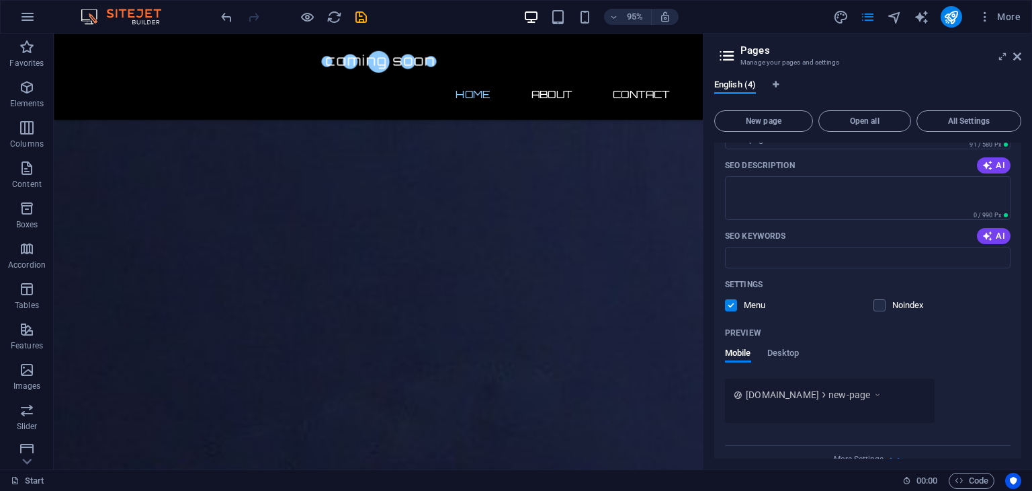
scroll to position [322, 0]
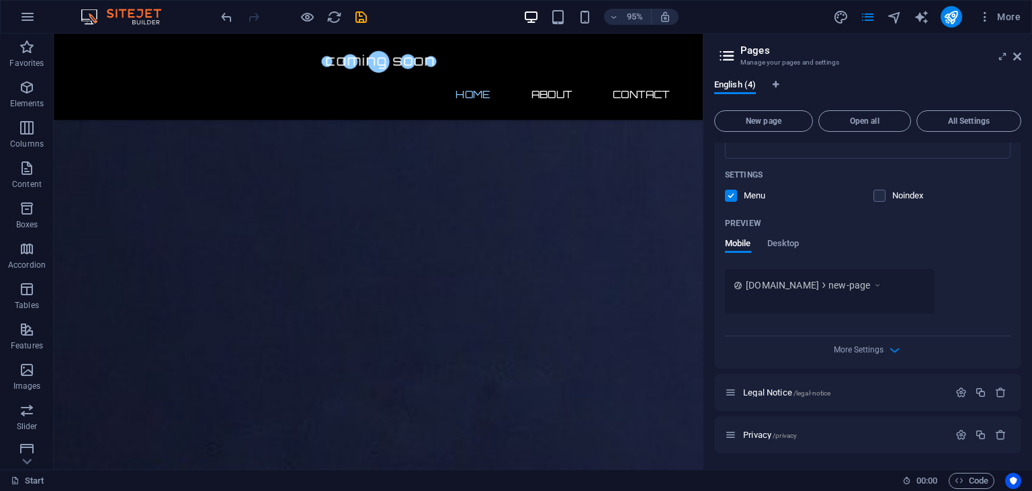
click at [945, 271] on div "www.example.com new-page" at bounding box center [868, 291] width 286 height 44
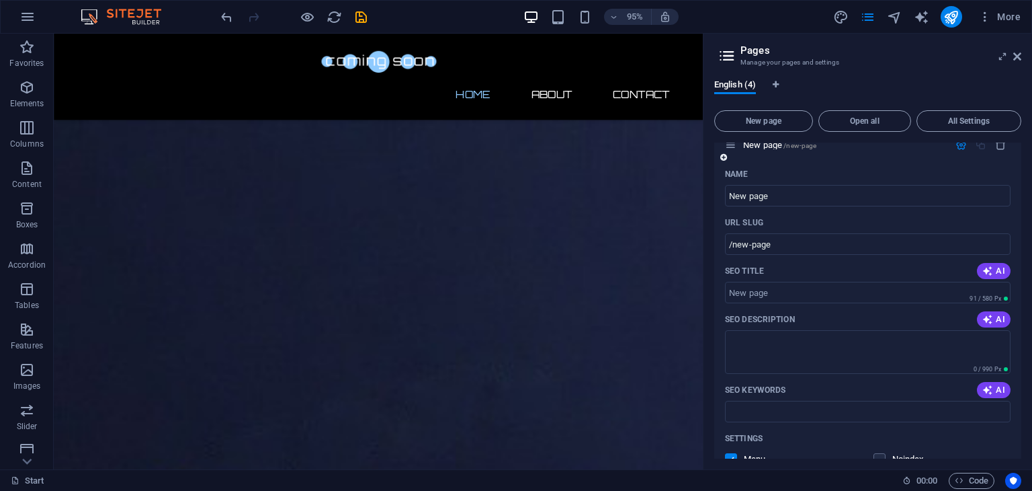
scroll to position [0, 0]
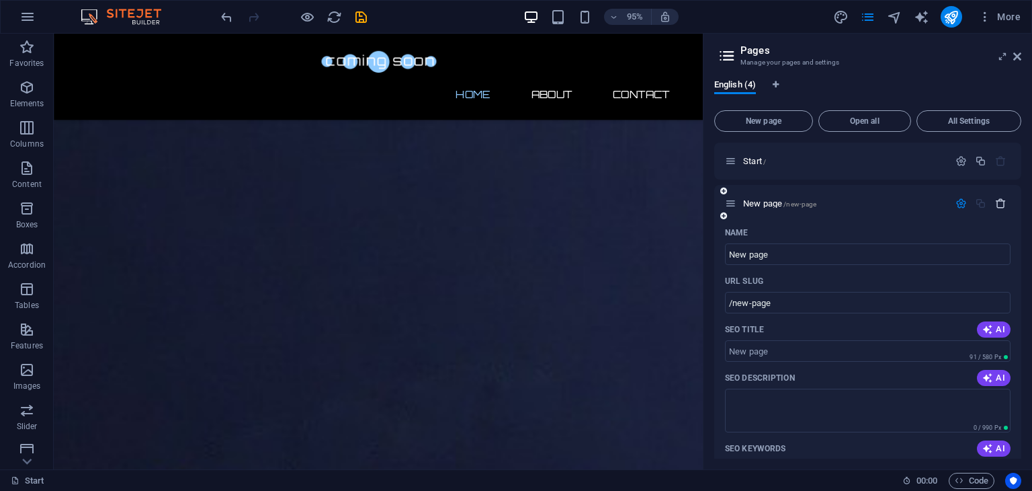
click at [999, 205] on icon "button" at bounding box center [1000, 203] width 11 height 11
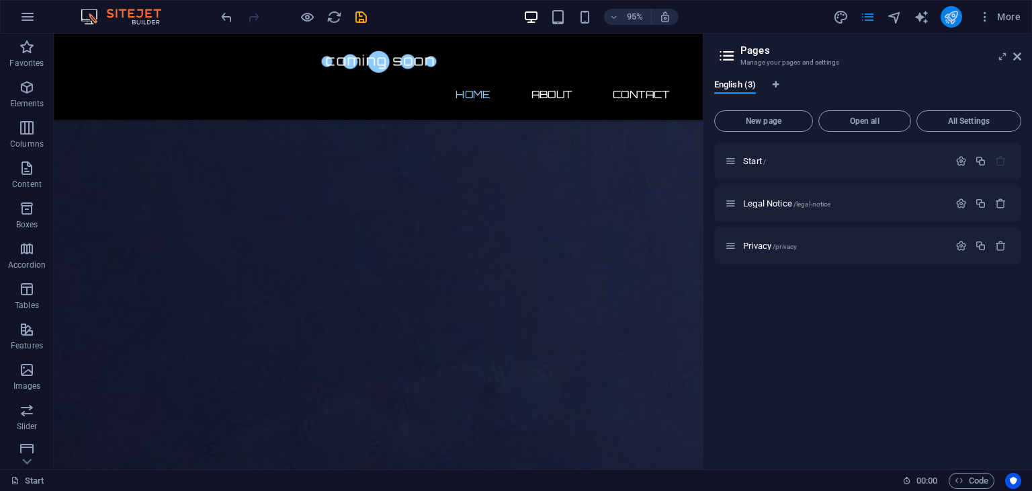
click at [944, 15] on button "publish" at bounding box center [952, 17] width 22 height 22
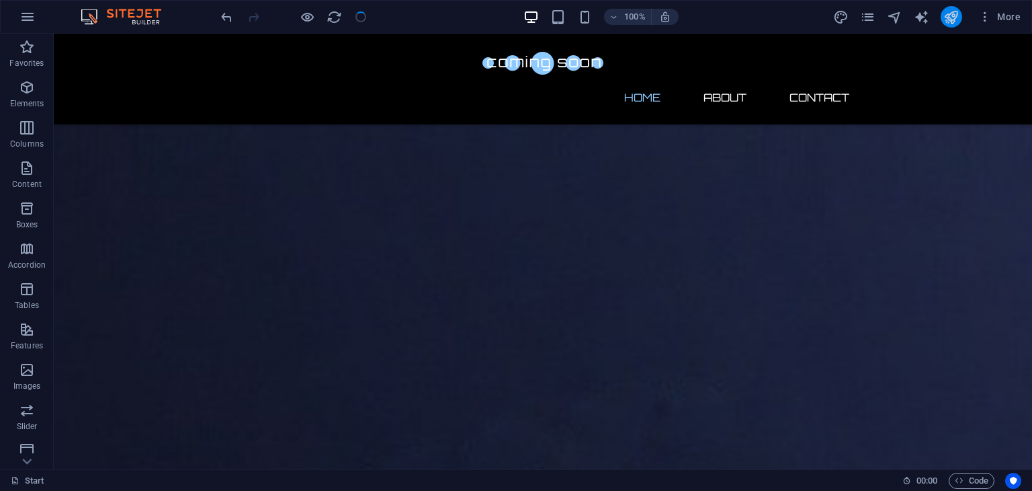
click at [944, 15] on button "publish" at bounding box center [952, 17] width 22 height 22
click at [951, 17] on icon "publish" at bounding box center [951, 16] width 15 height 15
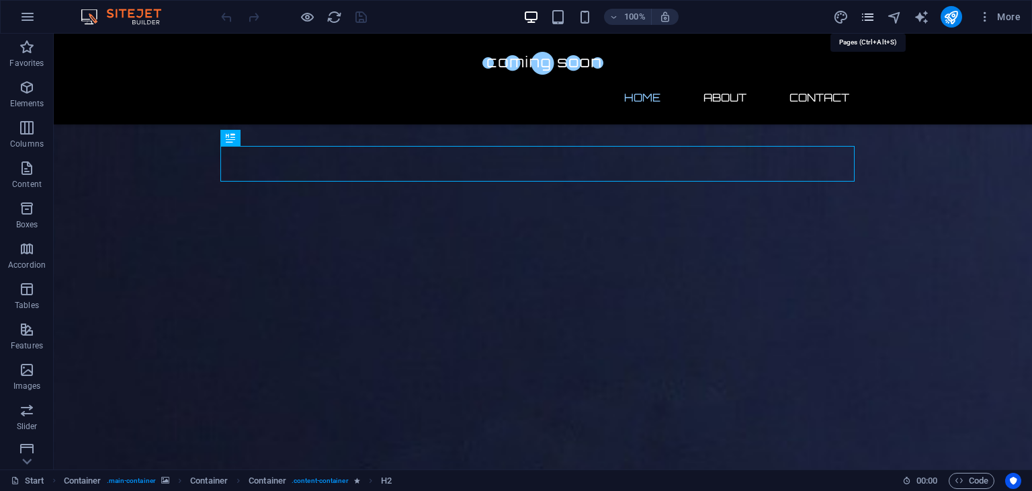
click at [866, 14] on icon "pages" at bounding box center [867, 16] width 15 height 15
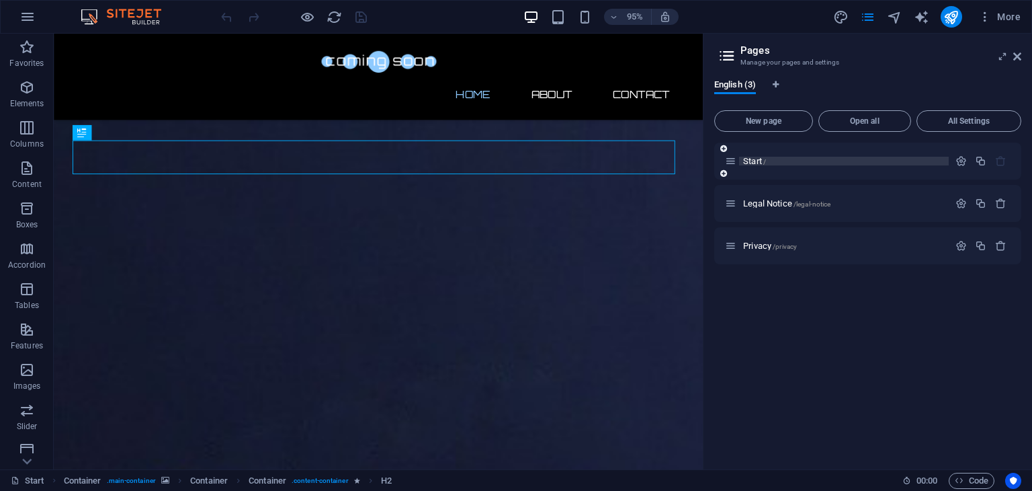
click at [835, 159] on p "Start /" at bounding box center [844, 161] width 202 height 9
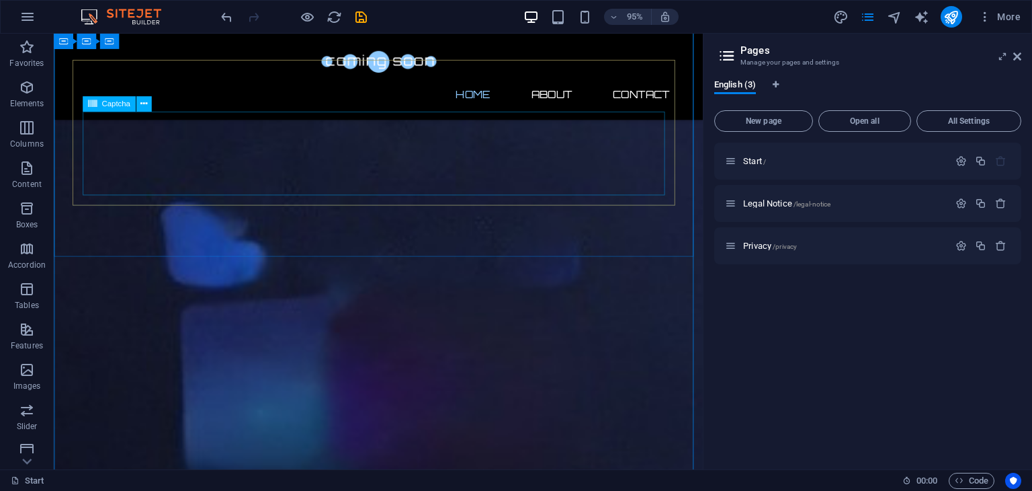
scroll to position [298, 0]
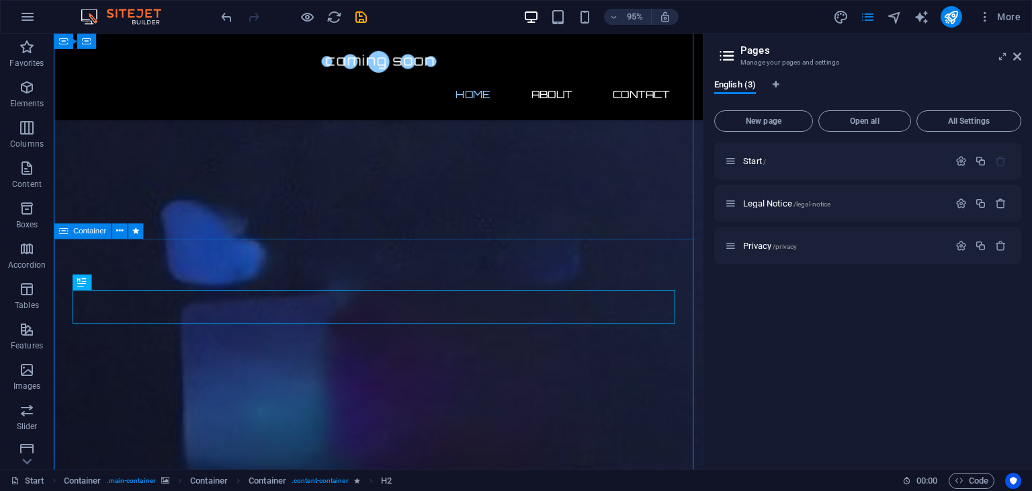
click at [120, 231] on icon at bounding box center [119, 230] width 7 height 13
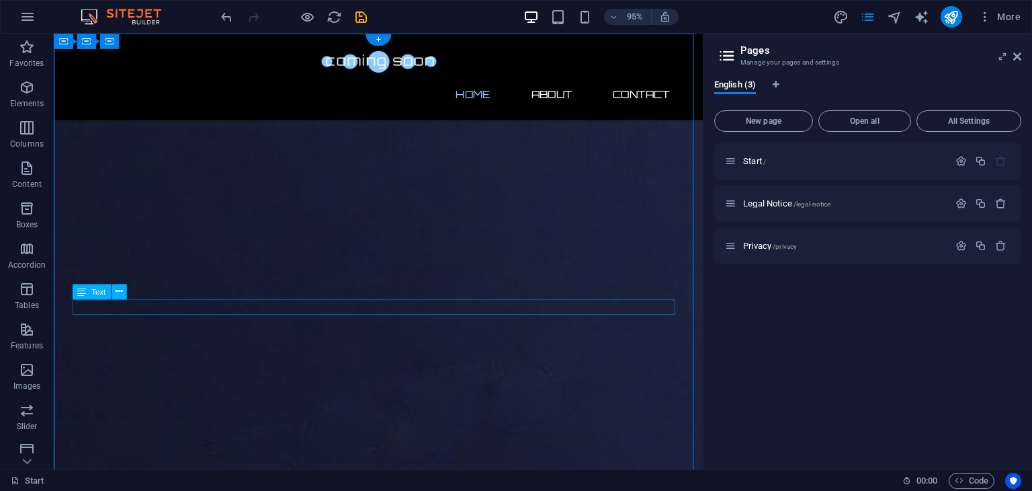
scroll to position [0, 0]
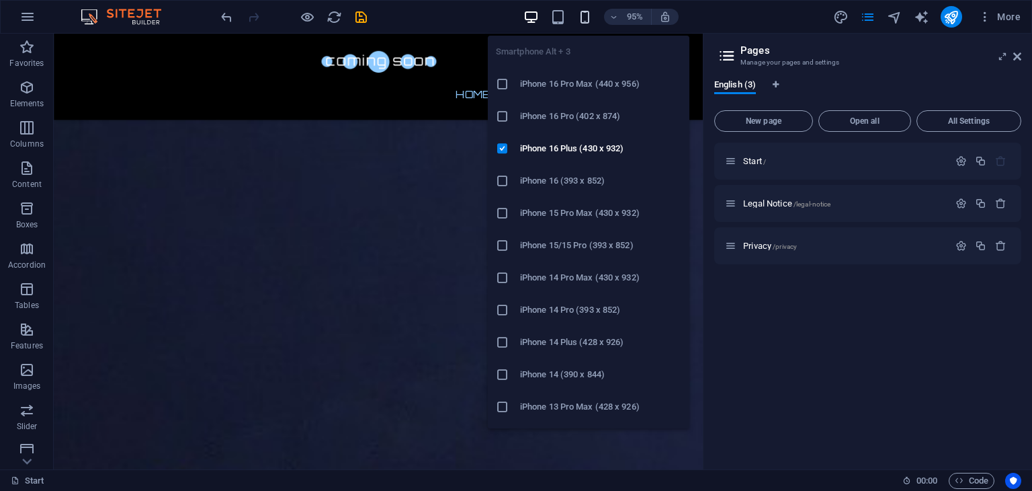
click at [589, 16] on icon "button" at bounding box center [584, 16] width 15 height 15
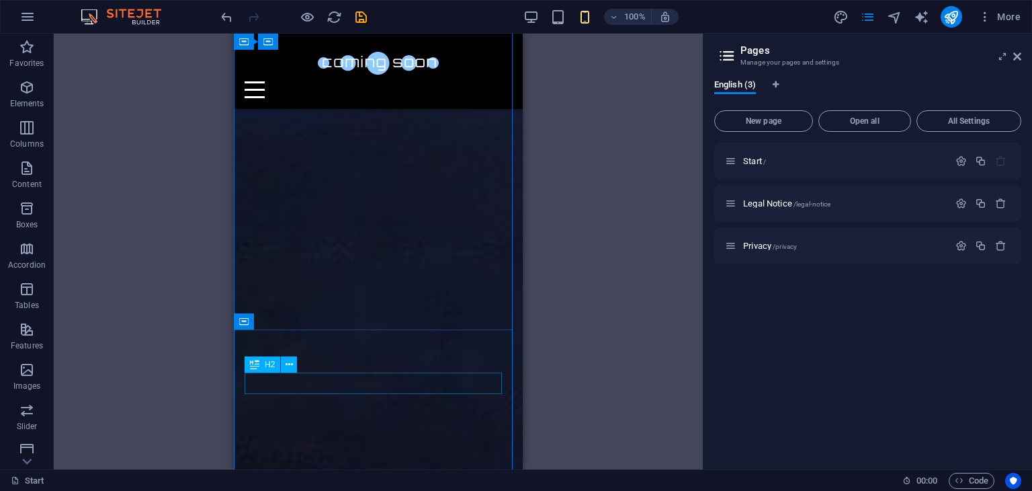
scroll to position [876, 0]
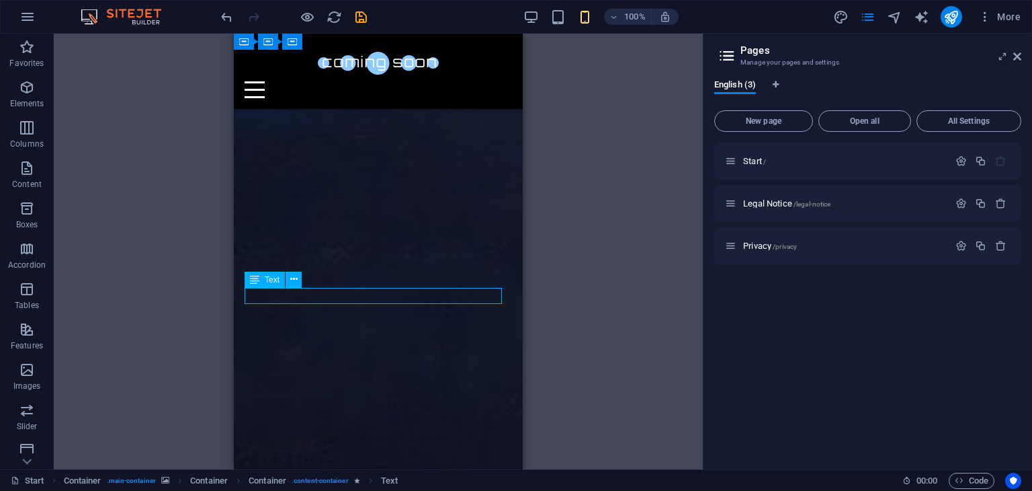
click at [293, 276] on icon at bounding box center [293, 279] width 7 height 14
click at [296, 276] on icon at bounding box center [293, 279] width 7 height 14
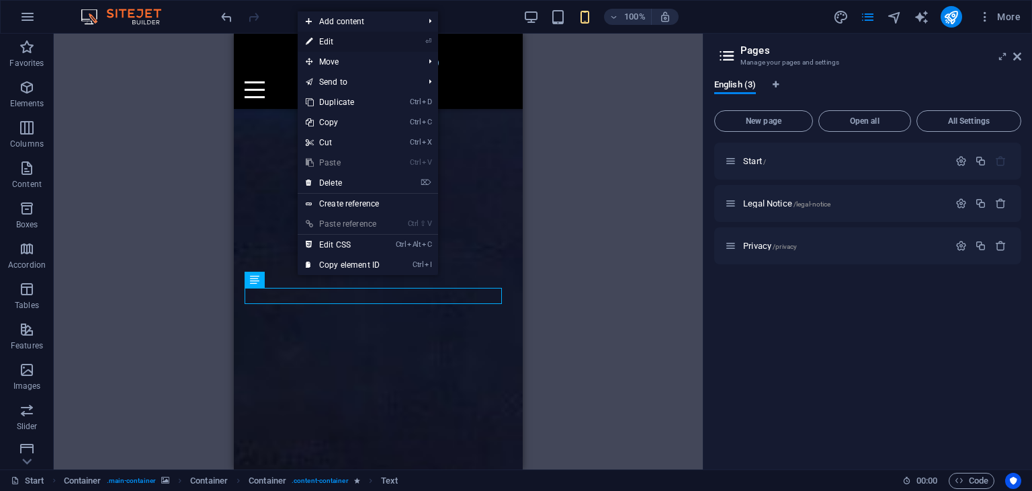
click at [353, 42] on link "⏎ Edit" at bounding box center [343, 42] width 90 height 20
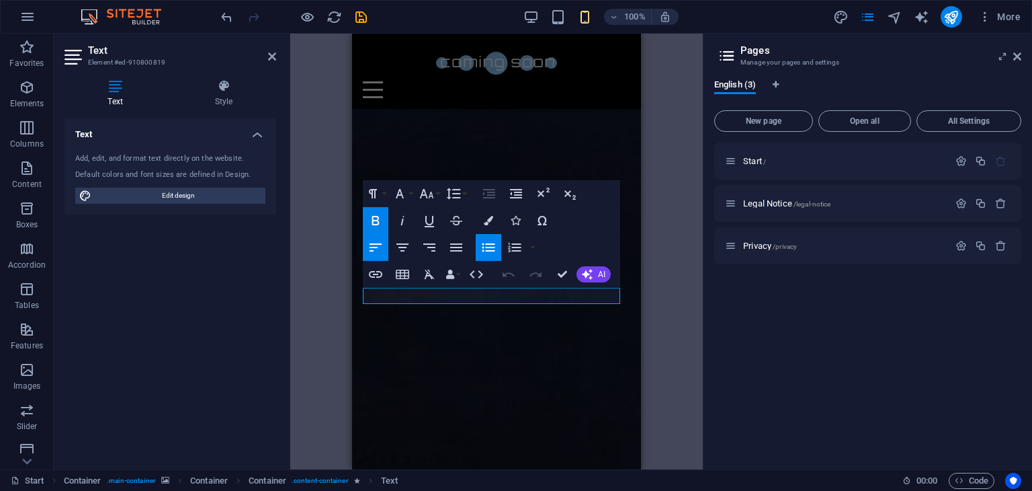
drag, startPoint x: 388, startPoint y: 296, endPoint x: 701, endPoint y: 331, distance: 315.2
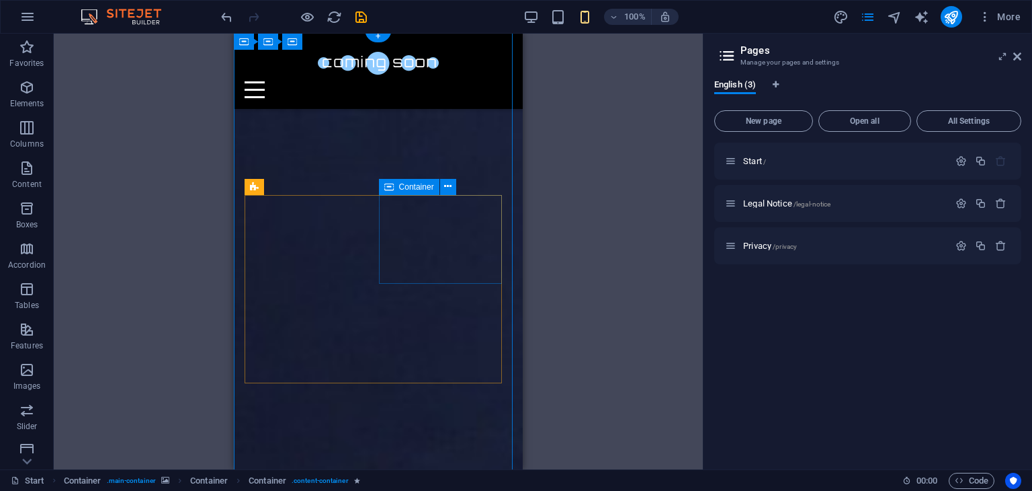
scroll to position [4, 0]
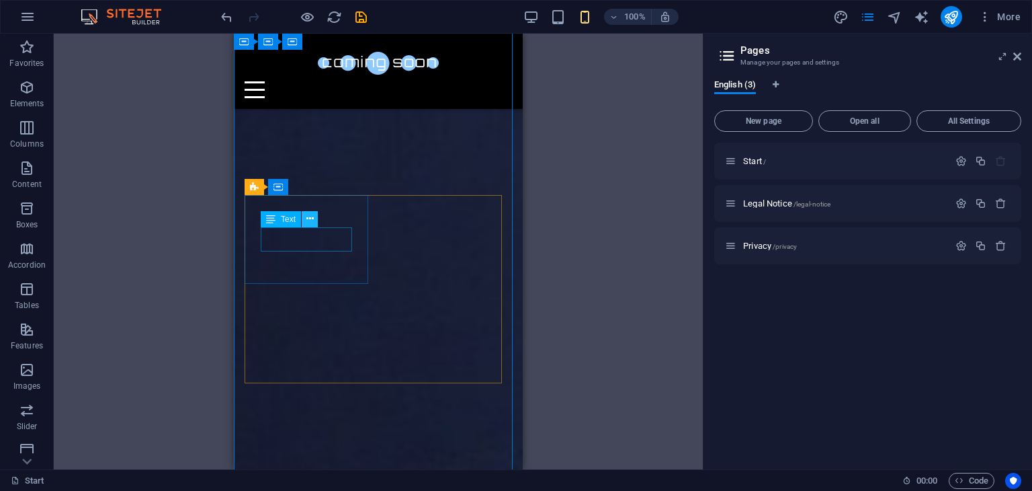
click at [307, 216] on icon at bounding box center [309, 219] width 7 height 14
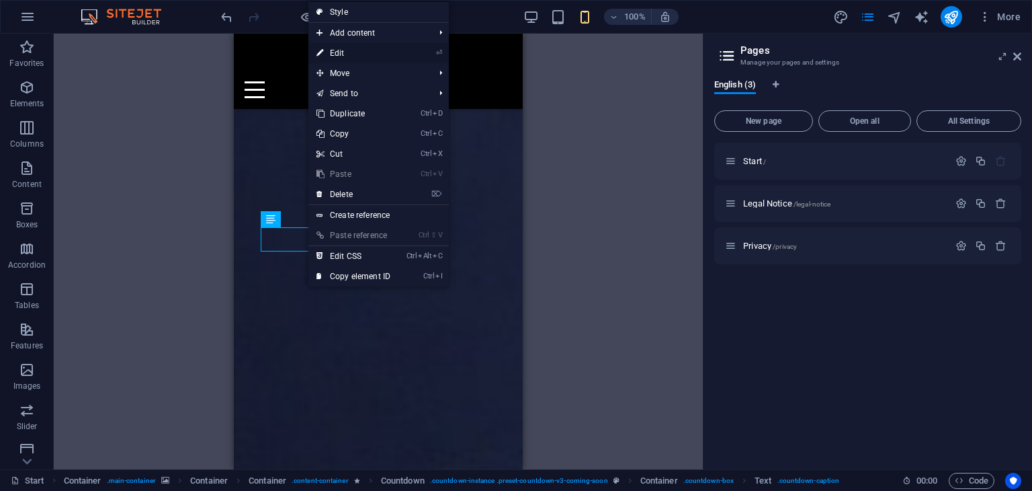
click at [362, 47] on link "⏎ Edit" at bounding box center [353, 53] width 90 height 20
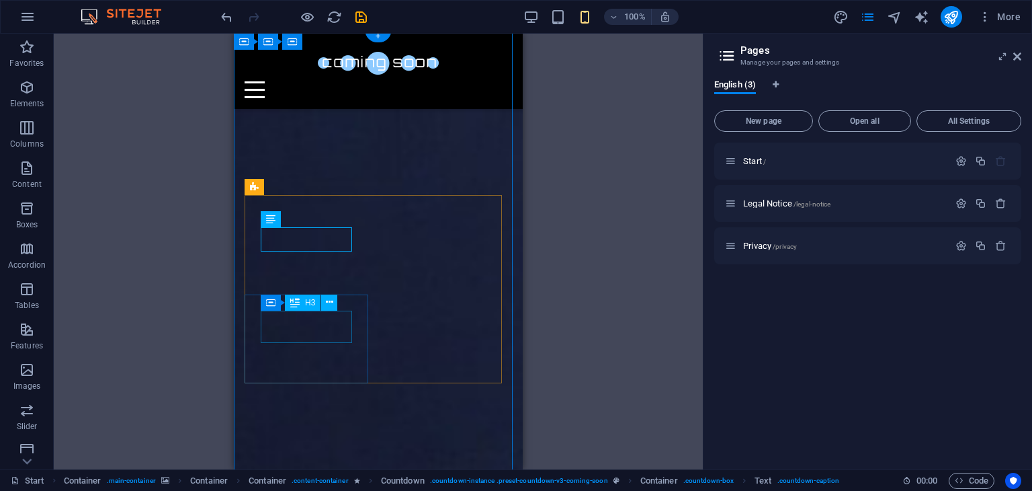
click at [312, 221] on icon at bounding box center [309, 219] width 7 height 14
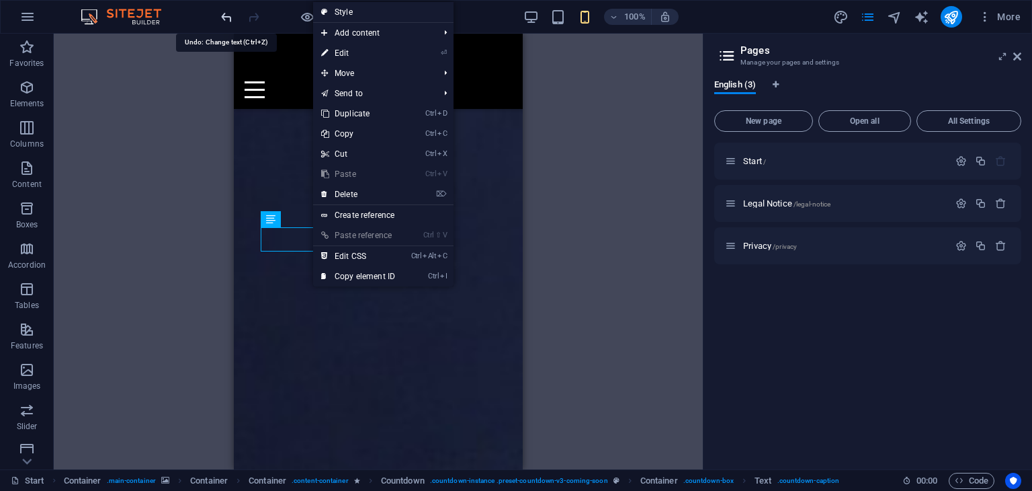
click at [227, 9] on icon "undo" at bounding box center [226, 16] width 15 height 15
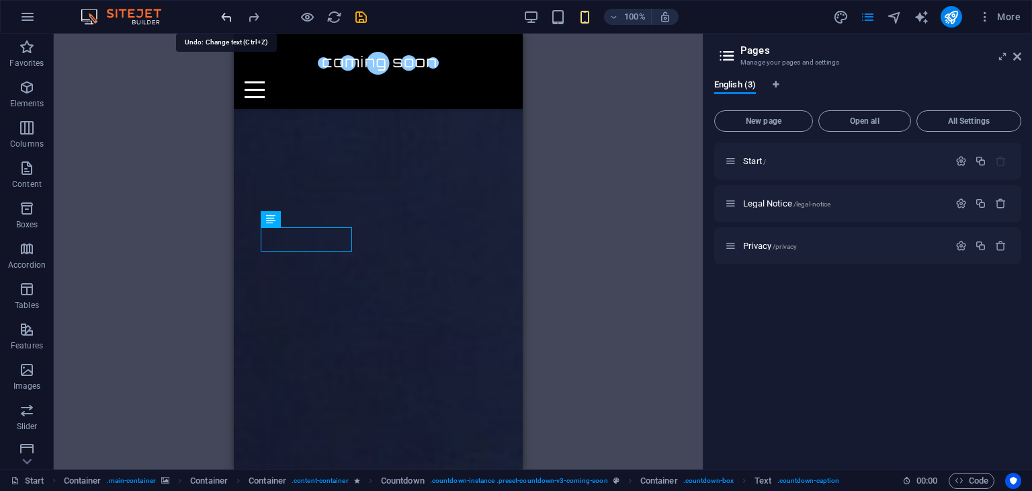
click at [227, 9] on icon "undo" at bounding box center [226, 16] width 15 height 15
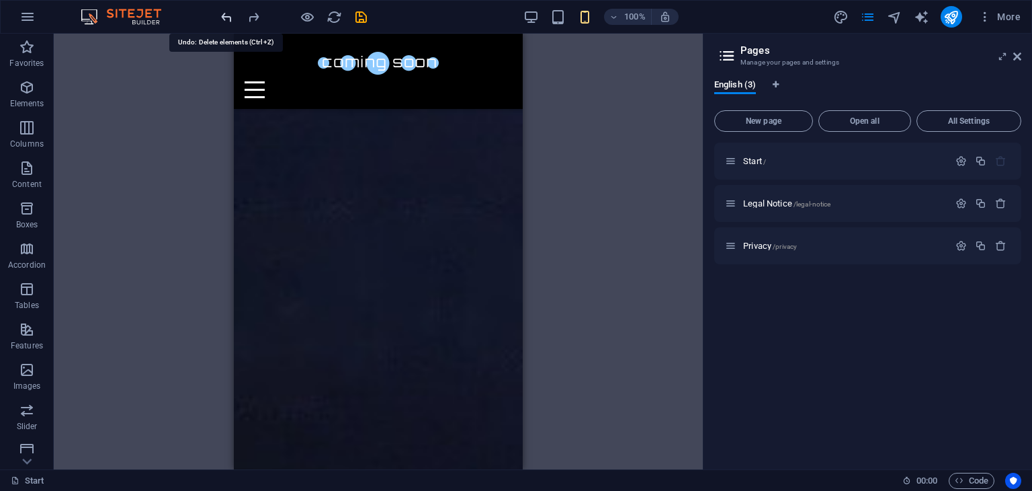
click at [227, 9] on icon "undo" at bounding box center [226, 16] width 15 height 15
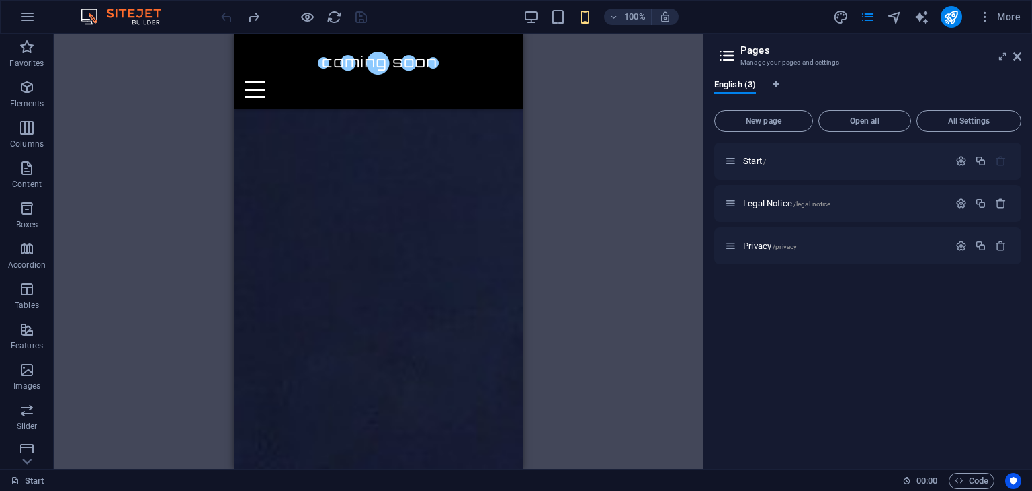
scroll to position [0, 0]
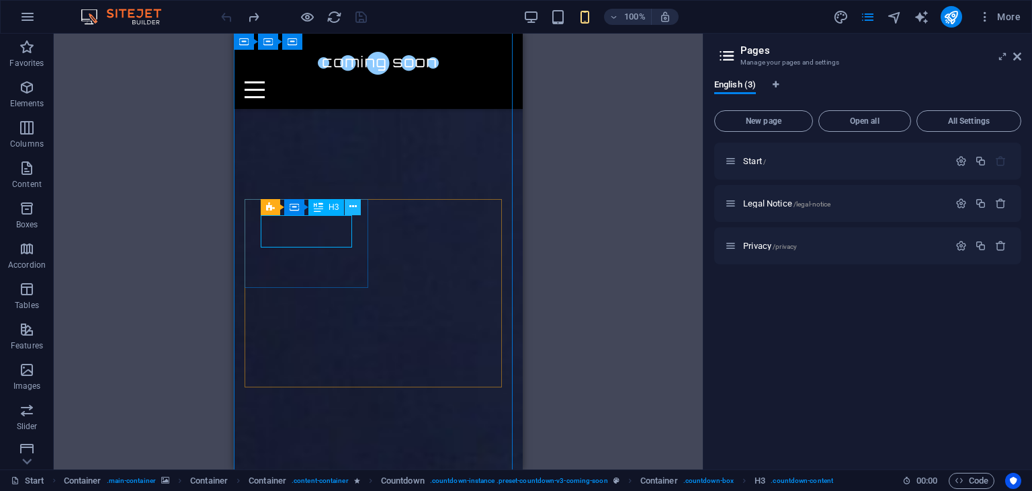
click at [356, 208] on icon at bounding box center [352, 207] width 7 height 14
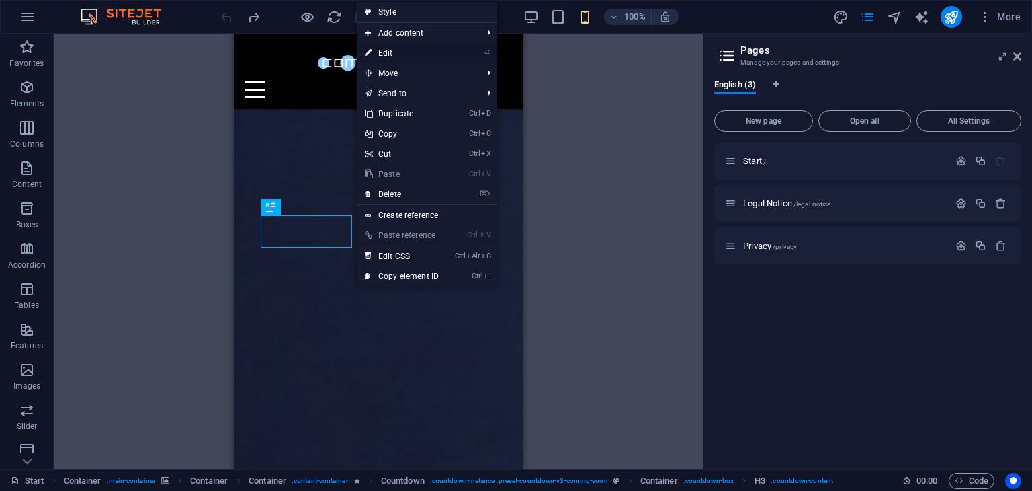
click at [403, 49] on link "⏎ Edit" at bounding box center [402, 53] width 90 height 20
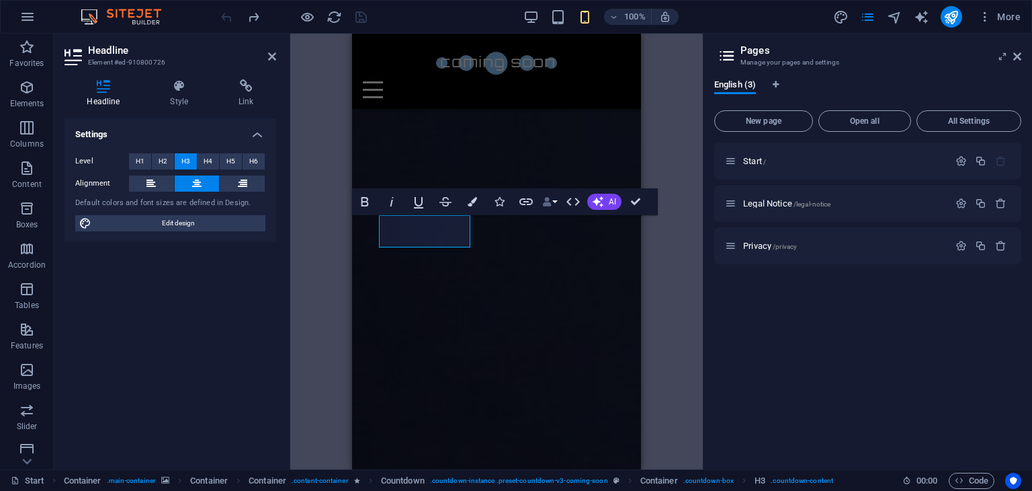
click at [556, 200] on button "Data Bindings" at bounding box center [549, 201] width 19 height 27
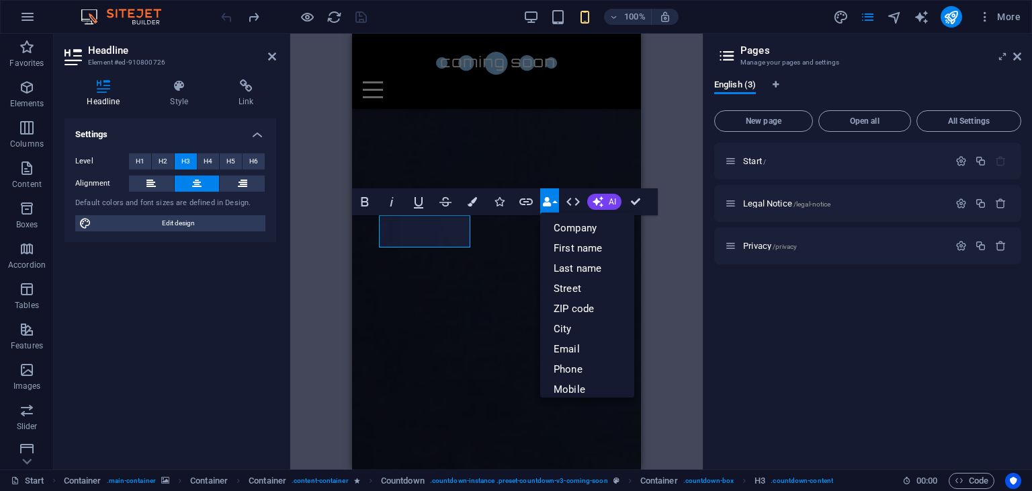
click at [556, 200] on button "Data Bindings" at bounding box center [549, 201] width 19 height 27
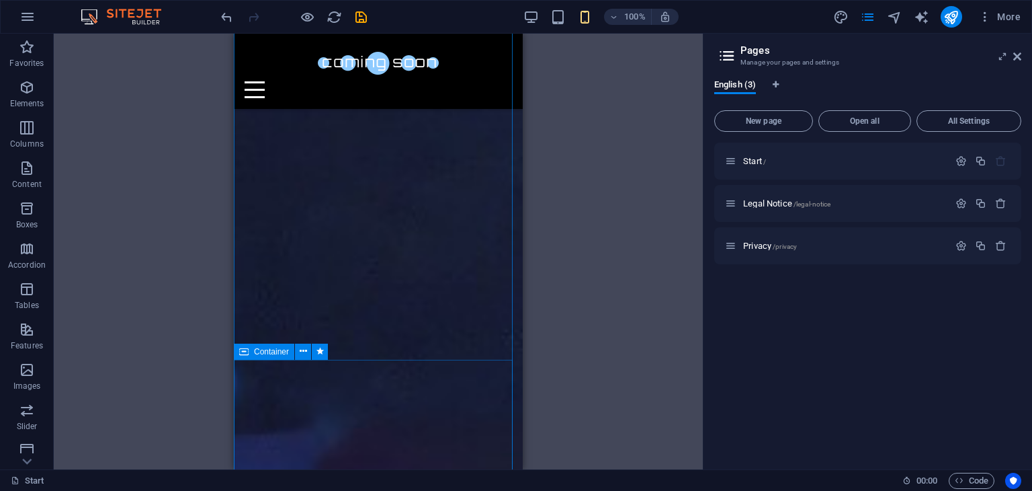
scroll to position [288, 0]
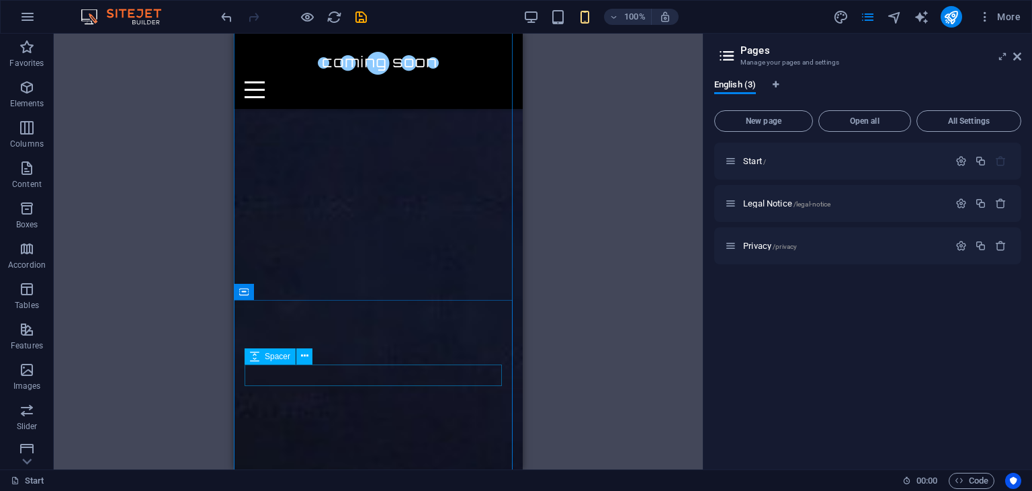
scroll to position [924, 0]
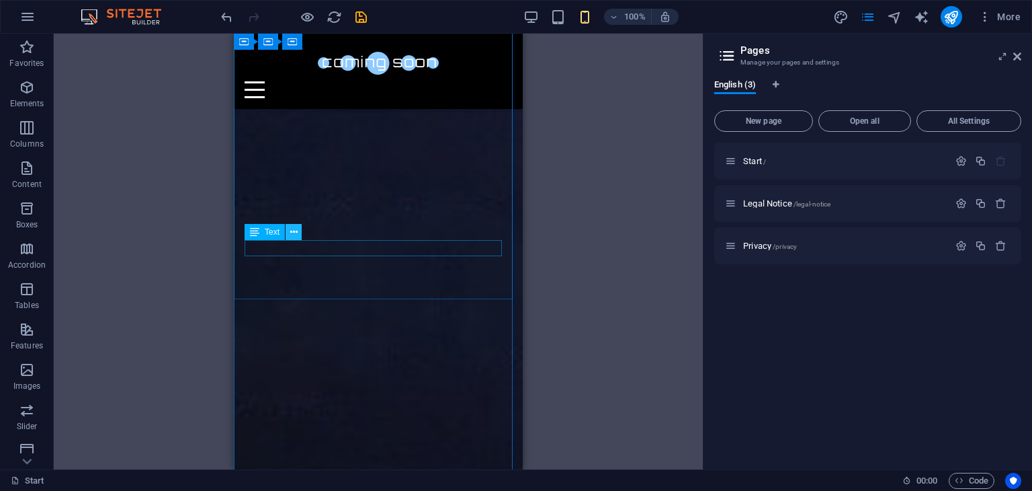
click at [301, 235] on button at bounding box center [294, 232] width 16 height 16
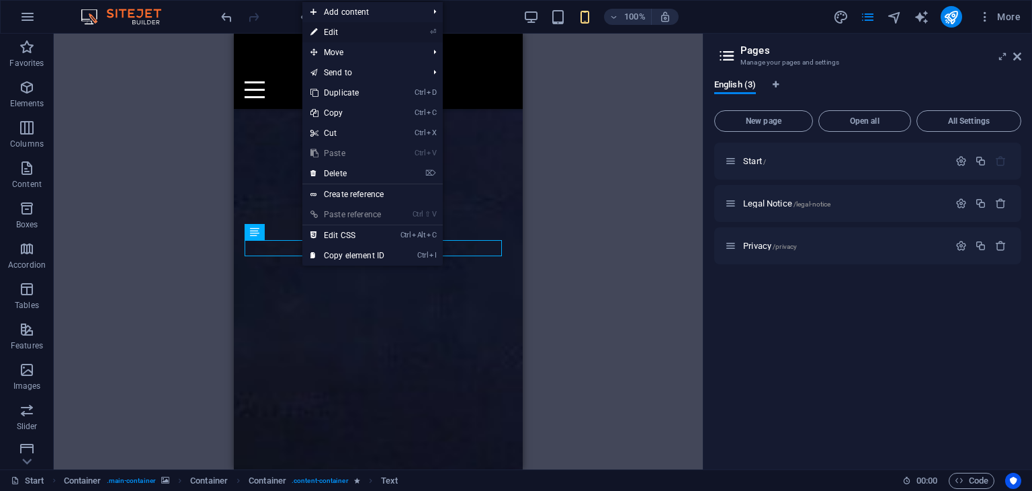
click at [394, 25] on li "⏎ Edit" at bounding box center [372, 32] width 140 height 20
click at [344, 34] on link "⏎ Edit" at bounding box center [347, 32] width 90 height 20
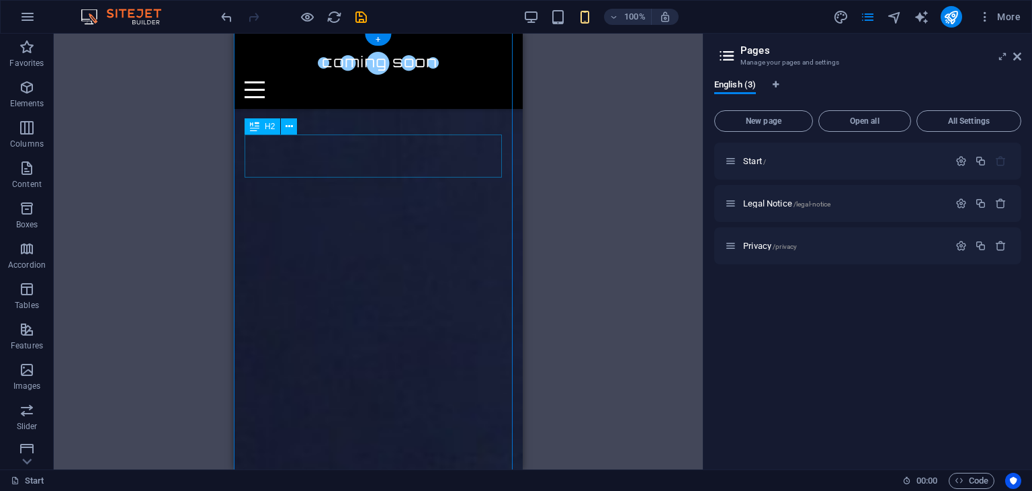
scroll to position [0, 0]
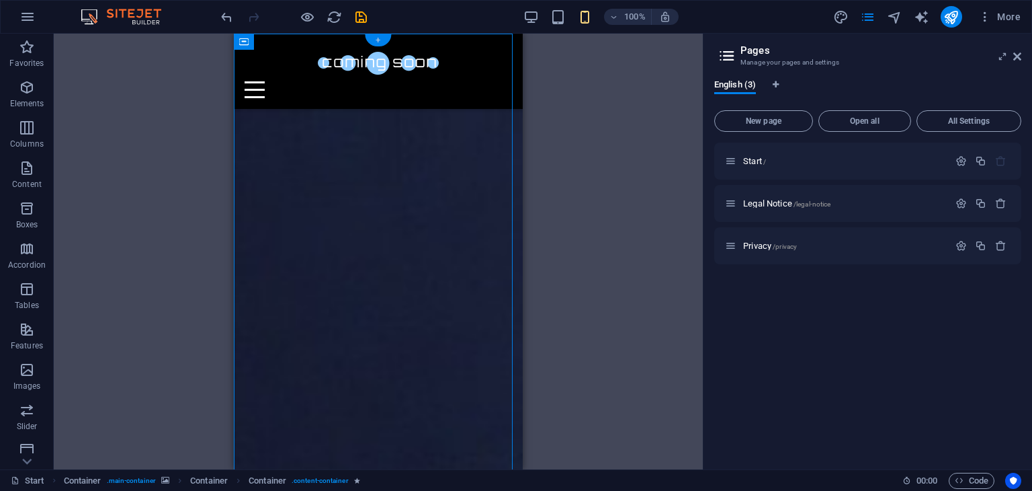
click at [378, 41] on div "+" at bounding box center [378, 40] width 26 height 12
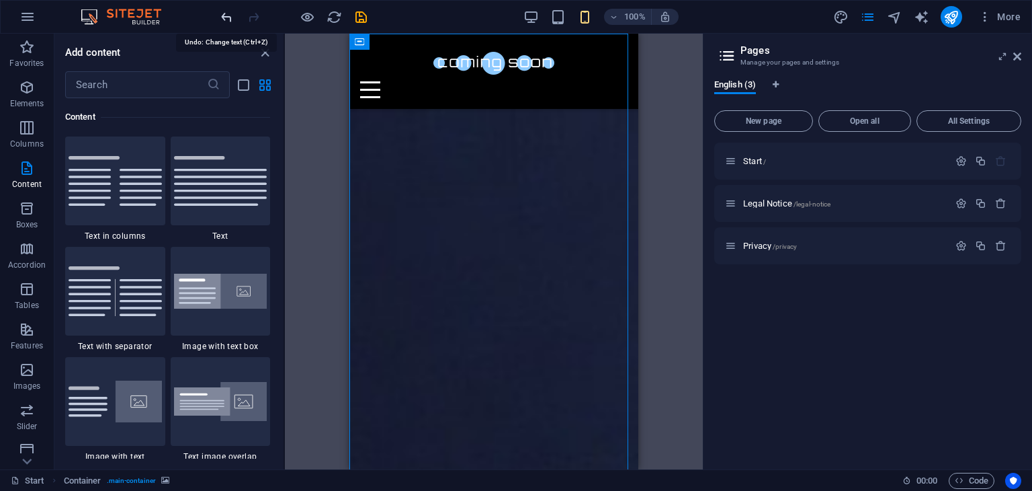
click at [228, 18] on icon "undo" at bounding box center [226, 16] width 15 height 15
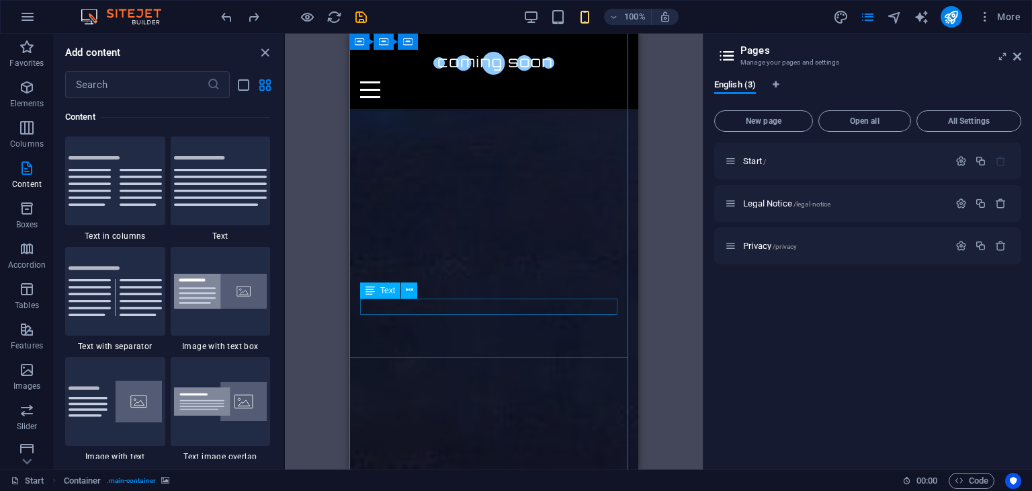
scroll to position [864, 0]
click at [257, 9] on icon "redo" at bounding box center [253, 16] width 15 height 15
click at [262, 49] on icon "close panel" at bounding box center [264, 52] width 15 height 15
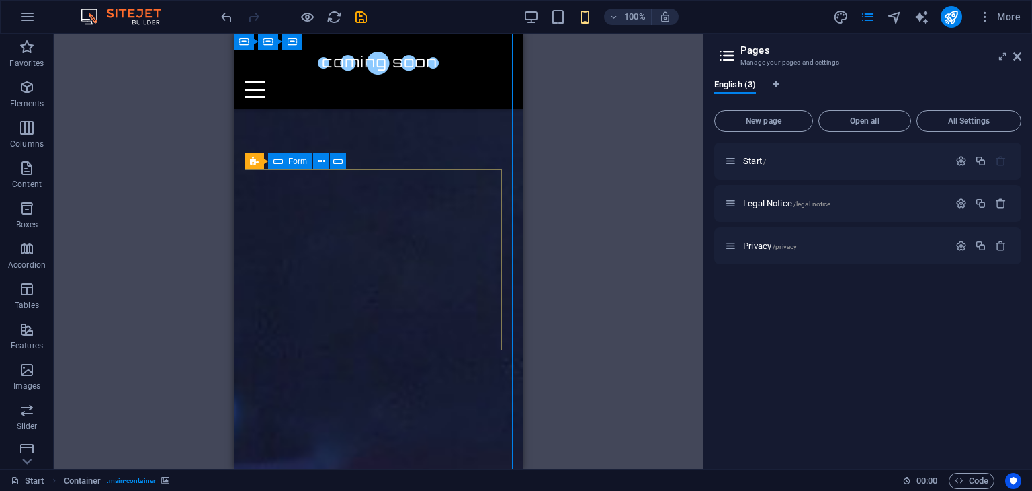
scroll to position [0, 0]
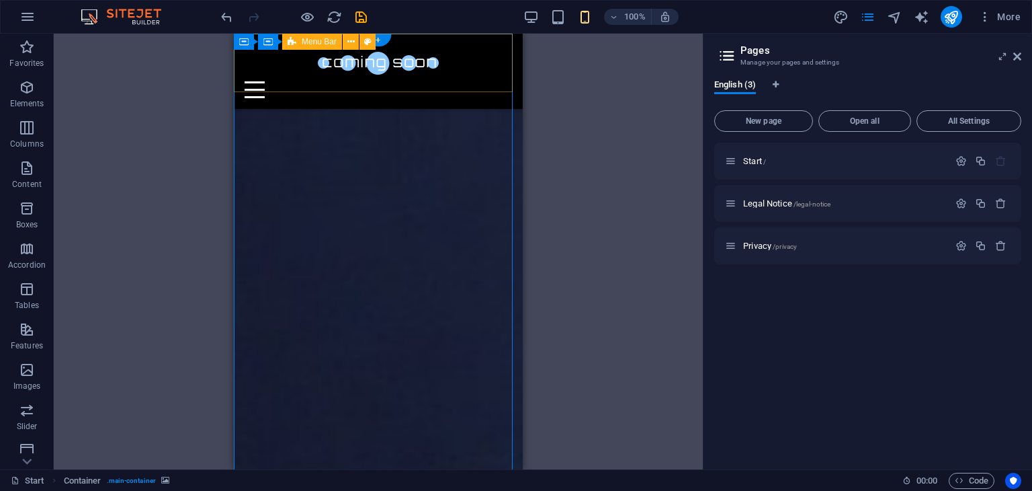
click at [490, 54] on div "Home About Contact" at bounding box center [378, 71] width 289 height 75
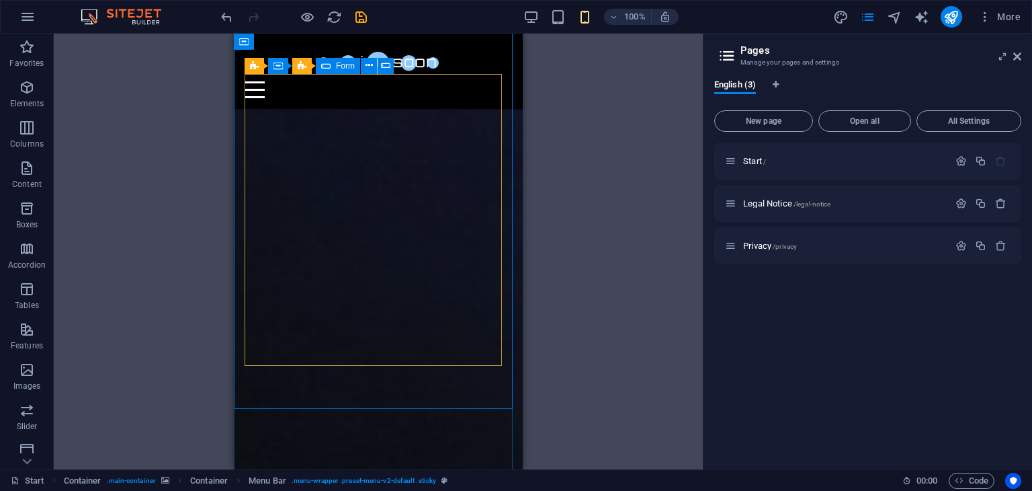
scroll to position [1266, 0]
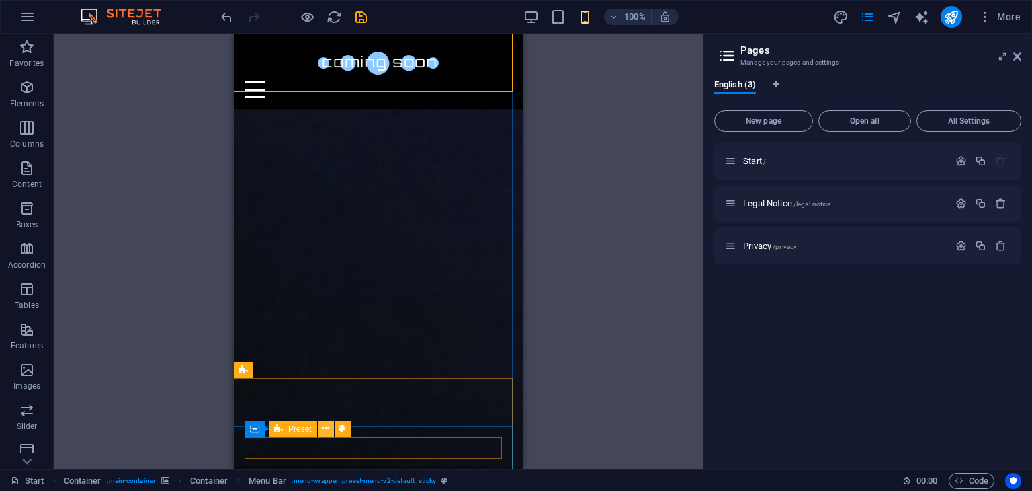
click at [328, 427] on icon at bounding box center [325, 428] width 7 height 14
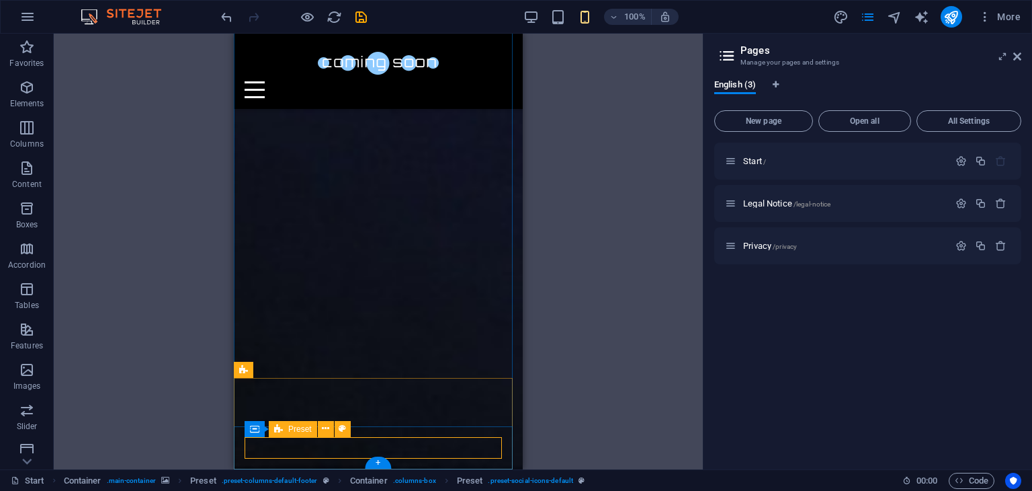
click at [328, 428] on icon at bounding box center [325, 428] width 7 height 14
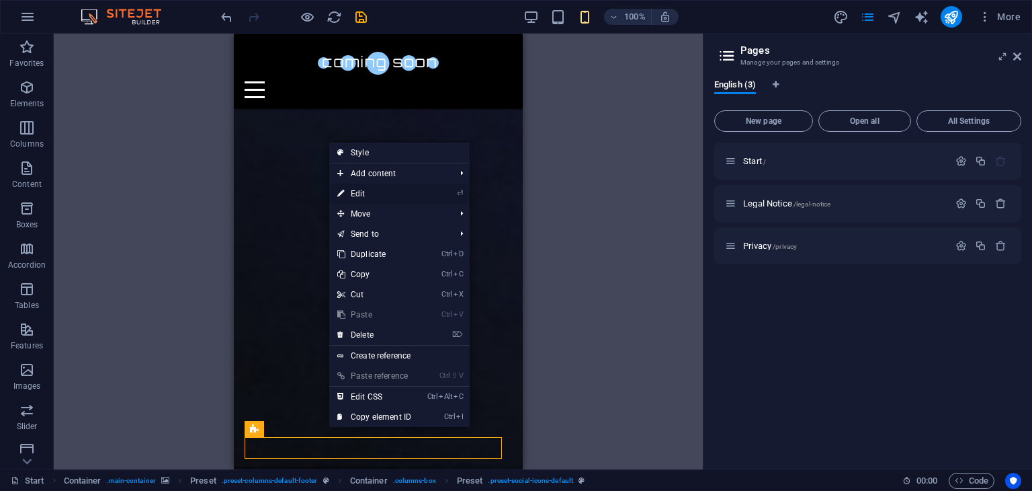
click at [414, 190] on link "⏎ Edit" at bounding box center [374, 193] width 90 height 20
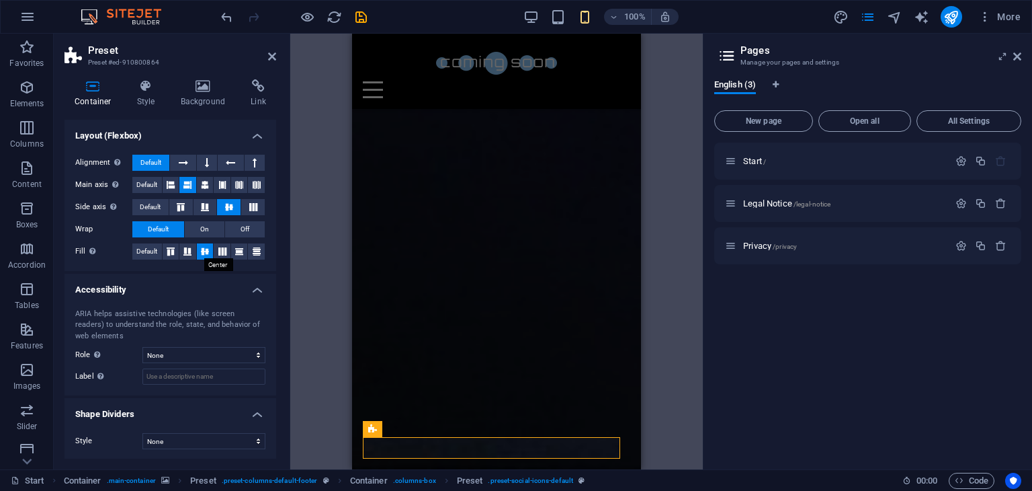
scroll to position [0, 0]
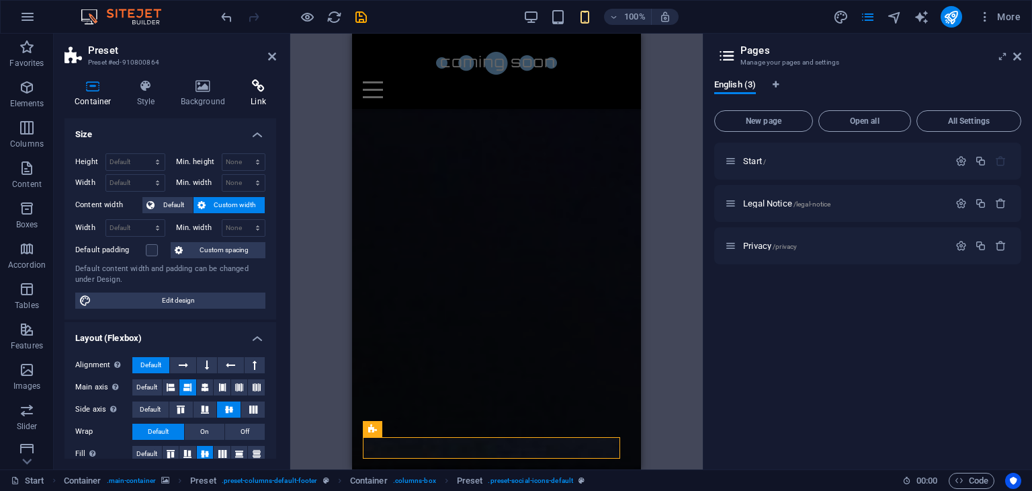
click at [263, 95] on h4 "Link" at bounding box center [259, 93] width 36 height 28
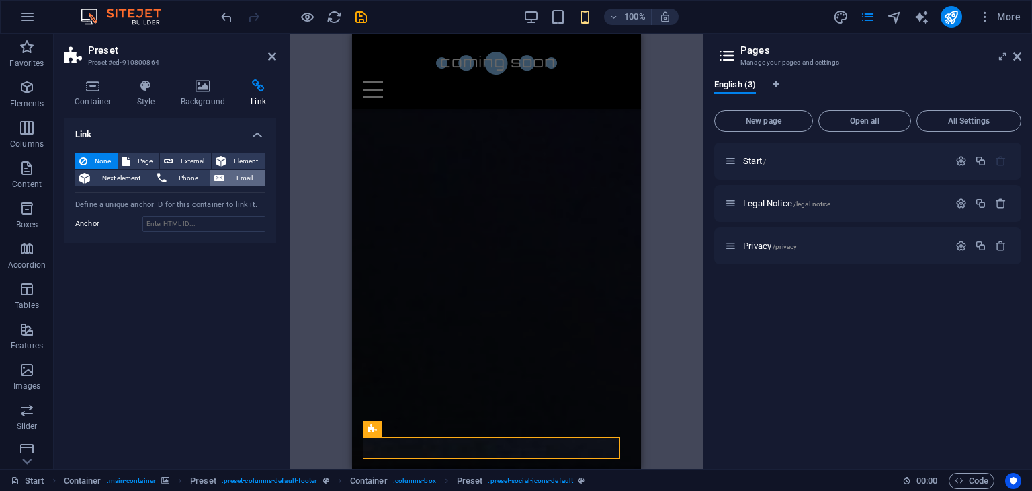
click at [245, 181] on span "Email" at bounding box center [244, 178] width 32 height 16
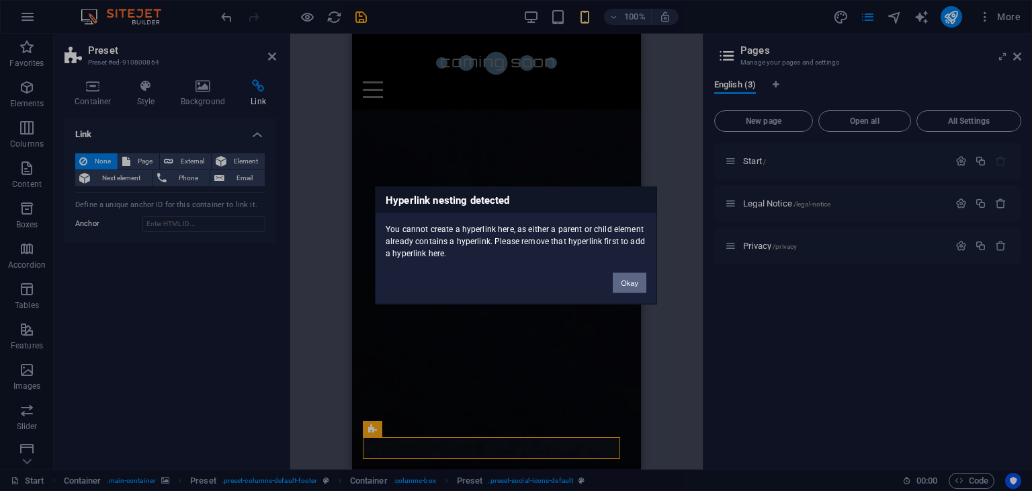
click at [624, 276] on button "Okay" at bounding box center [630, 283] width 34 height 20
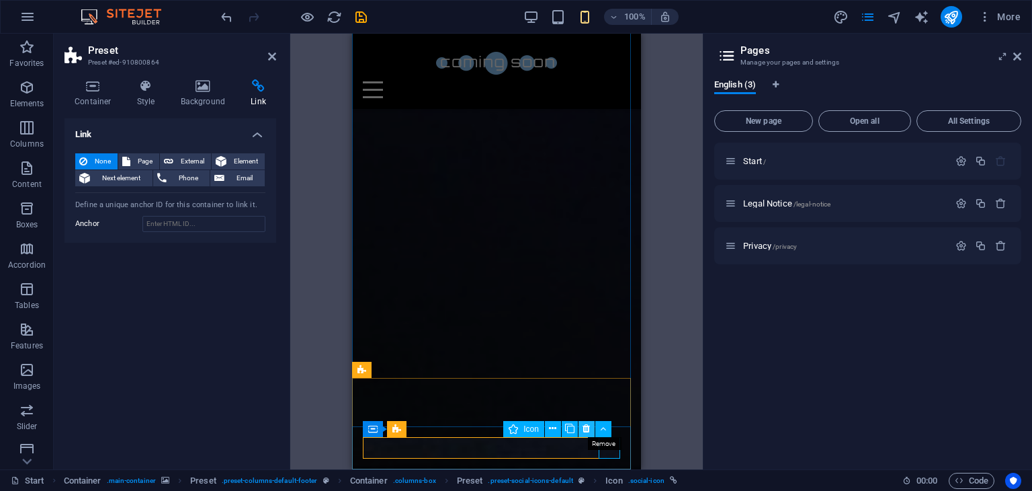
click at [587, 430] on icon at bounding box center [586, 428] width 7 height 14
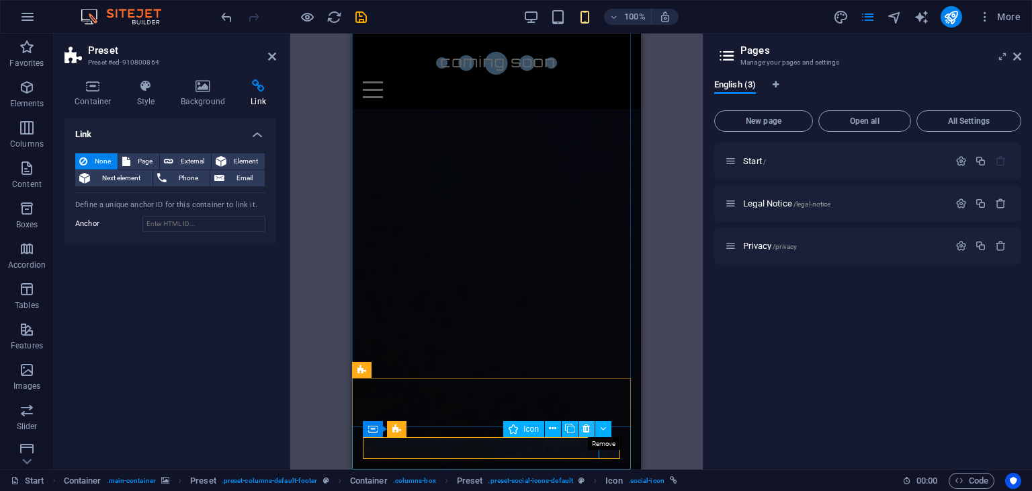
click at [587, 429] on icon at bounding box center [586, 428] width 7 height 14
click at [585, 429] on icon at bounding box center [586, 428] width 7 height 14
click at [558, 426] on button at bounding box center [553, 429] width 16 height 16
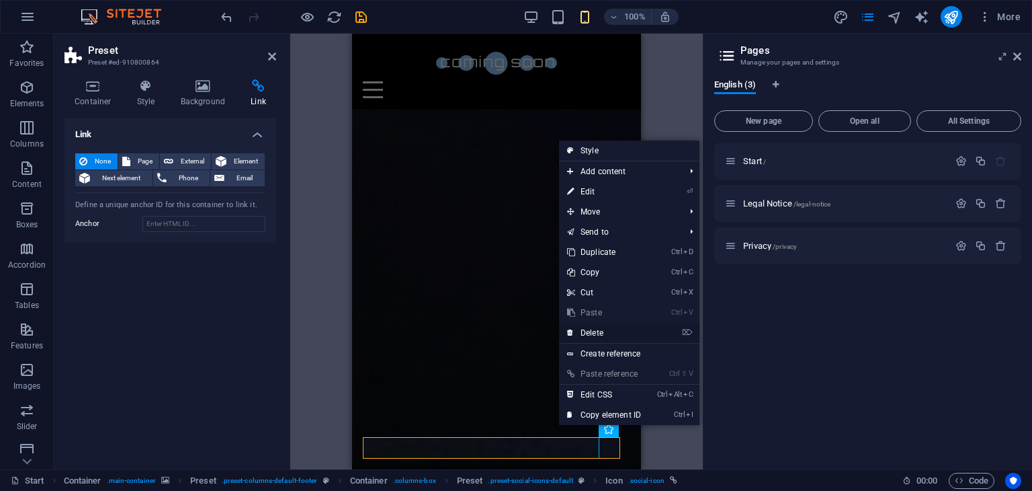
click at [593, 327] on link "⌦ Delete" at bounding box center [604, 333] width 90 height 20
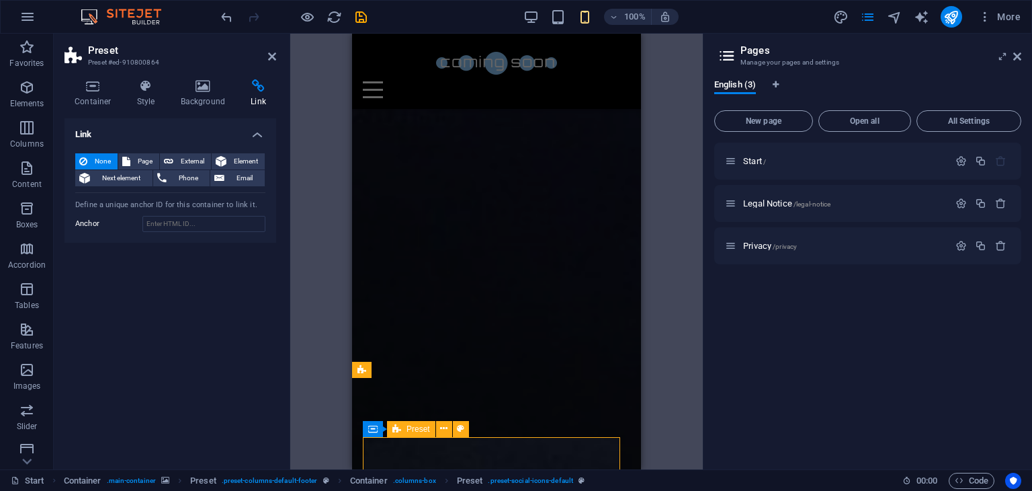
click at [249, 179] on span "Email" at bounding box center [244, 178] width 32 height 16
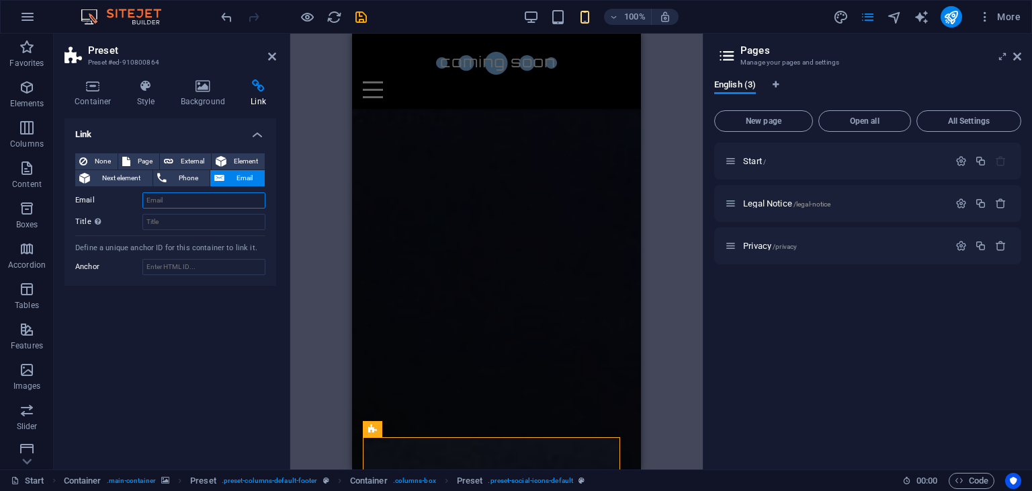
click at [241, 204] on input "Email" at bounding box center [203, 200] width 123 height 16
type input "A"
type input "[EMAIL_ADDRESS][DOMAIN_NAME]"
click at [231, 226] on input "Title Additional link description, should not be the same as the link text. The…" at bounding box center [203, 222] width 123 height 16
type input "contact us"
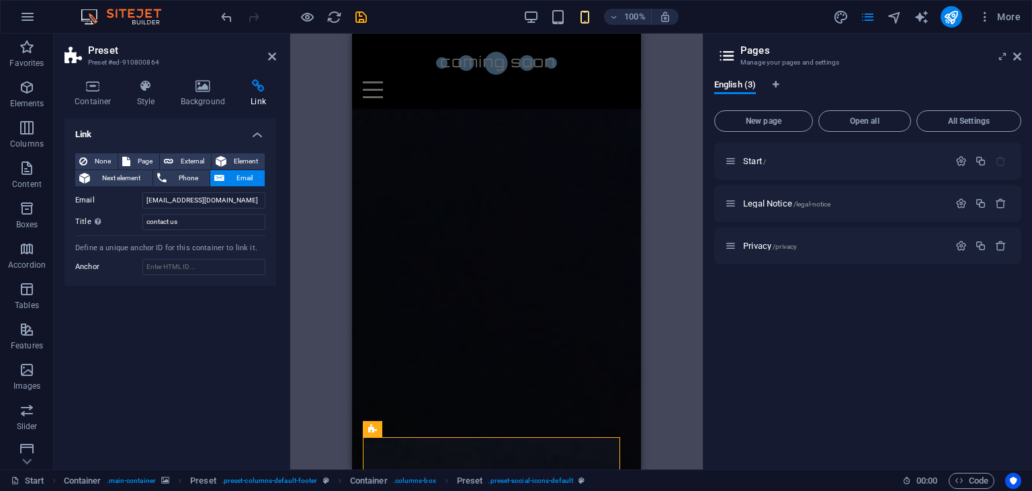
click at [278, 54] on aside "Preset Preset #ed-910800864 Container Style Background Link Size Height Default…" at bounding box center [172, 251] width 237 height 435
drag, startPoint x: 603, startPoint y: 212, endPoint x: 476, endPoint y: 454, distance: 274.2
click at [247, 180] on span "Email" at bounding box center [244, 178] width 32 height 16
click at [102, 89] on icon at bounding box center [93, 85] width 57 height 13
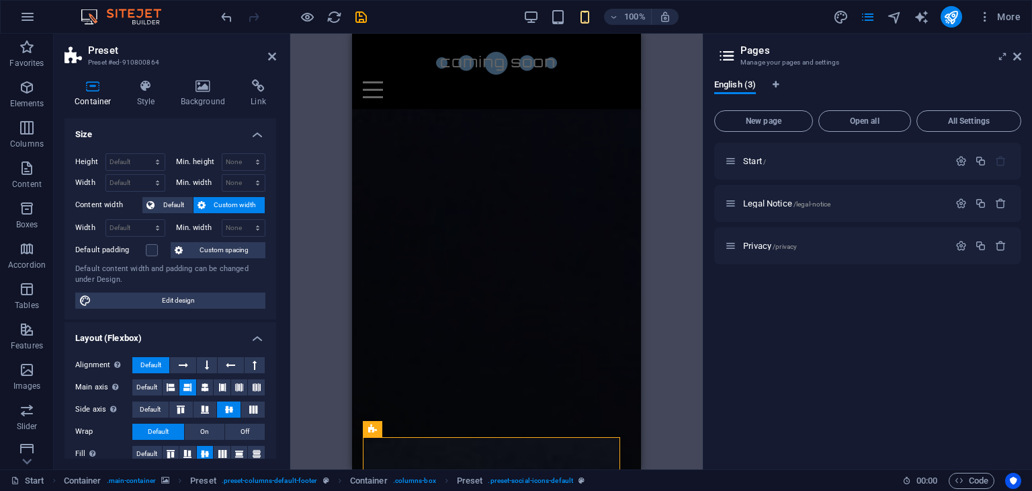
scroll to position [202, 0]
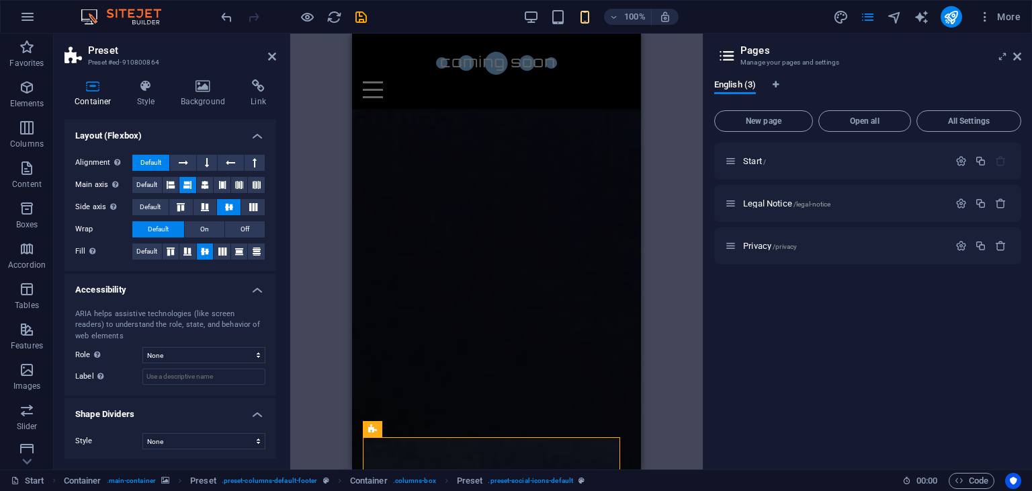
click at [278, 56] on aside "Preset Preset #ed-910800864 Container Style Background Link Size Height Default…" at bounding box center [172, 251] width 237 height 435
click at [269, 56] on icon at bounding box center [272, 56] width 8 height 11
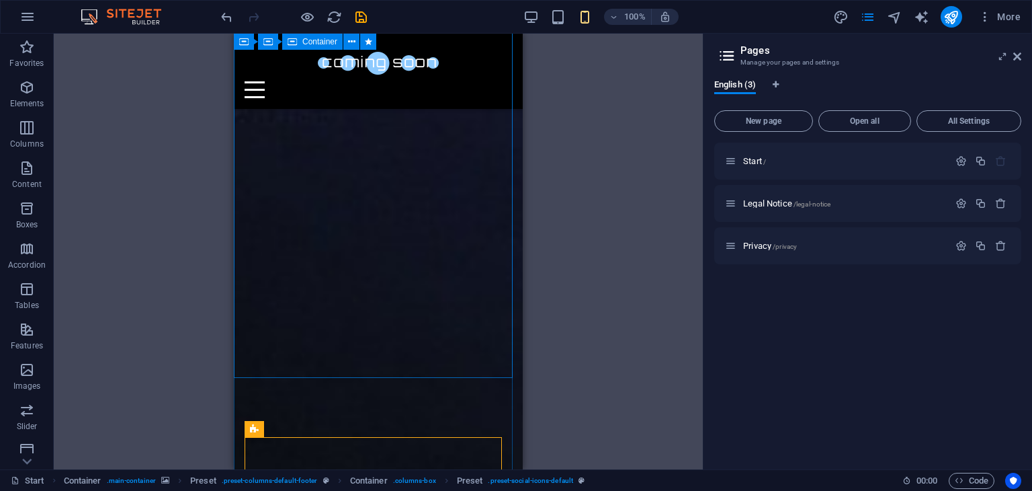
scroll to position [1328, 0]
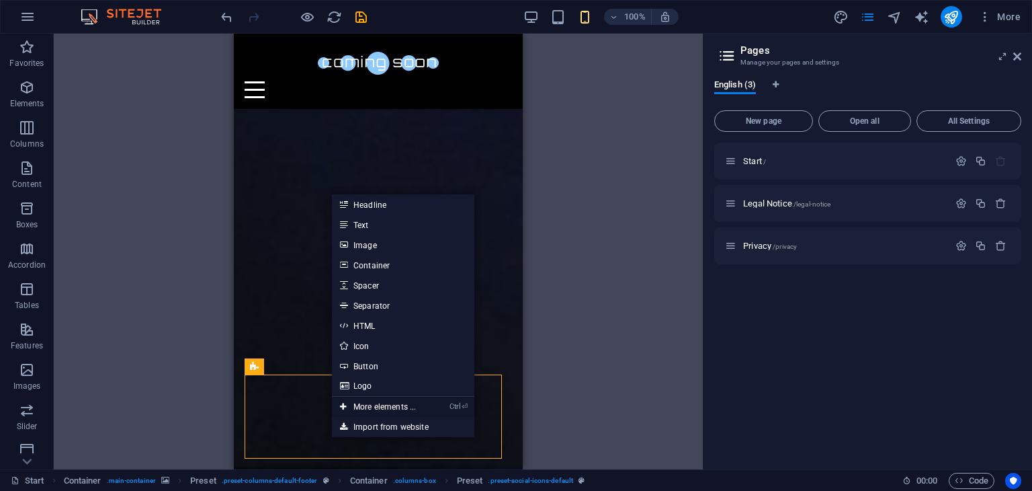
click at [411, 407] on link "Ctrl ⏎ More elements ..." at bounding box center [378, 406] width 92 height 20
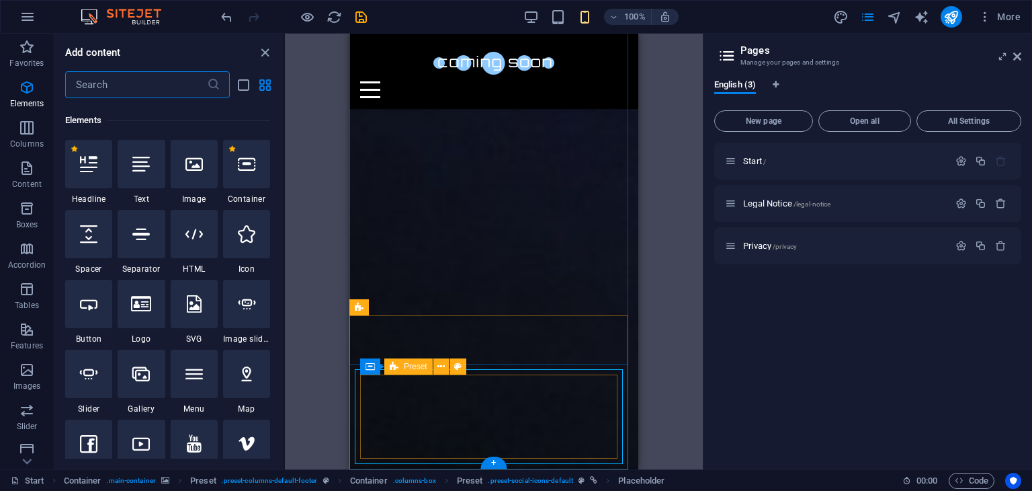
scroll to position [142, 0]
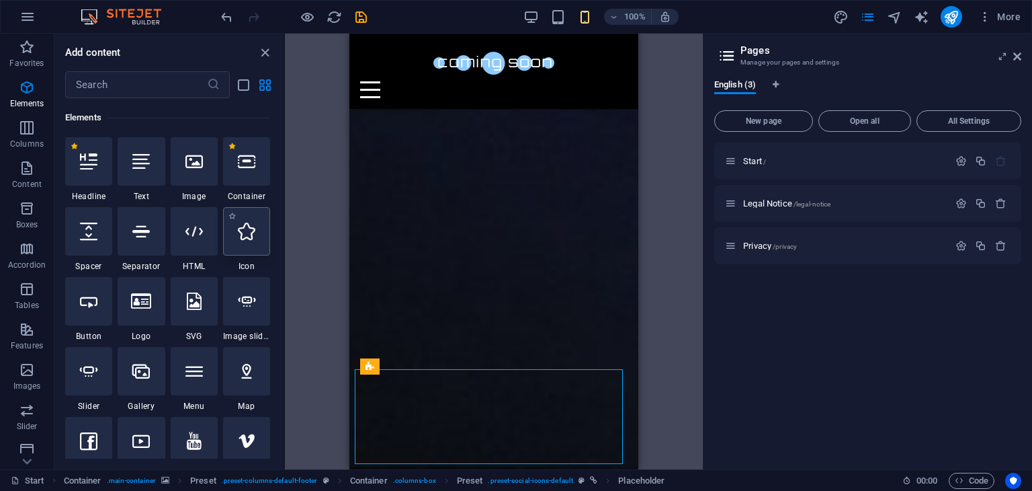
click at [245, 253] on div at bounding box center [246, 231] width 47 height 48
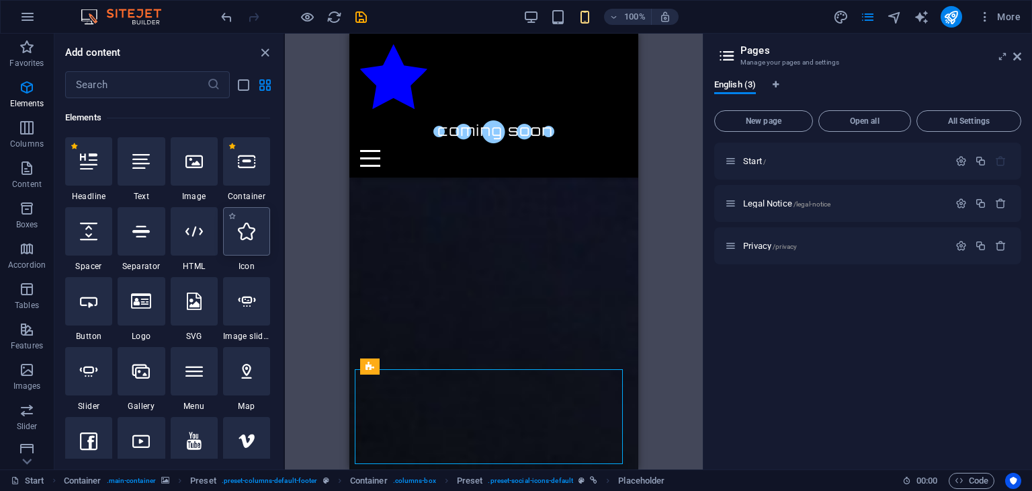
select select "xMidYMid"
select select "px"
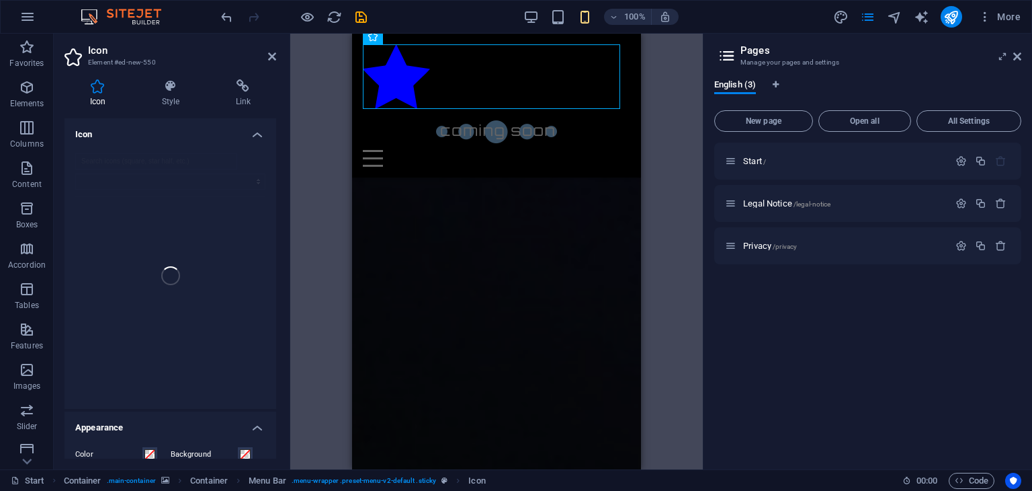
scroll to position [1392, 0]
click at [207, 158] on input "search" at bounding box center [156, 161] width 162 height 16
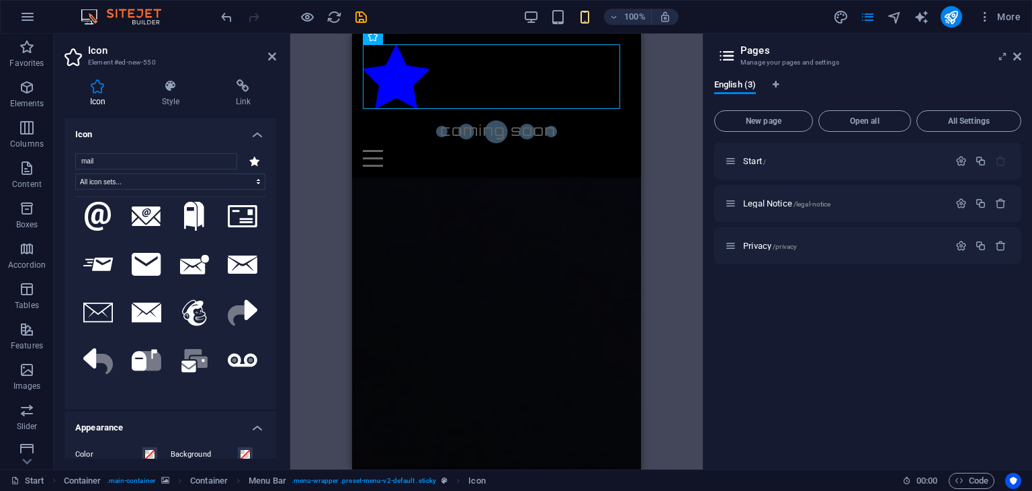
scroll to position [0, 0]
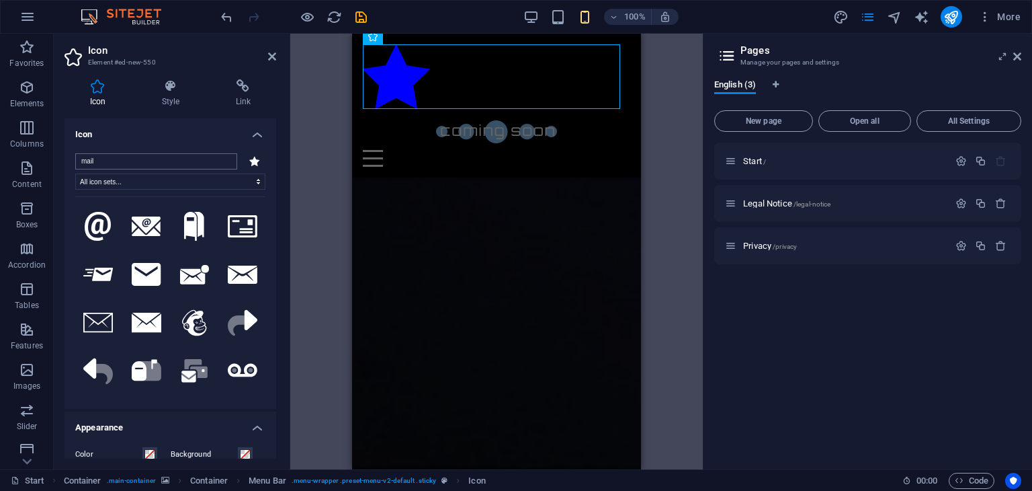
click at [82, 159] on input "mail" at bounding box center [156, 161] width 162 height 16
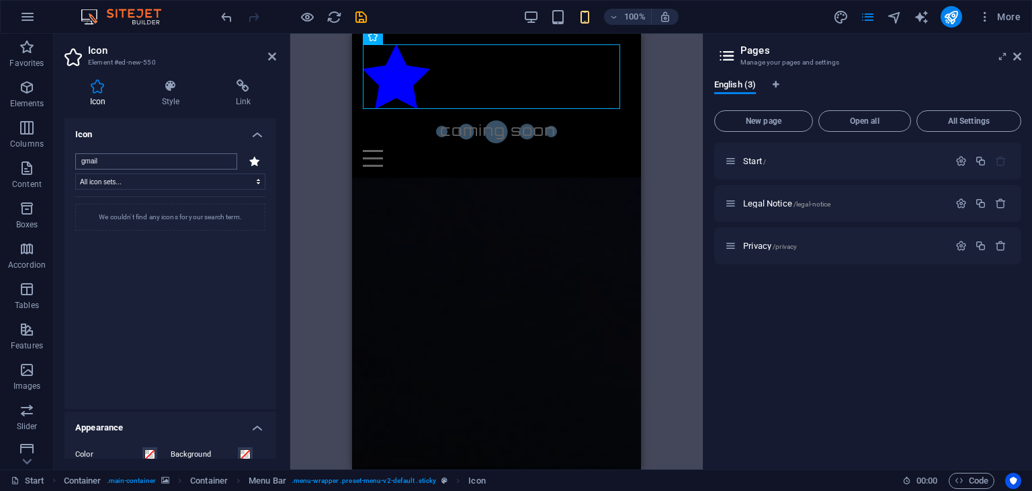
click at [153, 165] on input "gmail" at bounding box center [156, 161] width 162 height 16
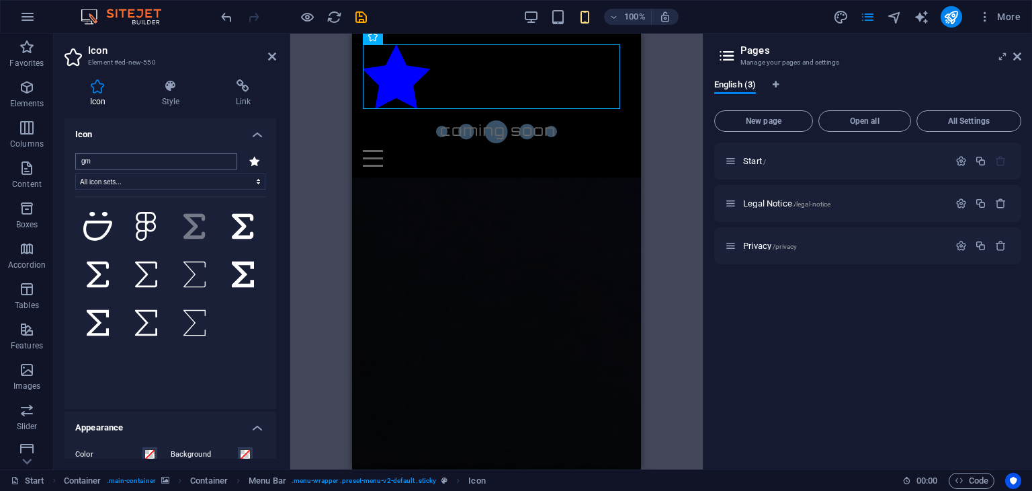
type input "g"
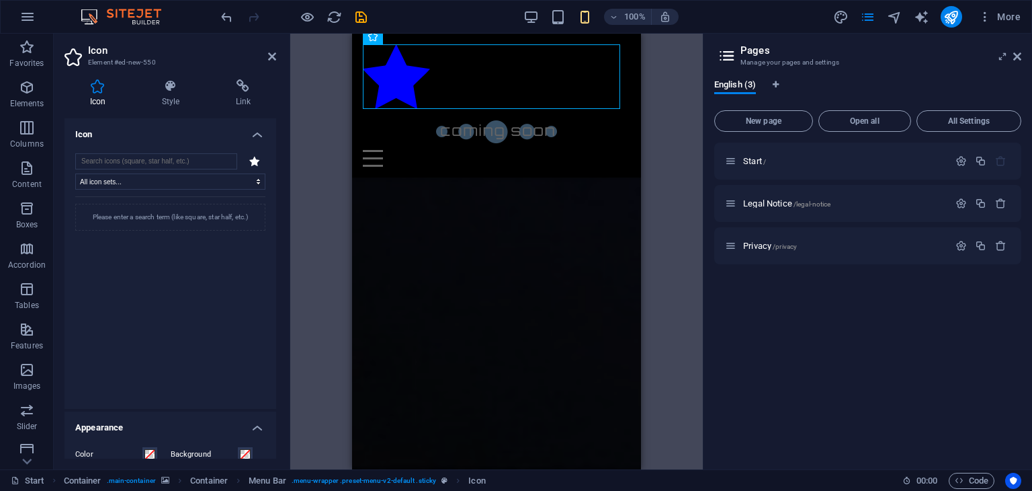
click at [302, 186] on div "H2 Container Container Container Container Container Container Menu Bar Menu Sp…" at bounding box center [496, 251] width 413 height 435
click at [192, 162] on input "search" at bounding box center [156, 161] width 162 height 16
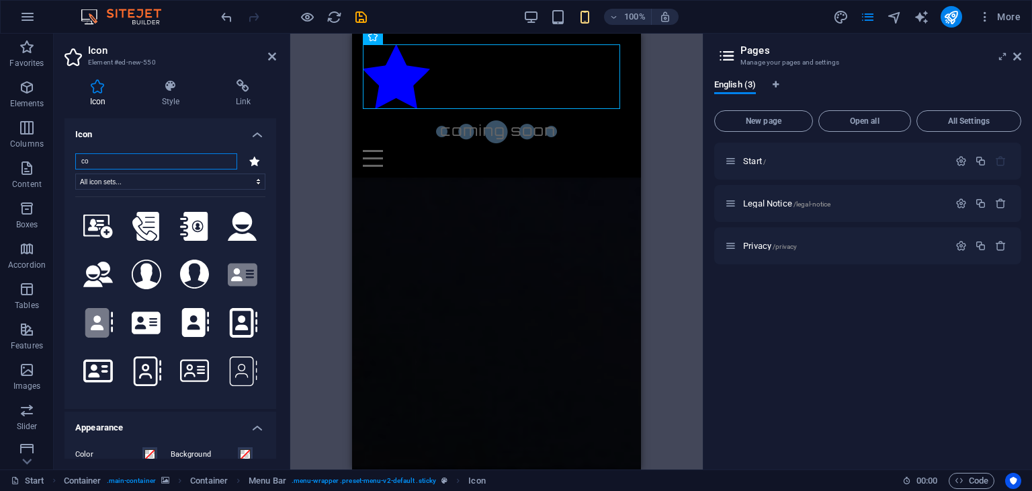
type input "c"
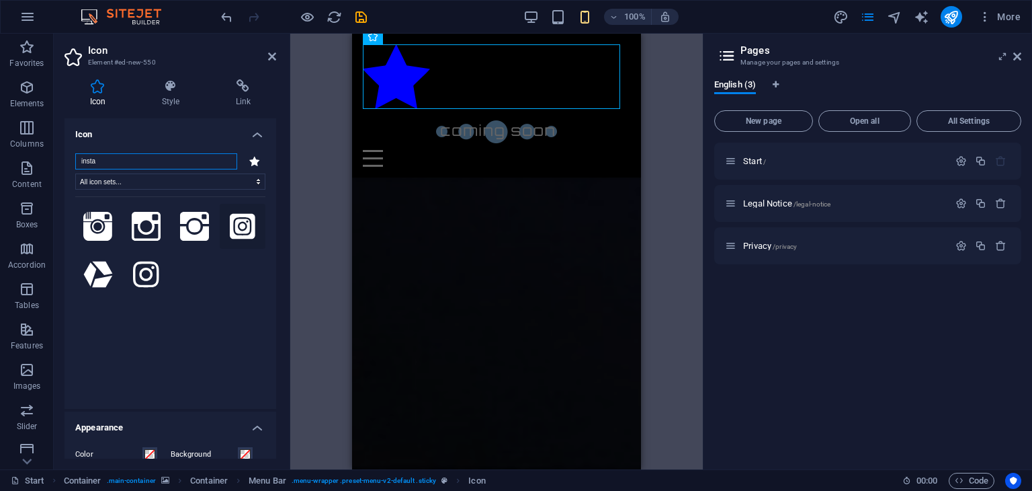
type input "insta"
drag, startPoint x: 589, startPoint y: 253, endPoint x: 493, endPoint y: 411, distance: 184.9
drag, startPoint x: 239, startPoint y: 223, endPoint x: 233, endPoint y: 222, distance: 6.9
click at [233, 222] on icon at bounding box center [243, 227] width 26 height 30
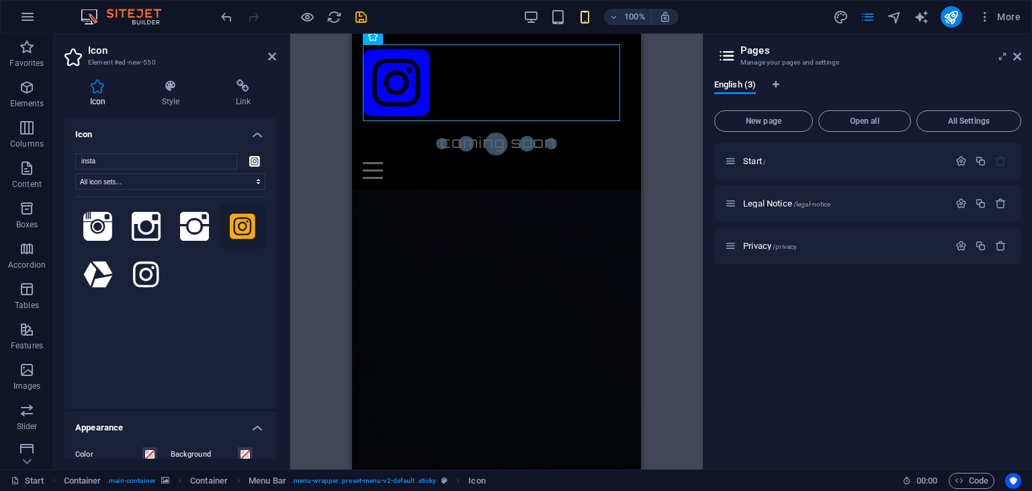
click at [233, 222] on icon at bounding box center [243, 227] width 26 height 30
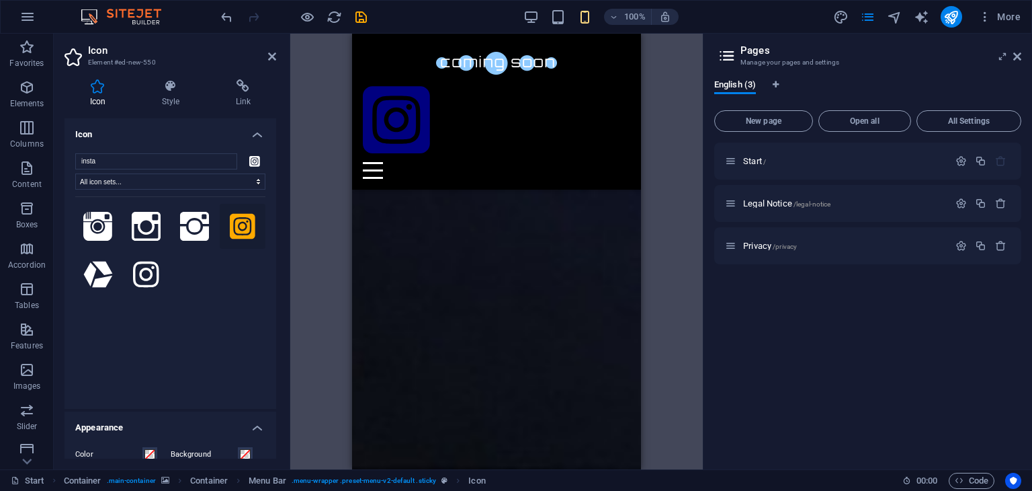
drag, startPoint x: 433, startPoint y: 87, endPoint x: 431, endPoint y: 127, distance: 39.7
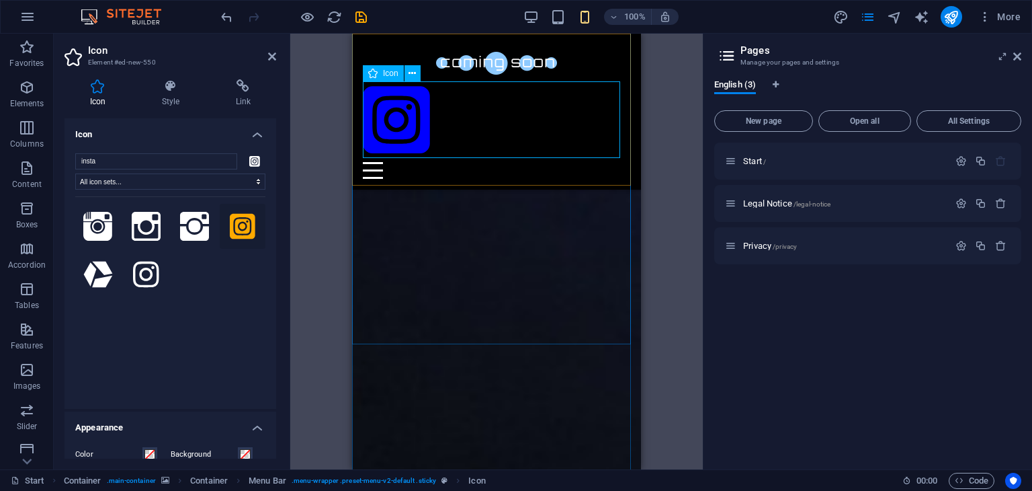
click at [431, 127] on figure at bounding box center [496, 121] width 267 height 81
click at [411, 73] on icon at bounding box center [412, 74] width 7 height 14
drag, startPoint x: 396, startPoint y: 120, endPoint x: 465, endPoint y: 394, distance: 282.6
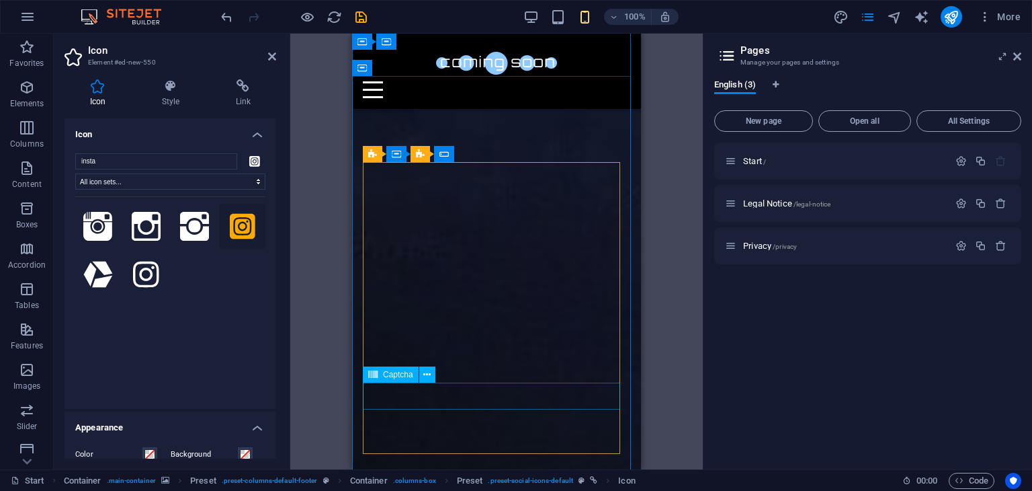
scroll to position [1310, 0]
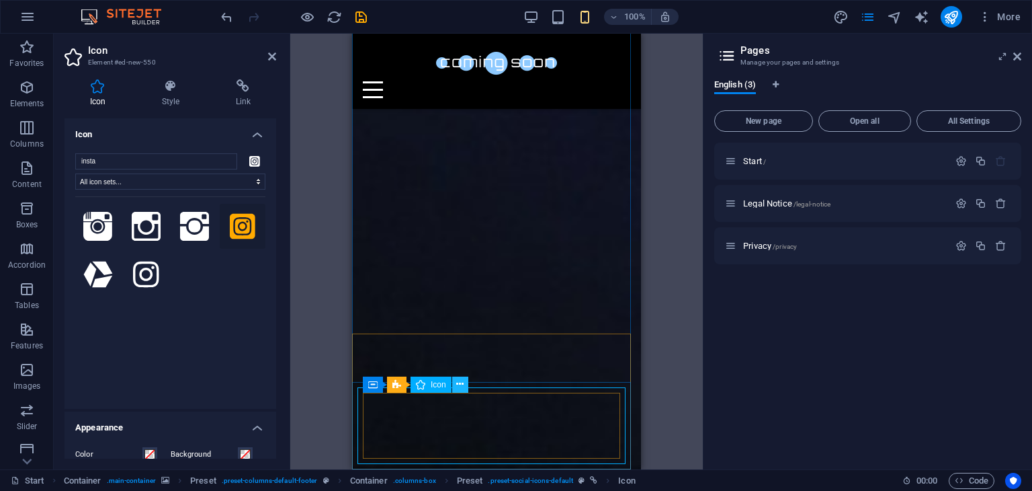
click at [457, 385] on icon at bounding box center [459, 384] width 7 height 14
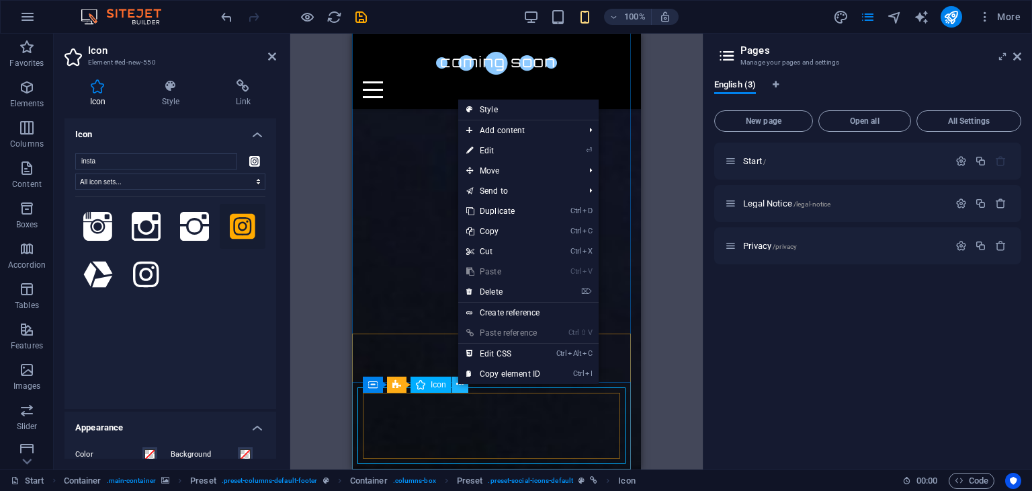
click at [457, 385] on icon at bounding box center [459, 384] width 7 height 14
click at [315, 342] on div "H2 Container Container Container Container Container Container Menu Bar Menu Sp…" at bounding box center [496, 251] width 413 height 435
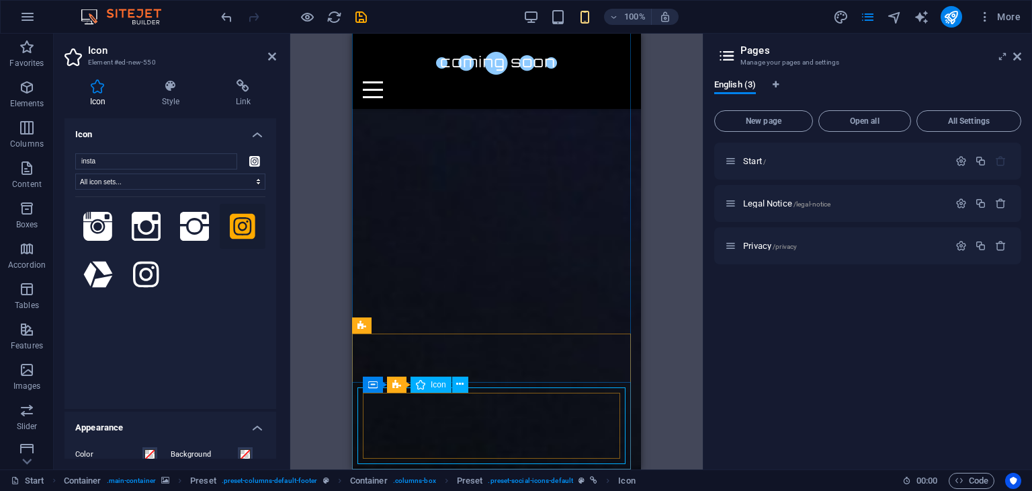
drag, startPoint x: 595, startPoint y: 268, endPoint x: 430, endPoint y: 420, distance: 224.0
click at [653, 373] on div "H2 Container Container Container Container Container Container Menu Bar Menu Sp…" at bounding box center [496, 251] width 413 height 435
click at [239, 99] on h4 "Link" at bounding box center [243, 93] width 66 height 28
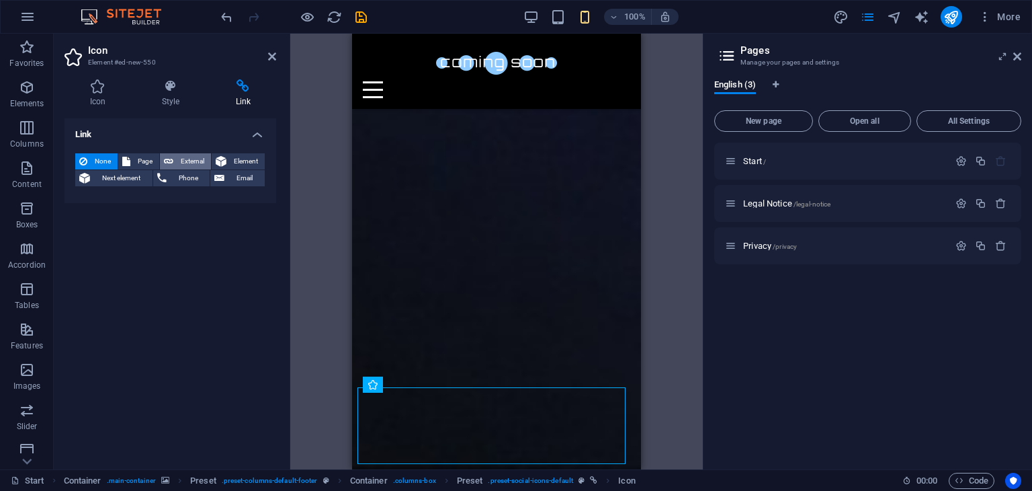
click at [183, 157] on span "External" at bounding box center [192, 161] width 30 height 16
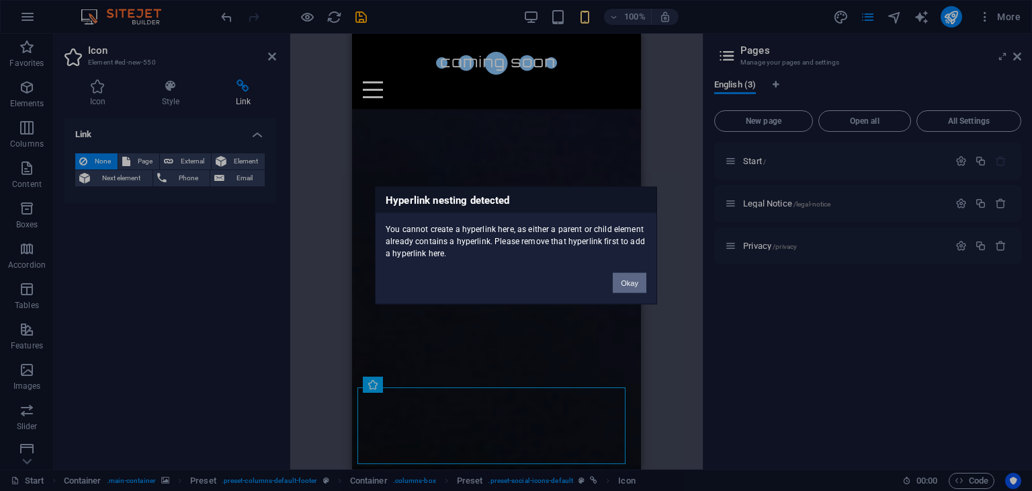
click at [631, 280] on button "Okay" at bounding box center [630, 283] width 34 height 20
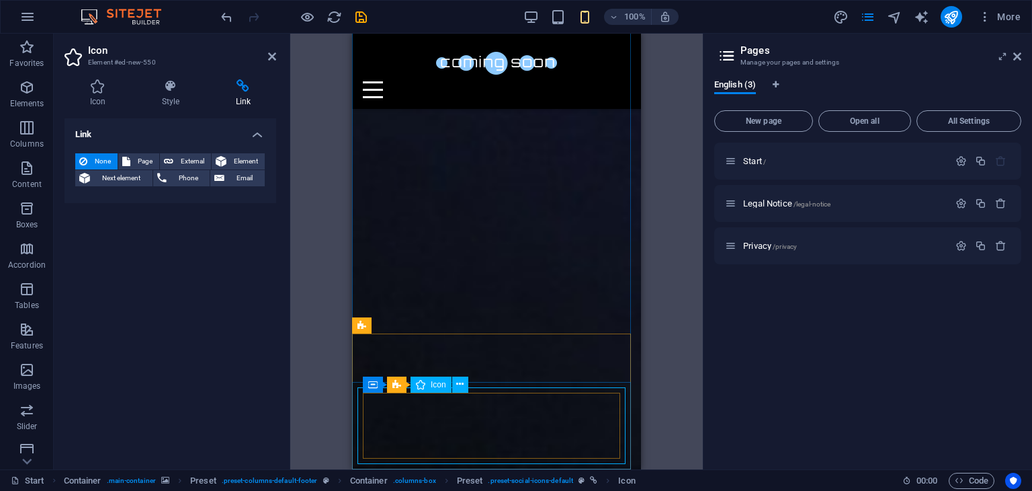
drag, startPoint x: 509, startPoint y: 410, endPoint x: 472, endPoint y: 413, distance: 37.1
click at [467, 382] on button at bounding box center [460, 384] width 16 height 16
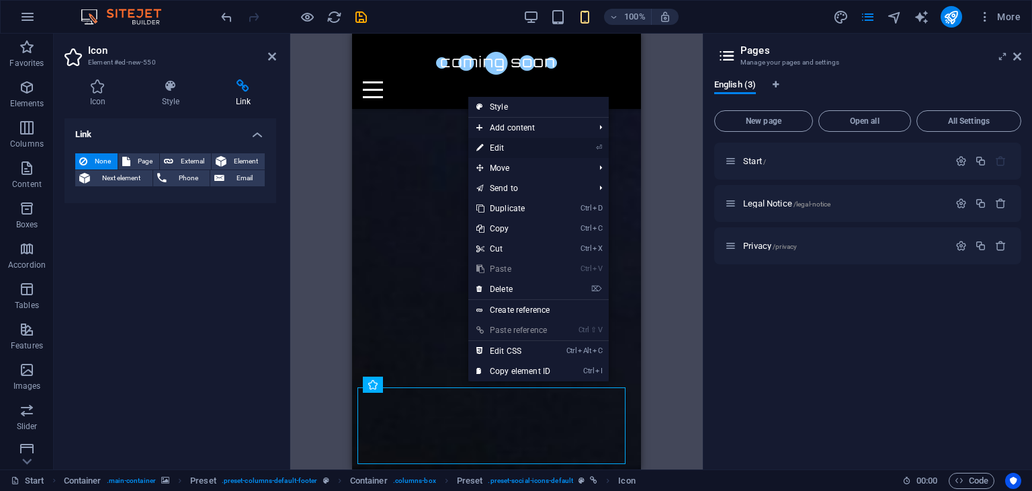
click at [505, 146] on link "⏎ Edit" at bounding box center [513, 148] width 90 height 20
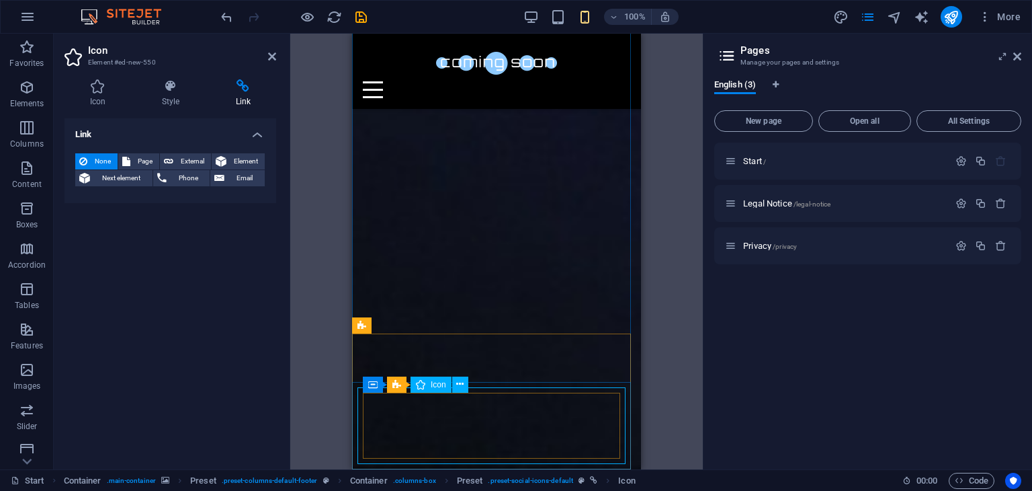
click at [459, 383] on icon at bounding box center [459, 384] width 7 height 14
click at [239, 163] on span "Element" at bounding box center [246, 161] width 30 height 16
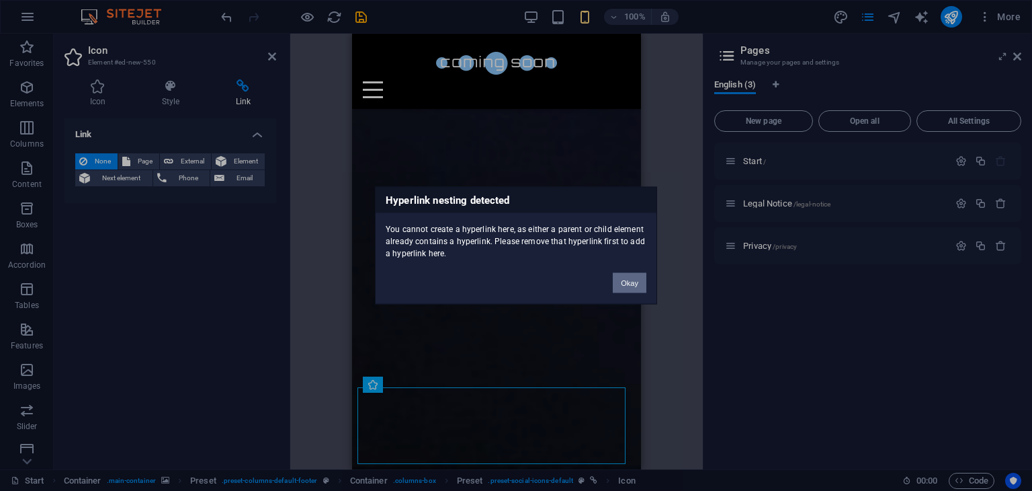
click at [617, 284] on button "Okay" at bounding box center [630, 283] width 34 height 20
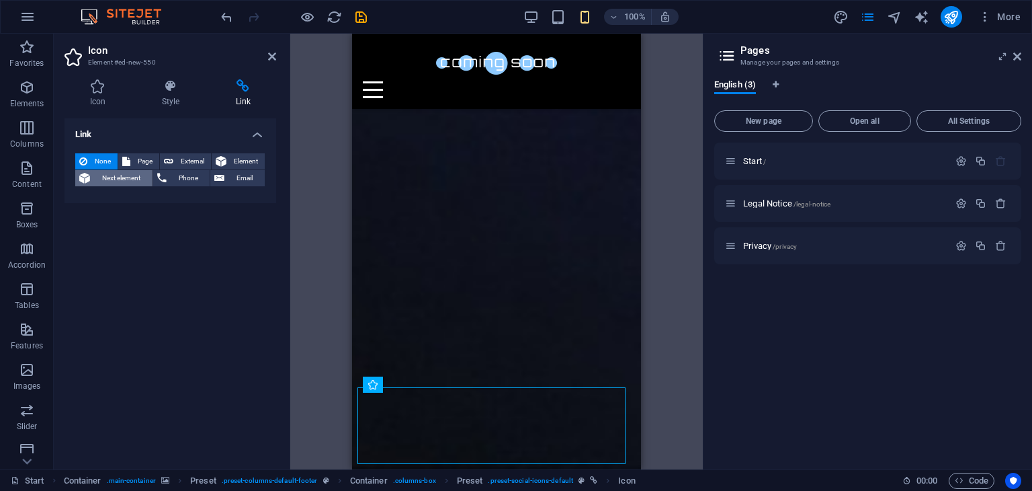
click at [101, 170] on span "Next element" at bounding box center [121, 178] width 54 height 16
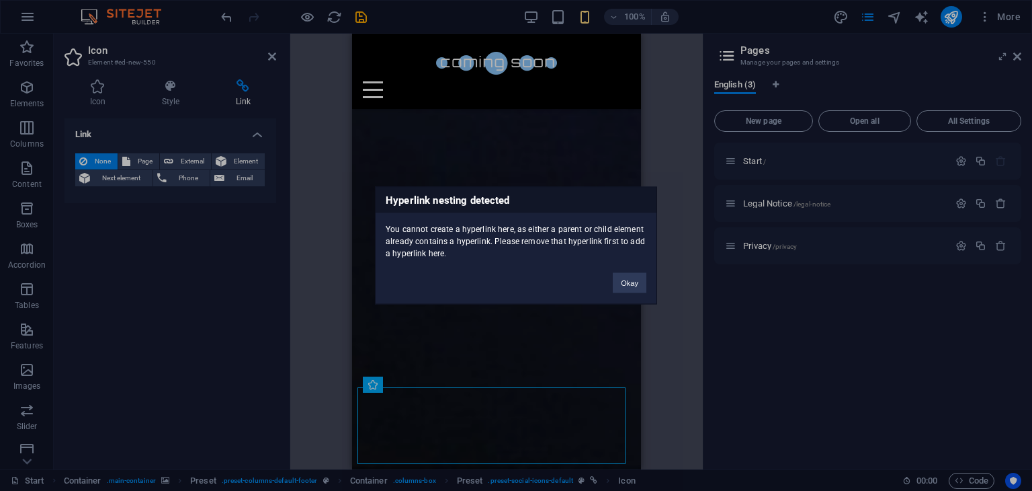
drag, startPoint x: 148, startPoint y: 171, endPoint x: 464, endPoint y: 237, distance: 323.4
click at [464, 237] on div "Hyperlink nesting detected You cannot create a hyperlink here, as either a pare…" at bounding box center [516, 245] width 1032 height 491
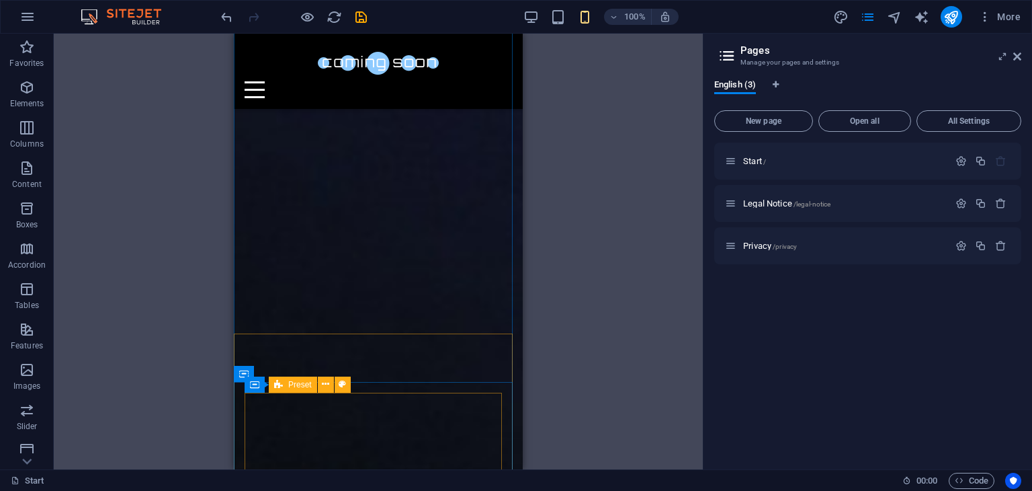
click at [337, 374] on icon at bounding box center [336, 373] width 7 height 14
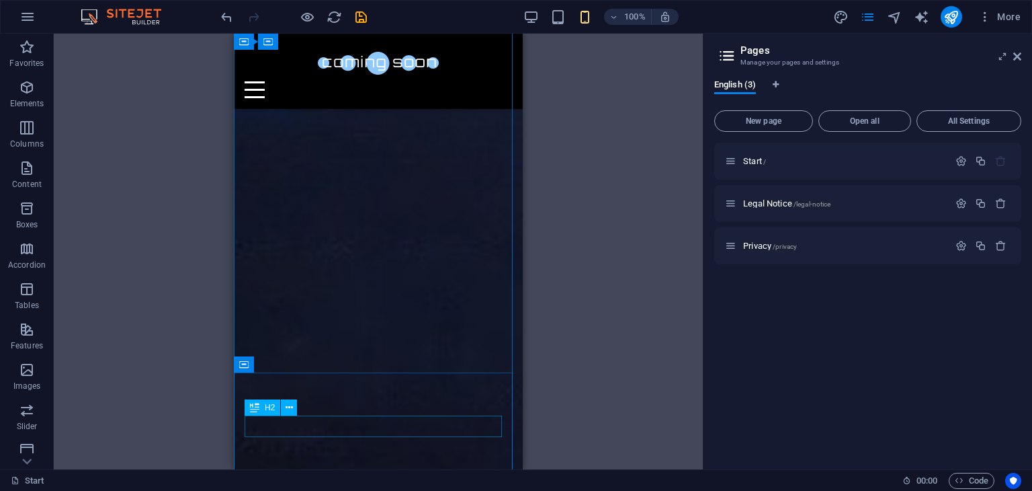
scroll to position [839, 0]
click at [947, 22] on icon "publish" at bounding box center [951, 16] width 15 height 15
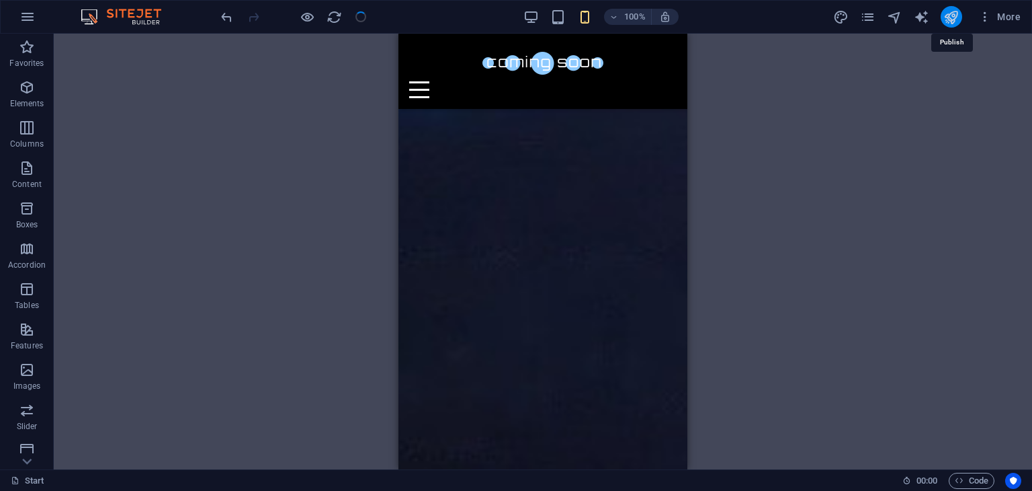
click at [947, 22] on icon "publish" at bounding box center [951, 16] width 15 height 15
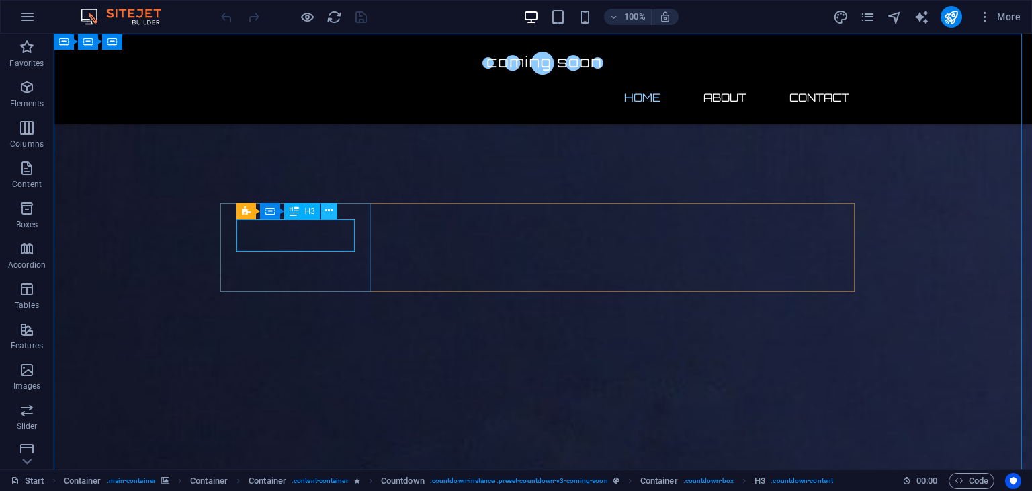
click at [332, 203] on button at bounding box center [329, 211] width 16 height 16
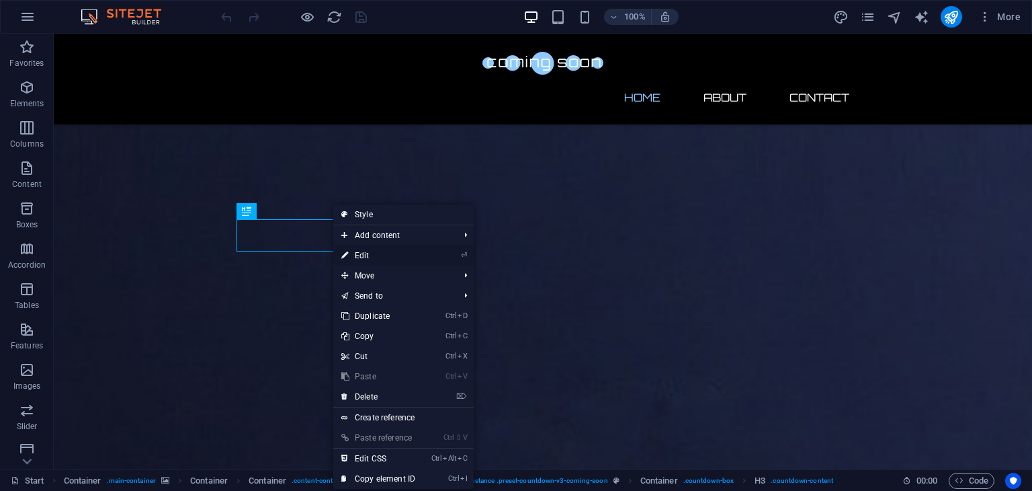
click at [368, 253] on link "⏎ Edit" at bounding box center [378, 255] width 90 height 20
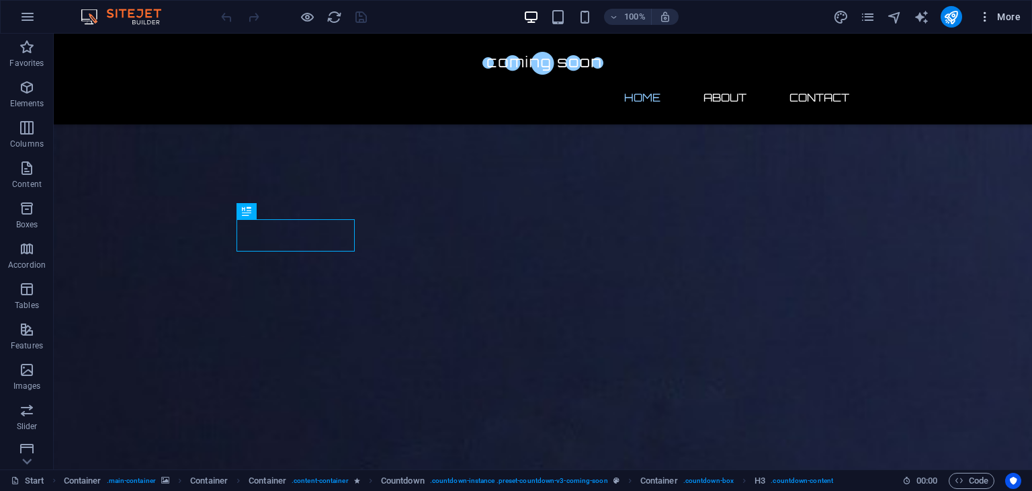
click at [980, 13] on icon "button" at bounding box center [984, 16] width 13 height 13
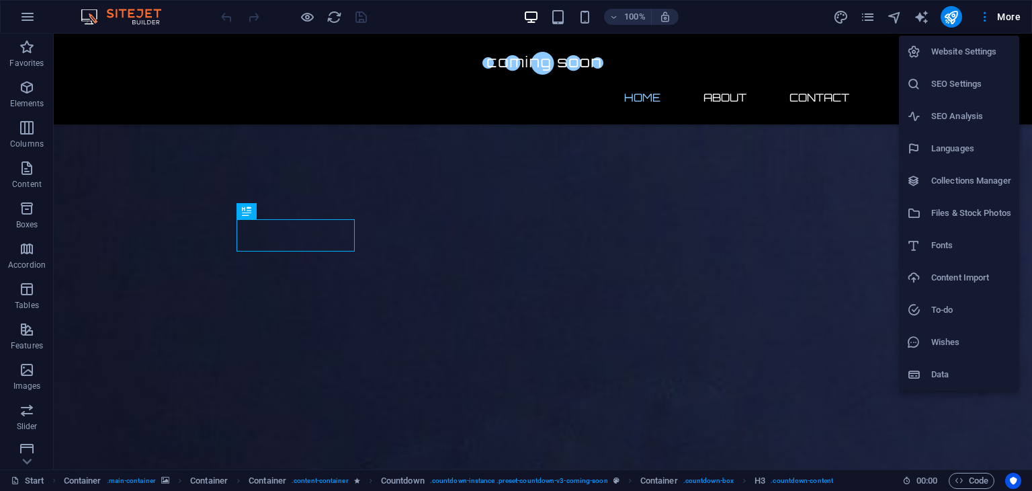
click at [983, 50] on h6 "Website Settings" at bounding box center [971, 52] width 80 height 16
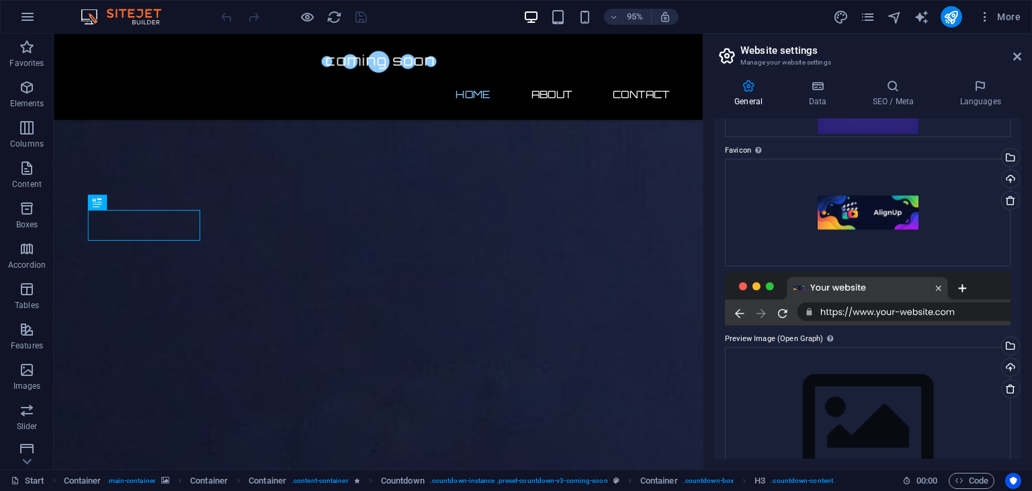
scroll to position [147, 0]
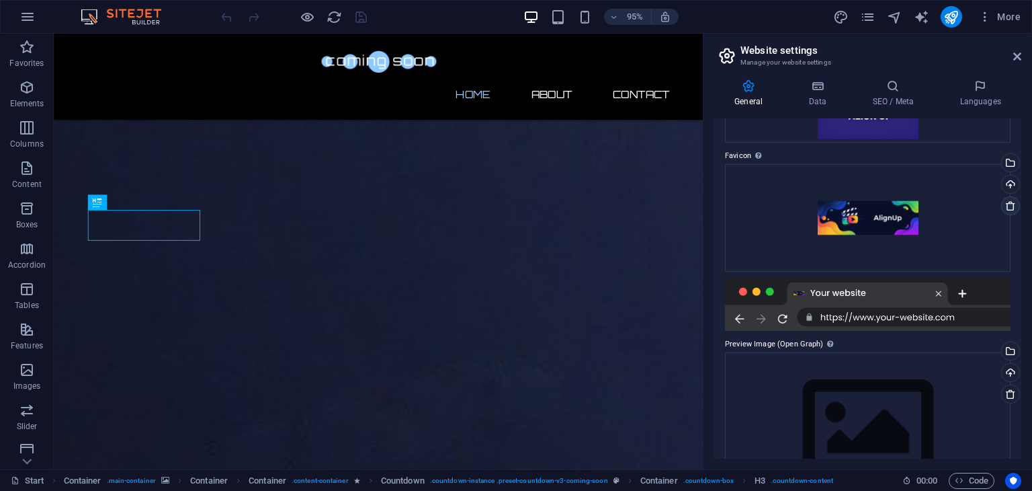
click at [1005, 205] on icon at bounding box center [1010, 205] width 11 height 11
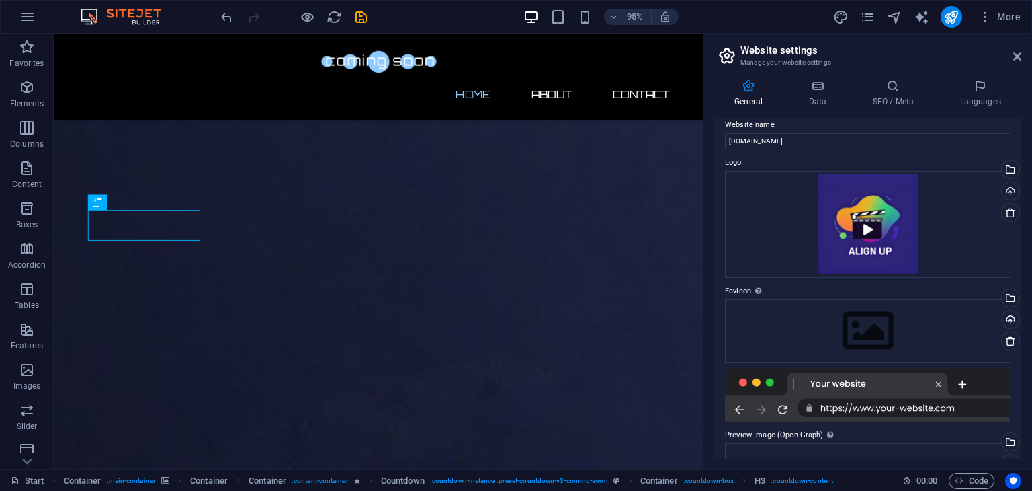
scroll to position [0, 0]
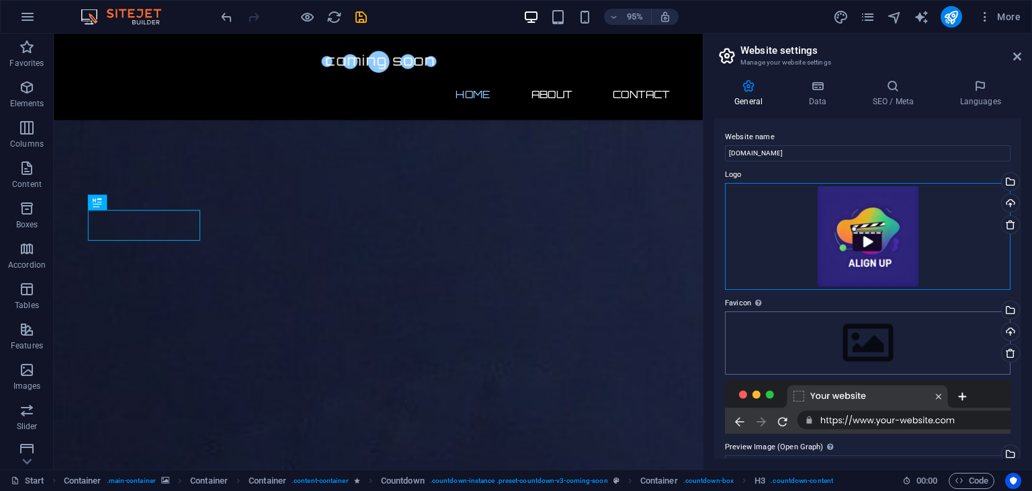
drag, startPoint x: 855, startPoint y: 235, endPoint x: 882, endPoint y: 335, distance: 103.5
click at [882, 335] on div "Website name [DOMAIN_NAME] Logo Drag files here, click to choose files or selec…" at bounding box center [867, 288] width 307 height 340
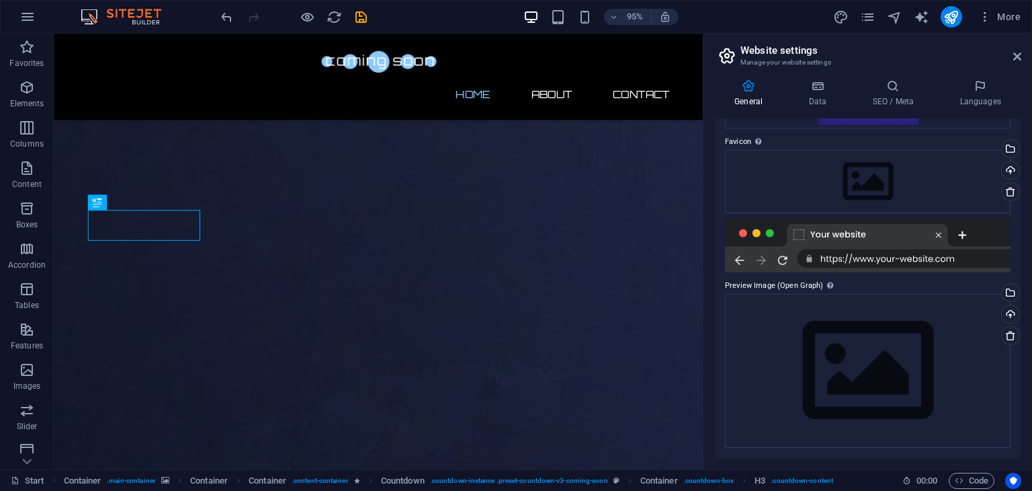
click at [1004, 224] on div at bounding box center [868, 245] width 286 height 54
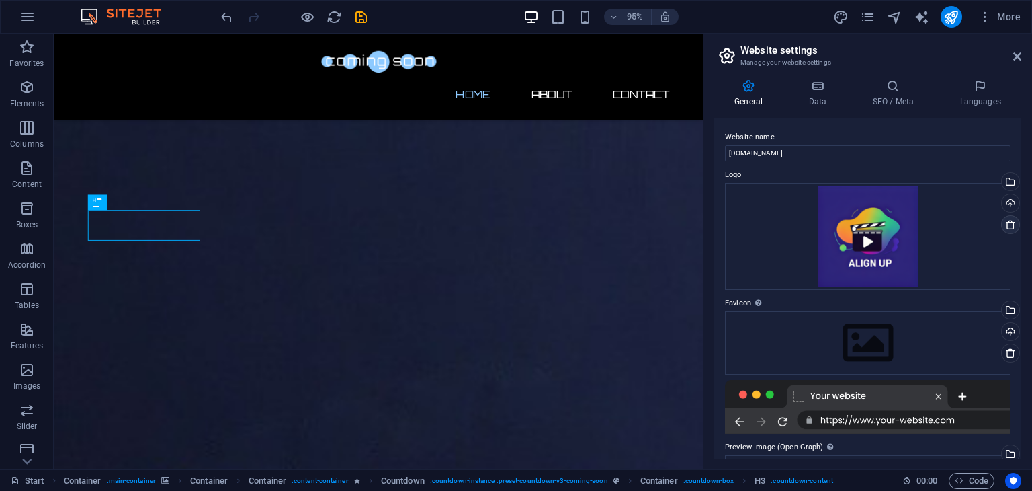
click at [1010, 220] on icon at bounding box center [1010, 224] width 11 height 11
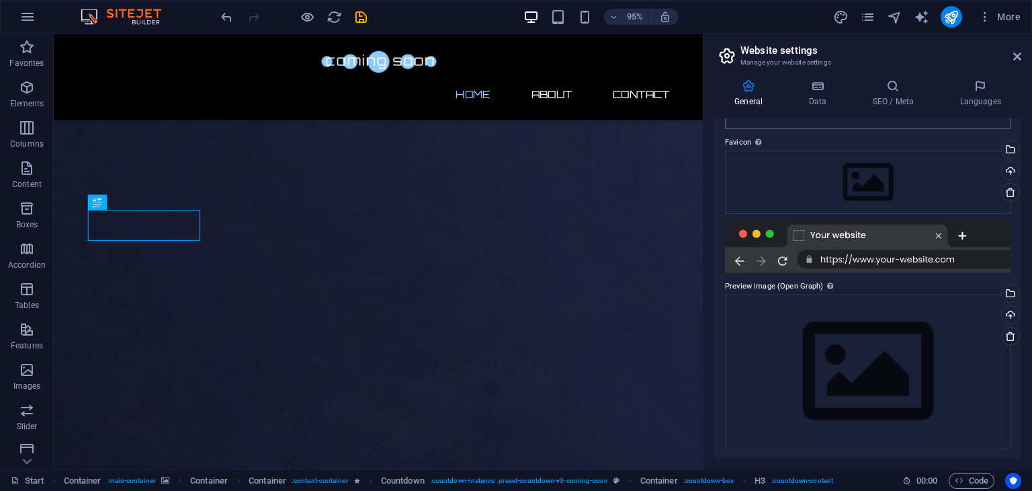
scroll to position [118, 0]
click at [820, 90] on icon at bounding box center [817, 85] width 58 height 13
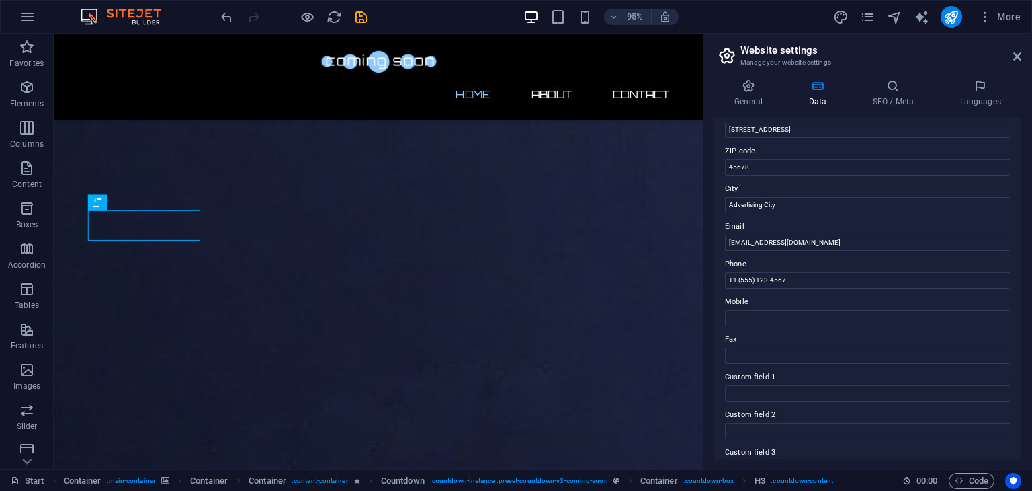
scroll to position [166, 0]
drag, startPoint x: 801, startPoint y: 202, endPoint x: 720, endPoint y: 226, distance: 85.0
click at [720, 226] on div "Contact data for this website. This can be used everywhere on the website and w…" at bounding box center [867, 288] width 307 height 340
click at [756, 164] on input "45678" at bounding box center [868, 165] width 286 height 16
type input "4"
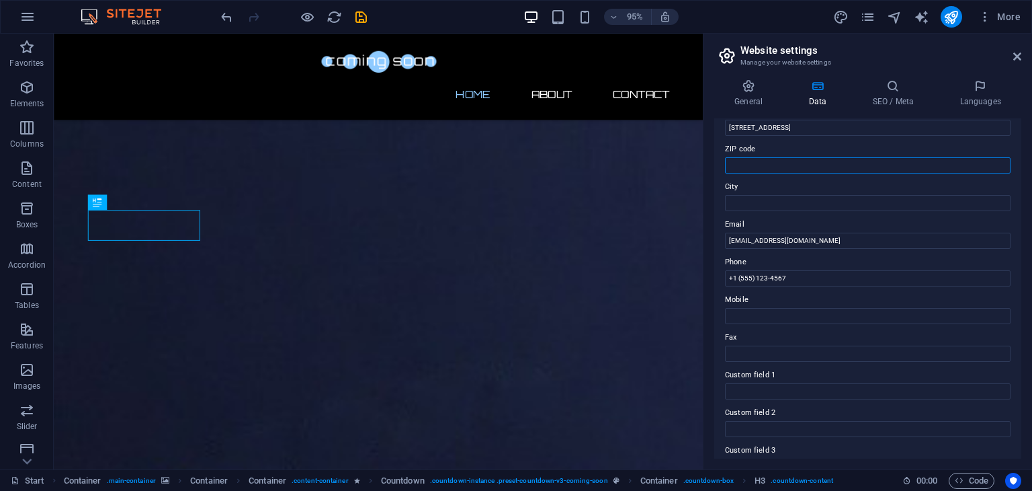
scroll to position [132, 0]
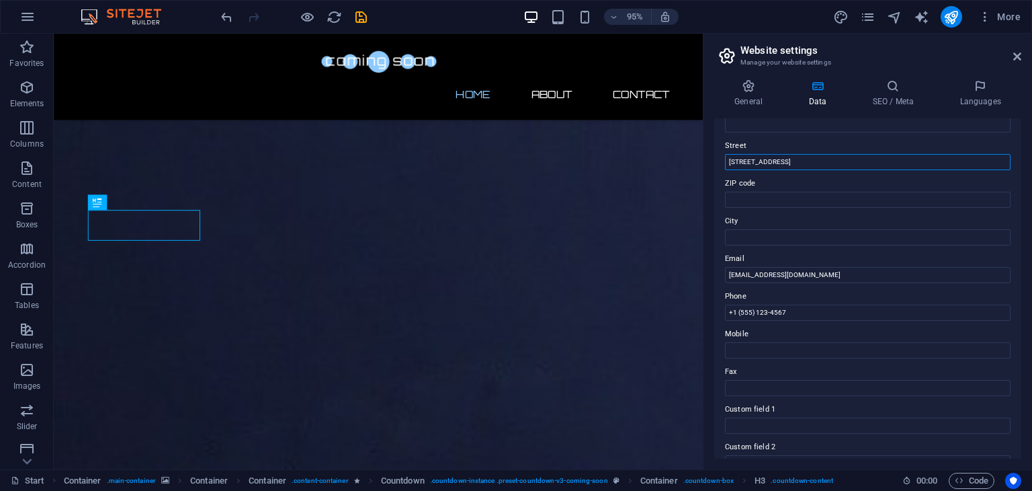
drag, startPoint x: 854, startPoint y: 197, endPoint x: 688, endPoint y: 199, distance: 166.0
click at [801, 163] on input "[STREET_ADDRESS]" at bounding box center [868, 162] width 286 height 16
type input "1"
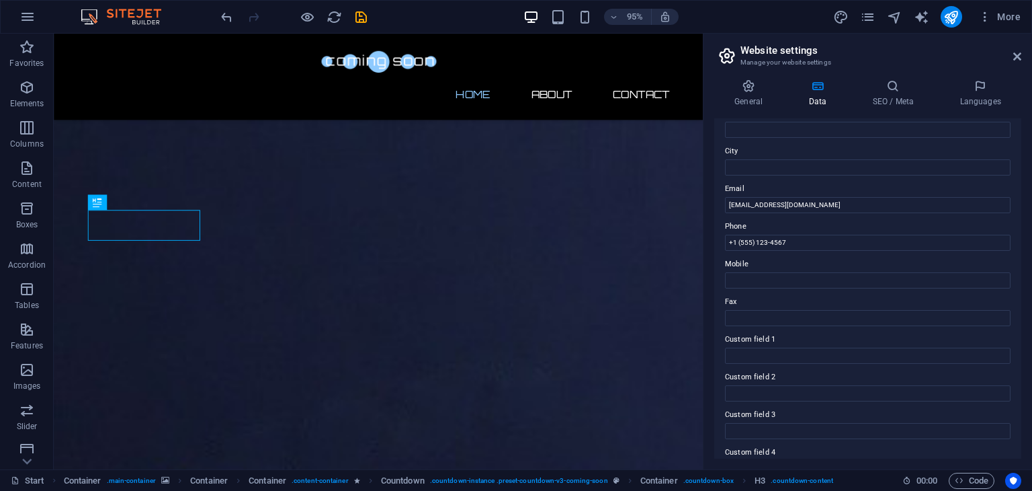
scroll to position [204, 0]
click at [803, 238] on input "+1 (555) 123-4567" at bounding box center [868, 241] width 286 height 16
type input "+"
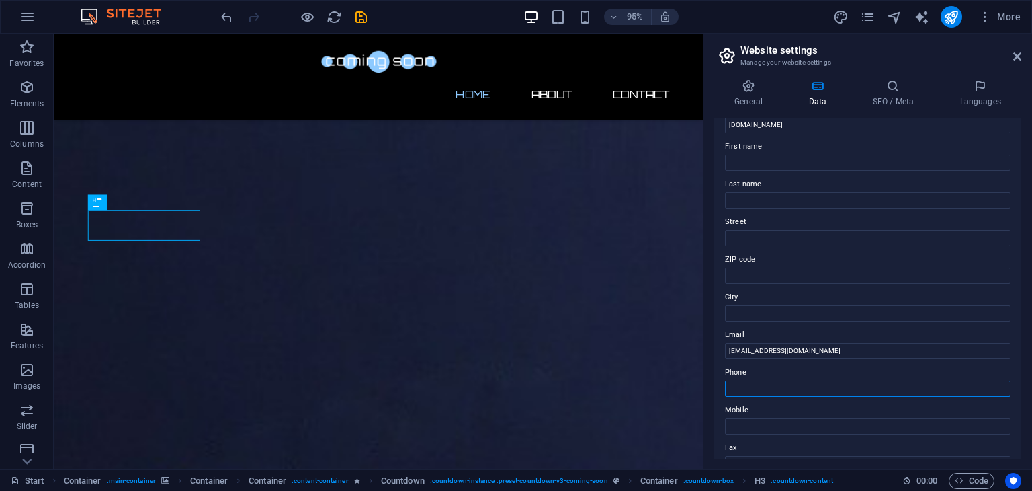
scroll to position [0, 0]
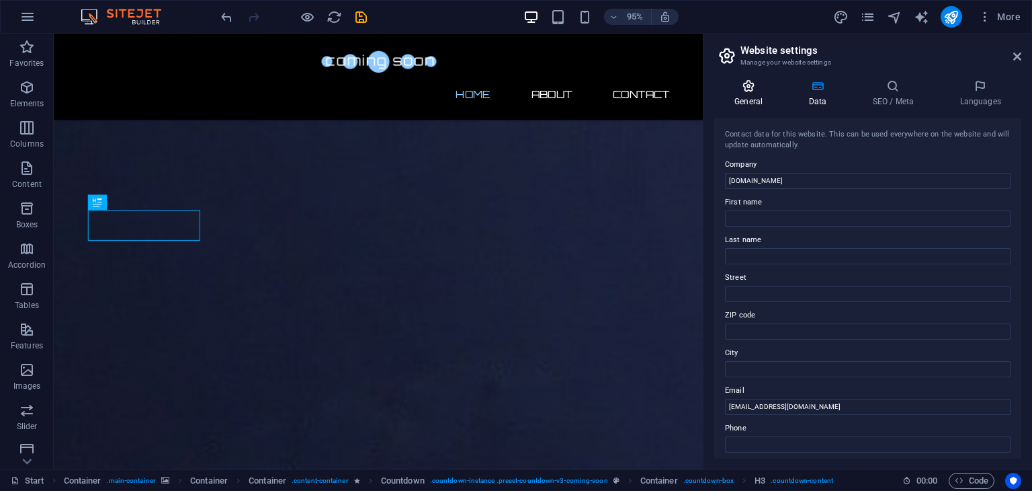
click at [765, 90] on icon at bounding box center [748, 85] width 69 height 13
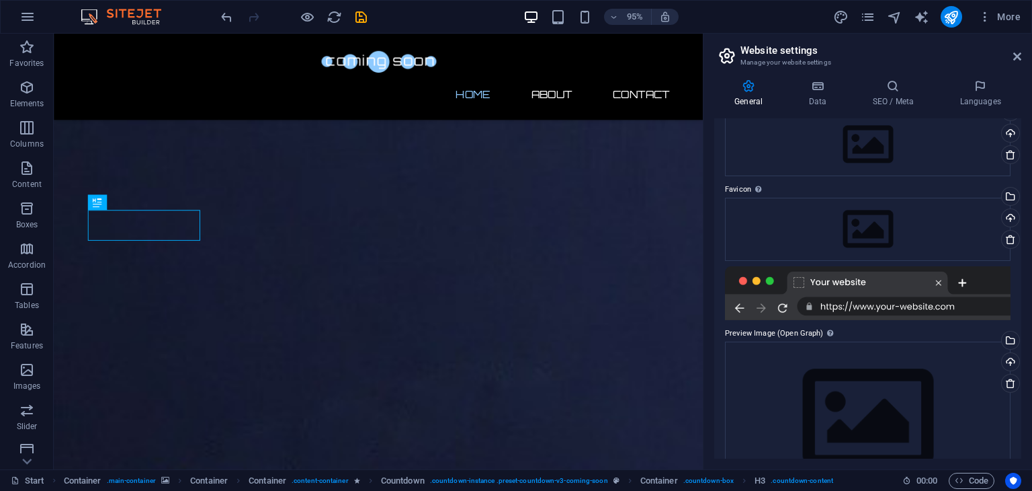
scroll to position [58, 0]
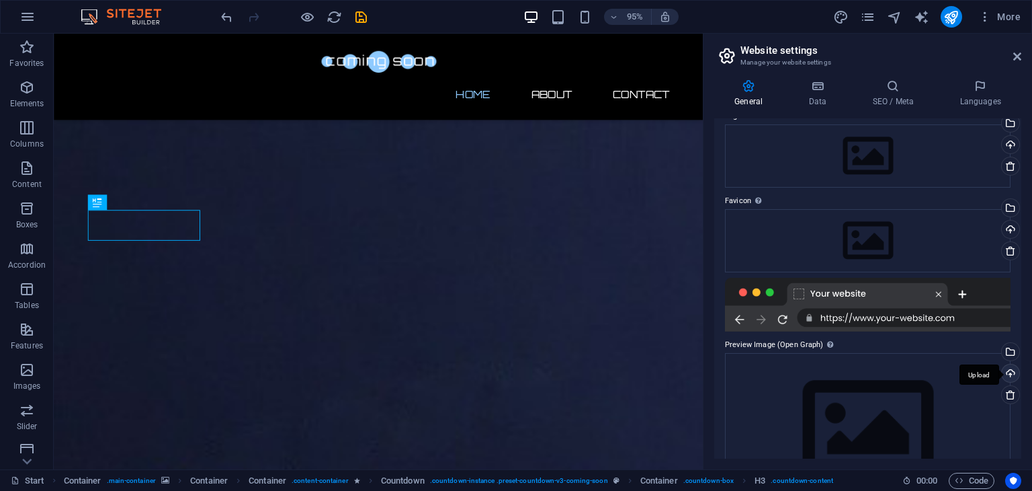
click at [1005, 372] on div "Upload" at bounding box center [1009, 374] width 20 height 20
click at [999, 348] on div "Select files from the file manager, stock photos, or upload file(s)" at bounding box center [955, 353] width 87 height 50
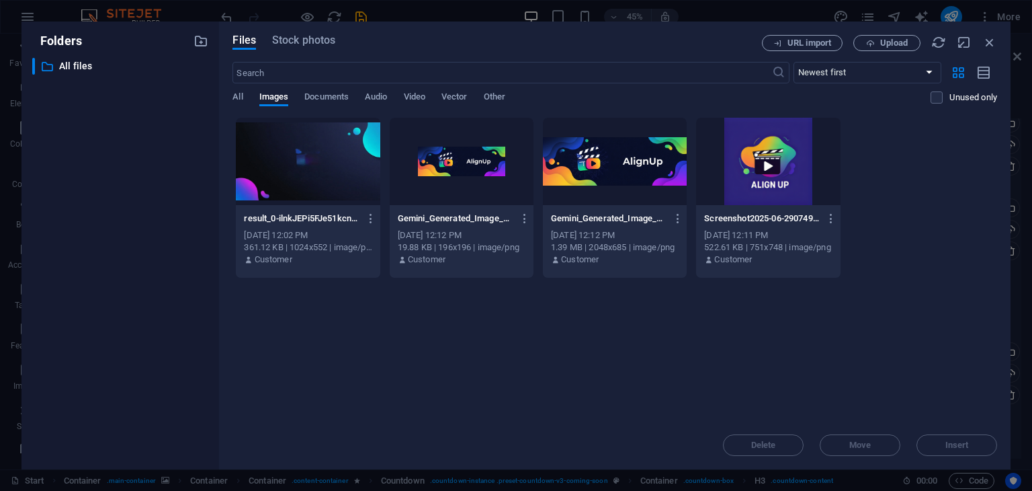
click at [704, 170] on div at bounding box center [768, 161] width 144 height 87
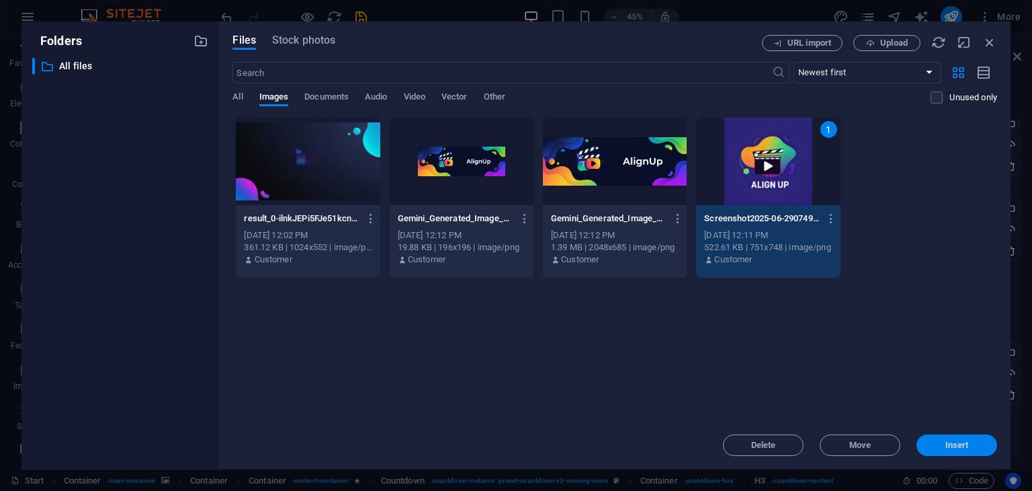
click at [933, 447] on span "Insert" at bounding box center [957, 445] width 70 height 8
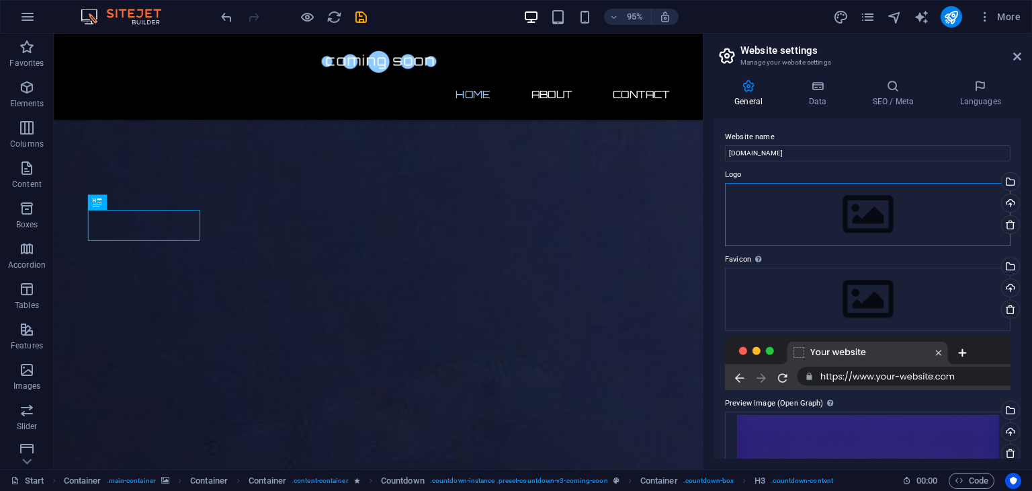
click at [923, 207] on div "Drag files here, click to choose files or select files from Files or our free s…" at bounding box center [868, 214] width 286 height 63
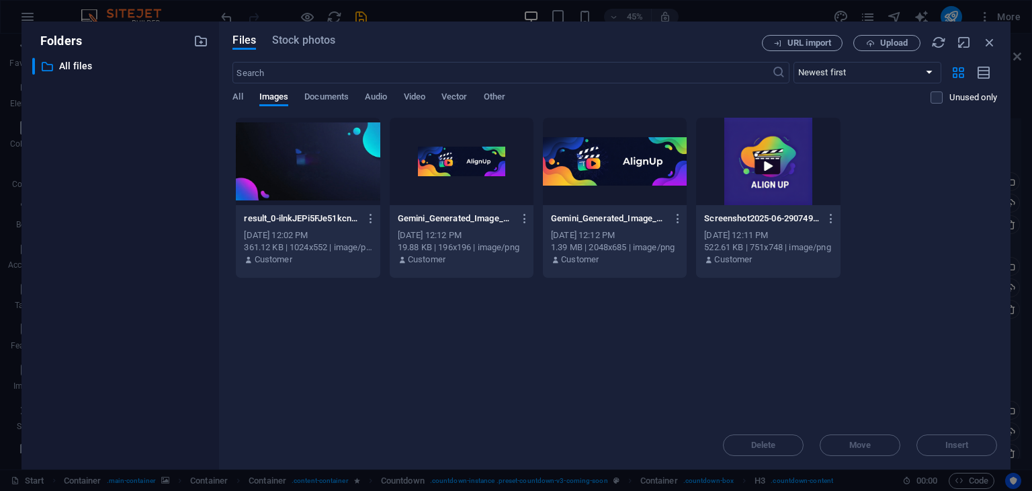
click at [598, 170] on div at bounding box center [615, 161] width 144 height 87
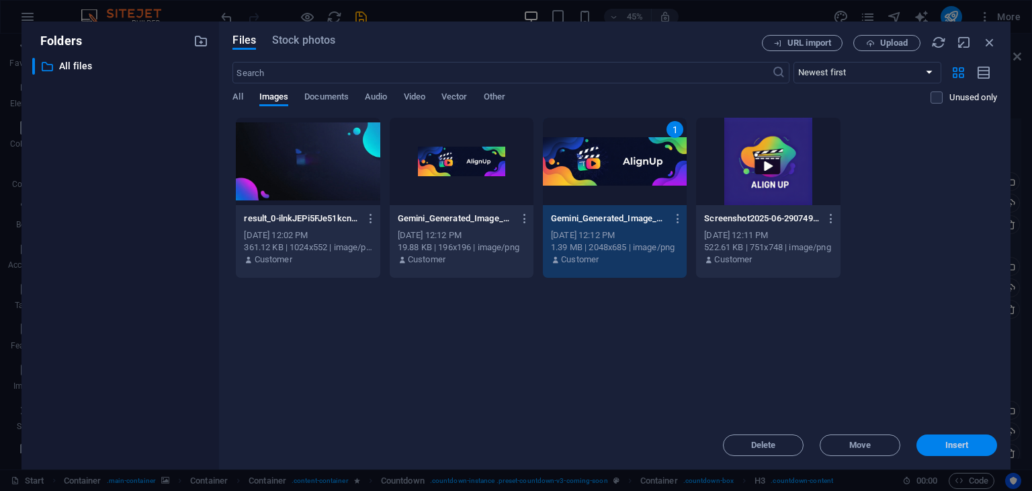
click at [941, 446] on span "Insert" at bounding box center [957, 445] width 70 height 8
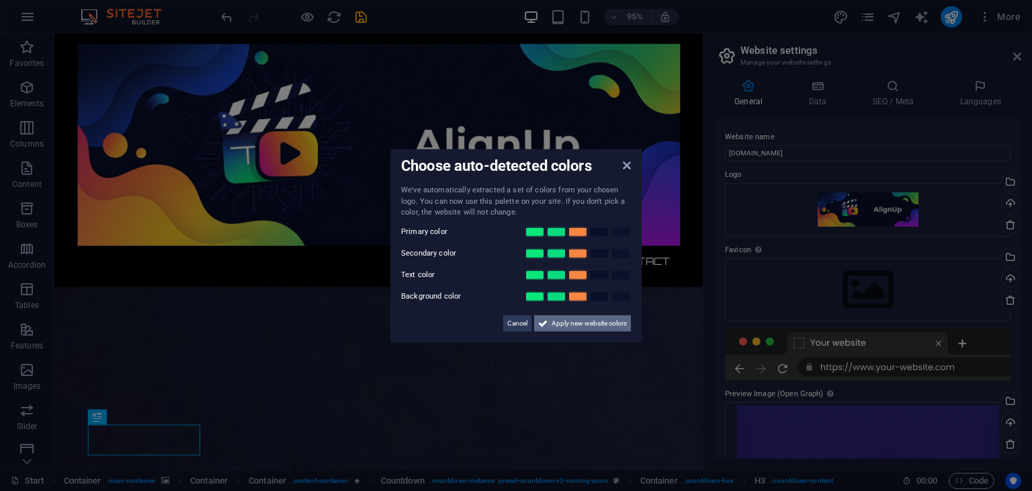
click at [601, 319] on span "Apply new website colors" at bounding box center [589, 323] width 75 height 16
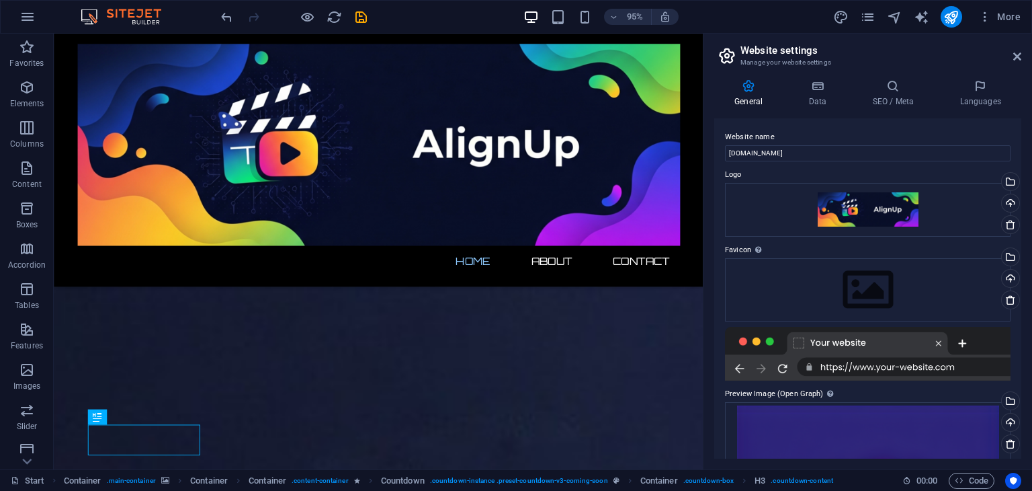
click at [817, 381] on div "Website name [DOMAIN_NAME] Logo Drag files here, click to choose files or selec…" at bounding box center [867, 288] width 307 height 340
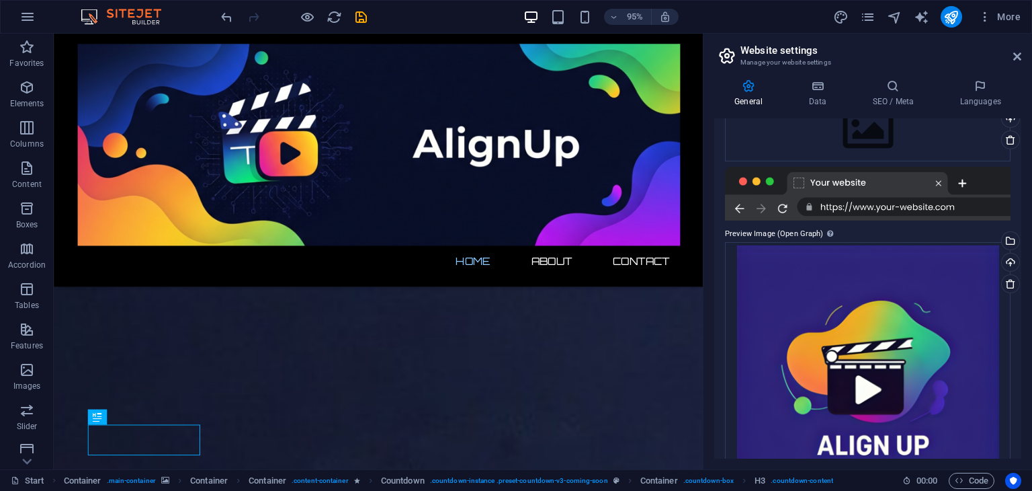
scroll to position [180, 0]
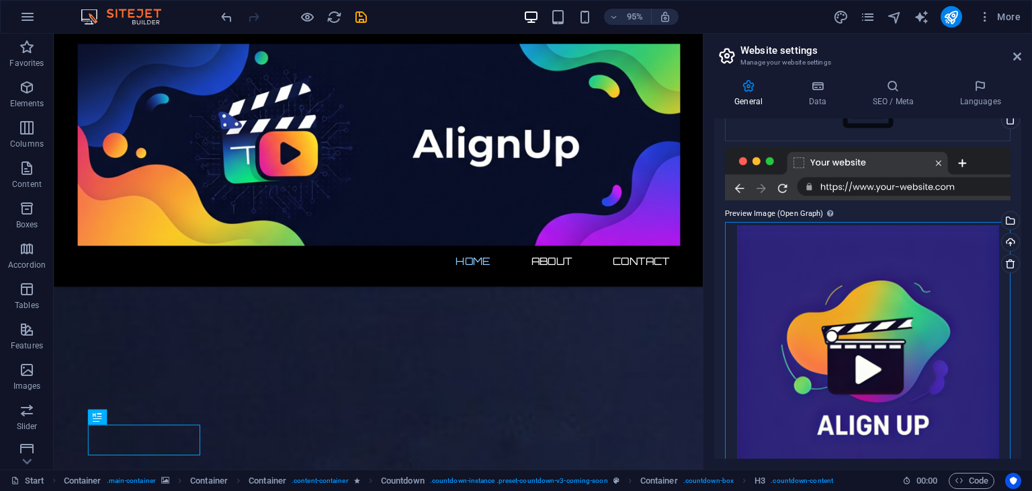
click at [817, 381] on div "Drag files here, click to choose files or select files from Files or our free s…" at bounding box center [868, 355] width 286 height 267
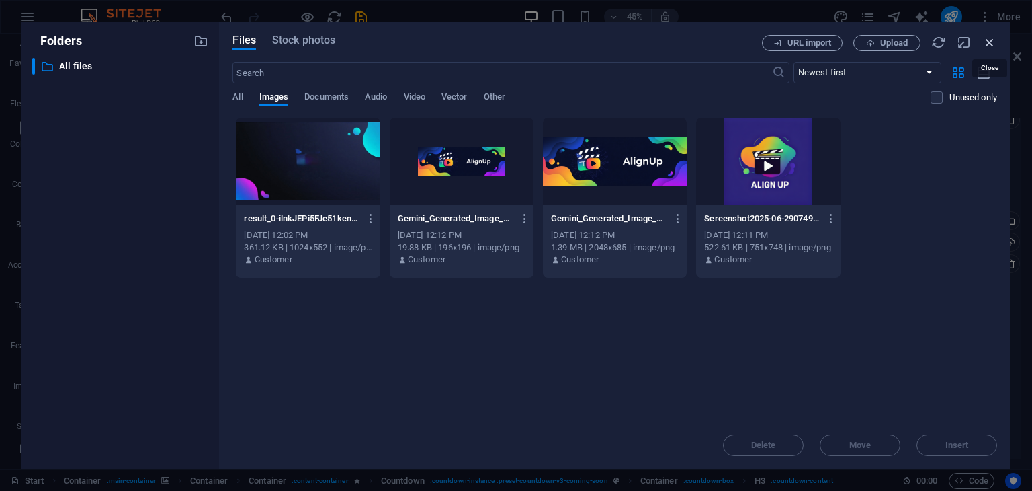
click at [994, 47] on icon "button" at bounding box center [990, 42] width 15 height 15
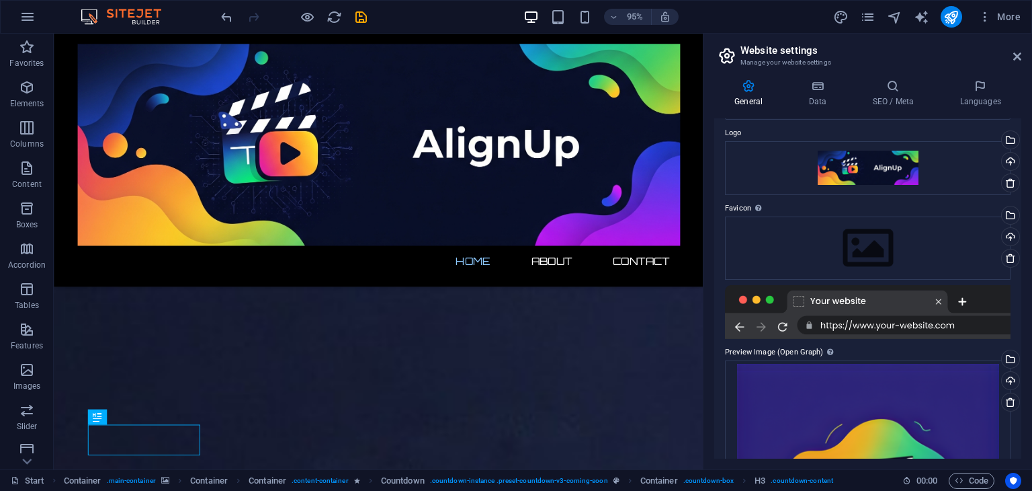
scroll to position [40, 0]
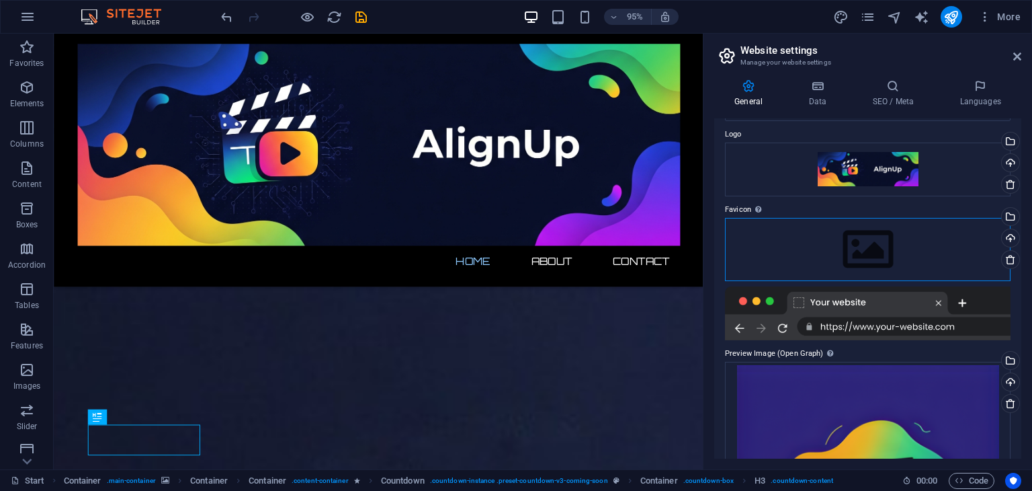
click at [908, 243] on div "Drag files here, click to choose files or select files from Files or our free s…" at bounding box center [868, 249] width 286 height 63
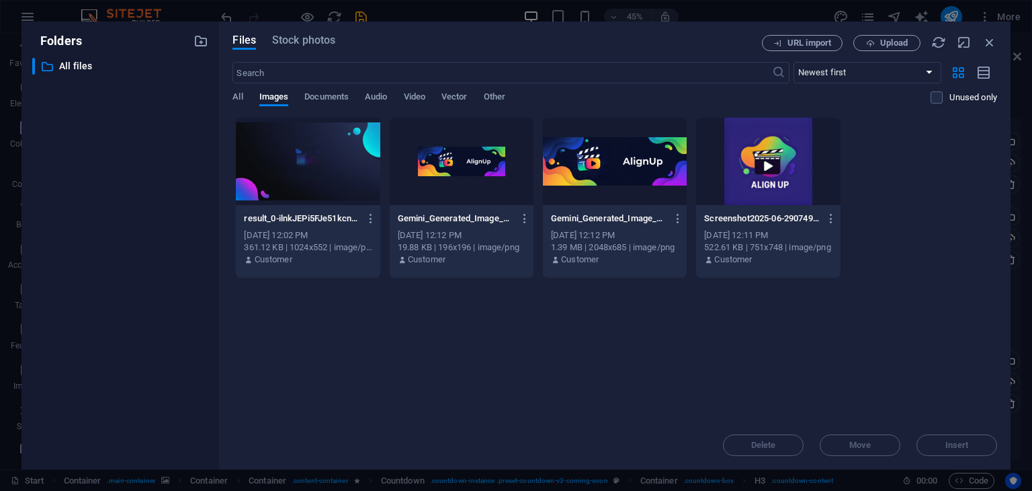
click at [775, 167] on div at bounding box center [768, 161] width 144 height 87
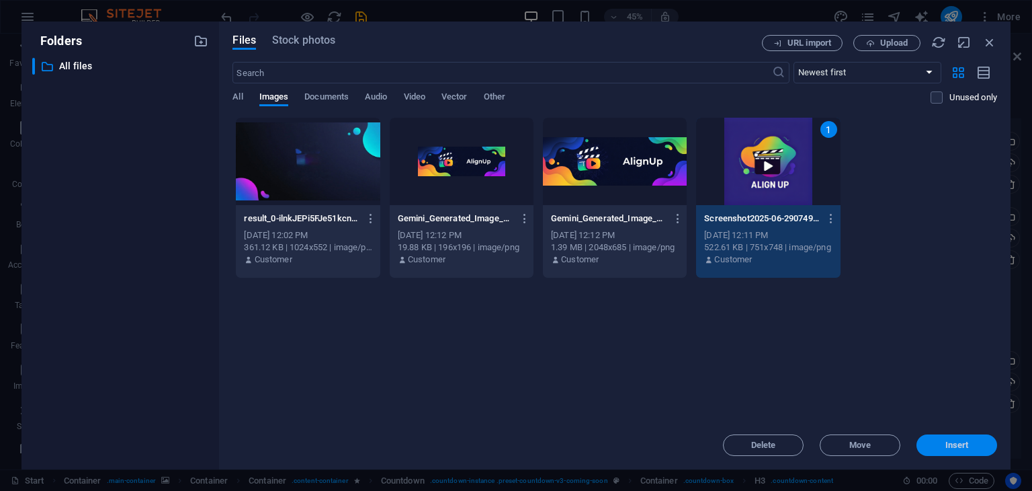
click at [976, 444] on span "Insert" at bounding box center [957, 445] width 70 height 8
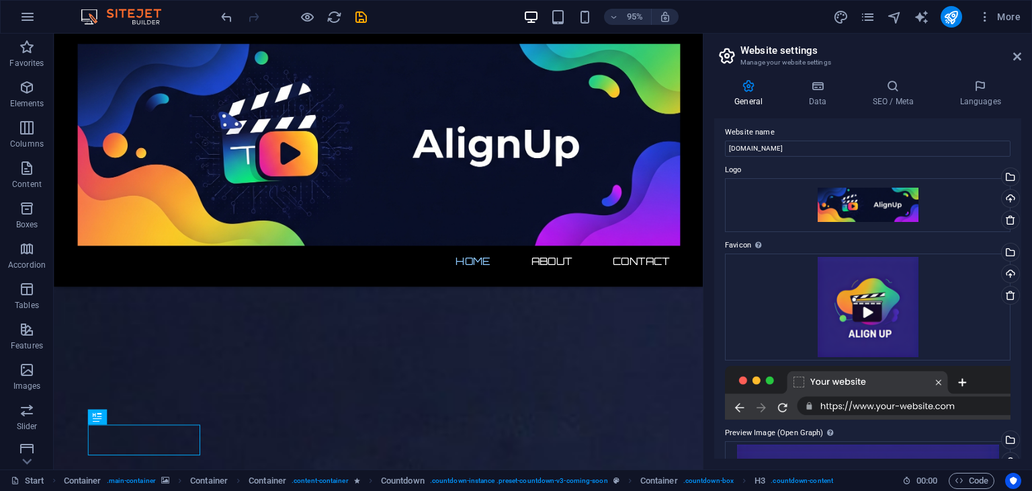
scroll to position [0, 0]
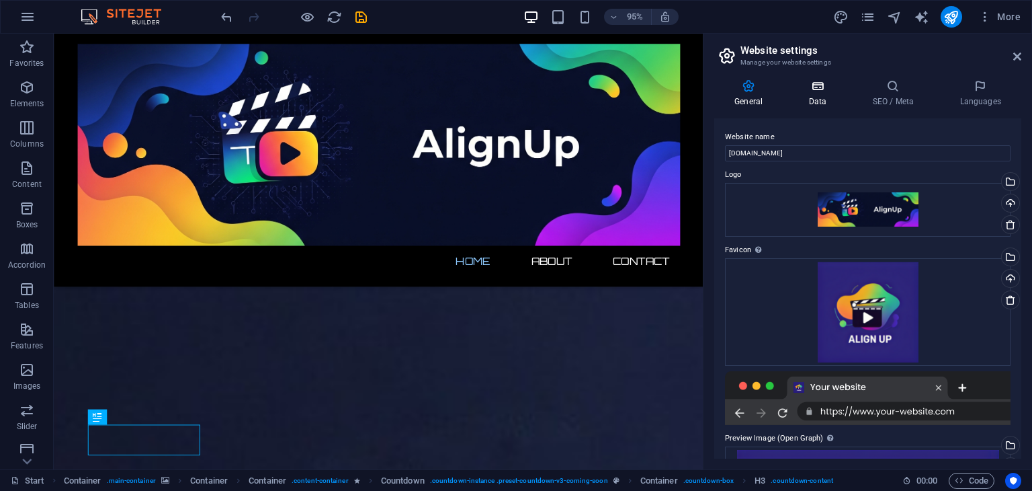
click at [811, 87] on icon at bounding box center [817, 85] width 58 height 13
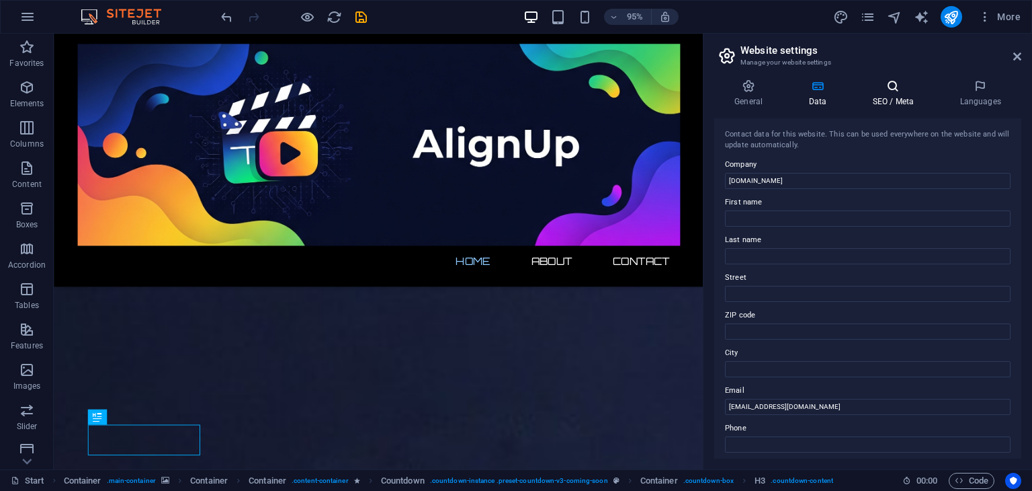
click at [884, 95] on h4 "SEO / Meta" at bounding box center [895, 93] width 87 height 28
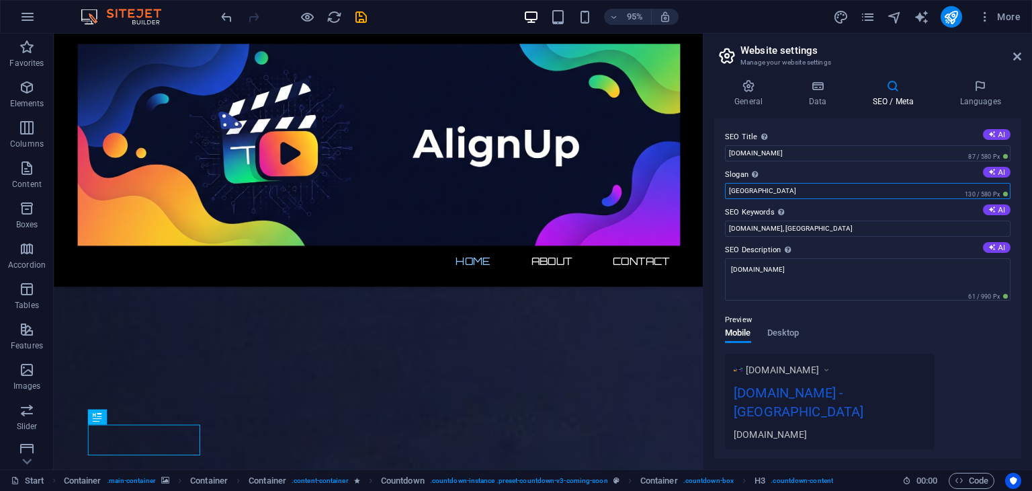
click at [849, 183] on input "[GEOGRAPHIC_DATA]" at bounding box center [868, 191] width 286 height 16
type input "S"
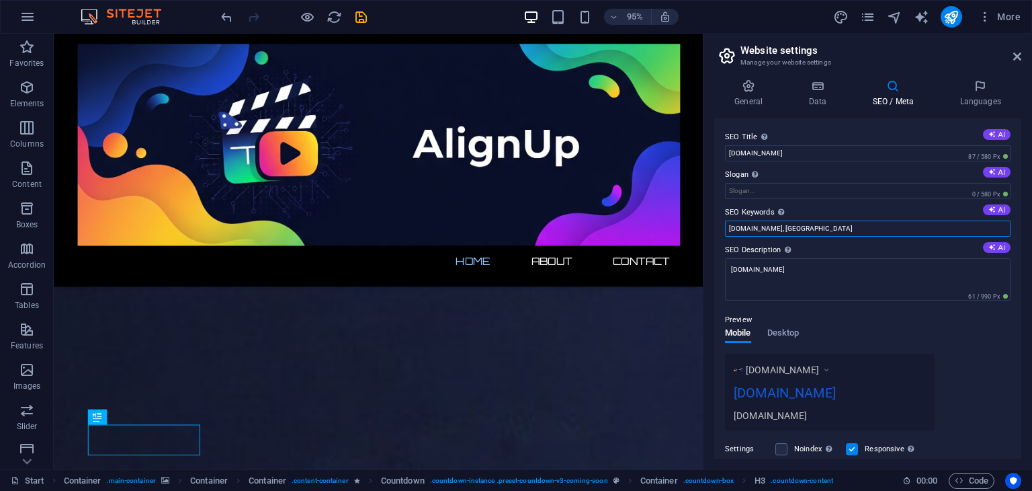
click at [851, 227] on input "[DOMAIN_NAME], [GEOGRAPHIC_DATA]" at bounding box center [868, 228] width 286 height 16
type input "a"
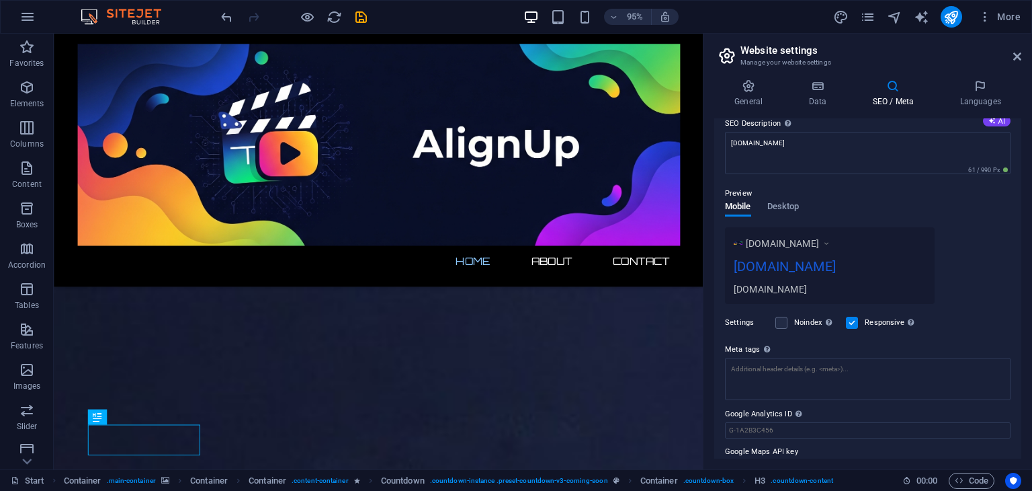
scroll to position [153, 0]
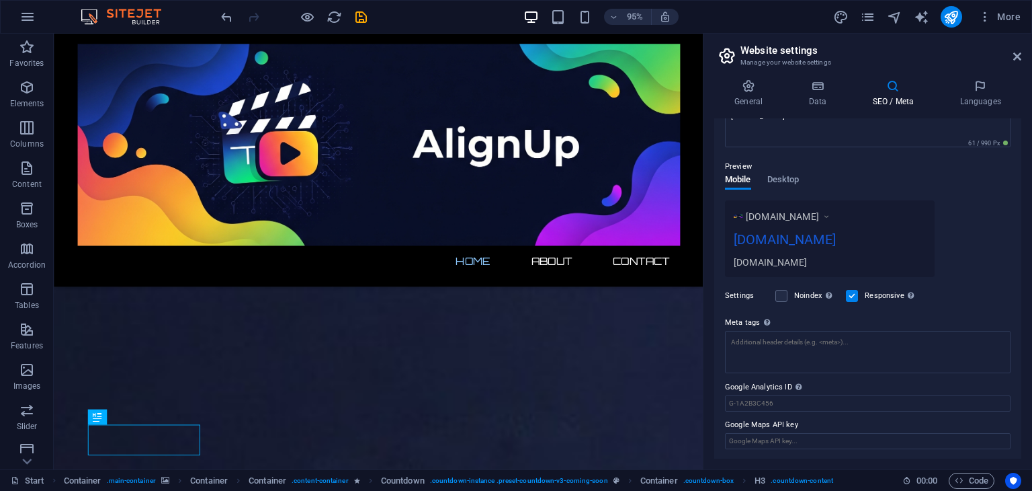
click at [790, 173] on span "Desktop" at bounding box center [783, 180] width 32 height 19
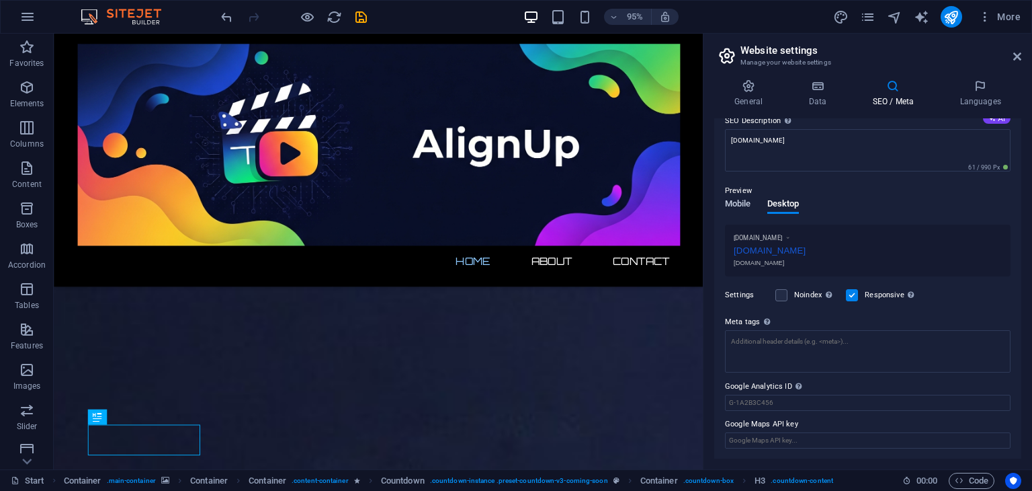
click at [745, 204] on span "Mobile" at bounding box center [738, 205] width 26 height 19
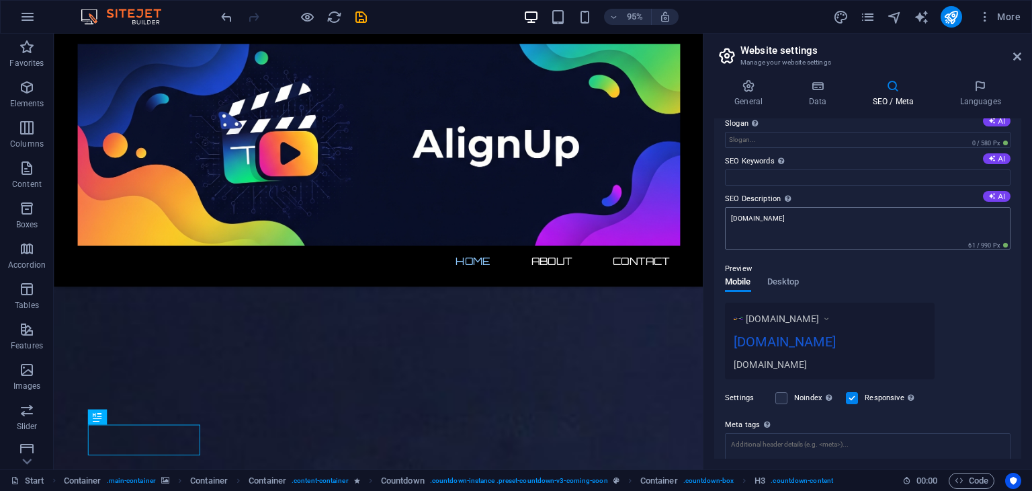
scroll to position [0, 0]
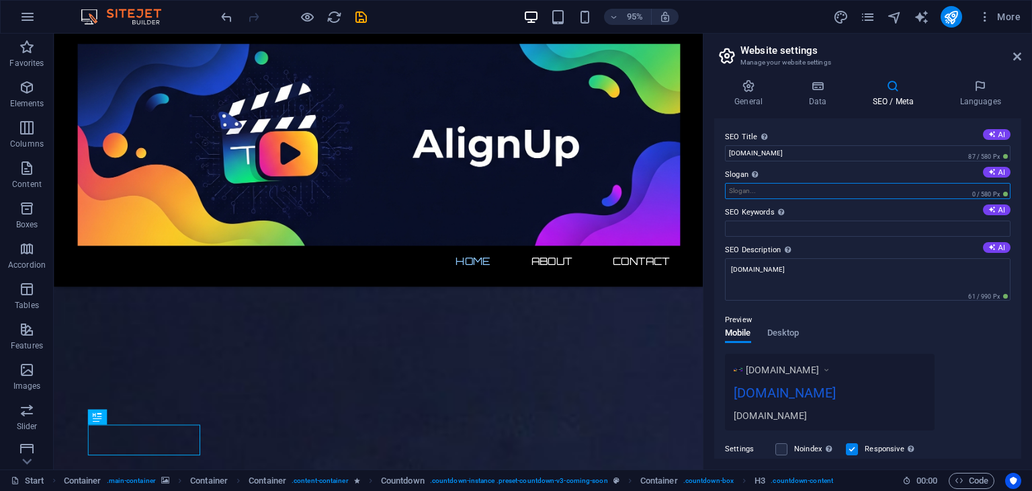
click at [749, 188] on input "Slogan The slogan of your website. AI" at bounding box center [868, 191] width 286 height 16
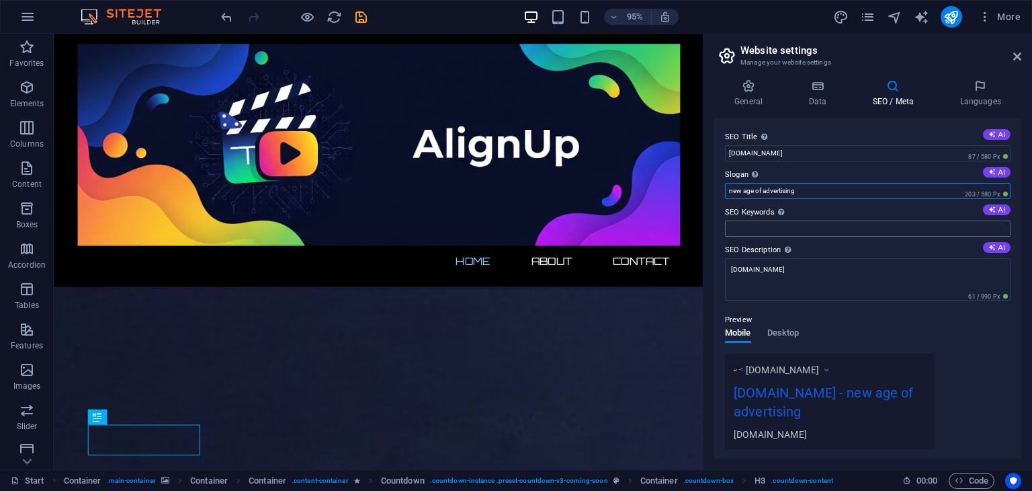
type input "new age of advertising"
click at [858, 227] on input "SEO Keywords Comma-separated list of keywords representing your website. AI" at bounding box center [868, 228] width 286 height 16
type input "A"
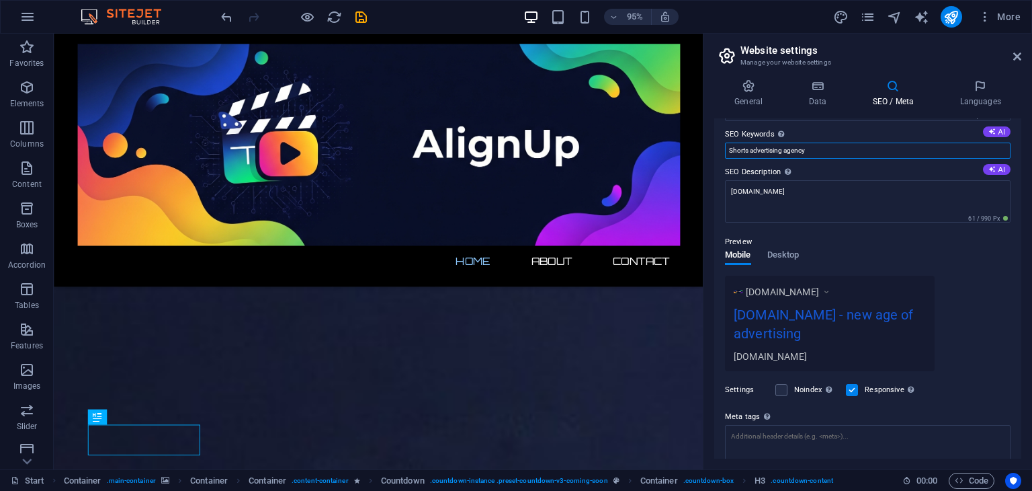
scroll to position [172, 0]
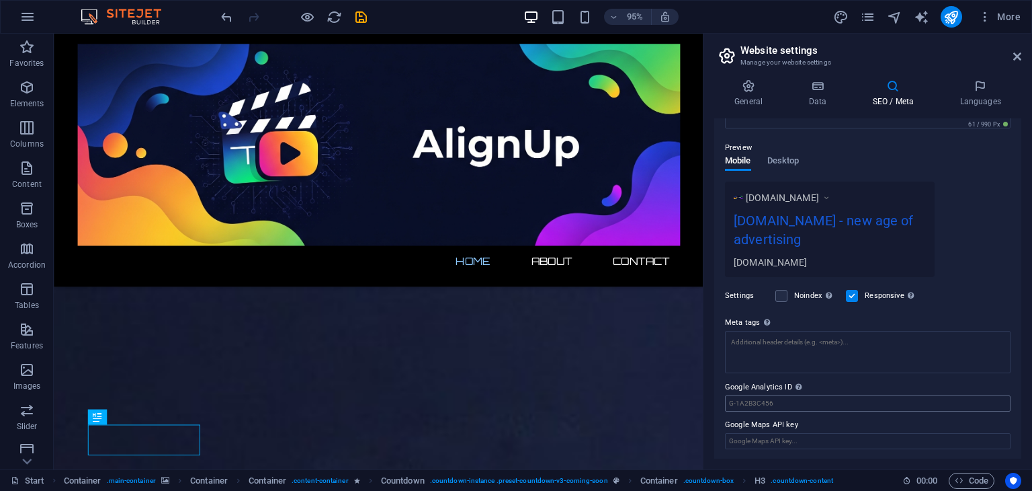
type input "Shorts advertising agency"
click at [758, 401] on input "Google Analytics ID Please only add the Google Analytics ID. We automatically i…" at bounding box center [868, 403] width 286 height 16
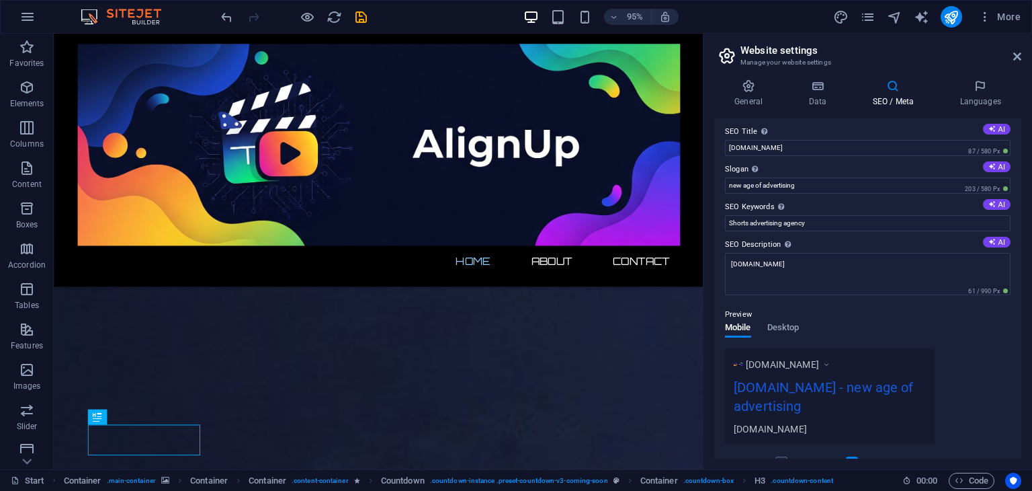
scroll to position [0, 0]
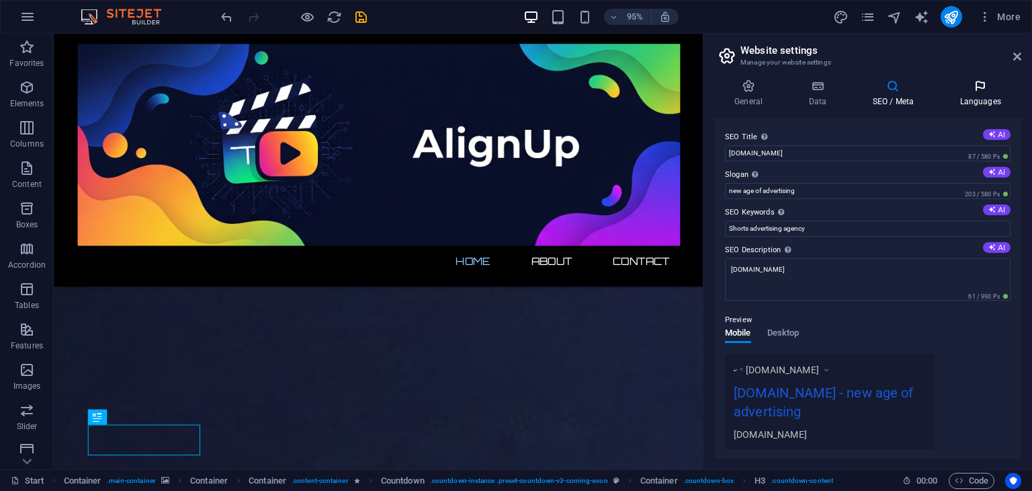
click at [954, 95] on h4 "Languages" at bounding box center [980, 93] width 82 height 28
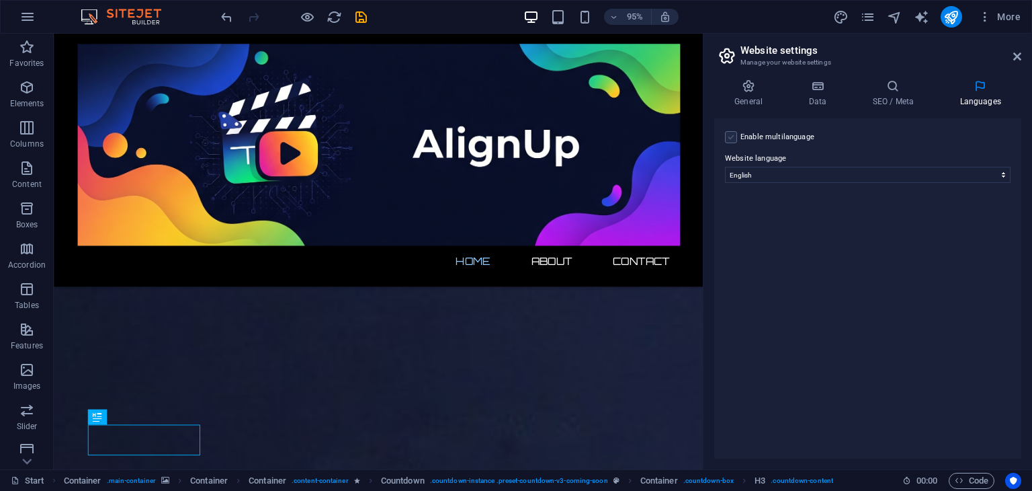
click at [729, 134] on label at bounding box center [731, 137] width 12 height 12
click at [0, 0] on input "Enable multilanguage To disable multilanguage delete all languages until only o…" at bounding box center [0, 0] width 0 height 0
select select
click at [1009, 57] on header "Website settings Manage your website settings" at bounding box center [869, 51] width 304 height 35
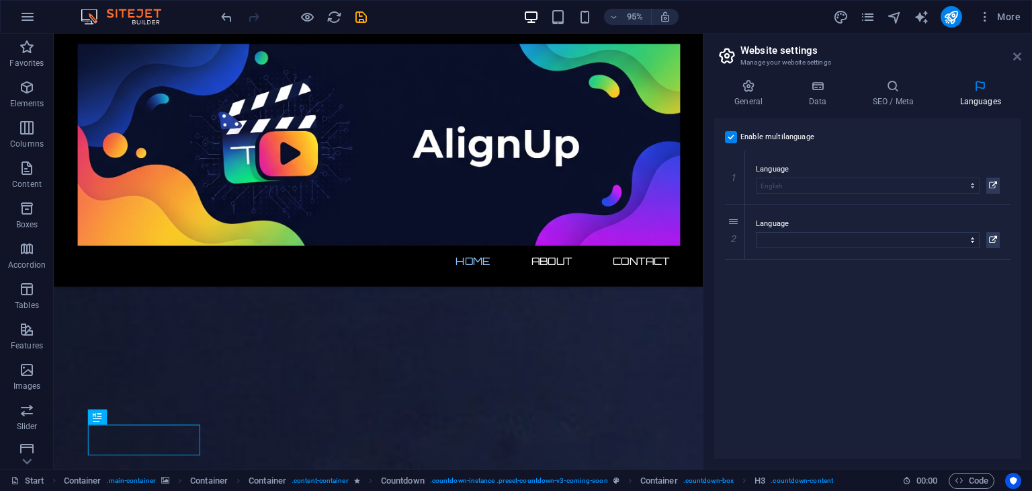
click at [1016, 54] on icon at bounding box center [1017, 56] width 8 height 11
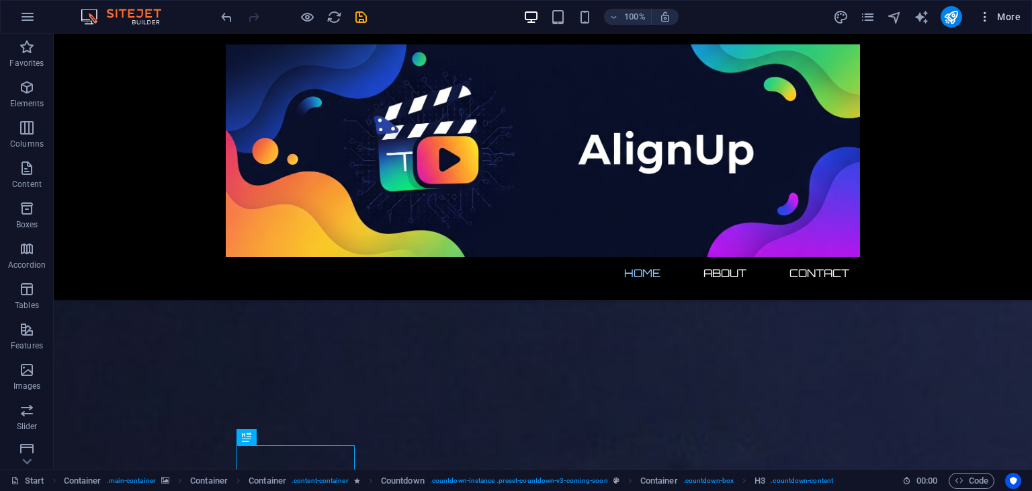
click at [1001, 19] on span "More" at bounding box center [999, 16] width 42 height 13
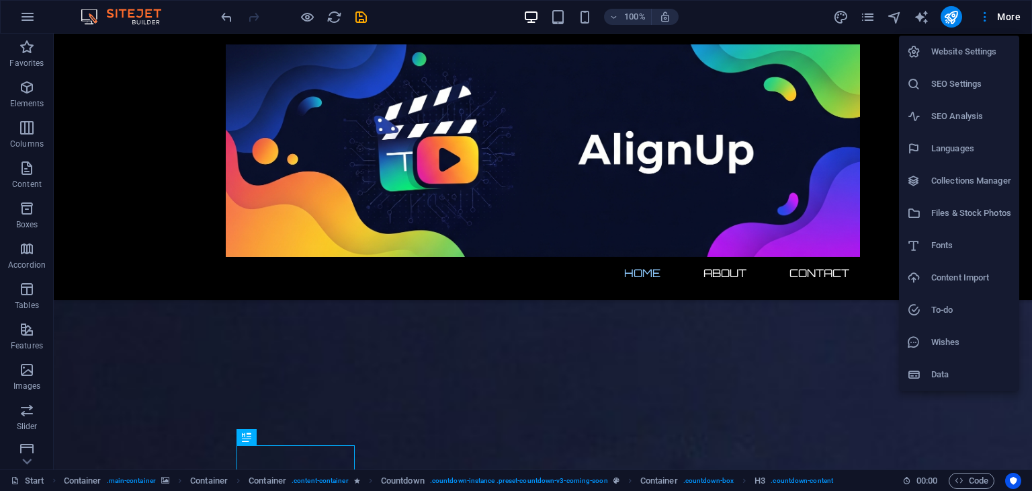
click at [970, 60] on li "Website Settings" at bounding box center [959, 52] width 120 height 32
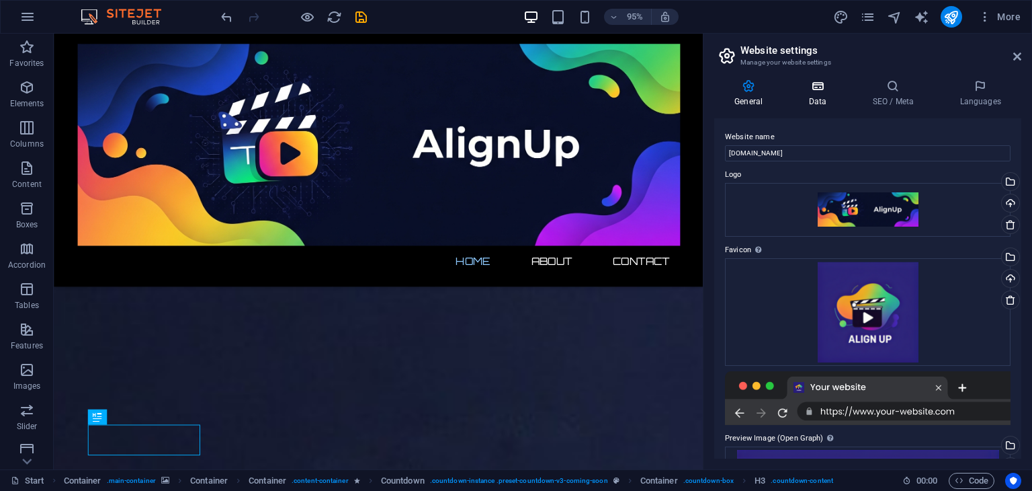
click at [840, 93] on h4 "Data" at bounding box center [820, 93] width 64 height 28
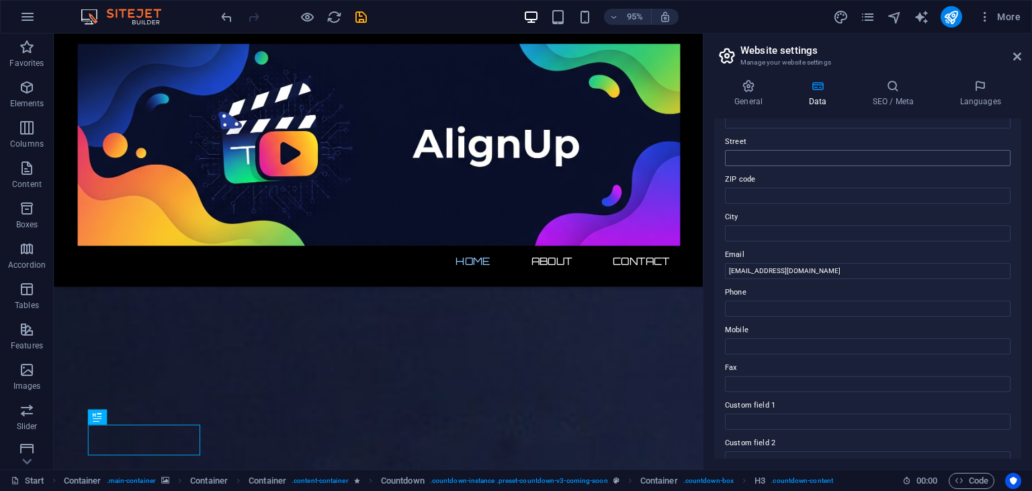
scroll to position [132, 0]
click at [820, 307] on input "Phone" at bounding box center [868, 312] width 286 height 16
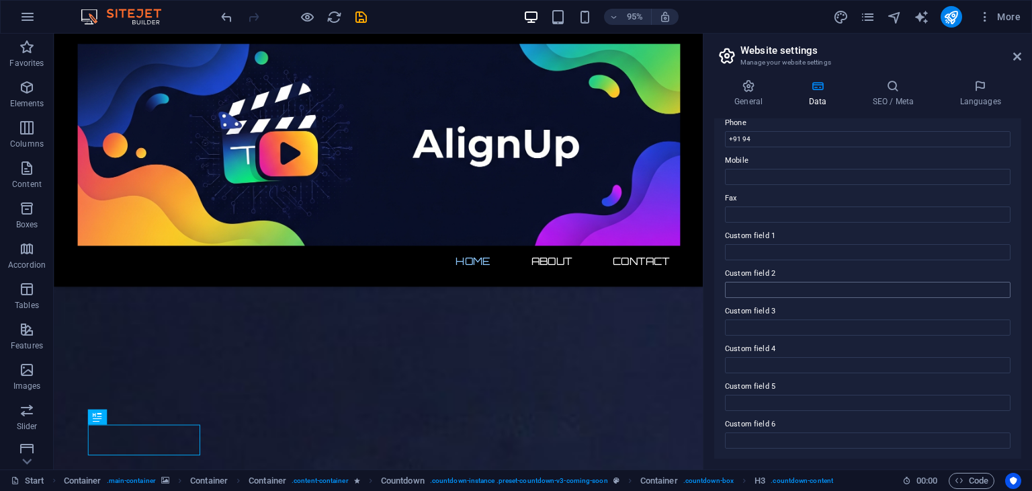
drag, startPoint x: 820, startPoint y: 304, endPoint x: 821, endPoint y: 284, distance: 20.2
click at [821, 284] on div "Contact data for this website. This can be used everywhere on the website and w…" at bounding box center [867, 288] width 307 height 340
click at [821, 284] on input "Custom field 2" at bounding box center [868, 290] width 286 height 16
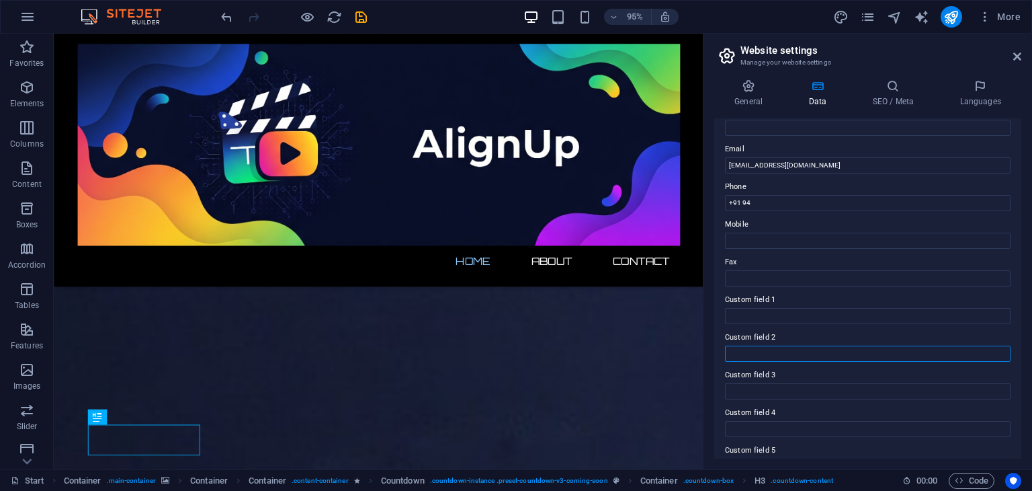
scroll to position [241, 0]
click at [780, 209] on input "+91 94" at bounding box center [868, 204] width 286 height 16
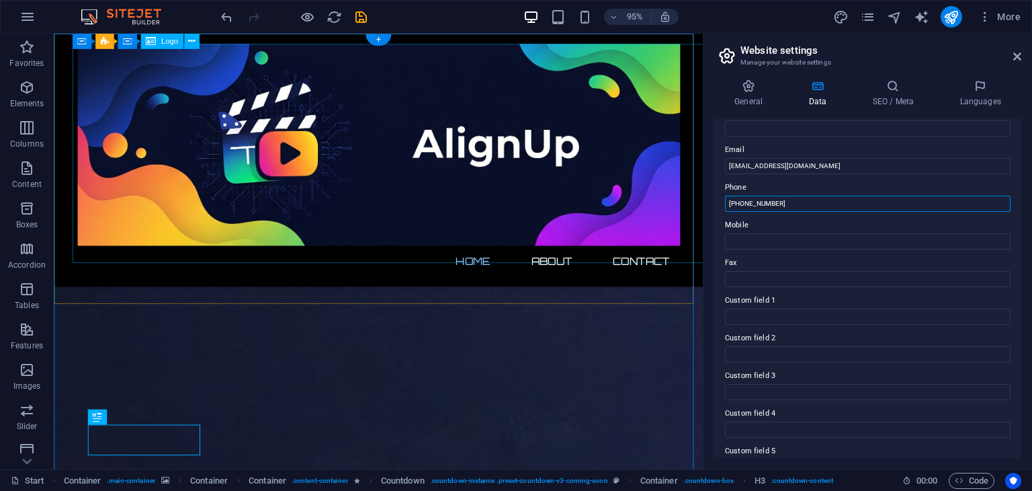
type input "[PHONE_NUMBER]"
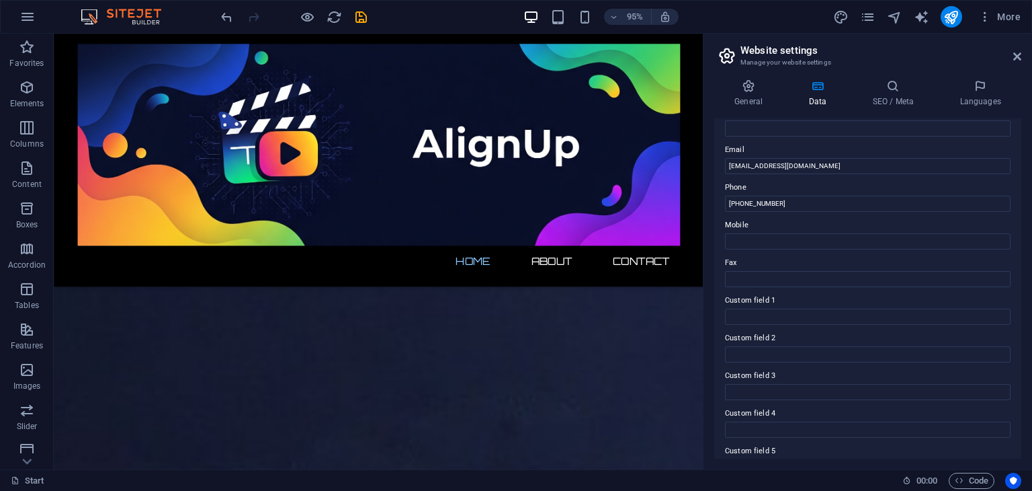
scroll to position [0, 0]
click at [1024, 50] on aside "Website settings Manage your website settings General Data SEO / Meta Languages…" at bounding box center [867, 251] width 329 height 435
click at [1019, 54] on icon at bounding box center [1017, 56] width 8 height 11
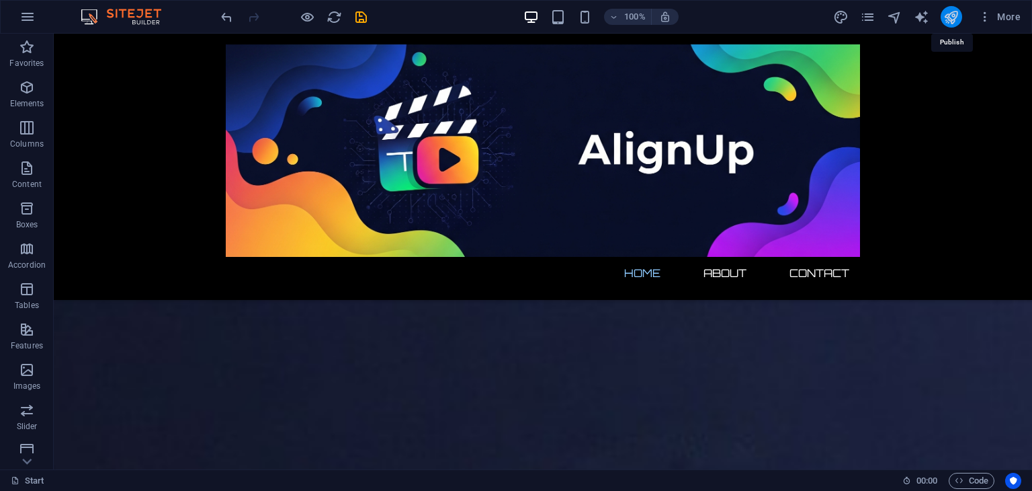
click at [952, 14] on icon "publish" at bounding box center [951, 16] width 15 height 15
